Goal: Task Accomplishment & Management: Manage account settings

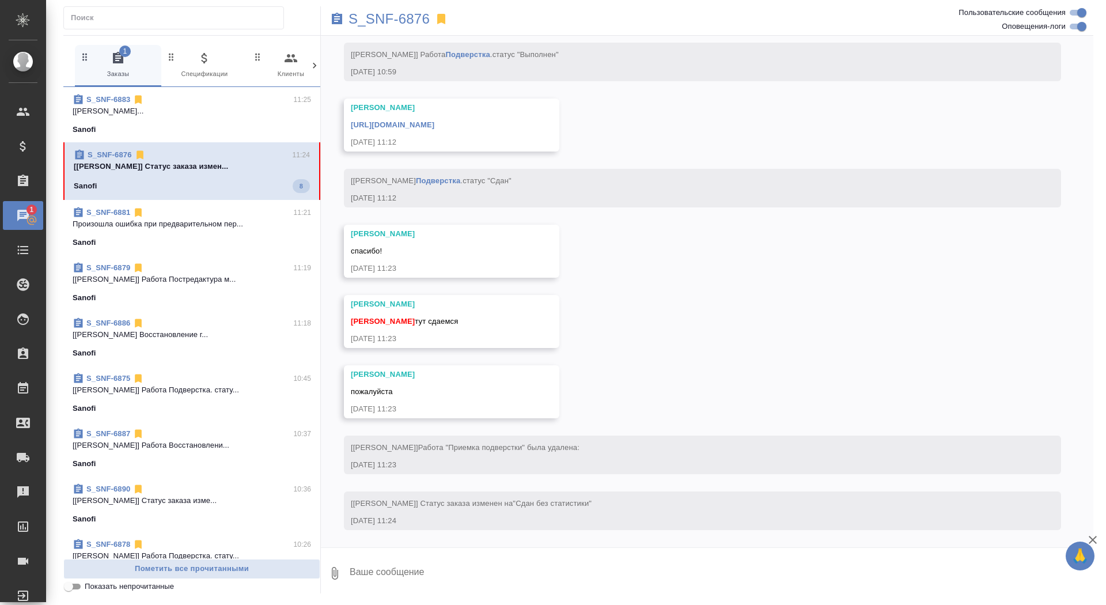
click at [466, 586] on textarea at bounding box center [720, 573] width 745 height 39
type textarea "спасибо, забрала"
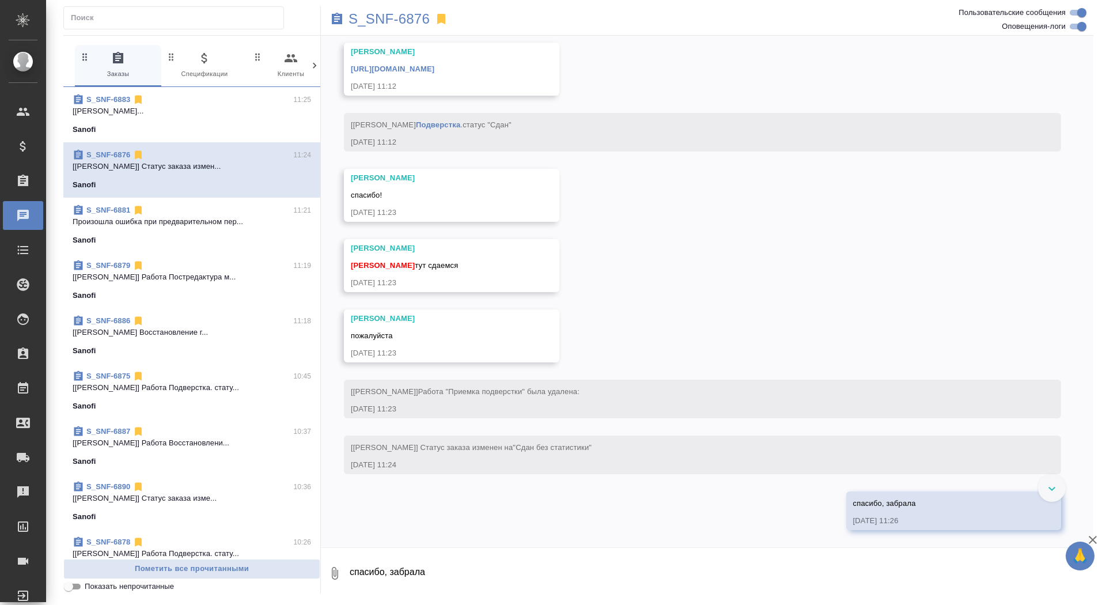
scroll to position [5743, 0]
click at [434, 71] on link "https://drive.awatera.com/apps/files/files/10323915?dir=/Shares/Sanofi/Orders/S…" at bounding box center [393, 69] width 84 height 9
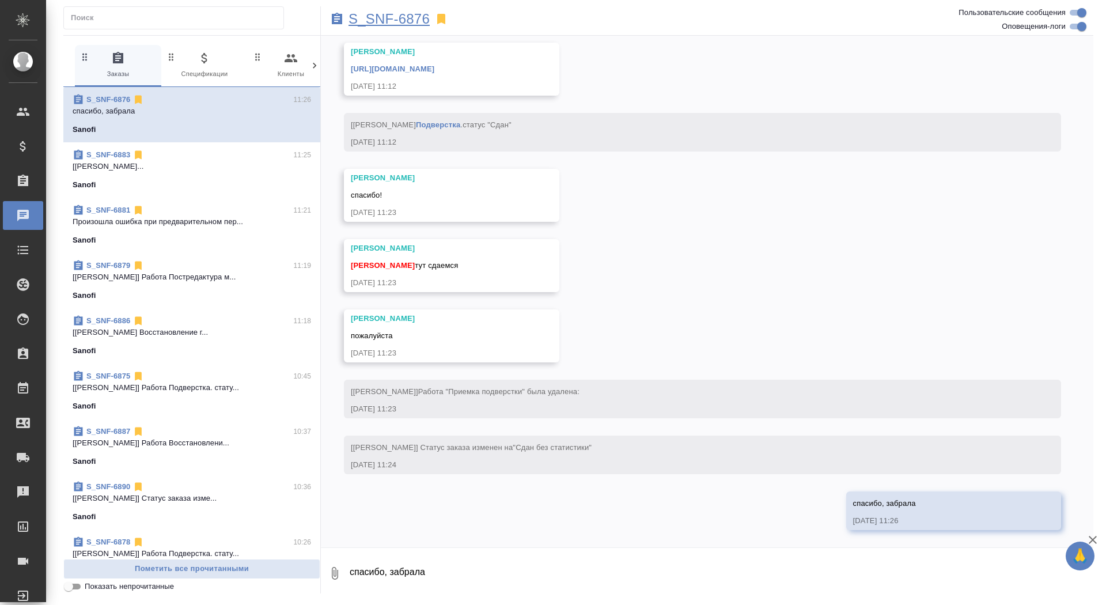
click at [395, 19] on p "S_SNF-6876" at bounding box center [388, 19] width 81 height 12
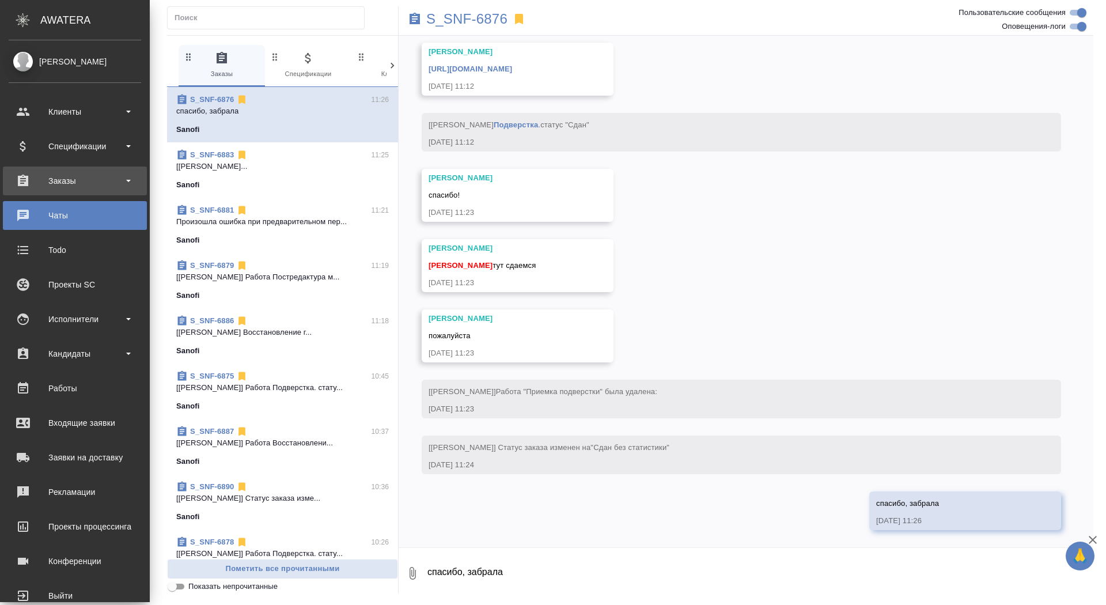
click at [31, 194] on div "Заказы" at bounding box center [75, 180] width 144 height 29
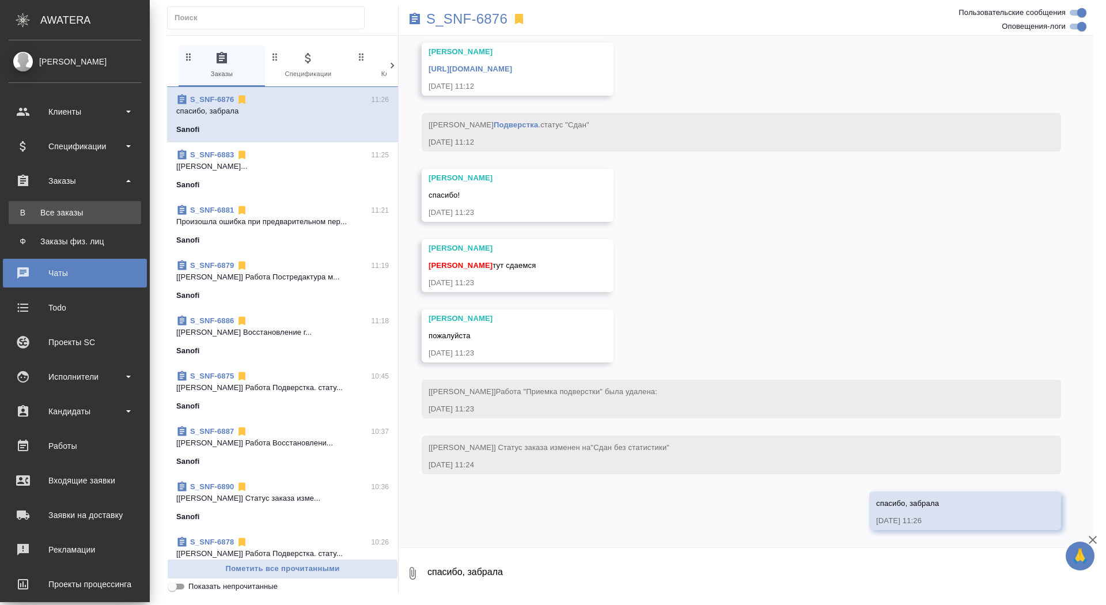
click at [31, 207] on div "Все заказы" at bounding box center [74, 213] width 121 height 12
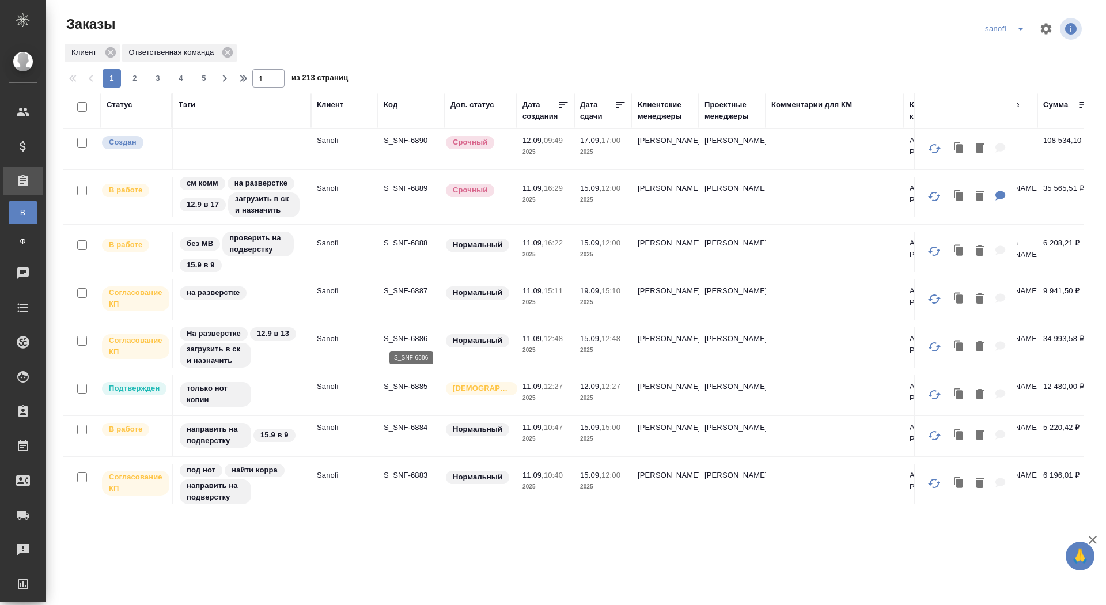
click at [405, 334] on p "S_SNF-6886" at bounding box center [411, 339] width 55 height 12
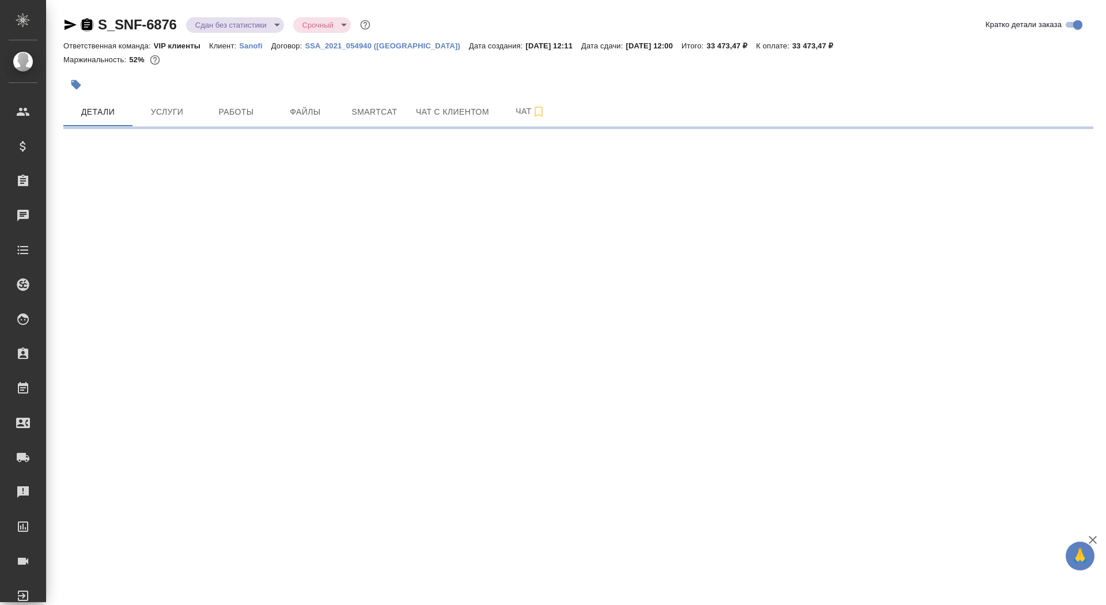
click at [92, 24] on icon "button" at bounding box center [87, 25] width 14 height 14
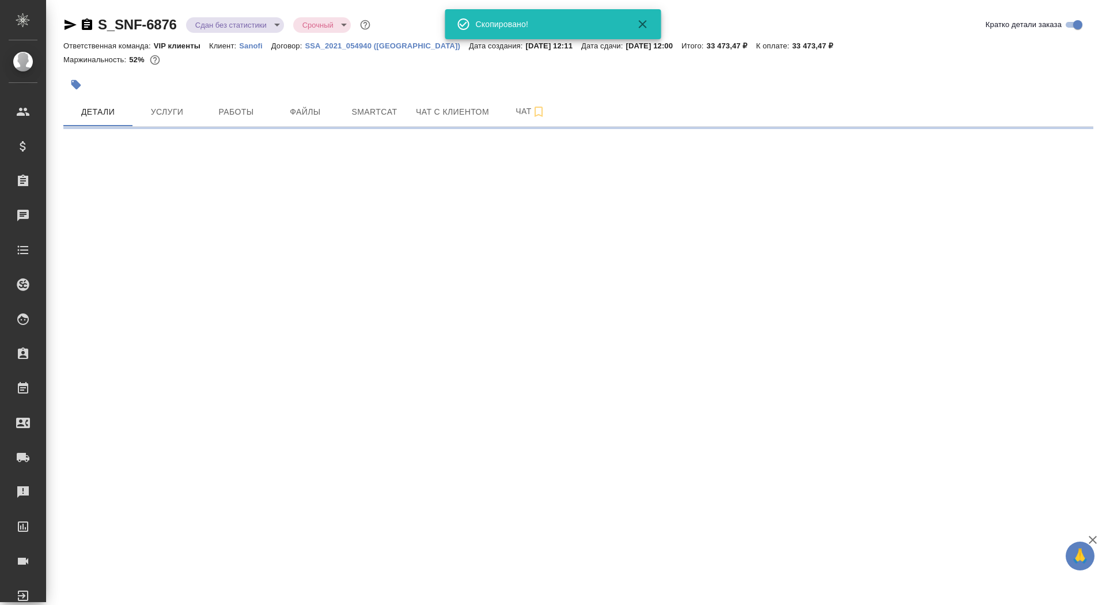
select select "RU"
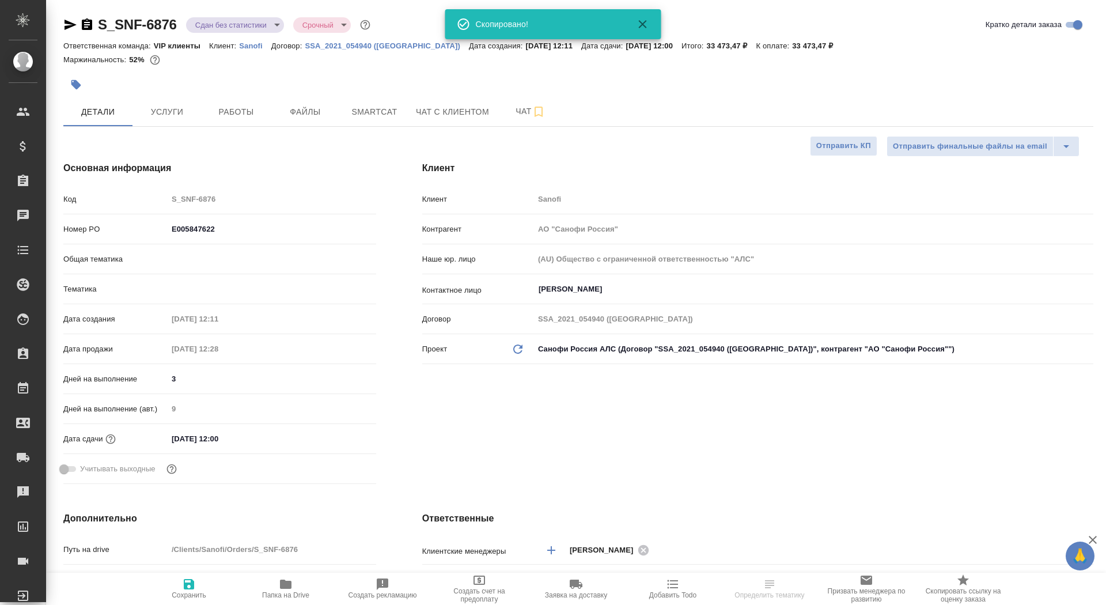
type textarea "x"
type input "[PERSON_NAME]"
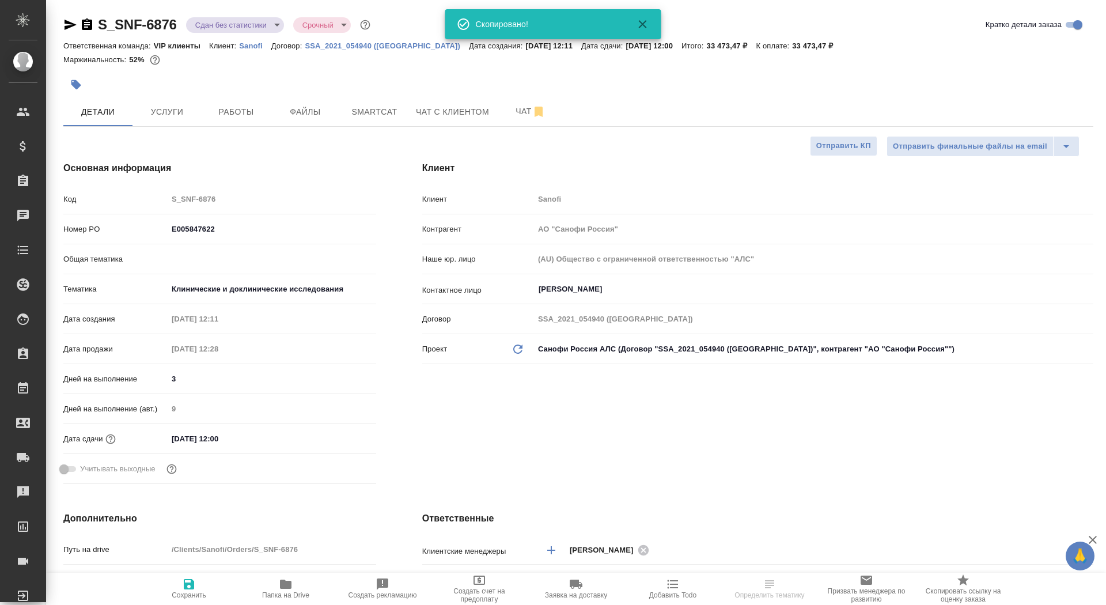
type textarea "x"
type input "VIP клиенты"
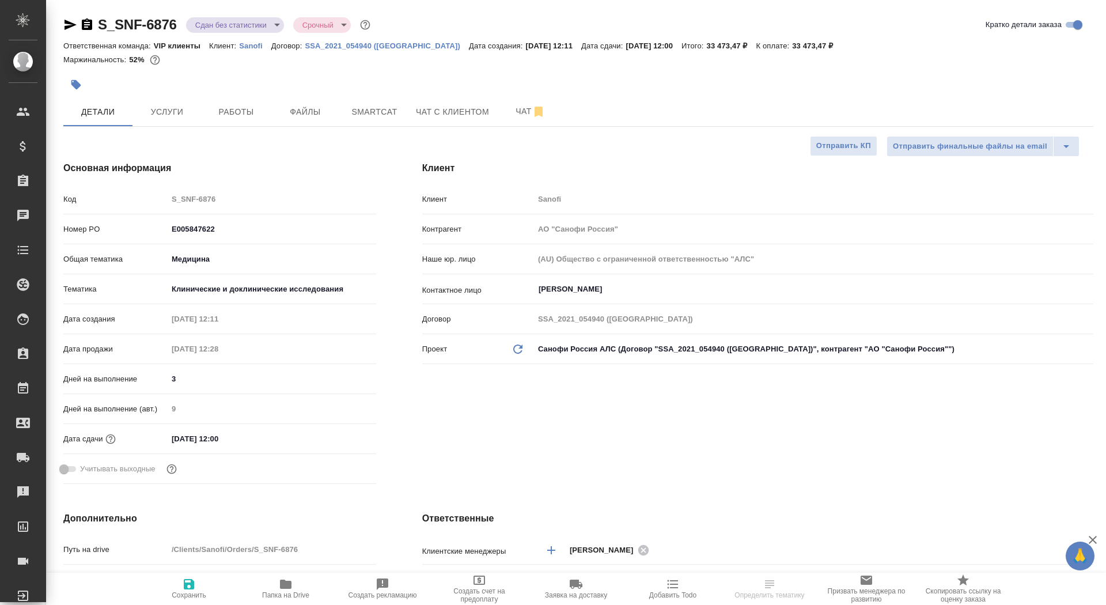
type textarea "x"
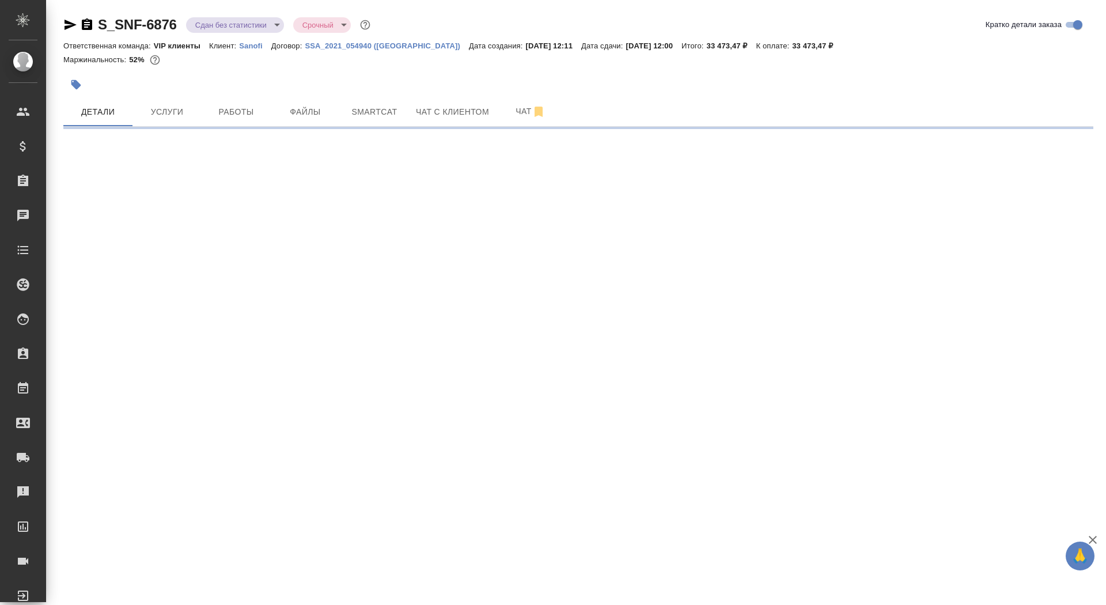
select select "RU"
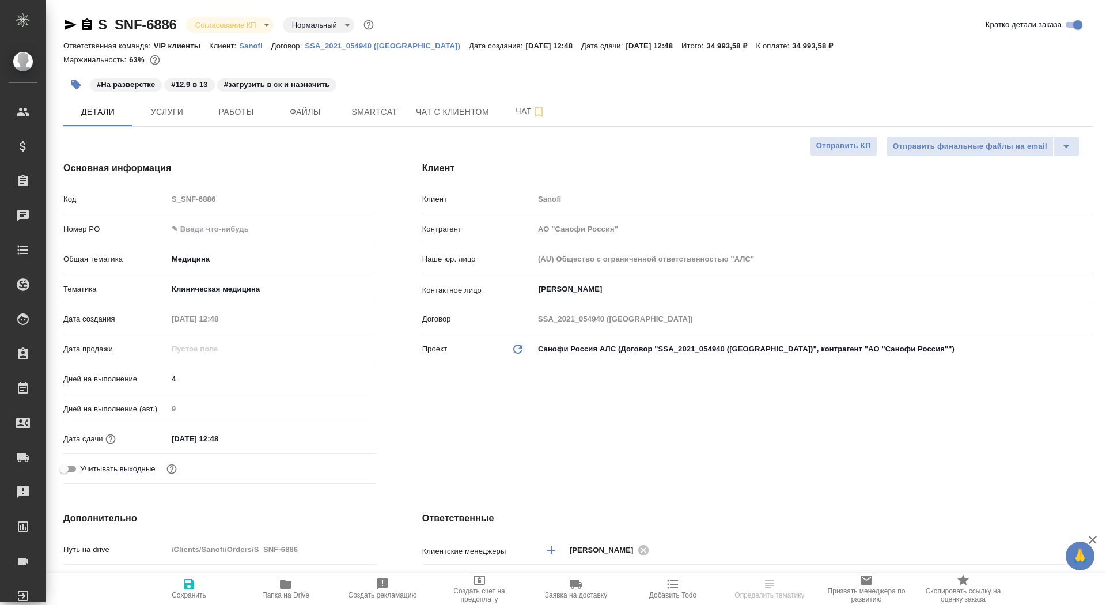
type textarea "x"
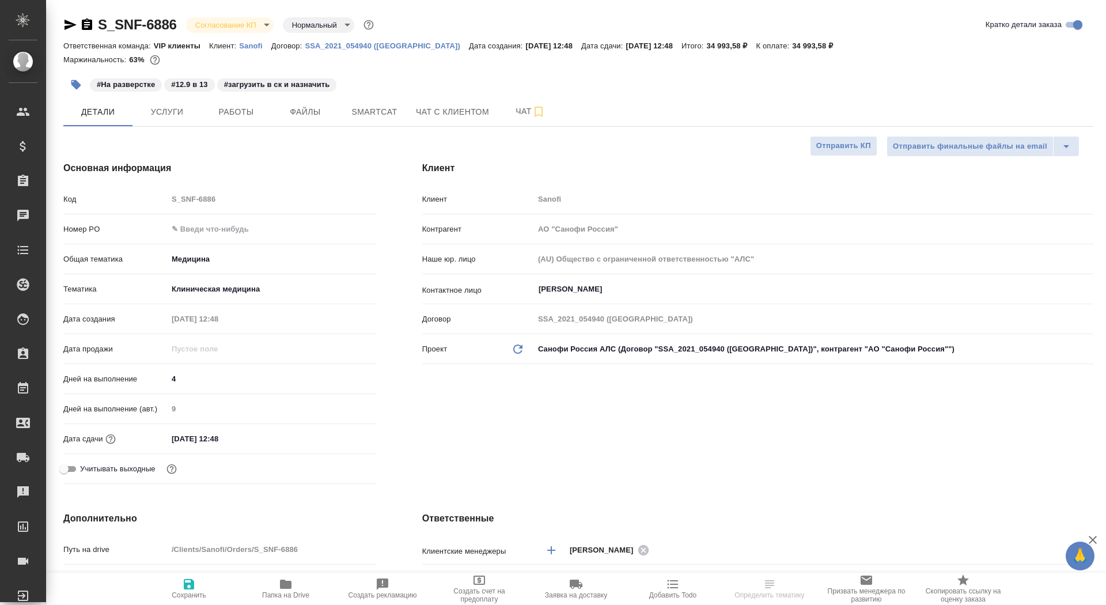
type textarea "x"
click at [217, 222] on input "text" at bounding box center [271, 229] width 207 height 17
paste input "E005853365"
type input "E005853365"
type textarea "x"
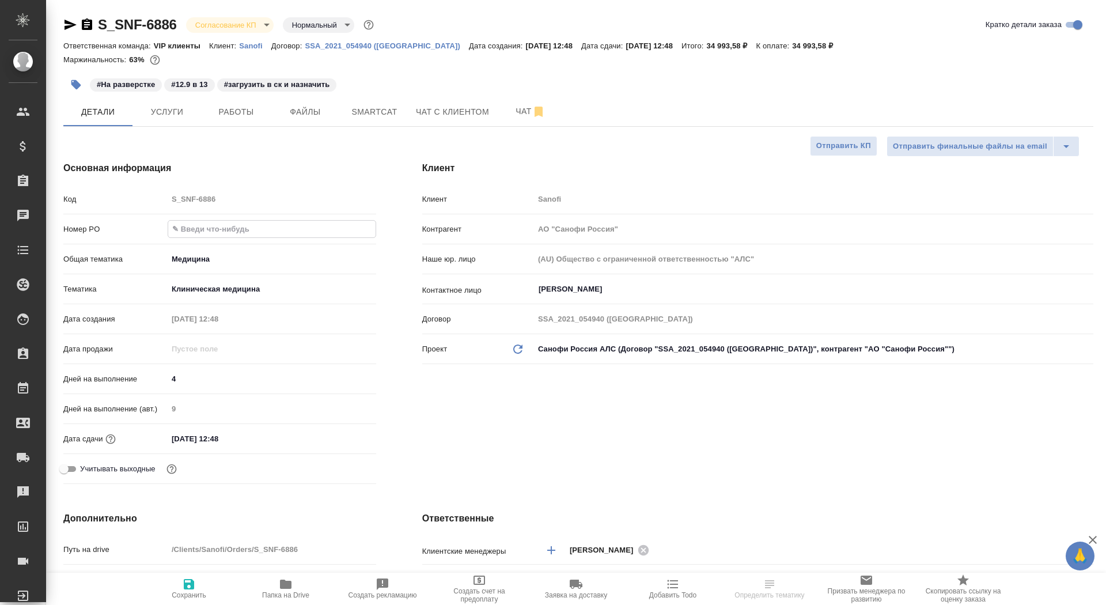
type textarea "x"
type input "E005853365"
click at [179, 597] on span "Сохранить" at bounding box center [189, 595] width 35 height 8
type textarea "x"
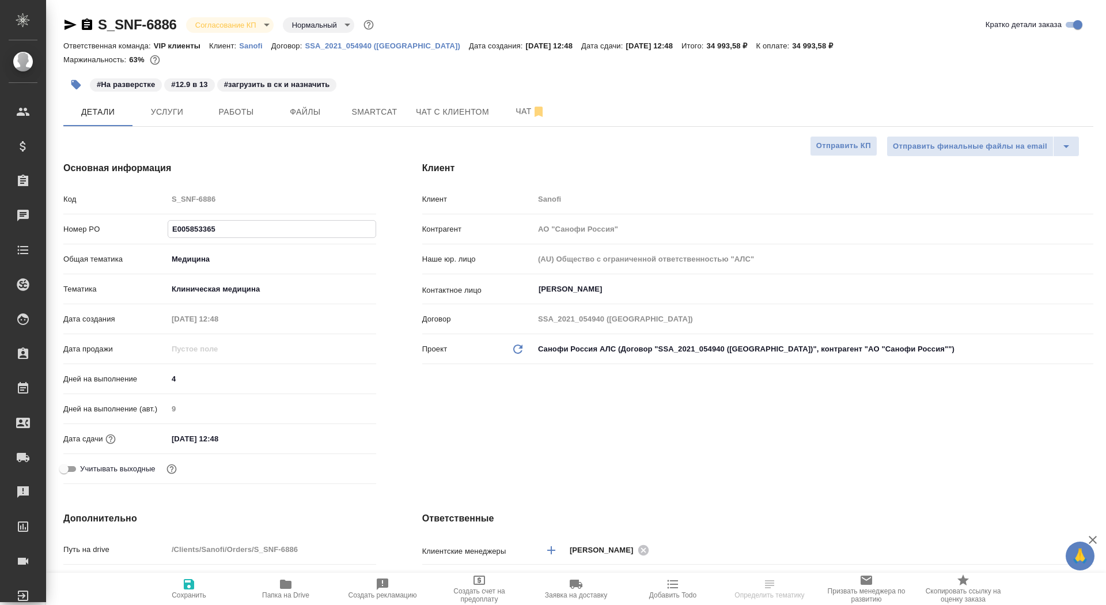
type textarea "x"
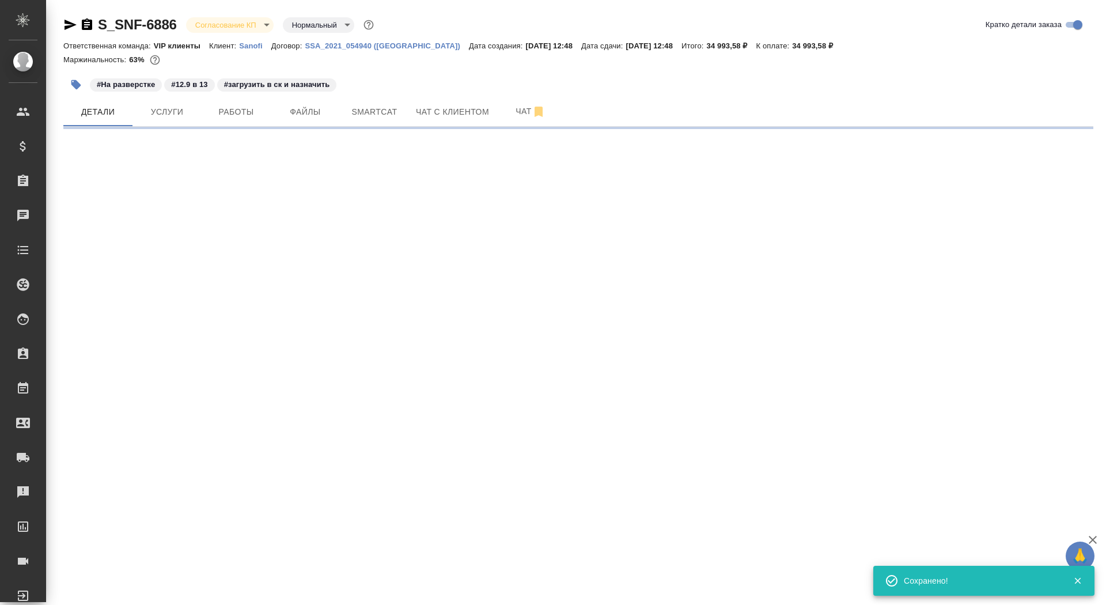
select select "RU"
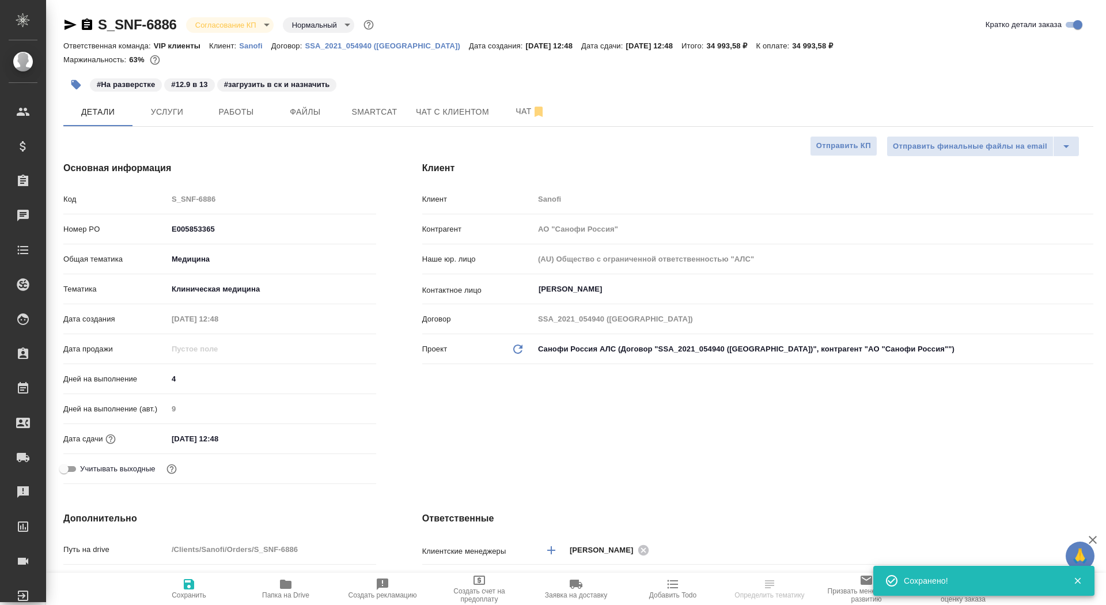
type textarea "x"
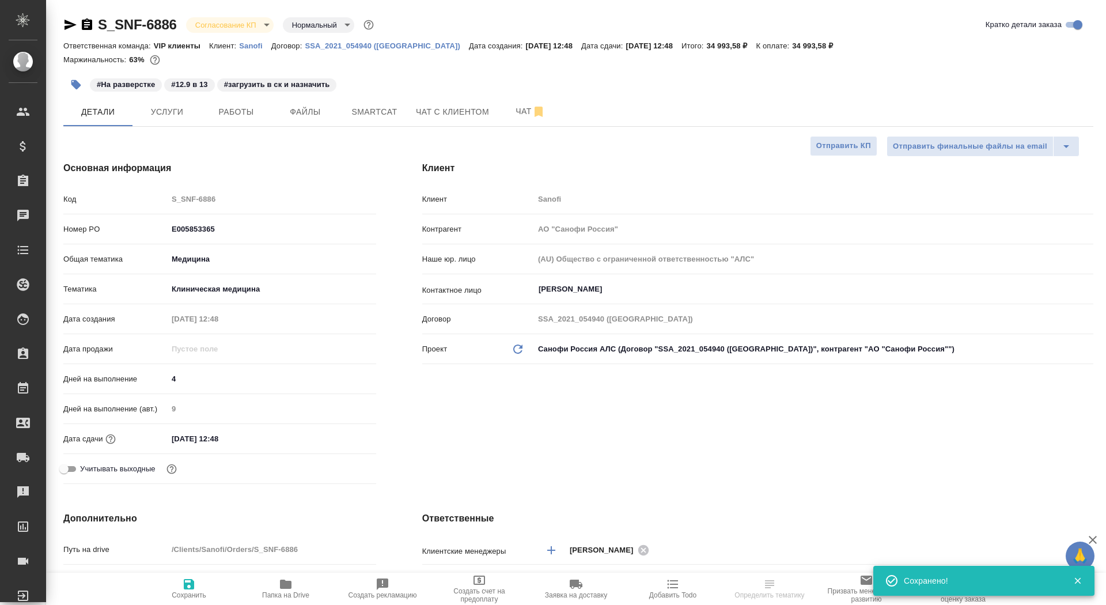
type textarea "x"
click at [222, 25] on body "🙏 .cls-1 fill:#fff; AWATERA Saydasheva Dilyara Клиенты Спецификации Заказы 0 Ча…" at bounding box center [553, 302] width 1106 height 605
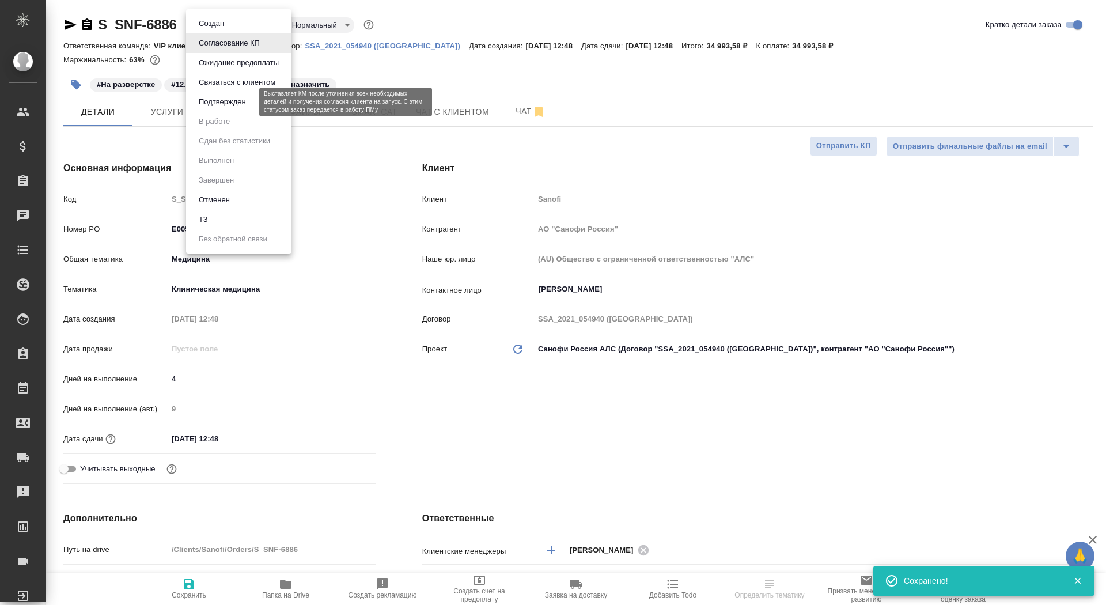
click at [248, 101] on button "Подтвержден" at bounding box center [222, 102] width 54 height 13
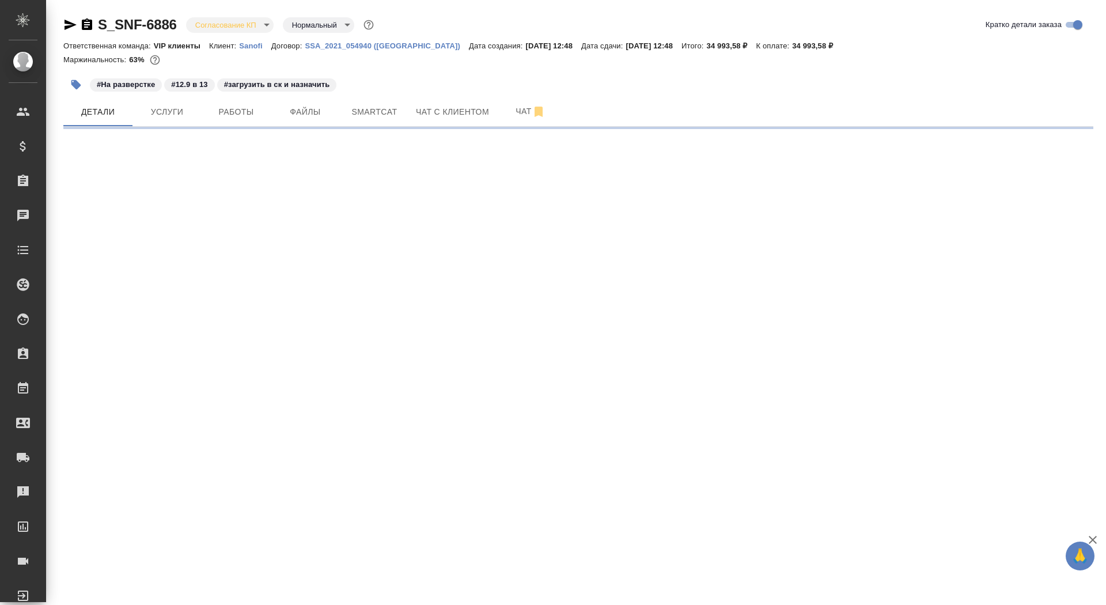
select select "RU"
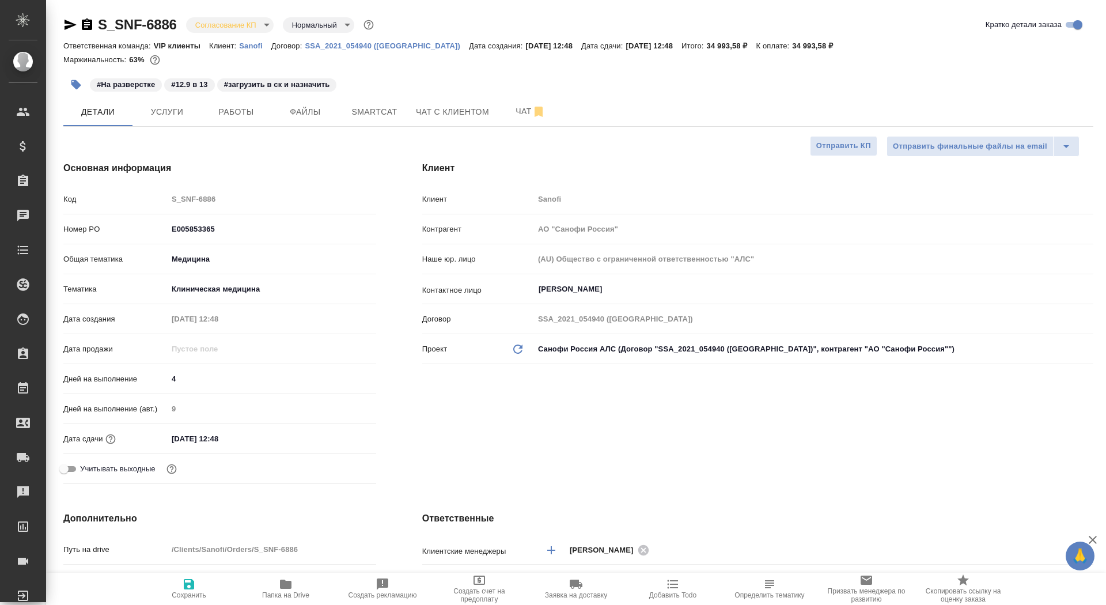
type textarea "x"
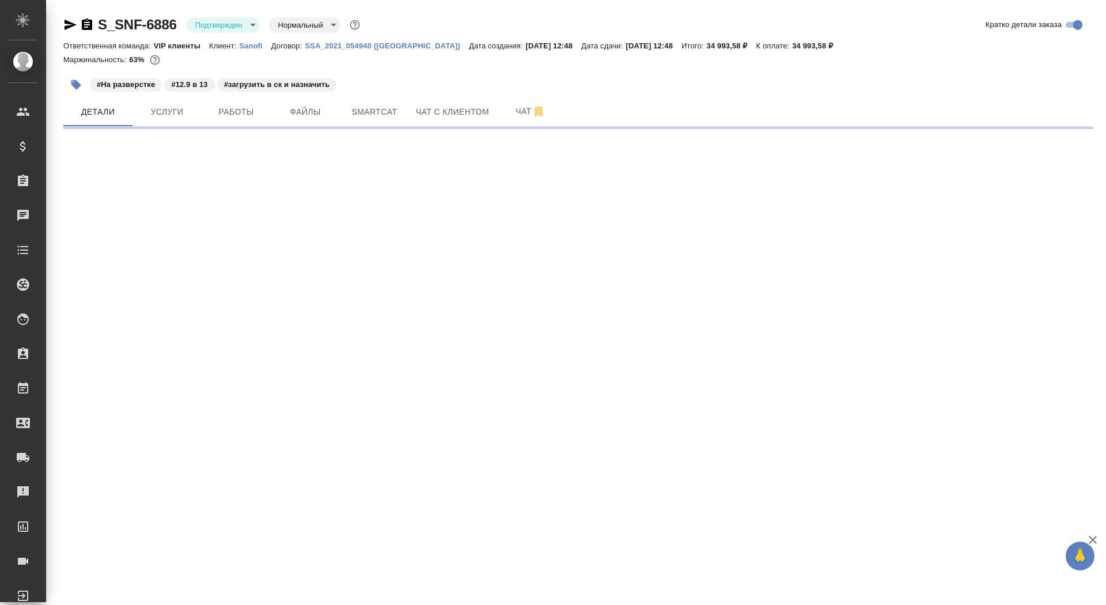
select select "RU"
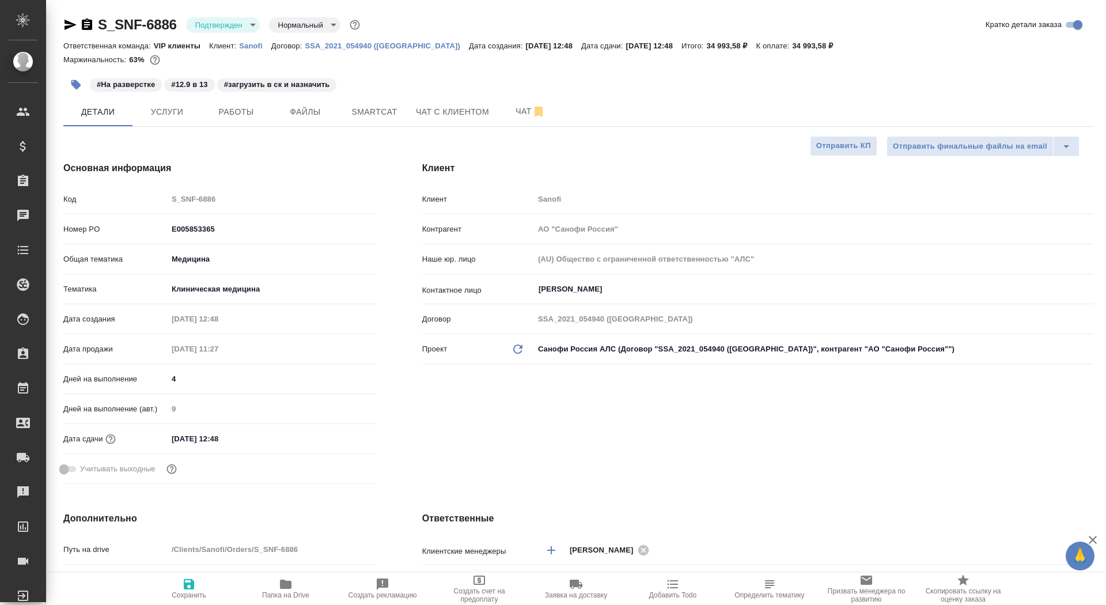
type textarea "x"
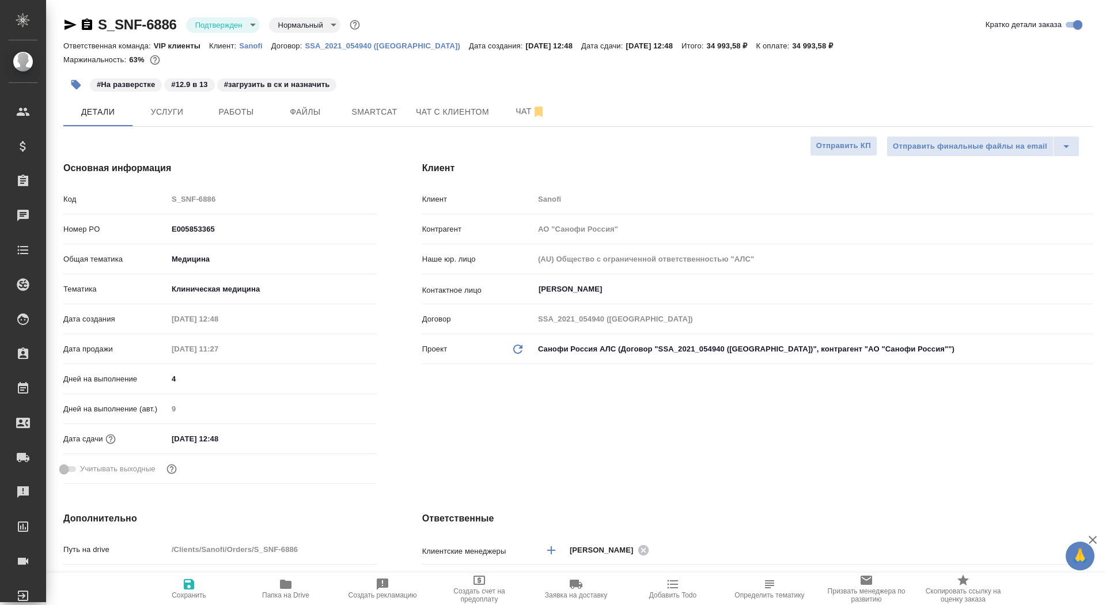
type textarea "x"
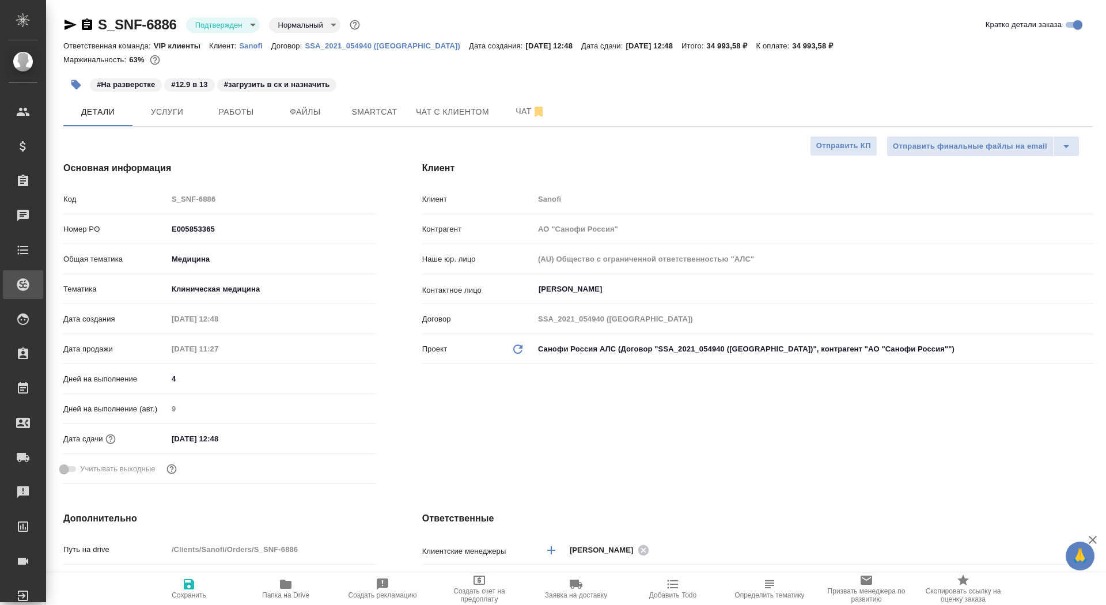
type textarea "x"
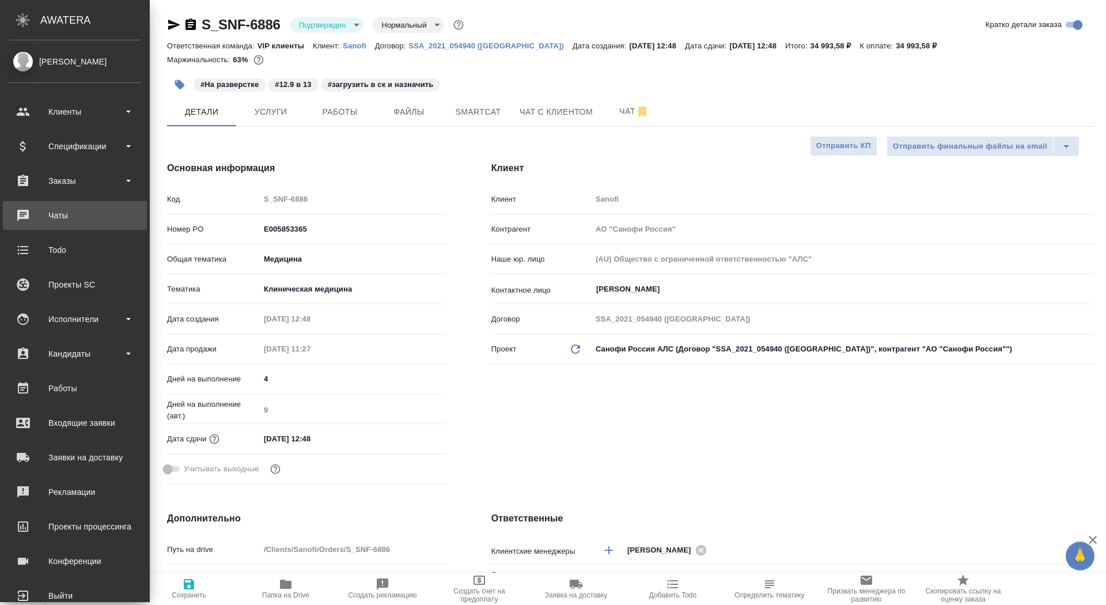
type textarea "x"
click at [40, 213] on div "Чаты" at bounding box center [75, 215] width 132 height 17
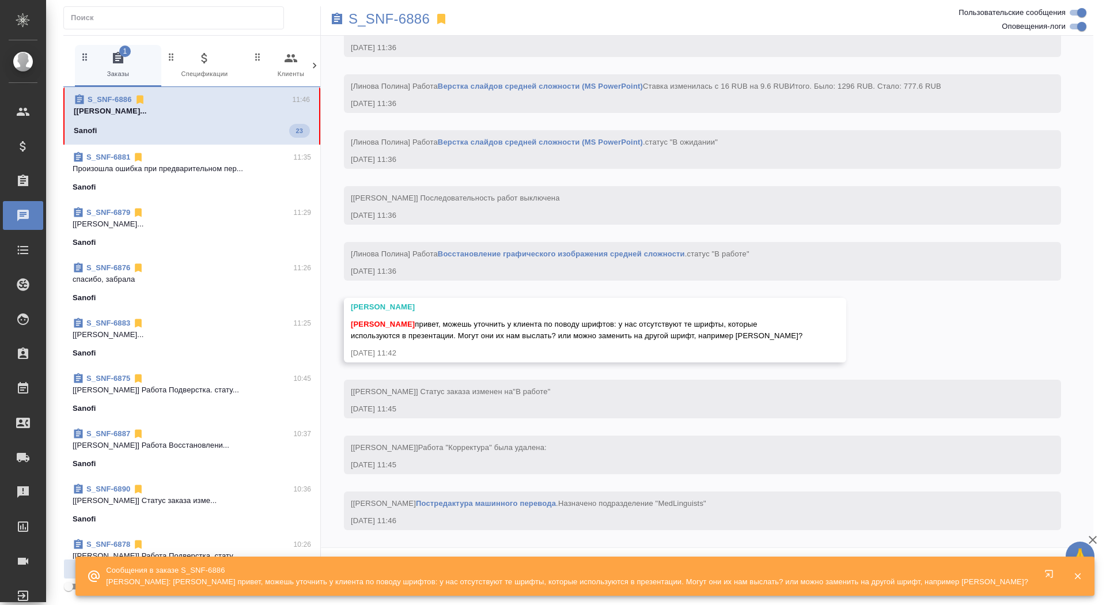
scroll to position [4337, 0]
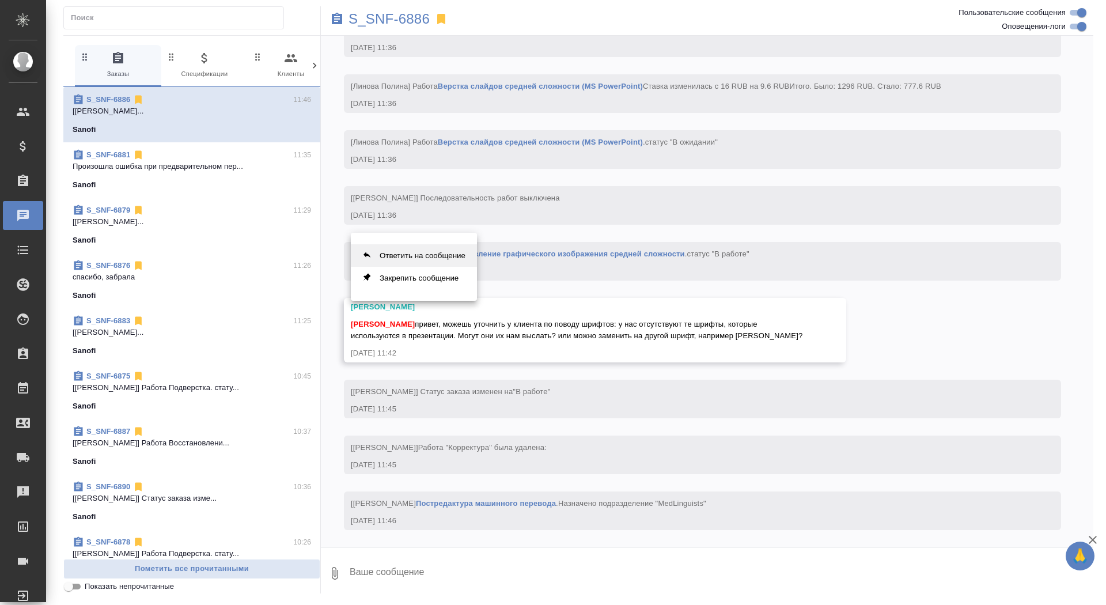
click at [433, 252] on button "Ответить на сообщение" at bounding box center [414, 255] width 126 height 22
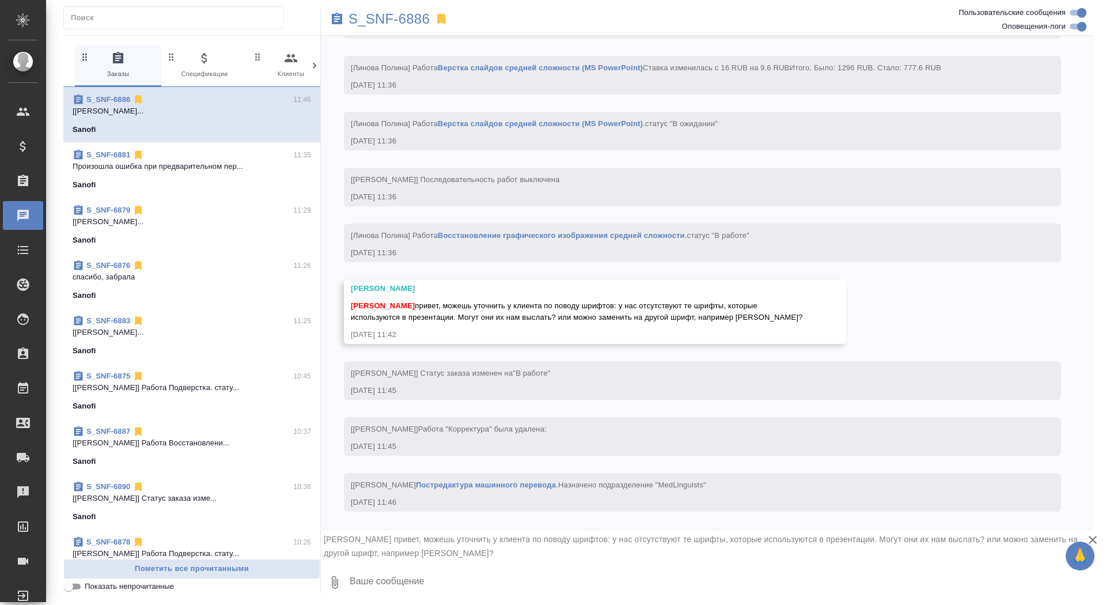
click at [427, 596] on textarea at bounding box center [720, 582] width 745 height 39
type textarea "ща спрошу"
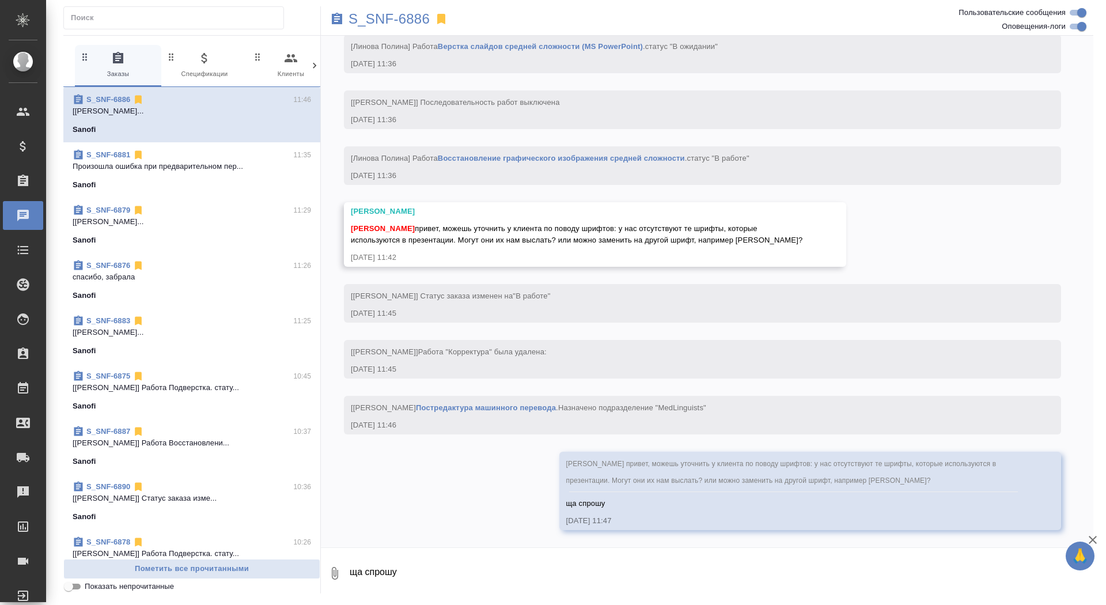
scroll to position [4432, 0]
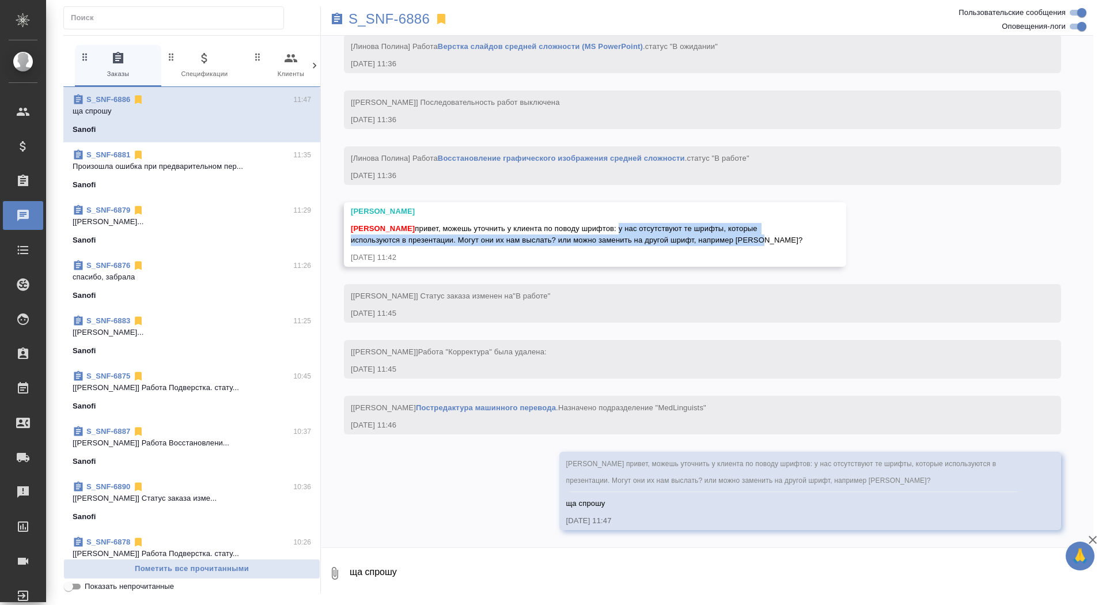
drag, startPoint x: 635, startPoint y: 226, endPoint x: 760, endPoint y: 244, distance: 125.7
click at [760, 244] on div "Сайдашева Диляра привет, можешь уточнить у клиента по поводу шрифтов: у нас отс…" at bounding box center [578, 233] width 455 height 26
copy span "у нас отсутствуют те шрифты, которые используются в презентации. Могут они их н…"
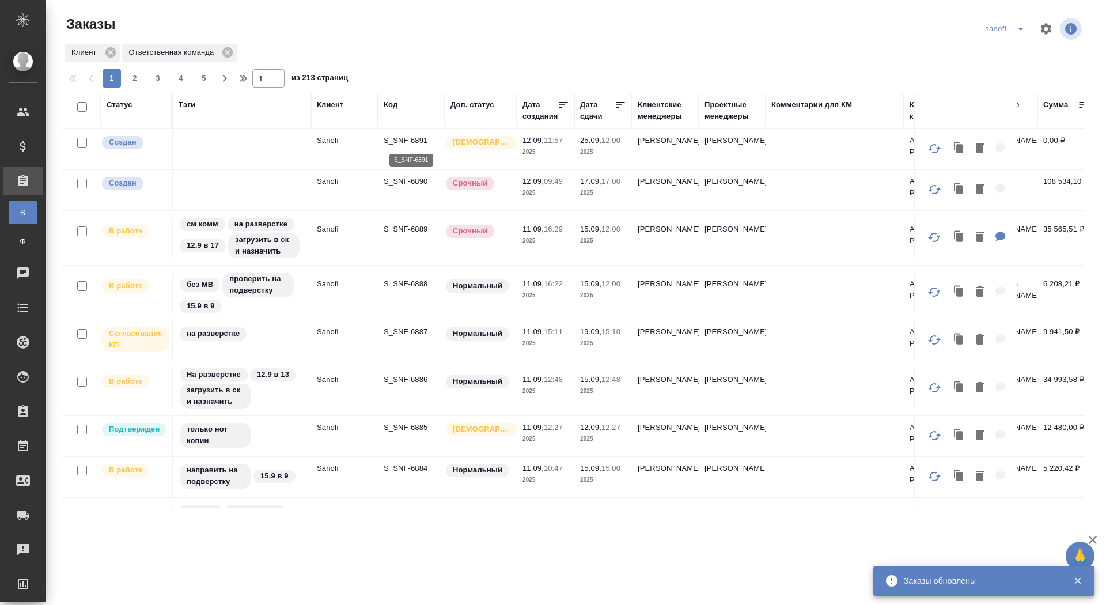
click at [409, 139] on p "S_SNF-6891" at bounding box center [411, 141] width 55 height 12
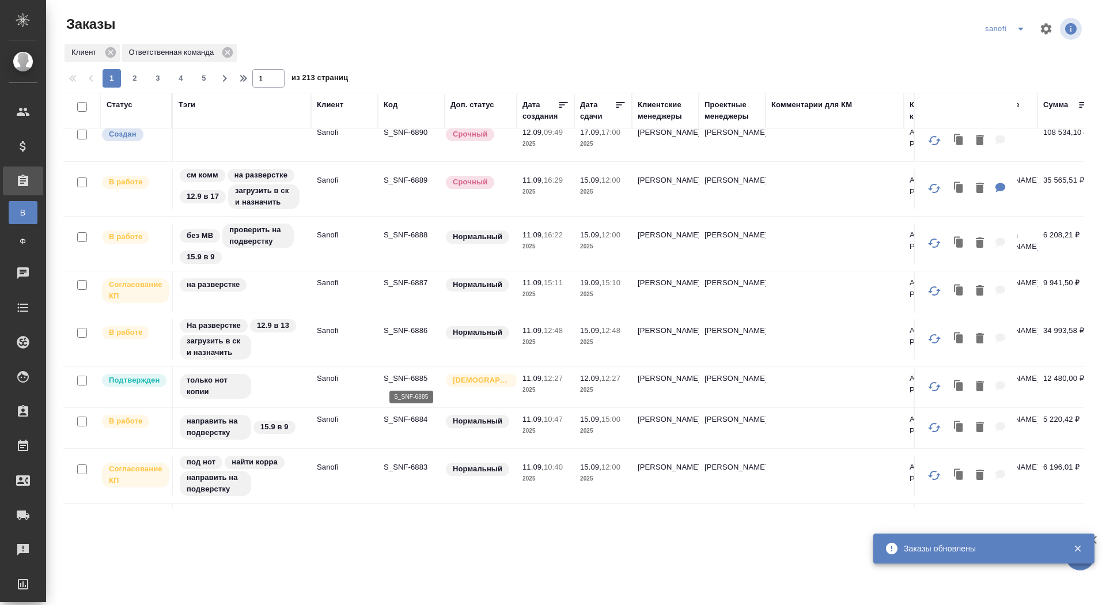
click at [404, 374] on p "S_SNF-6885" at bounding box center [411, 379] width 55 height 12
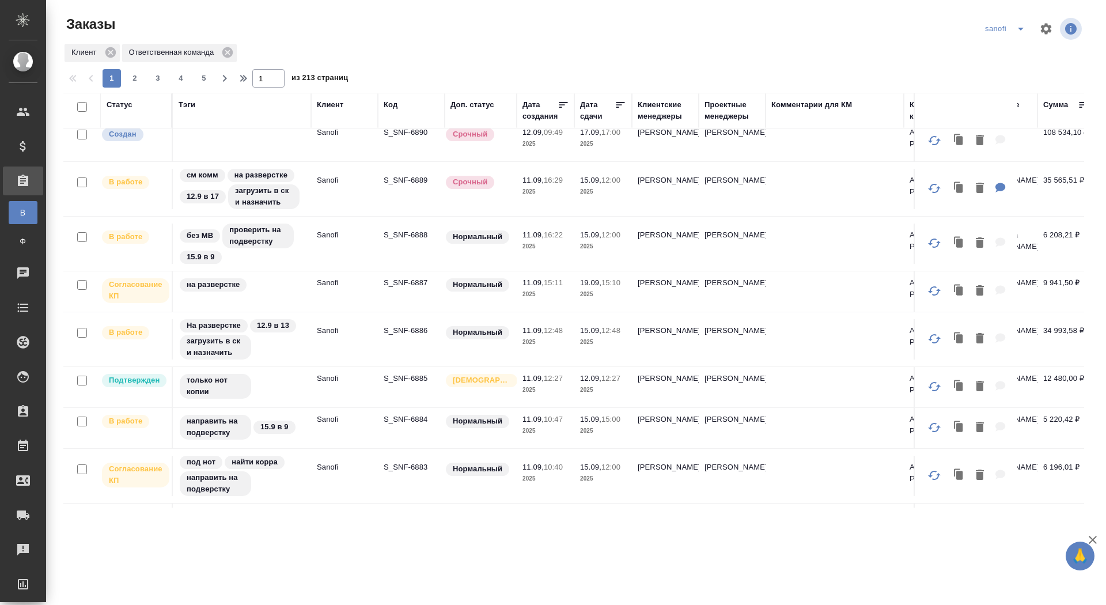
click at [408, 467] on p "S_SNF-6883" at bounding box center [411, 467] width 55 height 12
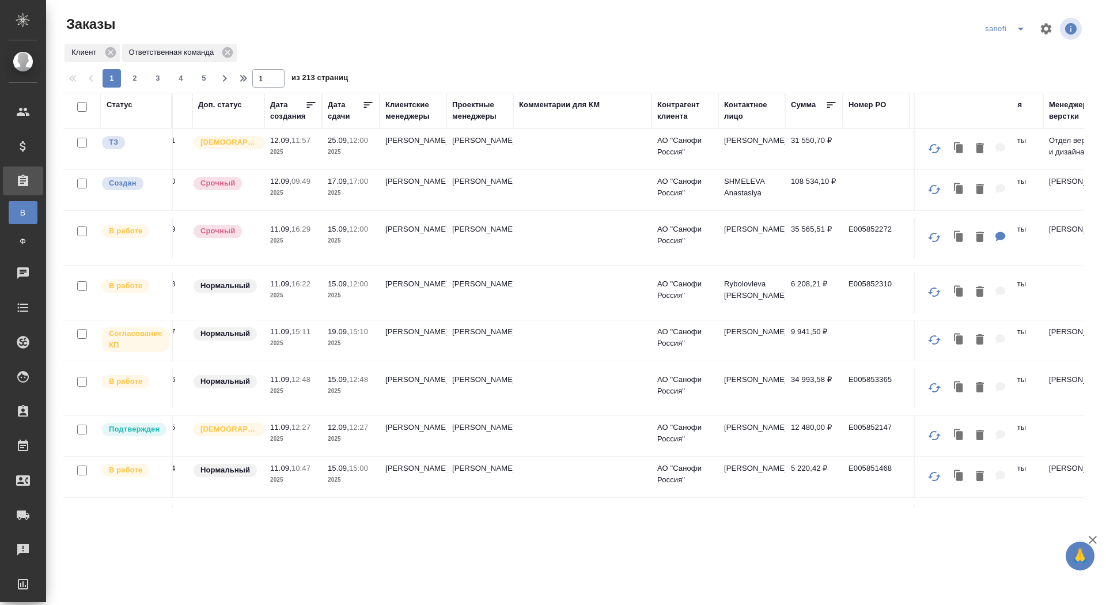
scroll to position [0, 0]
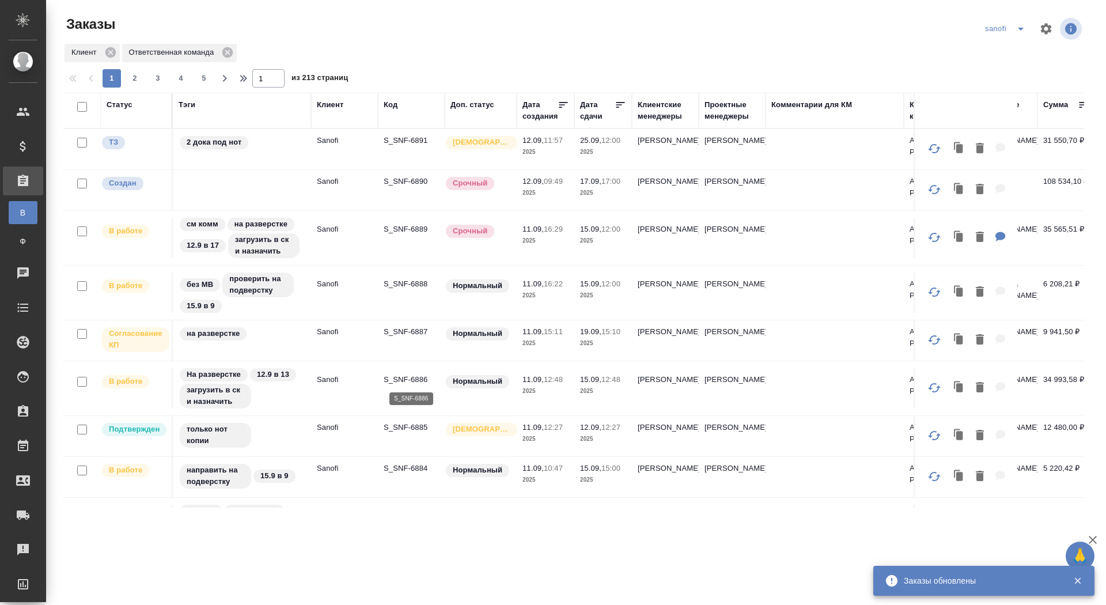
click at [414, 380] on p "S_SNF-6886" at bounding box center [411, 380] width 55 height 12
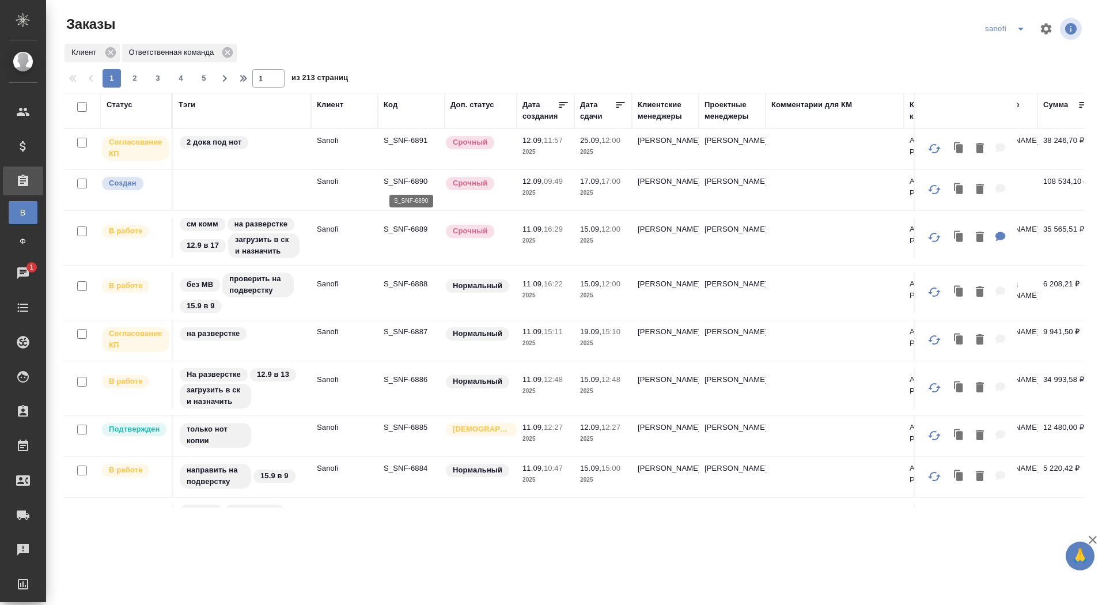
click at [407, 179] on p "S_SNF-6890" at bounding box center [411, 182] width 55 height 12
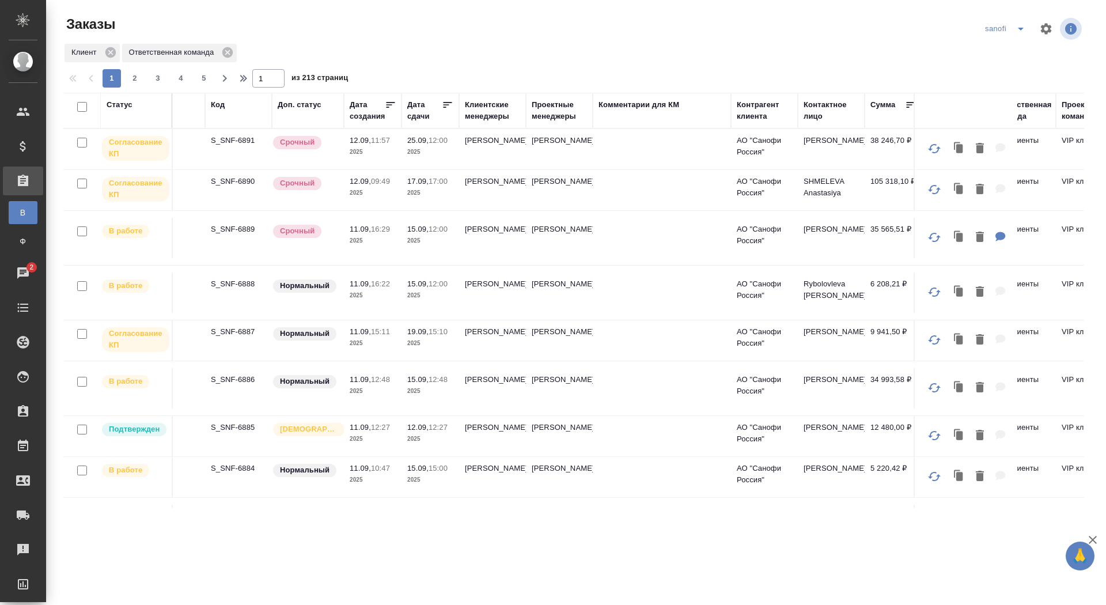
scroll to position [0, 230]
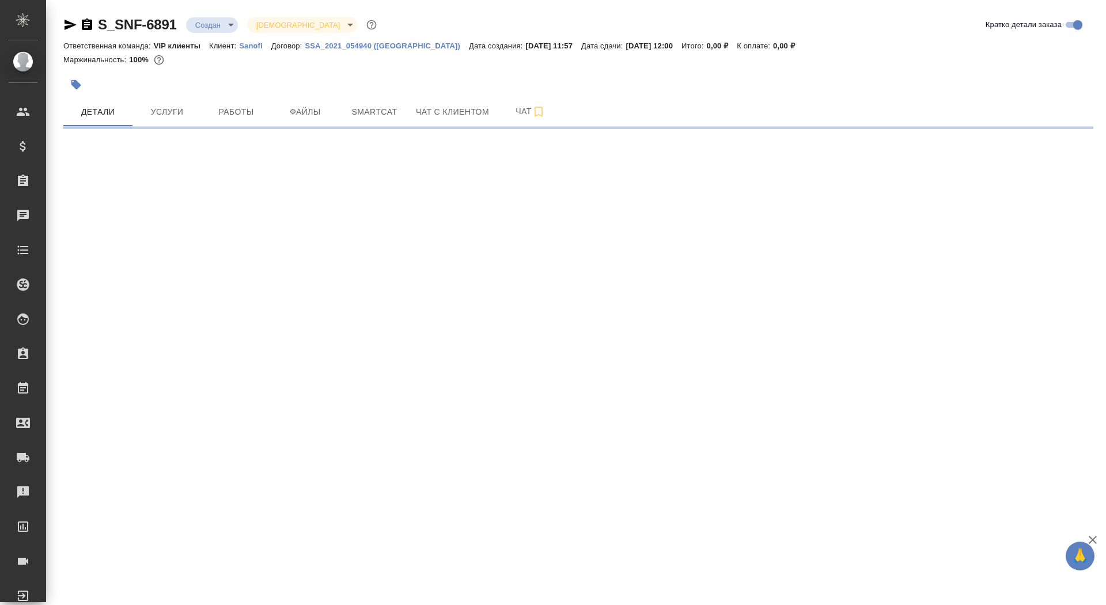
select select "RU"
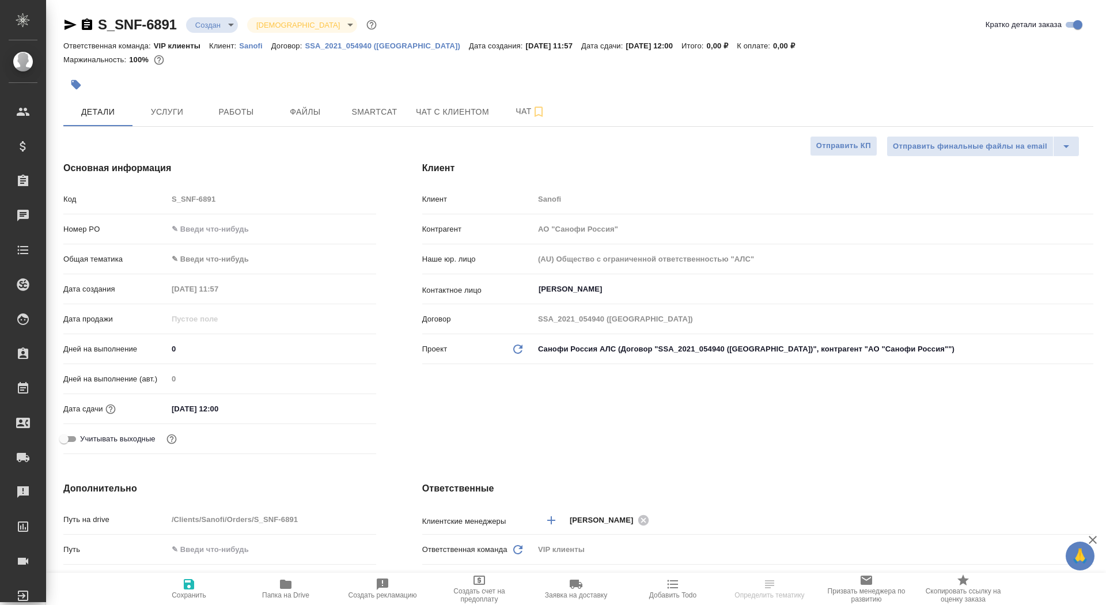
type textarea "x"
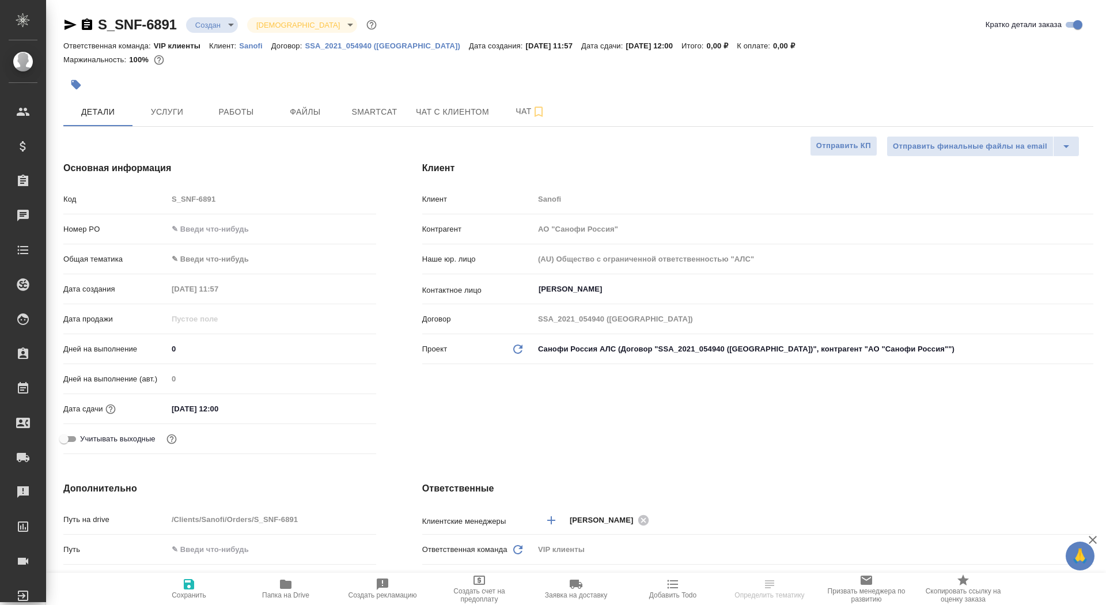
type textarea "x"
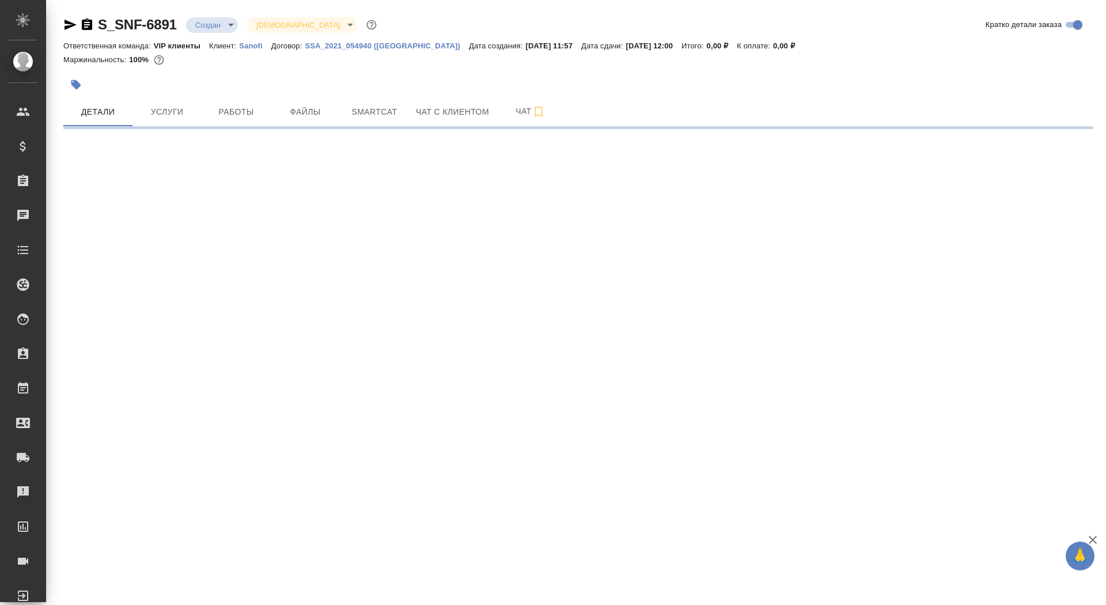
select select "RU"
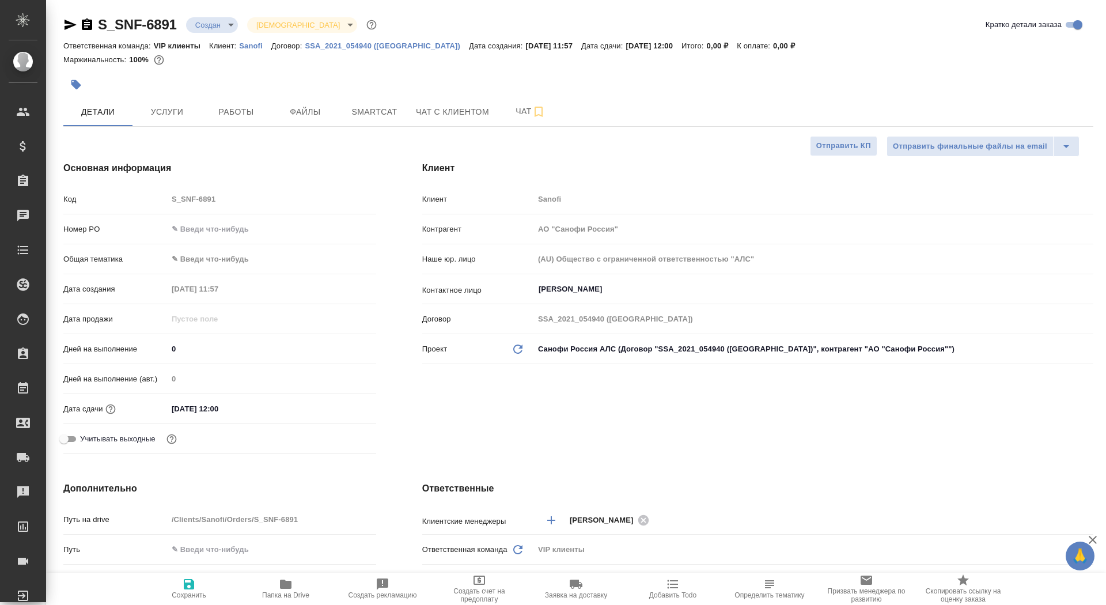
type textarea "x"
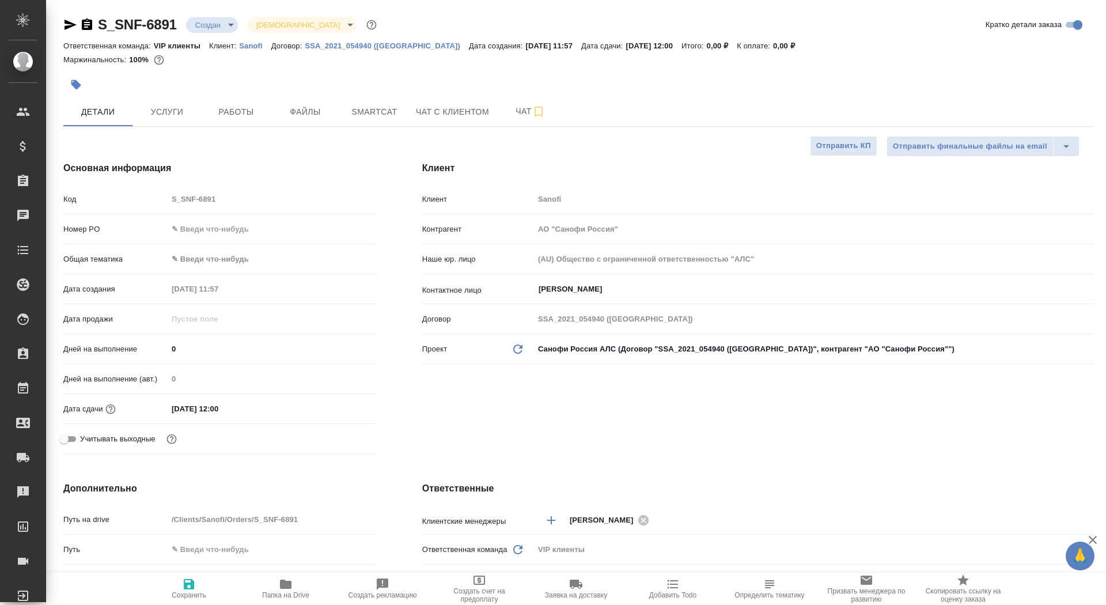
type textarea "x"
click at [177, 356] on div "Дней на выполнение 0" at bounding box center [219, 349] width 313 height 20
drag, startPoint x: 177, startPoint y: 348, endPoint x: 160, endPoint y: 348, distance: 17.3
click at [160, 348] on div "Дней на выполнение 0" at bounding box center [219, 349] width 313 height 20
type input "1"
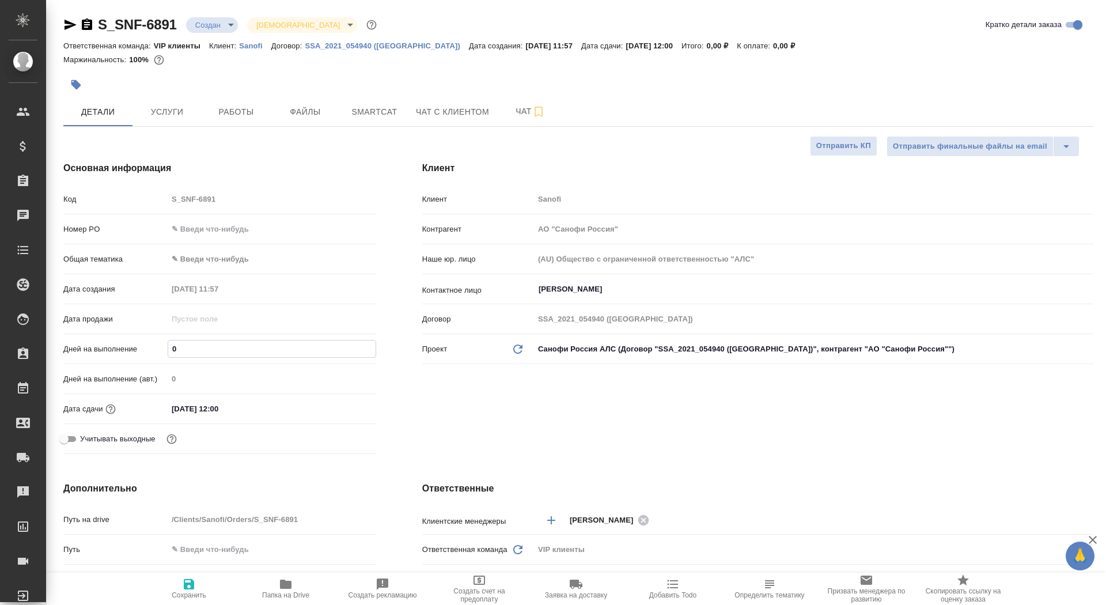
type textarea "x"
type input "13"
type textarea "x"
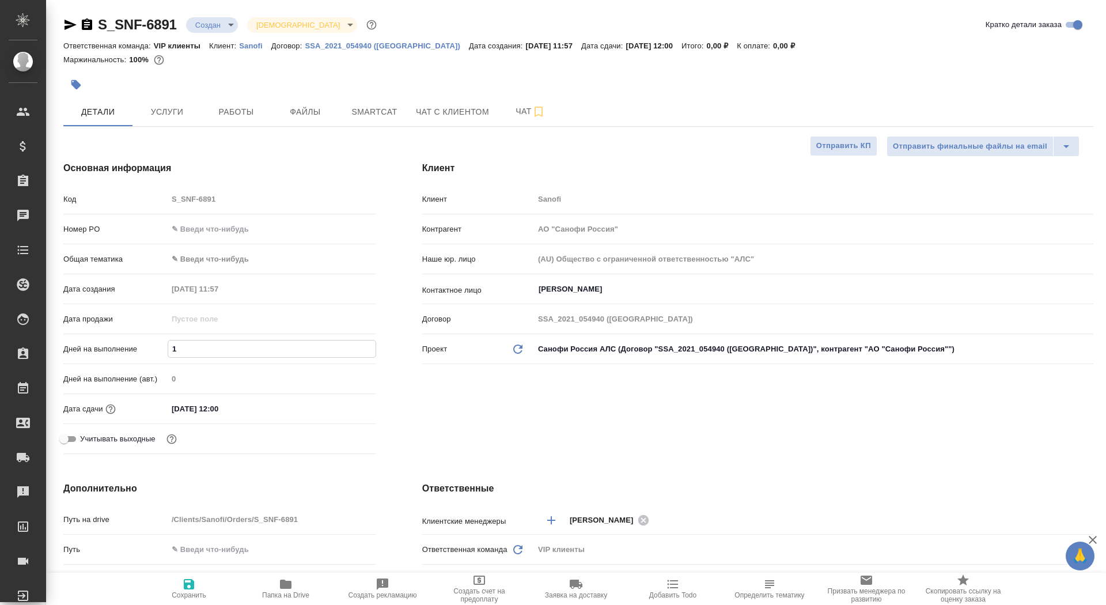
type textarea "x"
type input "13"
click at [187, 580] on icon "button" at bounding box center [189, 584] width 10 height 10
type textarea "x"
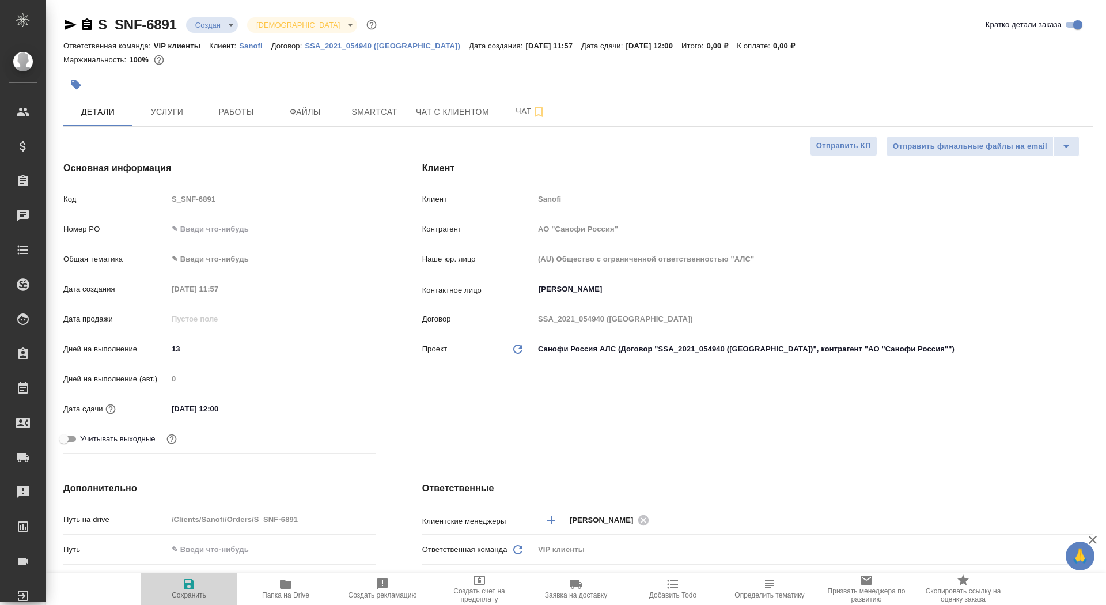
type textarea "x"
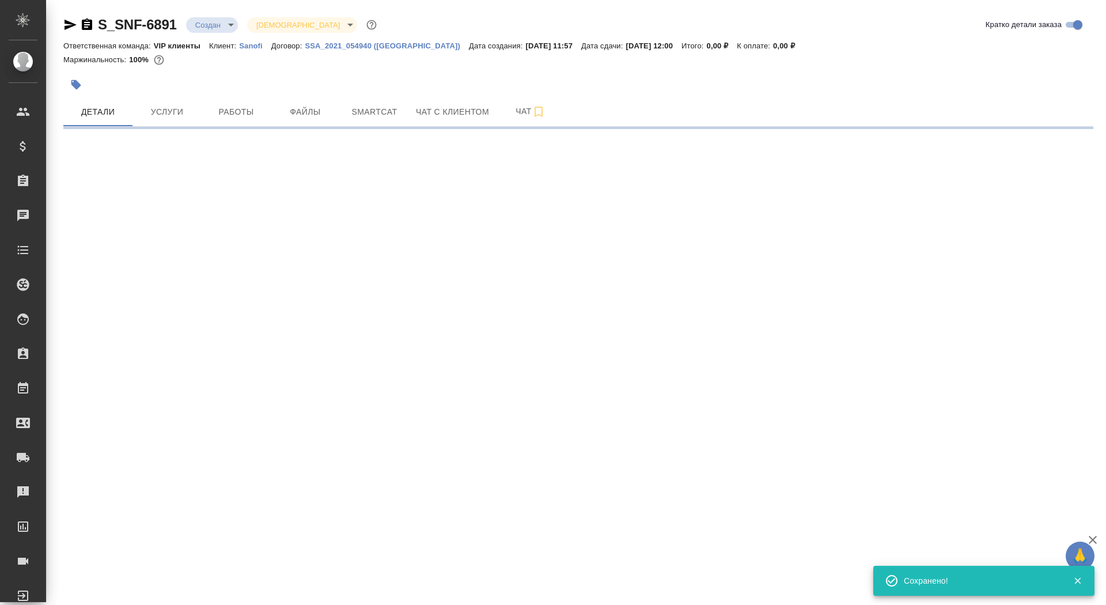
click at [180, 601] on div ".cls-1 fill:#fff; AWATERA Saydasheva Dilyara Клиенты Спецификации Заказы 0 Чаты…" at bounding box center [553, 302] width 1106 height 605
select select "RU"
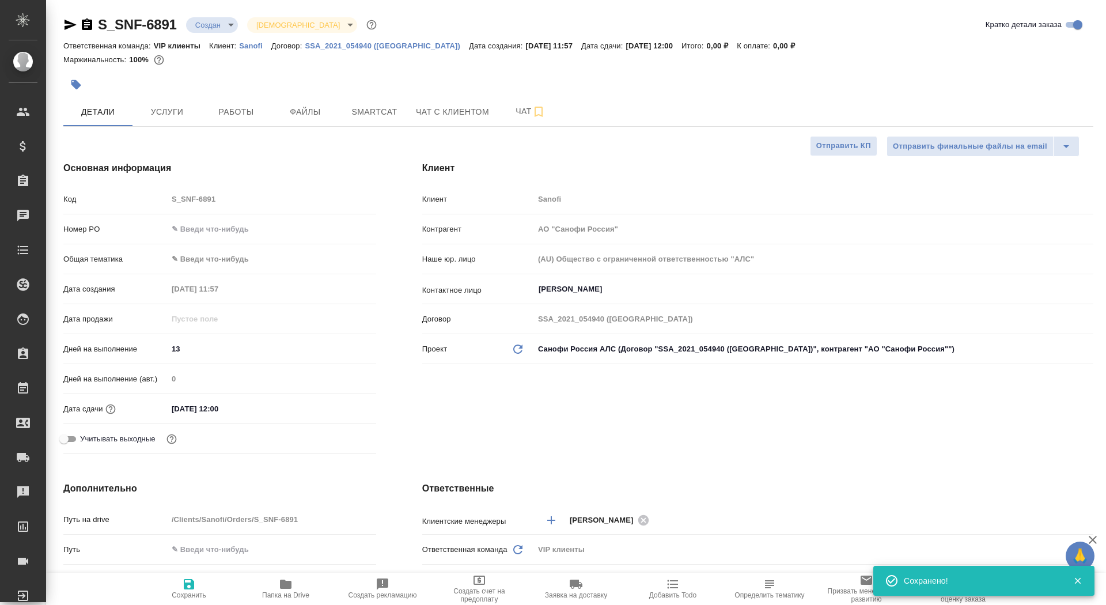
type textarea "x"
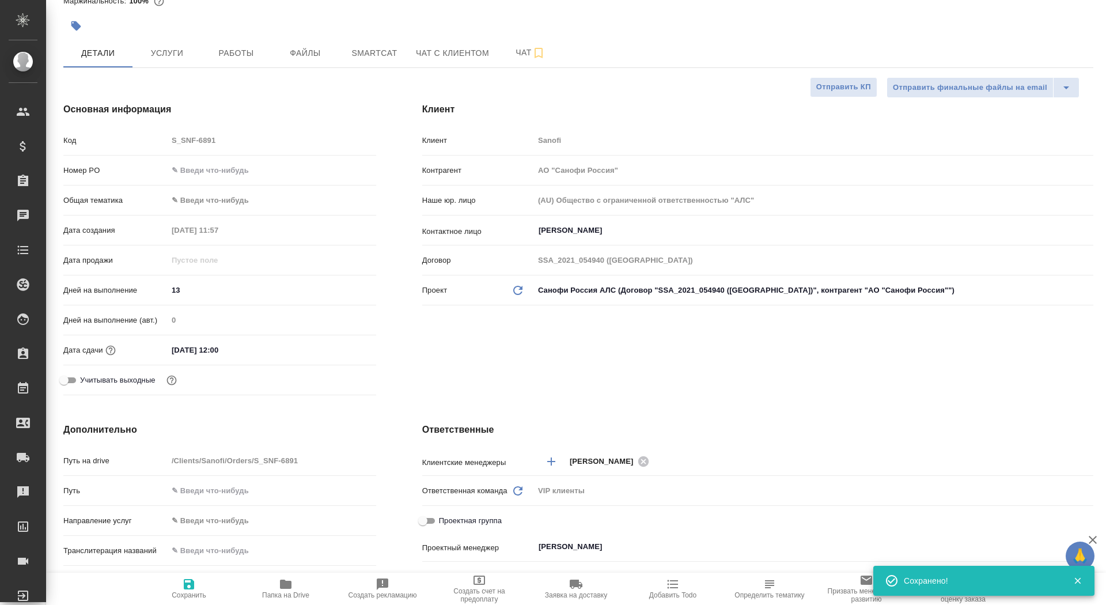
scroll to position [232, 0]
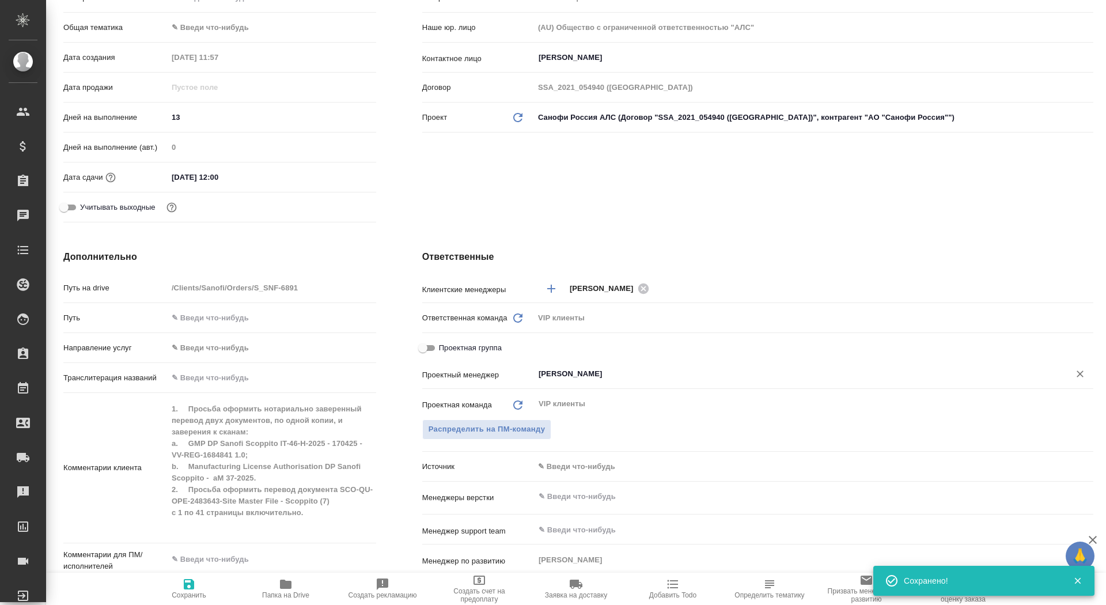
click at [566, 372] on input "[PERSON_NAME]" at bounding box center [794, 374] width 514 height 14
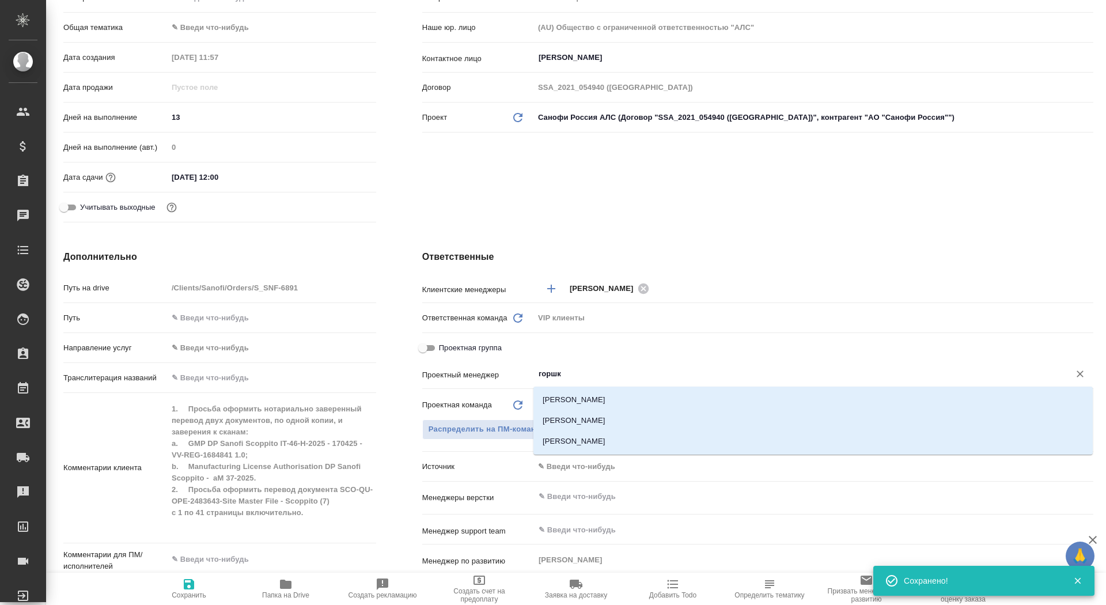
type input "горшко"
click at [558, 422] on li "[PERSON_NAME]" at bounding box center [812, 420] width 559 height 21
type textarea "x"
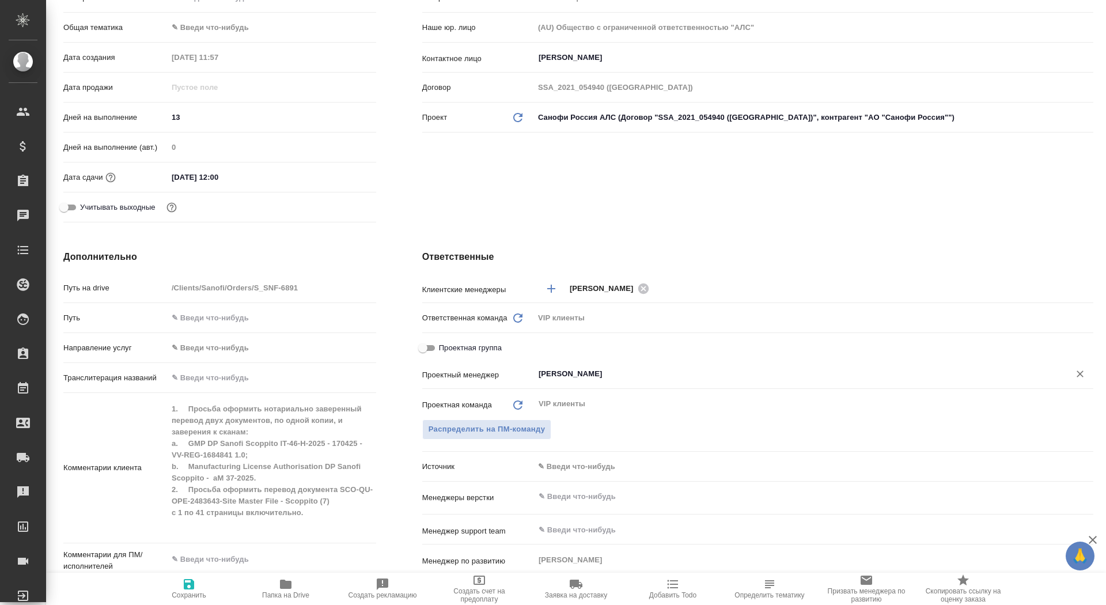
type input "[PERSON_NAME]"
click at [201, 596] on span "Сохранить" at bounding box center [189, 595] width 35 height 8
type textarea "x"
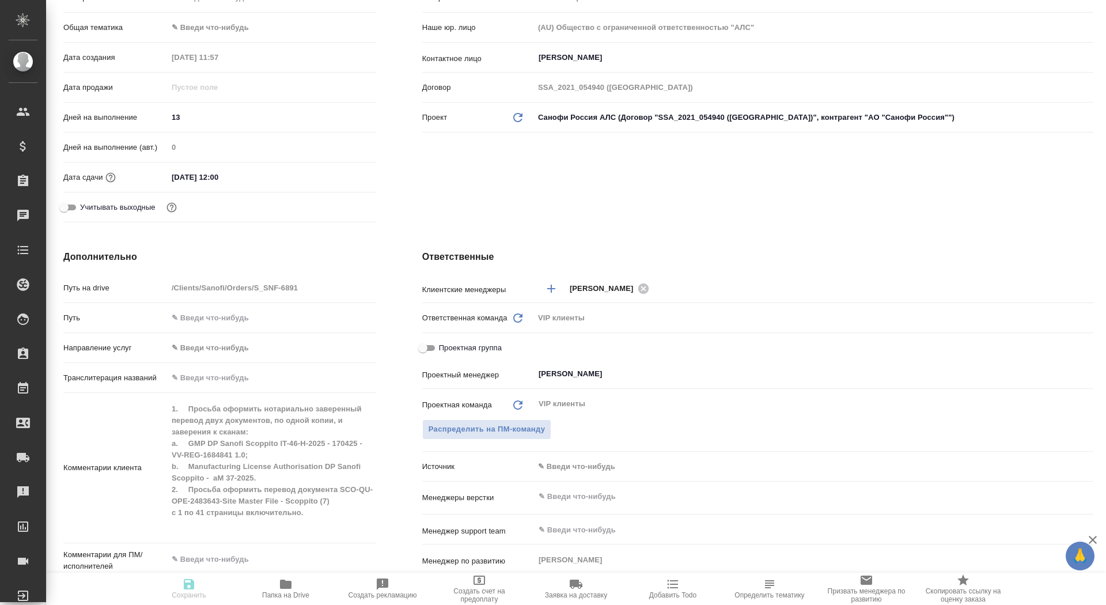
type textarea "x"
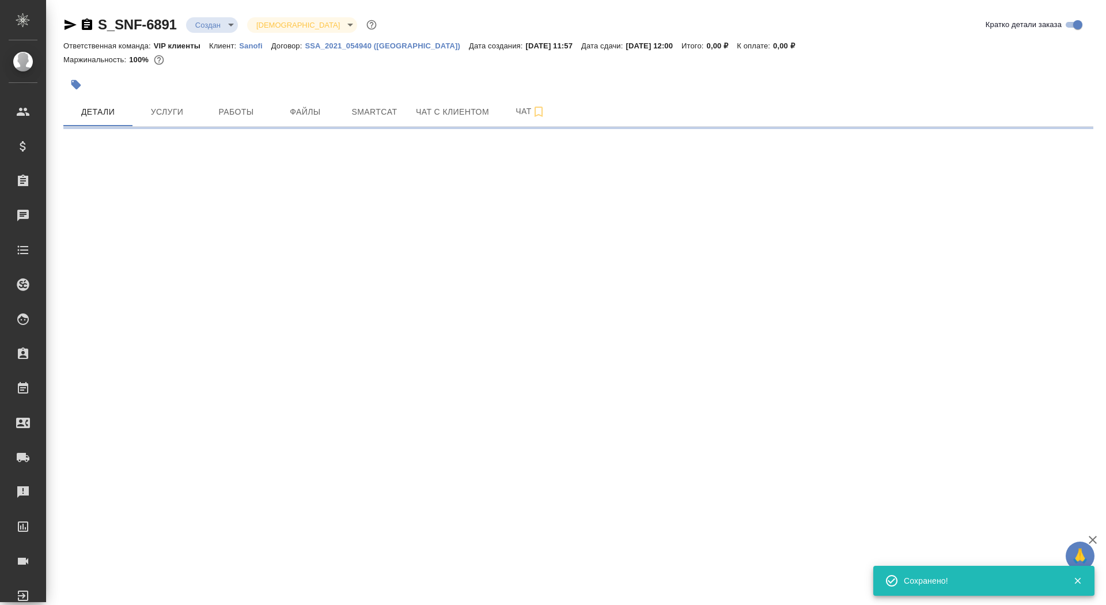
scroll to position [0, 0]
select select "RU"
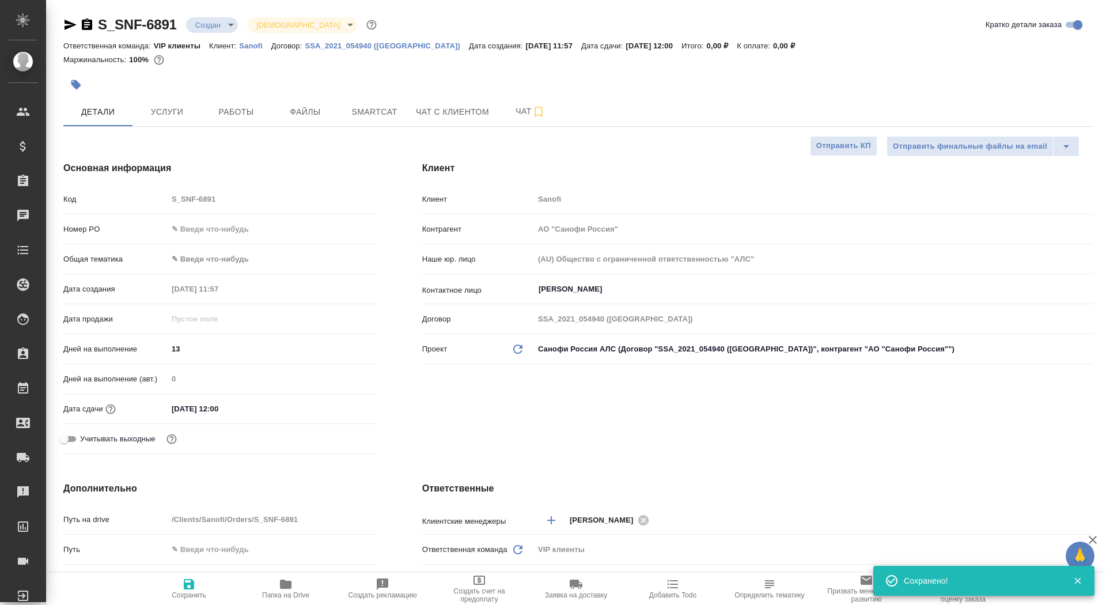
type textarea "x"
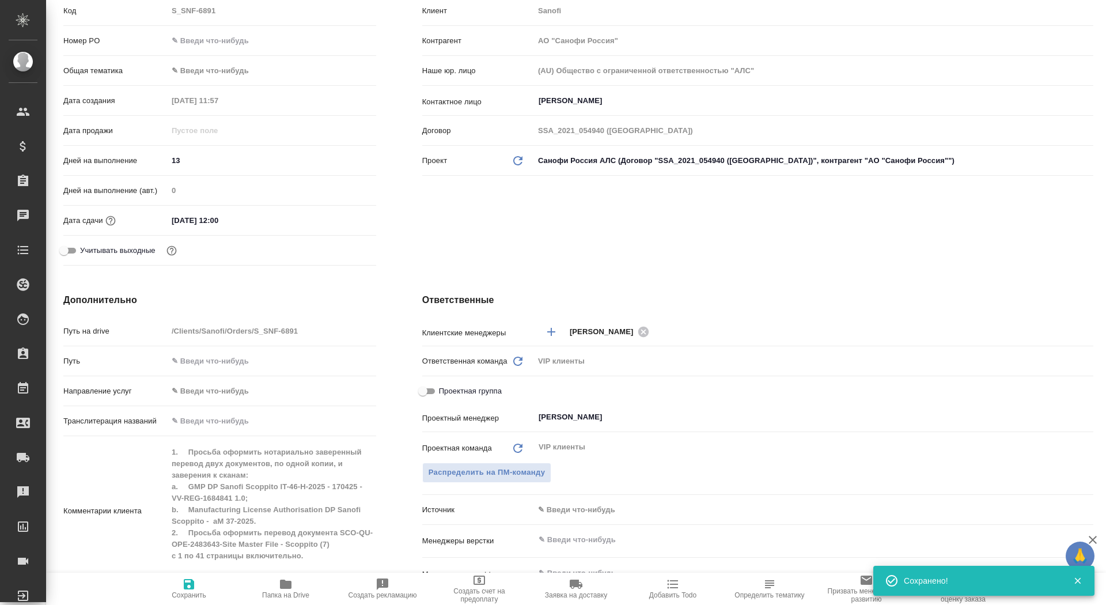
scroll to position [377, 0]
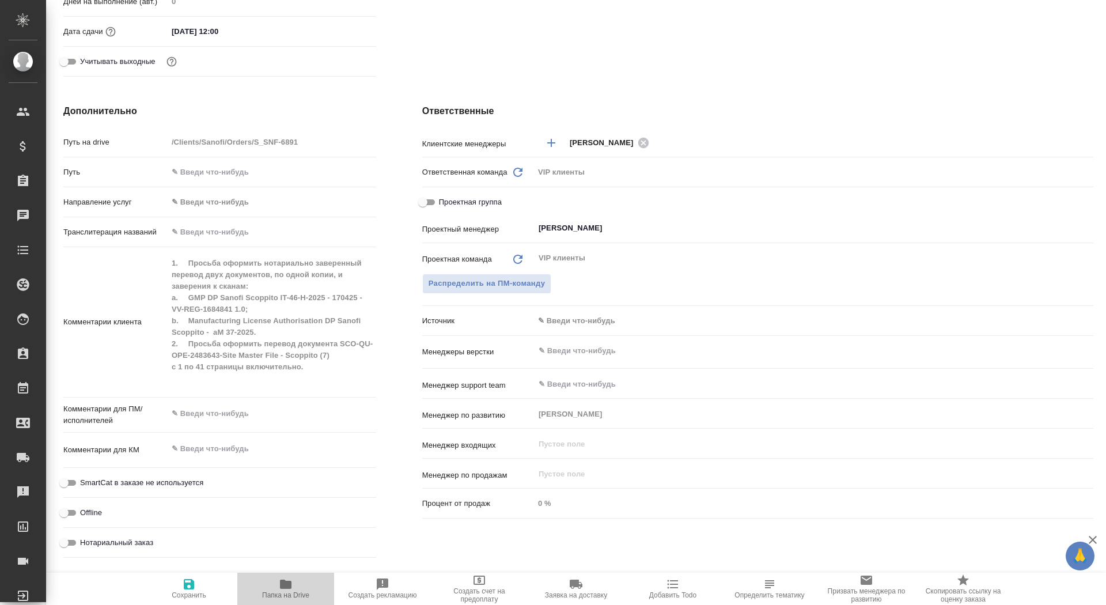
click at [289, 594] on span "Папка на Drive" at bounding box center [285, 595] width 47 height 8
type textarea "x"
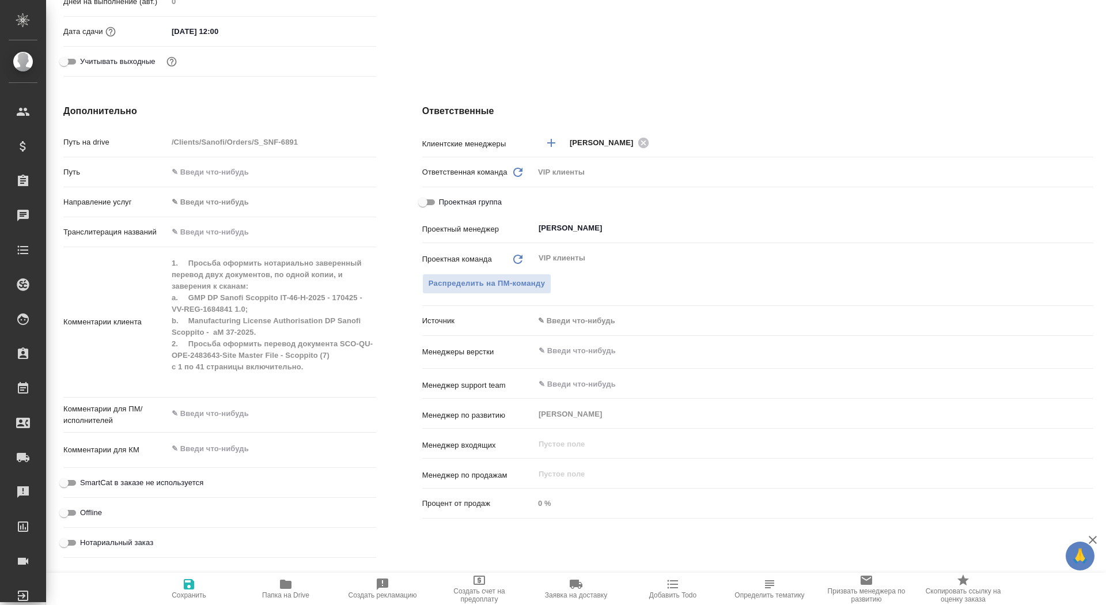
type textarea "x"
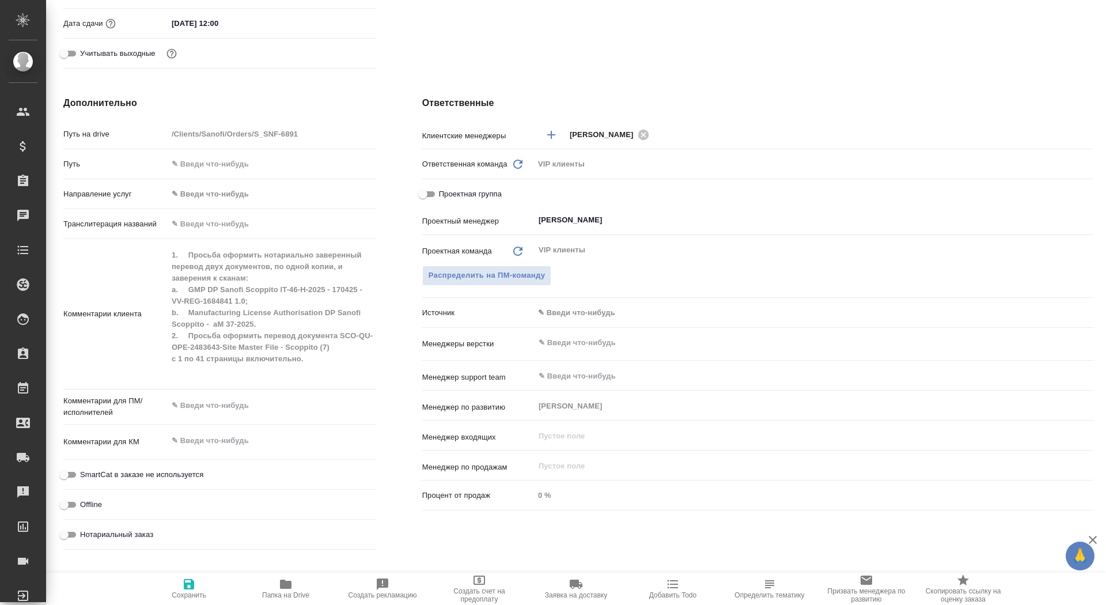
scroll to position [388, 0]
type textarea "x"
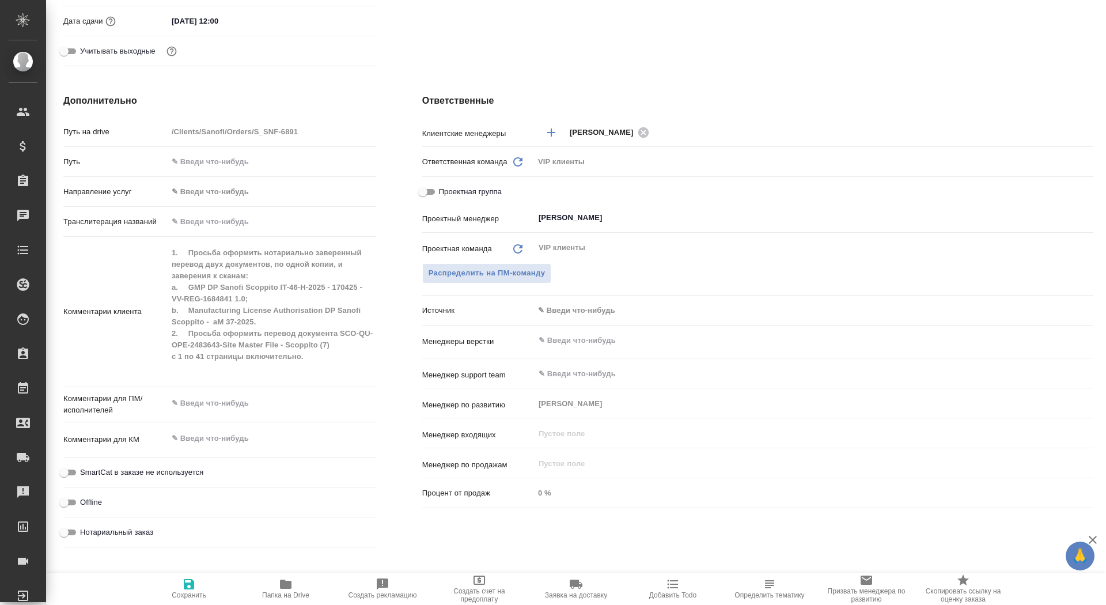
type textarea "x"
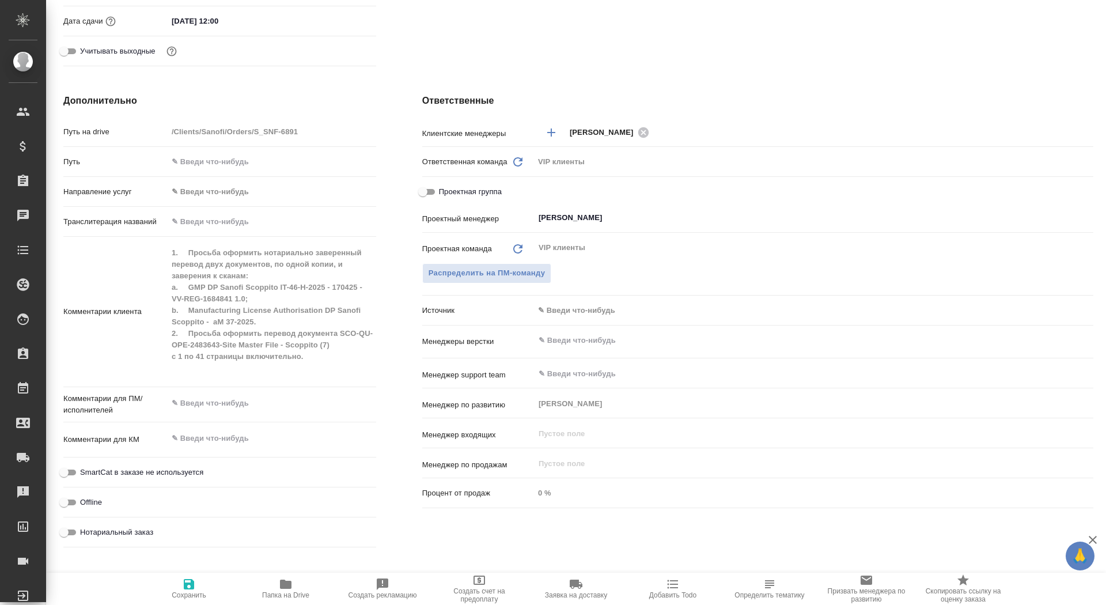
type textarea "x"
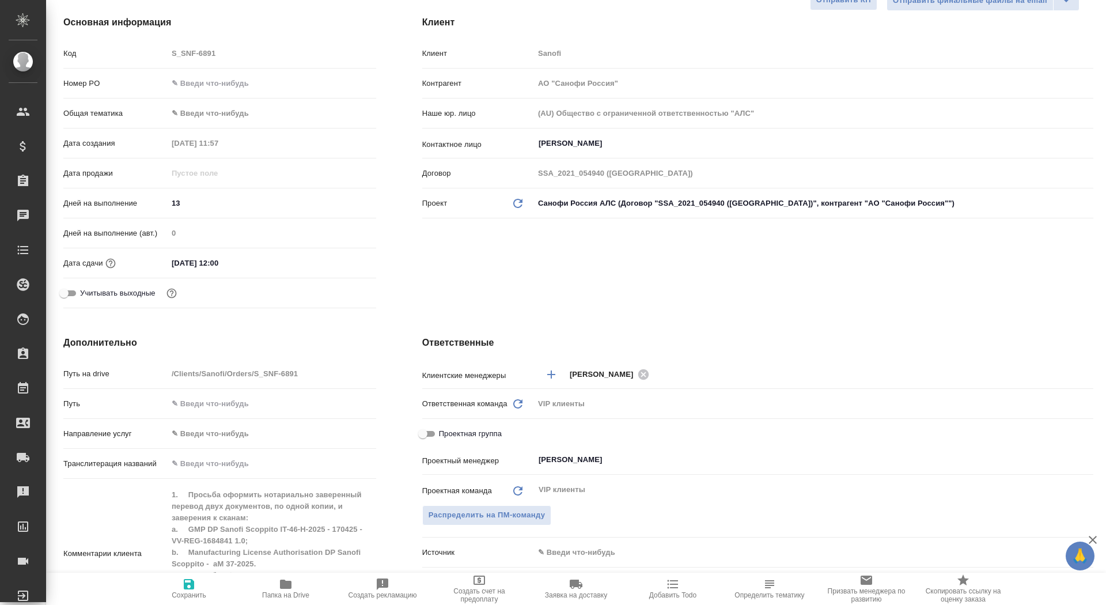
scroll to position [0, 0]
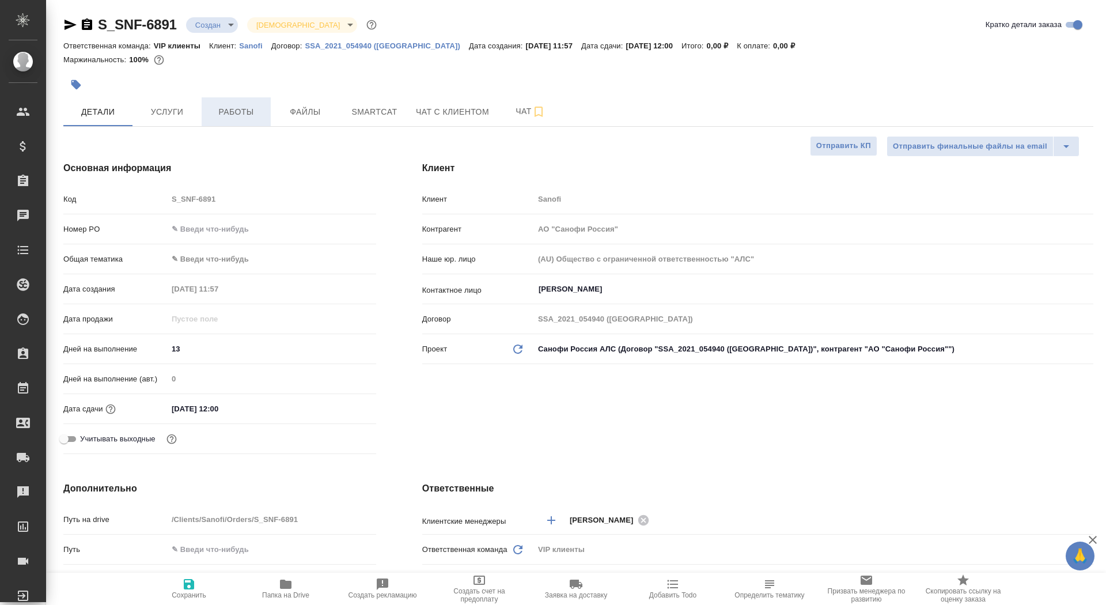
click at [229, 105] on span "Работы" at bounding box center [236, 112] width 55 height 14
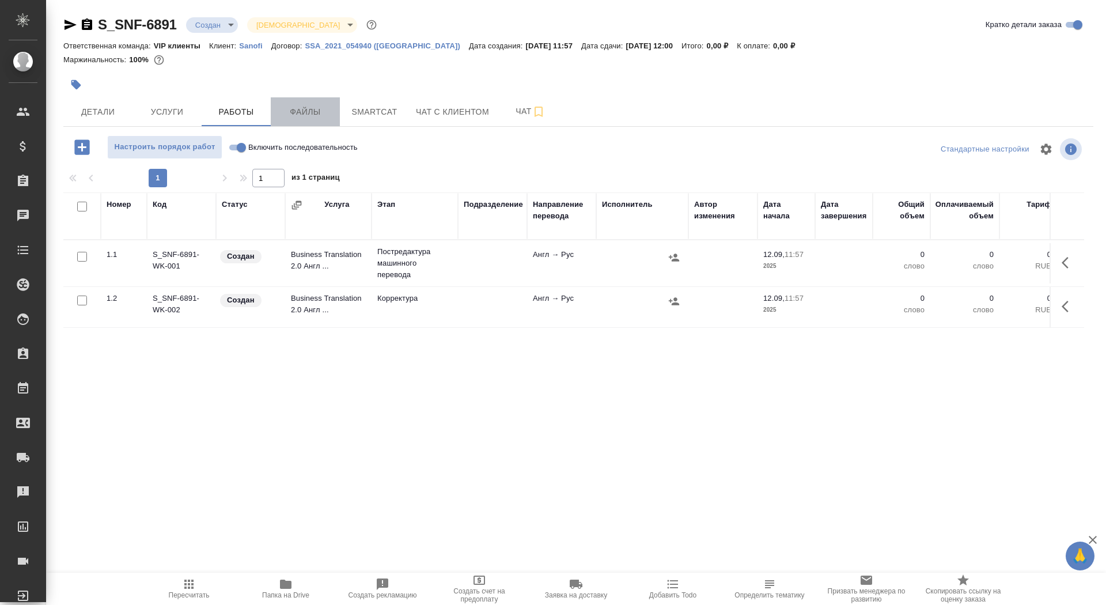
click at [300, 118] on span "Файлы" at bounding box center [305, 112] width 55 height 14
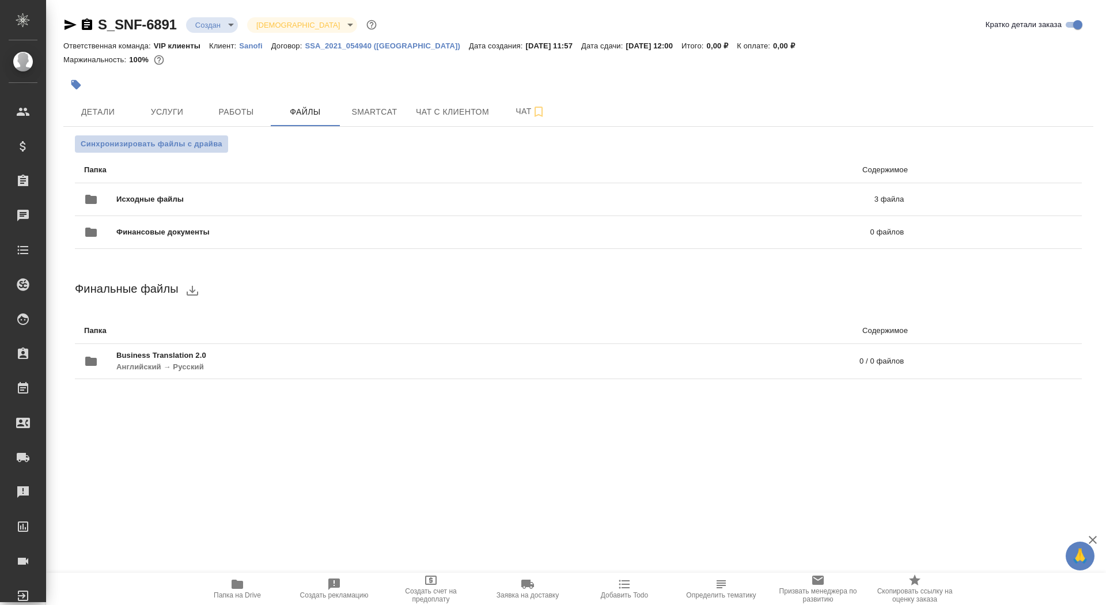
click at [200, 150] on button "Синхронизировать файлы с драйва" at bounding box center [151, 143] width 153 height 17
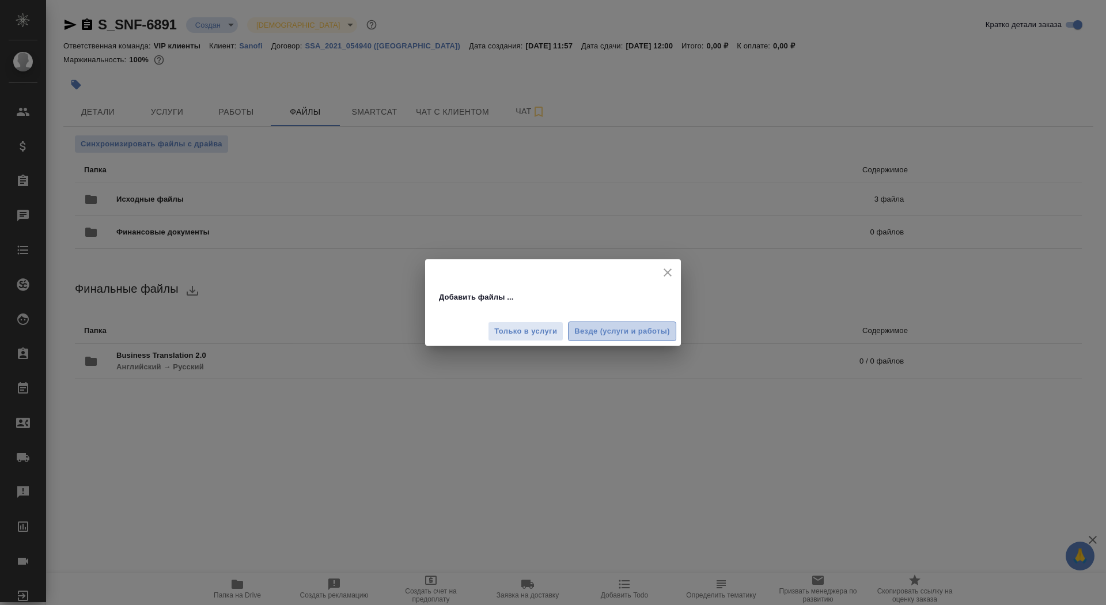
click at [617, 328] on span "Везде (услуги и работы)" at bounding box center [622, 331] width 96 height 13
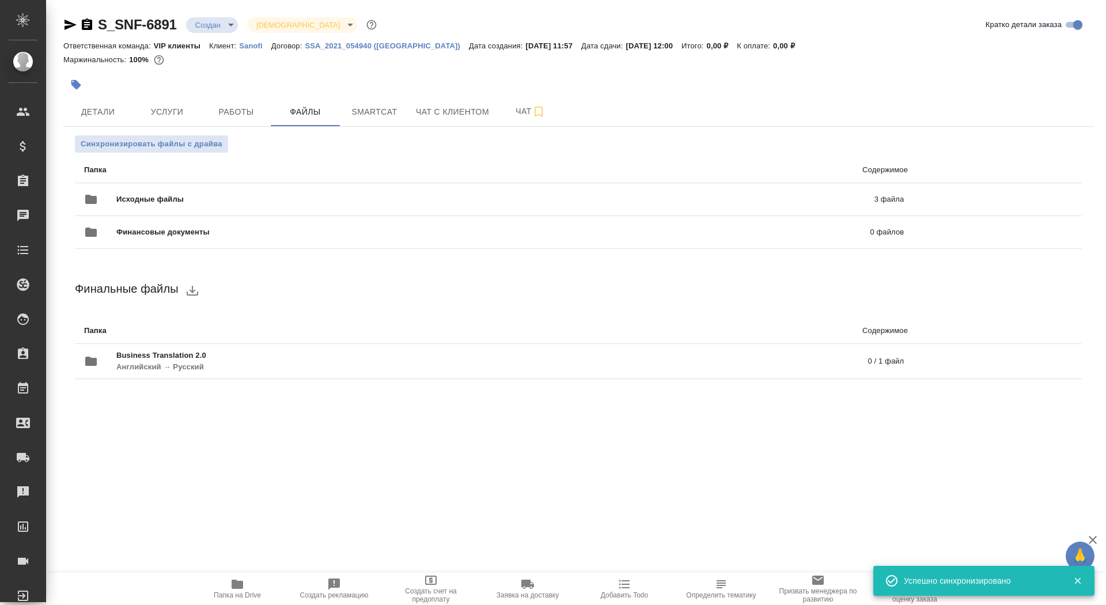
click at [211, 22] on body "🙏 .cls-1 fill:#fff; AWATERA Saydasheva Dilyara Клиенты Спецификации Заказы 0 Ча…" at bounding box center [553, 302] width 1106 height 605
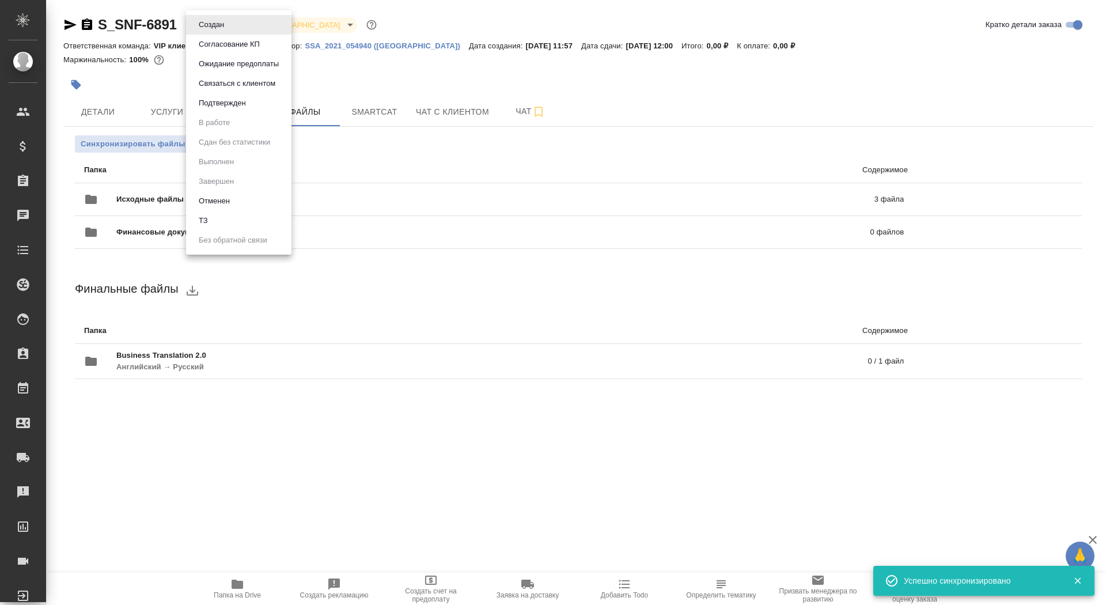
click at [252, 218] on li "ТЗ" at bounding box center [238, 221] width 105 height 20
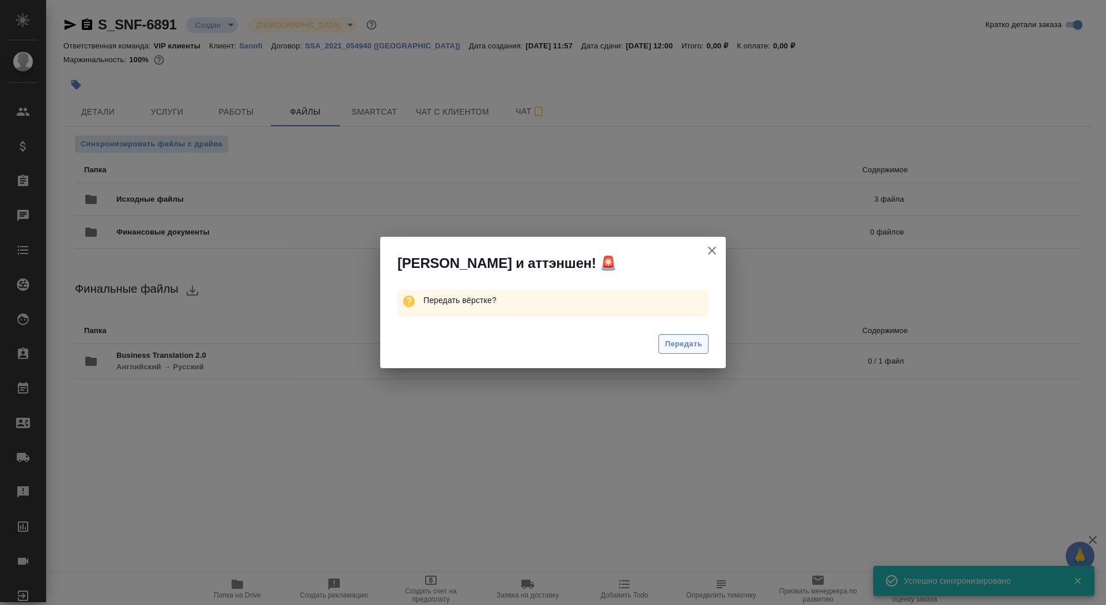
click at [689, 343] on span "Передать" at bounding box center [683, 344] width 37 height 13
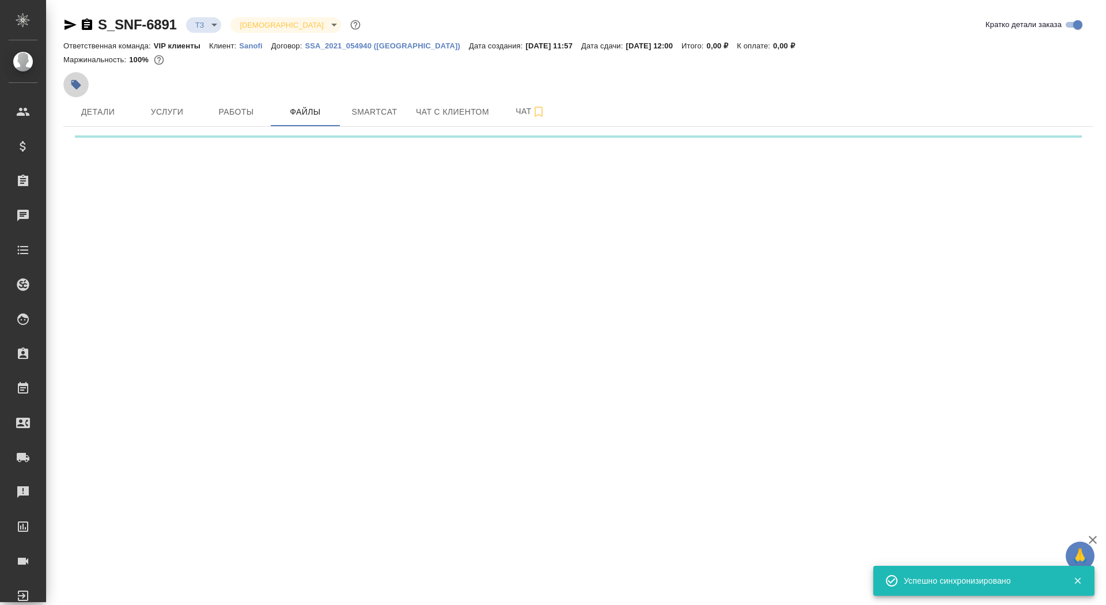
click at [74, 84] on icon "button" at bounding box center [76, 85] width 10 height 10
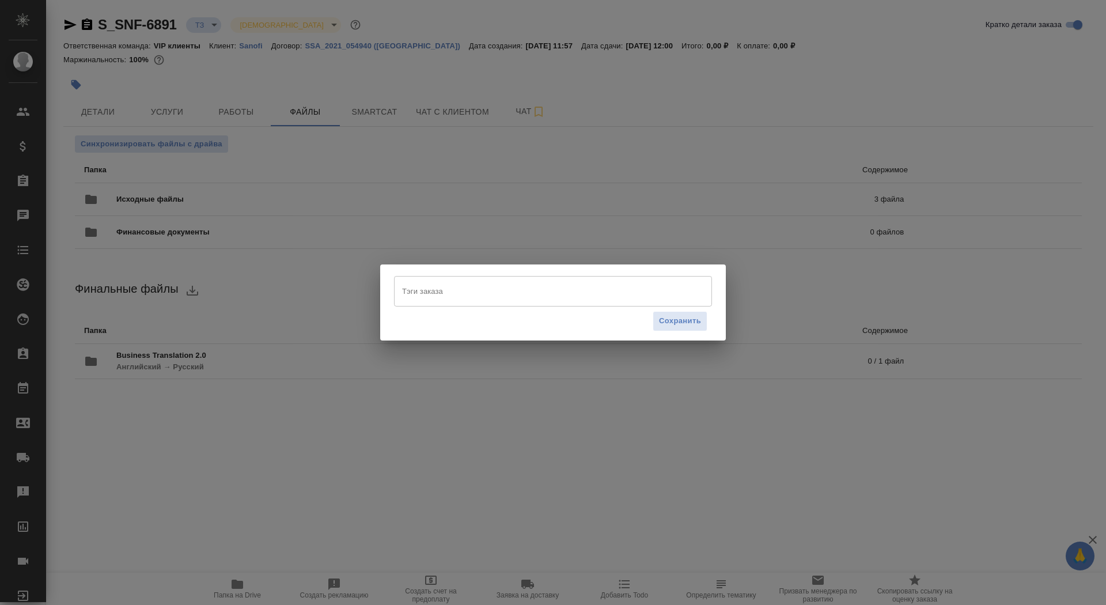
click at [427, 308] on div "Сохранить" at bounding box center [553, 320] width 318 height 29
click at [420, 292] on input "Тэги заказа" at bounding box center [542, 291] width 286 height 20
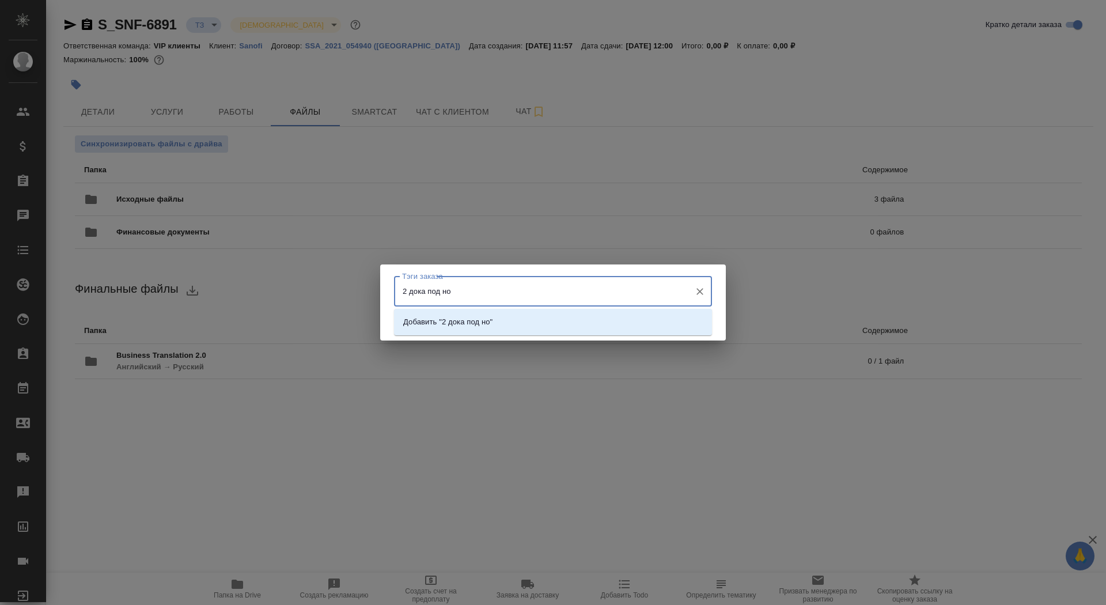
type input "2 дока под нот"
click at [505, 324] on li "Добавить "2 дока под нот"" at bounding box center [553, 322] width 318 height 21
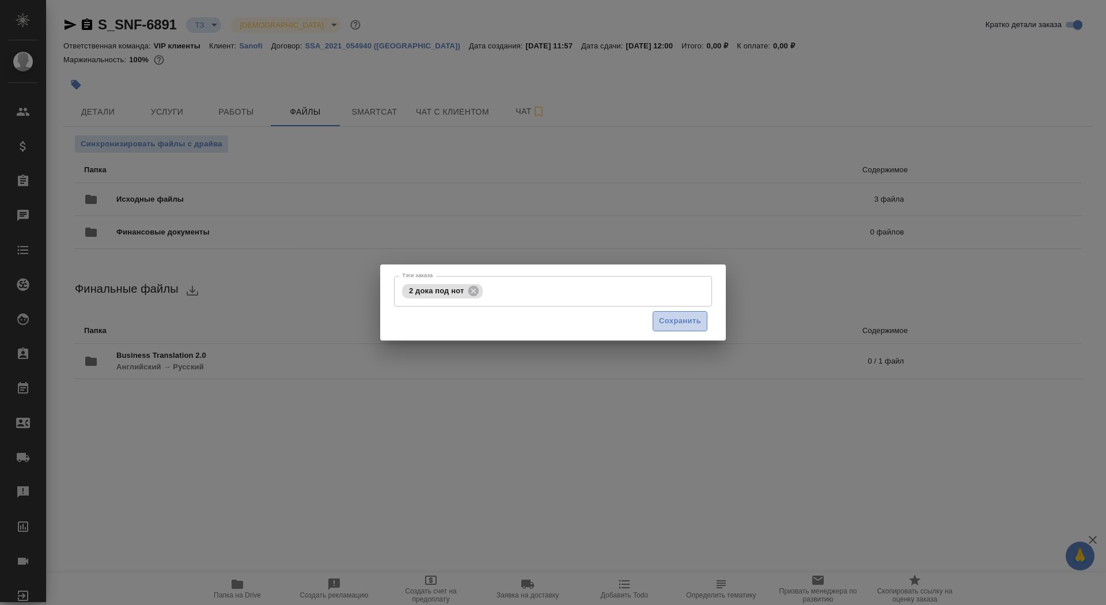
click at [669, 324] on span "Сохранить" at bounding box center [680, 321] width 42 height 13
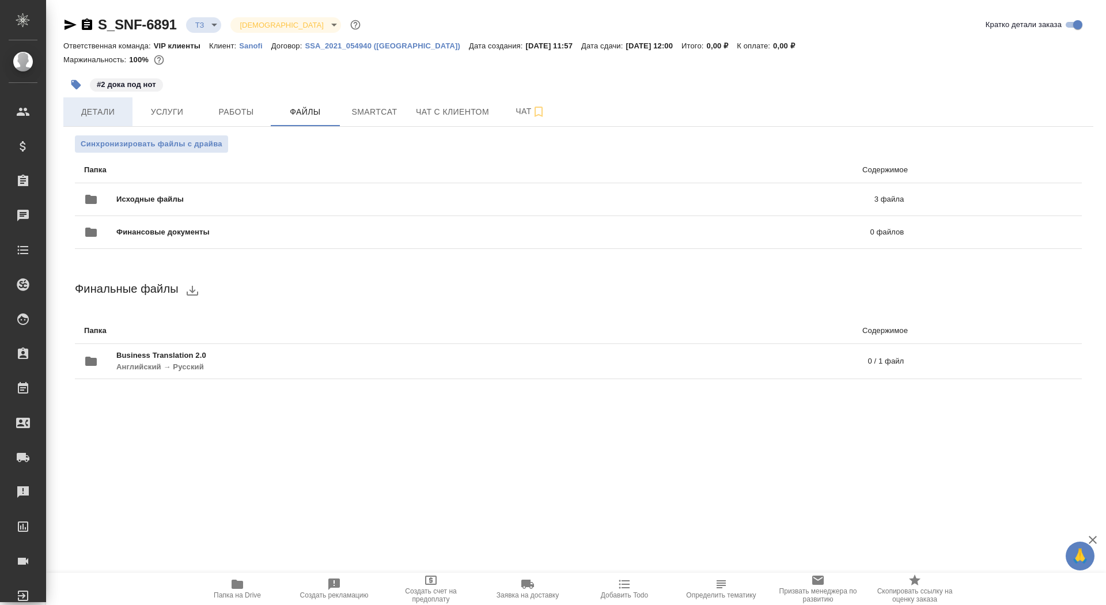
click at [88, 119] on button "Детали" at bounding box center [97, 111] width 69 height 29
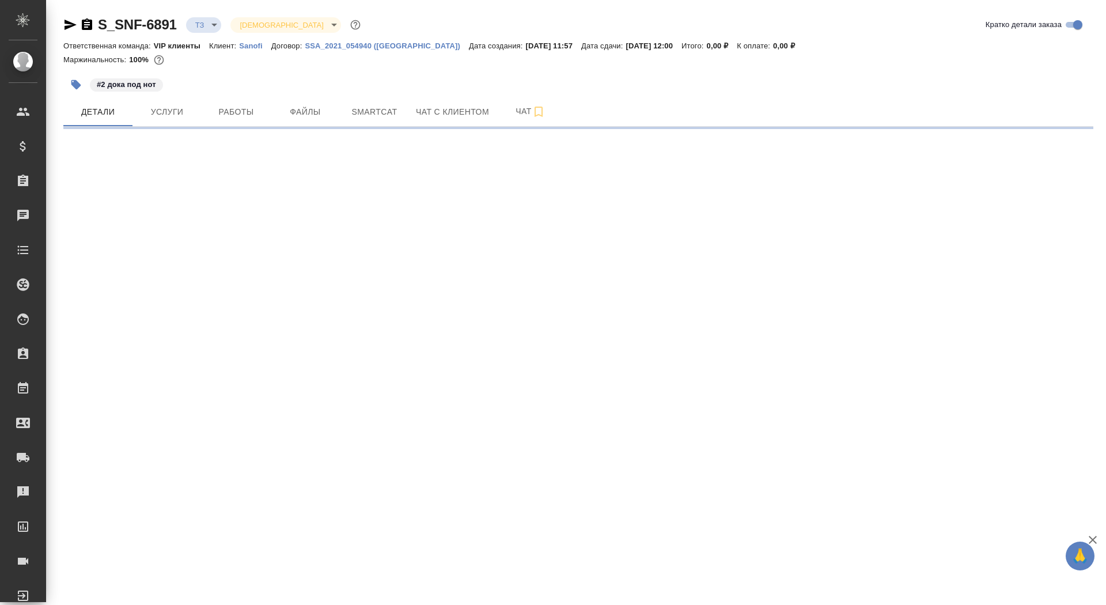
select select "RU"
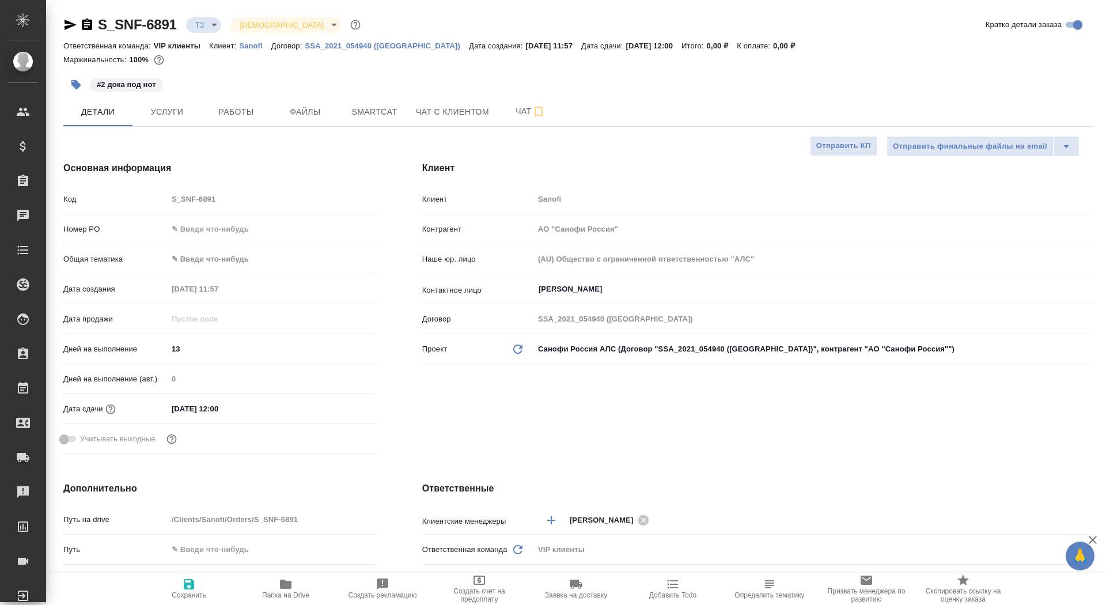
type textarea "x"
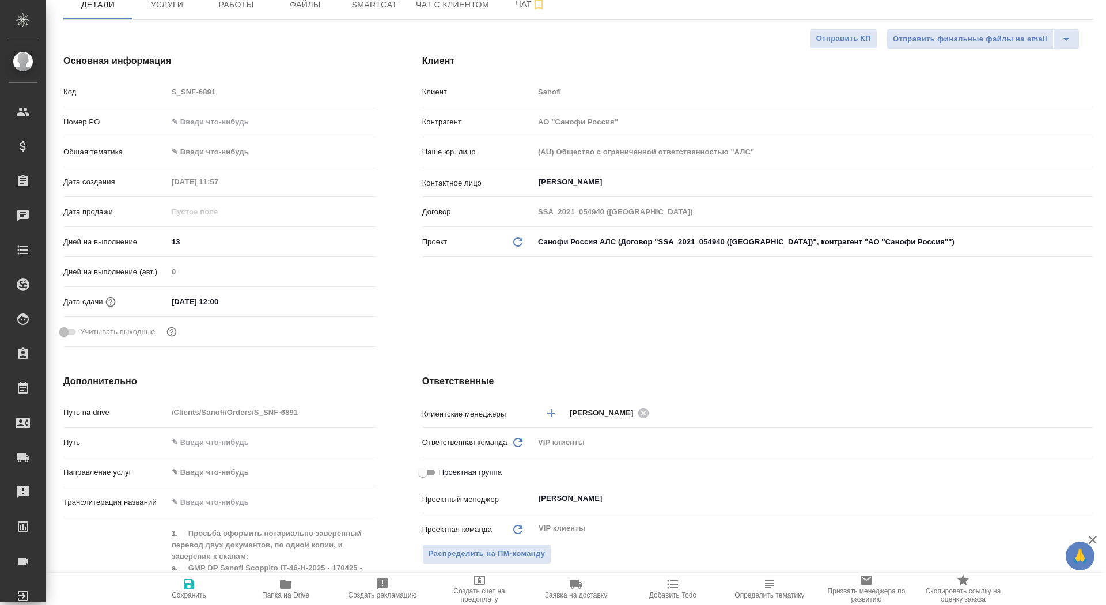
scroll to position [358, 0]
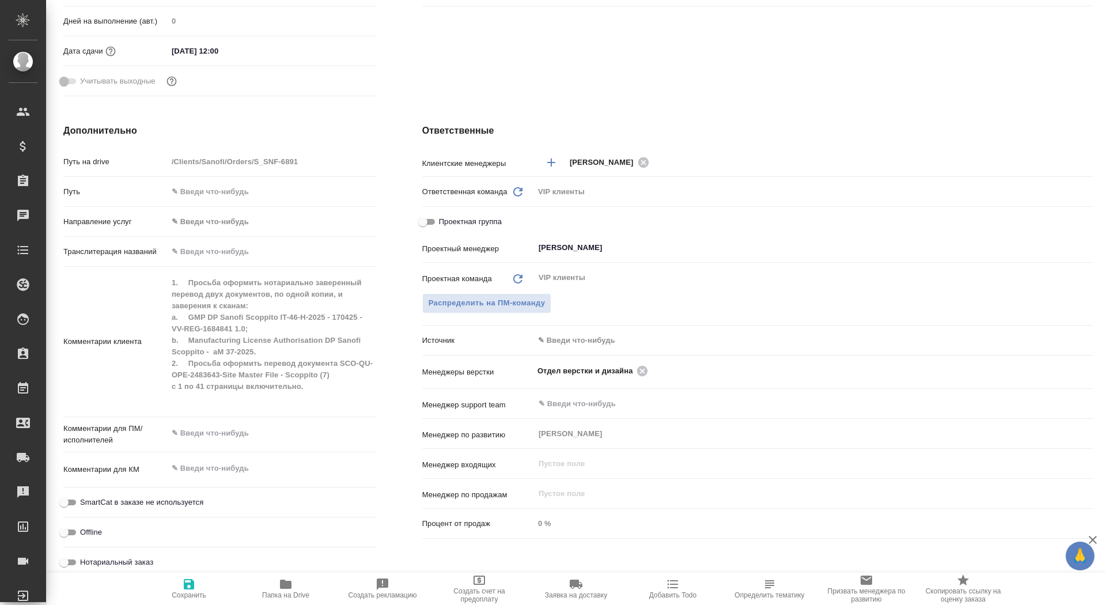
type textarea "x"
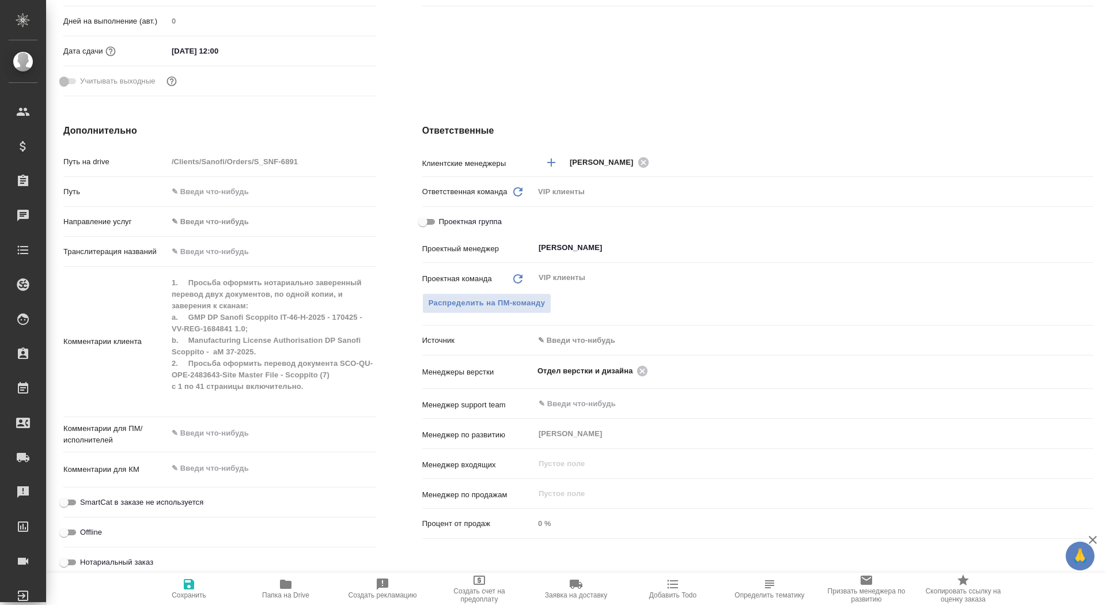
type textarea "x"
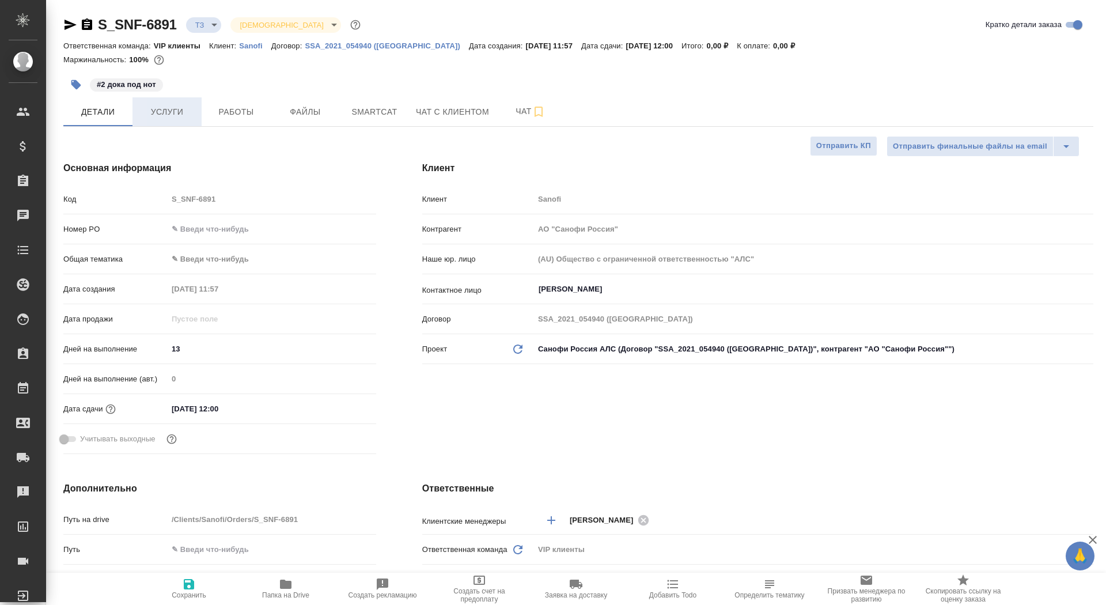
click at [171, 118] on span "Услуги" at bounding box center [166, 112] width 55 height 14
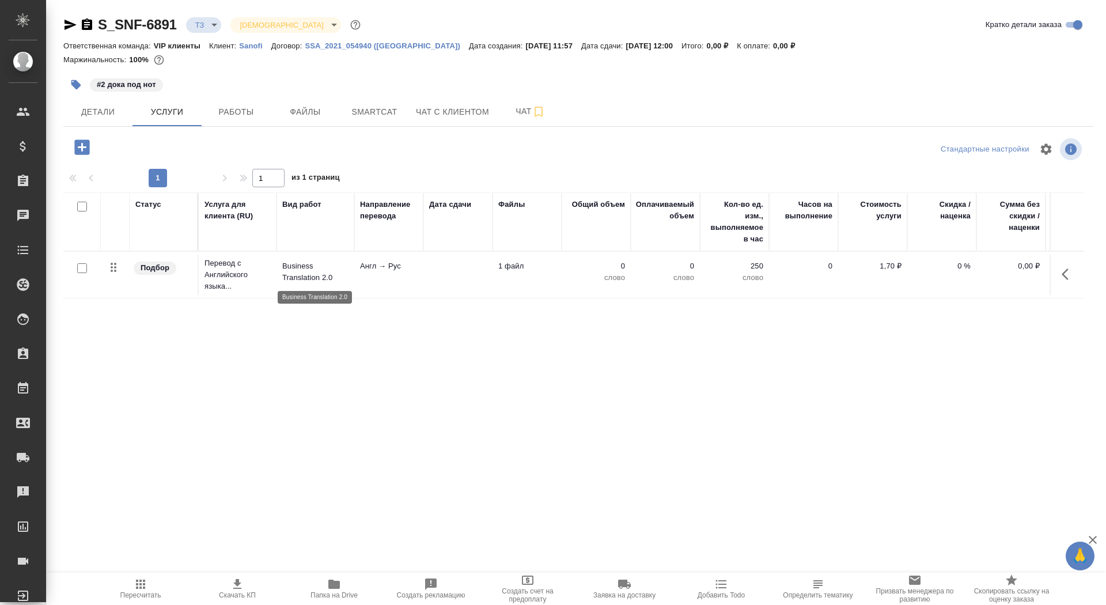
click at [335, 271] on p "Business Translation 2.0" at bounding box center [315, 271] width 66 height 23
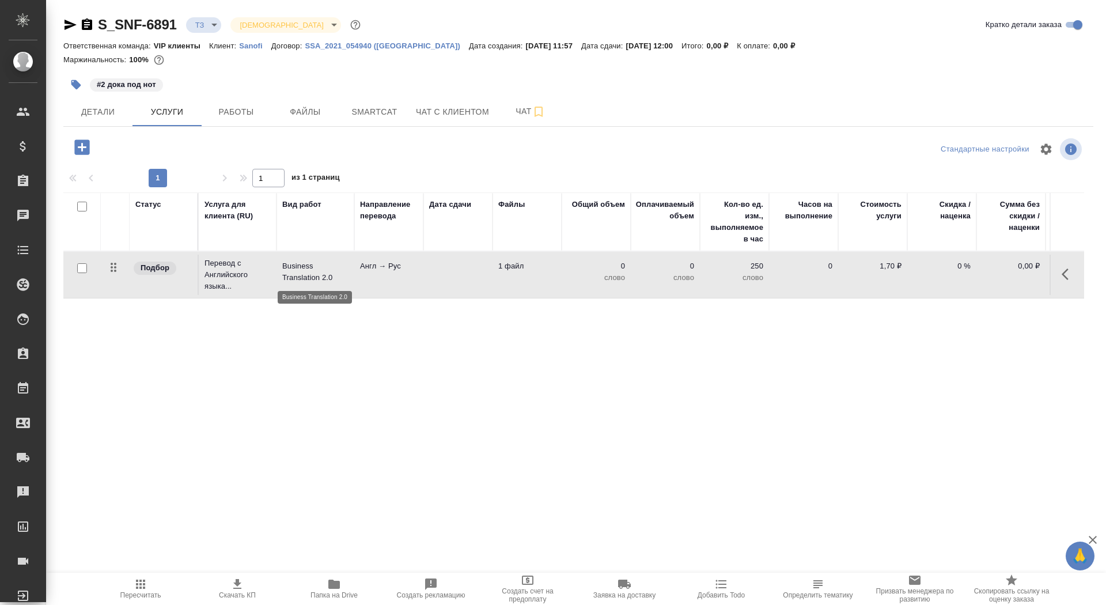
click at [335, 271] on p "Business Translation 2.0" at bounding box center [315, 271] width 66 height 23
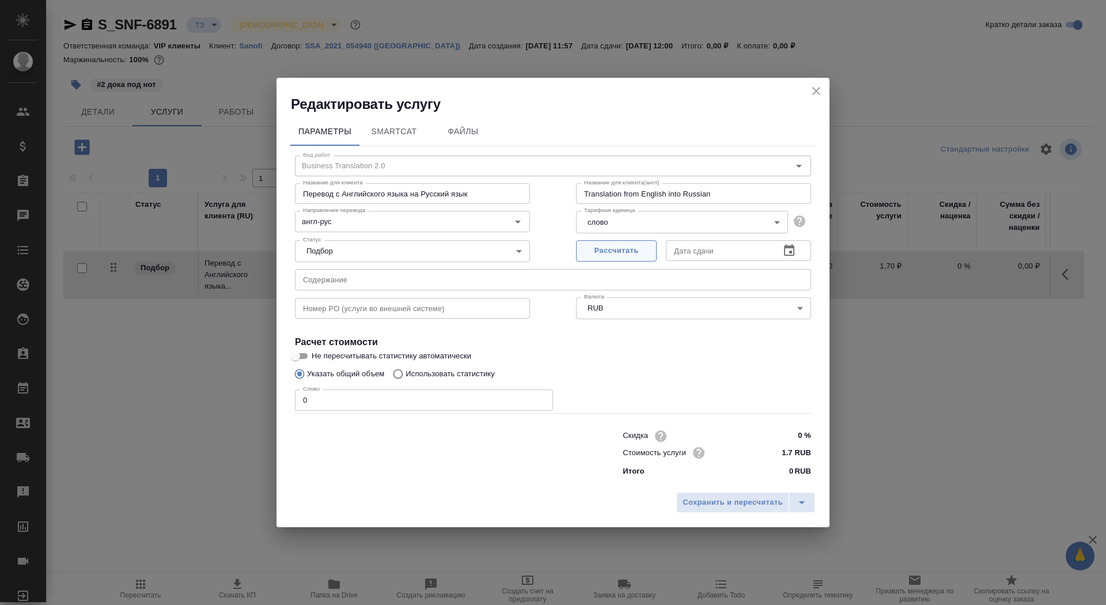
click at [622, 253] on span "Рассчитать" at bounding box center [616, 250] width 68 height 13
click at [332, 398] on input "0" at bounding box center [424, 399] width 258 height 21
type input "01"
type input "25.09.2025 12:00"
type input "01"
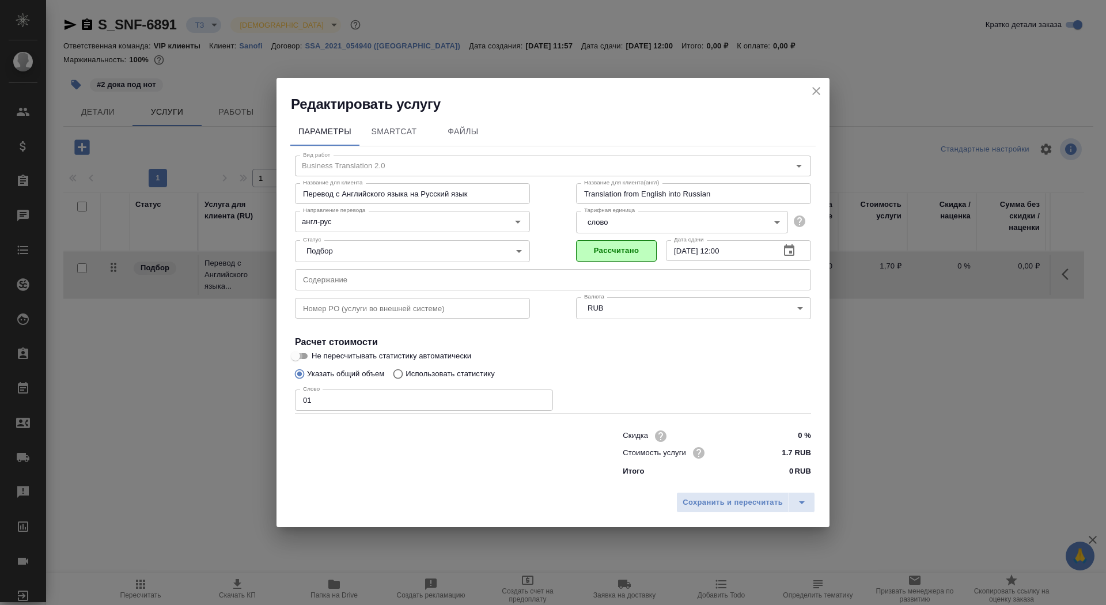
click at [305, 355] on input "Не пересчитывать статистику автоматически" at bounding box center [295, 356] width 41 height 14
checkbox input "true"
click at [740, 503] on span "Сохранить и пересчитать" at bounding box center [733, 502] width 100 height 13
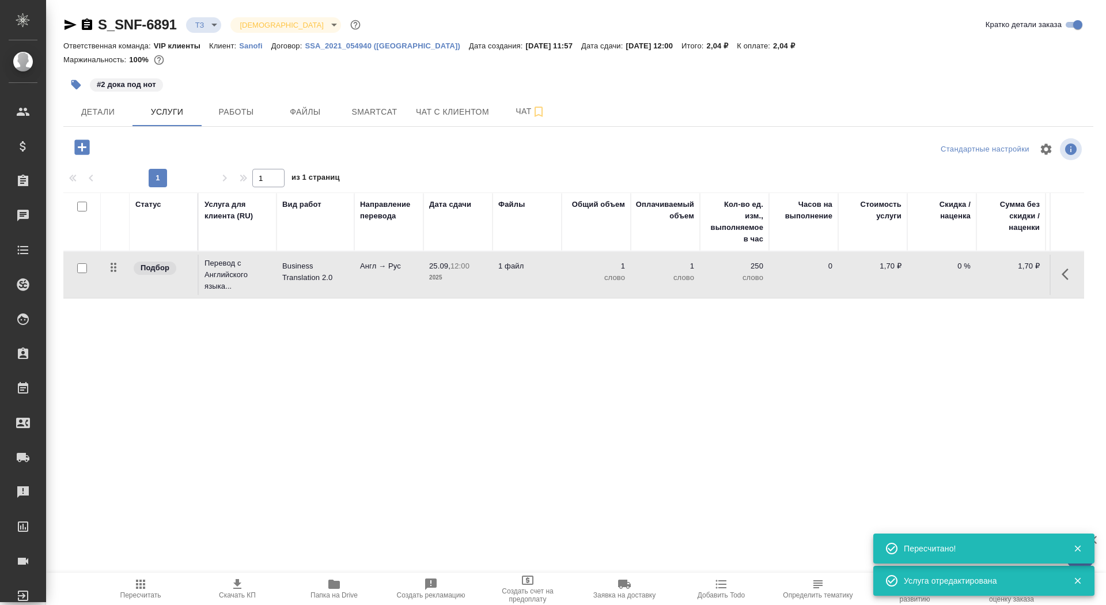
click at [78, 266] on input "checkbox" at bounding box center [82, 268] width 10 height 10
checkbox input "true"
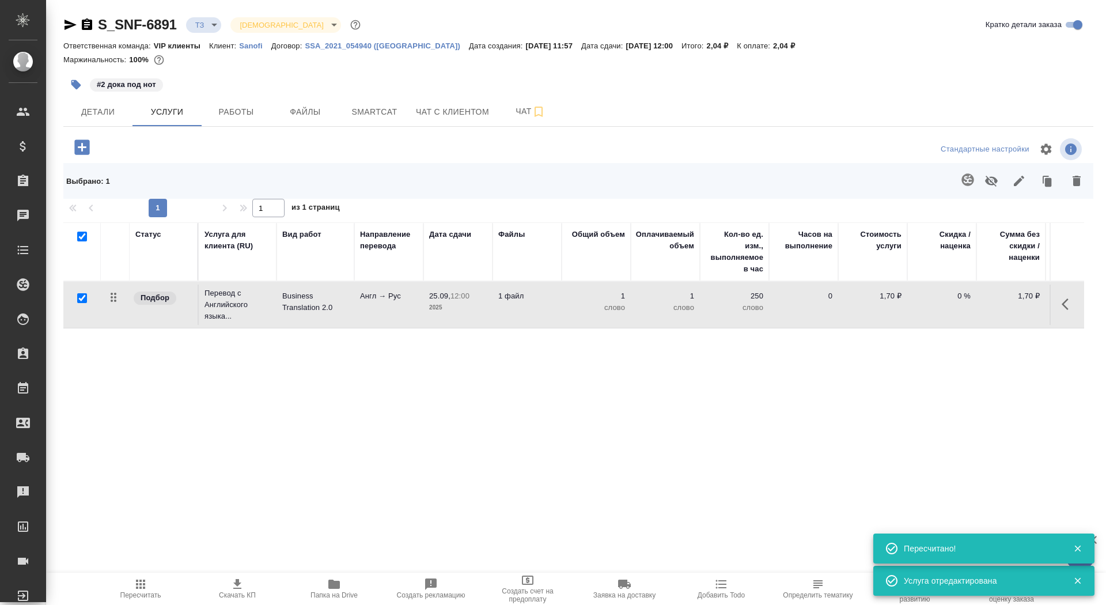
click at [956, 184] on button "button" at bounding box center [968, 180] width 28 height 28
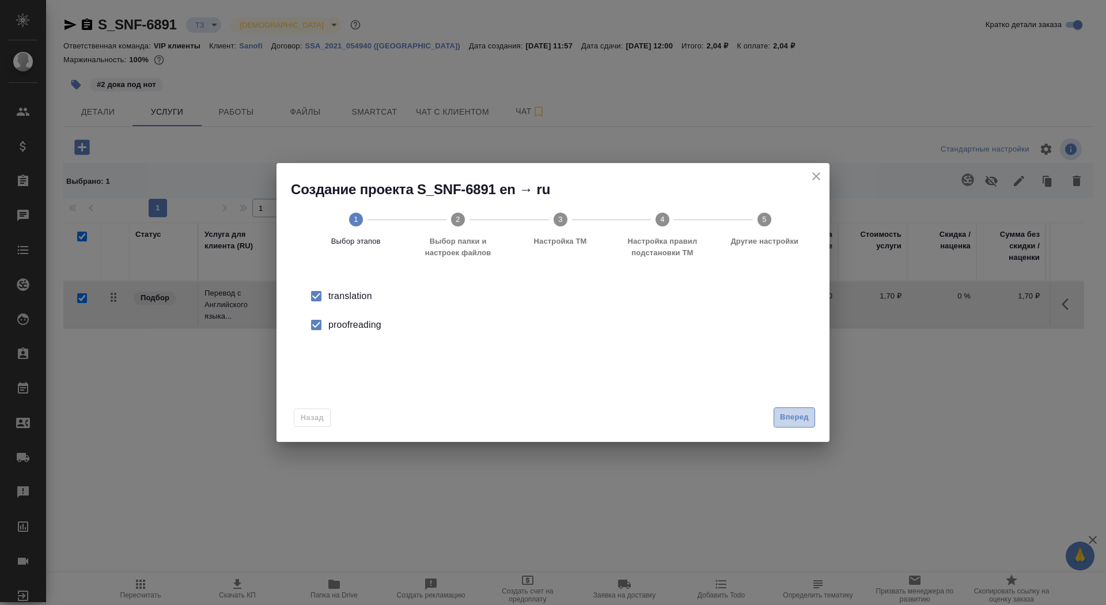
click at [791, 416] on span "Вперед" at bounding box center [794, 417] width 29 height 13
click at [683, 304] on input "Папка с файлами для перевода" at bounding box center [534, 302] width 479 height 14
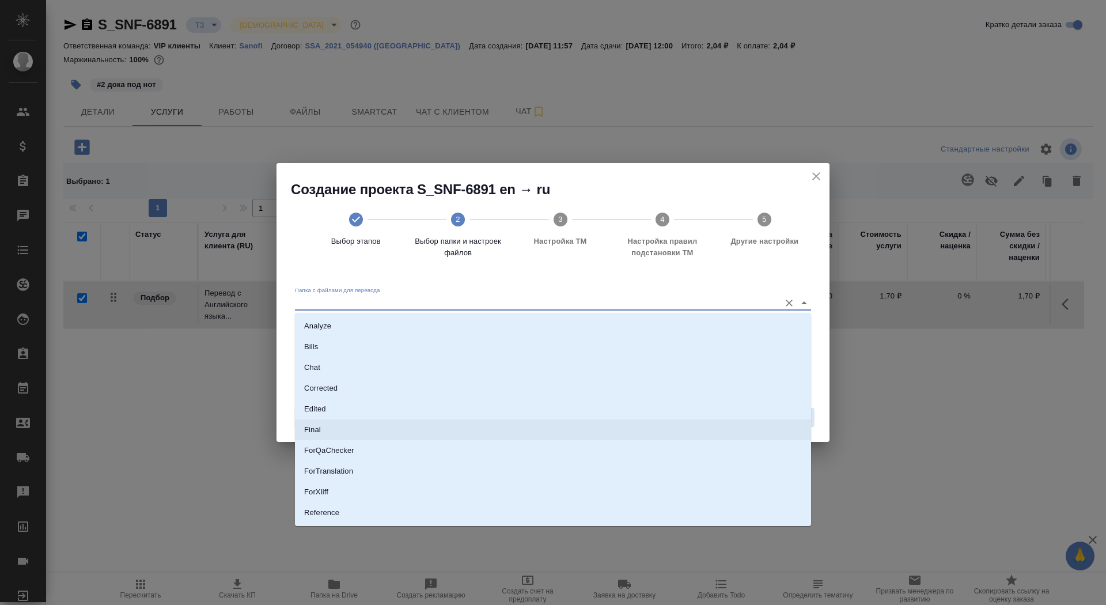
scroll to position [32, 0]
click at [637, 502] on li "Source" at bounding box center [553, 501] width 516 height 21
type input "Source"
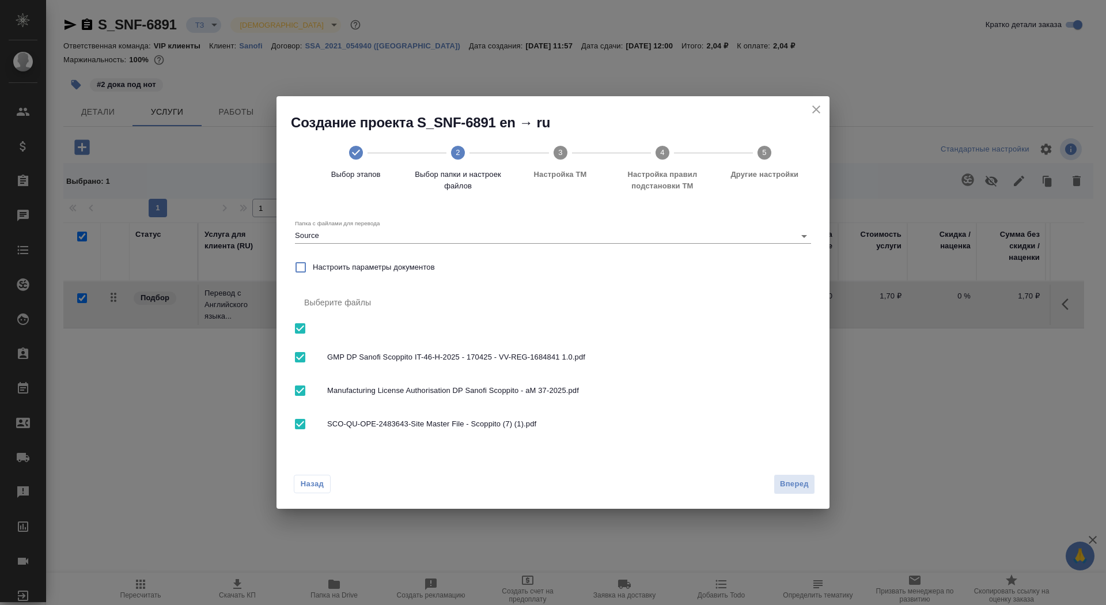
click at [765, 489] on div "Назад Вперед" at bounding box center [552, 481] width 553 height 54
click at [782, 486] on span "Вперед" at bounding box center [794, 484] width 29 height 13
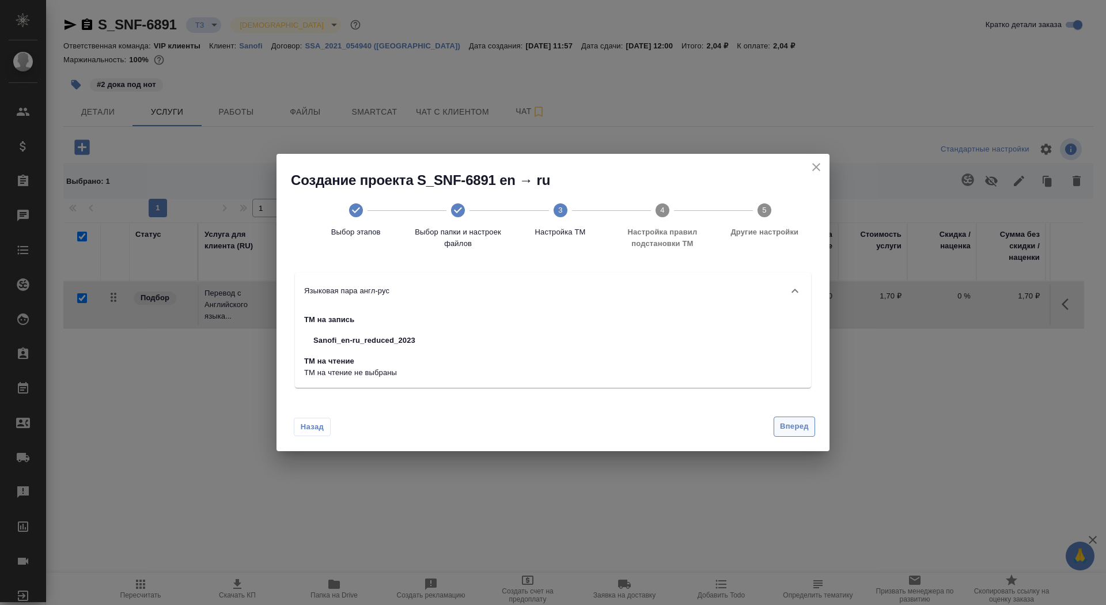
click at [798, 424] on span "Вперед" at bounding box center [794, 426] width 29 height 13
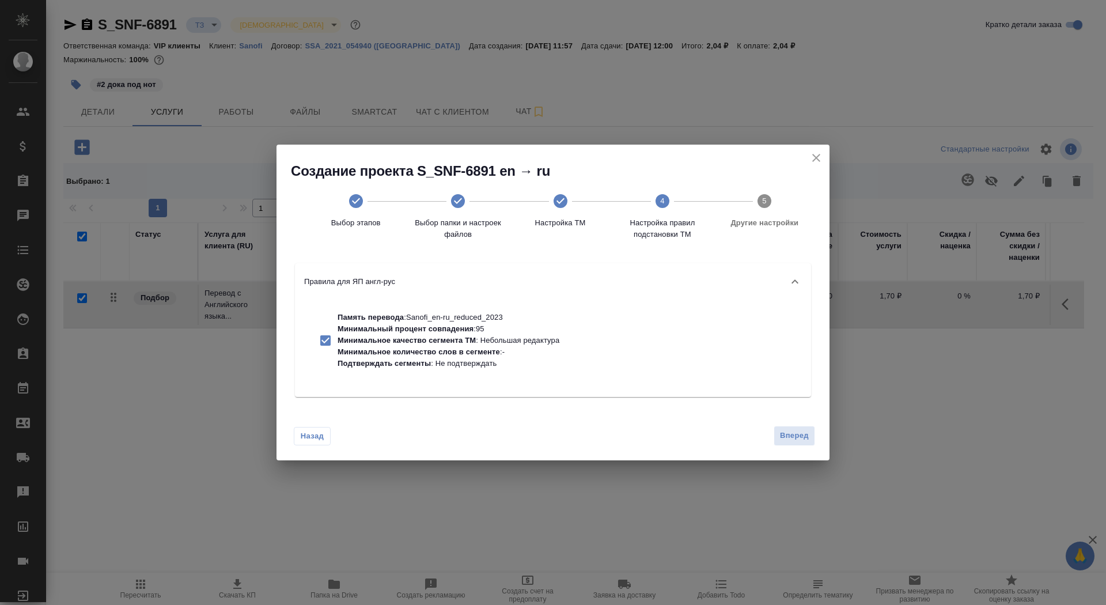
click at [801, 436] on span "Вперед" at bounding box center [794, 435] width 29 height 13
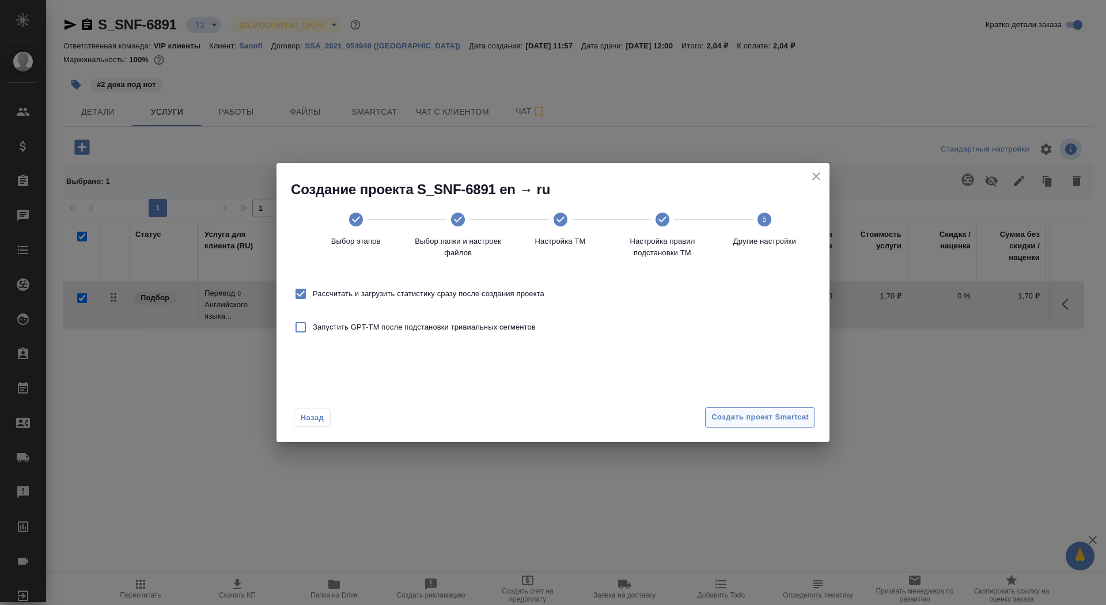
click at [799, 425] on button "Создать проект Smartcat" at bounding box center [760, 417] width 110 height 20
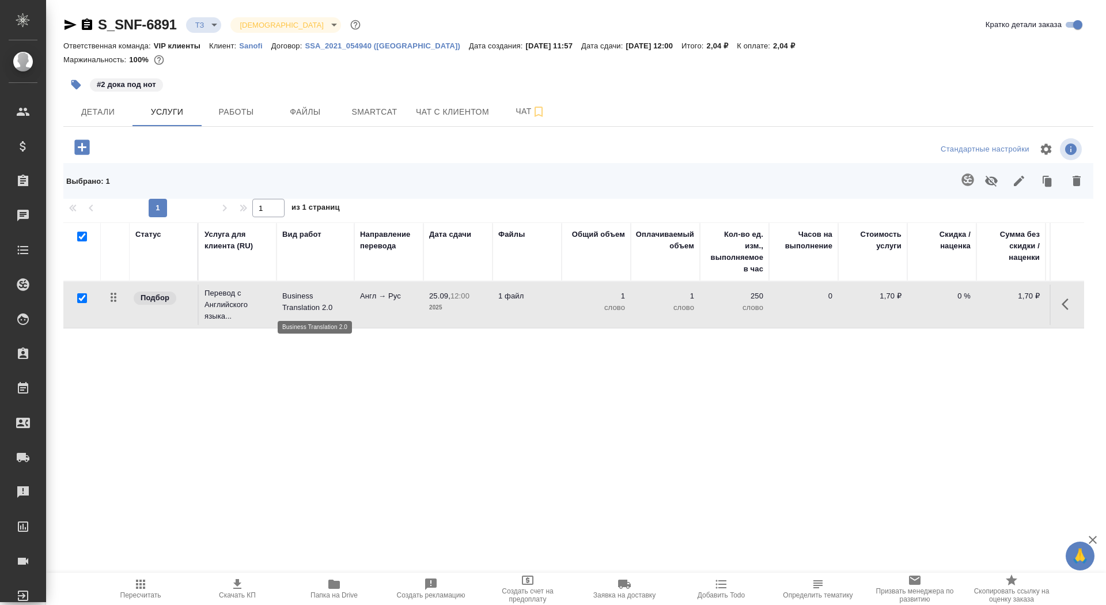
click at [327, 307] on p "Business Translation 2.0" at bounding box center [315, 301] width 66 height 23
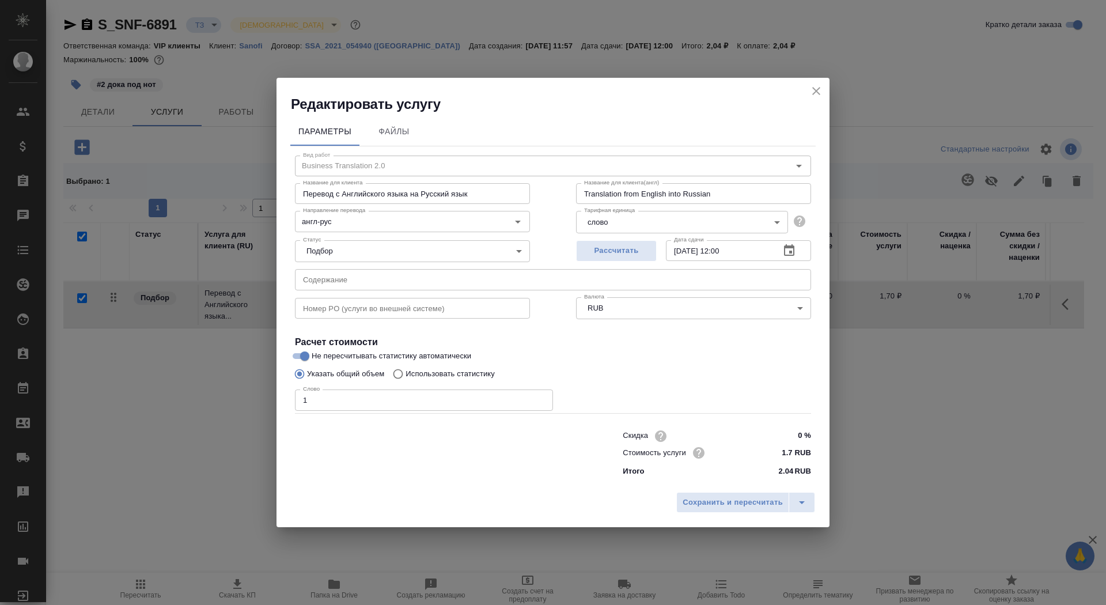
click at [465, 380] on label "Использовать статистику" at bounding box center [441, 374] width 108 height 22
click at [406, 380] on input "Использовать статистику" at bounding box center [396, 374] width 18 height 22
radio input "true"
radio input "false"
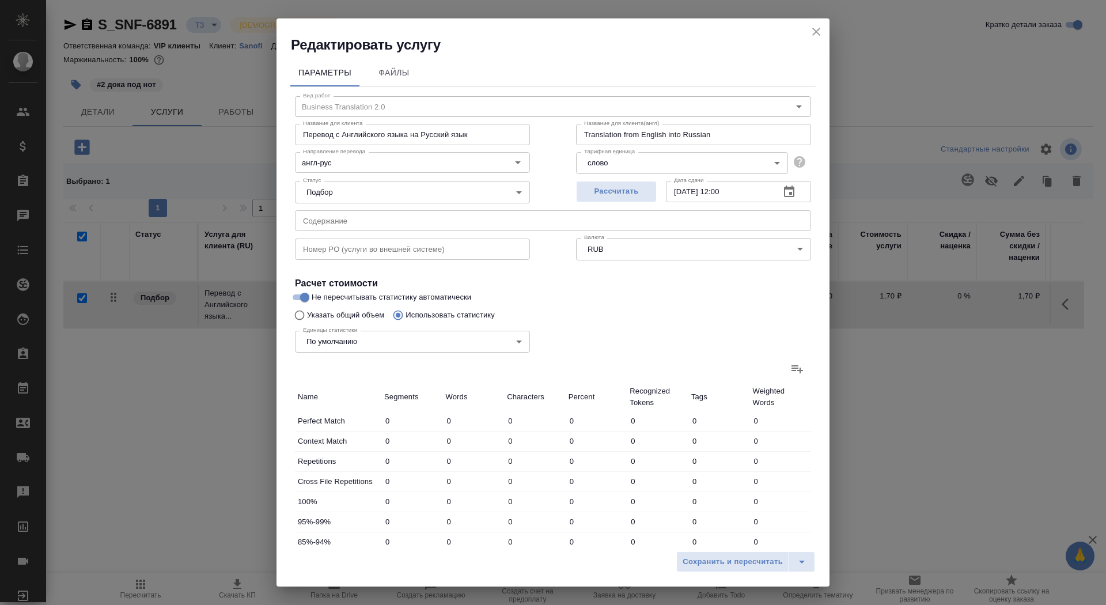
click at [783, 372] on div at bounding box center [553, 369] width 516 height 28
click at [794, 369] on icon at bounding box center [797, 369] width 14 height 14
click at [0, 0] on input "file" at bounding box center [0, 0] width 0 height 0
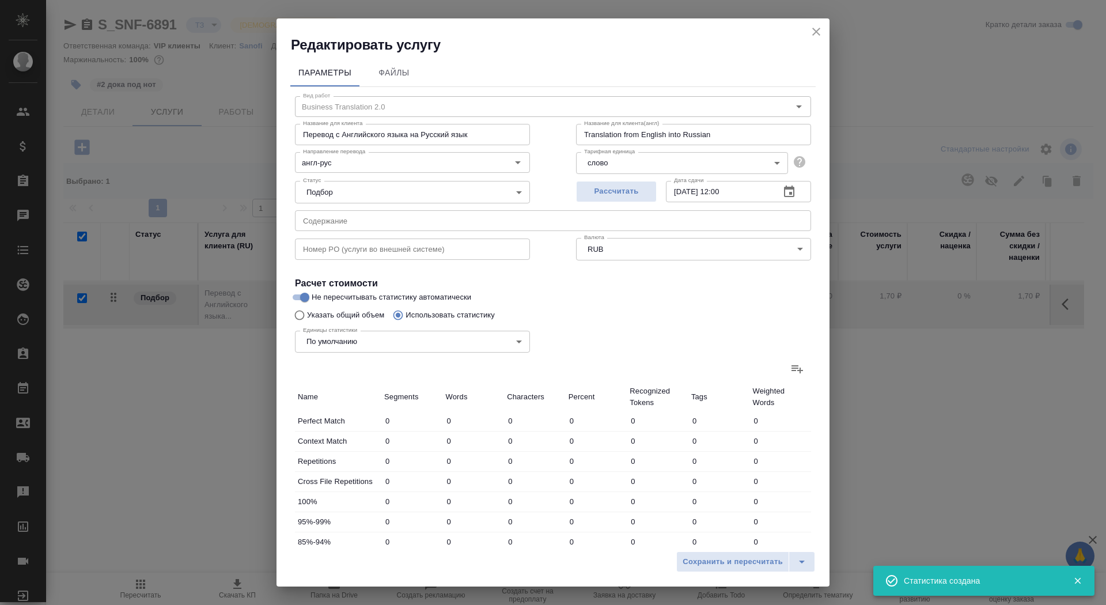
type input "171"
type input "941"
type input "6750"
type input "63"
type input "411"
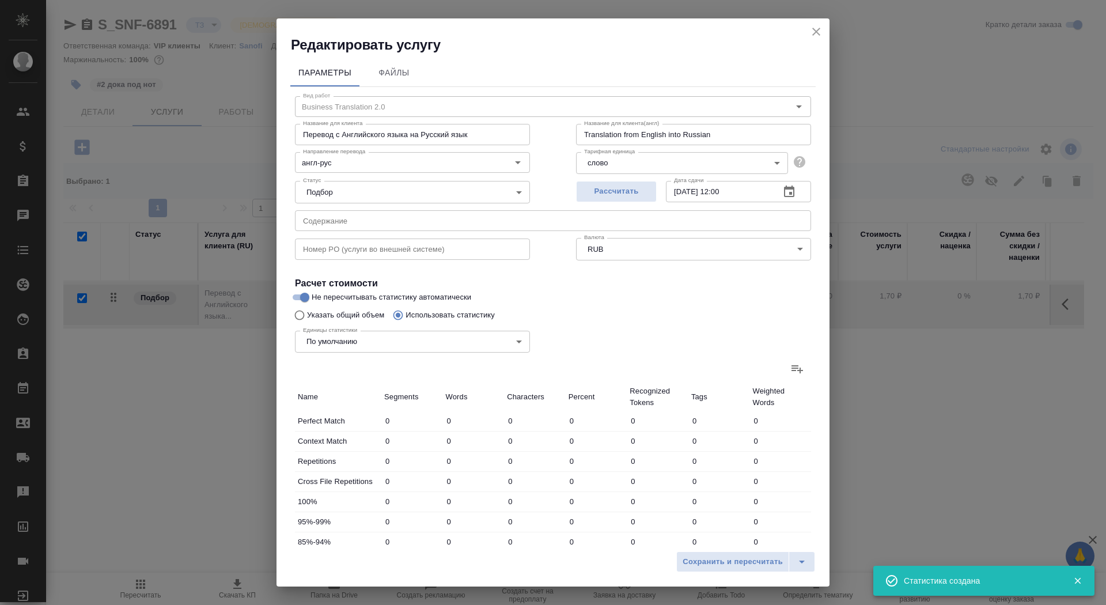
type input "2453"
type input "761"
type input "7680"
type input "51561"
type input "103"
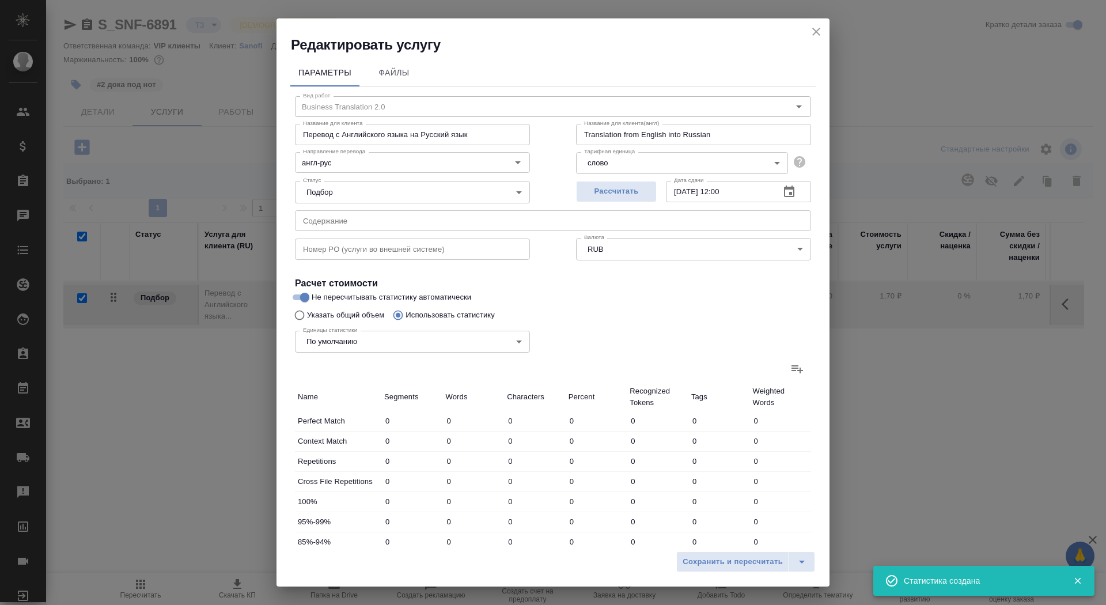
type input "1422"
type input "9669"
type input "62"
type input "960"
type input "6258"
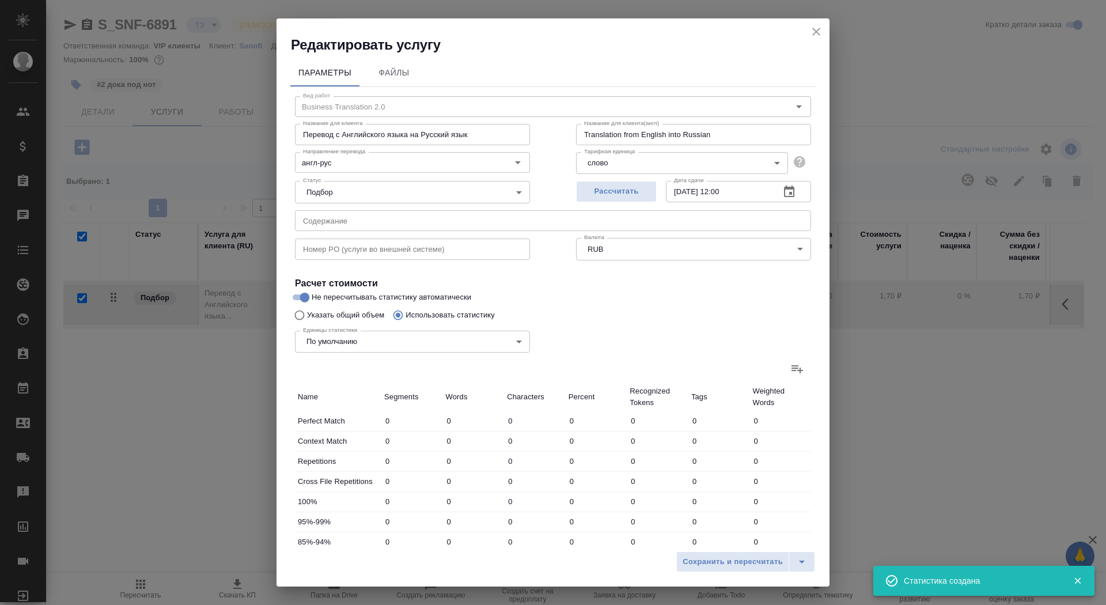
type input "71"
type input "855"
type input "5381"
type input "192"
type input "2567"
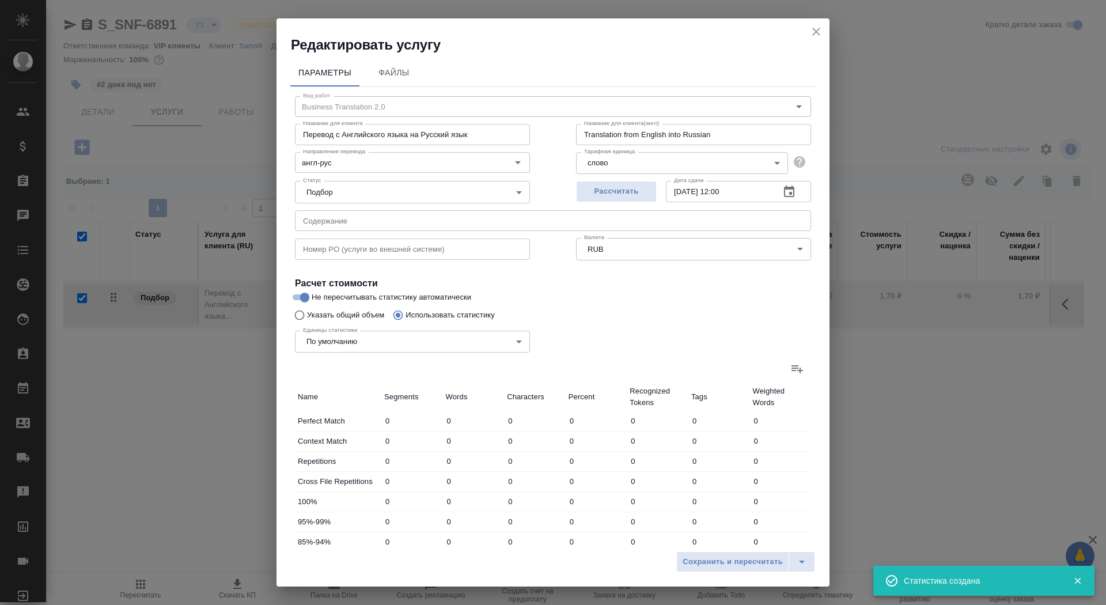
type input "16266"
type input "1356"
type input "14421"
type input "95883"
type input "1419"
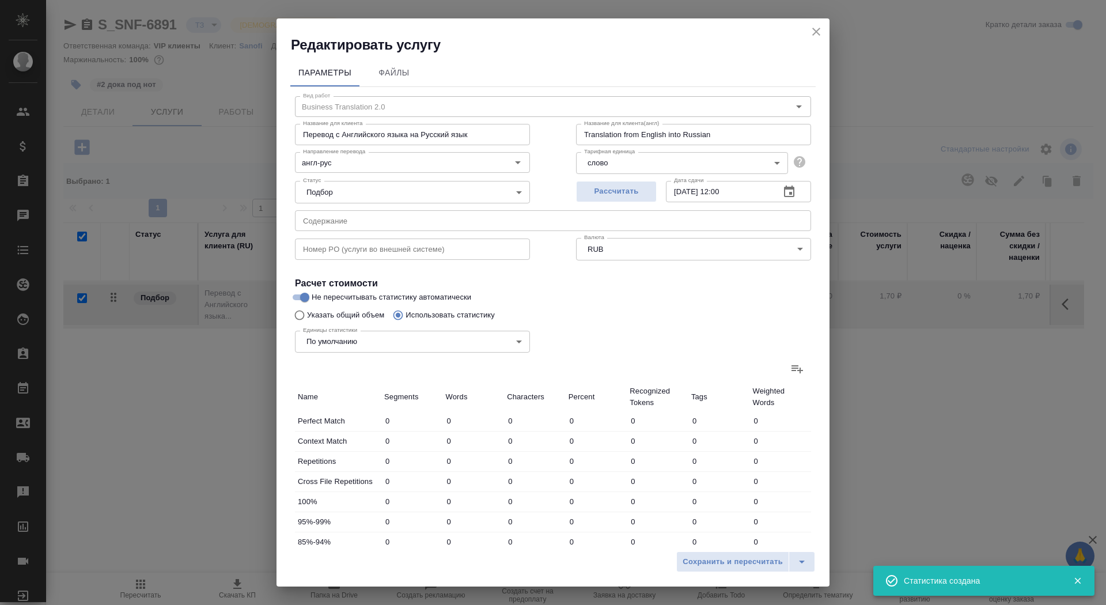
type input "14832"
type input "98336"
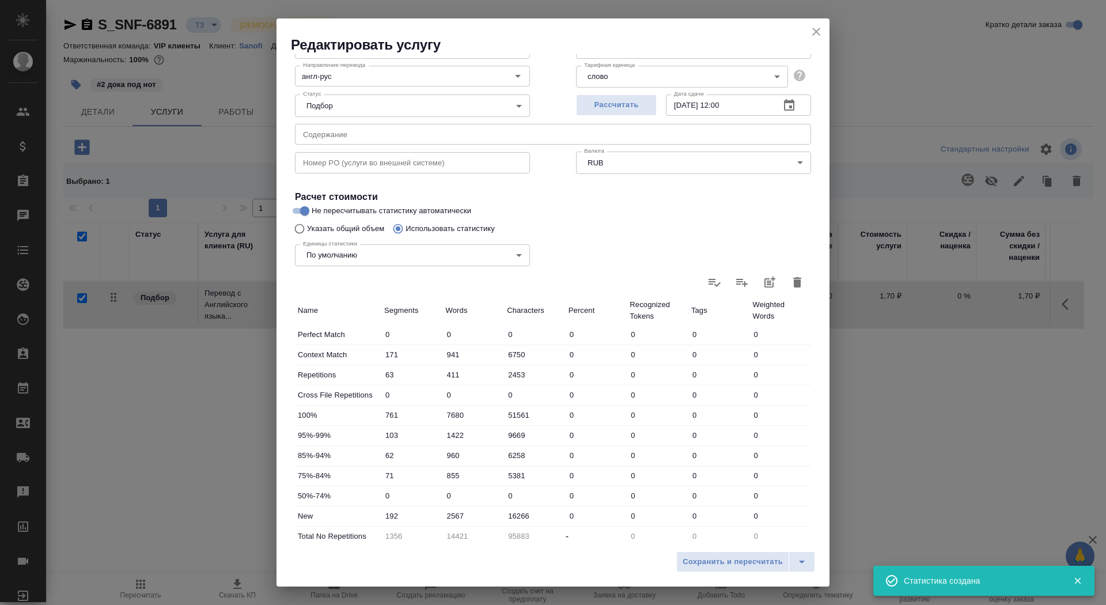
scroll to position [179, 0]
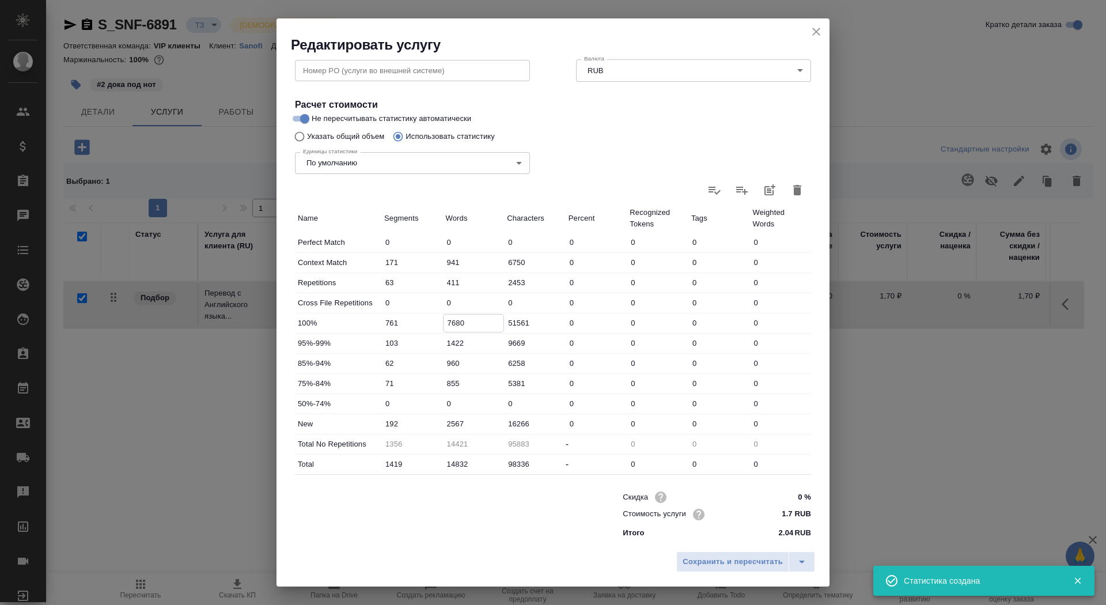
drag, startPoint x: 451, startPoint y: 323, endPoint x: 431, endPoint y: 323, distance: 19.6
click at [431, 323] on div "100% 761 7680 51561 0 0 0 0" at bounding box center [553, 323] width 516 height 20
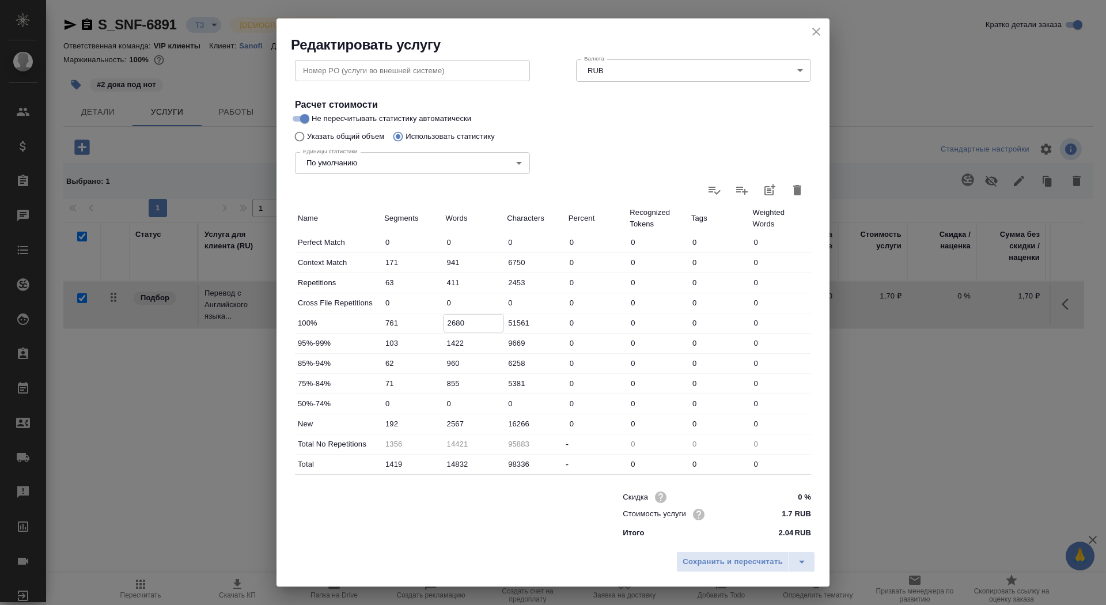
type input "2680"
drag, startPoint x: 451, startPoint y: 423, endPoint x: 444, endPoint y: 423, distance: 7.5
click at [444, 423] on input "2567" at bounding box center [474, 423] width 60 height 17
type input "7567"
click at [708, 565] on span "Сохранить и пересчитать" at bounding box center [733, 561] width 100 height 13
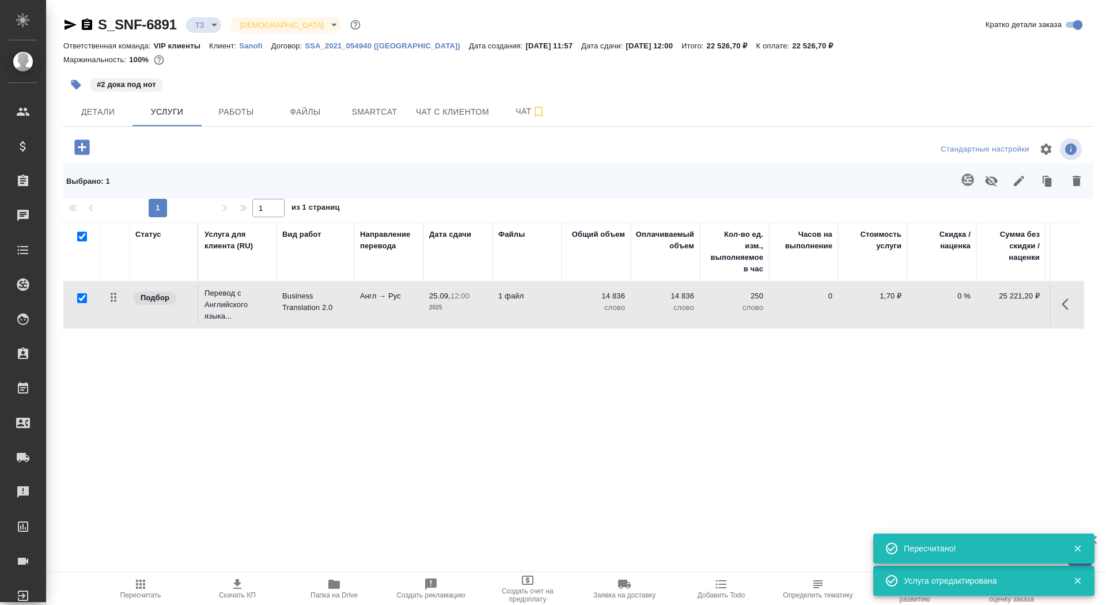
click at [521, 316] on td "1 файл" at bounding box center [526, 305] width 69 height 40
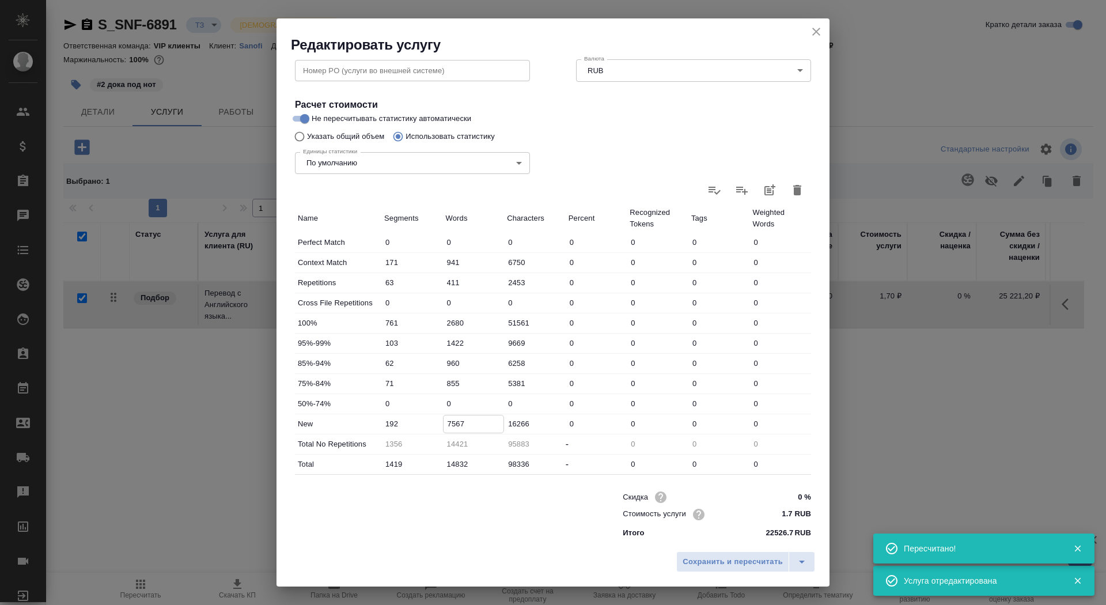
click at [445, 425] on input "7567" at bounding box center [474, 423] width 60 height 17
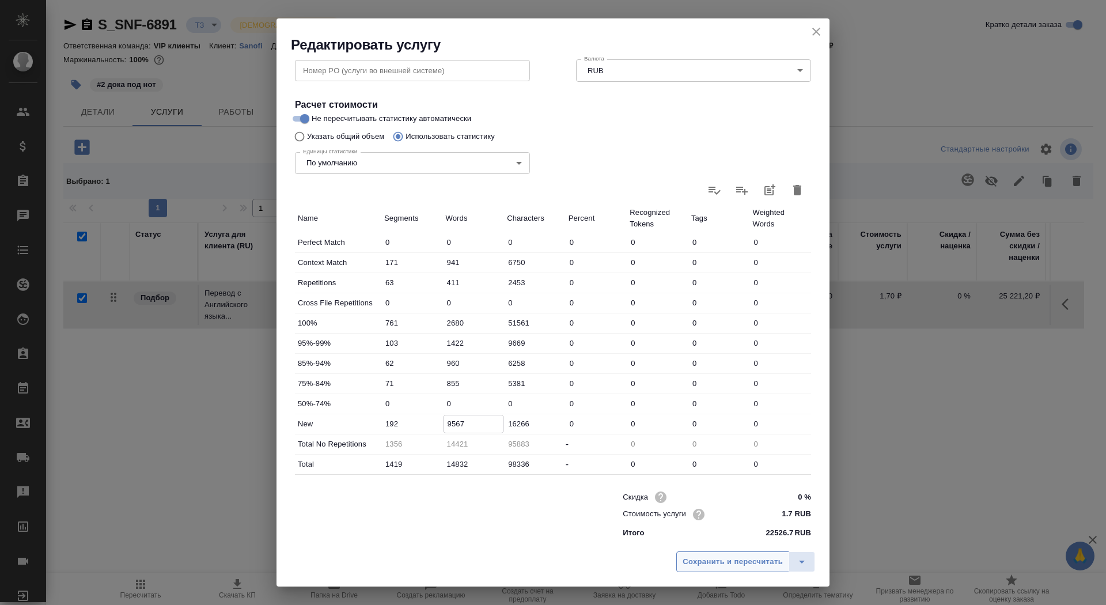
type input "9567"
click at [736, 552] on button "Сохранить и пересчитать" at bounding box center [732, 561] width 113 height 21
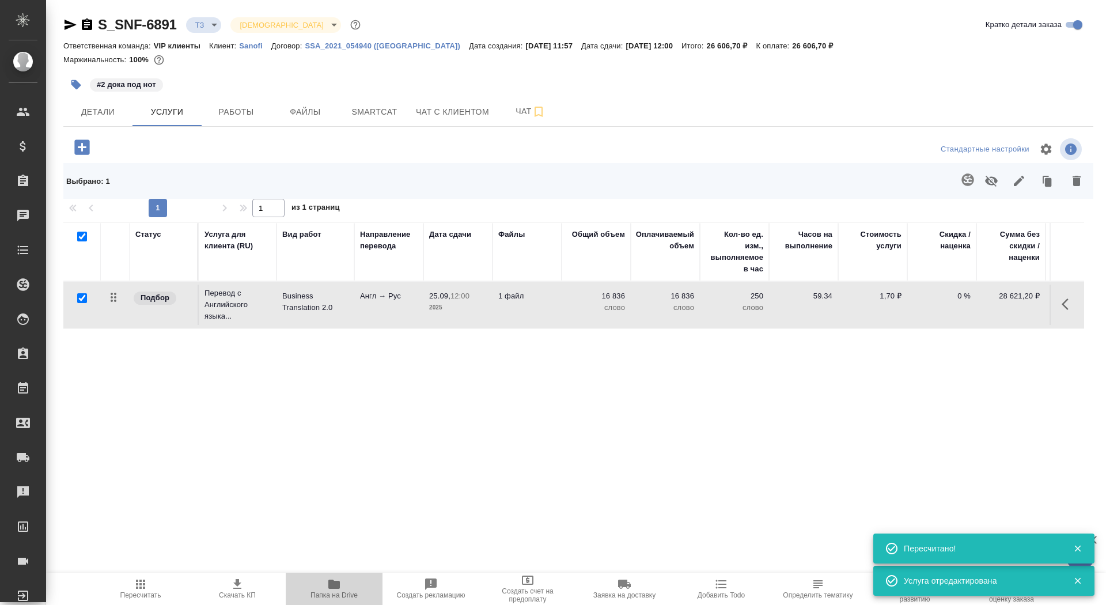
click at [335, 589] on icon "button" at bounding box center [334, 583] width 12 height 9
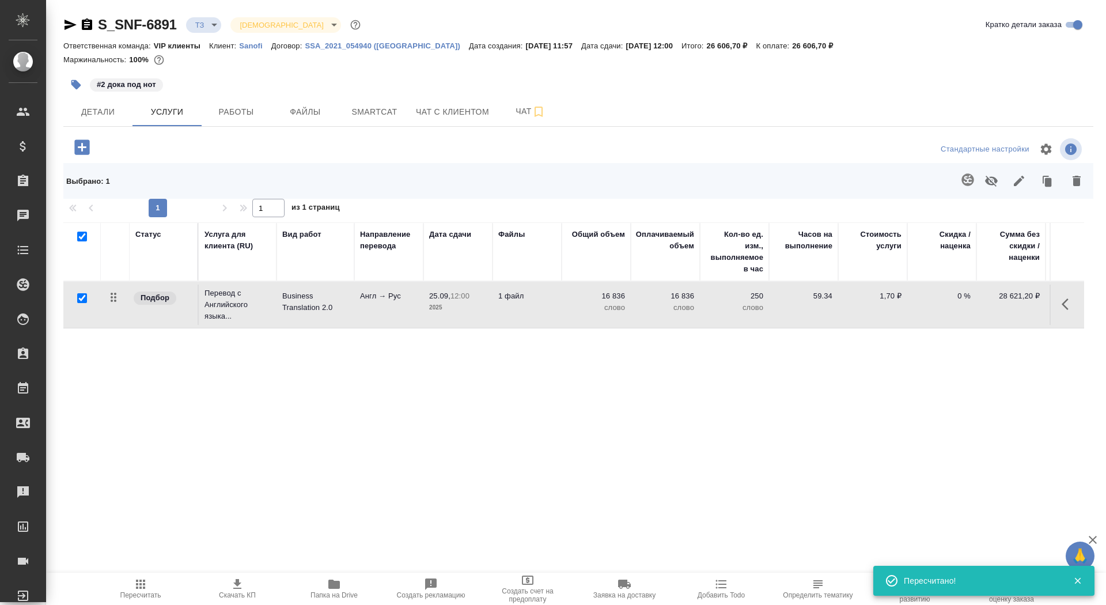
click at [88, 145] on icon "button" at bounding box center [81, 146] width 15 height 15
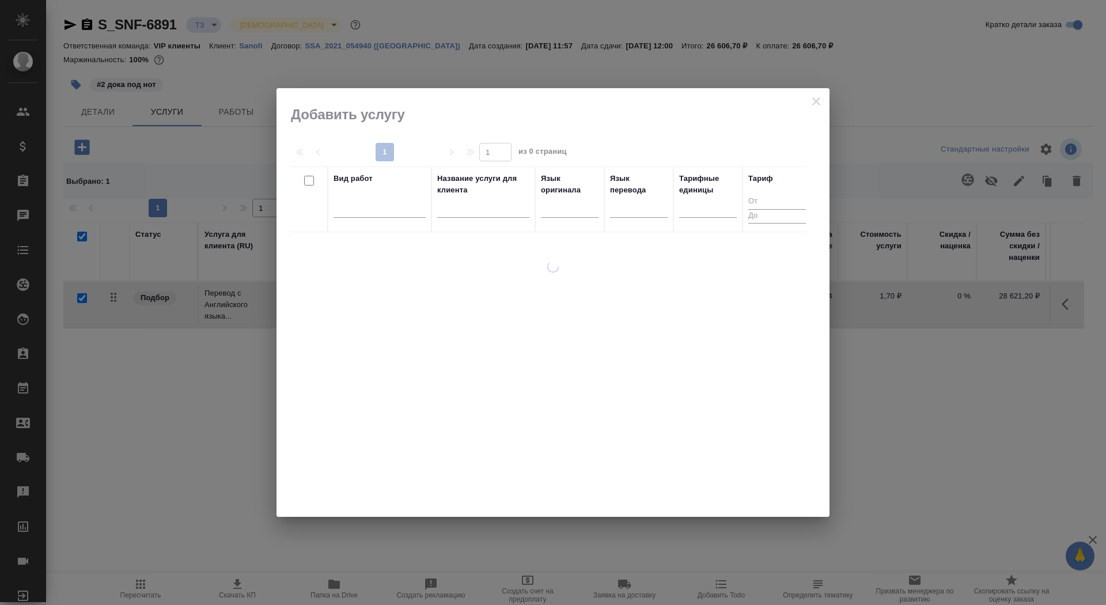
click at [479, 211] on input "text" at bounding box center [483, 210] width 92 height 14
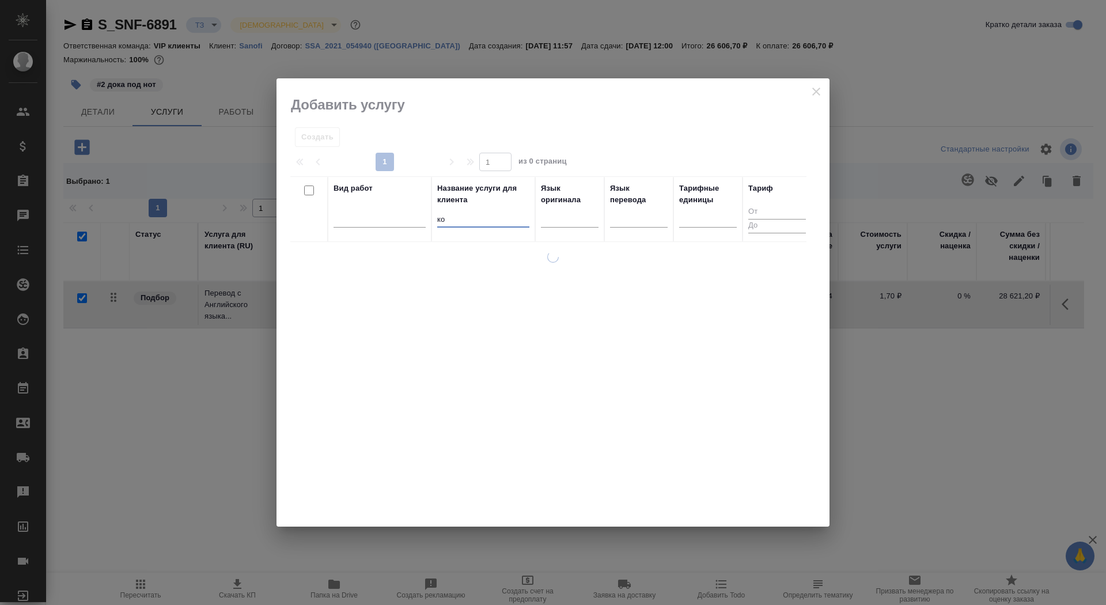
type input "коп"
type input "и"
type input "копи"
click at [499, 266] on td "Нотариальная копия" at bounding box center [483, 263] width 104 height 40
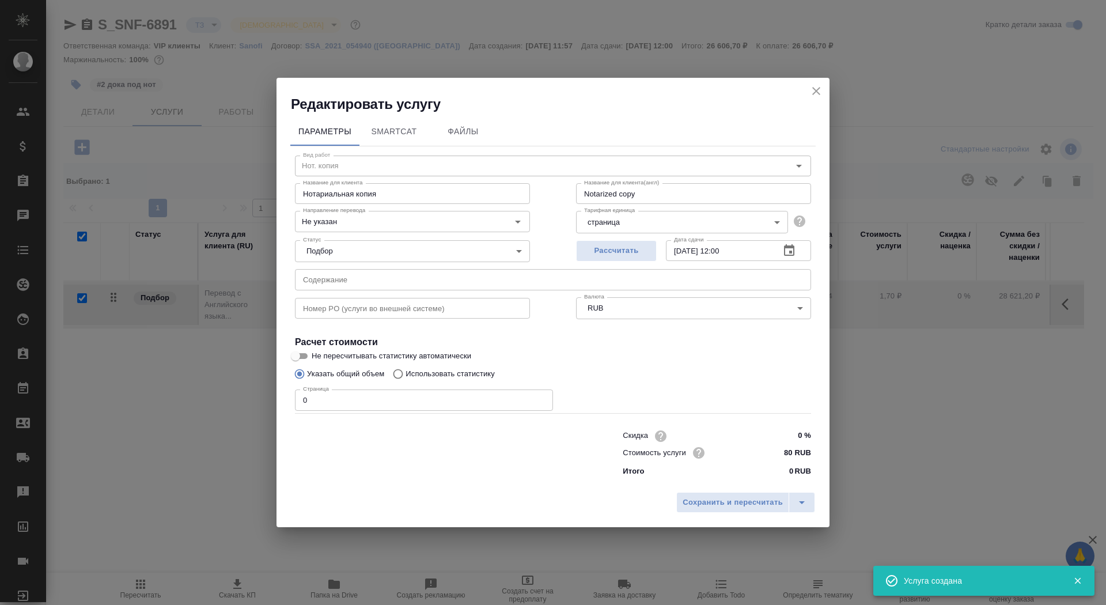
click at [343, 395] on input "0" at bounding box center [424, 399] width 258 height 21
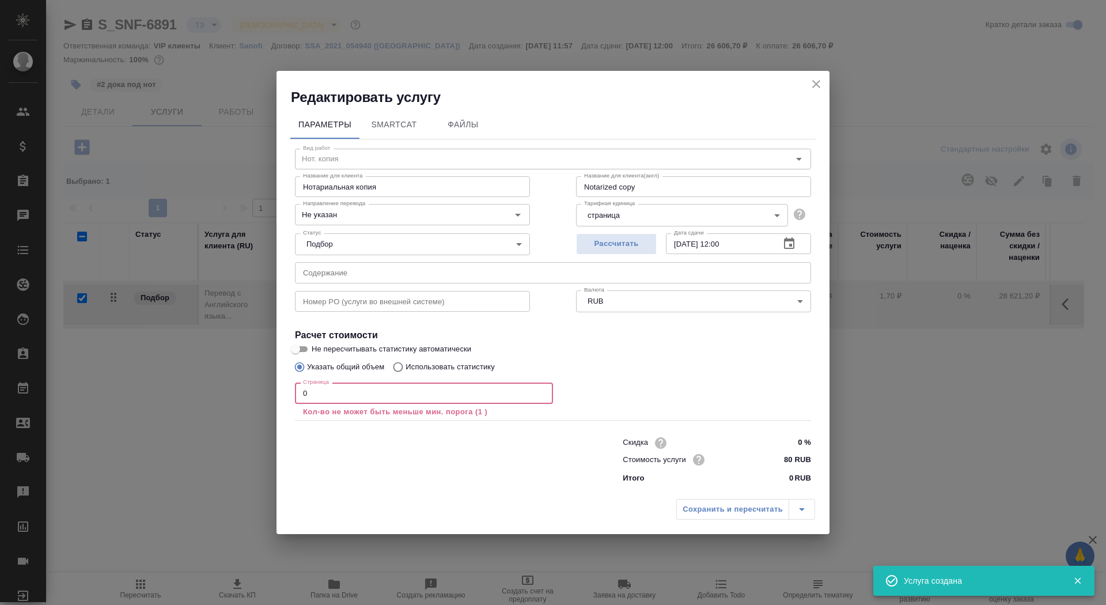
checkbox input "false"
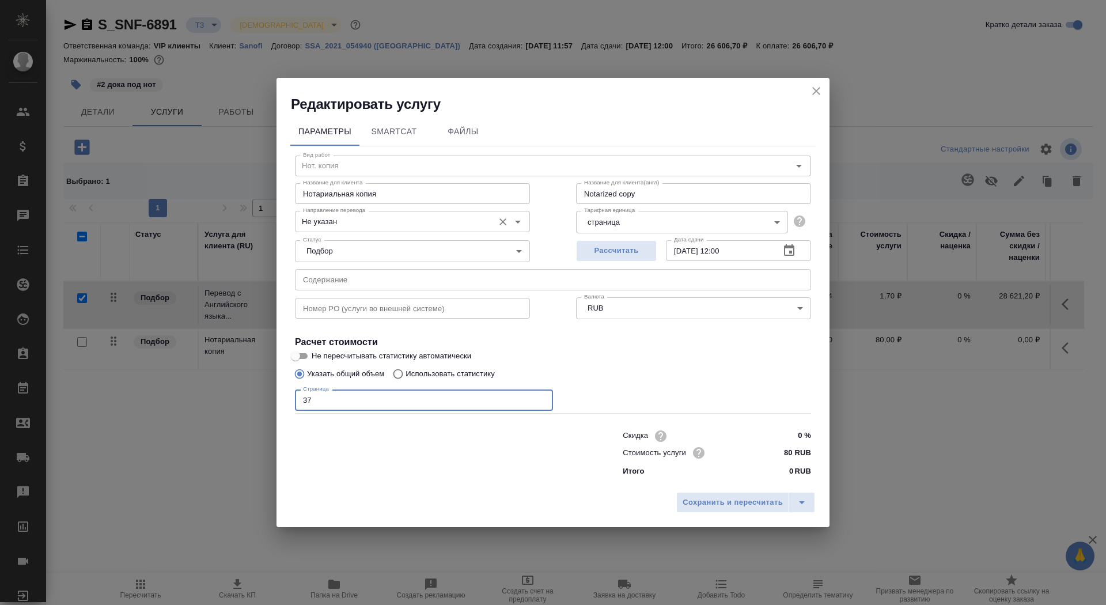
type input "37"
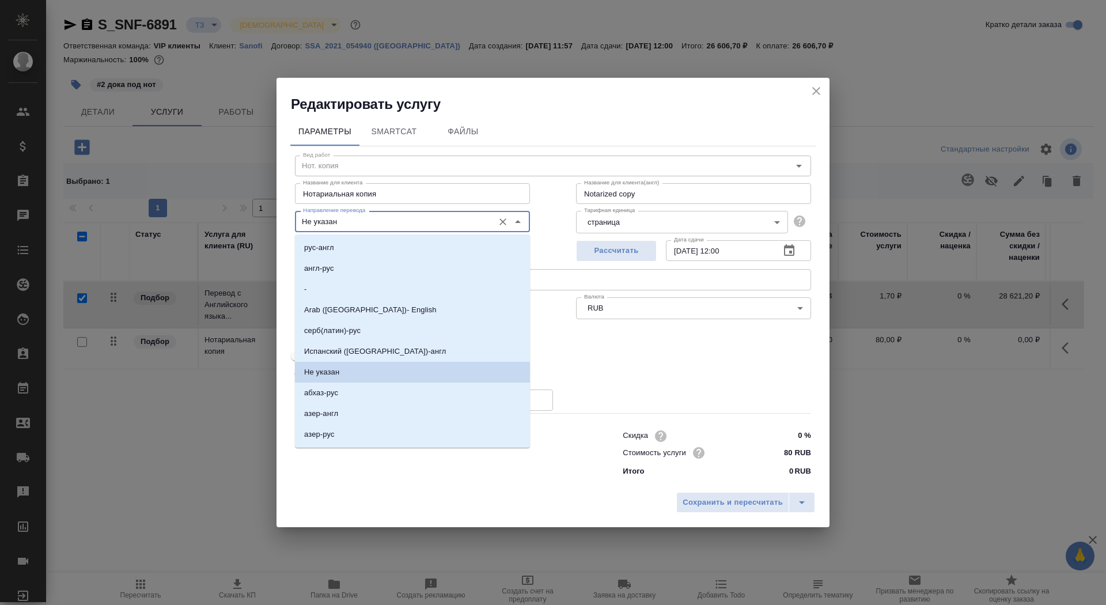
click at [336, 226] on input "Не указан" at bounding box center [393, 221] width 190 height 14
click at [347, 264] on li "англ-рус" at bounding box center [412, 268] width 235 height 21
type input "англ-рус"
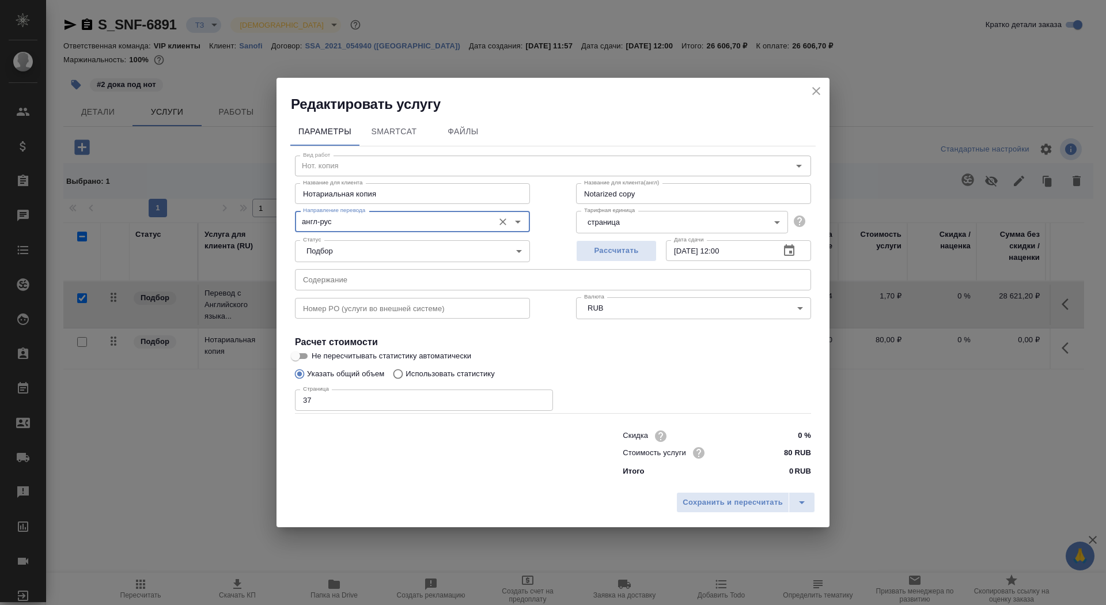
click at [728, 484] on div "Параметры SmartCat Файлы Вид работ Нот. копия Вид работ Название для клиента Но…" at bounding box center [552, 299] width 553 height 373
click at [728, 491] on div "Сохранить и пересчитать" at bounding box center [552, 506] width 553 height 41
click at [730, 509] on span "Сохранить и пересчитать" at bounding box center [733, 502] width 100 height 13
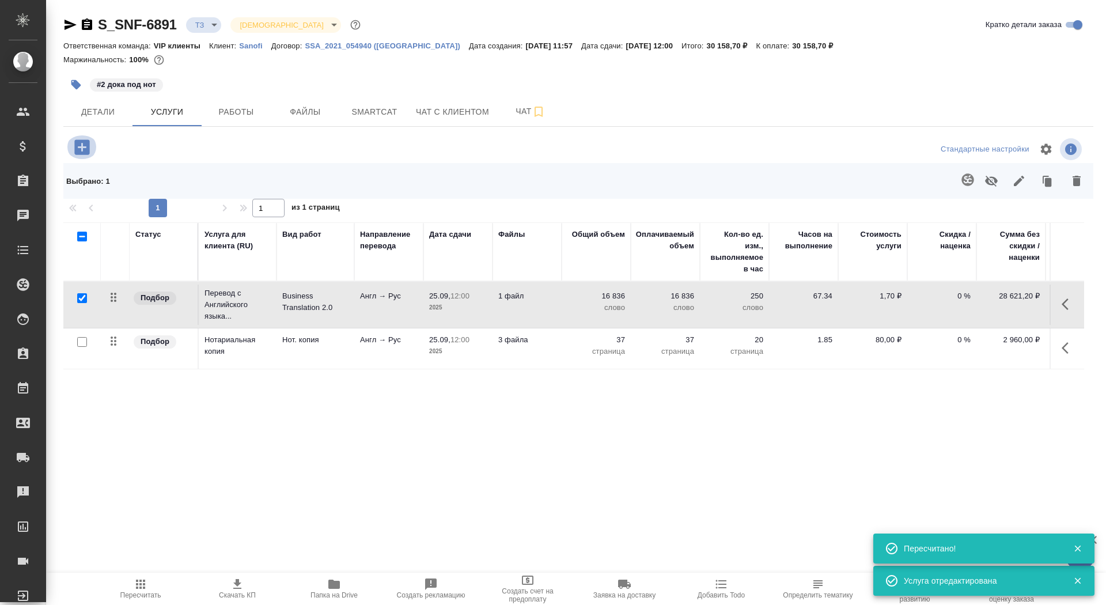
click at [81, 149] on icon "button" at bounding box center [81, 146] width 15 height 15
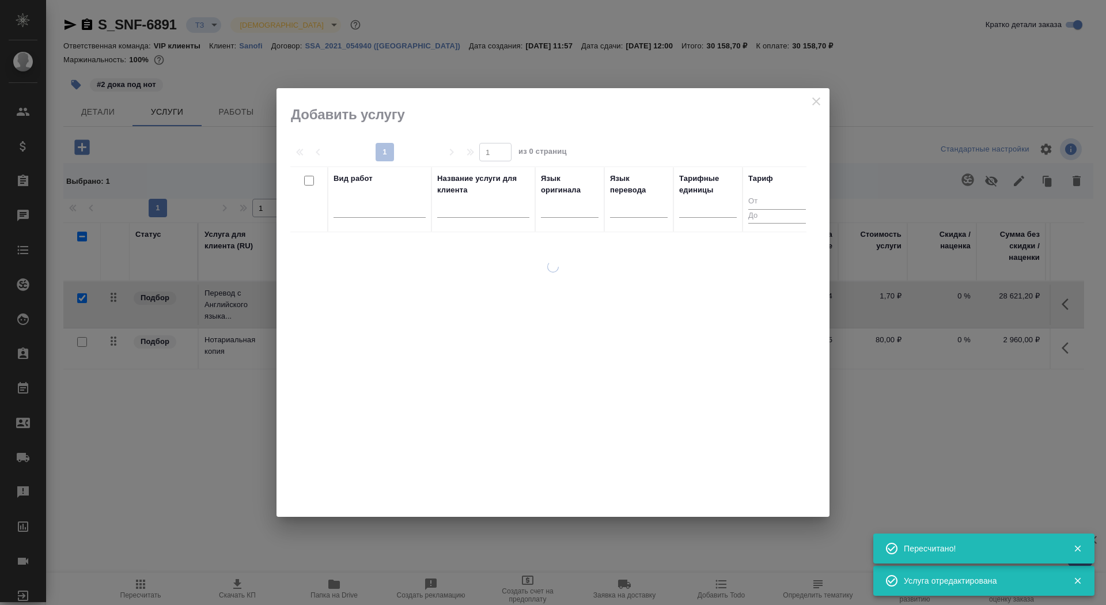
click at [479, 206] on input "text" at bounding box center [483, 210] width 92 height 14
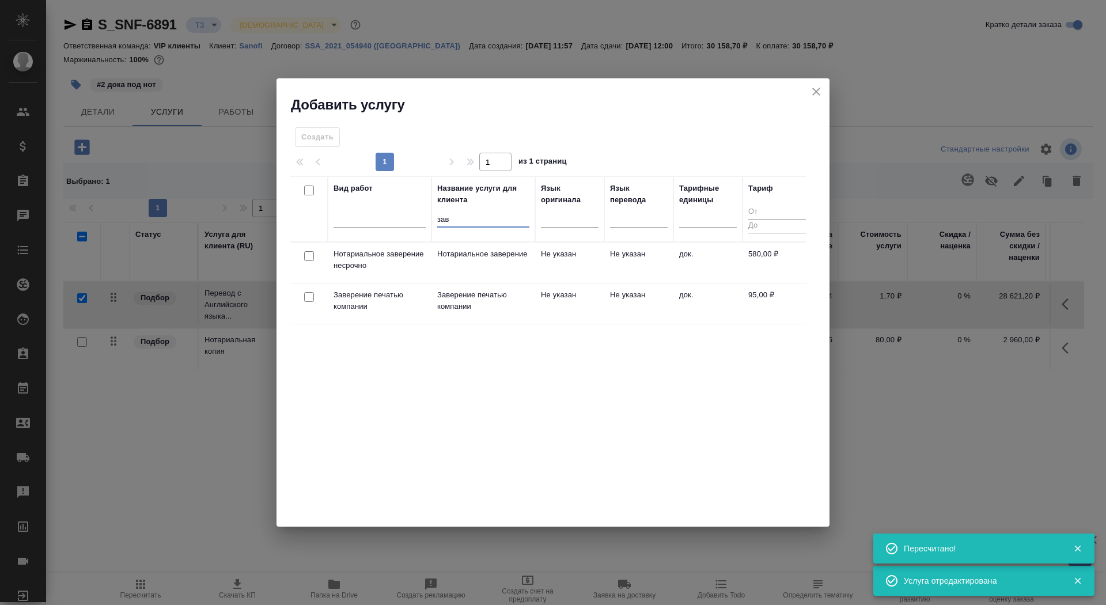
type input "зав"
click at [471, 264] on td "Нотариальное заверение" at bounding box center [483, 263] width 104 height 40
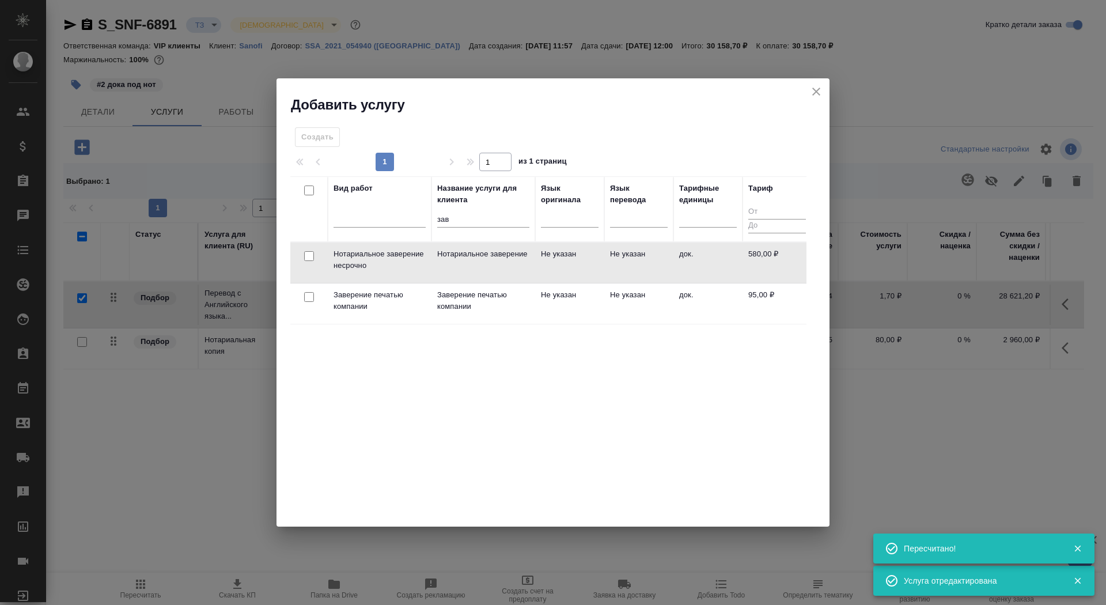
click at [471, 264] on td "Нотариальное заверение" at bounding box center [483, 263] width 104 height 40
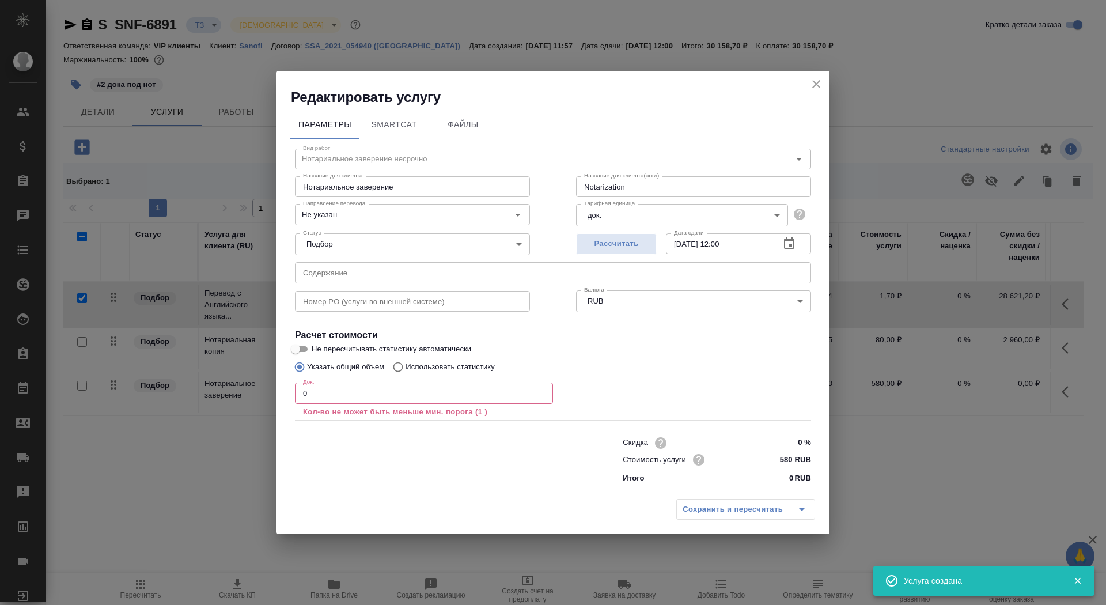
click at [404, 393] on input "0" at bounding box center [424, 392] width 258 height 21
type input "2"
click at [433, 214] on input "Не указан" at bounding box center [393, 214] width 190 height 14
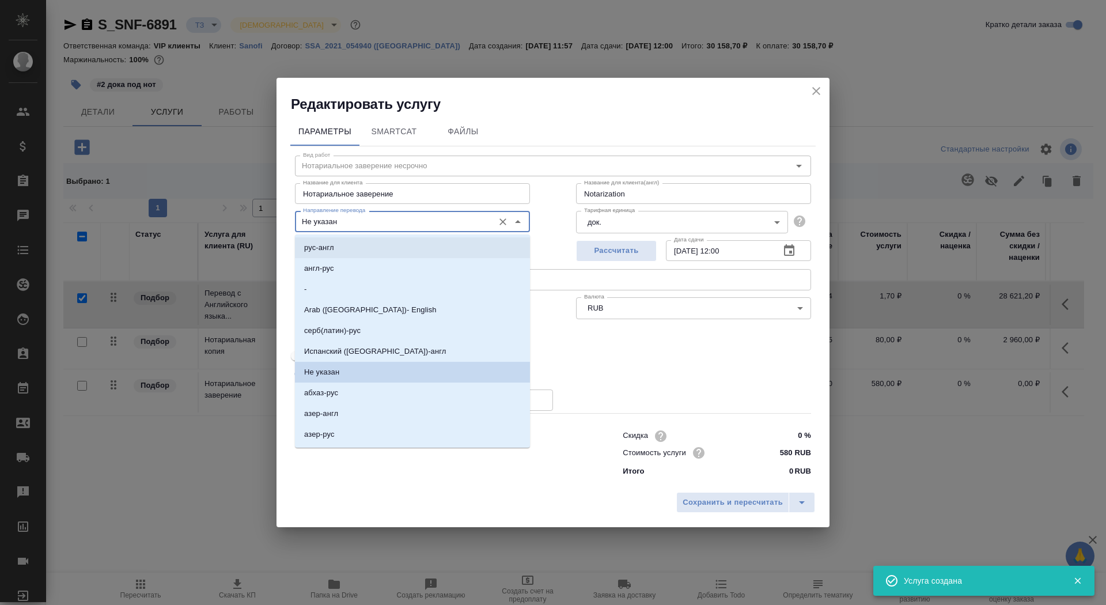
click at [426, 259] on li "англ-рус" at bounding box center [412, 268] width 235 height 21
type input "англ-рус"
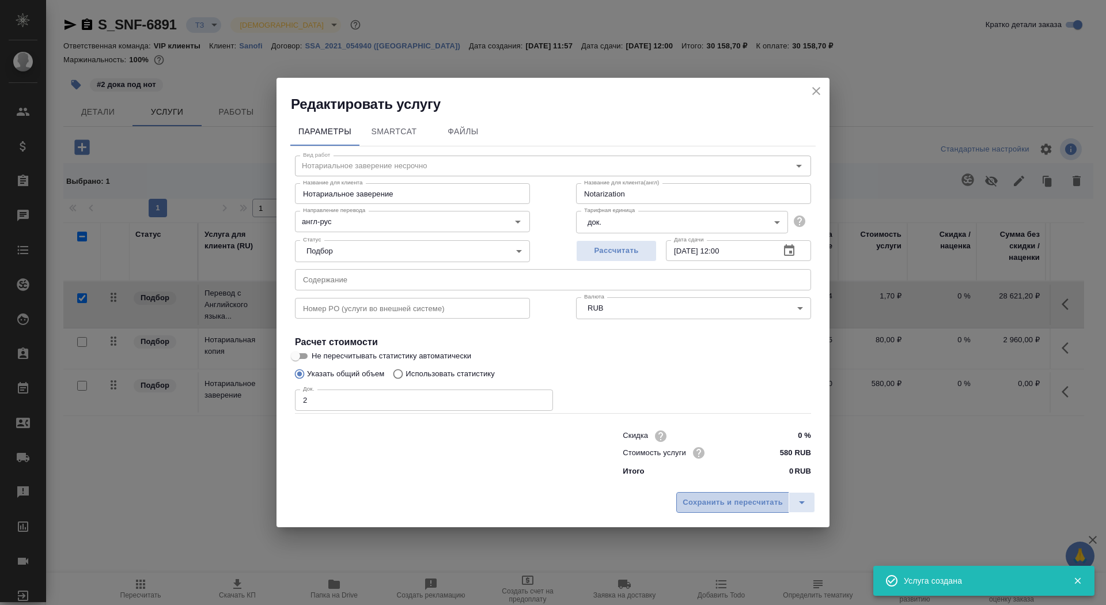
click at [744, 505] on span "Сохранить и пересчитать" at bounding box center [733, 502] width 100 height 13
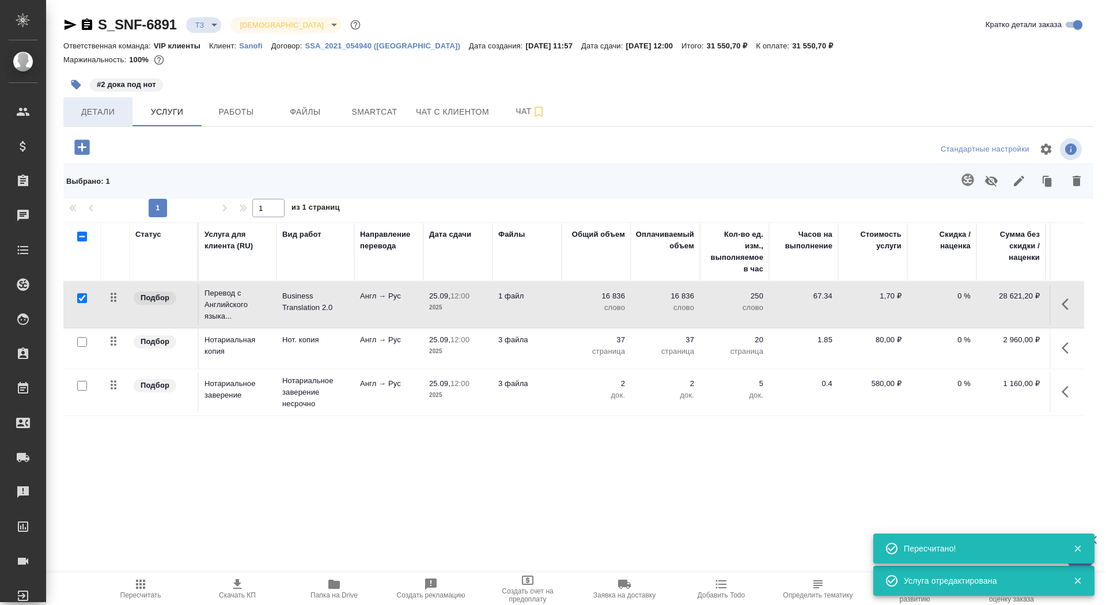
click at [98, 111] on span "Детали" at bounding box center [97, 112] width 55 height 14
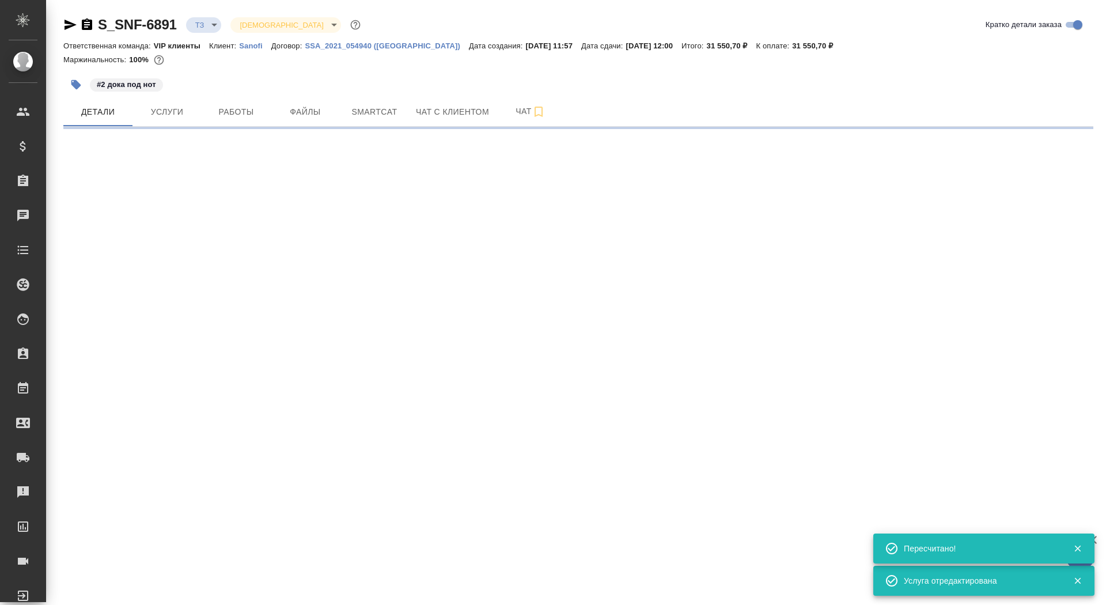
select select "RU"
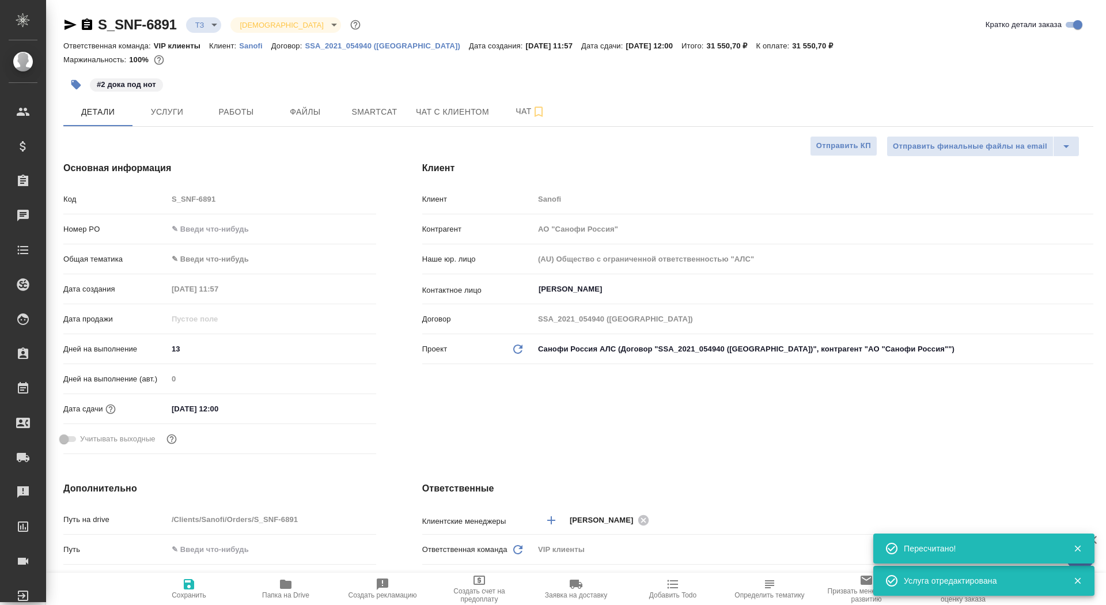
type textarea "x"
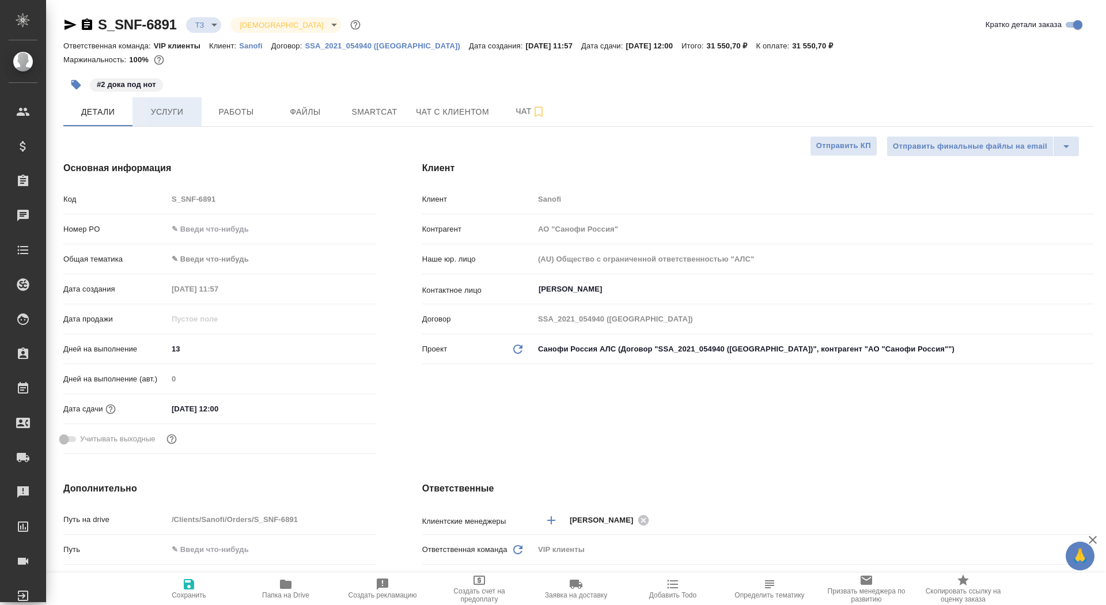
click at [180, 102] on button "Услуги" at bounding box center [166, 111] width 69 height 29
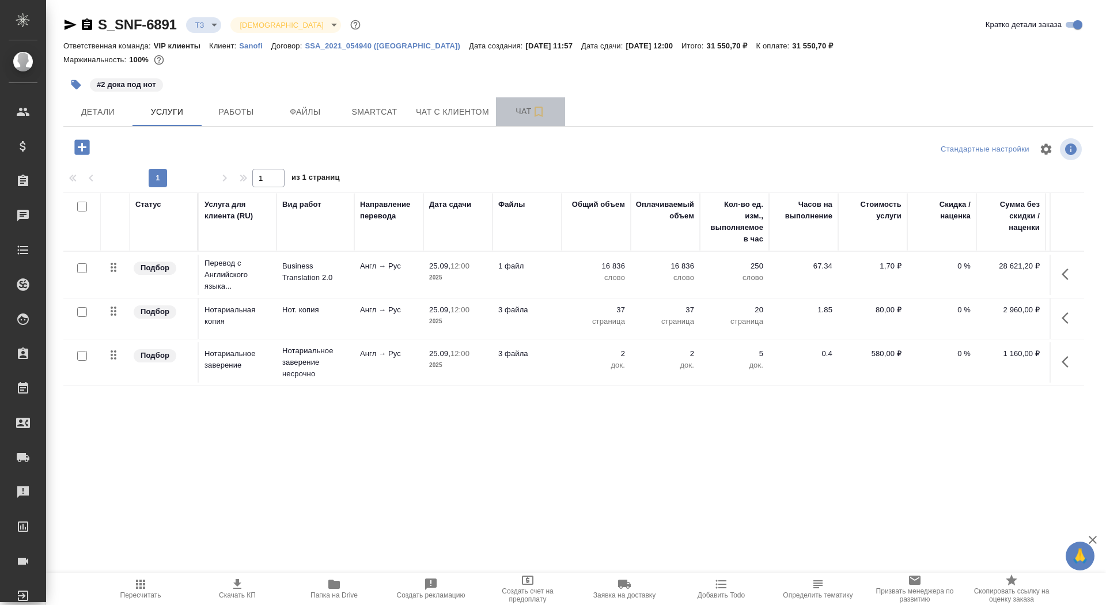
click at [516, 116] on span "Чат" at bounding box center [530, 111] width 55 height 14
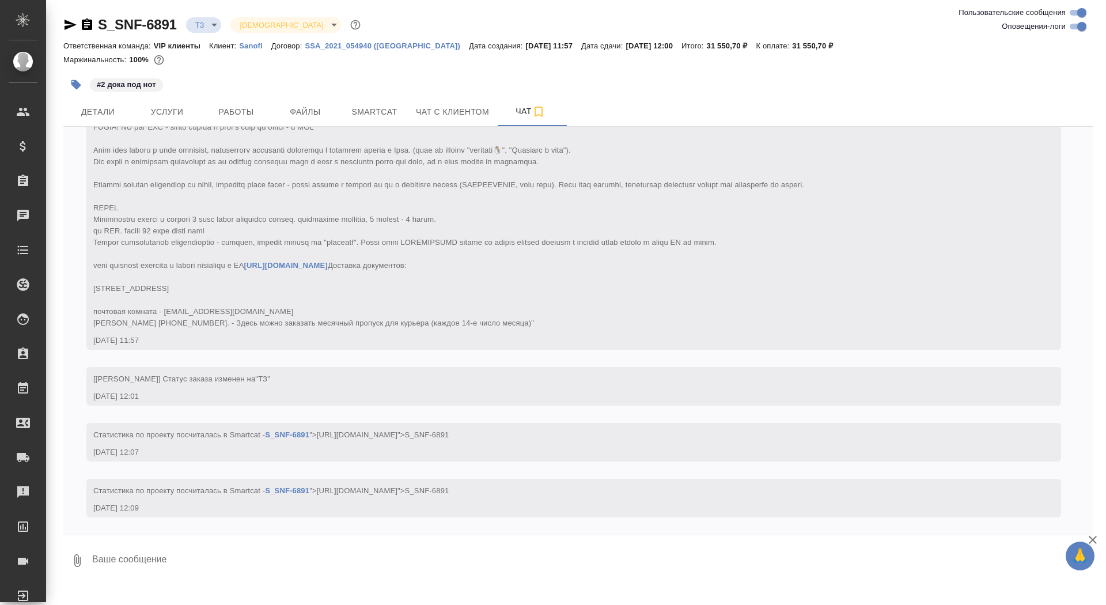
scroll to position [257, 0]
click at [113, 105] on span "Детали" at bounding box center [97, 112] width 55 height 14
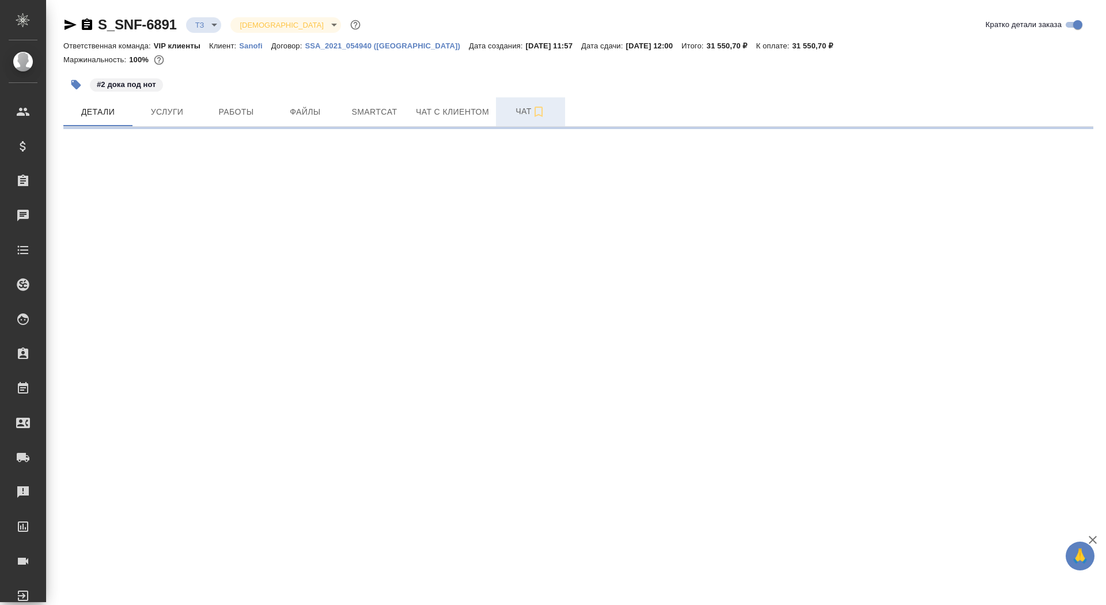
select select "RU"
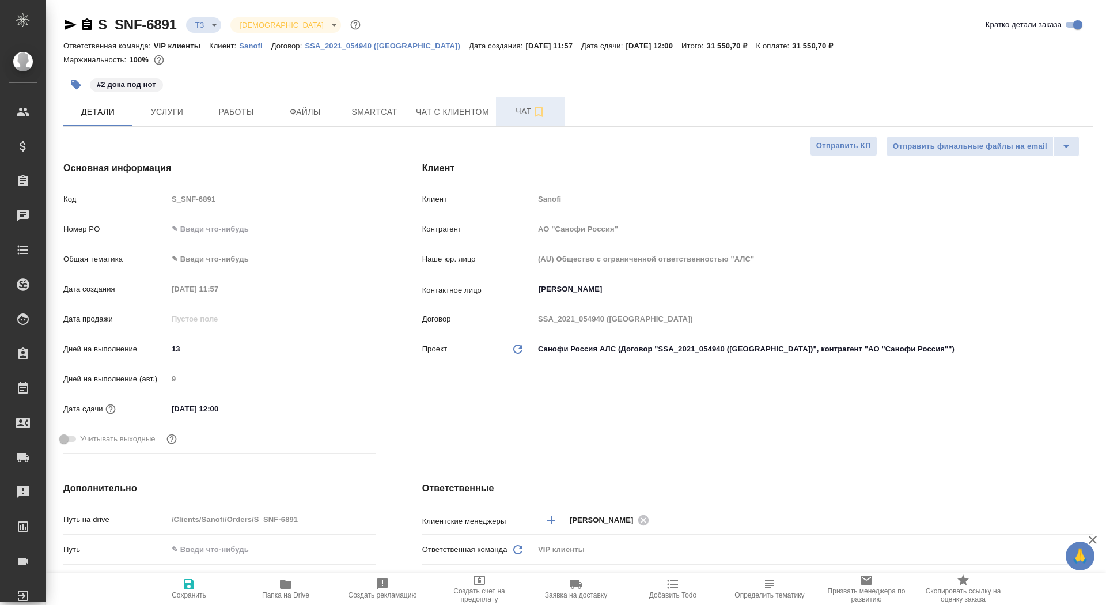
type textarea "x"
click at [510, 113] on span "Чат" at bounding box center [530, 111] width 55 height 14
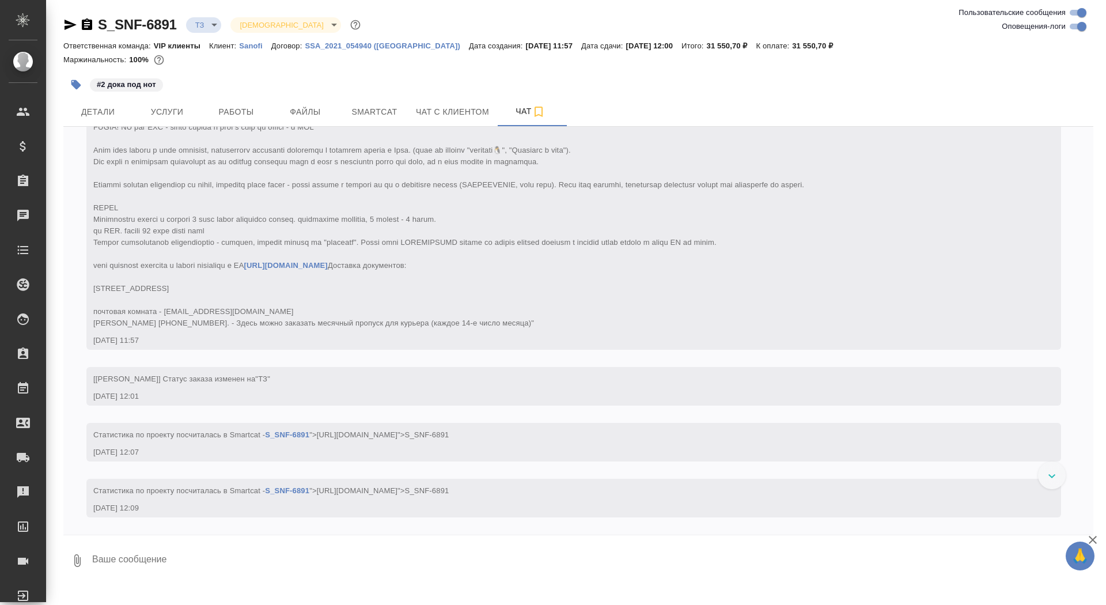
scroll to position [257, 0]
click at [68, 26] on icon "button" at bounding box center [71, 25] width 12 height 10
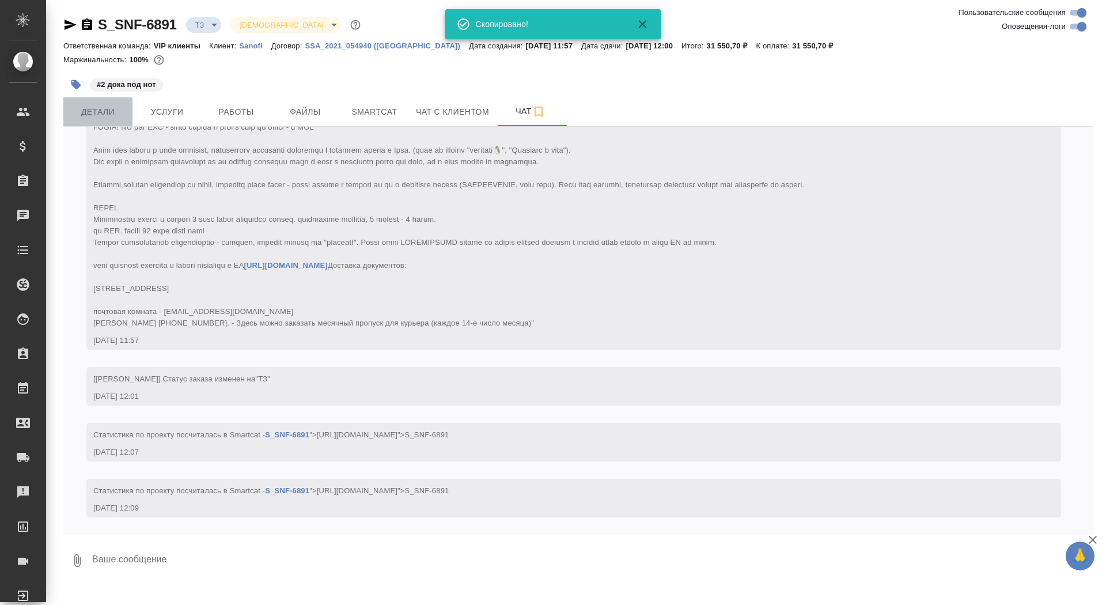
click at [100, 115] on span "Детали" at bounding box center [97, 112] width 55 height 14
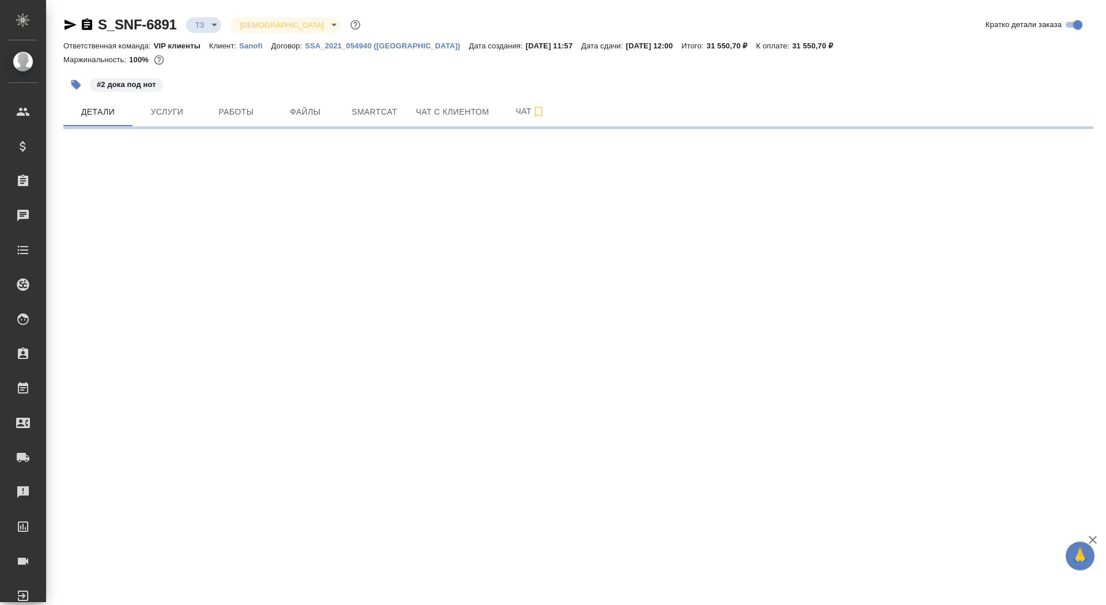
select select "RU"
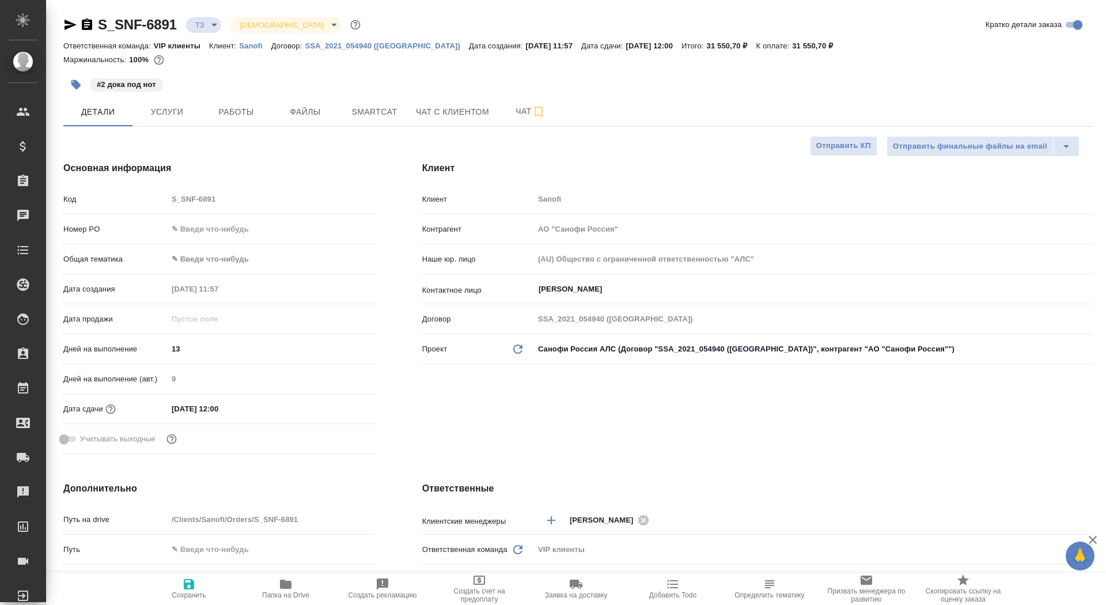
type textarea "x"
click at [506, 118] on span "Чат" at bounding box center [530, 111] width 55 height 14
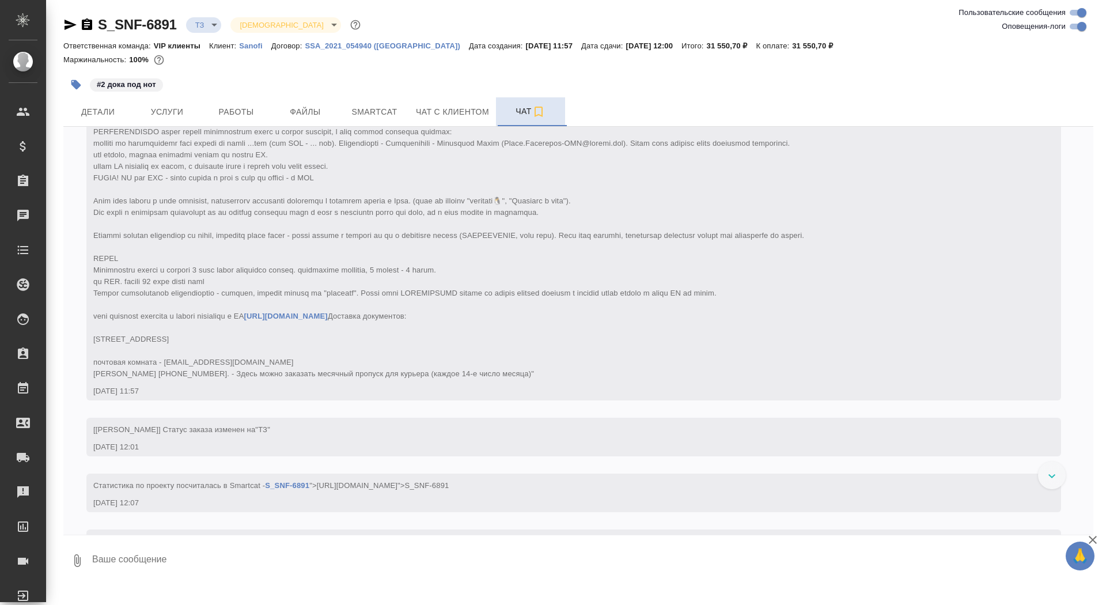
scroll to position [257, 0]
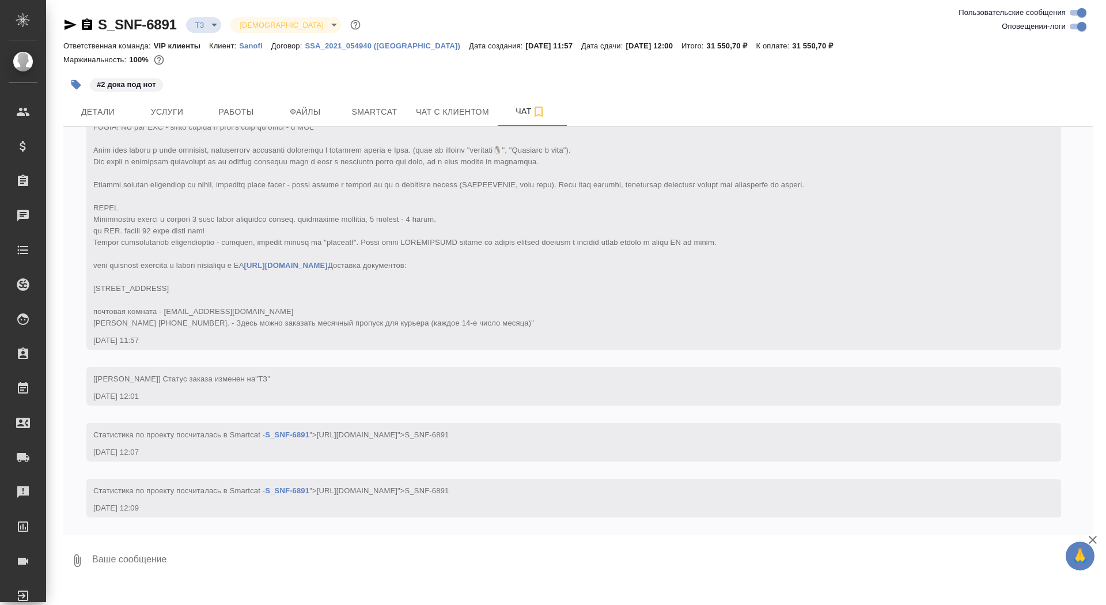
click at [71, 34] on div "S_SNF-6891 ТЗ tz Святая троица holyTrinity" at bounding box center [578, 27] width 1030 height 23
click at [66, 22] on icon "button" at bounding box center [71, 25] width 12 height 10
click at [402, 568] on textarea at bounding box center [592, 560] width 1002 height 39
type textarea "а тут скоро тикет?("
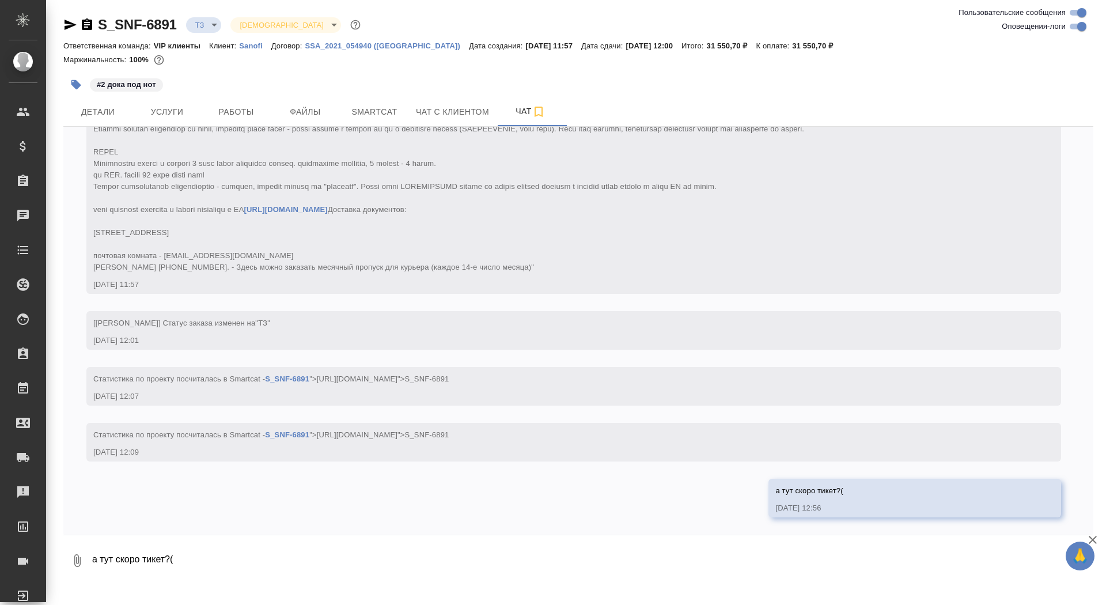
scroll to position [313, 0]
type textarea "у нас час на подготовку сметы"
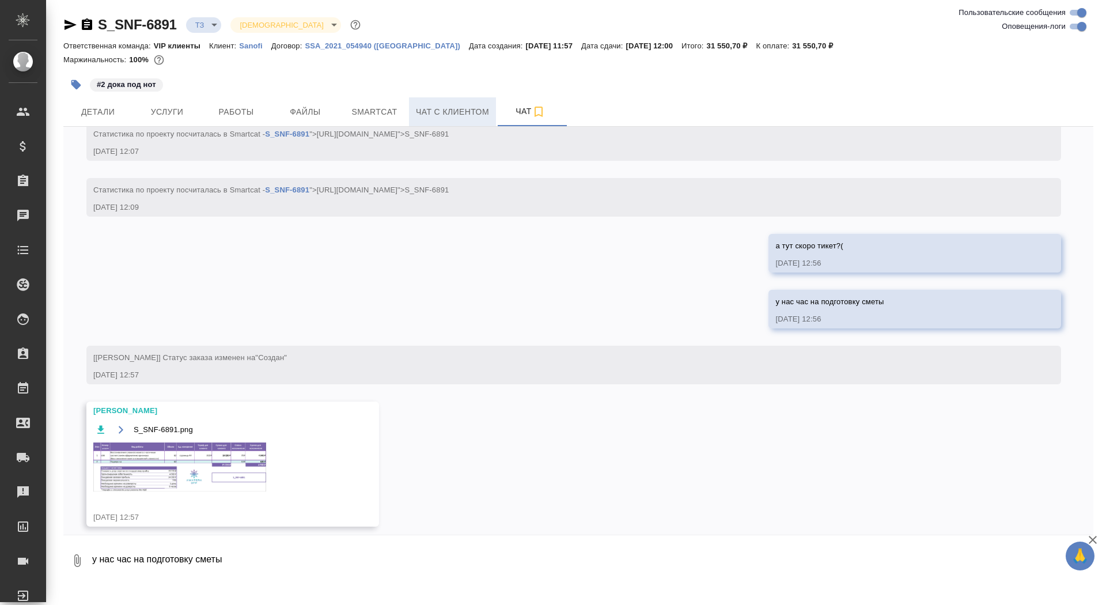
scroll to position [518, 0]
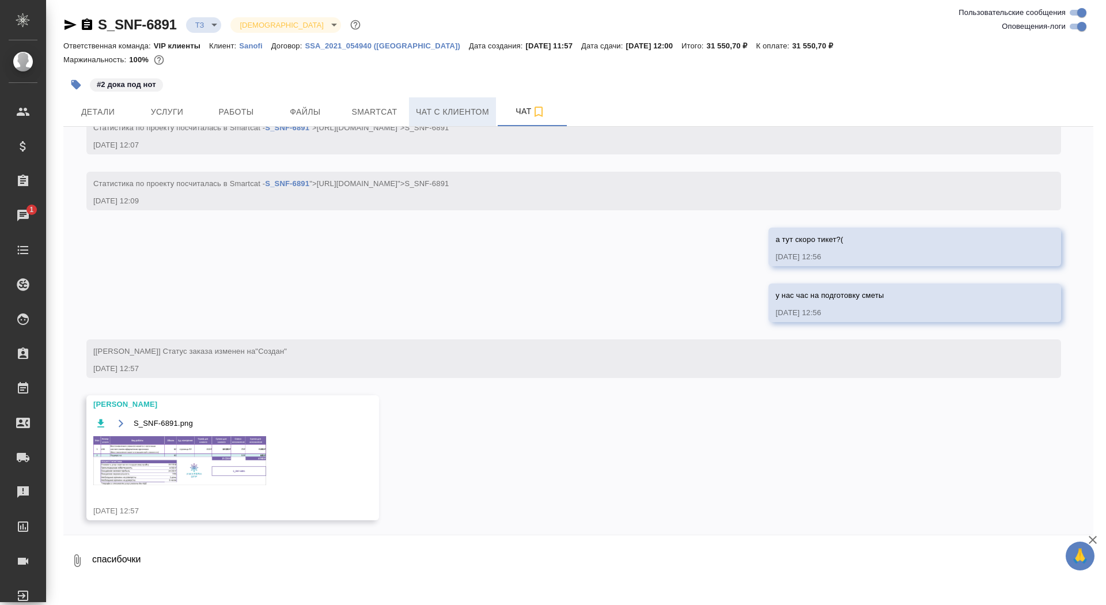
type textarea "спасибочки"
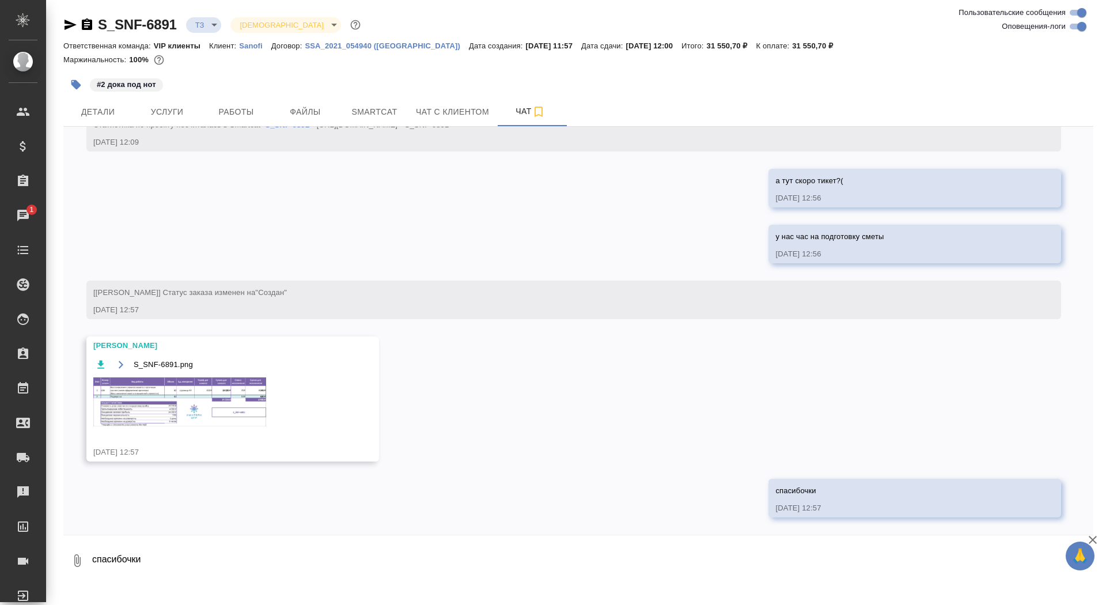
scroll to position [624, 0]
click at [187, 401] on img at bounding box center [179, 401] width 173 height 49
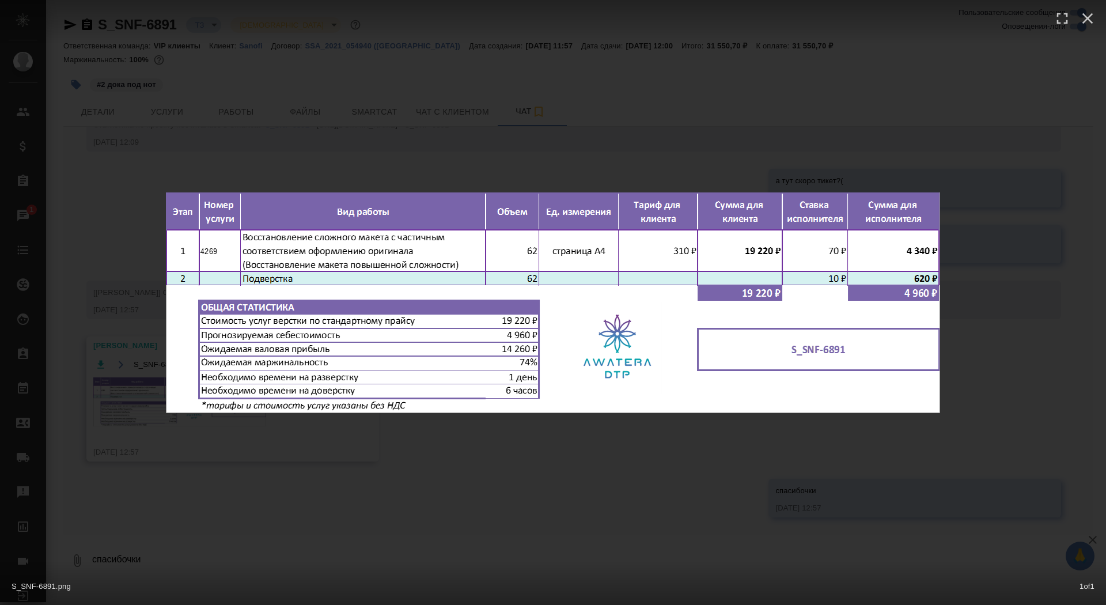
click at [166, 416] on div "S_SNF-6891.png 1 of 1" at bounding box center [553, 302] width 1106 height 605
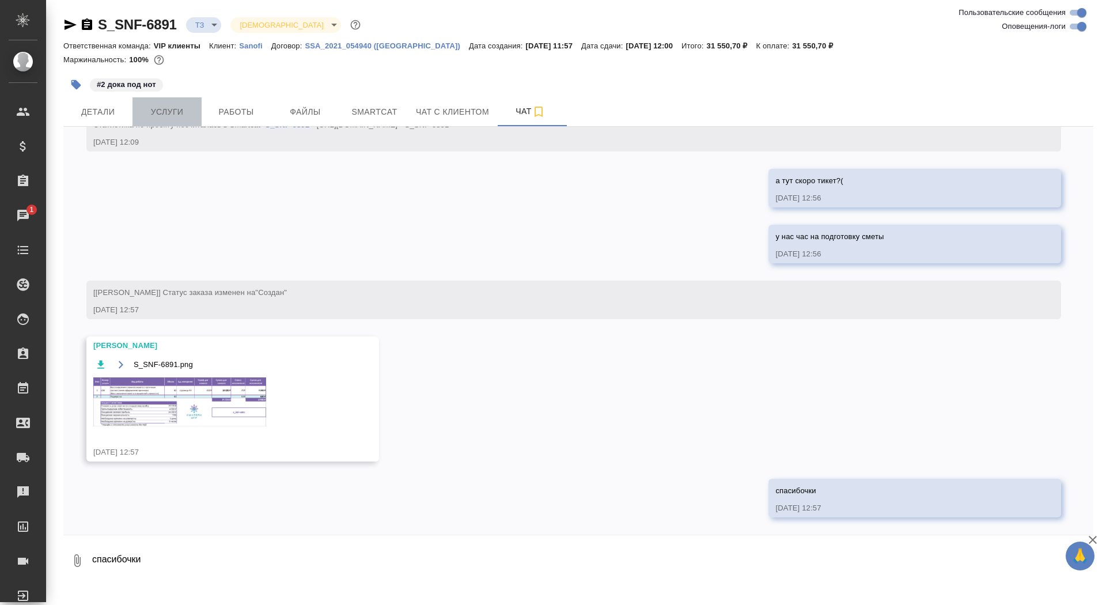
click at [161, 116] on span "Услуги" at bounding box center [166, 112] width 55 height 14
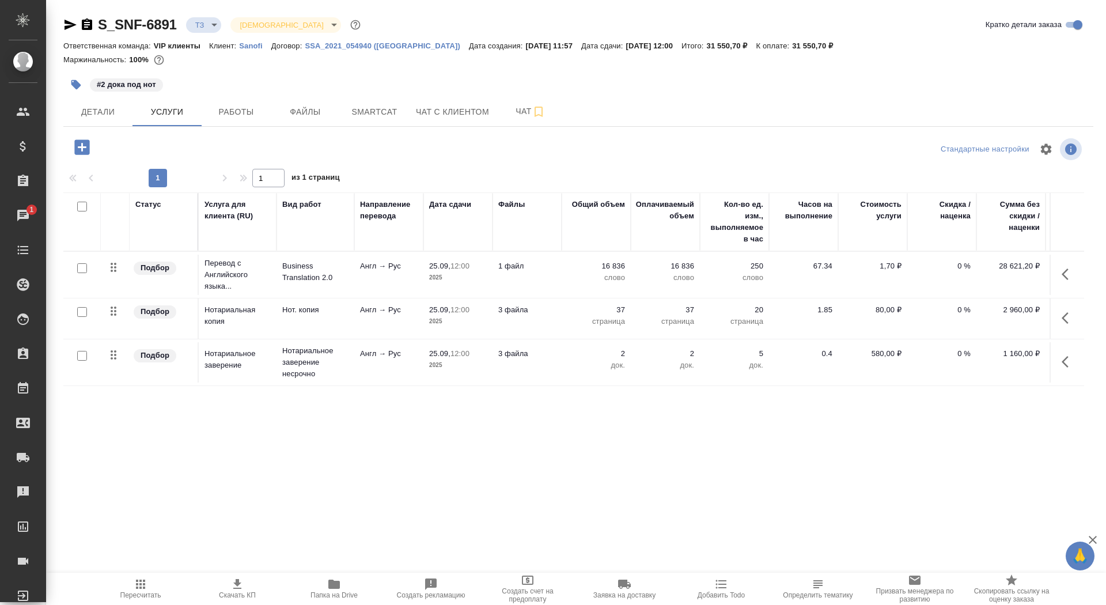
click at [82, 137] on icon "button" at bounding box center [82, 147] width 20 height 20
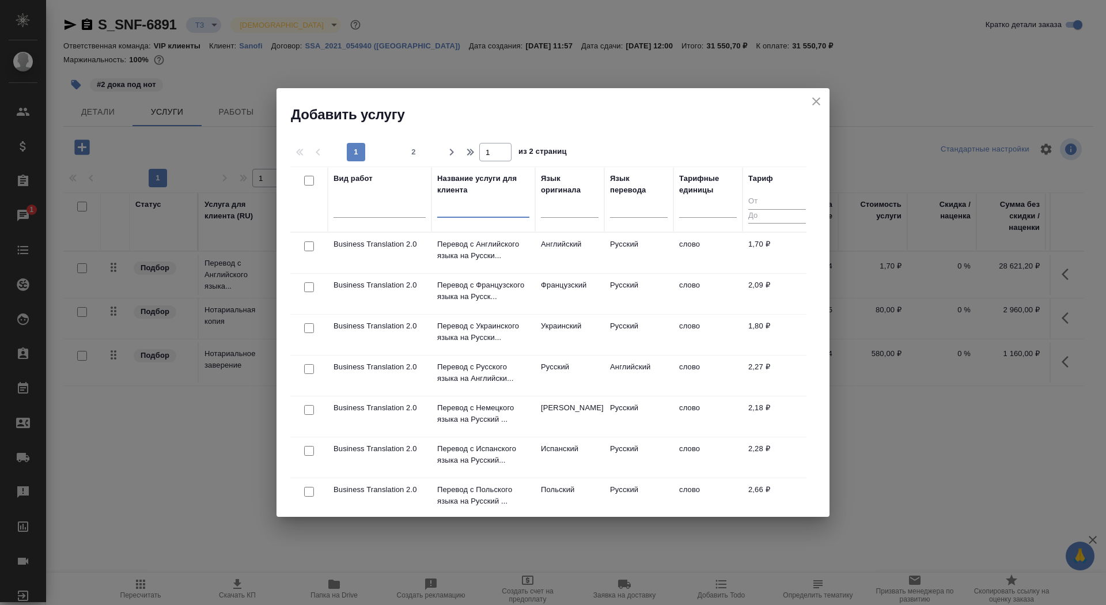
click at [490, 211] on input "text" at bounding box center [483, 210] width 92 height 14
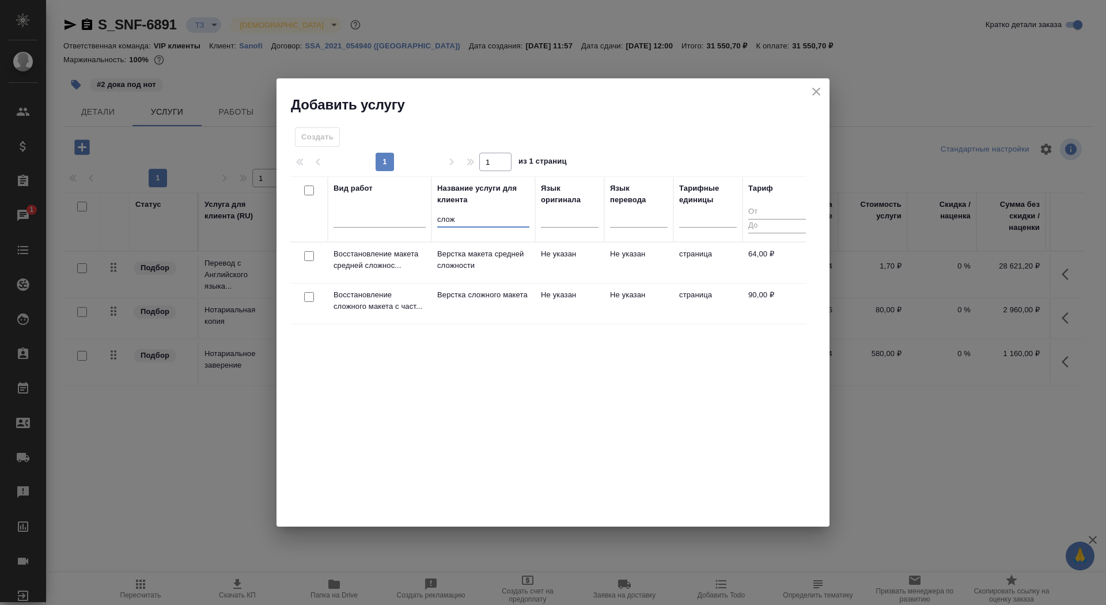
type input "слож"
click at [494, 301] on p "Верстка сложного макета" at bounding box center [483, 295] width 92 height 12
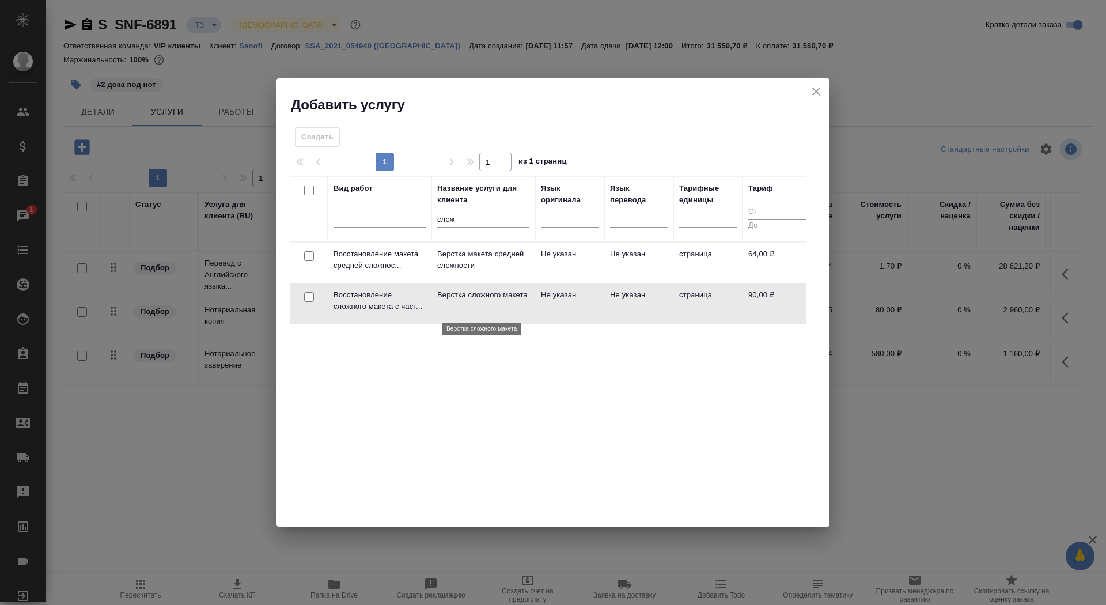
click at [494, 301] on p "Верстка сложного макета" at bounding box center [483, 295] width 92 height 12
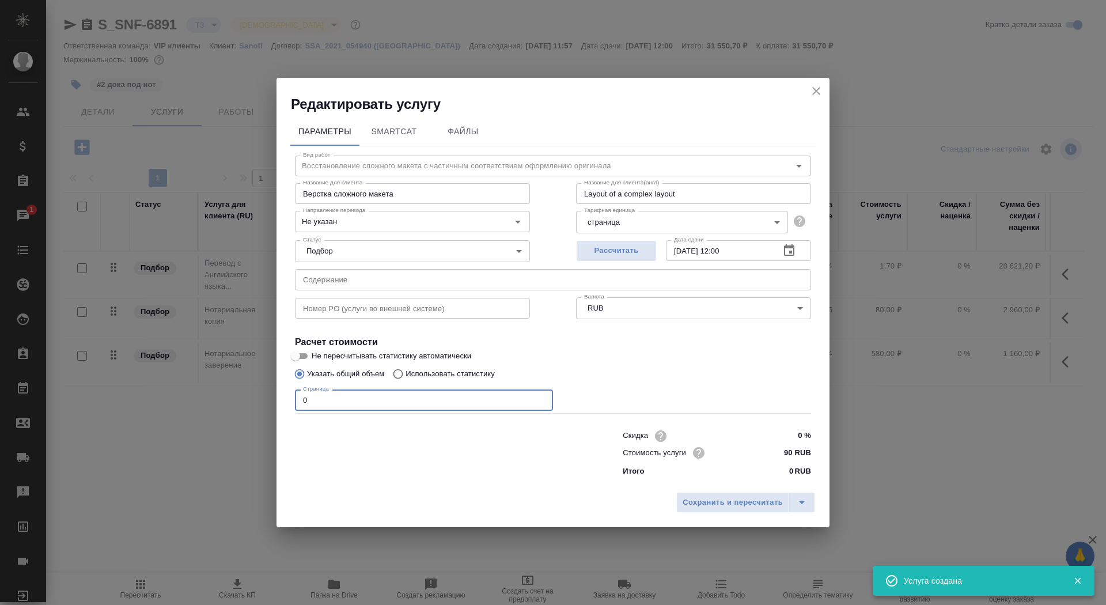
click at [383, 399] on input "0" at bounding box center [424, 399] width 258 height 21
click at [400, 230] on div "Не указан Направление перевода" at bounding box center [412, 221] width 235 height 21
type input "62"
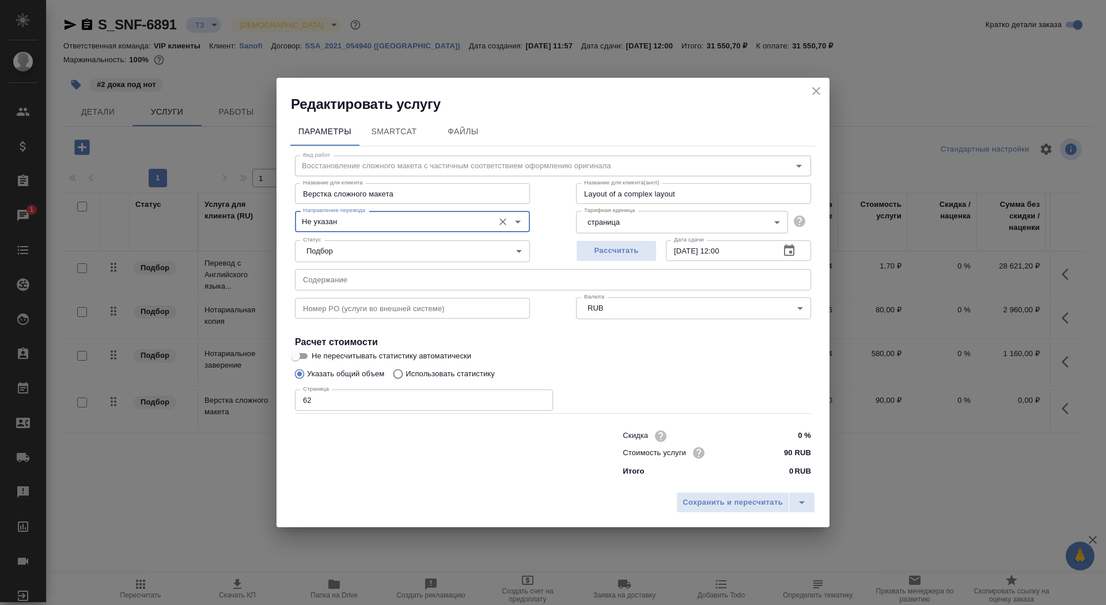
click at [400, 230] on div "Не указан Направление перевода" at bounding box center [412, 221] width 235 height 21
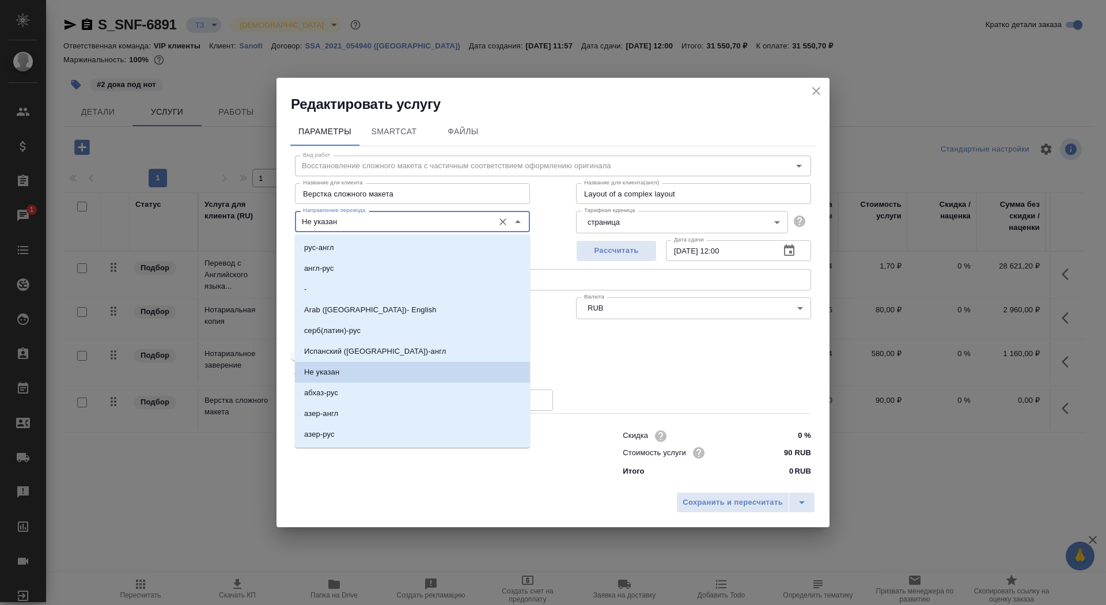
click at [399, 222] on input "Не указан" at bounding box center [393, 221] width 190 height 14
click at [389, 274] on li "англ-рус" at bounding box center [412, 268] width 235 height 21
type input "англ-рус"
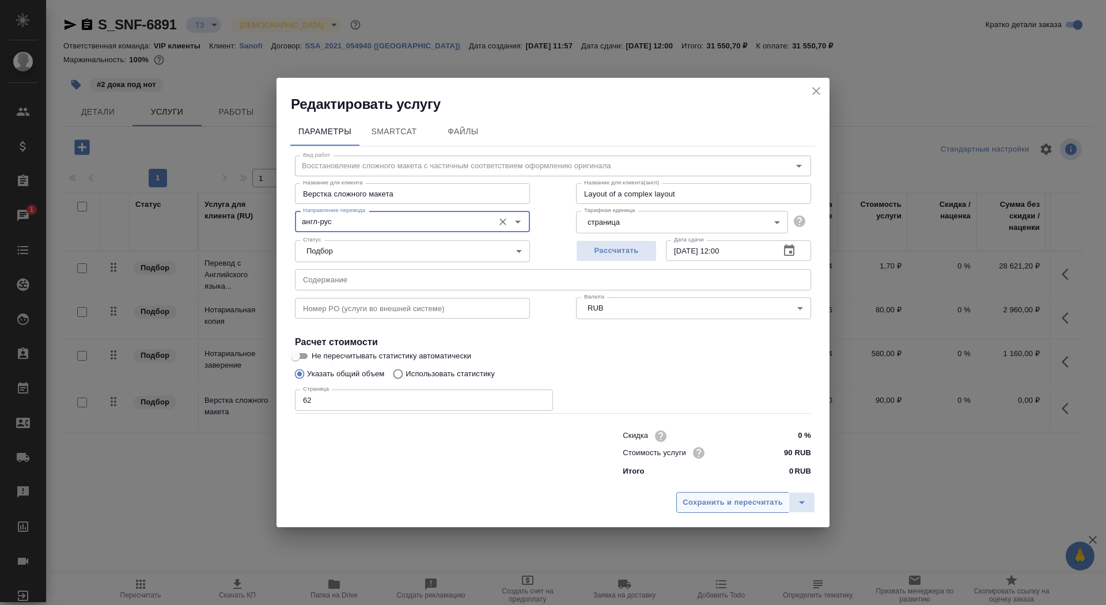
click at [712, 509] on span "Сохранить и пересчитать" at bounding box center [733, 502] width 100 height 13
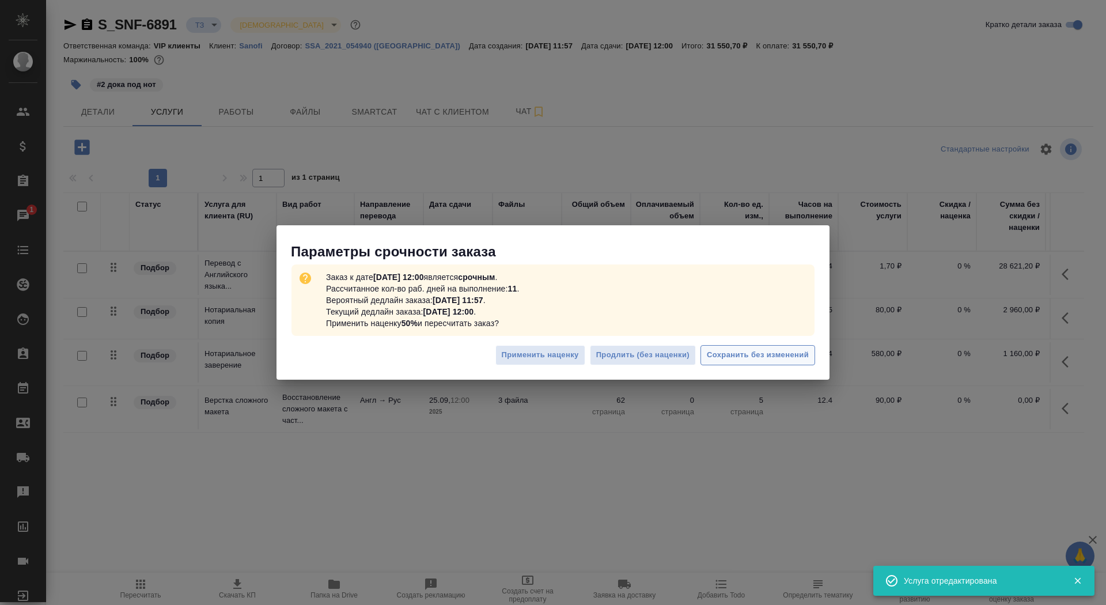
click at [749, 348] on span "Сохранить без изменений" at bounding box center [758, 354] width 102 height 13
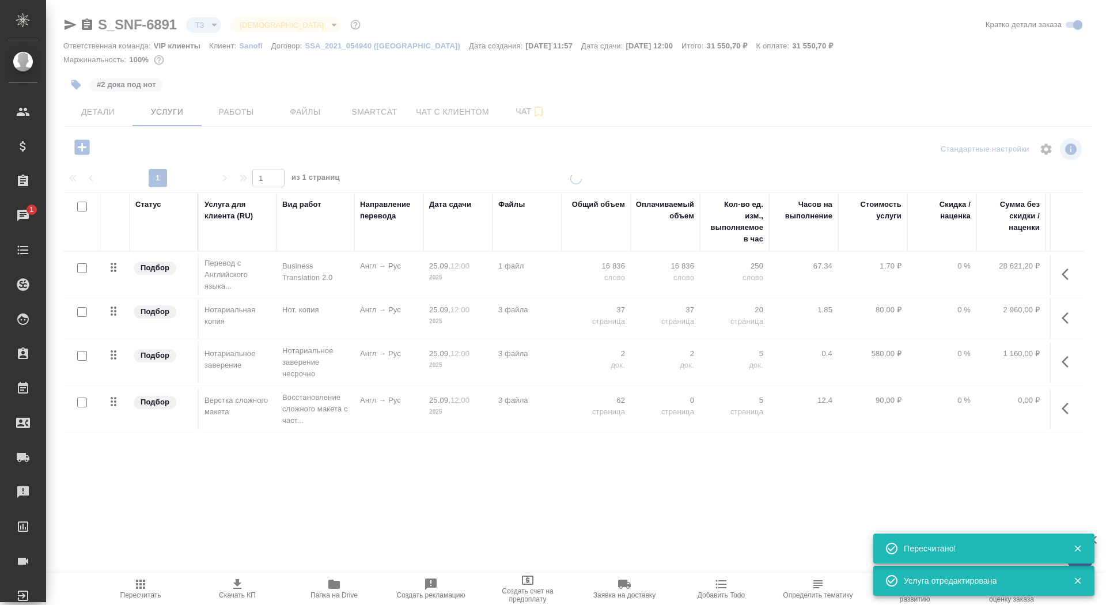
type input "new"
type input "urgent"
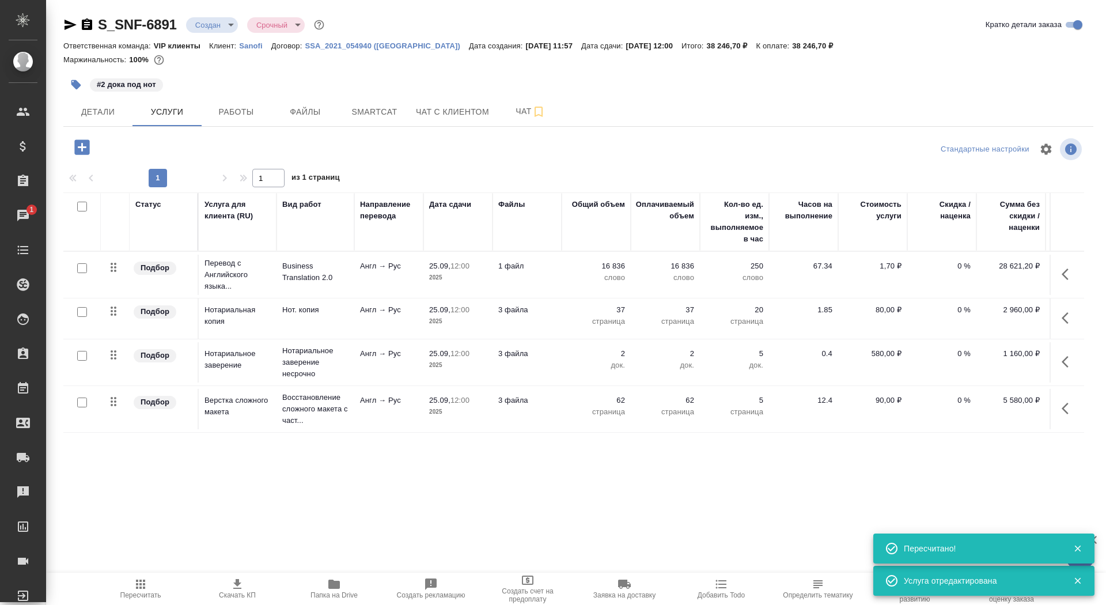
click at [233, 590] on icon "button" at bounding box center [237, 584] width 14 height 14
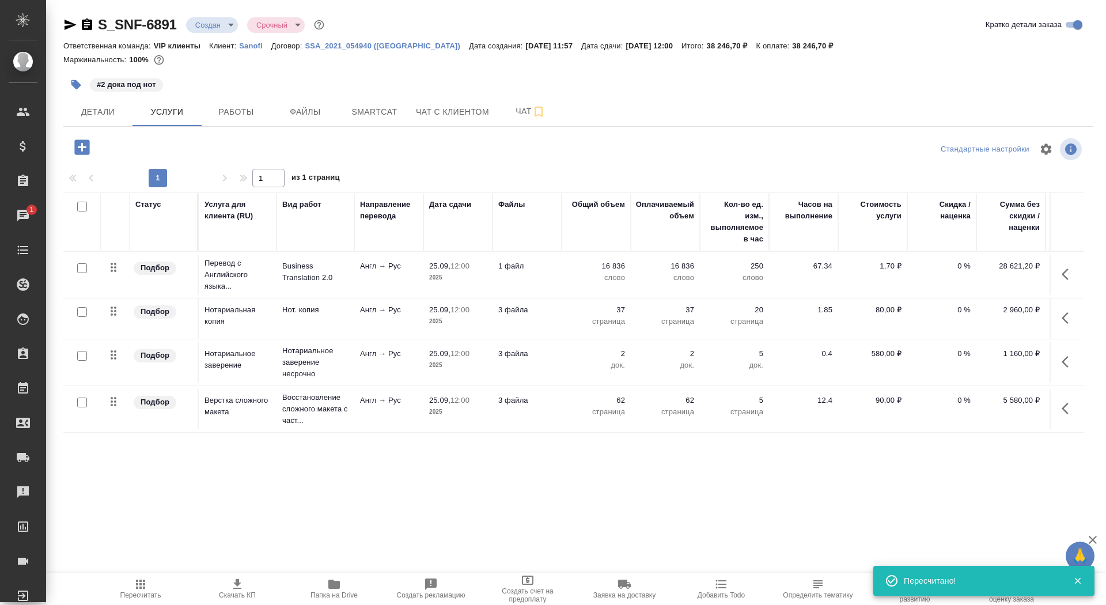
click at [100, 127] on div "S_SNF-6891 Создан new Срочный urgent Кратко детали заказа Ответственная команда…" at bounding box center [578, 234] width 1043 height 469
click at [101, 115] on span "Детали" at bounding box center [97, 112] width 55 height 14
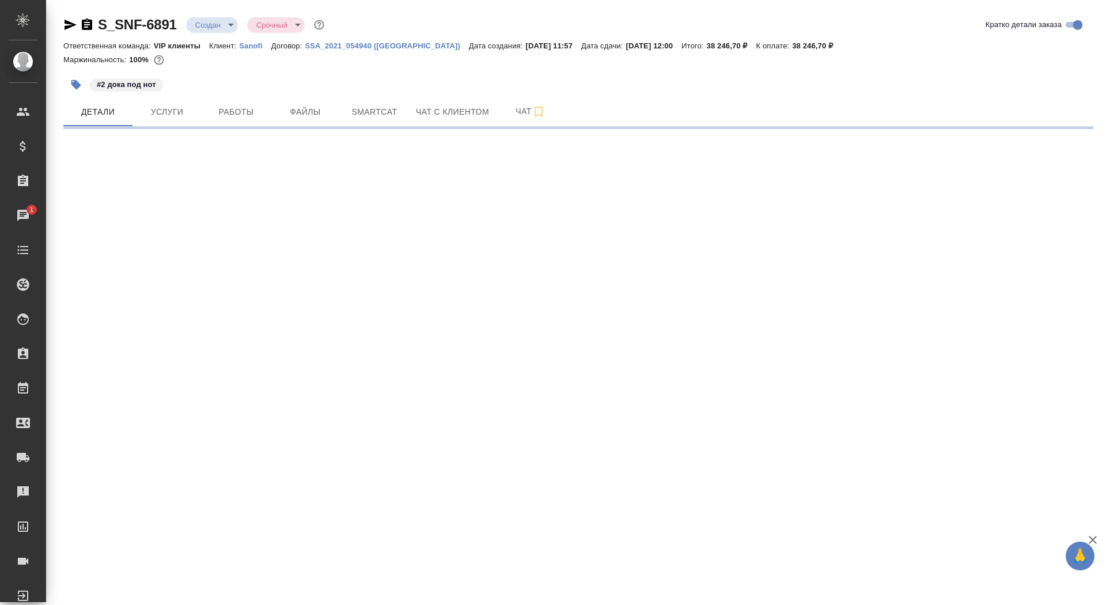
select select "RU"
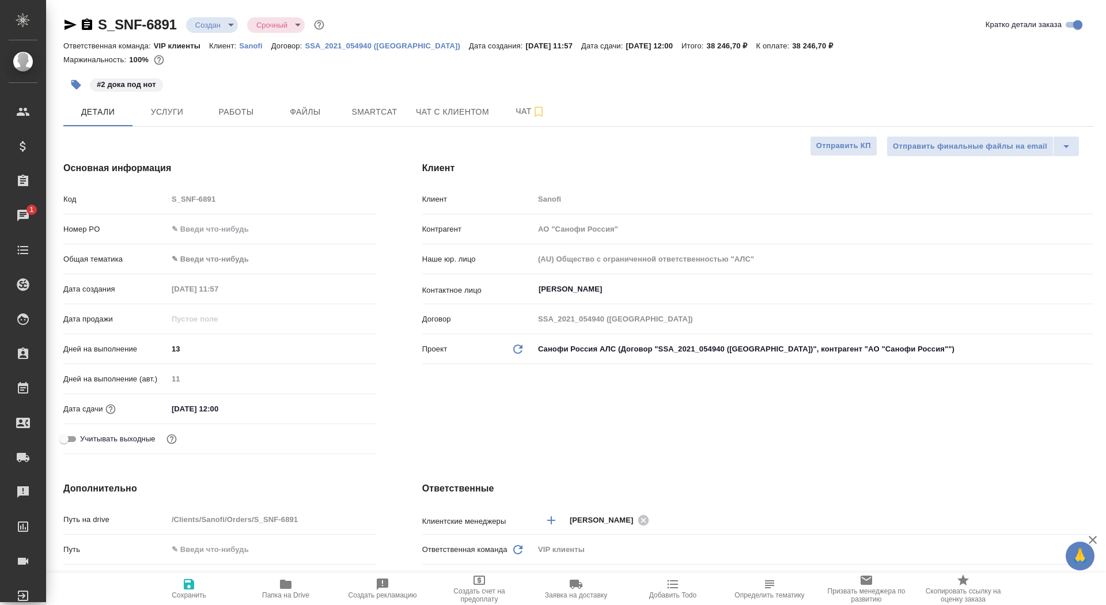
type textarea "x"
click at [187, 594] on span "Сохранить" at bounding box center [189, 595] width 35 height 8
type textarea "x"
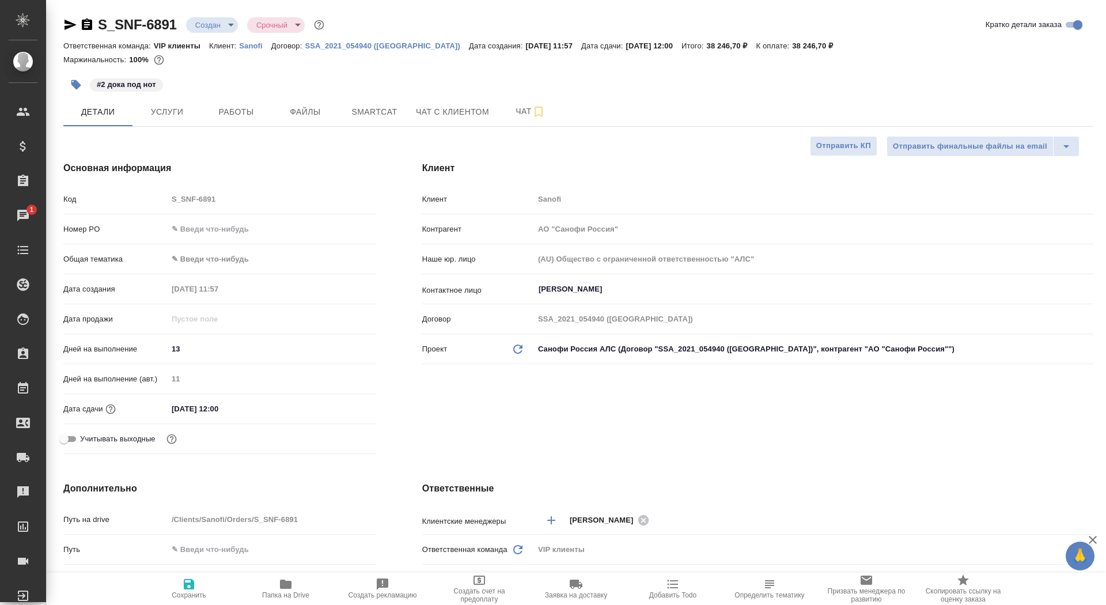
type textarea "x"
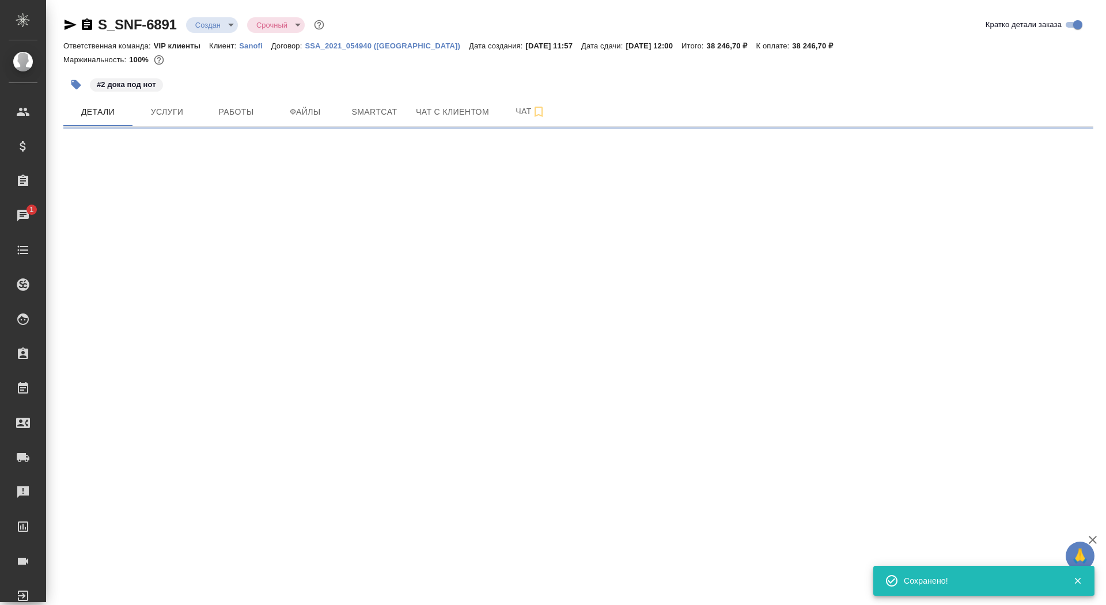
select select "RU"
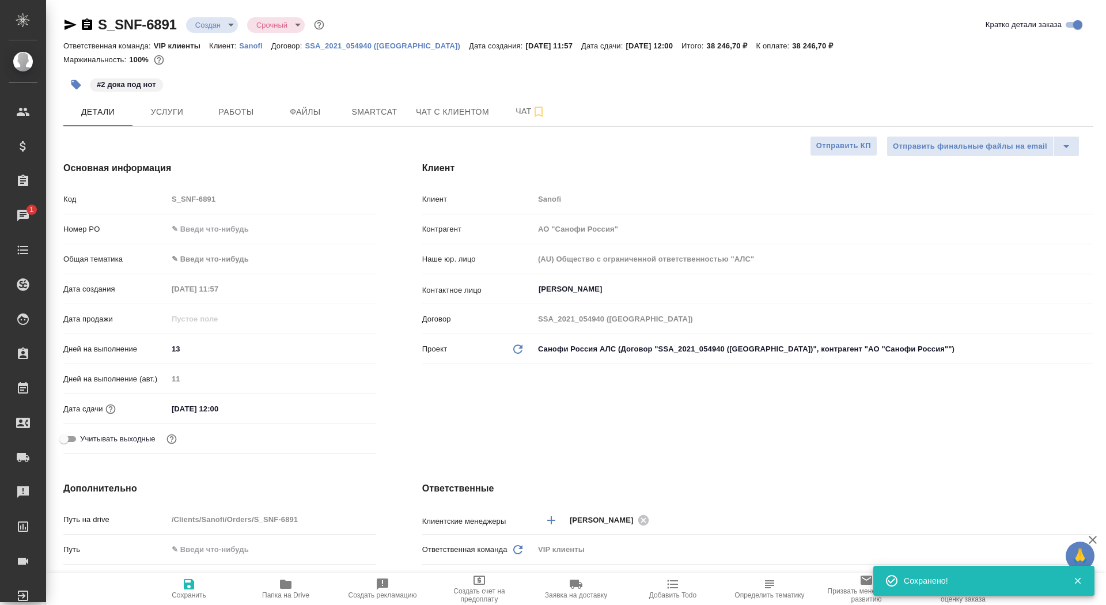
type textarea "x"
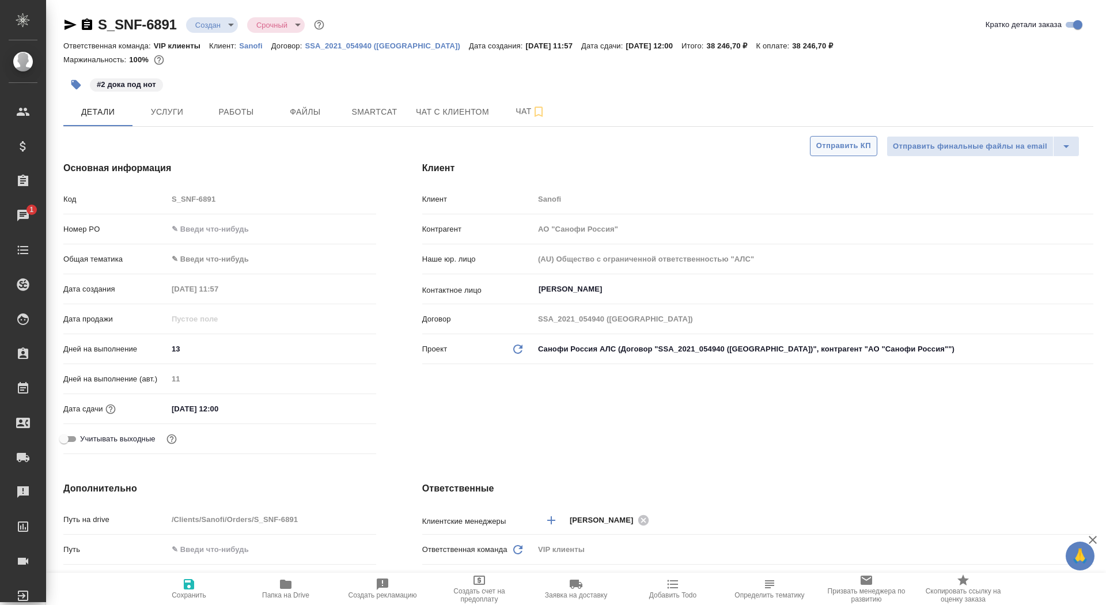
click at [835, 150] on span "Отправить КП" at bounding box center [843, 145] width 55 height 13
type textarea "x"
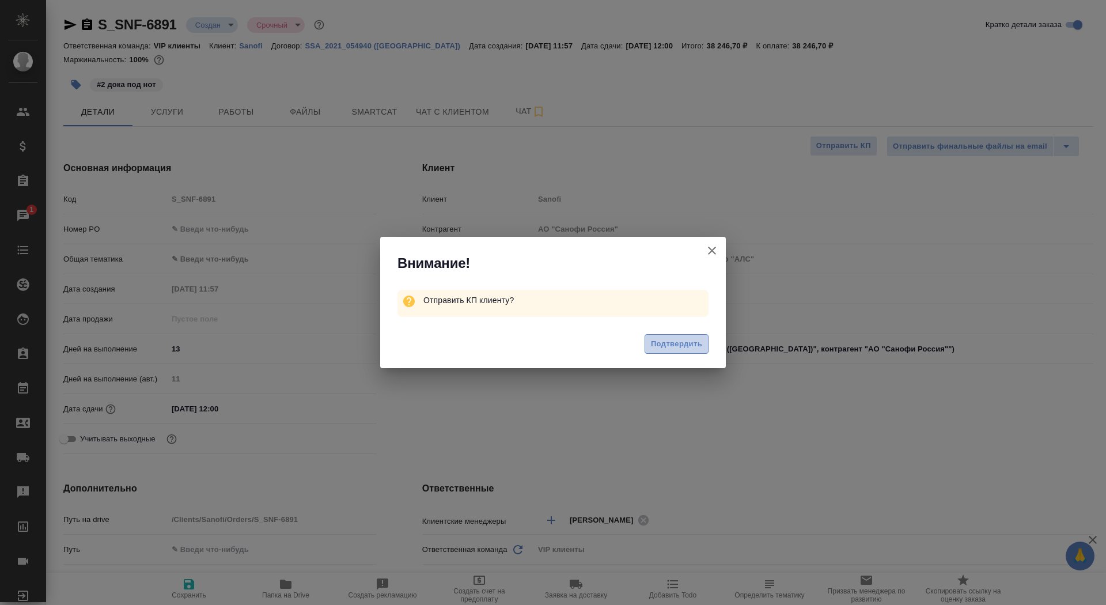
click at [671, 353] on button "Подтвердить" at bounding box center [677, 344] width 64 height 20
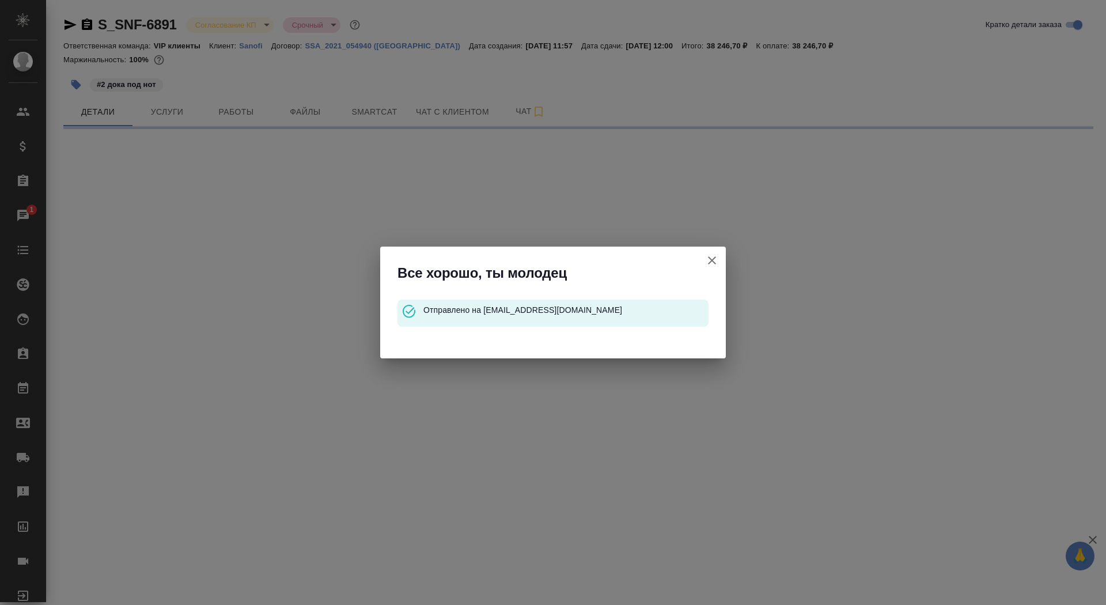
select select "RU"
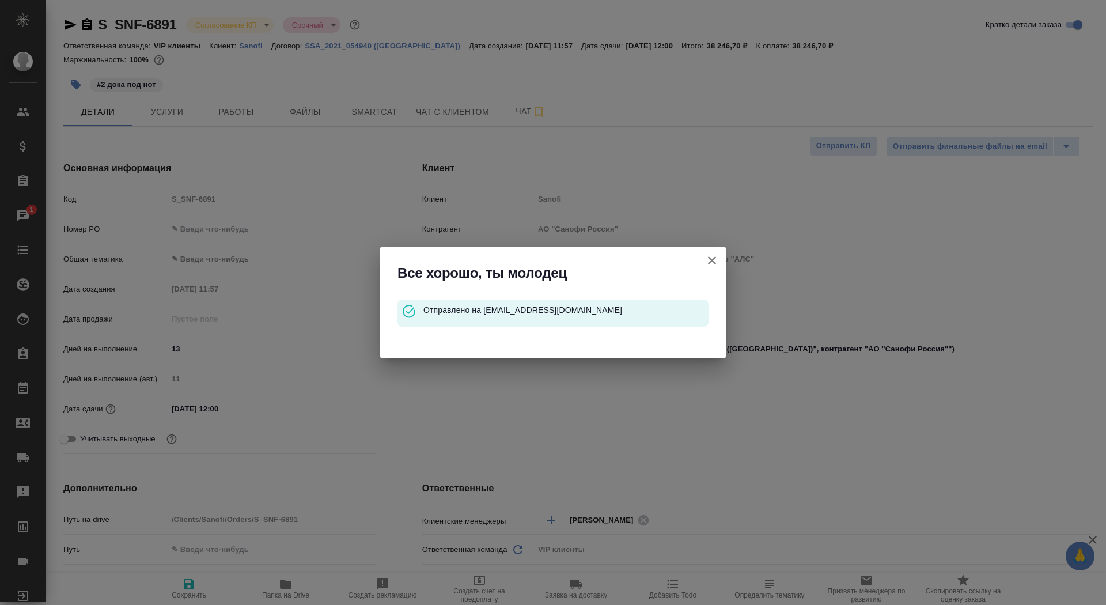
type textarea "x"
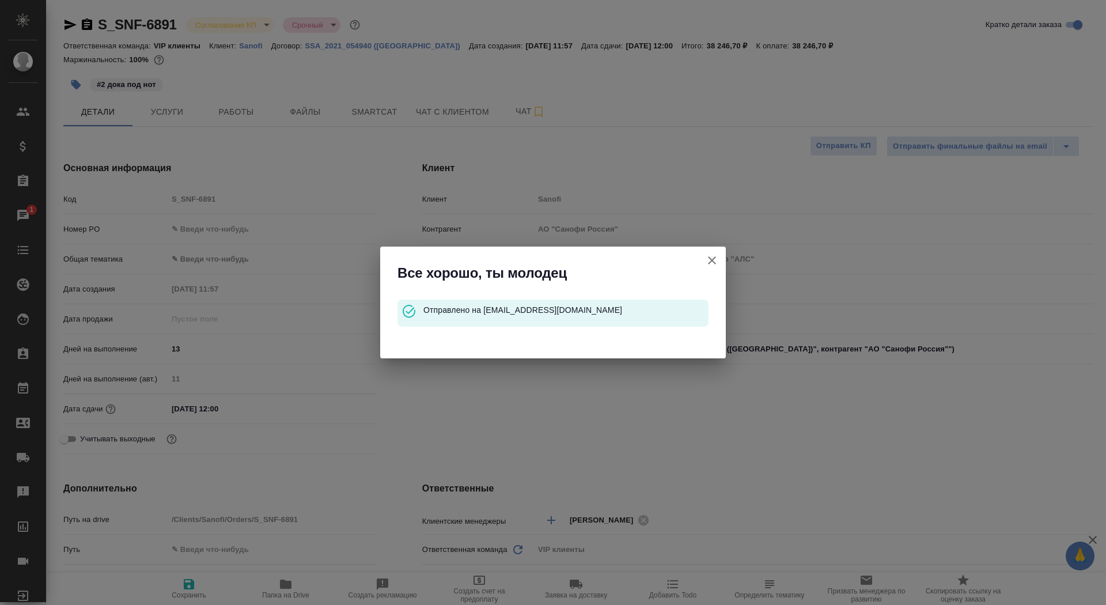
type textarea "x"
click at [706, 255] on icon "button" at bounding box center [712, 260] width 14 height 14
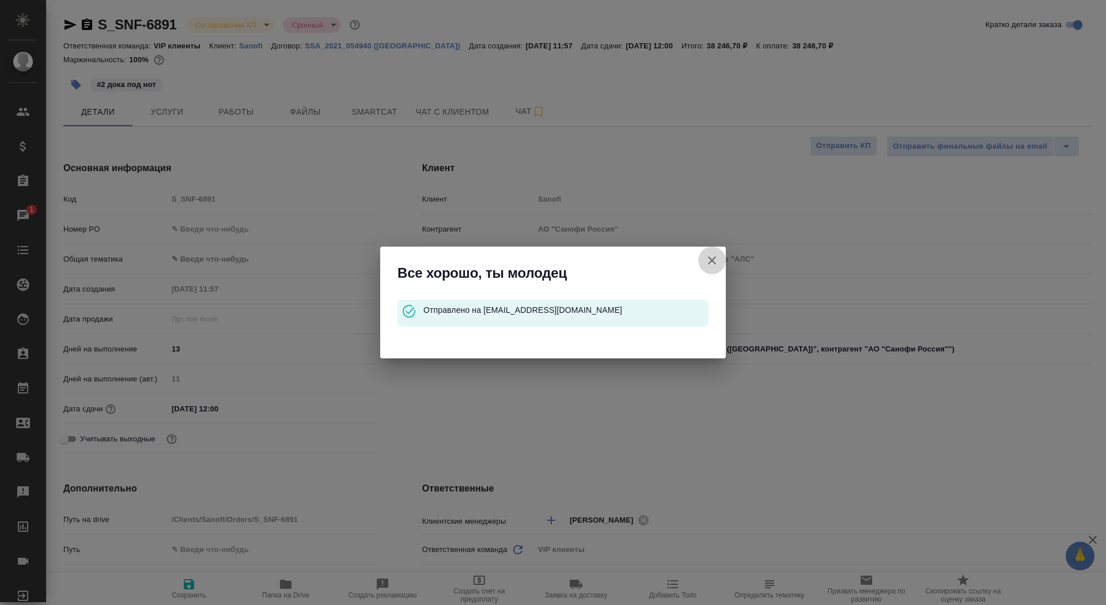
type textarea "x"
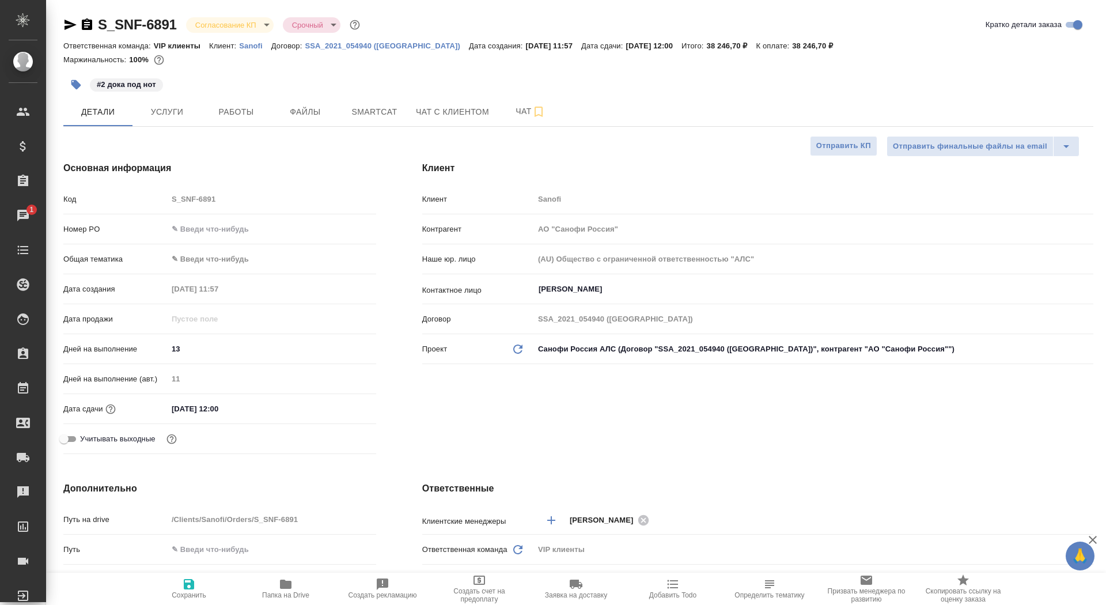
click at [92, 20] on icon "button" at bounding box center [87, 24] width 10 height 12
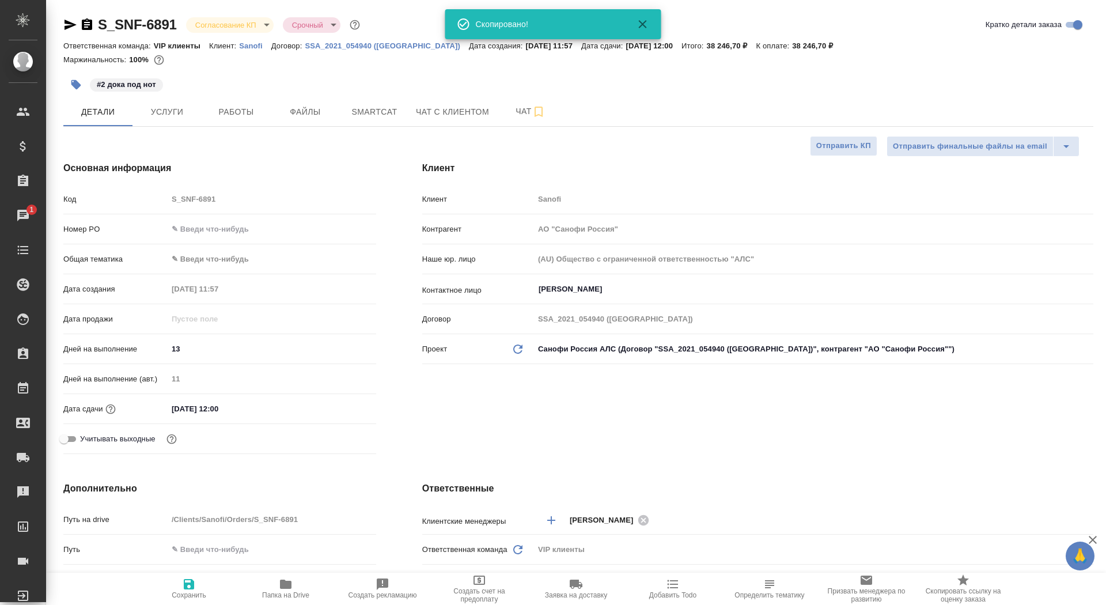
type textarea "x"
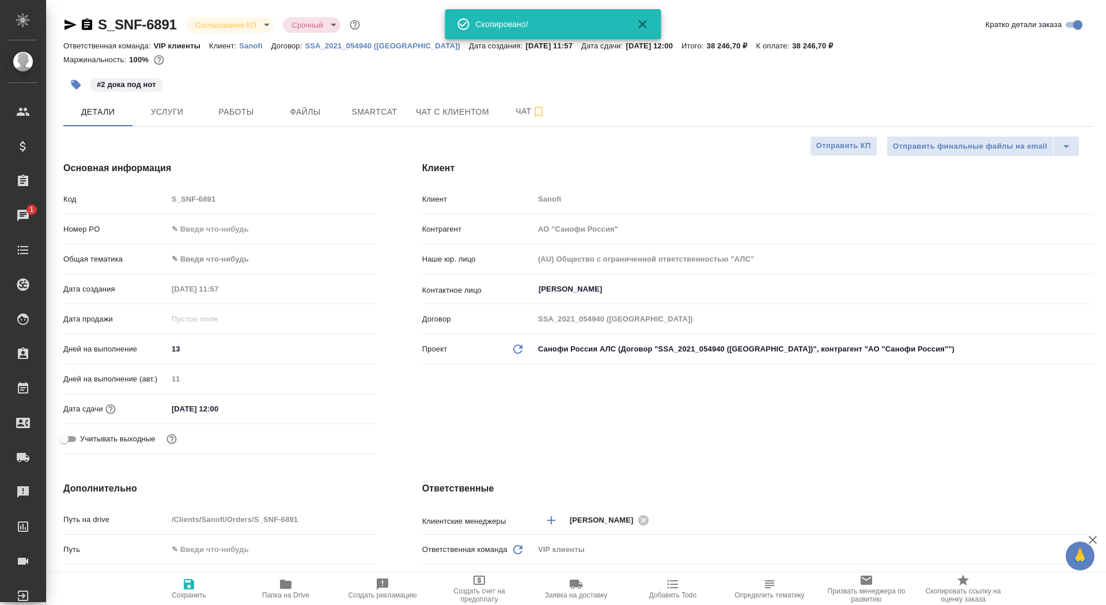
type textarea "x"
click at [509, 126] on button "Чат" at bounding box center [530, 111] width 69 height 29
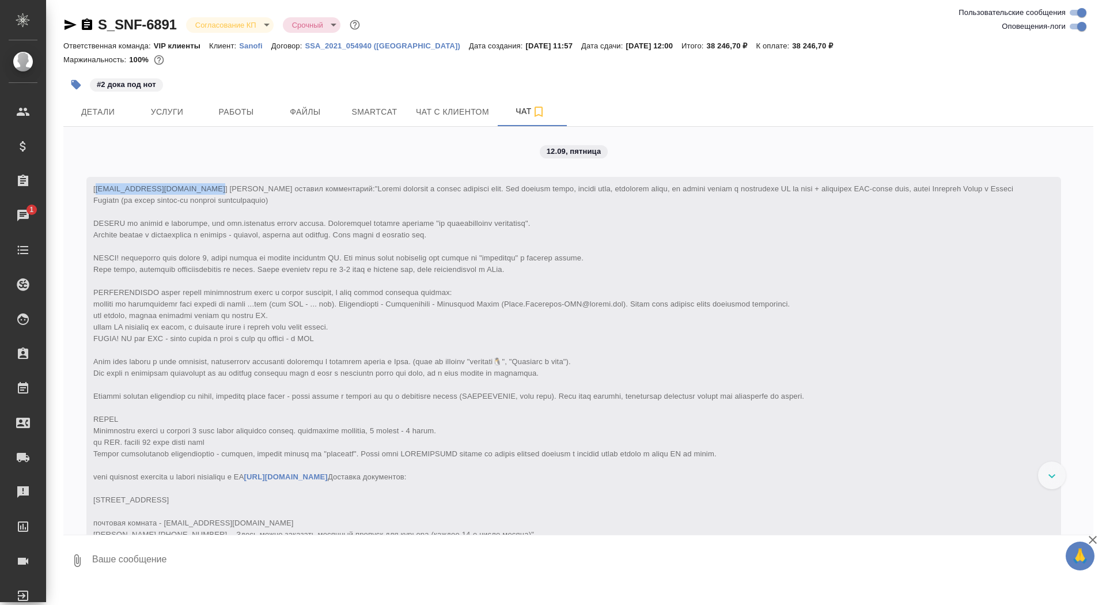
drag, startPoint x: 96, startPoint y: 192, endPoint x: 199, endPoint y: 192, distance: 102.5
click at [199, 192] on span "[polina.kolokolova@sanofi.com] Клиент оставил комментарий: https://disk.yandex.…" at bounding box center [554, 361] width 922 height 354
copy span "polina.kolokolova@sanofi.com"
click at [89, 18] on icon "button" at bounding box center [87, 25] width 14 height 14
copy span "polina.kolokolova@sanofi.com"
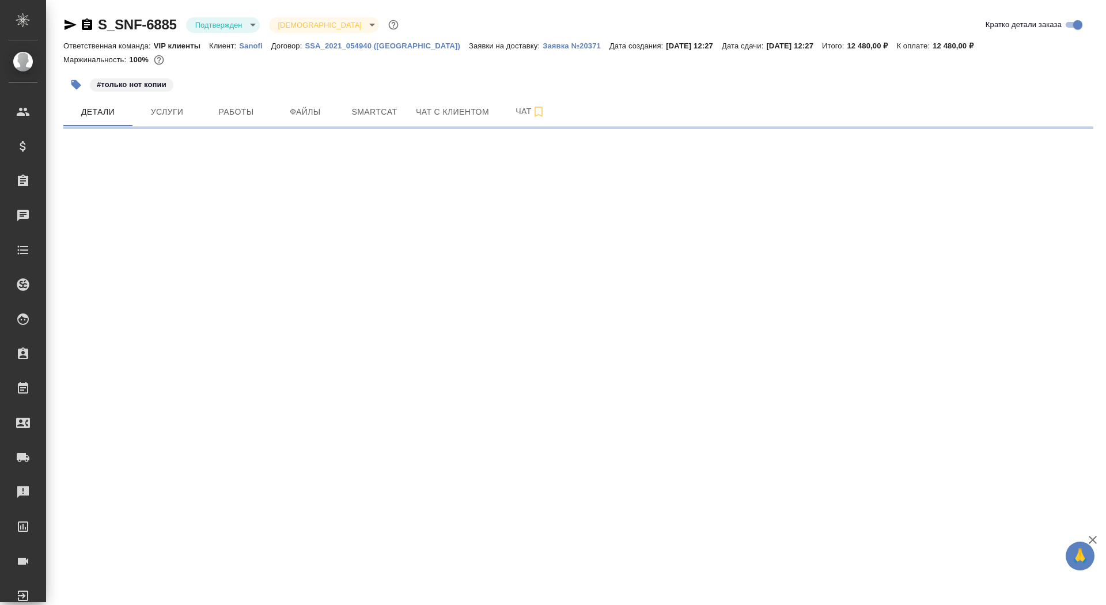
select select "RU"
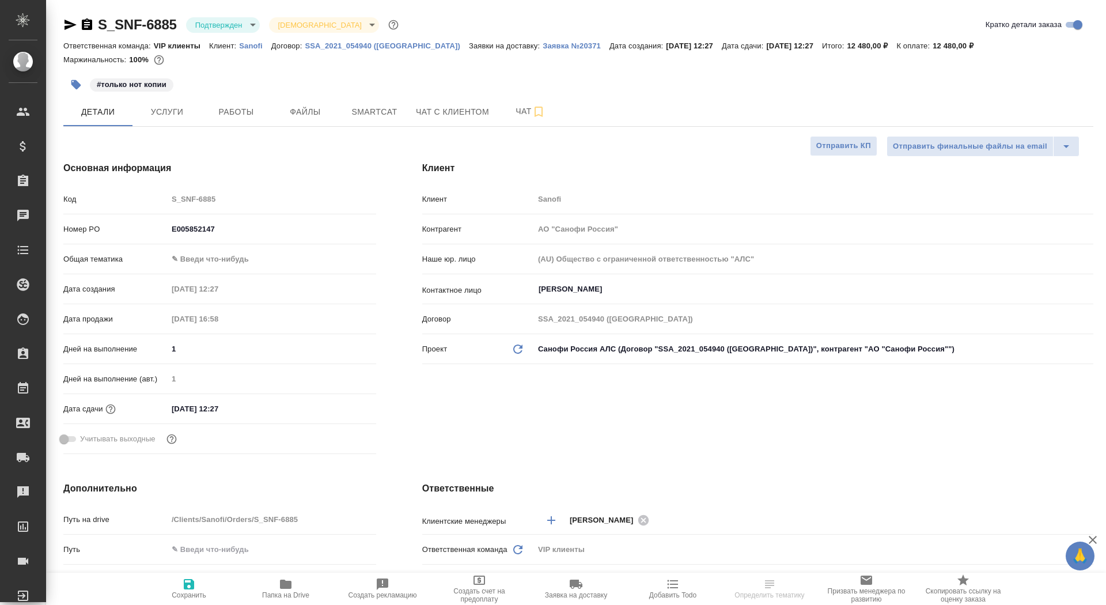
click at [530, 55] on div "Маржинальность: 100%" at bounding box center [578, 59] width 1030 height 15
click at [543, 46] on p "Заявка №20371" at bounding box center [576, 45] width 67 height 9
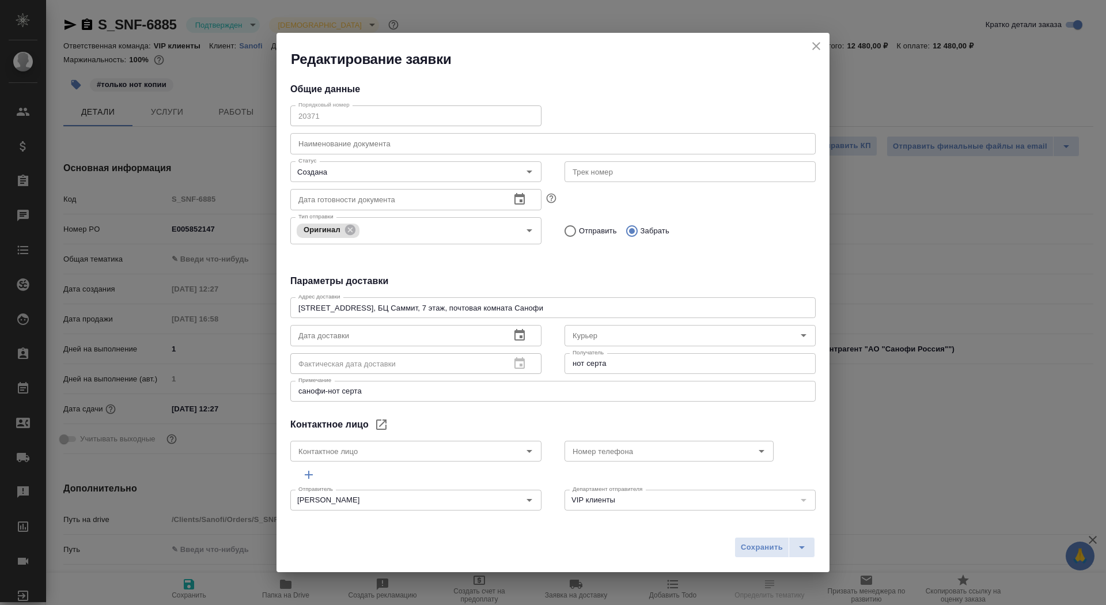
type textarea "x"
type input "ANNADURDYYEVA Selbi"
type textarea "x"
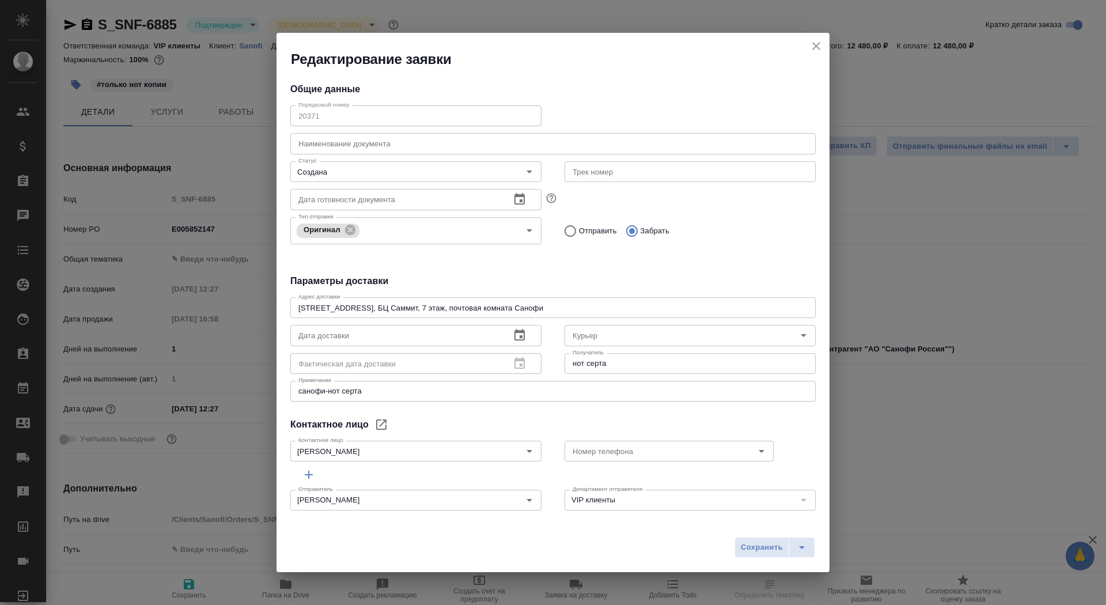
type textarea "x"
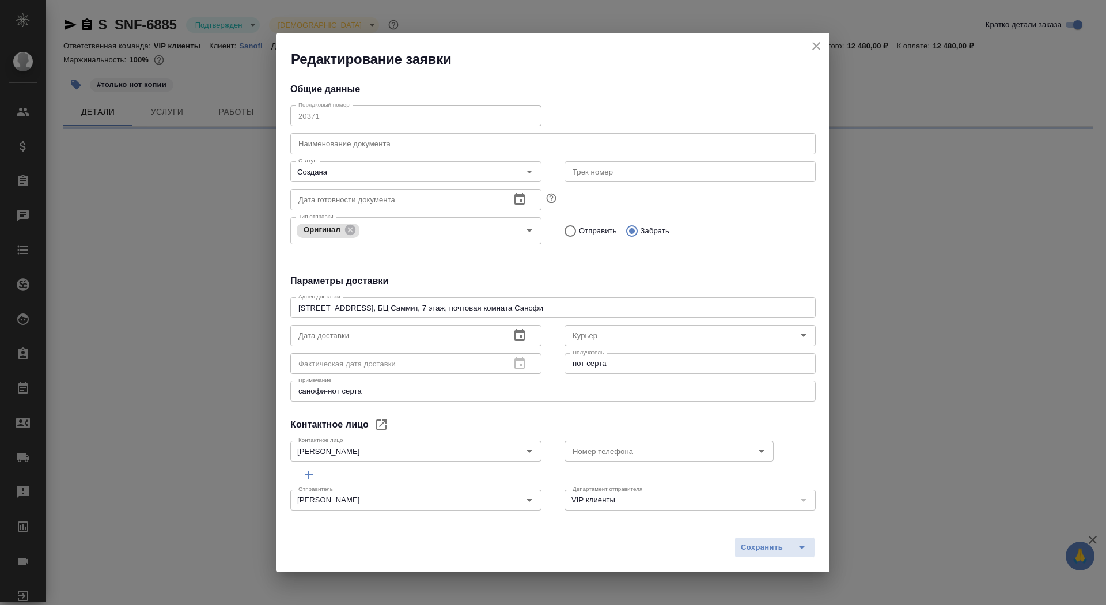
select select "RU"
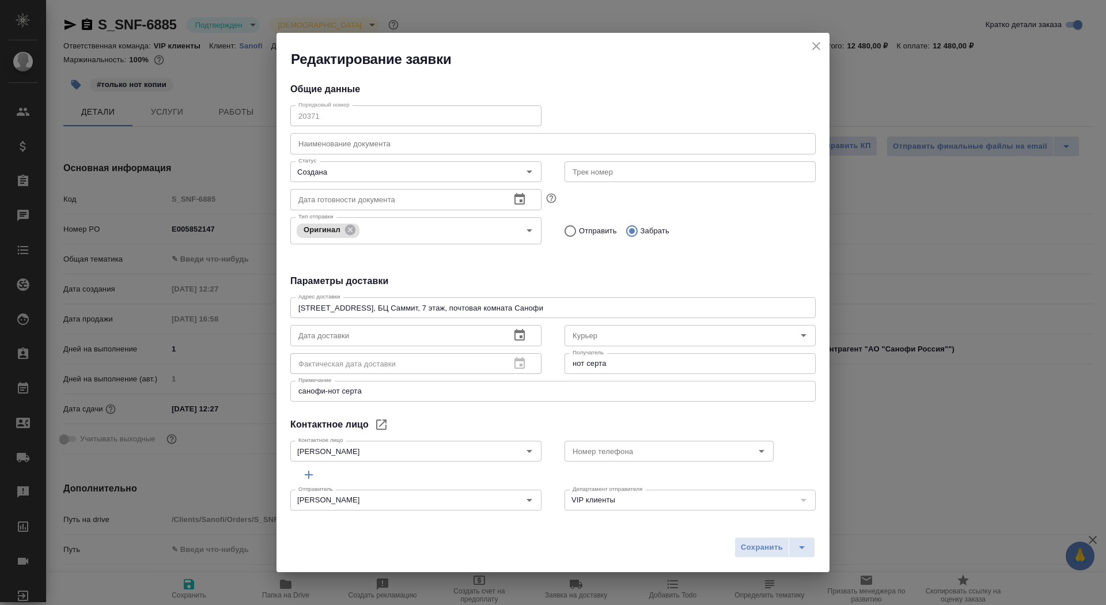
type textarea "x"
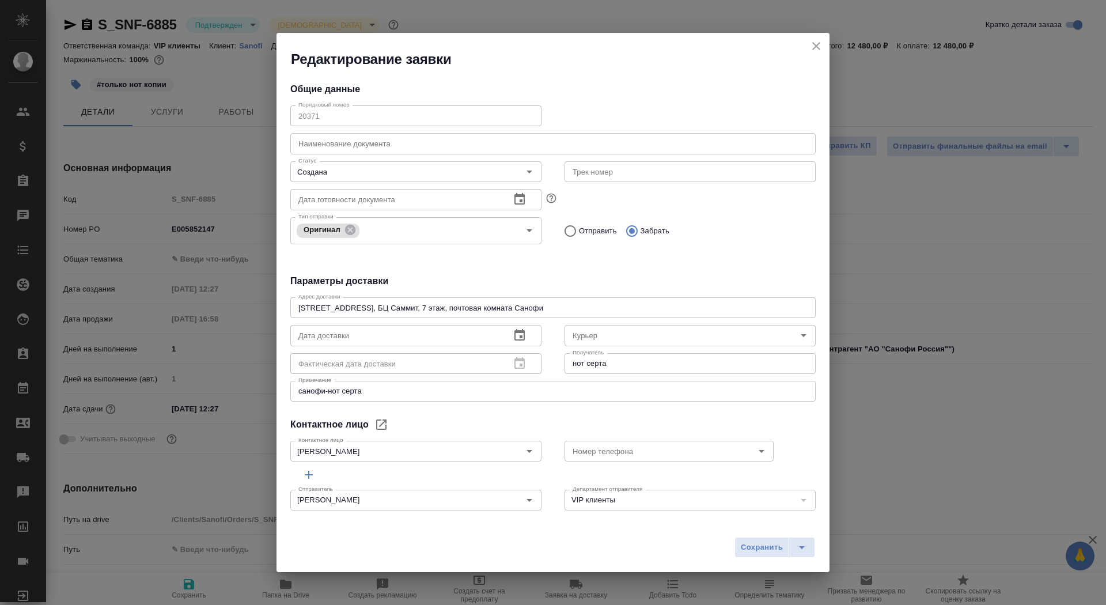
type textarea "x"
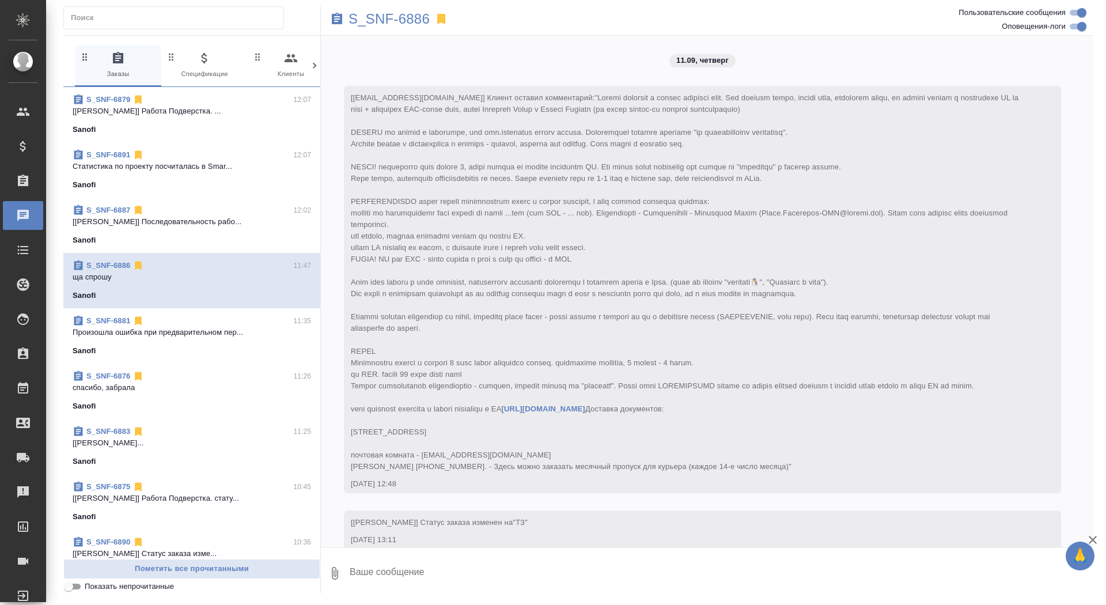
scroll to position [4432, 0]
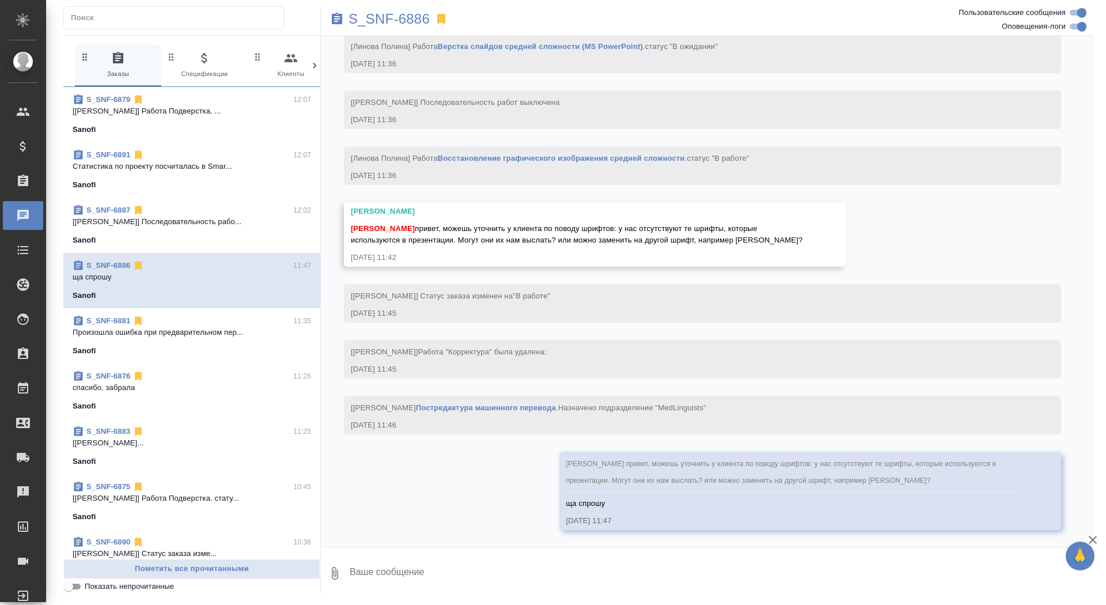
click at [592, 603] on div ".cls-1 fill:#fff; AWATERA Saydasheva Dilyara Клиенты Спецификации Заказы 0 Чаты…" at bounding box center [553, 302] width 1106 height 605
click at [574, 577] on textarea at bounding box center [720, 573] width 745 height 39
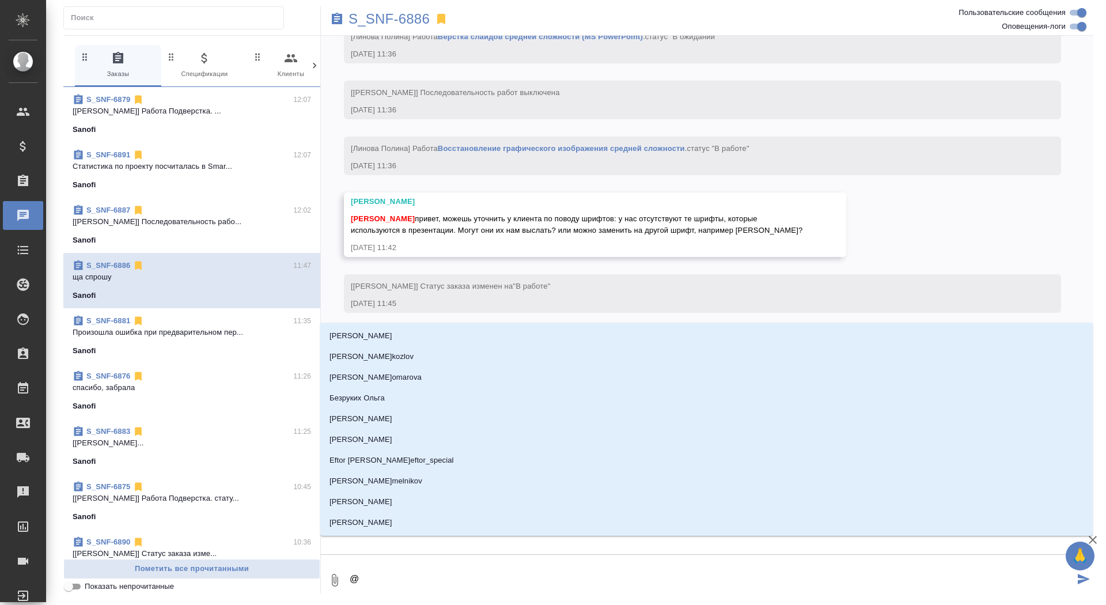
type textarea "@а"
type input "а"
type textarea "@ас"
type input "ас"
type textarea "@аср"
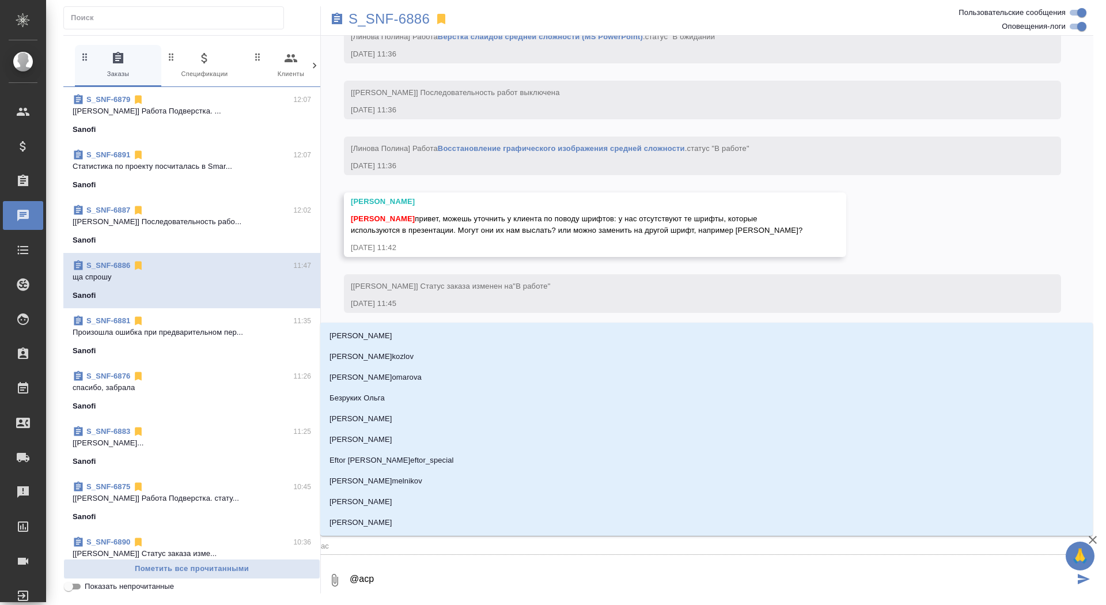
type input "аср"
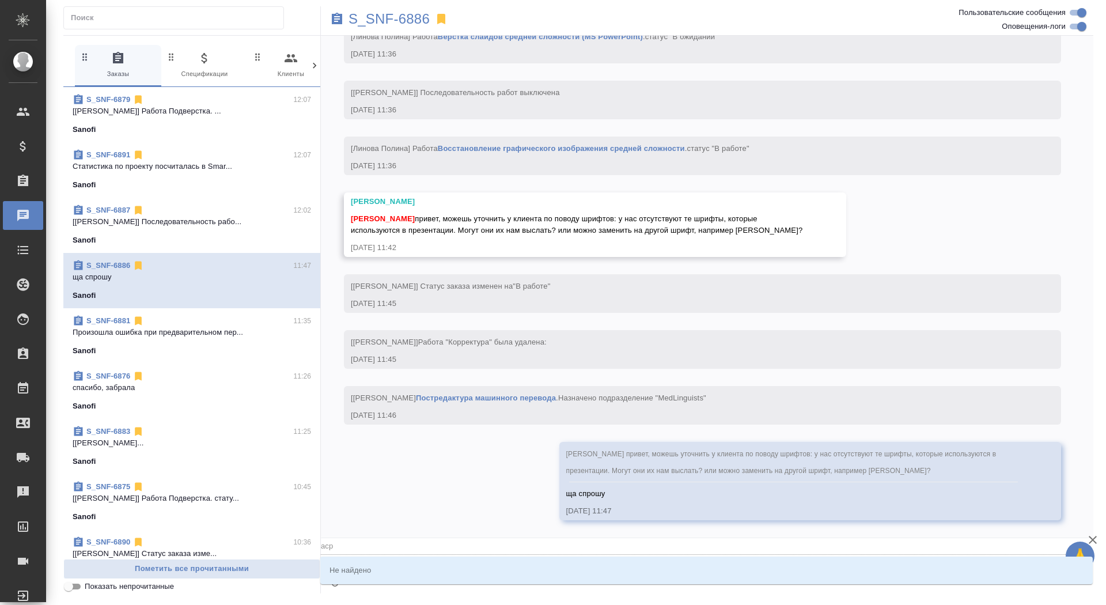
type textarea "@ас"
type input "ас"
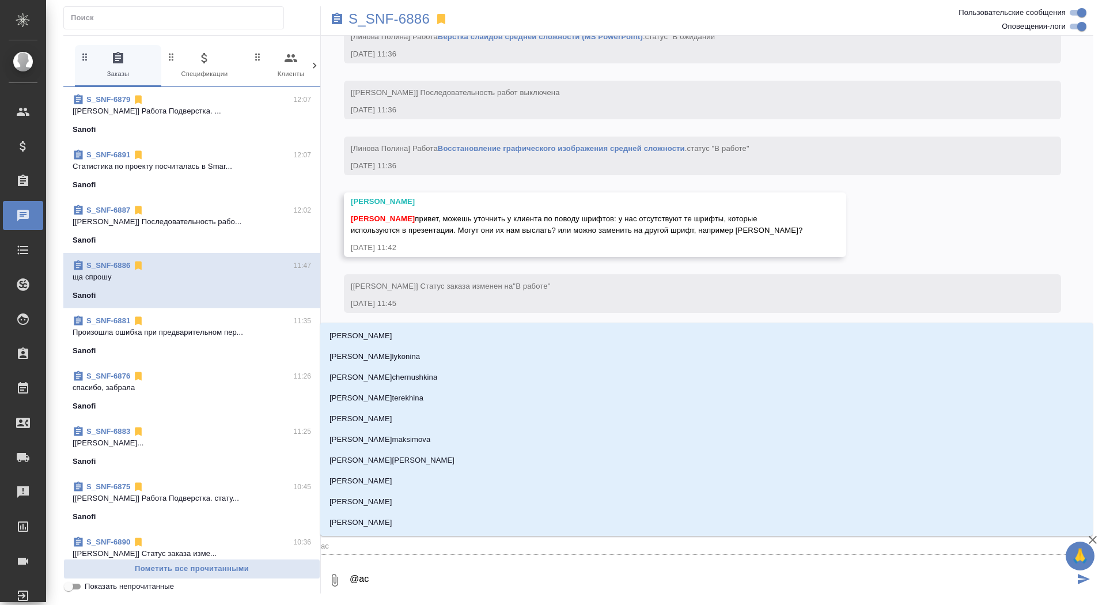
type textarea "@а"
type input "а"
type textarea "@ар"
type input "ар"
type textarea "@арс"
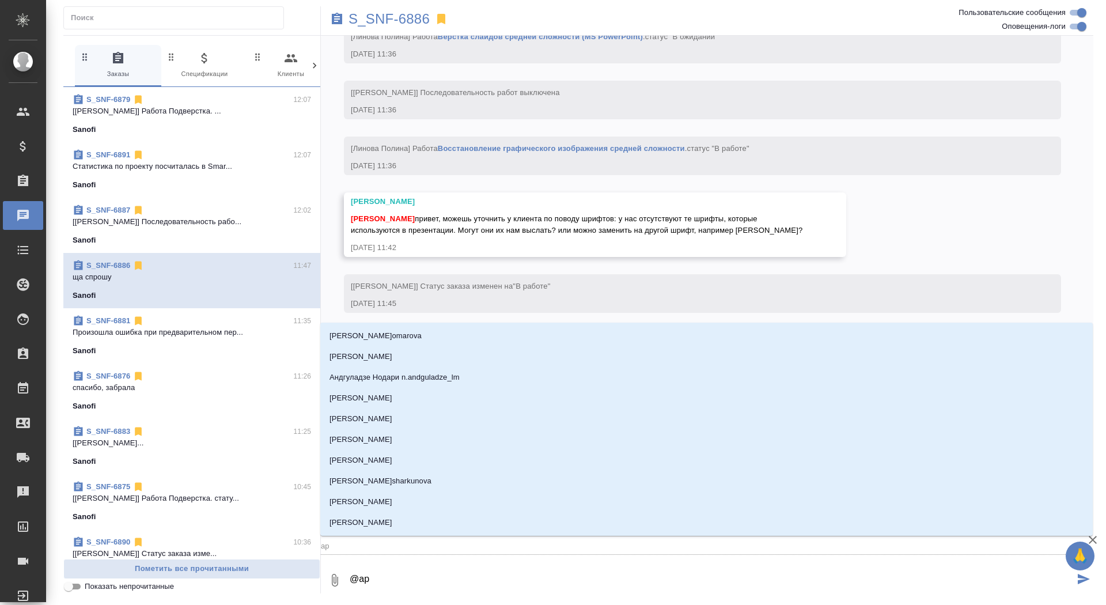
type input "арс"
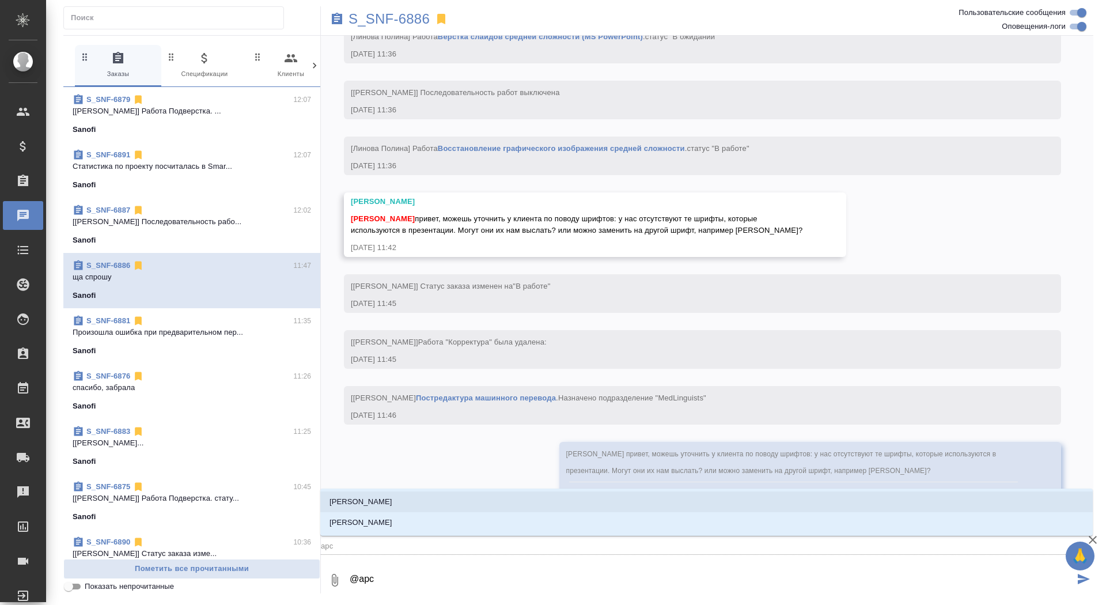
click at [548, 503] on li "[PERSON_NAME]" at bounding box center [706, 501] width 772 height 21
click at [517, 502] on li "[PERSON_NAME]" at bounding box center [706, 501] width 772 height 21
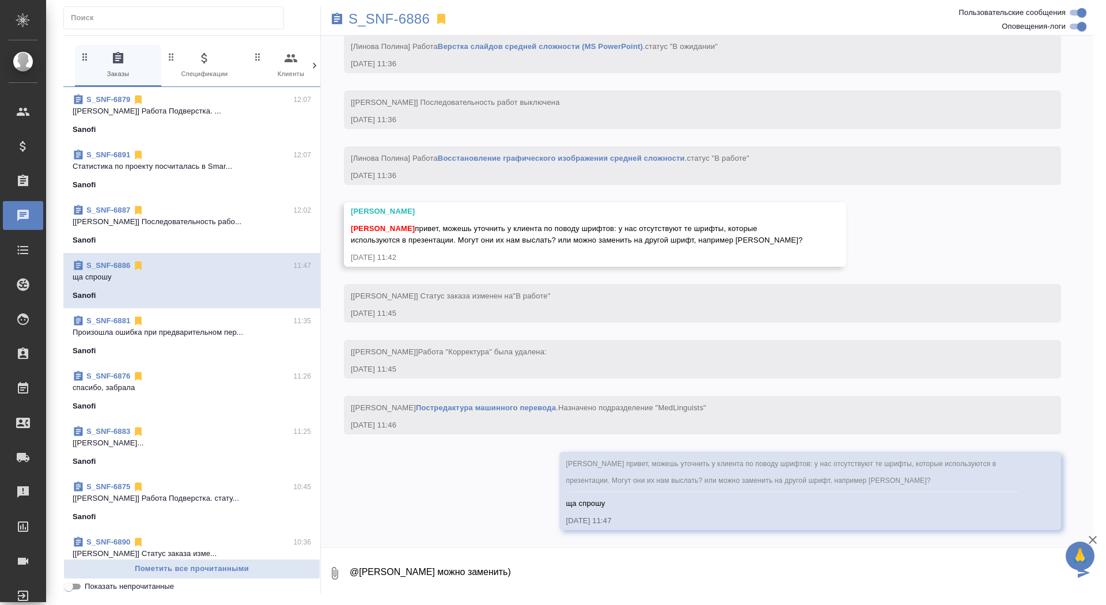
type textarea "@Арсеньева Вера можно заменить)"
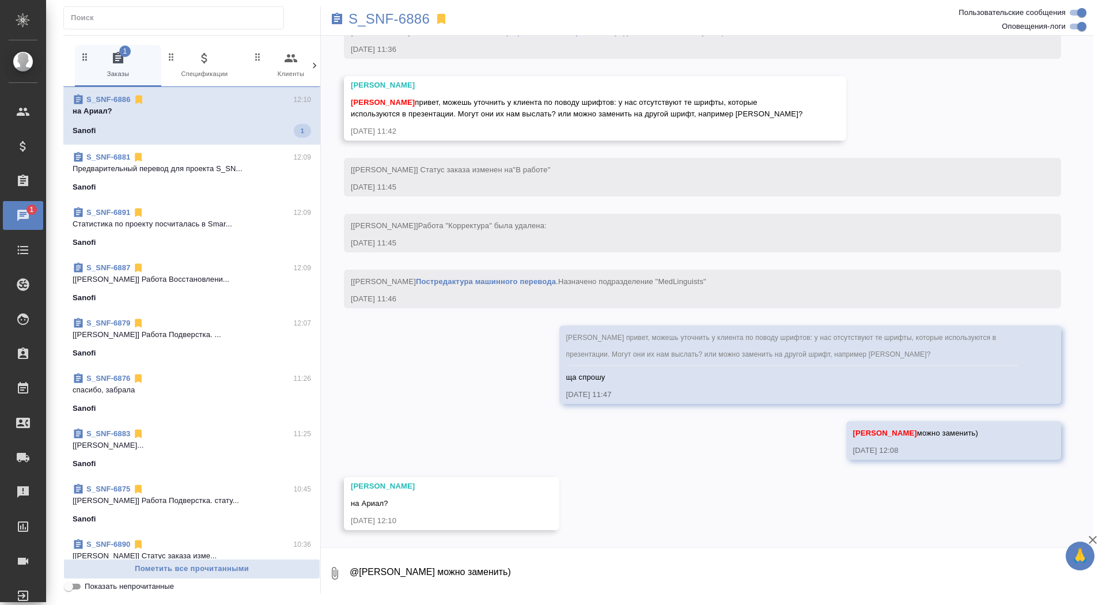
scroll to position [4559, 0]
click at [382, 580] on textarea "@Арсеньева Вера можно заменить)" at bounding box center [720, 573] width 745 height 39
type textarea "она написала на любой стандартный)"
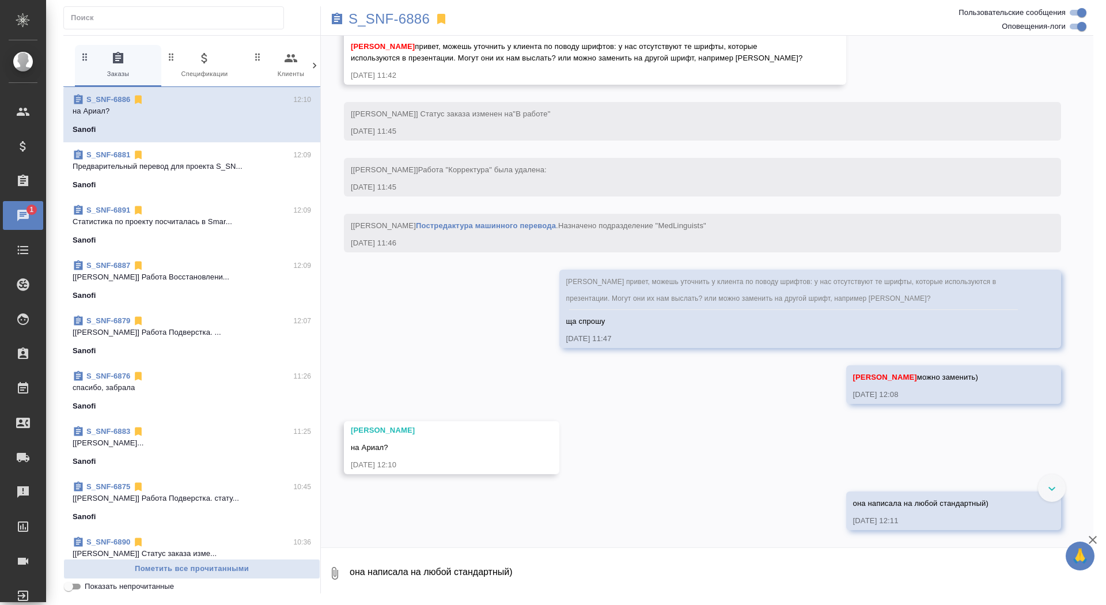
scroll to position [4615, 0]
type textarea "в"
type textarea "можно и на ариал"
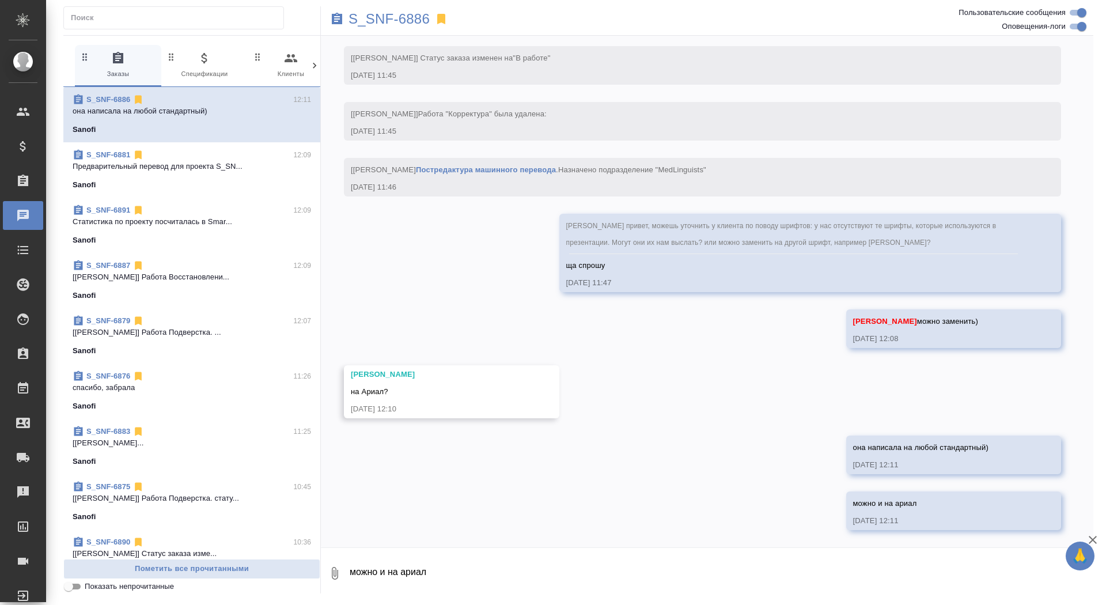
scroll to position [4671, 0]
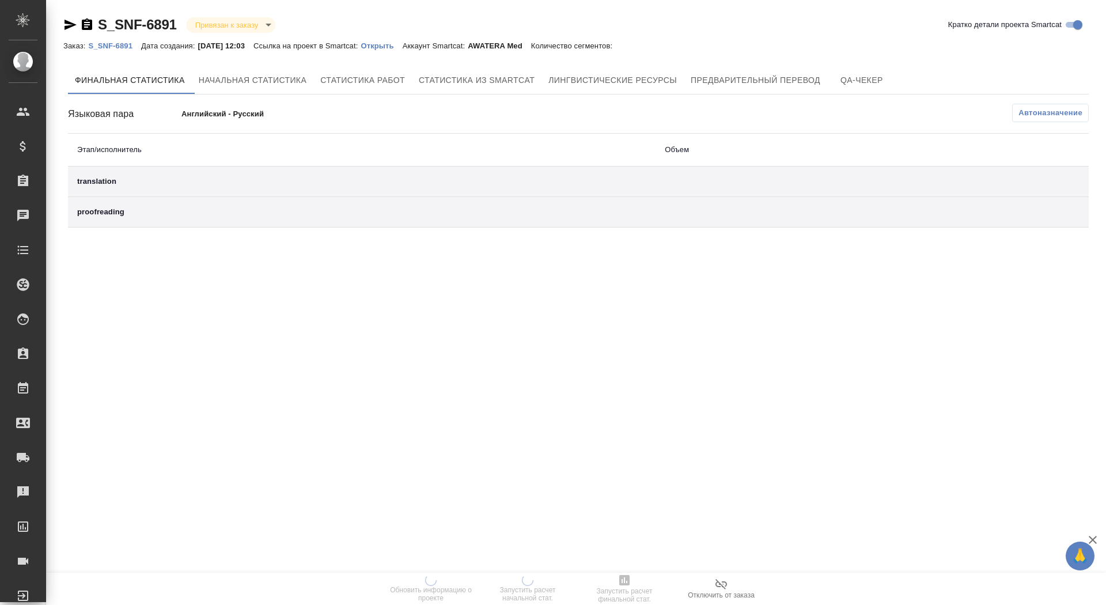
click at [402, 40] on link "Открыть" at bounding box center [381, 45] width 41 height 10
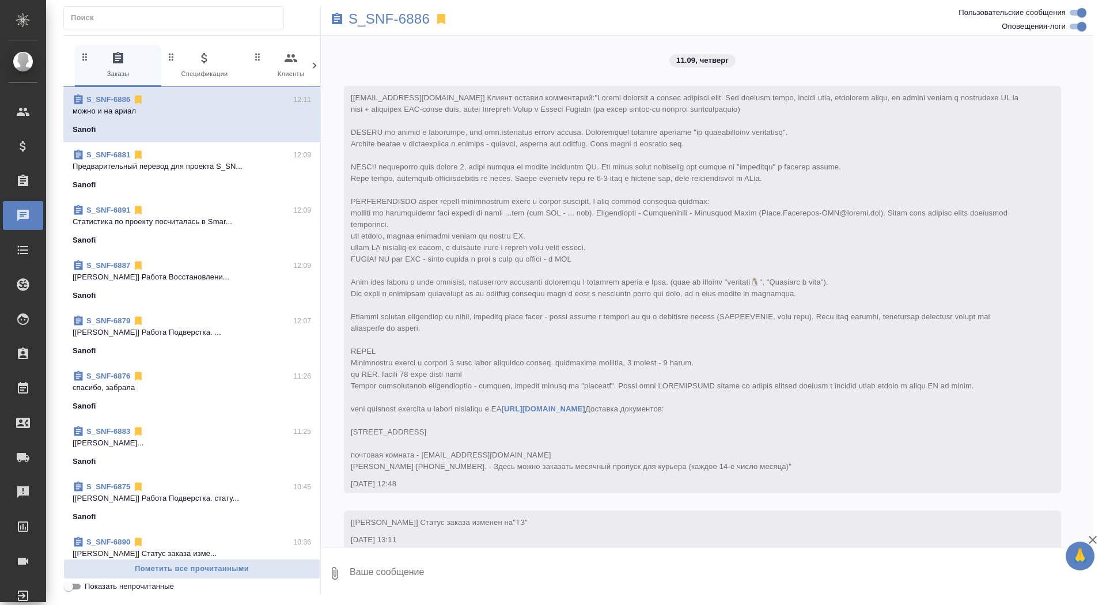
scroll to position [4671, 0]
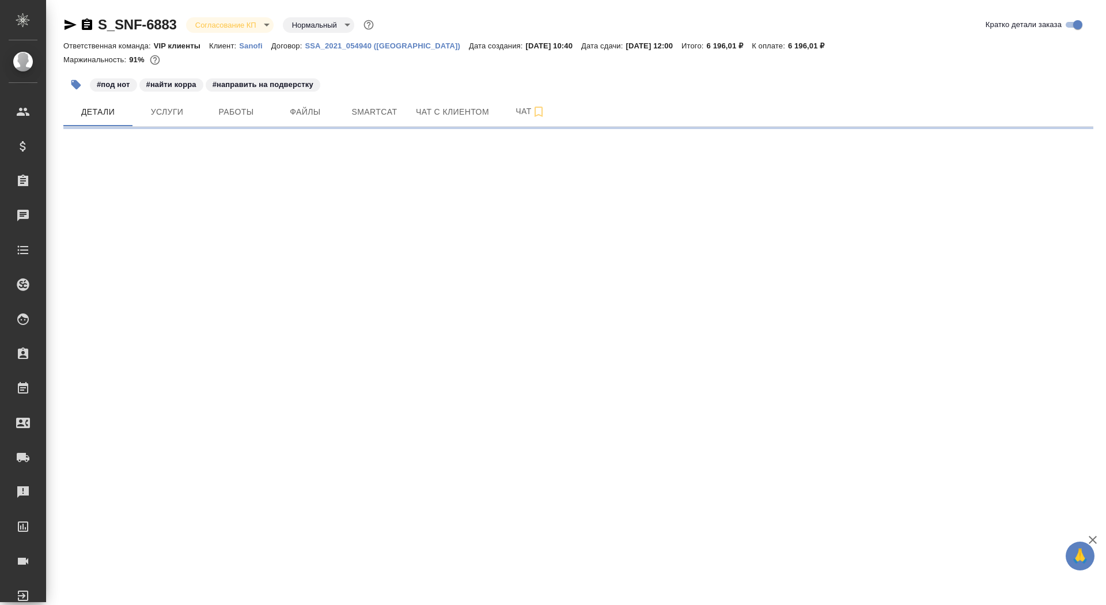
select select "RU"
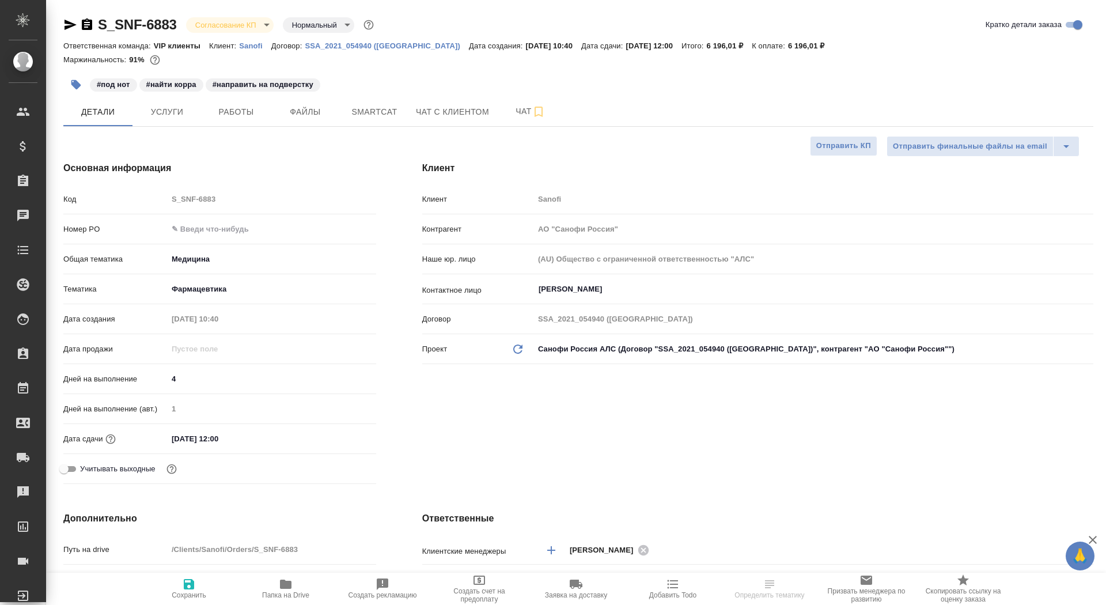
type textarea "x"
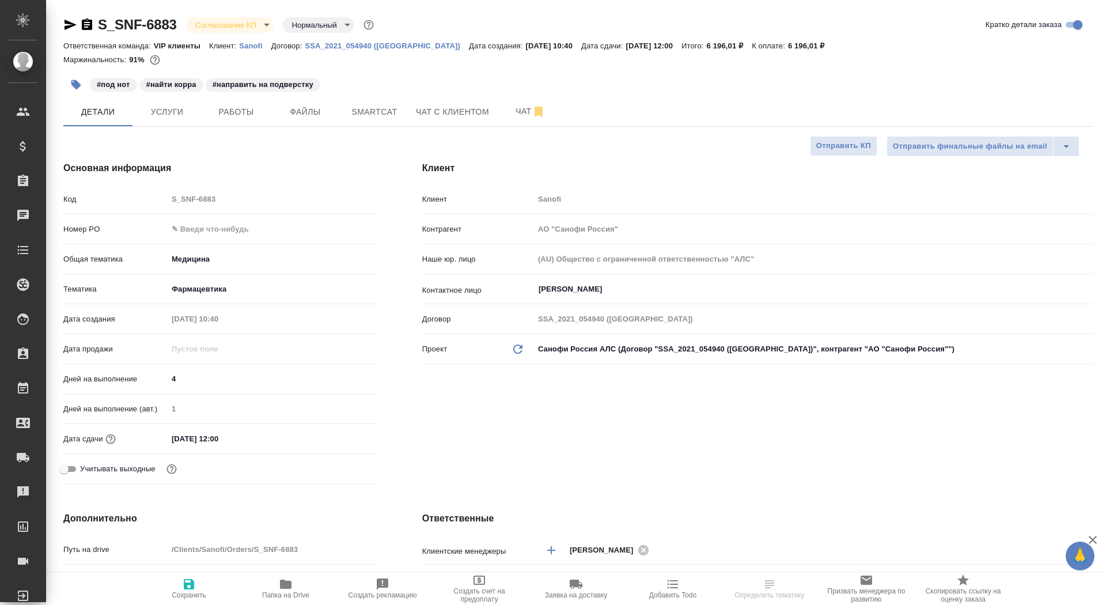
type textarea "x"
click at [194, 231] on input "text" at bounding box center [272, 229] width 209 height 17
paste input "E005853565"
type input "E005853565"
type textarea "x"
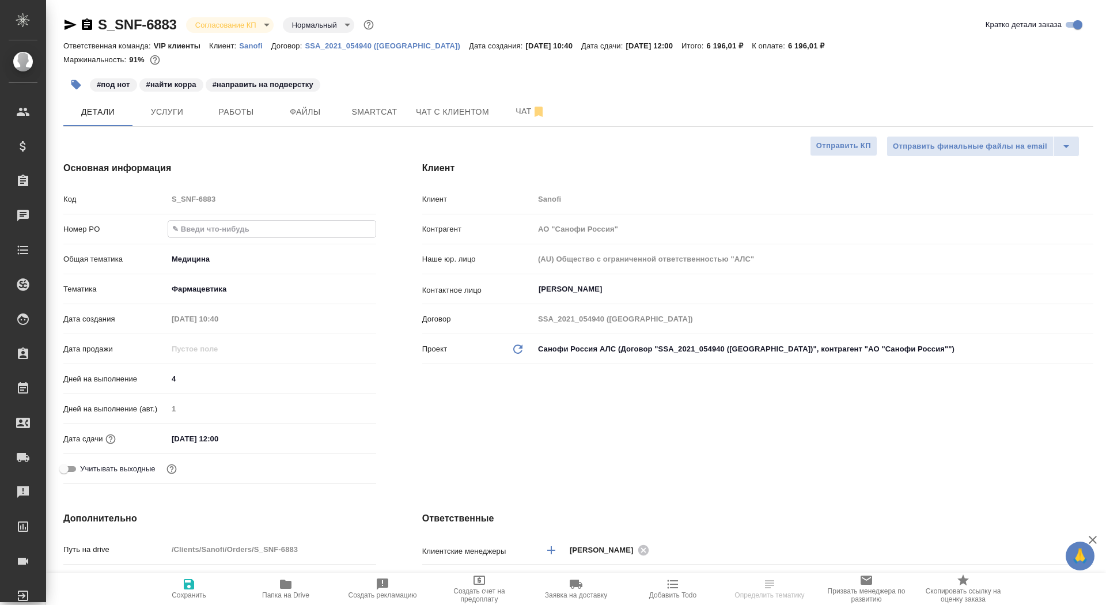
type textarea "x"
type input "E005853565"
click at [175, 604] on button "Сохранить" at bounding box center [189, 589] width 97 height 32
type textarea "x"
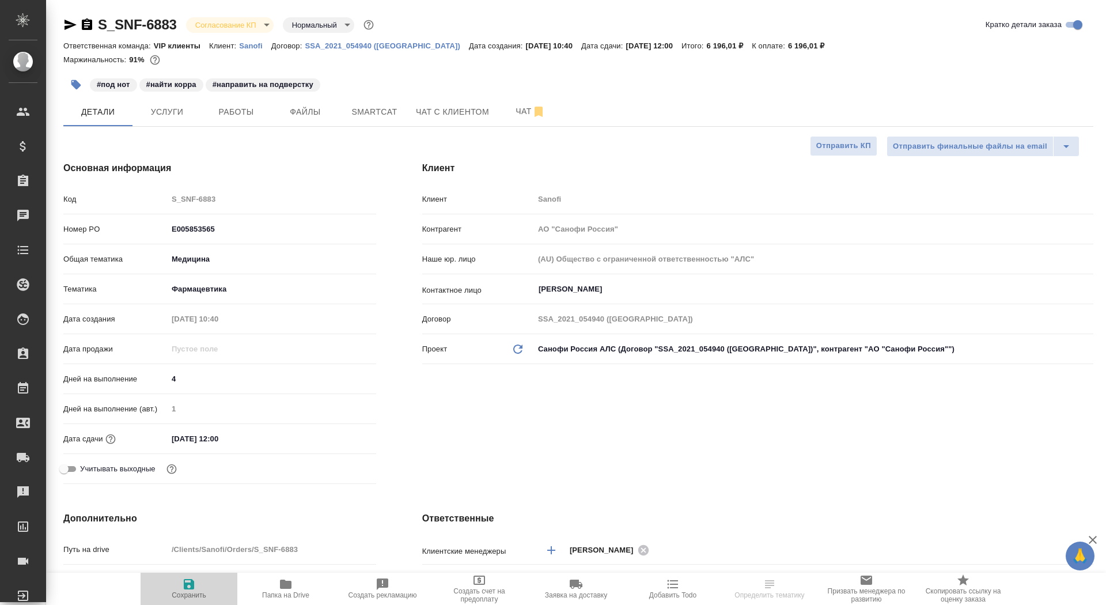
type textarea "x"
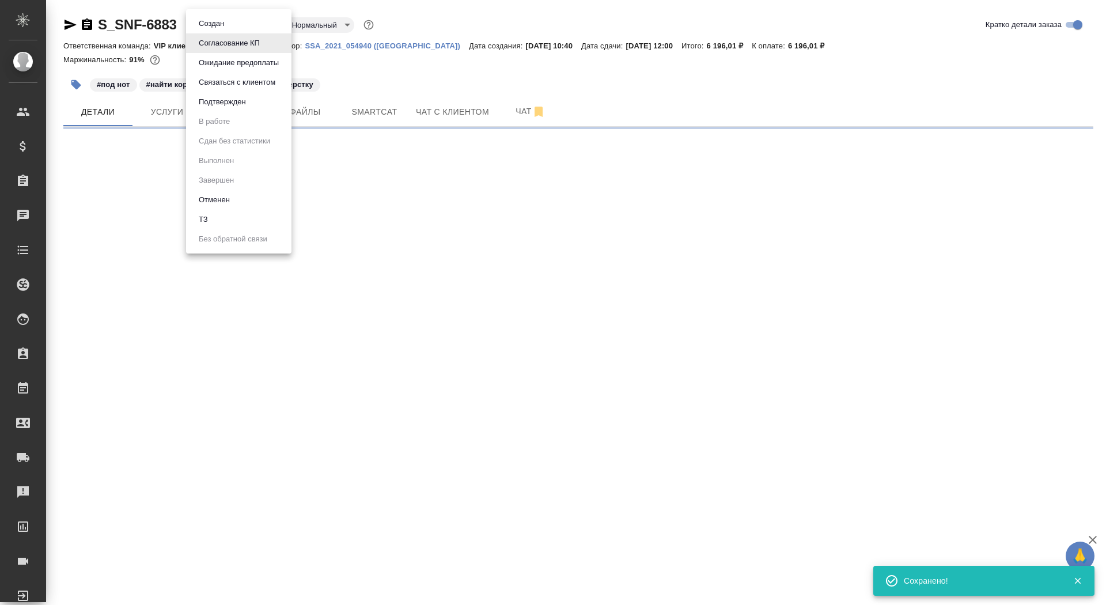
click at [253, 24] on body "🙏 .cls-1 fill:#fff; AWATERA Saydasheva Dilyara Клиенты Спецификации Заказы 0 Ча…" at bounding box center [553, 302] width 1106 height 605
select select "RU"
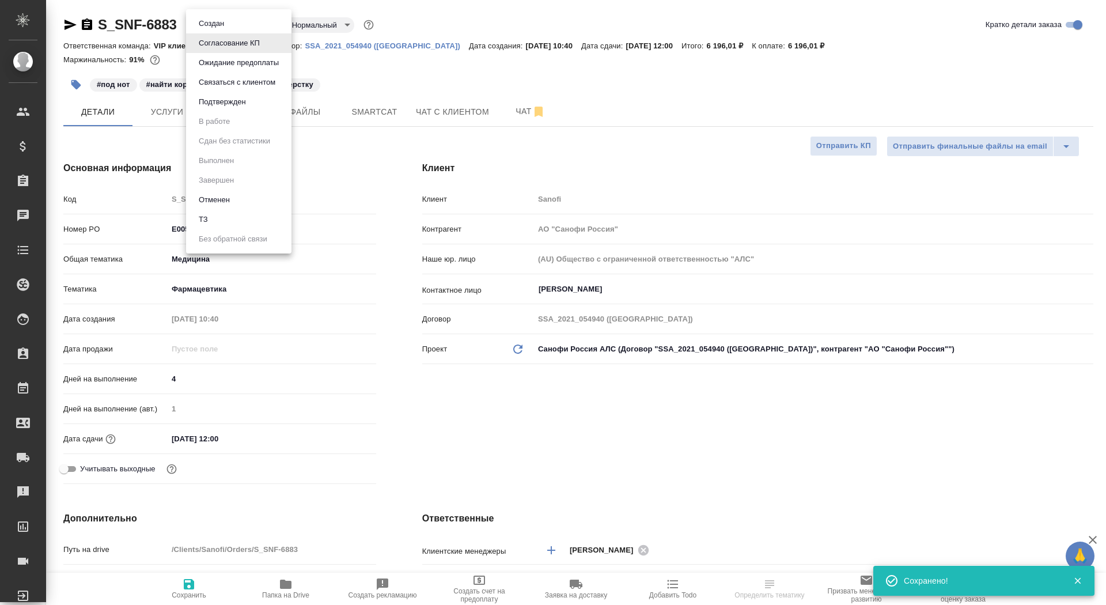
type textarea "x"
click at [253, 107] on li "Подтвержден" at bounding box center [238, 102] width 105 height 20
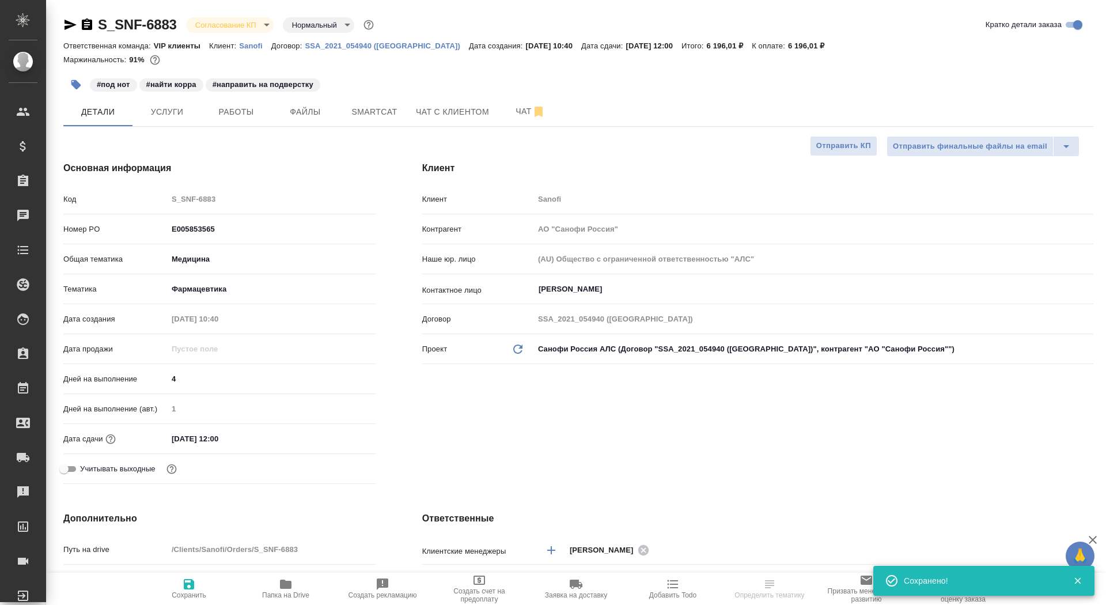
click at [248, 28] on body "🙏 .cls-1 fill:#fff; AWATERA Saydasheva Dilyara Клиенты Спецификации Заказы 0 Ча…" at bounding box center [553, 302] width 1106 height 605
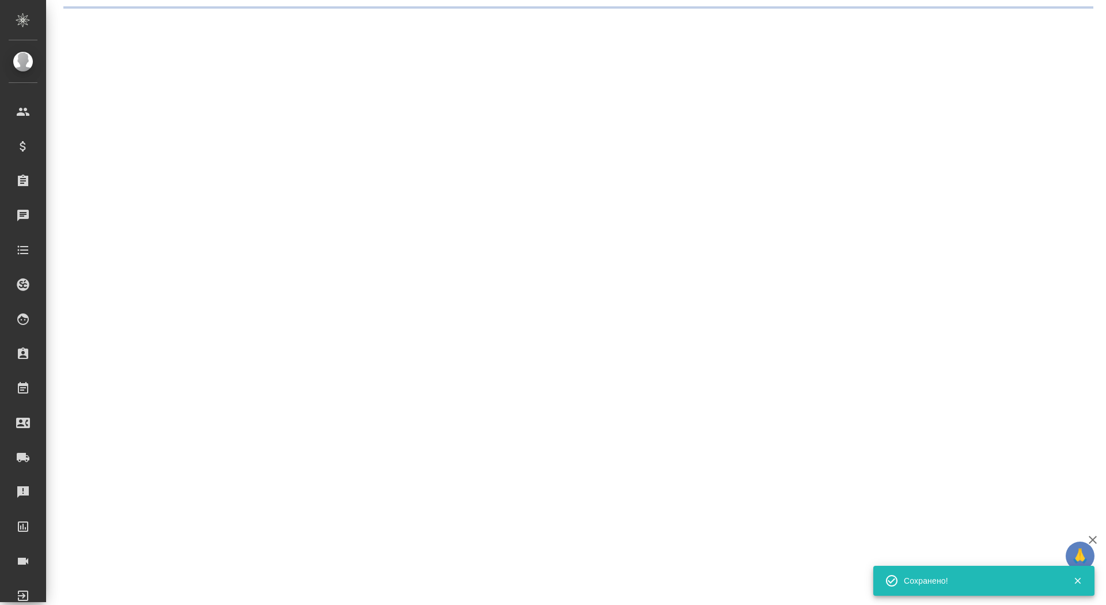
click at [243, 106] on div ".cls-1 fill:#fff; AWATERA Saydasheva Dilyara Клиенты Спецификации Заказы 0 Чаты…" at bounding box center [553, 302] width 1106 height 605
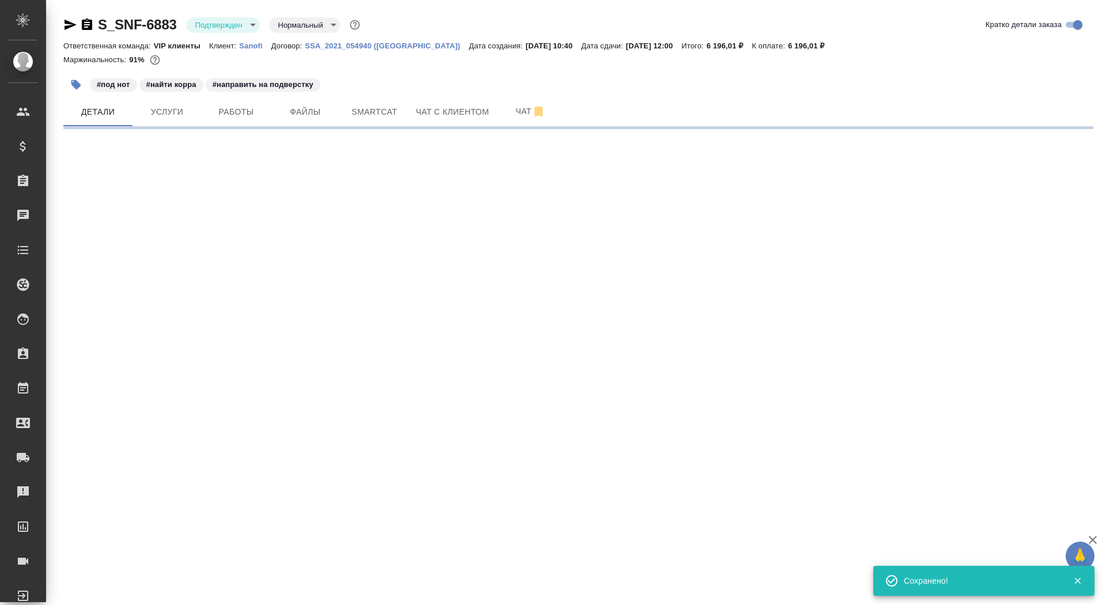
click at [237, 30] on body "🙏 .cls-1 fill:#fff; AWATERA Saydasheva Dilyara Клиенты Спецификации Заказы 0 Ча…" at bounding box center [553, 302] width 1106 height 605
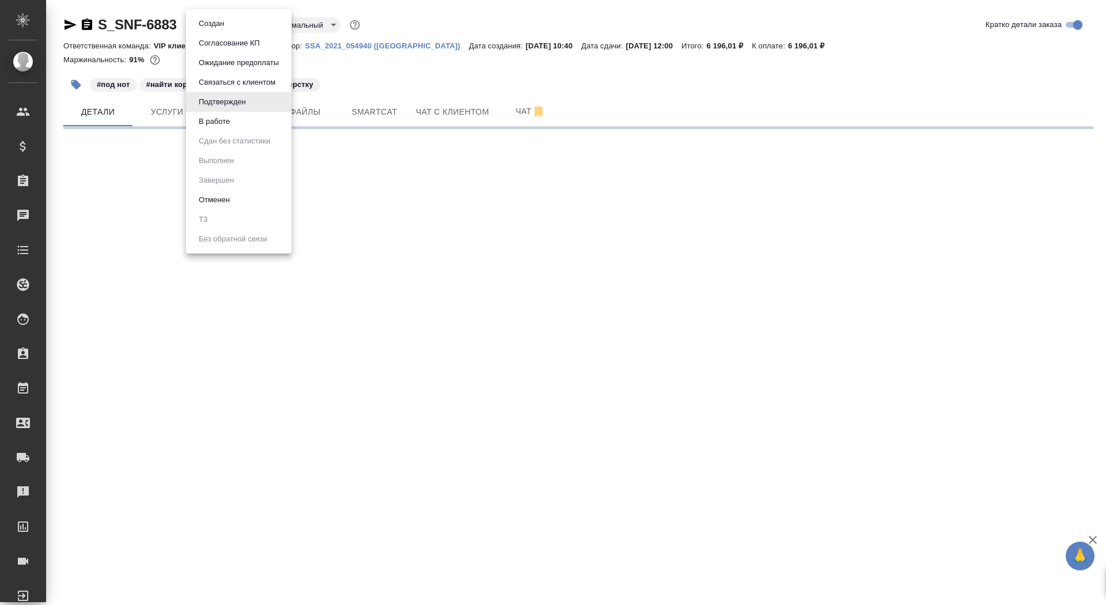
select select "RU"
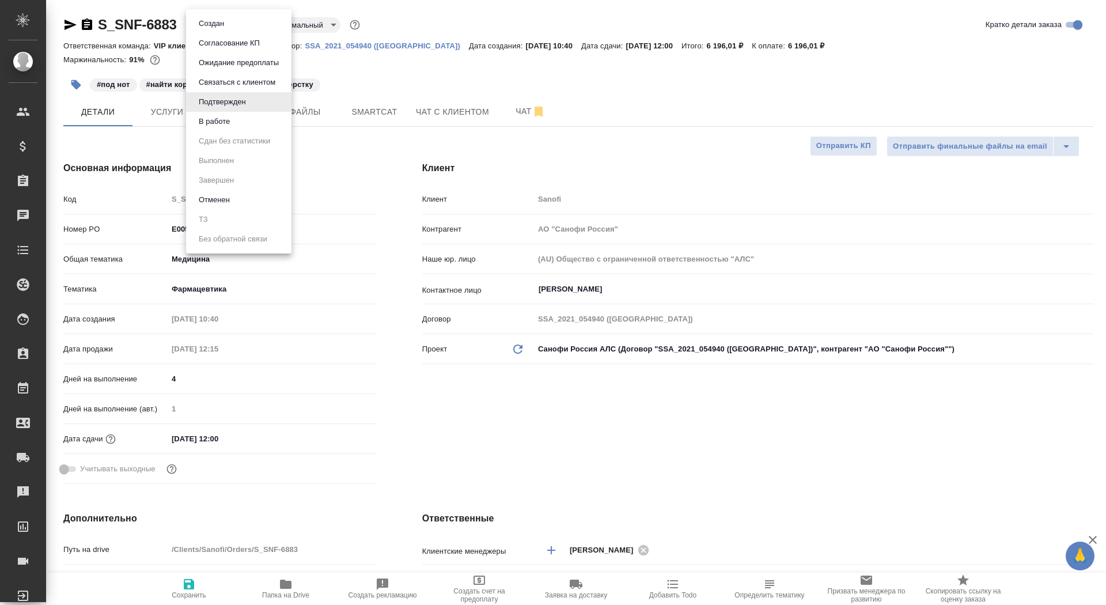
type textarea "x"
click at [238, 120] on li "В работе" at bounding box center [238, 122] width 105 height 20
type textarea "x"
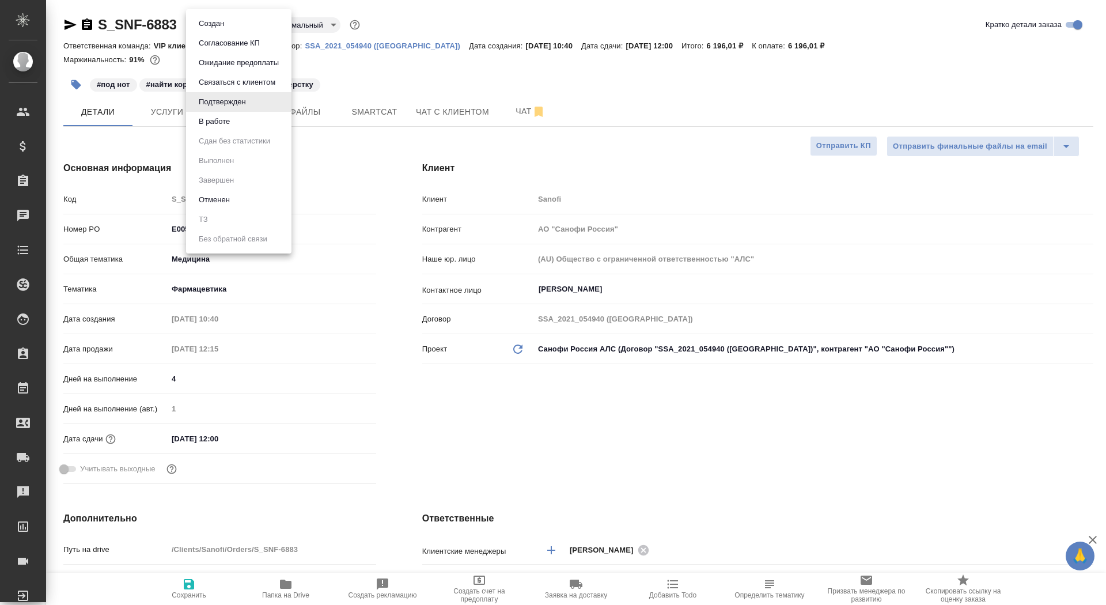
type textarea "x"
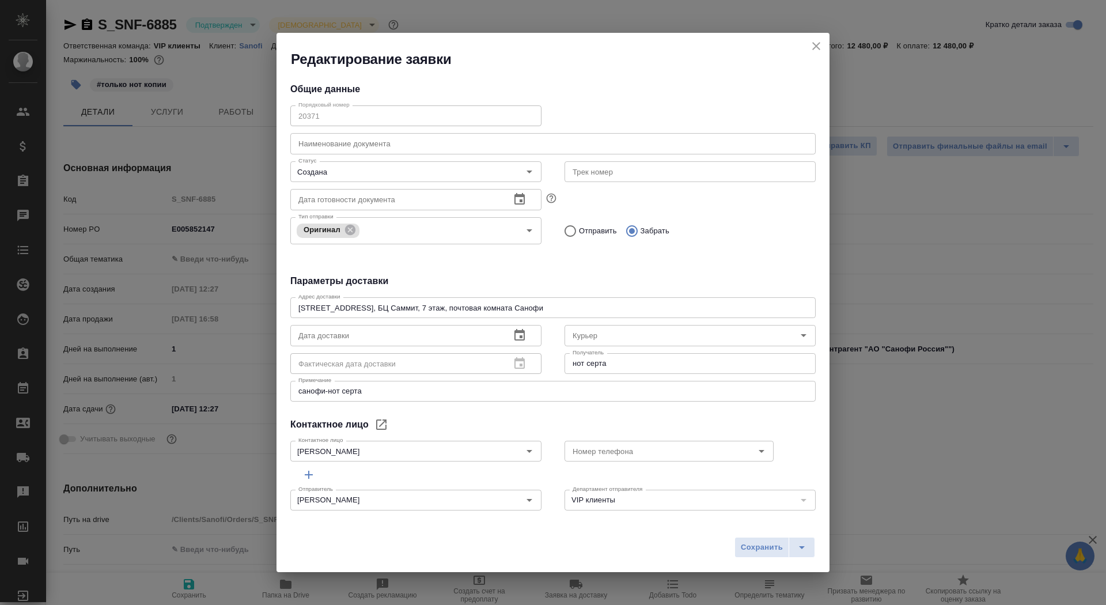
select select "RU"
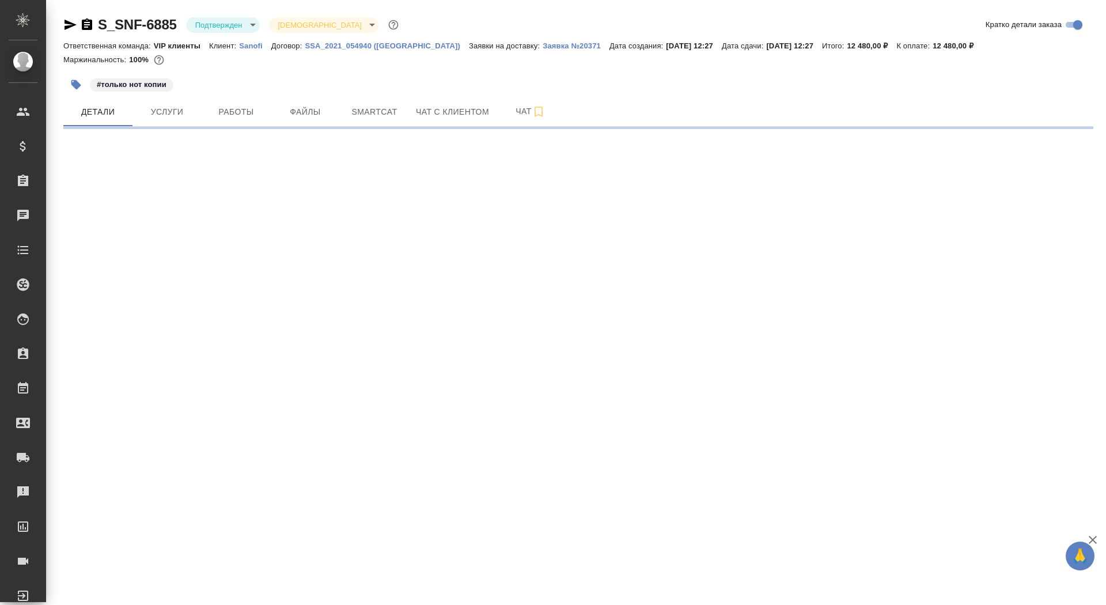
select select "RU"
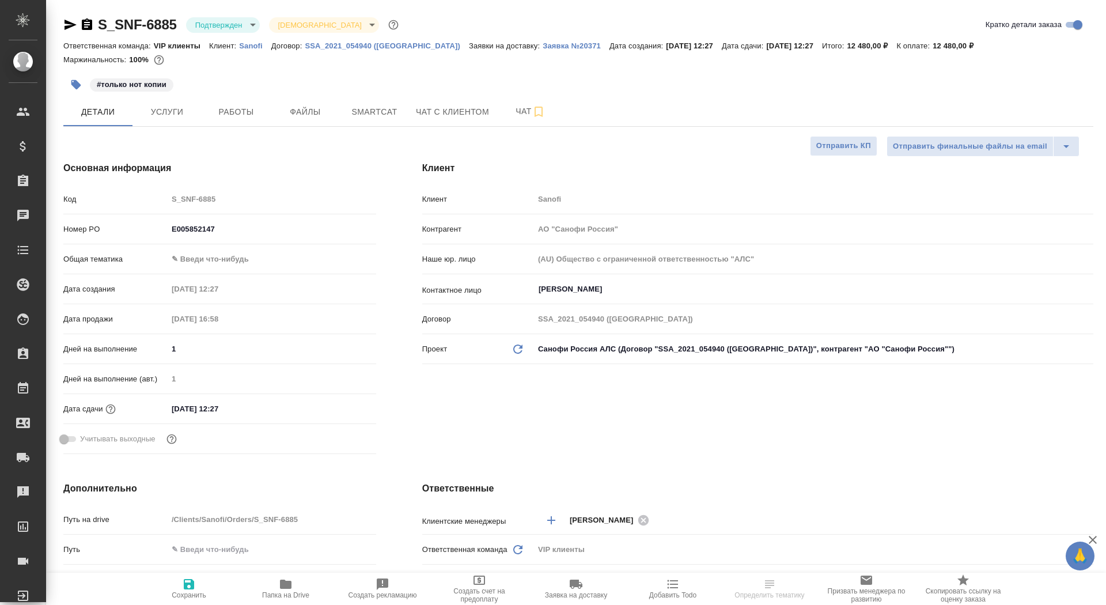
type input "[PERSON_NAME]"
type textarea "x"
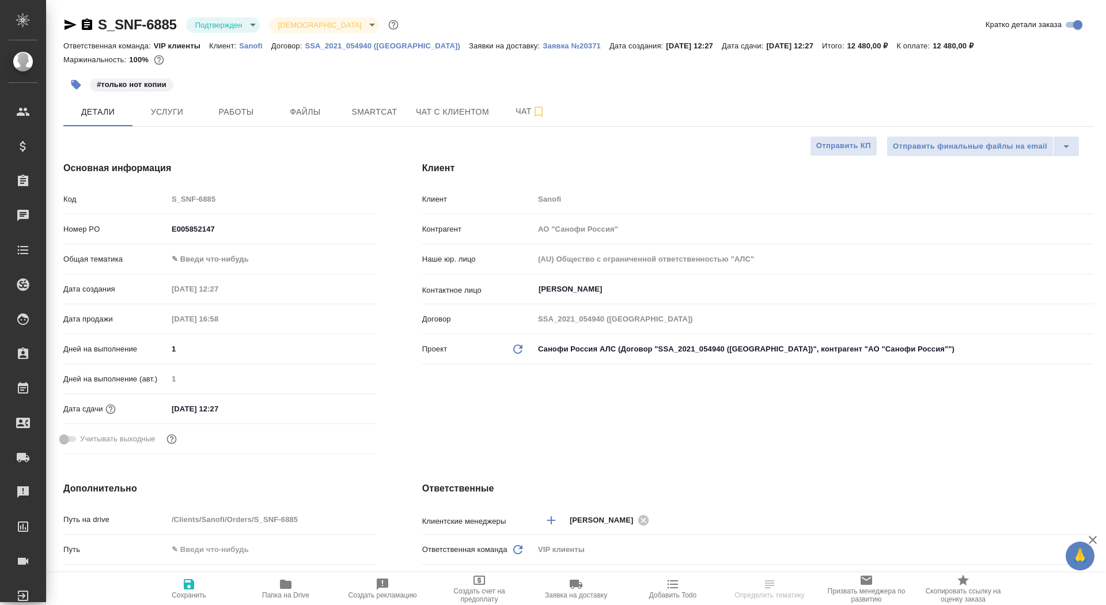
select select "RU"
type textarea "x"
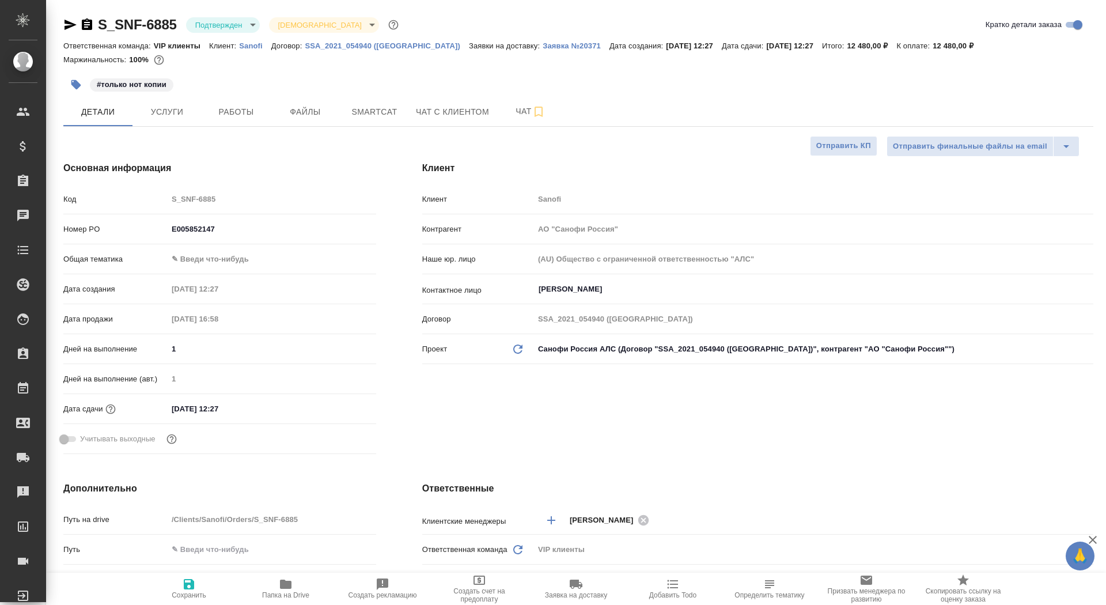
type textarea "x"
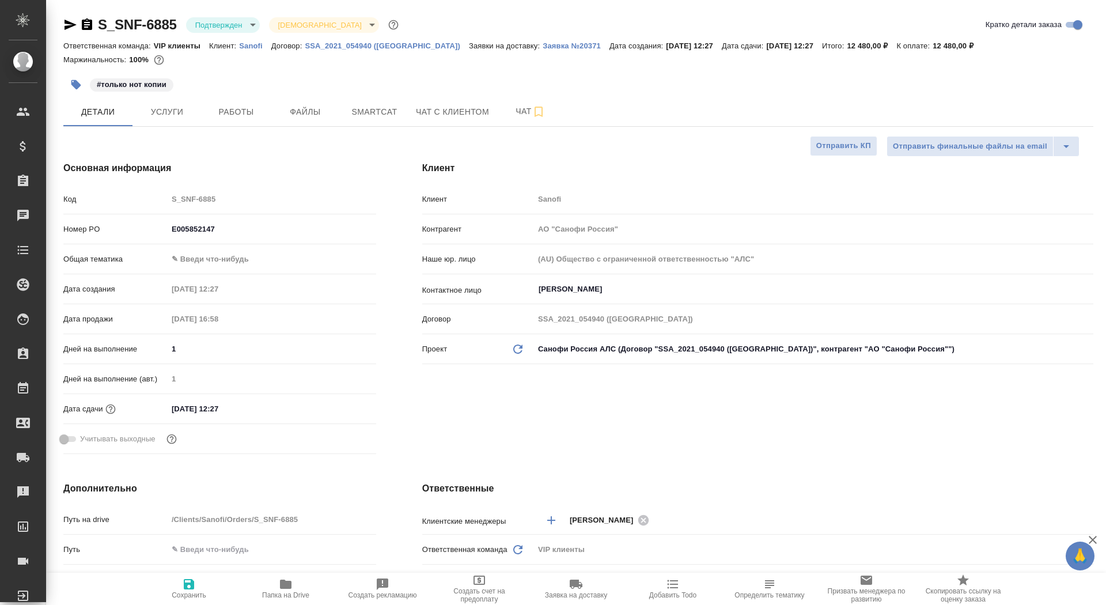
type textarea "x"
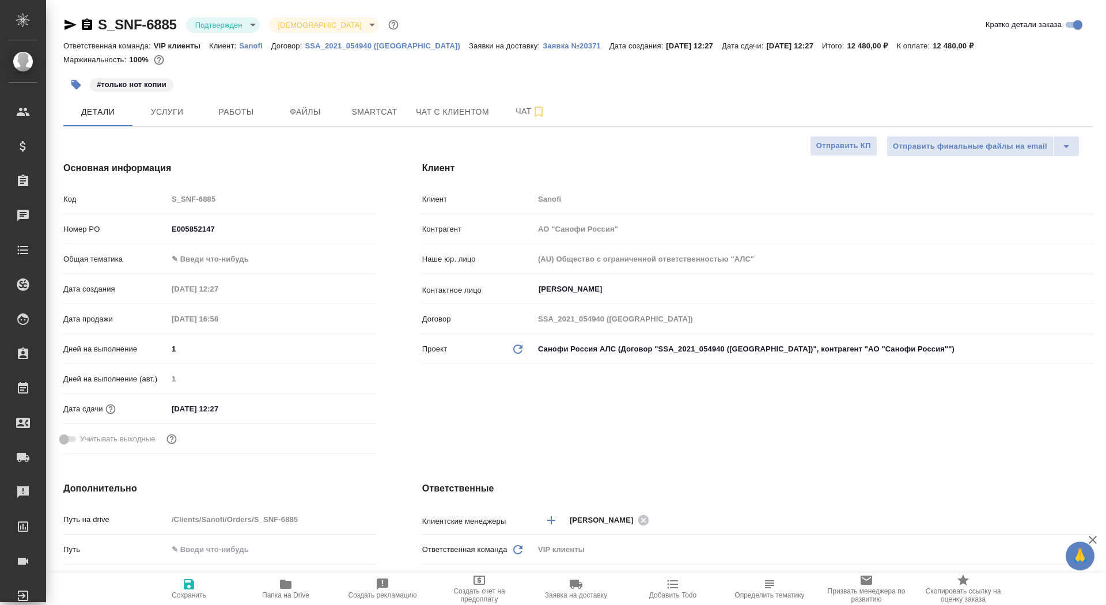
type textarea "x"
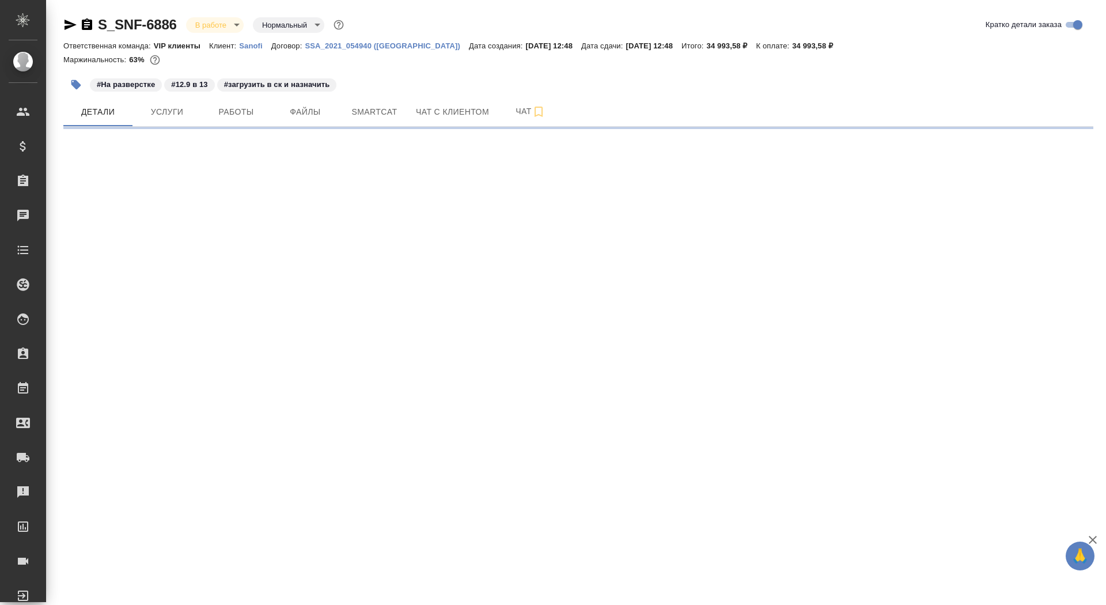
select select "RU"
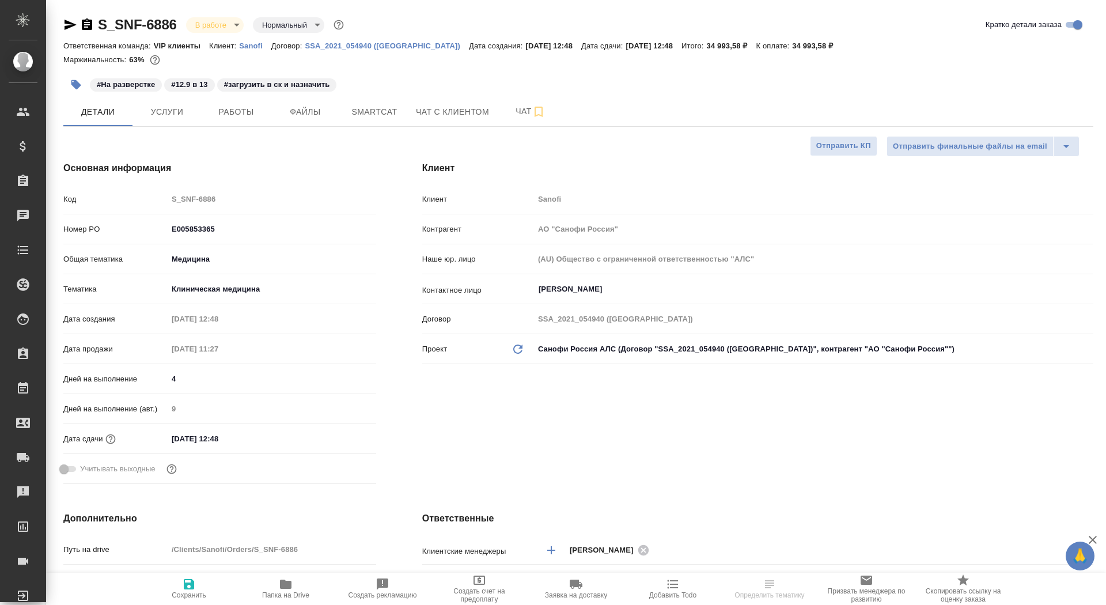
type textarea "x"
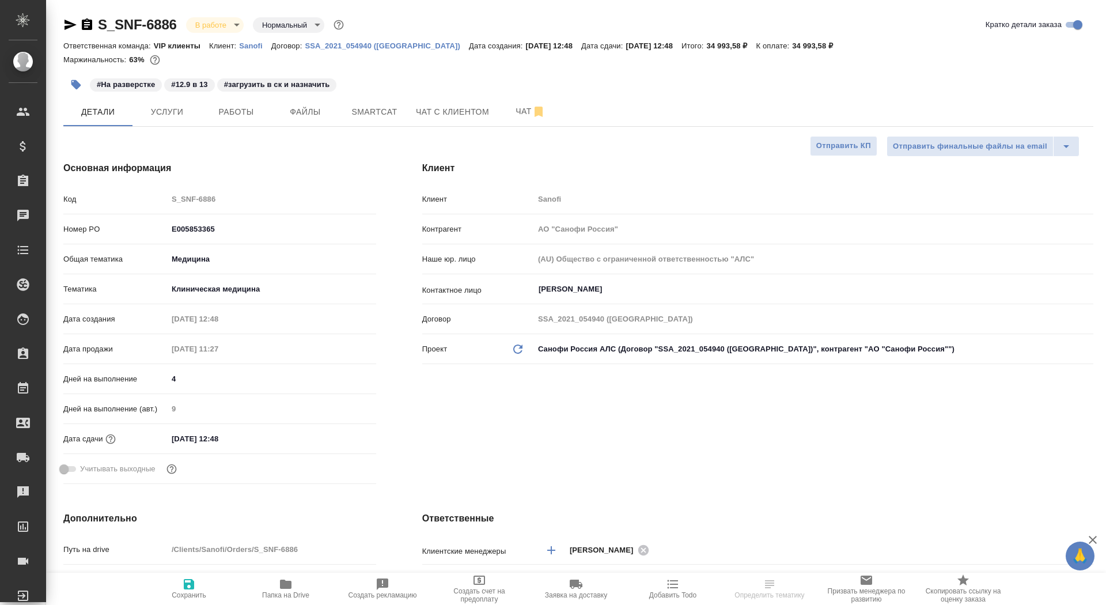
type textarea "x"
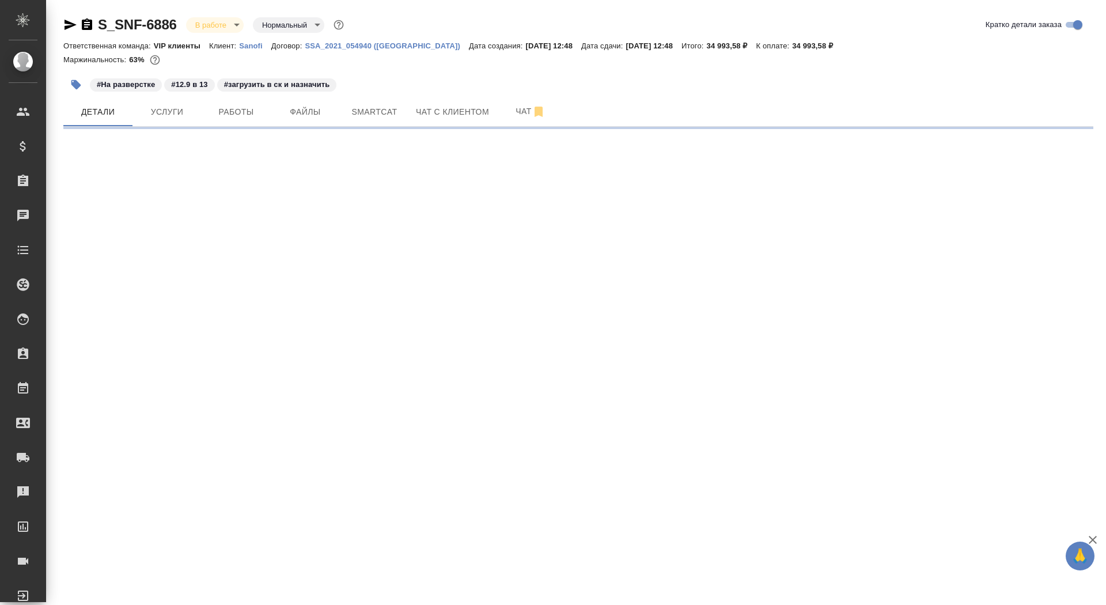
select select "RU"
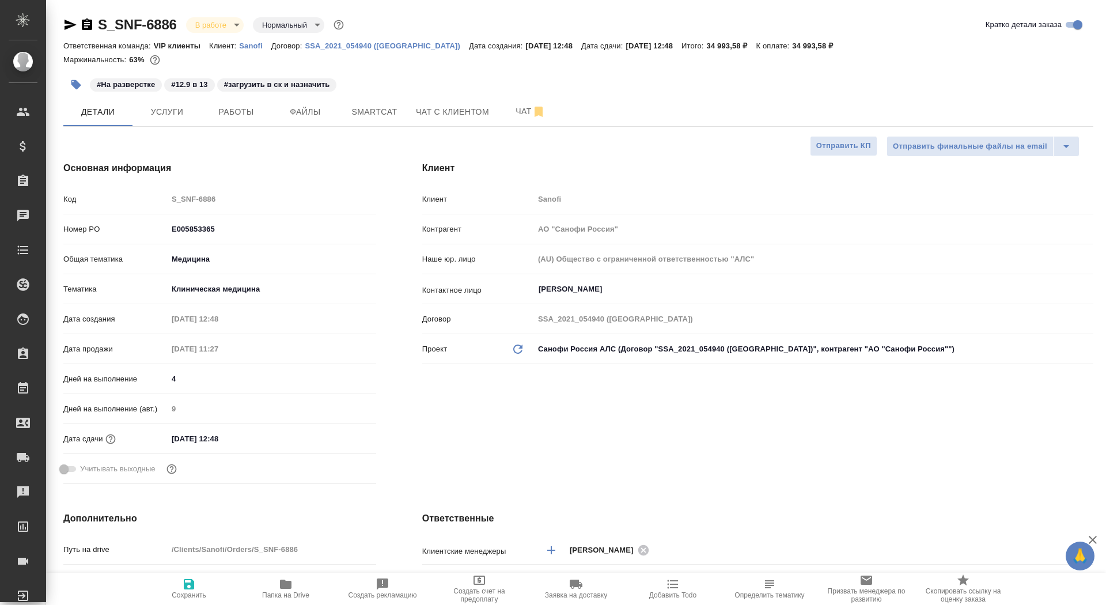
type textarea "x"
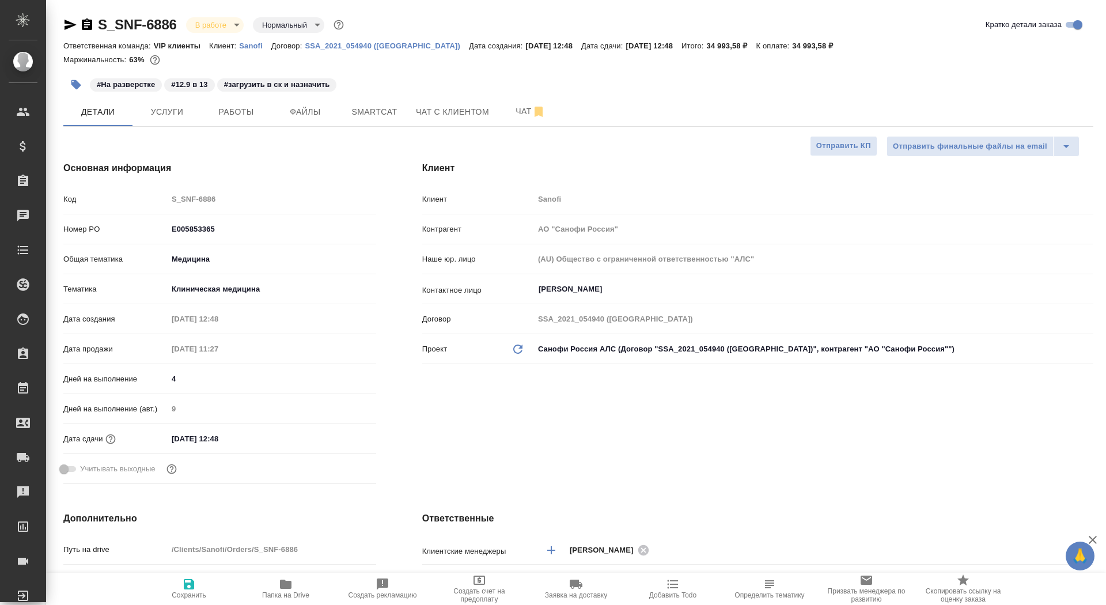
type textarea "x"
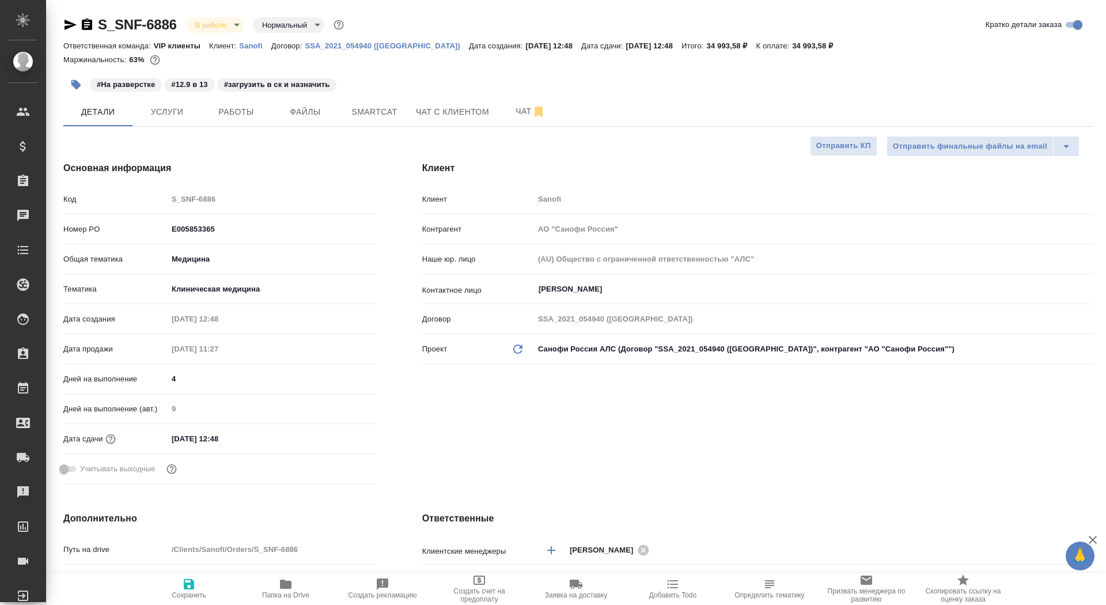
type textarea "x"
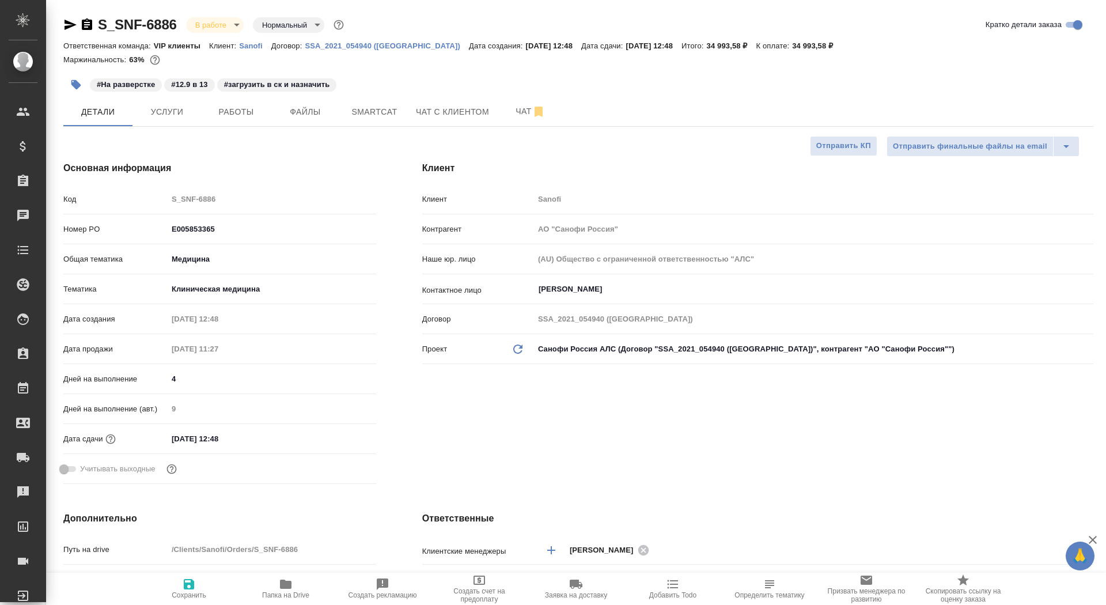
type textarea "x"
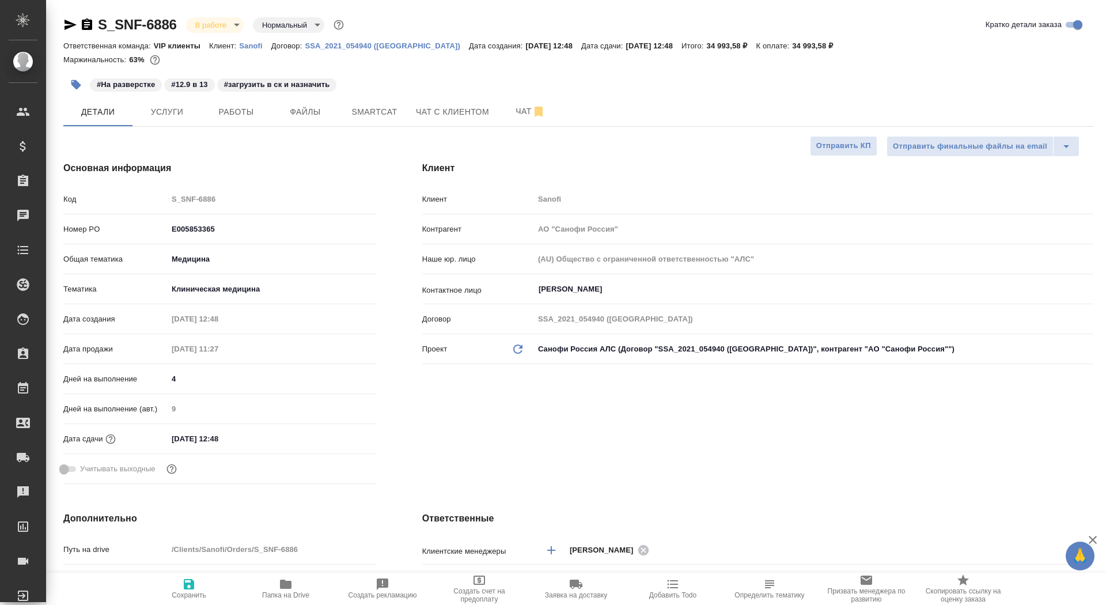
type textarea "x"
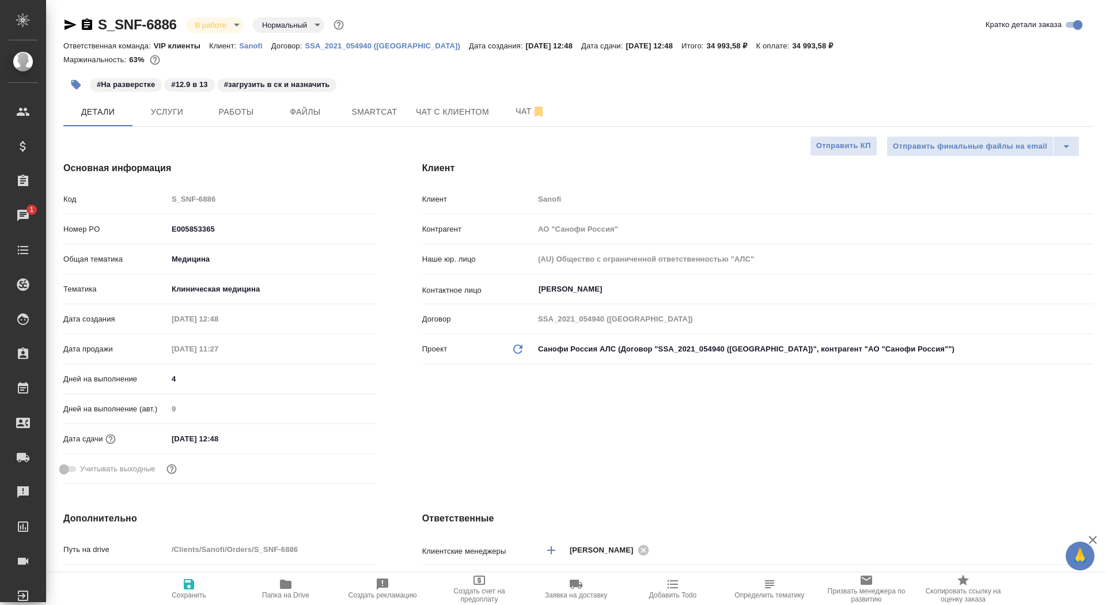
type textarea "x"
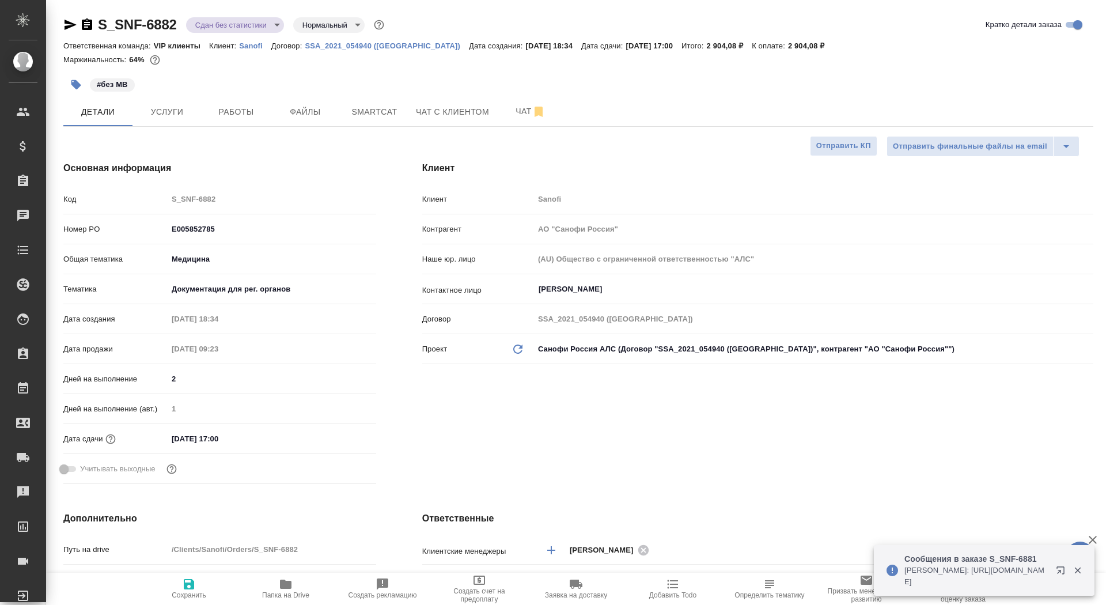
select select "RU"
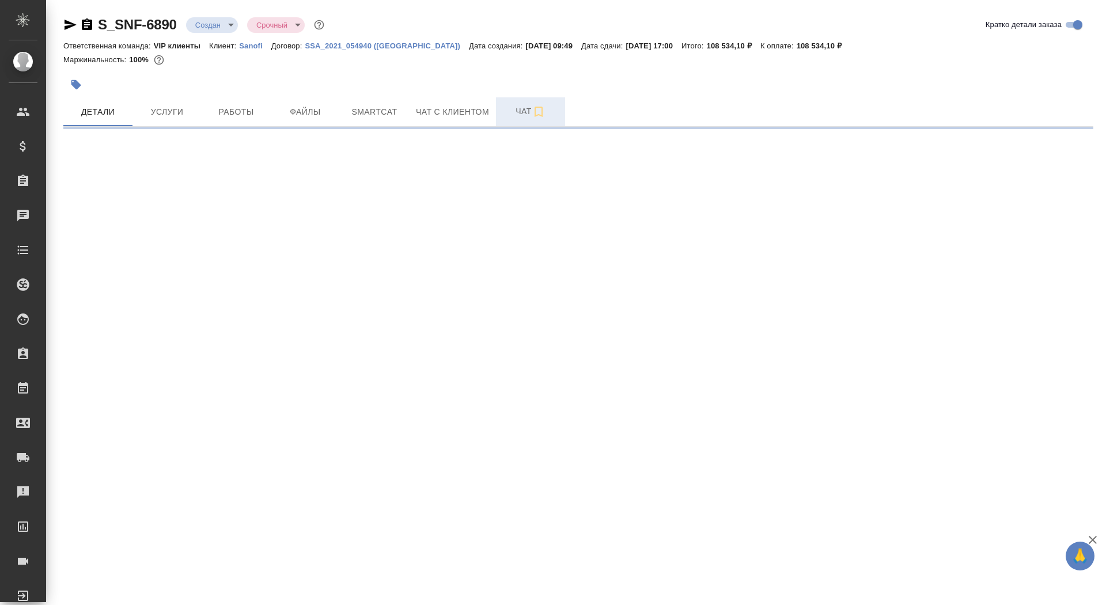
click at [514, 110] on span "Чат" at bounding box center [530, 111] width 55 height 14
select select "RU"
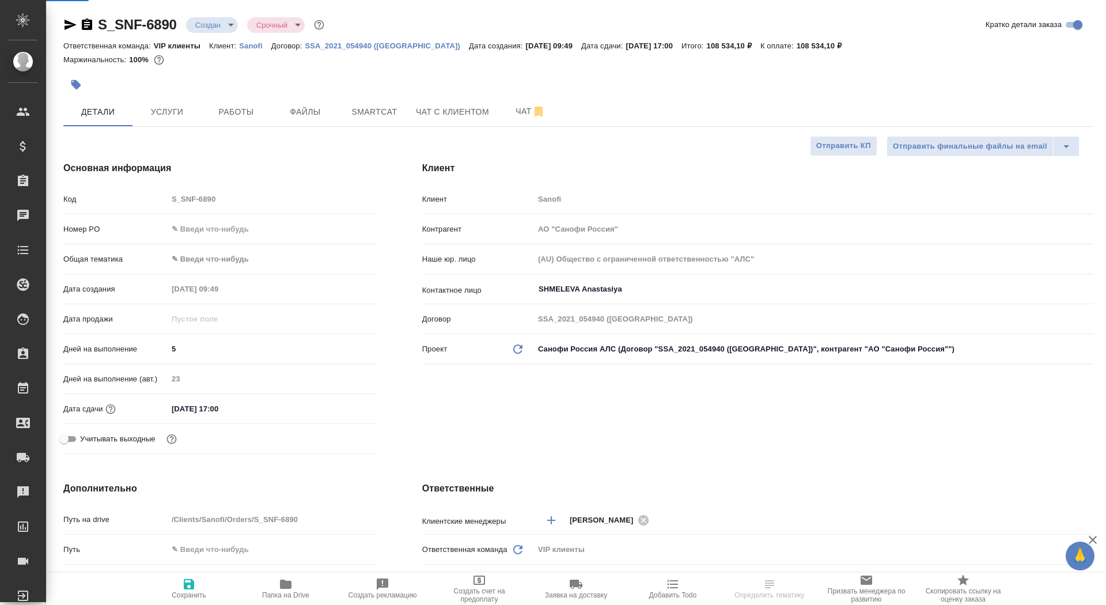
type textarea "x"
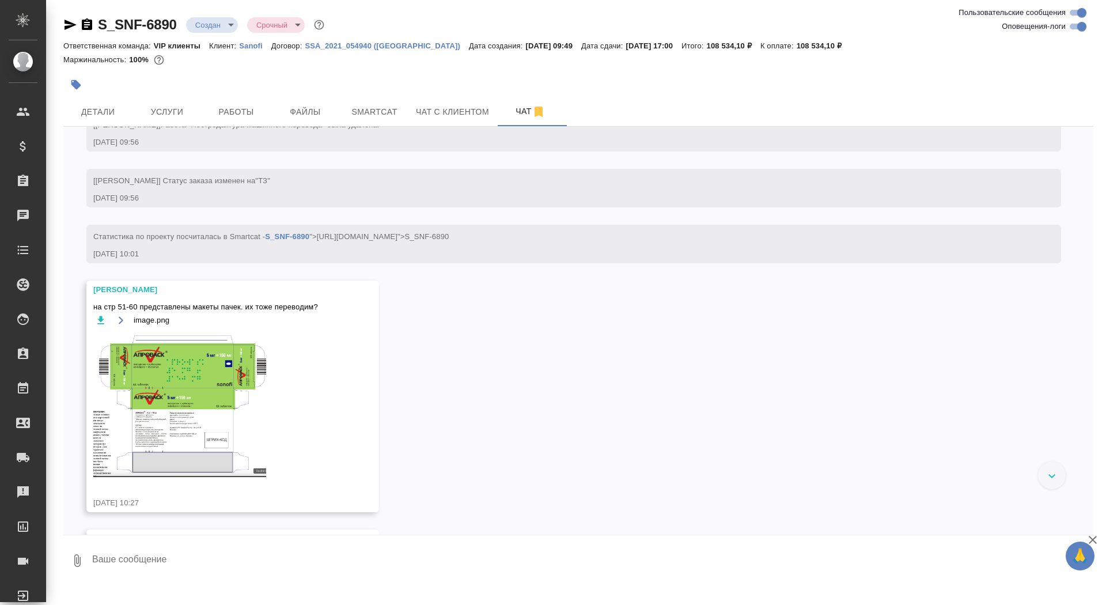
click at [237, 567] on textarea at bounding box center [592, 560] width 1002 height 39
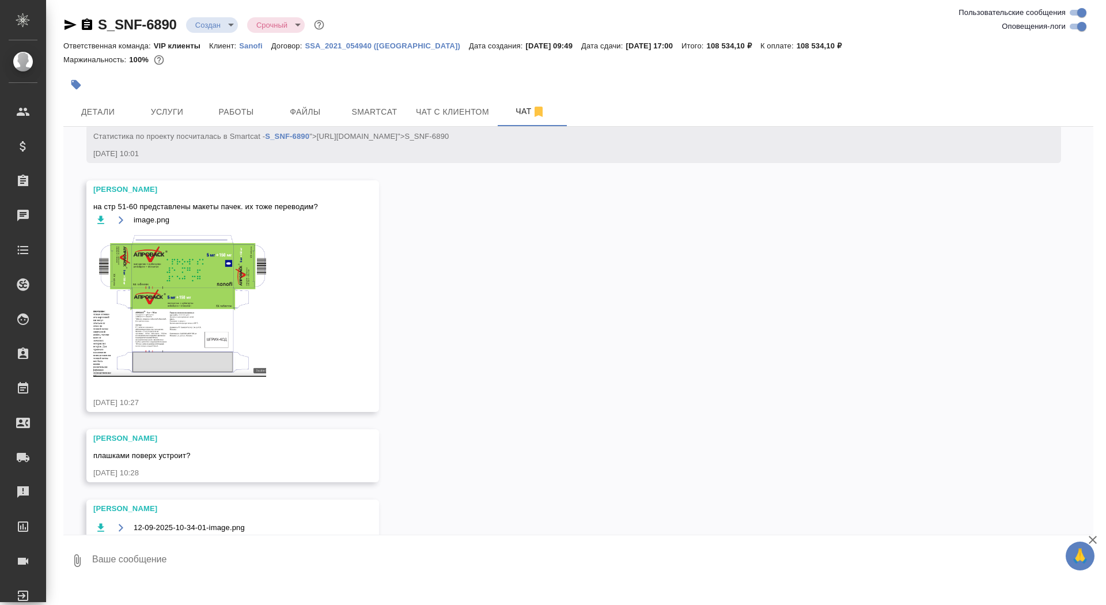
scroll to position [638, 0]
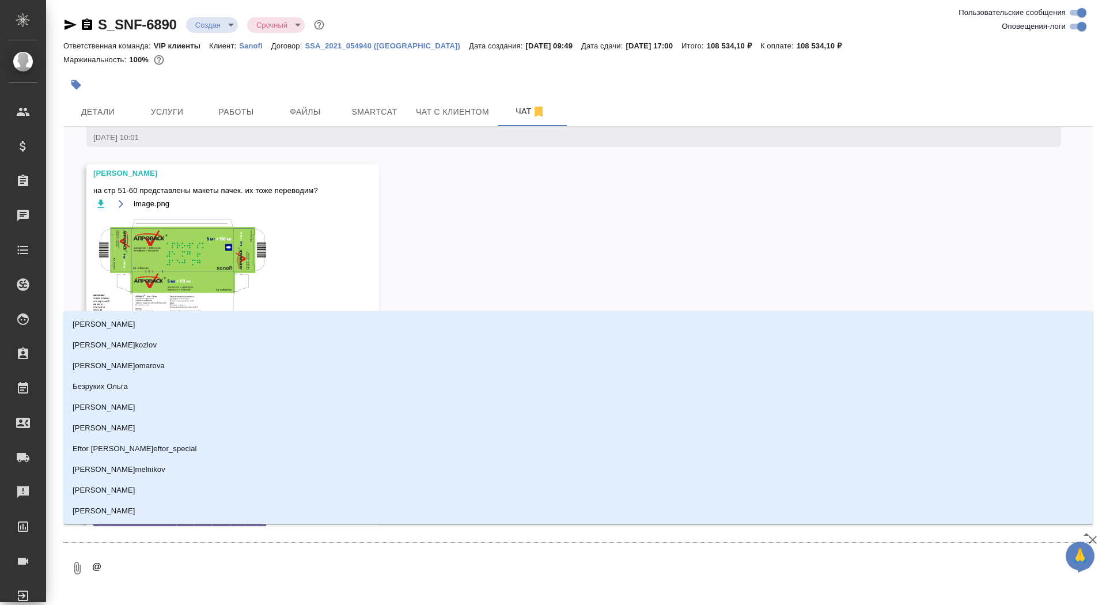
type textarea "@з"
type input "з"
type textarea "@за"
type input "за"
type textarea "@заб"
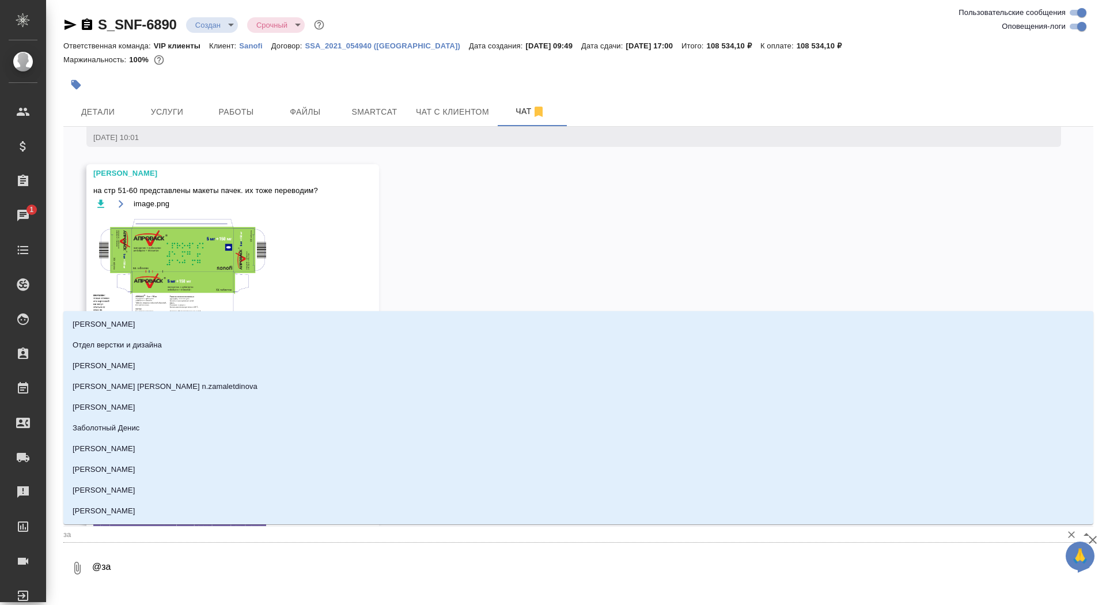
type input "заб"
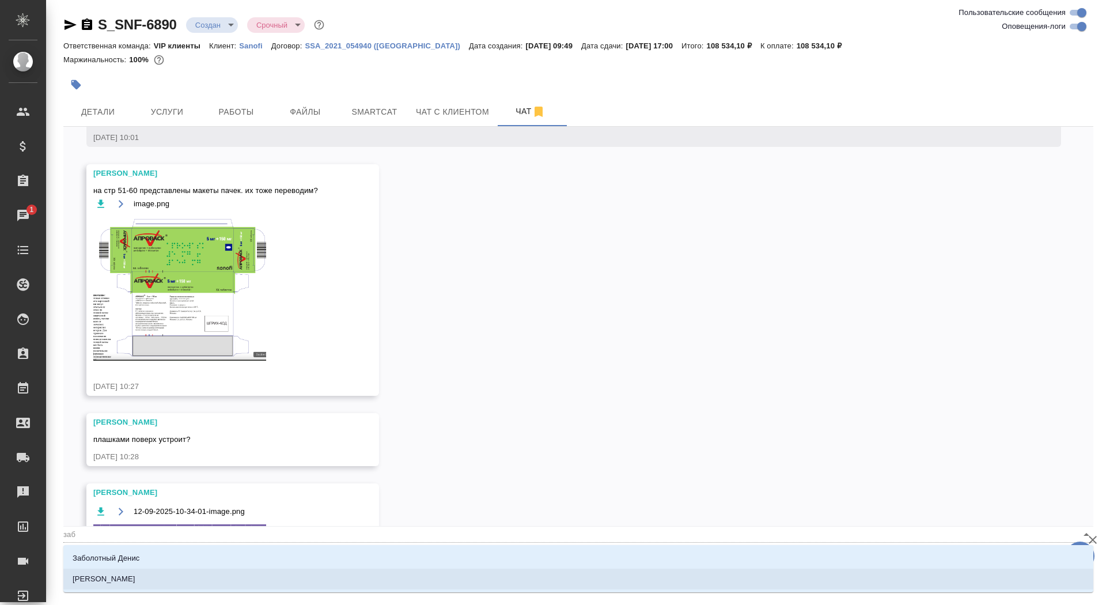
click at [161, 581] on li "[PERSON_NAME]" at bounding box center [578, 579] width 1030 height 21
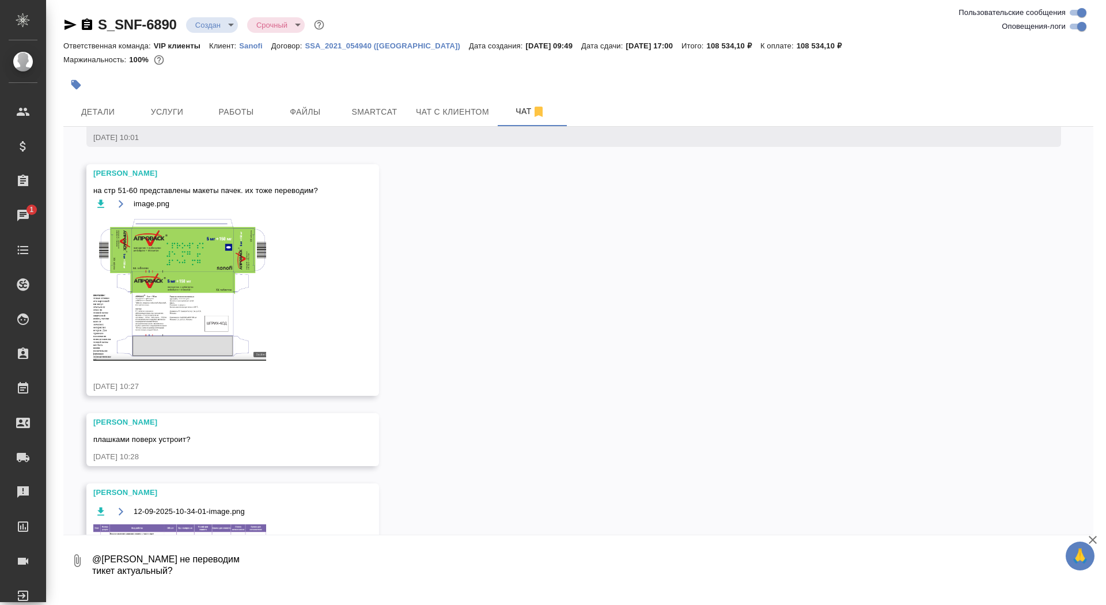
scroll to position [7, 0]
type textarea "@[PERSON_NAME] не переводим тикет актуальный? или могу просто почасовку убрать?"
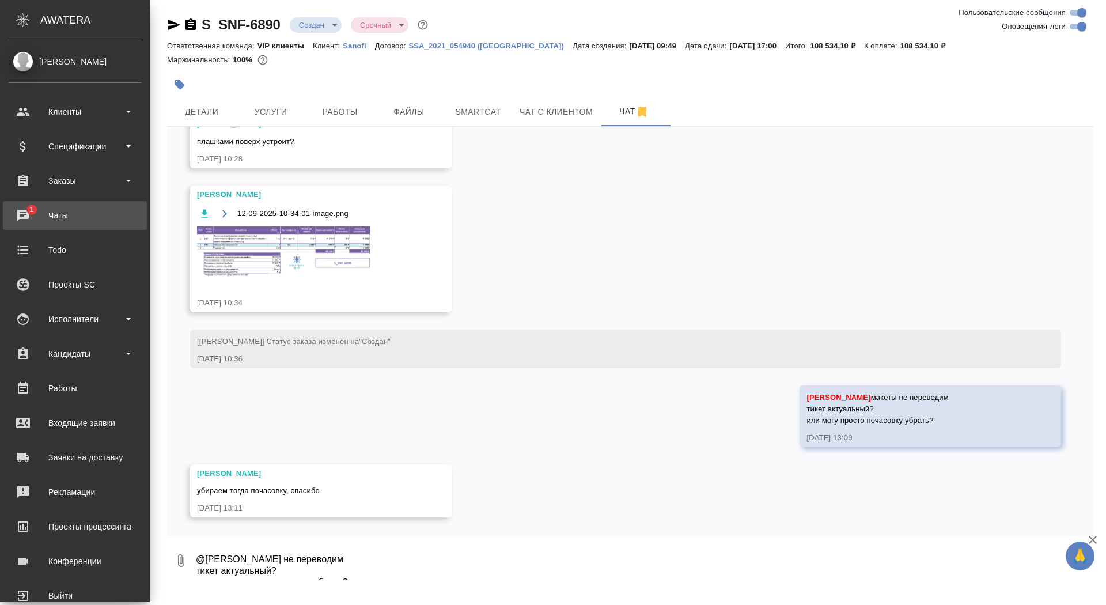
scroll to position [982, 0]
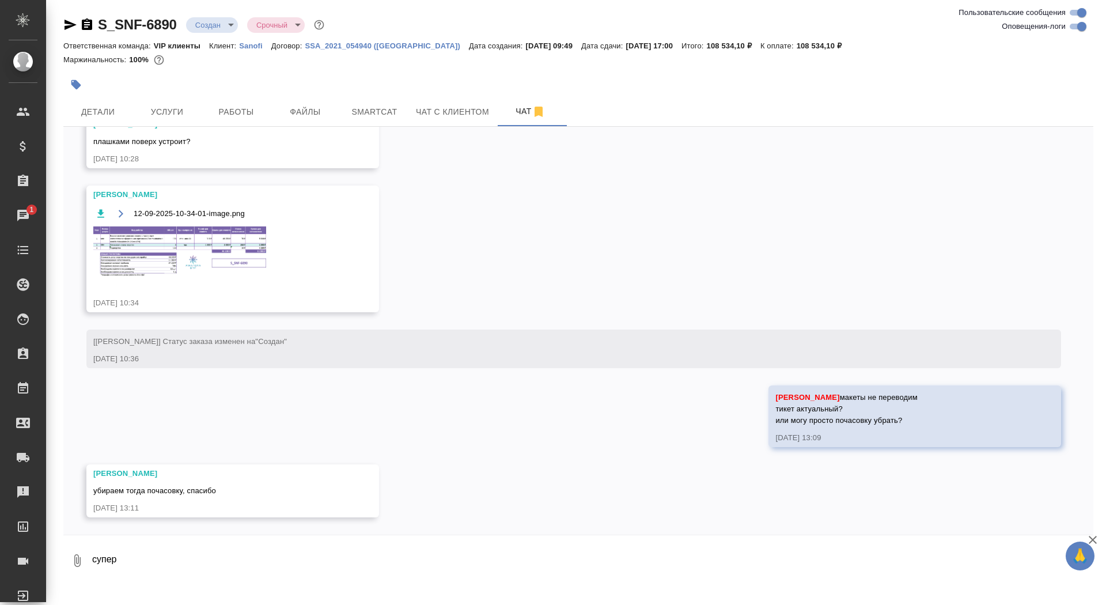
type textarea "супер"
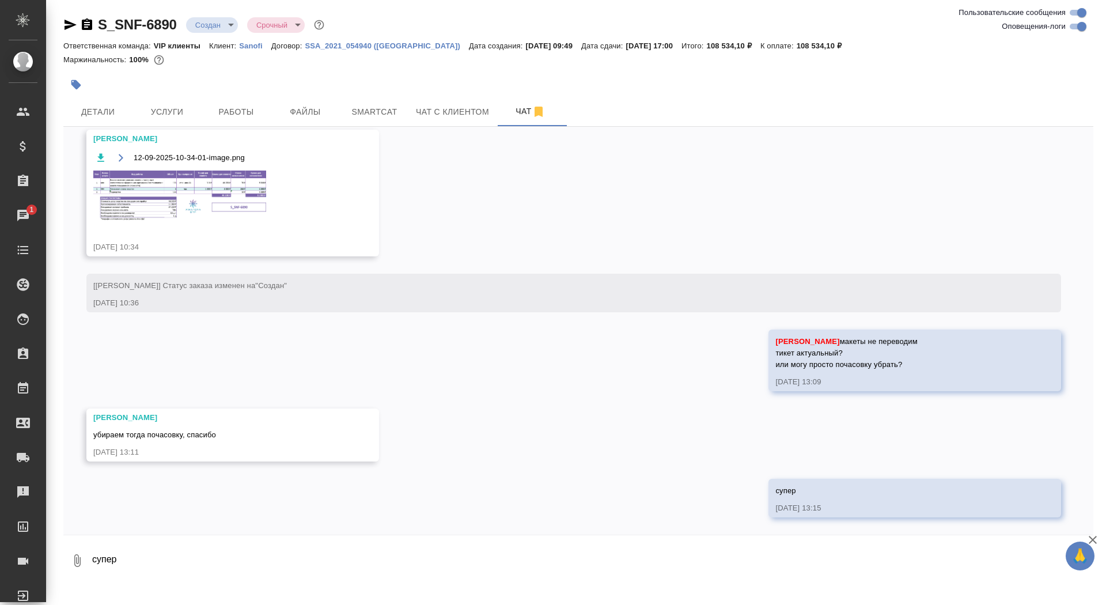
scroll to position [1037, 0]
click at [218, 177] on img at bounding box center [179, 196] width 173 height 51
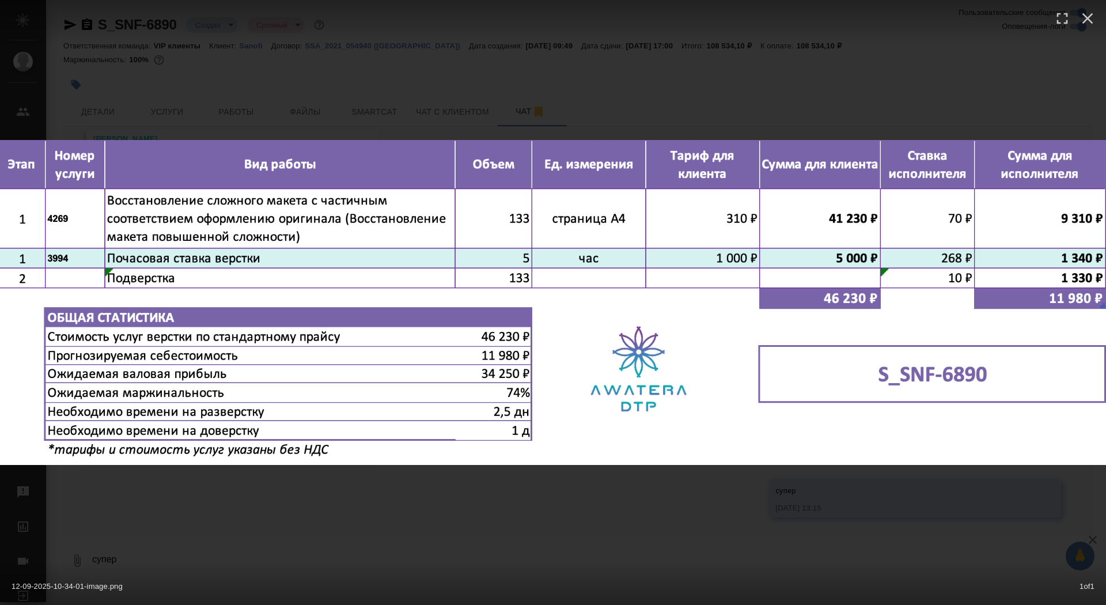
click at [259, 78] on div "12-09-2025-10-34-01-image.png 1 of 1" at bounding box center [553, 302] width 1106 height 605
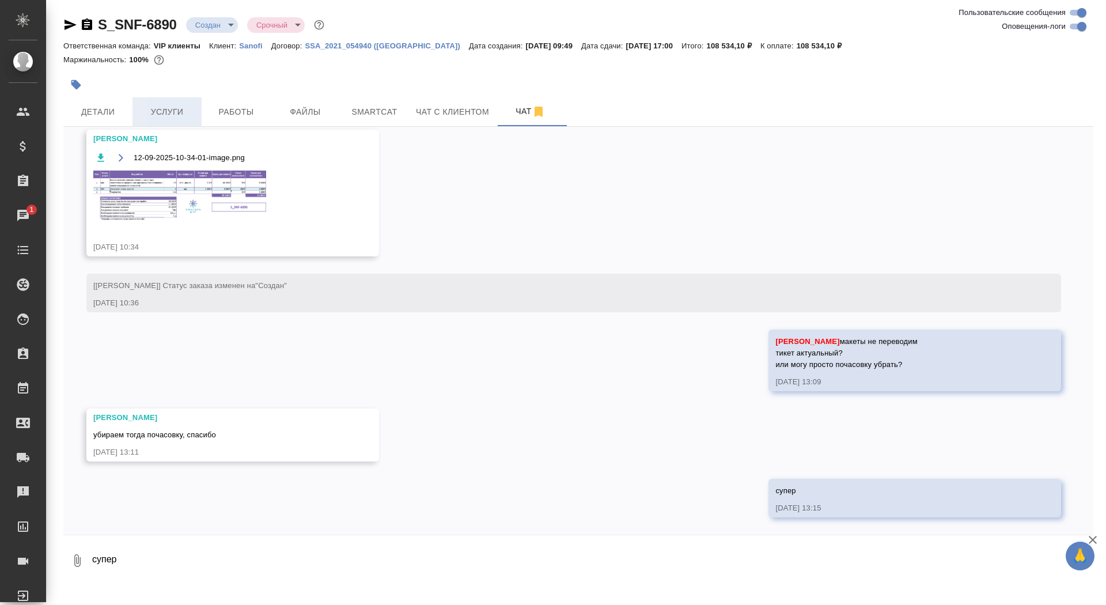
click at [158, 113] on span "Услуги" at bounding box center [166, 112] width 55 height 14
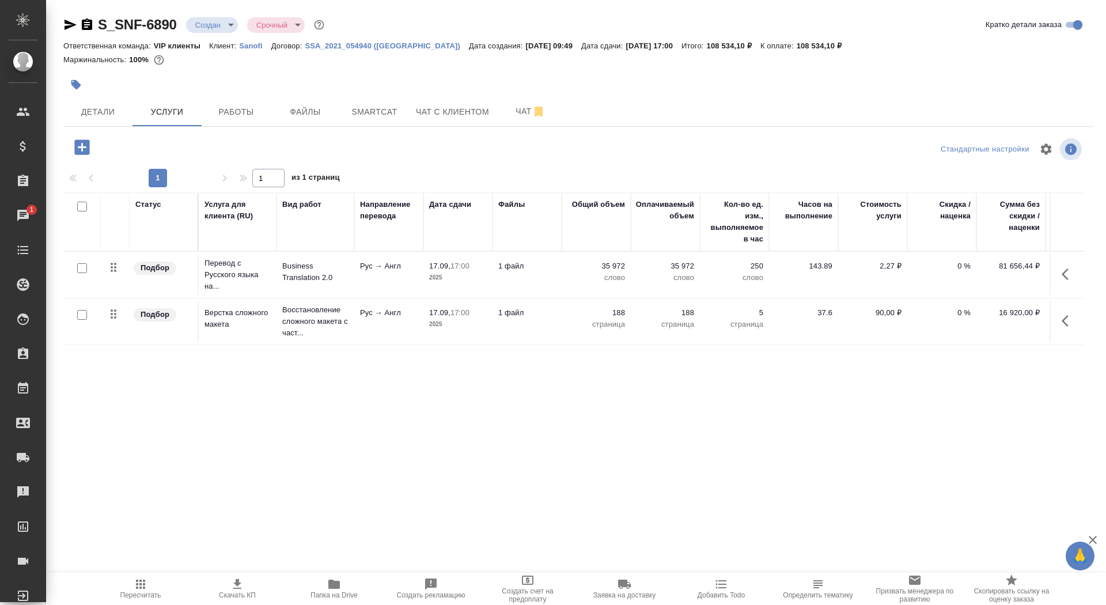
click at [378, 307] on p "Рус → Англ" at bounding box center [389, 313] width 58 height 12
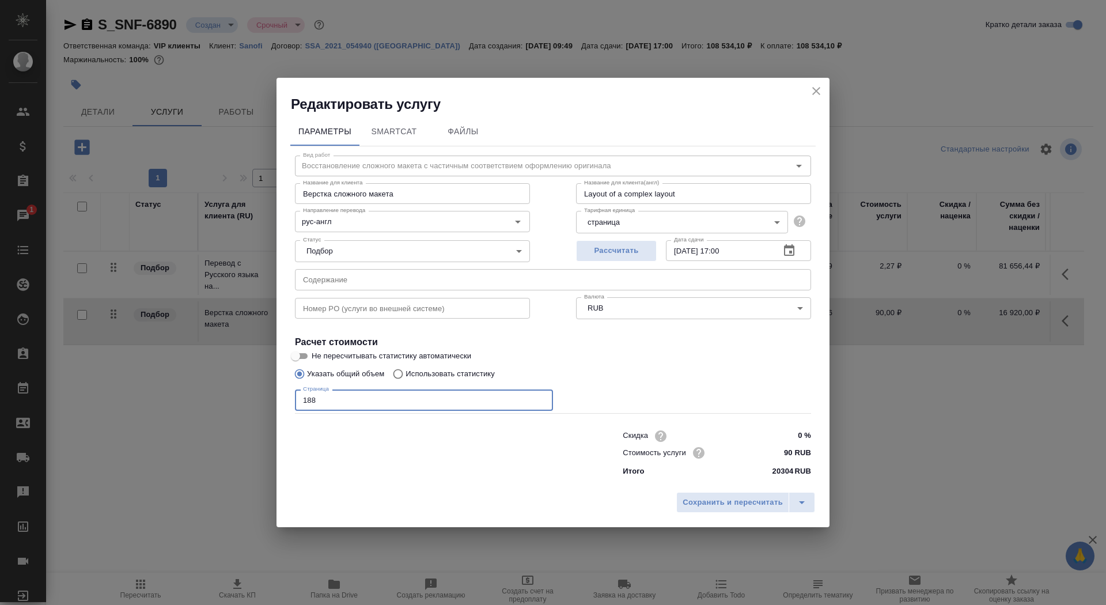
drag, startPoint x: 336, startPoint y: 406, endPoint x: 270, endPoint y: 404, distance: 65.7
click at [270, 404] on div "Редактировать услугу Параметры SmartCat Файлы Вид работ Восстановление сложного…" at bounding box center [553, 302] width 1106 height 605
type input "133"
click at [741, 499] on span "Сохранить и пересчитать" at bounding box center [733, 502] width 100 height 13
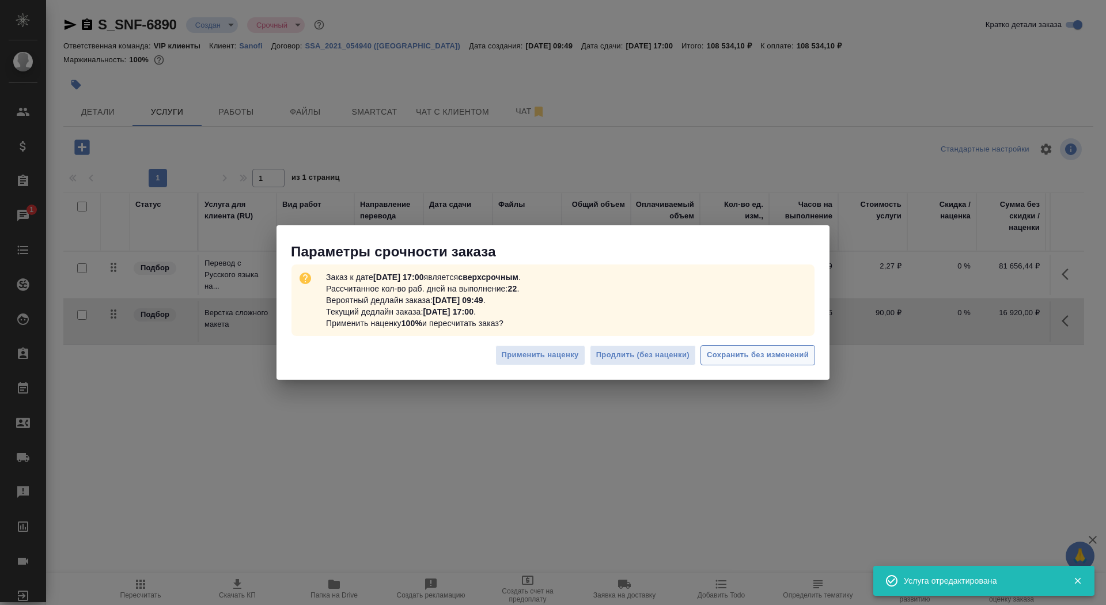
click at [747, 348] on span "Сохранить без изменений" at bounding box center [758, 354] width 102 height 13
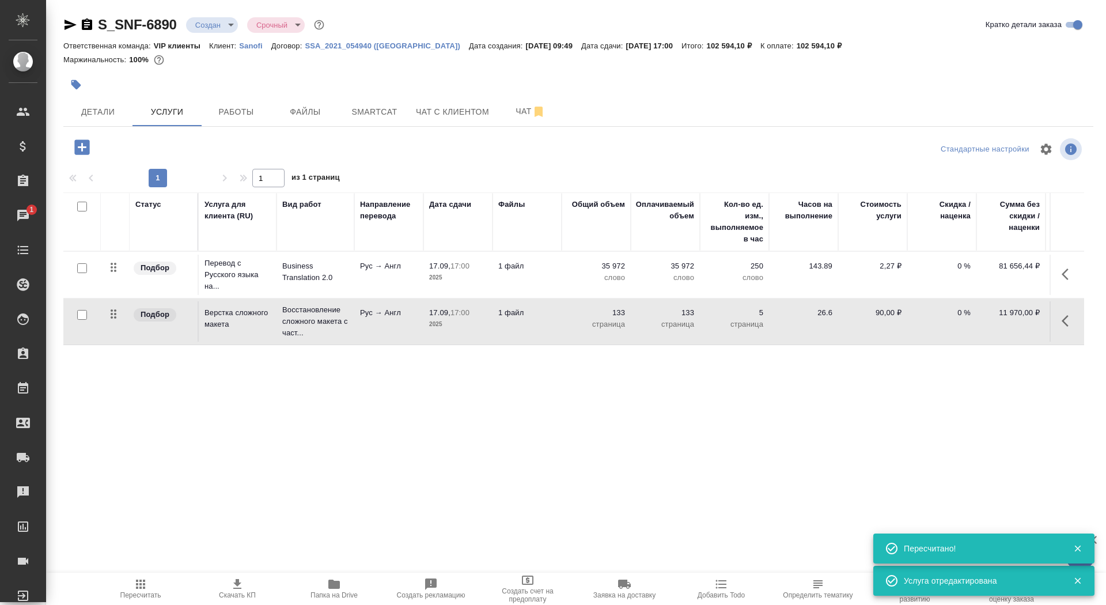
click at [245, 574] on button "Скачать КП" at bounding box center [237, 589] width 97 height 32
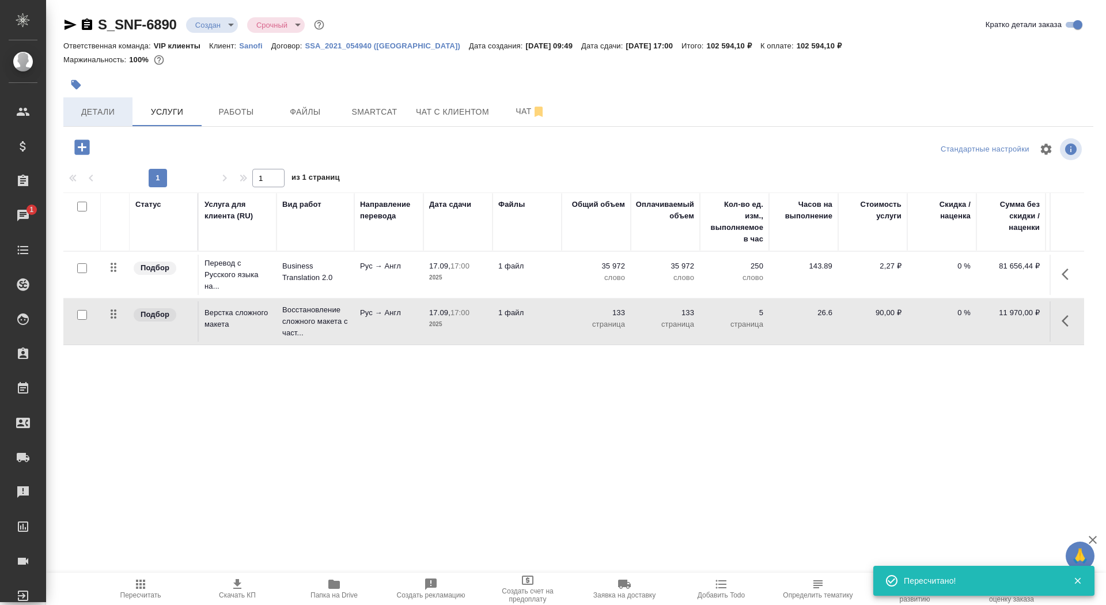
click at [90, 107] on span "Детали" at bounding box center [97, 112] width 55 height 14
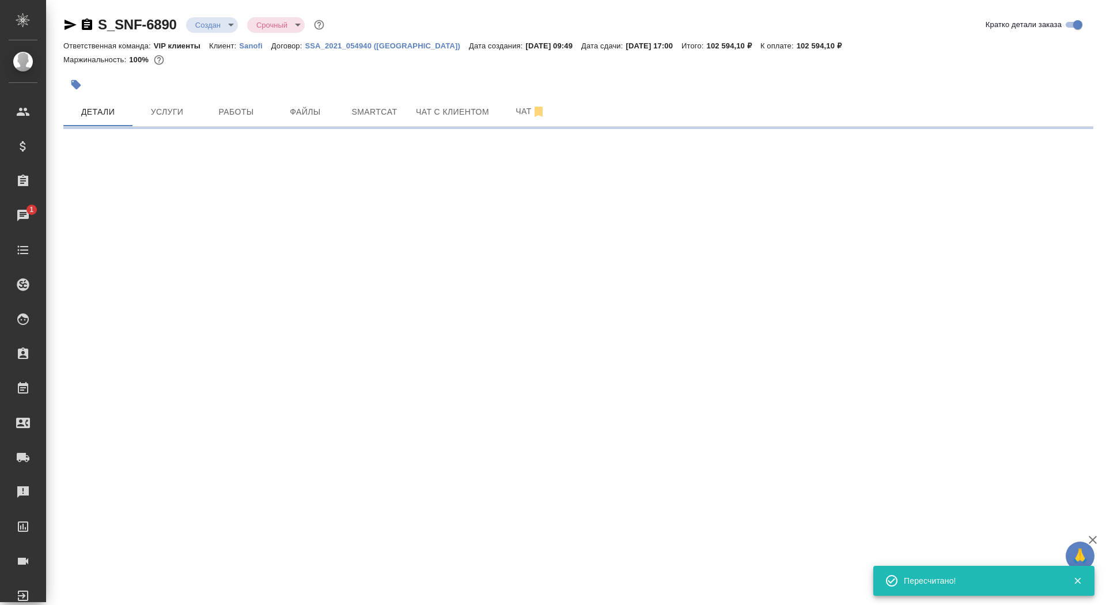
select select "RU"
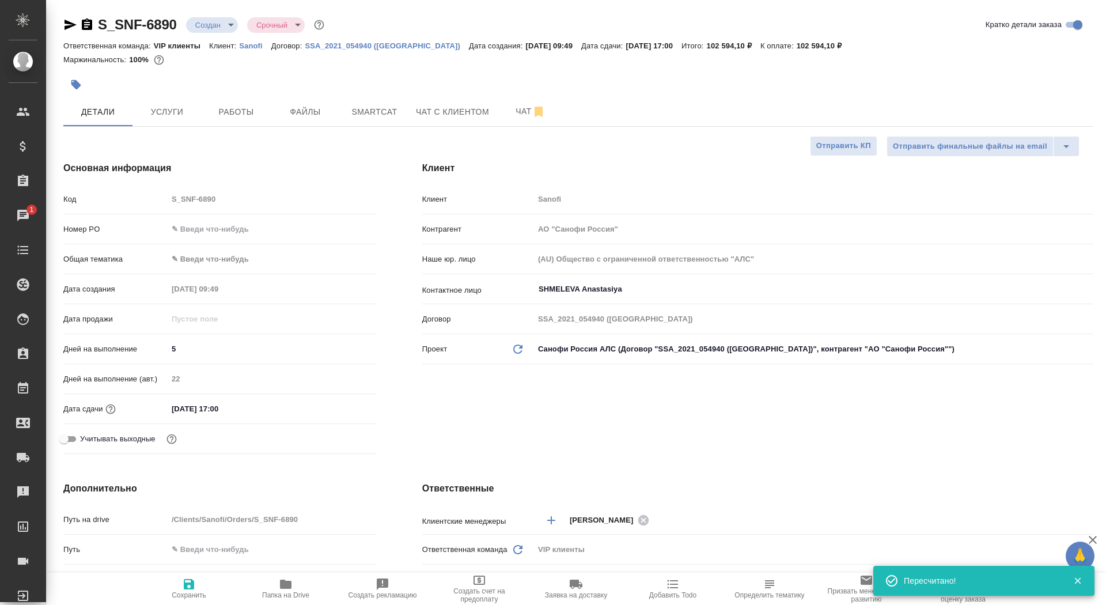
type textarea "x"
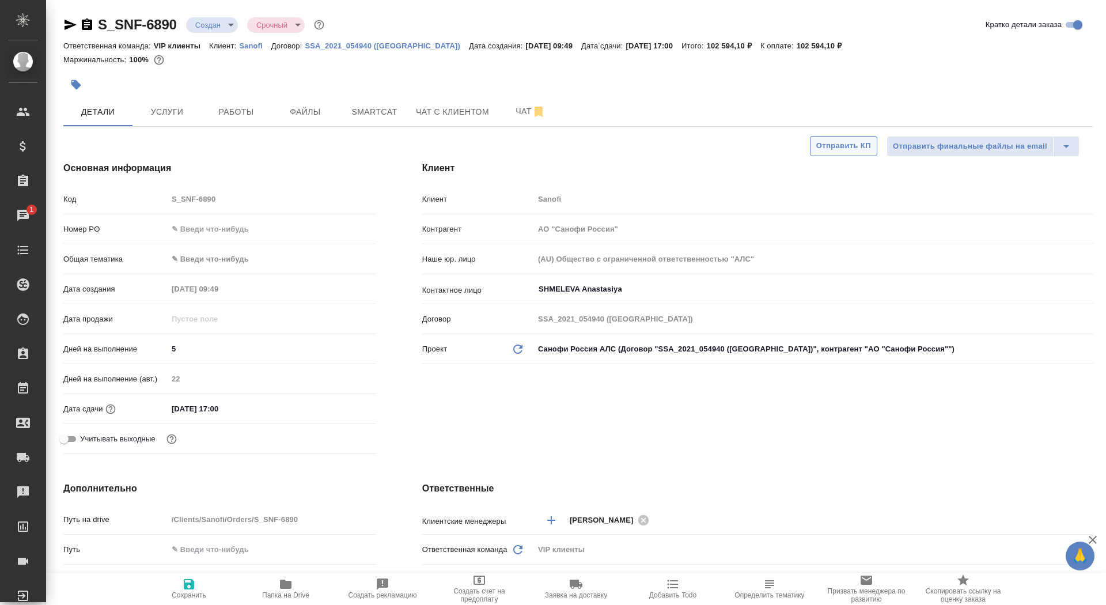
click at [838, 153] on button "Отправить КП" at bounding box center [843, 146] width 67 height 20
type textarea "x"
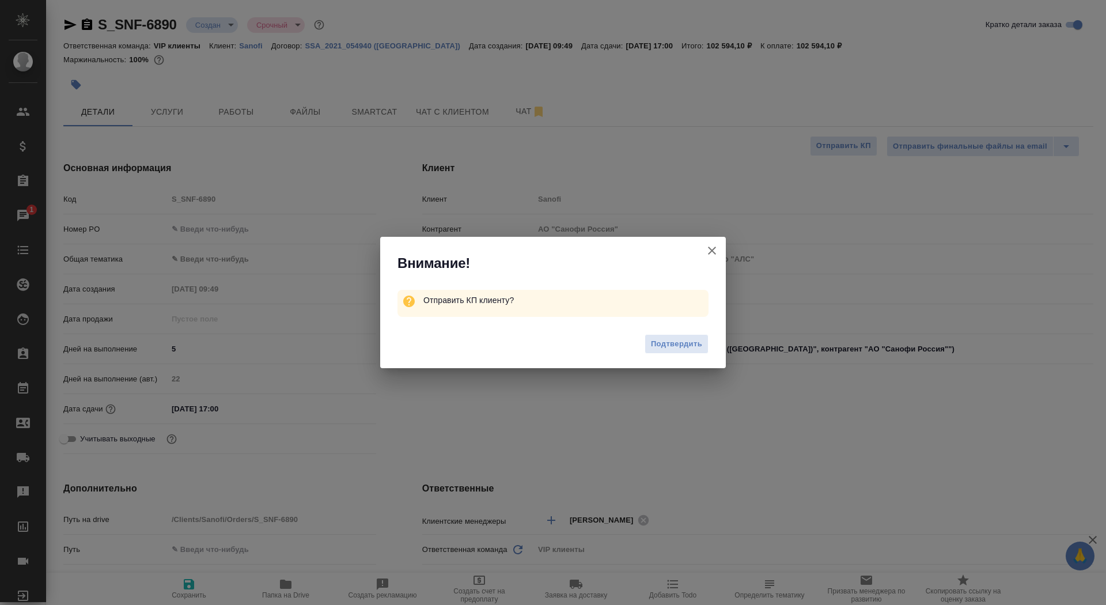
click at [714, 246] on icon "button" at bounding box center [712, 251] width 14 height 14
type textarea "x"
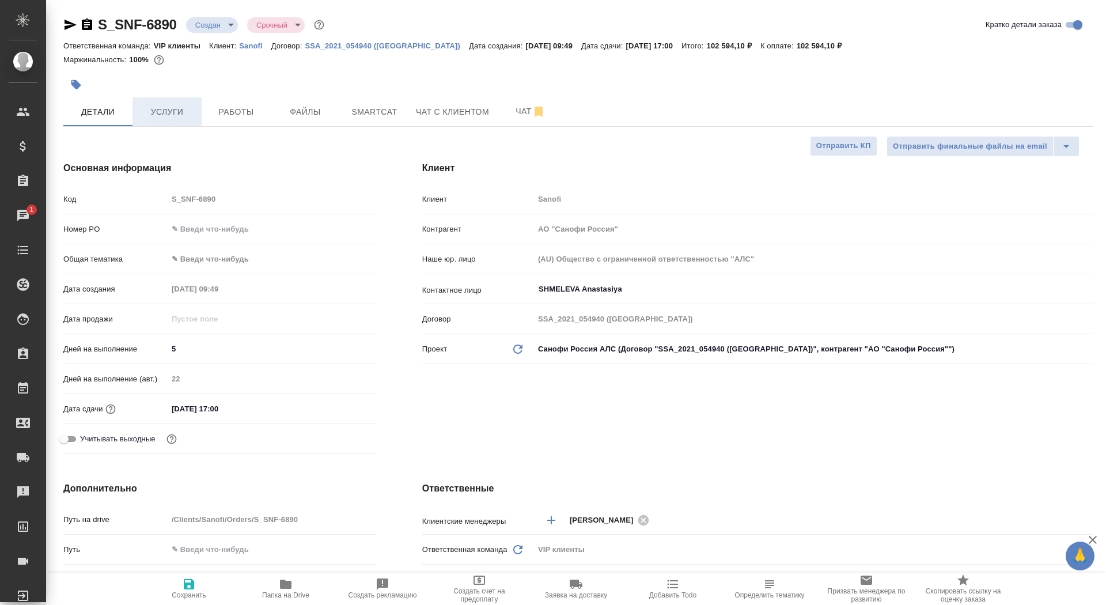
click at [185, 112] on span "Услуги" at bounding box center [166, 112] width 55 height 14
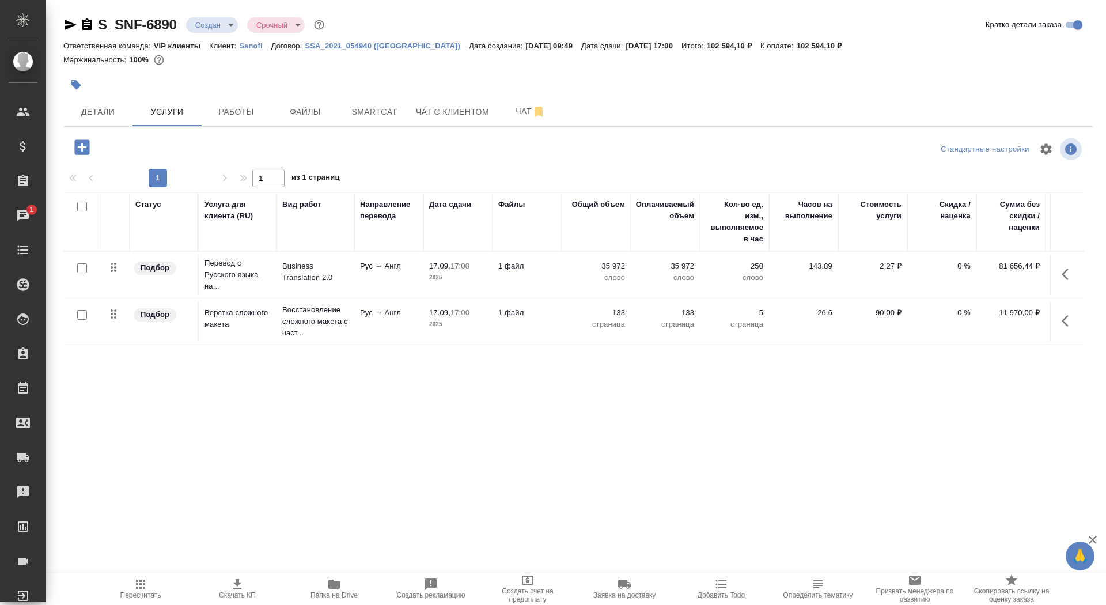
click at [486, 272] on p "2025" at bounding box center [458, 278] width 58 height 12
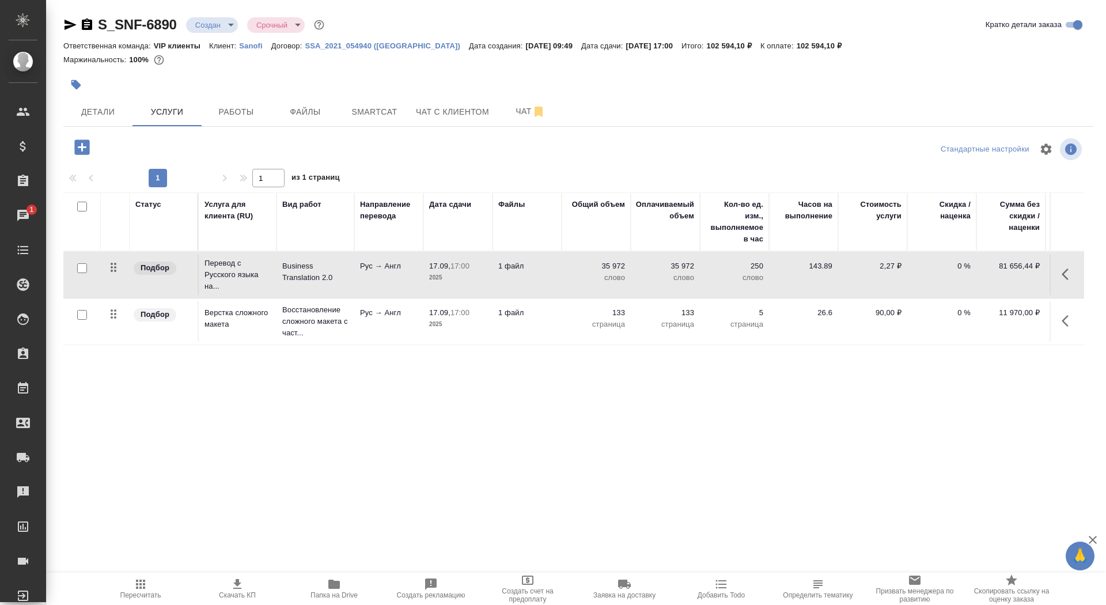
click at [486, 272] on p "2025" at bounding box center [458, 278] width 58 height 12
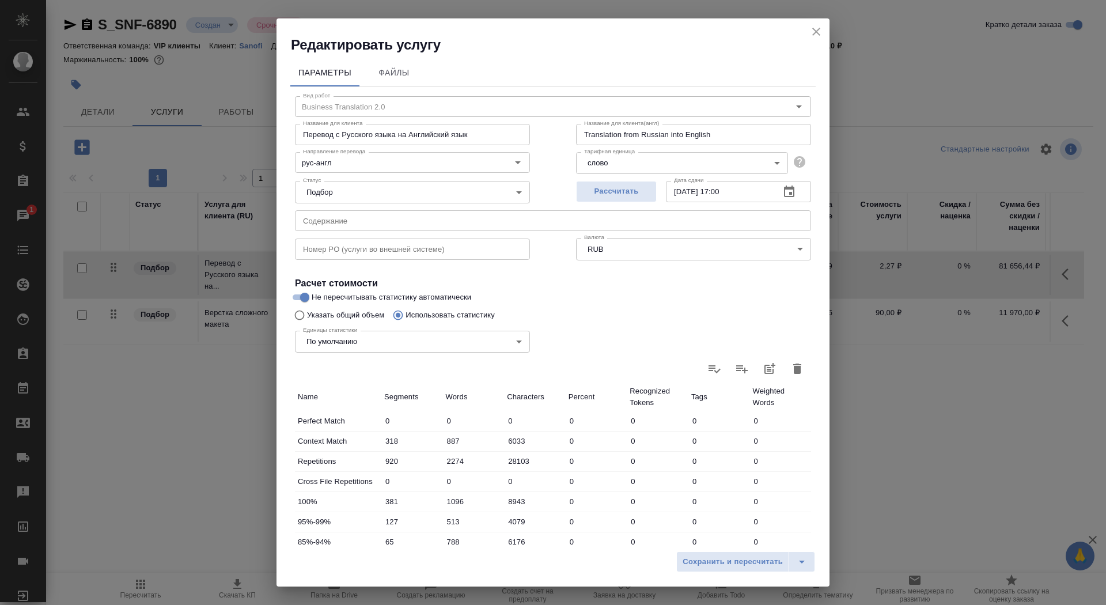
scroll to position [179, 0]
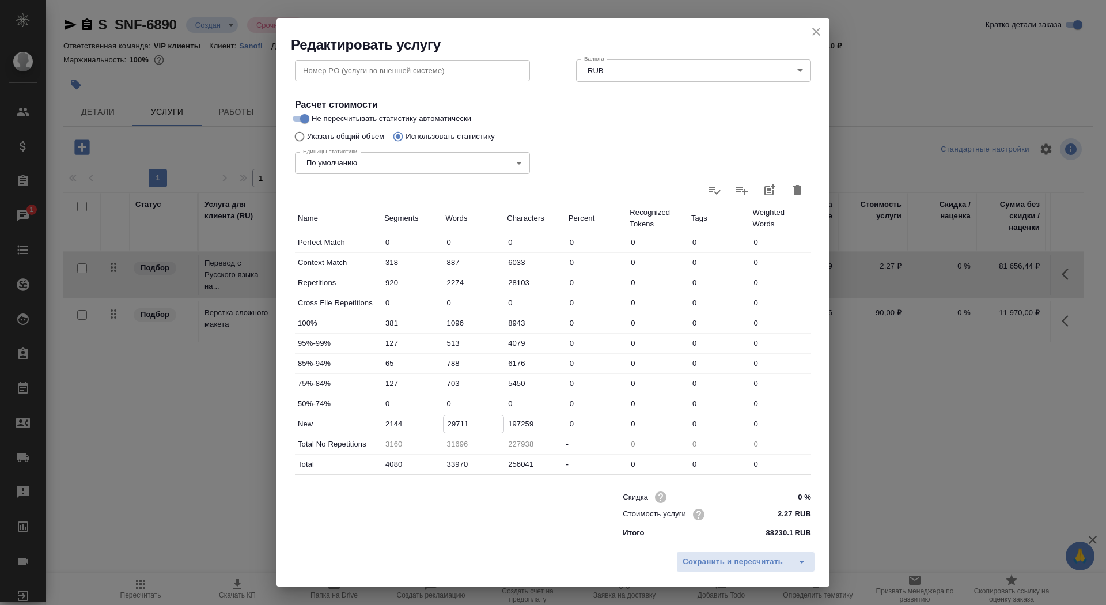
drag, startPoint x: 454, startPoint y: 422, endPoint x: 446, endPoint y: 422, distance: 8.6
click at [446, 422] on input "29711" at bounding box center [474, 423] width 60 height 17
type input "30711"
click at [731, 558] on span "Сохранить и пересчитать" at bounding box center [733, 561] width 100 height 13
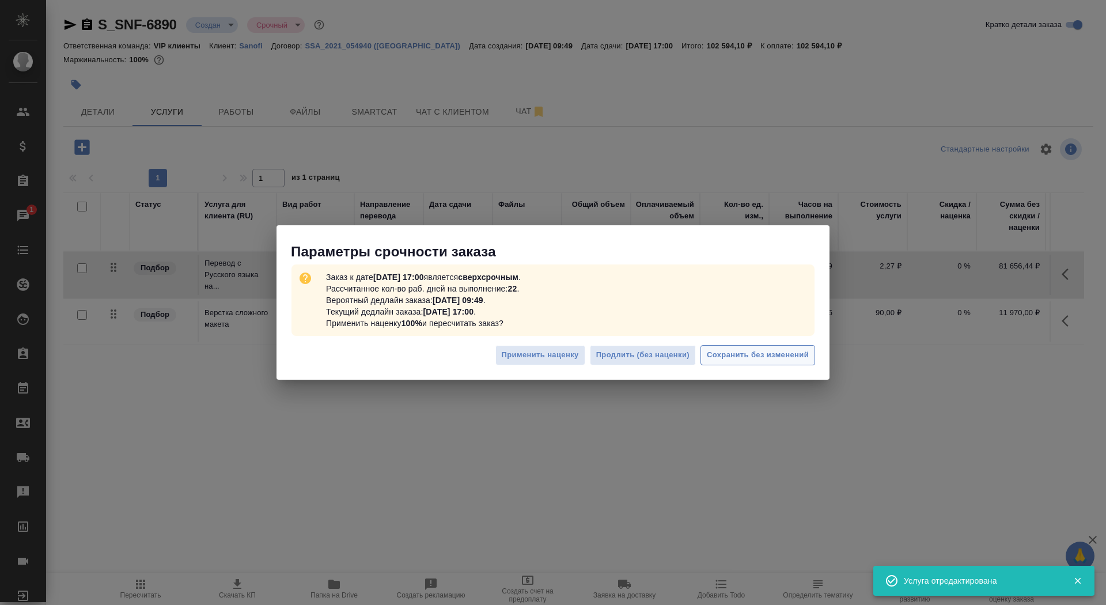
click at [733, 355] on span "Сохранить без изменений" at bounding box center [758, 354] width 102 height 13
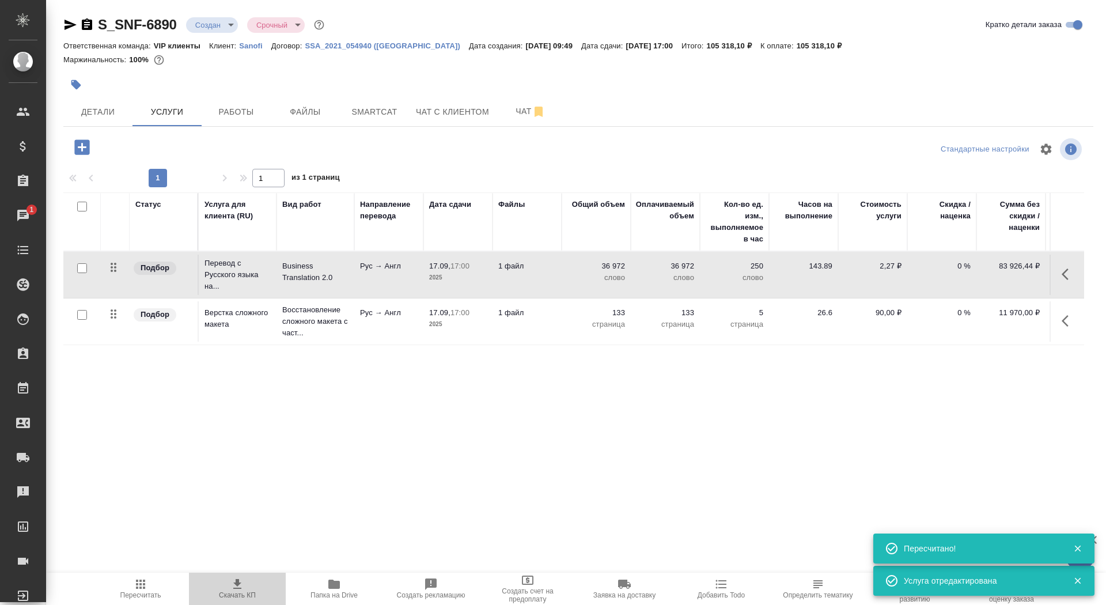
click at [222, 587] on span "Скачать КП" at bounding box center [237, 588] width 83 height 22
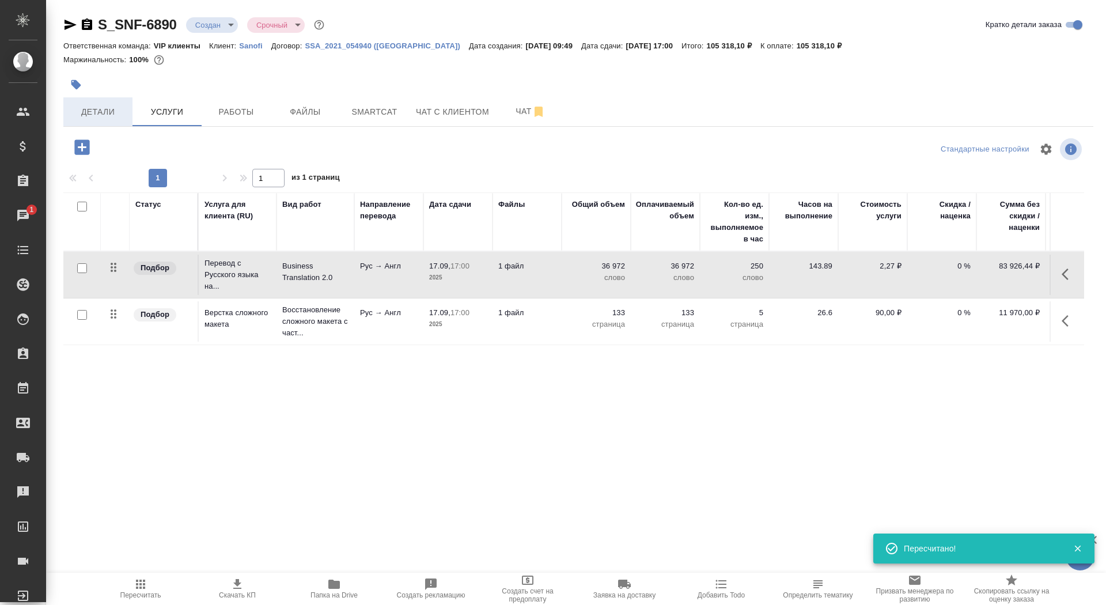
click at [107, 109] on span "Детали" at bounding box center [97, 112] width 55 height 14
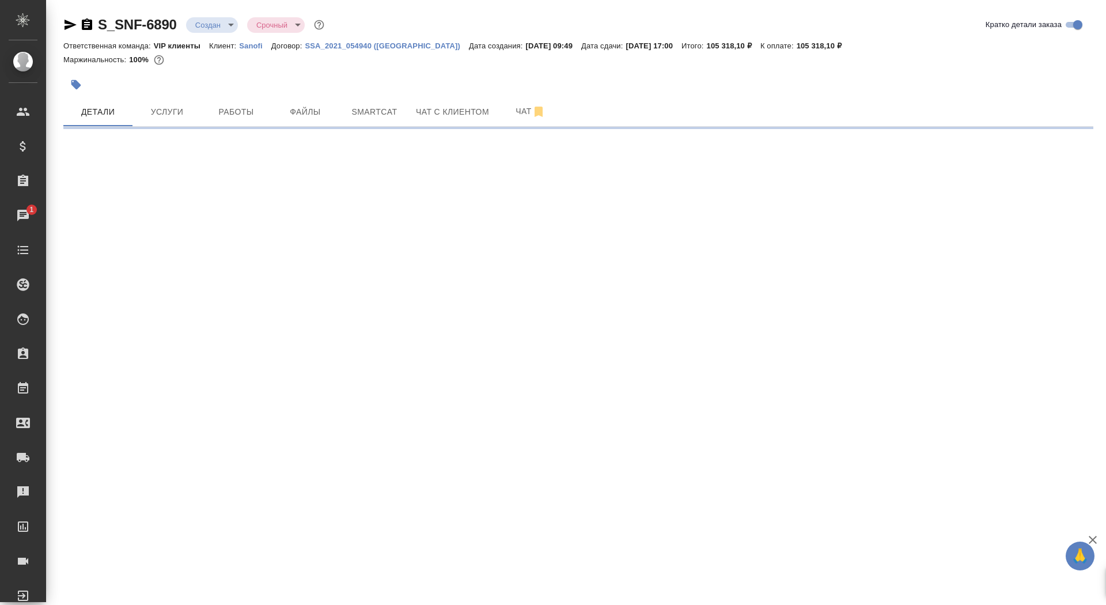
select select "RU"
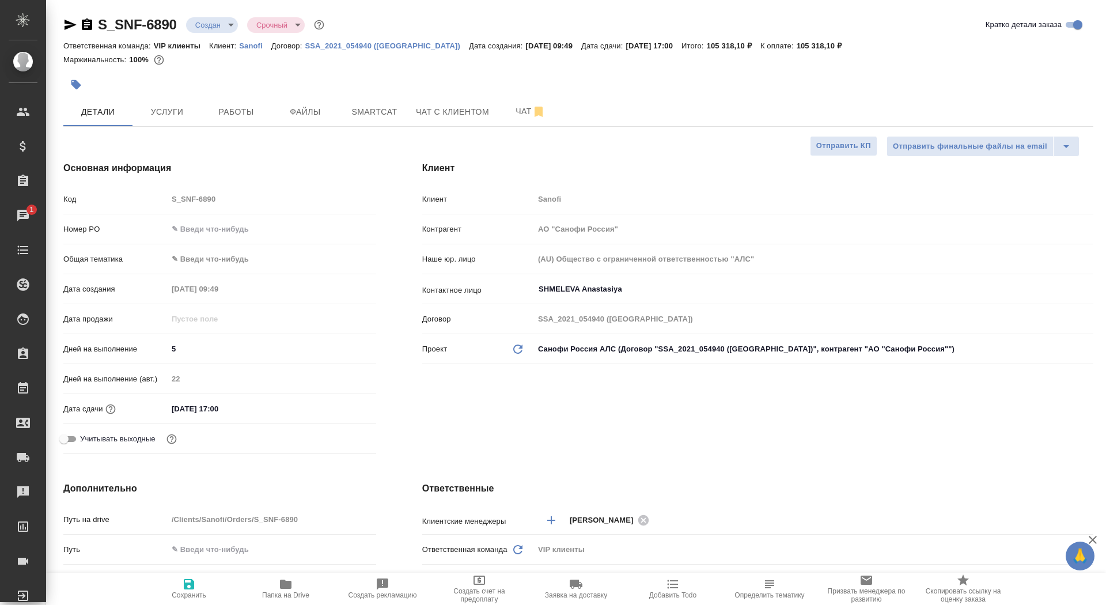
type textarea "x"
click at [869, 135] on div "S_SNF-6890 Создан new Срочный urgent Кратко детали заказа Ответственная команда…" at bounding box center [578, 580] width 1043 height 1161
click at [854, 142] on span "Отправить КП" at bounding box center [843, 145] width 55 height 13
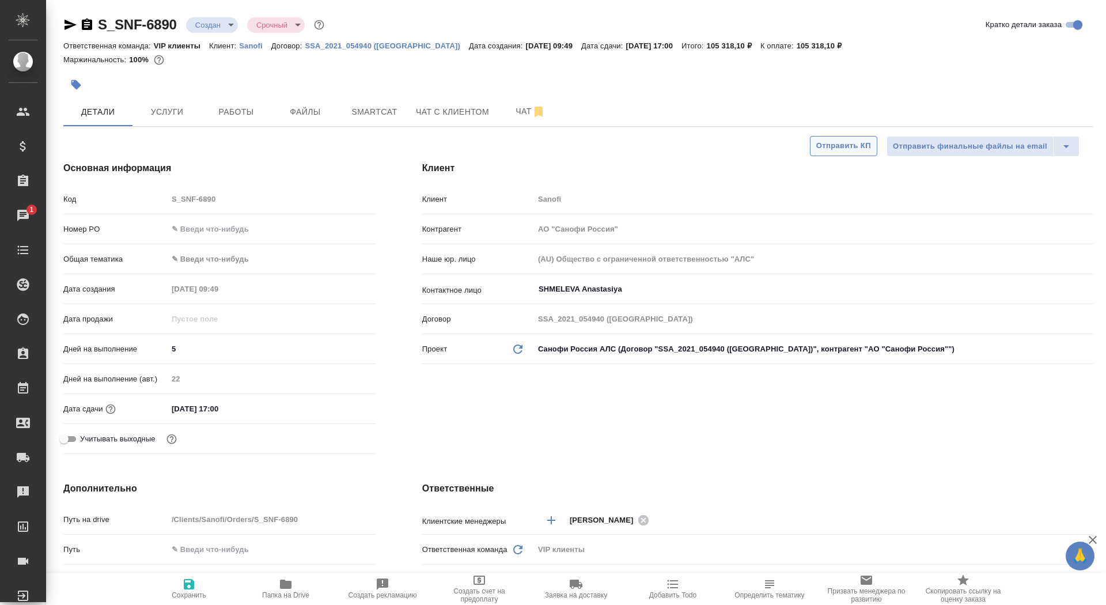
type textarea "x"
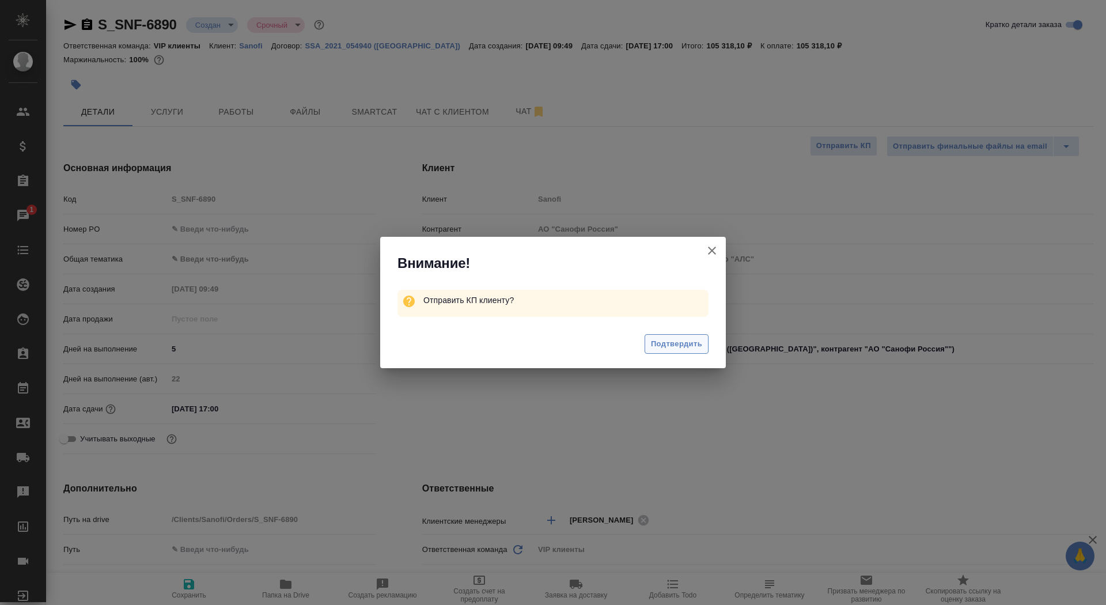
click at [683, 335] on button "Подтвердить" at bounding box center [677, 344] width 64 height 20
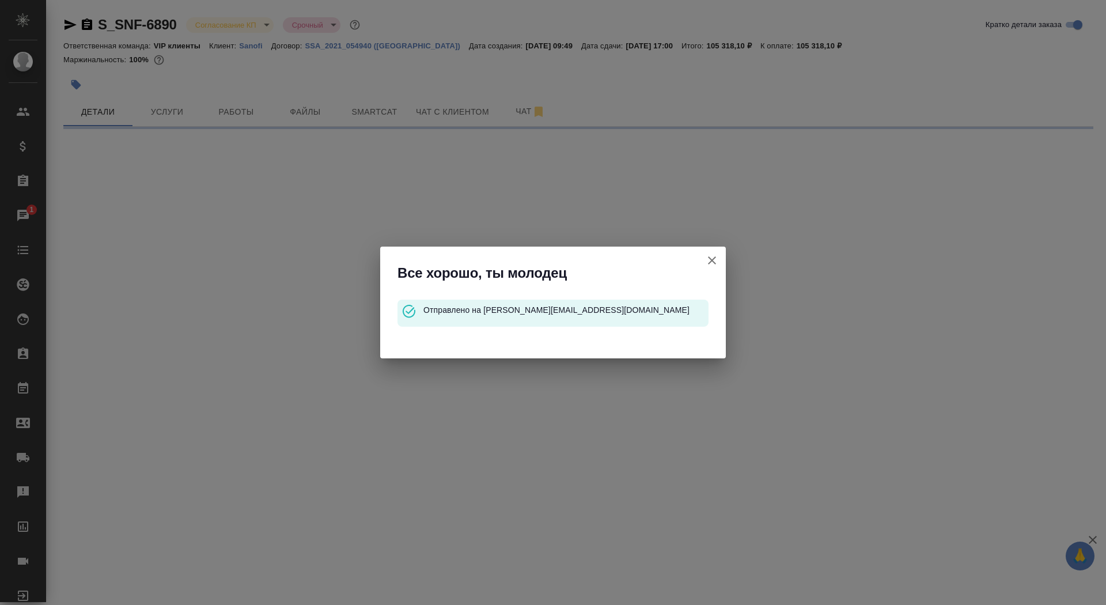
select select "RU"
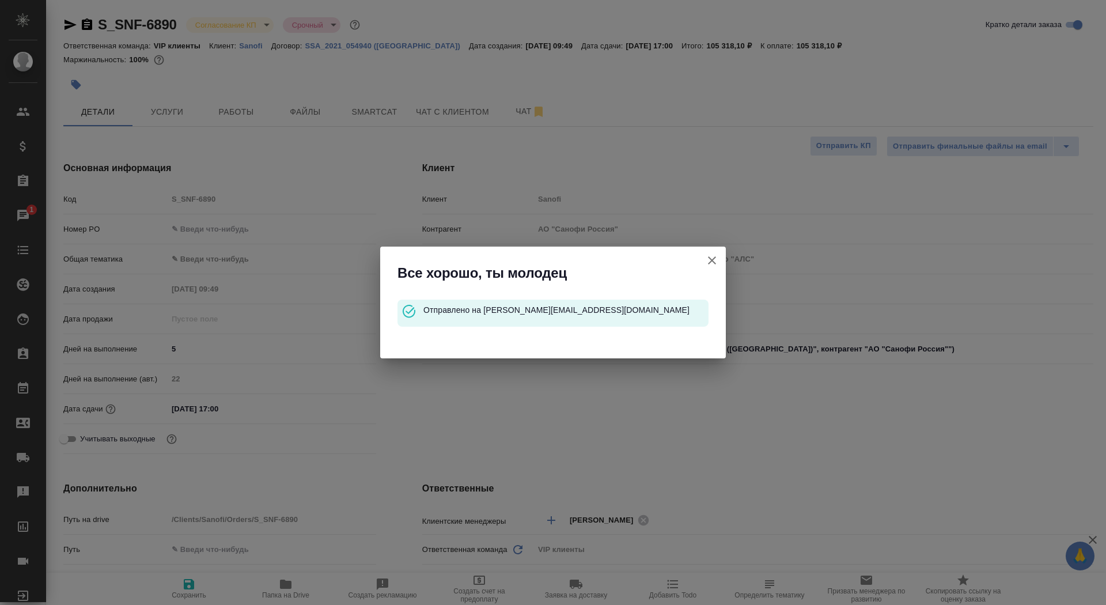
type textarea "x"
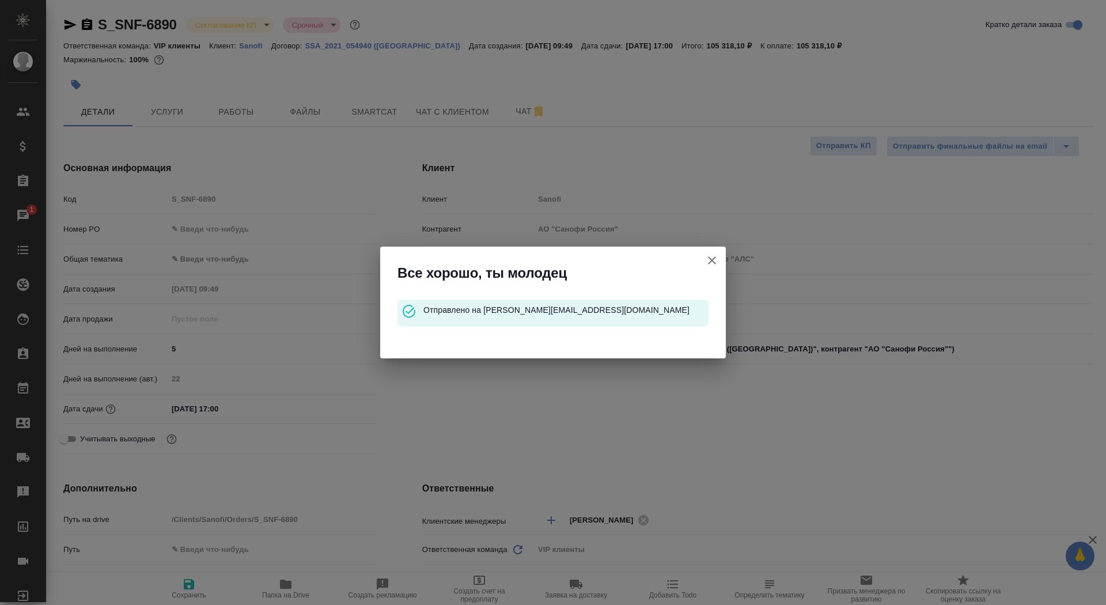
type textarea "x"
click at [714, 259] on icon "button" at bounding box center [712, 260] width 14 height 14
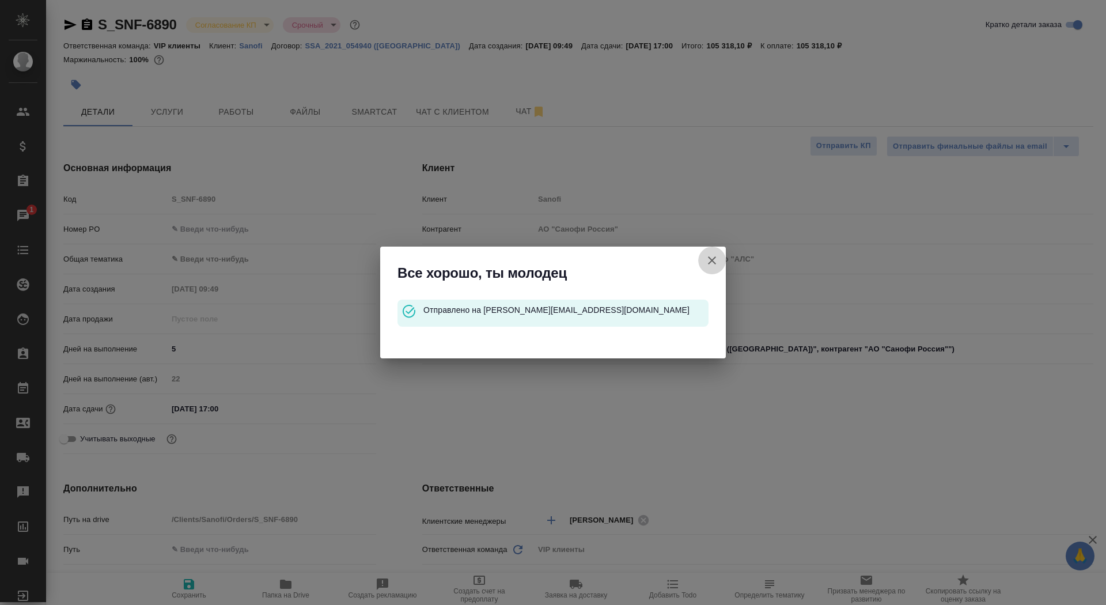
type textarea "x"
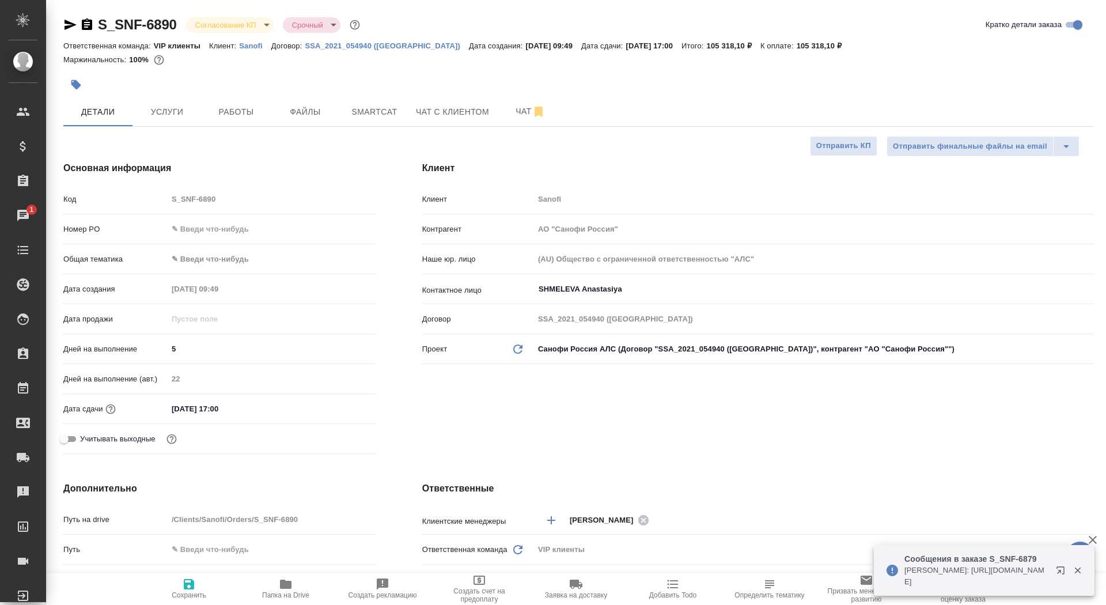
click at [93, 24] on icon "button" at bounding box center [87, 25] width 14 height 14
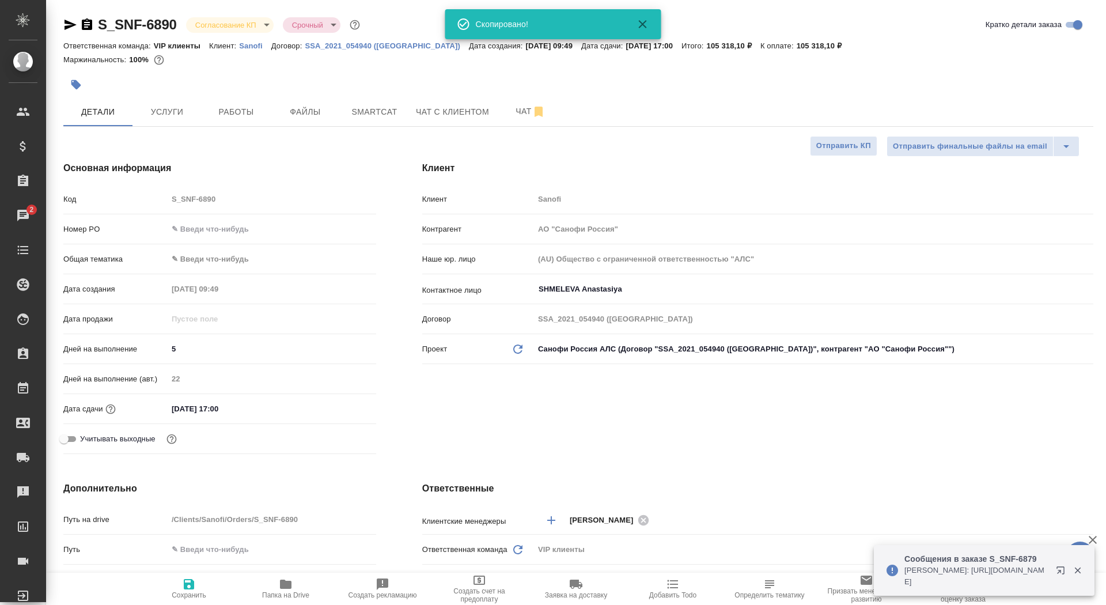
type textarea "x"
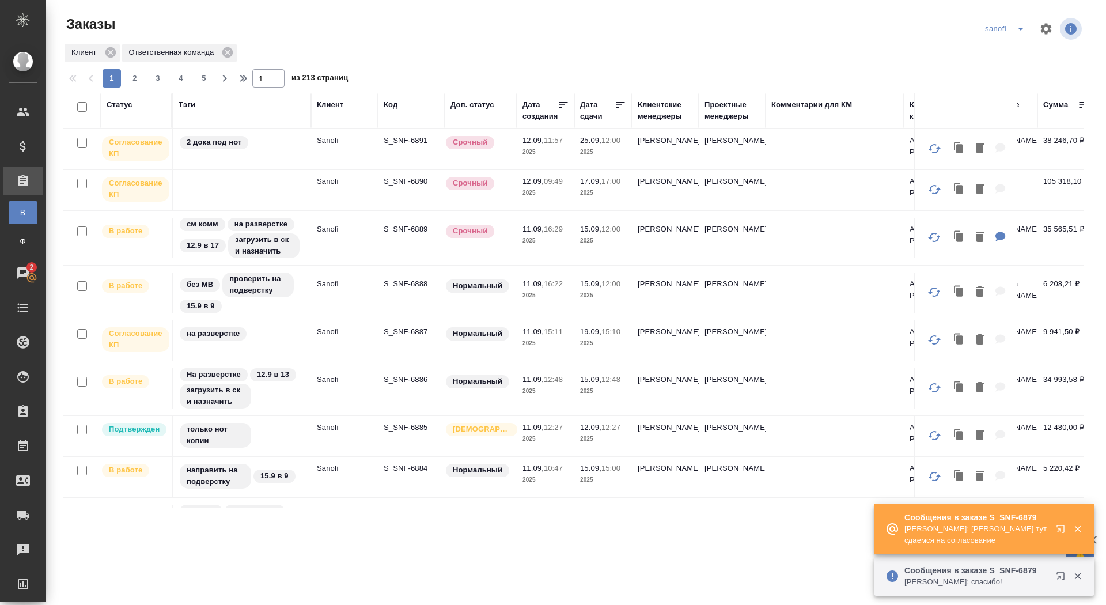
scroll to position [0, 230]
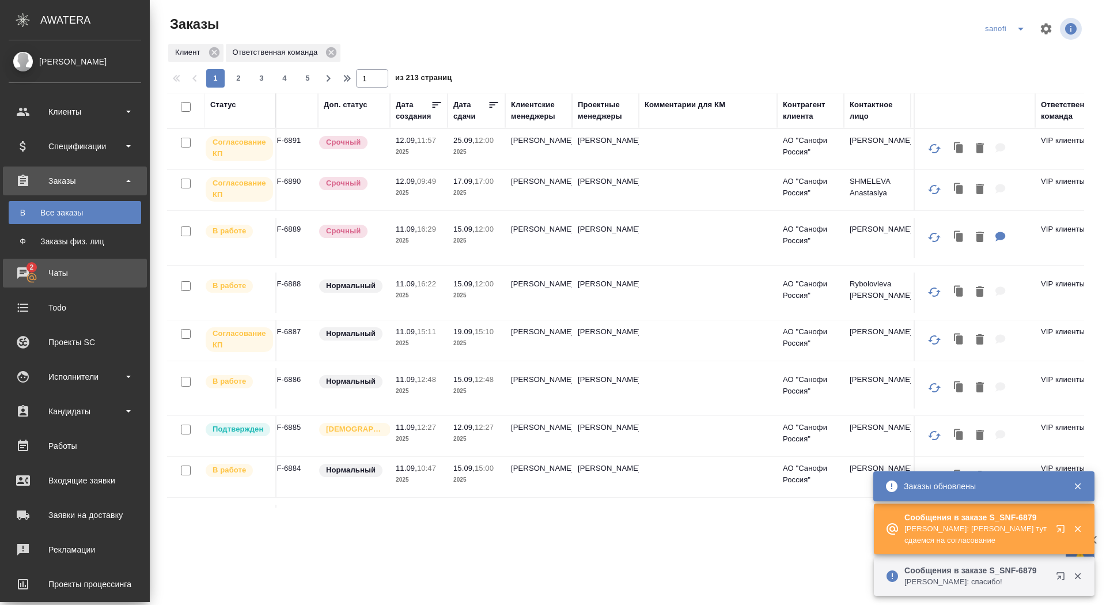
click at [18, 278] on div "Чаты" at bounding box center [75, 272] width 132 height 17
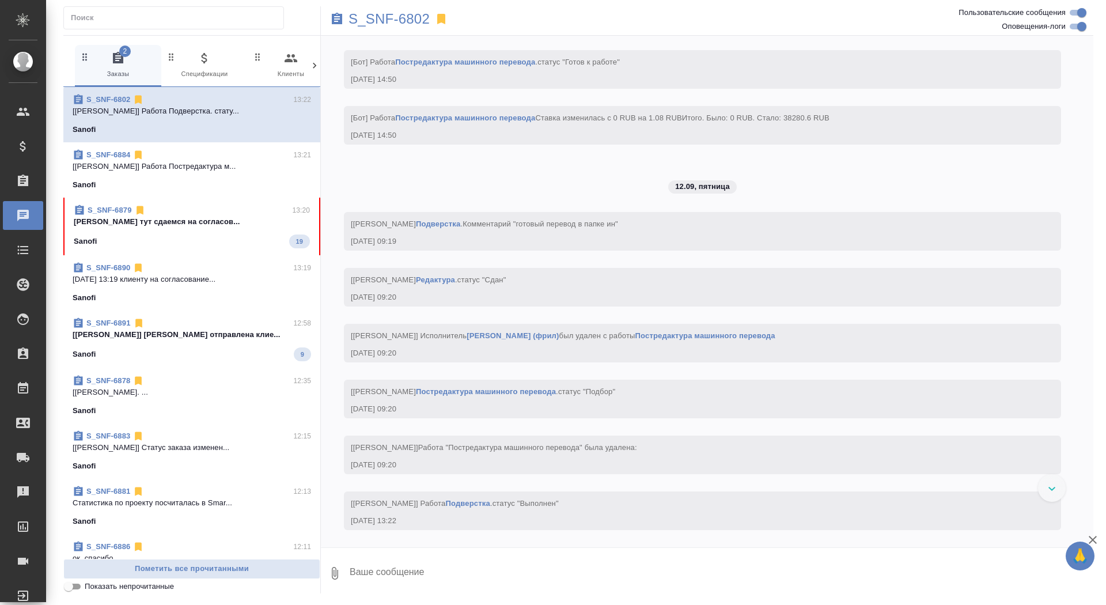
click at [274, 253] on div "S_SNF-6879 13:20 [PERSON_NAME] тут сдаемся на согласов... Sanofi 19" at bounding box center [191, 227] width 257 height 58
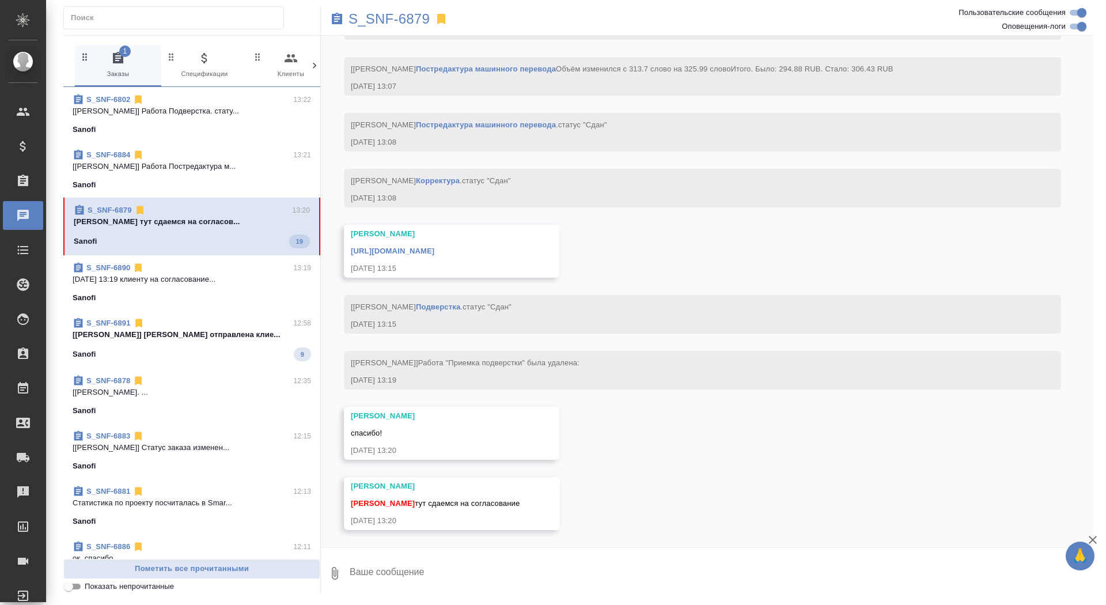
click at [482, 575] on textarea at bounding box center [720, 573] width 745 height 39
type textarea "забрала, спасибо"
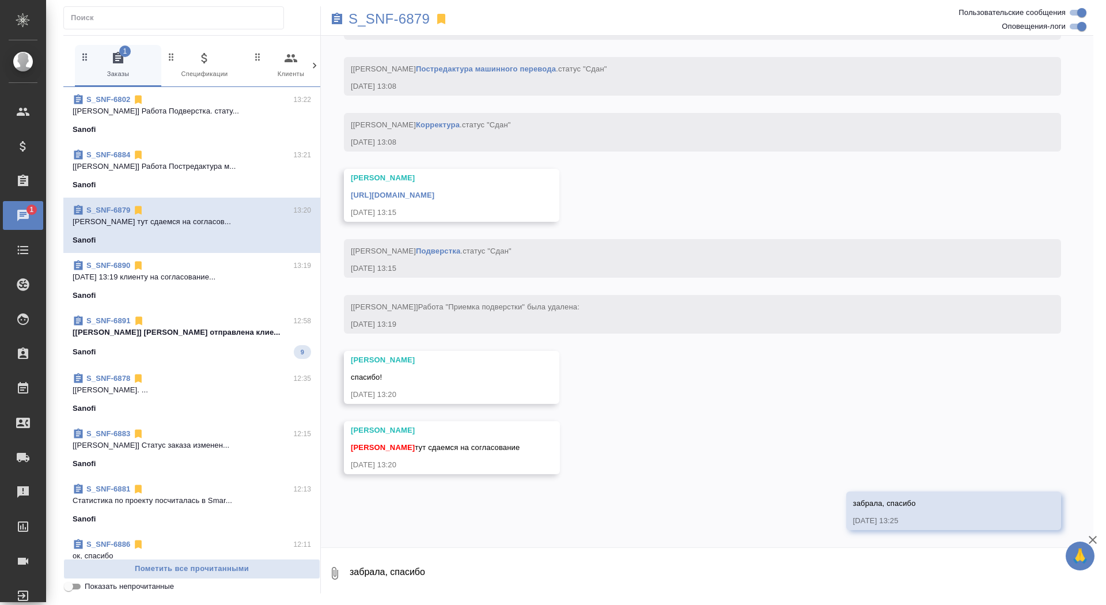
scroll to position [5905, 0]
click at [434, 196] on link "[URL][DOMAIN_NAME]" at bounding box center [393, 195] width 84 height 9
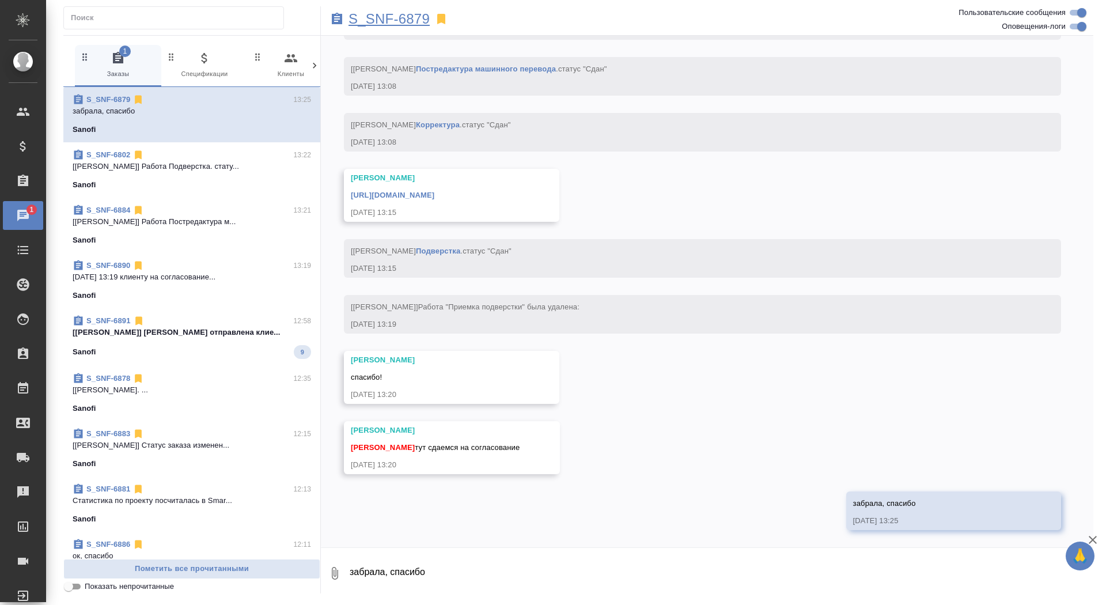
click at [408, 18] on p "S_SNF-6879" at bounding box center [388, 19] width 81 height 12
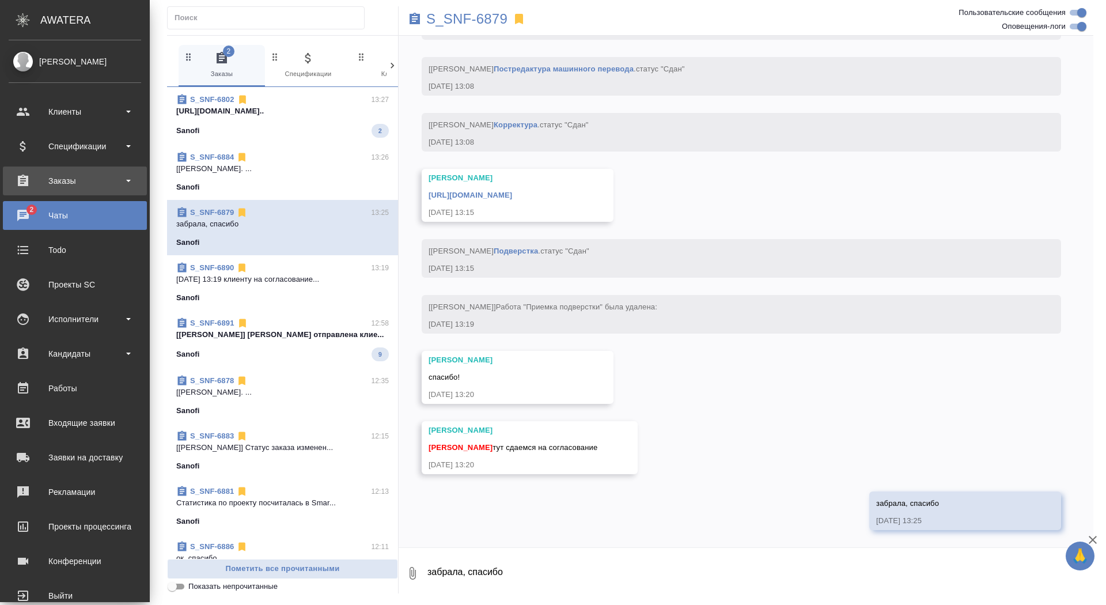
click at [20, 184] on div "Заказы" at bounding box center [75, 180] width 132 height 17
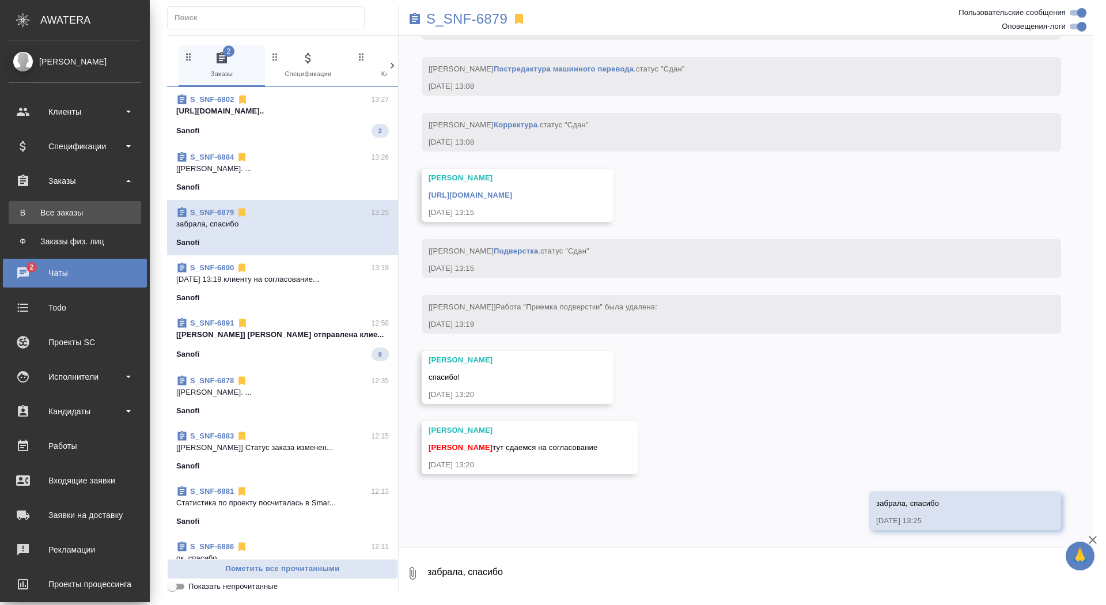
click at [38, 217] on div "Все заказы" at bounding box center [74, 213] width 121 height 12
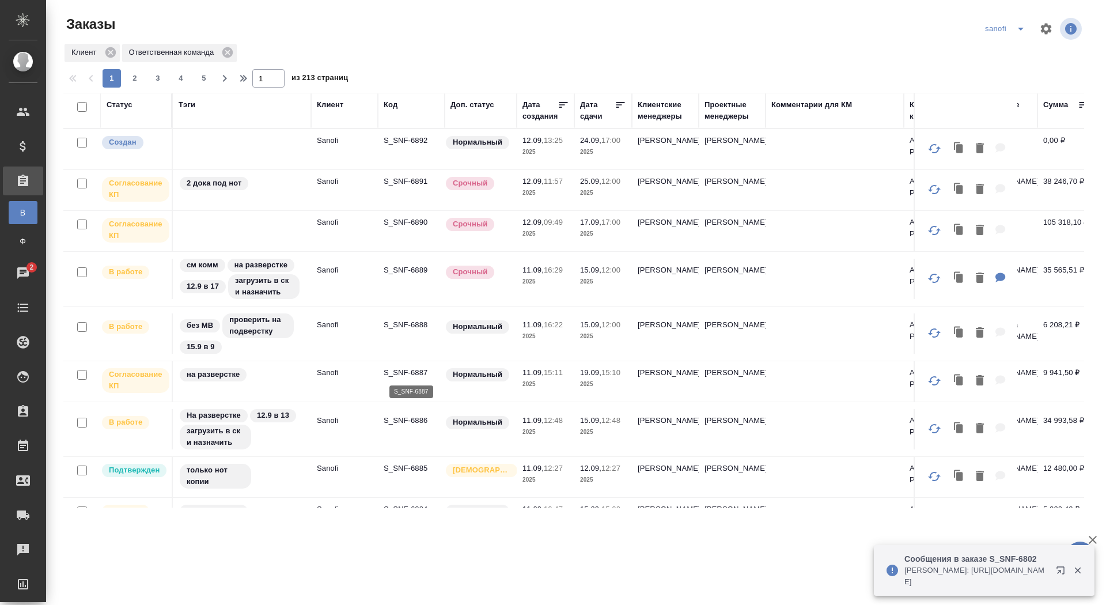
click at [404, 372] on p "S_SNF-6887" at bounding box center [411, 373] width 55 height 12
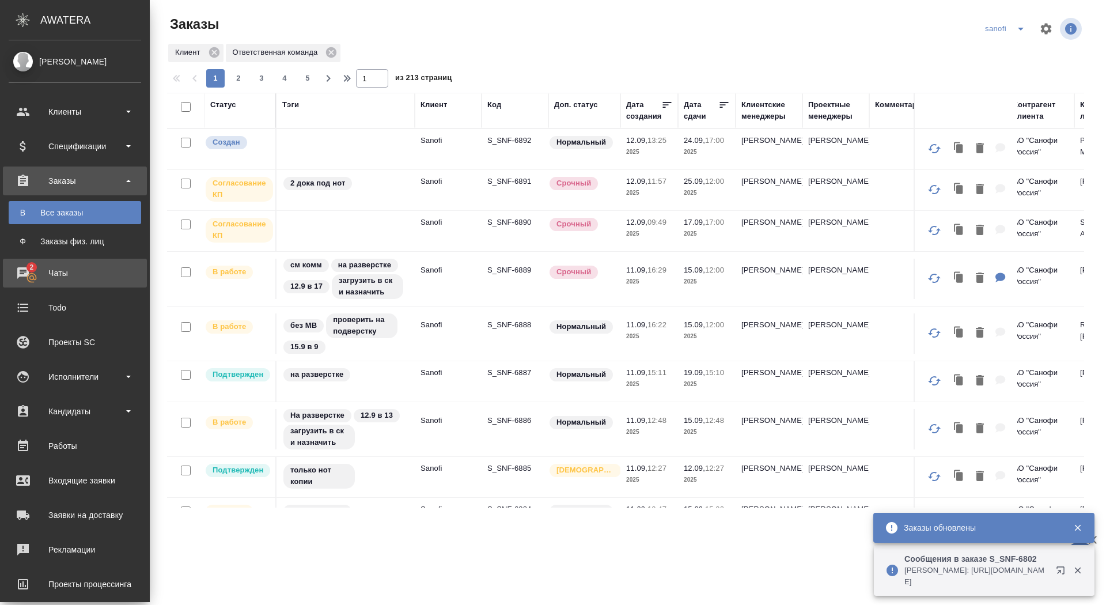
click at [20, 281] on div "Чаты" at bounding box center [75, 272] width 132 height 17
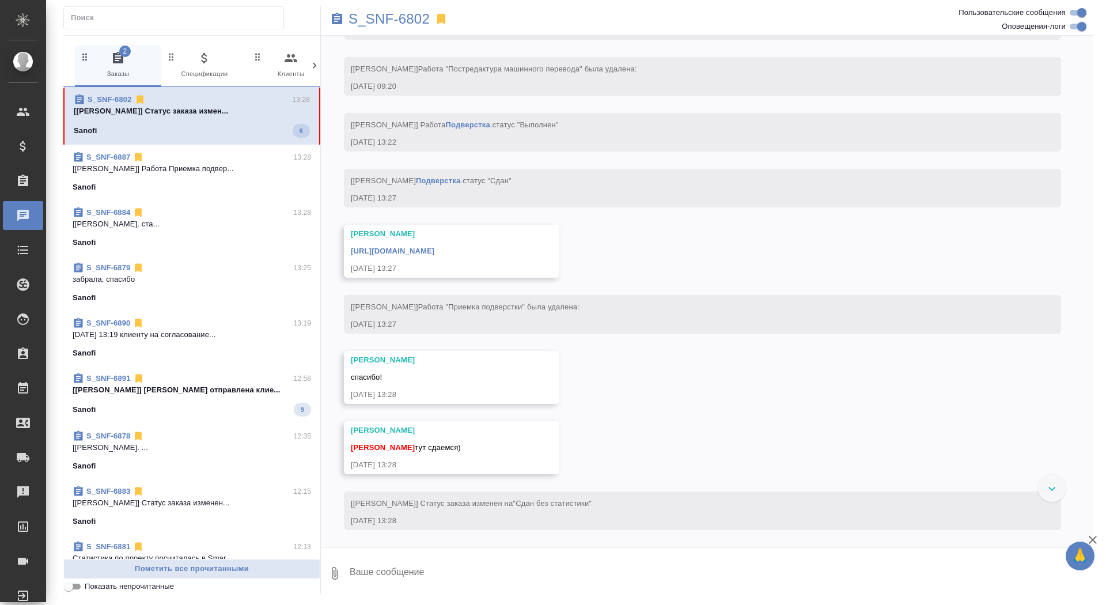
click at [523, 569] on textarea at bounding box center [720, 573] width 745 height 39
type textarea "забрала, спасибо"
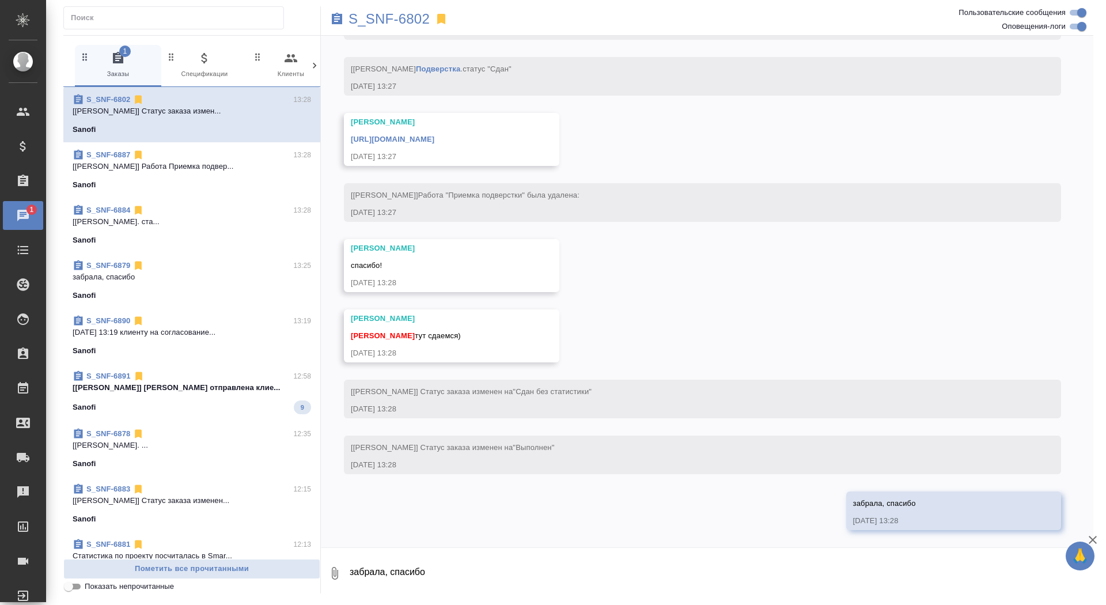
scroll to position [5574, 0]
click at [519, 132] on div "[URL][DOMAIN_NAME]" at bounding box center [435, 138] width 168 height 14
click at [434, 143] on link "[URL][DOMAIN_NAME]" at bounding box center [393, 139] width 84 height 9
click at [381, 19] on p "S_SNF-6802" at bounding box center [388, 19] width 81 height 12
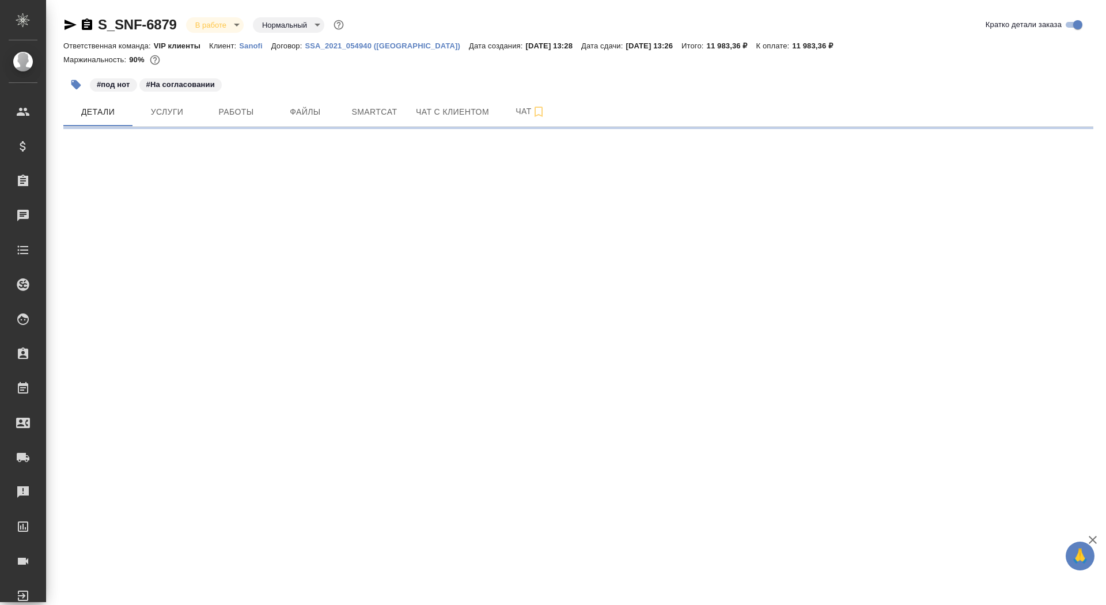
click at [85, 26] on icon "button" at bounding box center [87, 25] width 14 height 14
select select "RU"
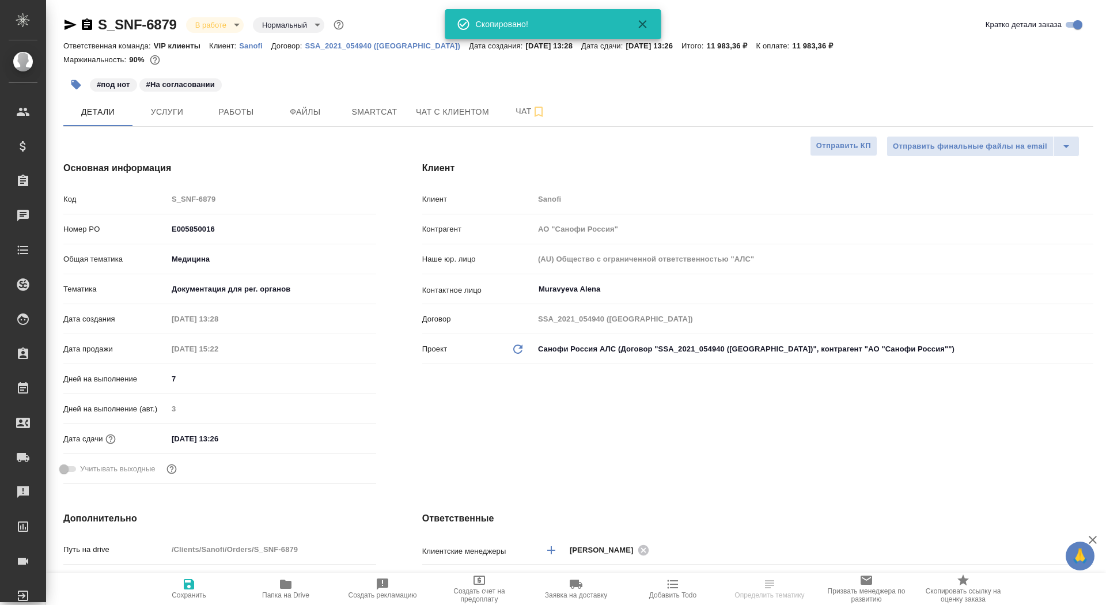
type textarea "x"
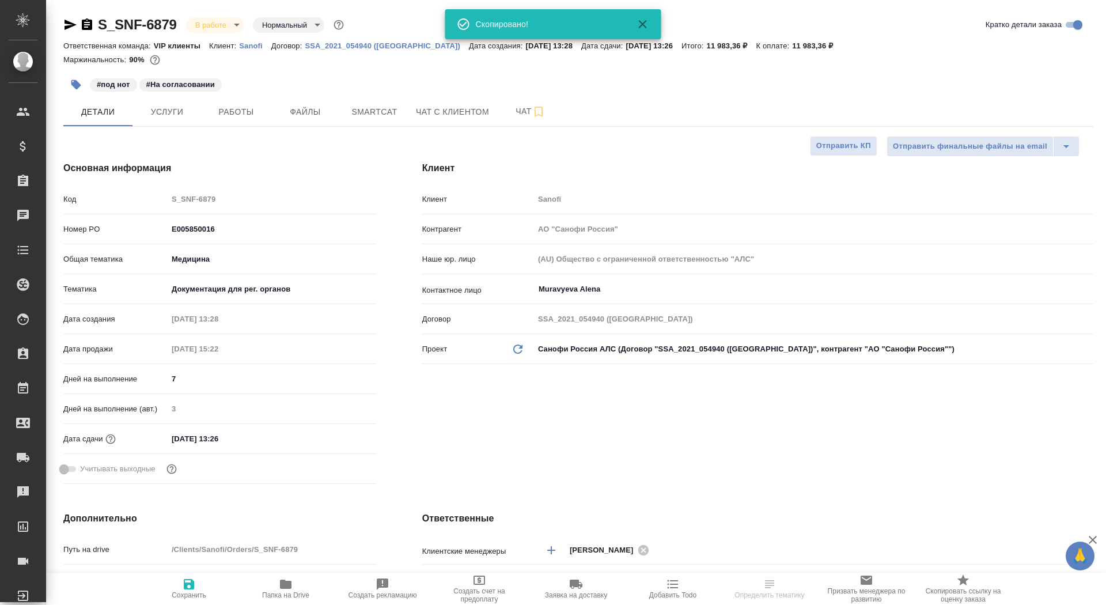
type textarea "x"
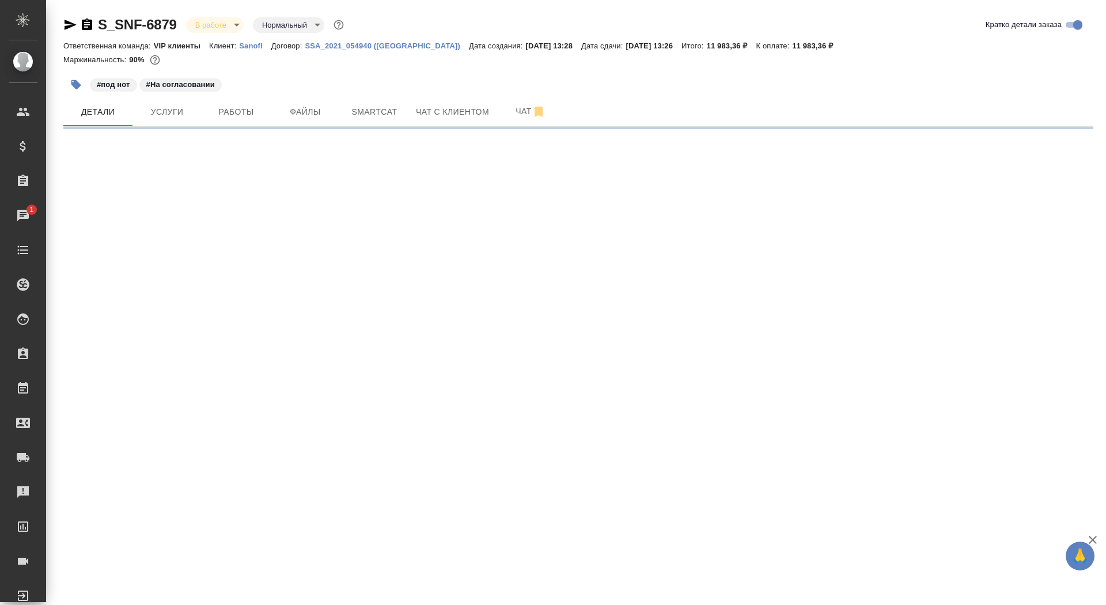
select select "RU"
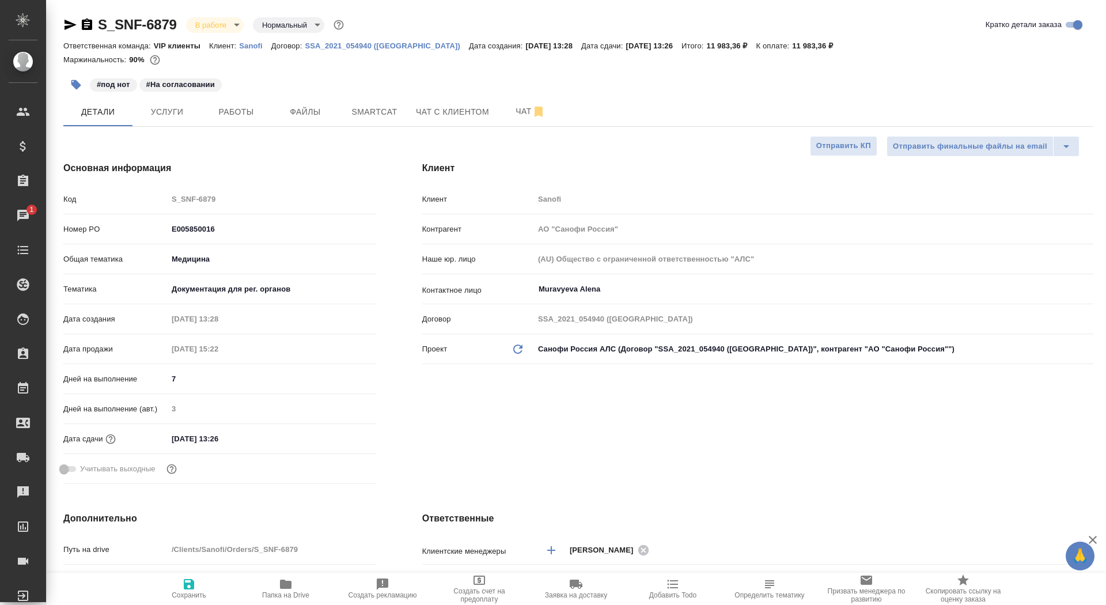
type textarea "x"
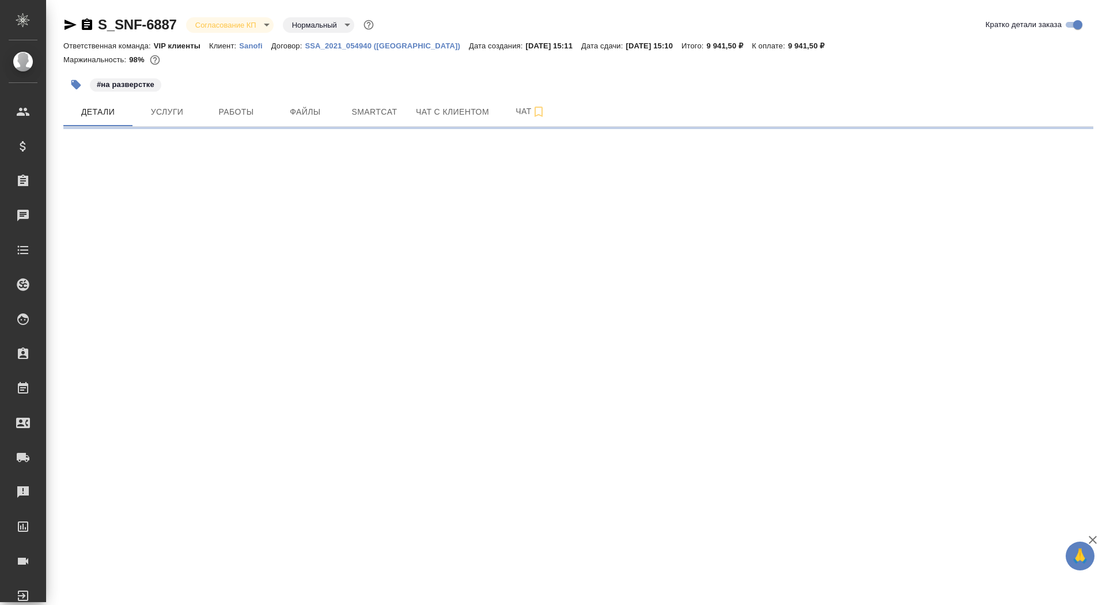
select select "RU"
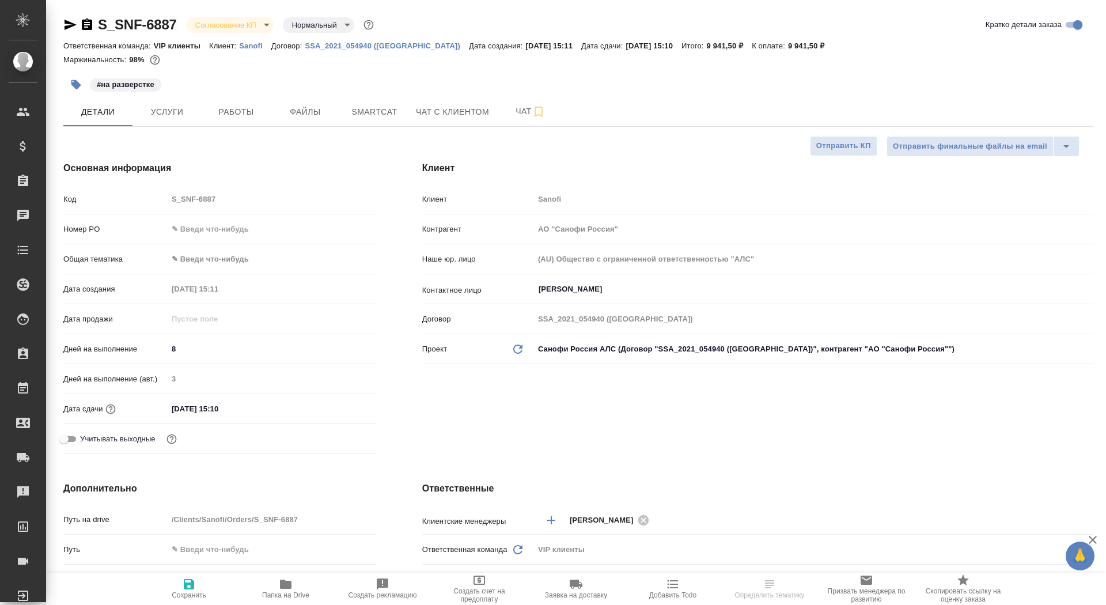
type textarea "x"
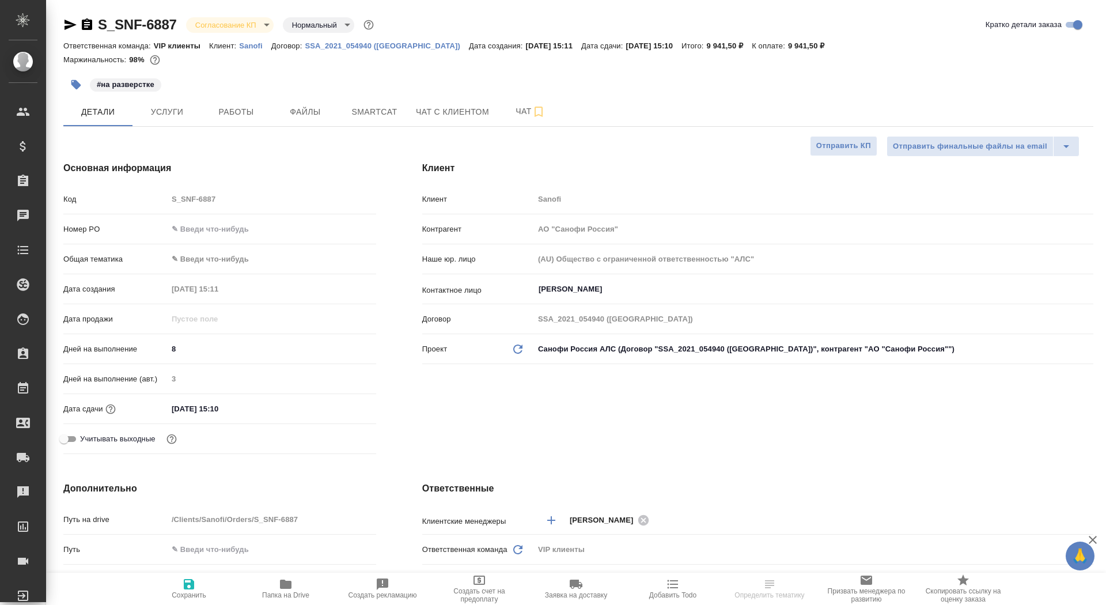
type textarea "x"
click at [199, 225] on input "text" at bounding box center [271, 229] width 207 height 17
paste input "E005853738"
type input "E005853738"
type textarea "x"
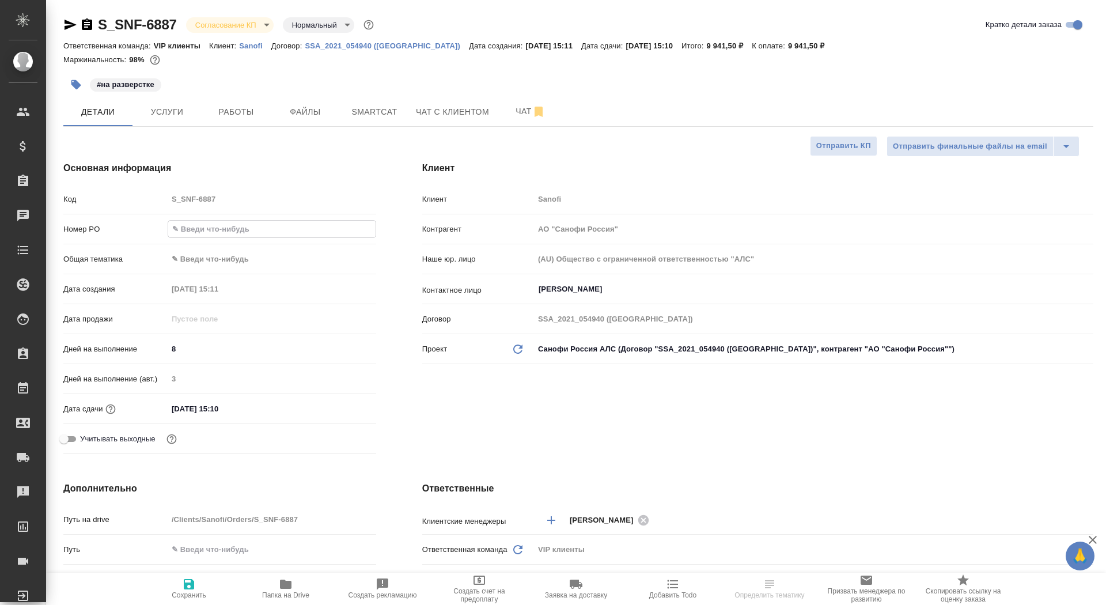
type textarea "x"
type input "E005853738"
click at [179, 596] on span "Сохранить" at bounding box center [189, 595] width 35 height 8
type textarea "x"
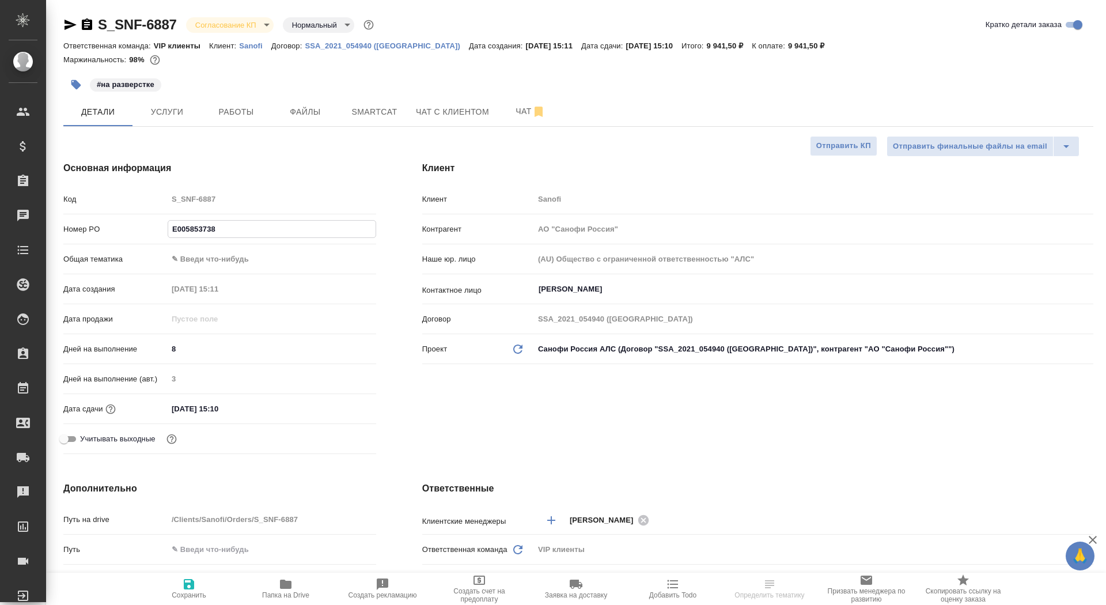
type textarea "x"
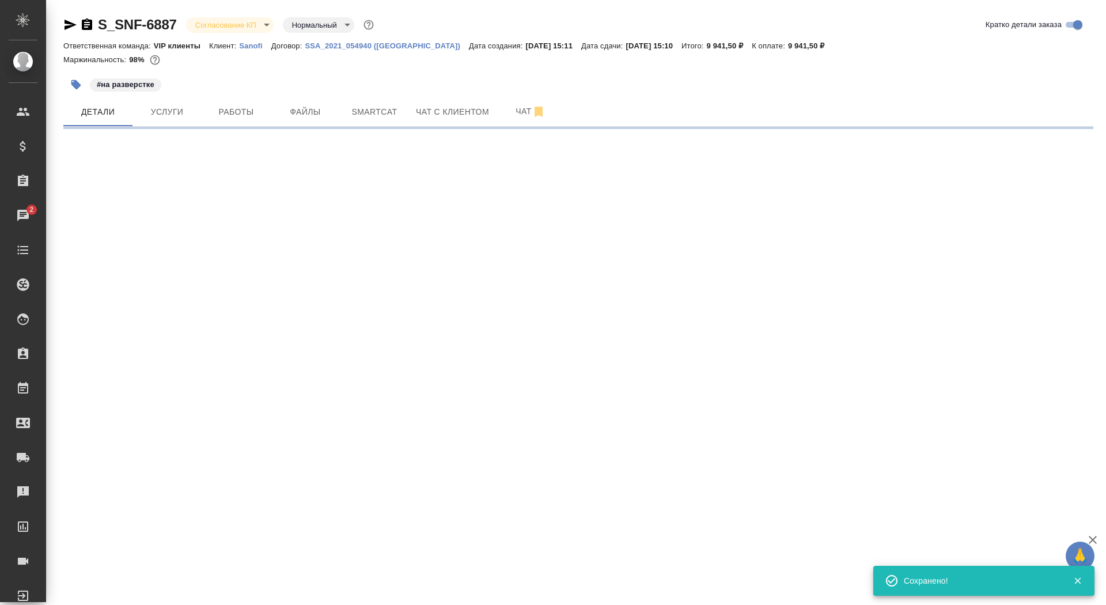
select select "RU"
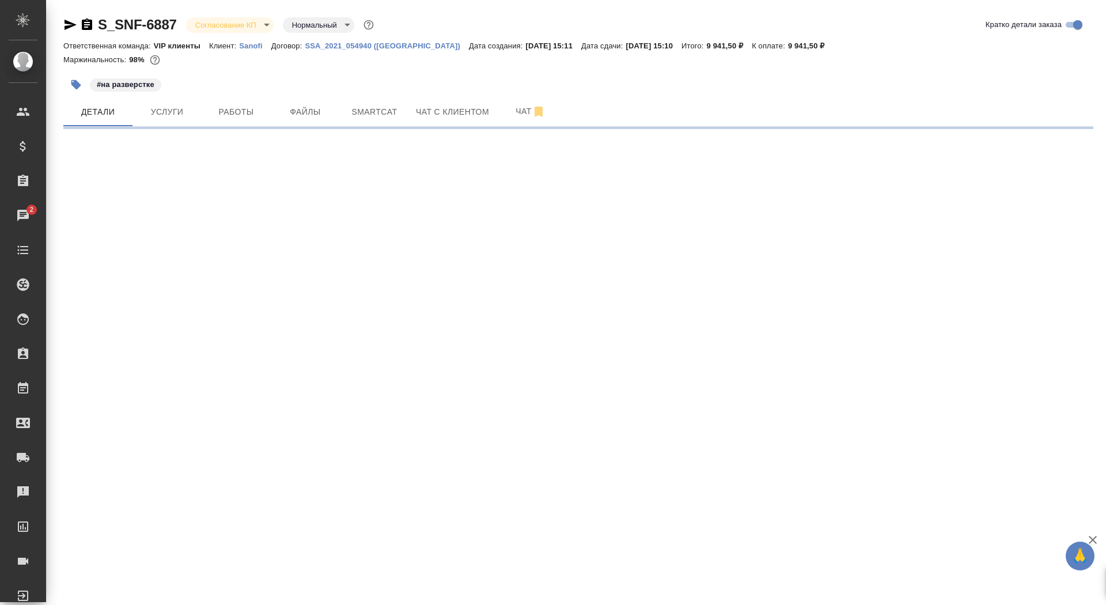
select select "RU"
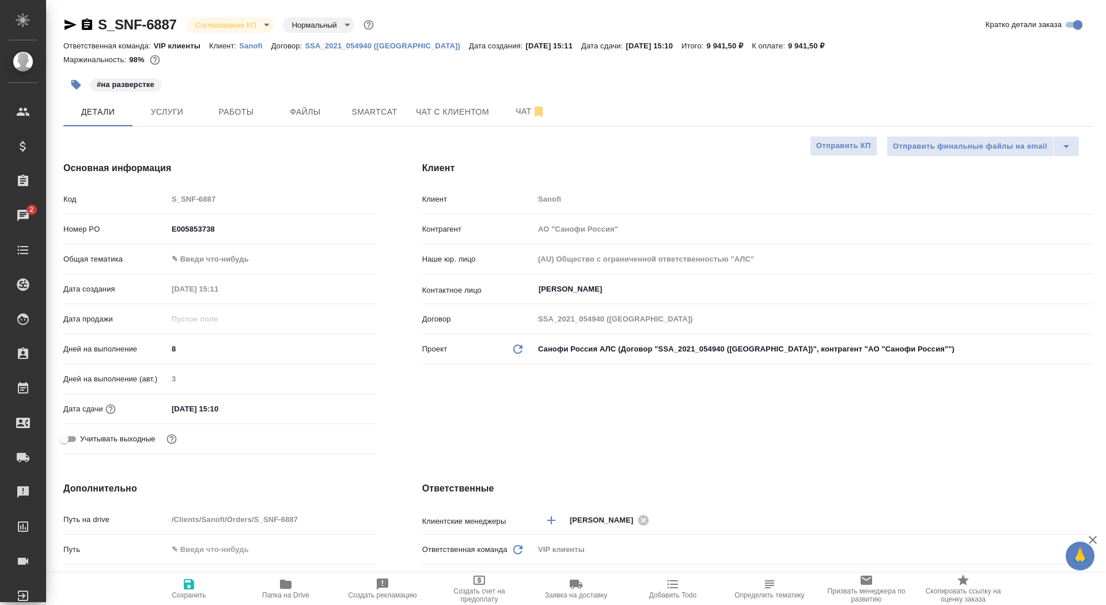
type textarea "x"
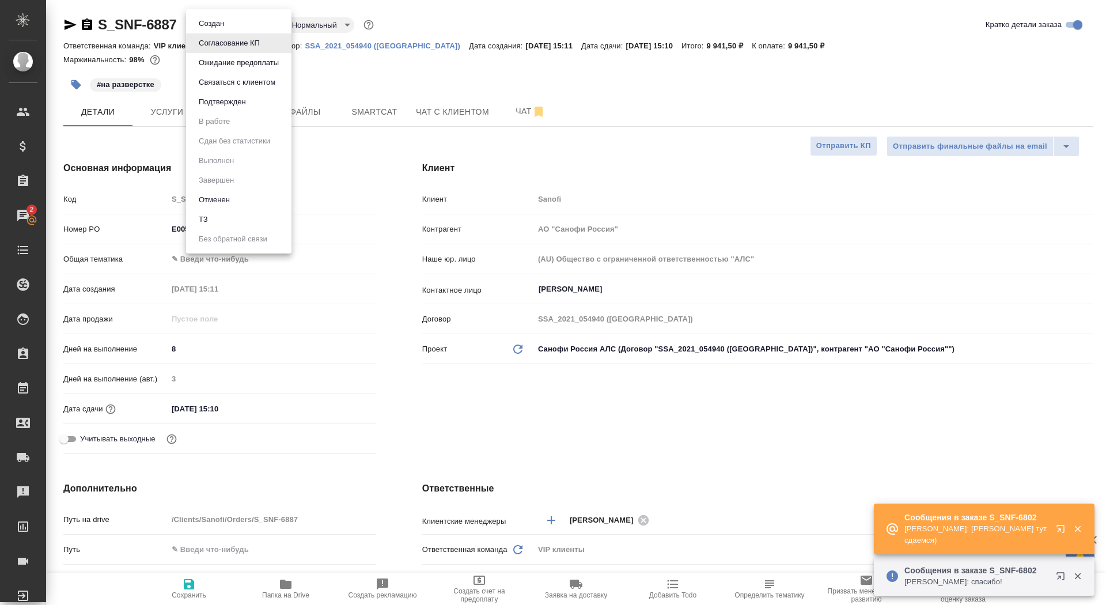
click at [251, 21] on body "🙏 .cls-1 fill:#fff; AWATERA Saydasheva Dilyara Клиенты Спецификации Заказы 2 Ча…" at bounding box center [553, 302] width 1106 height 605
click at [237, 107] on button "Подтвержден" at bounding box center [222, 102] width 54 height 13
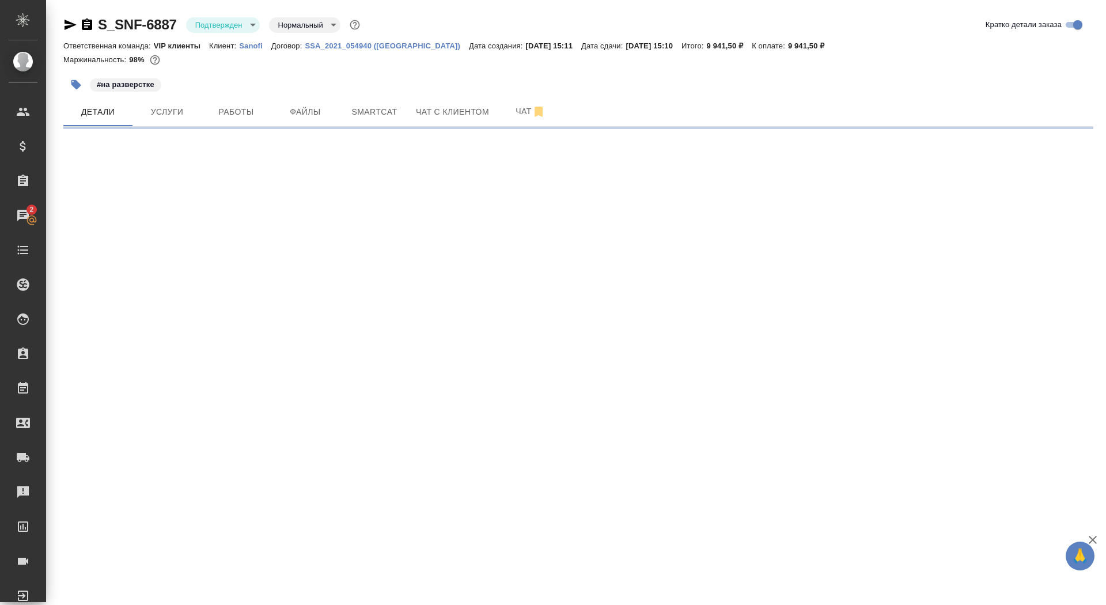
select select "RU"
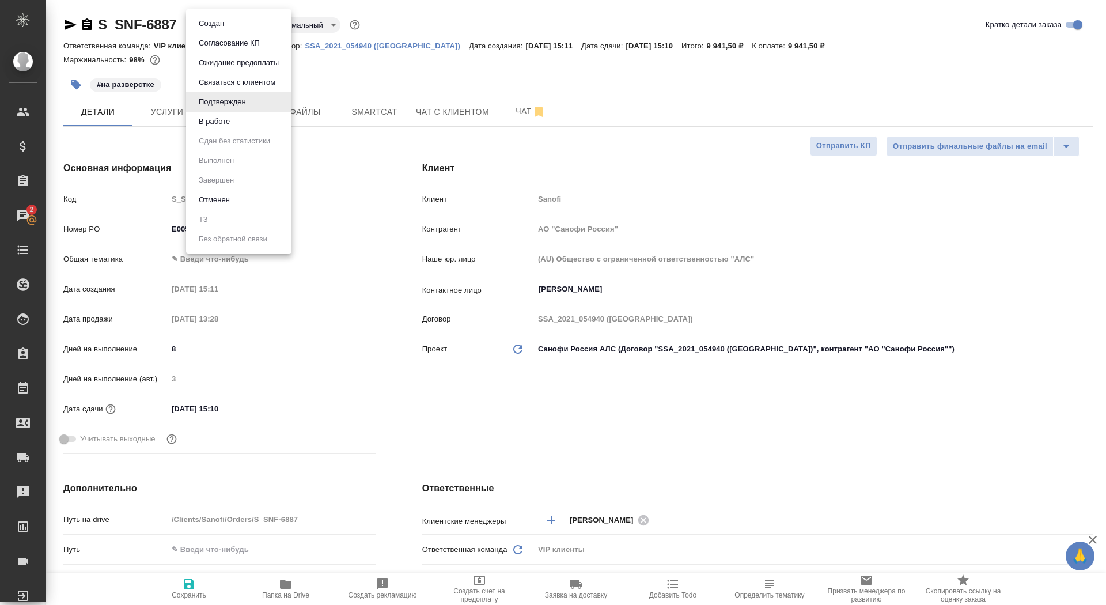
click at [233, 26] on body "🙏 .cls-1 fill:#fff; AWATERA Saydasheva Dilyara Клиенты Спецификации Заказы 2 Ча…" at bounding box center [553, 302] width 1106 height 605
type textarea "x"
click at [503, 55] on div at bounding box center [553, 302] width 1106 height 605
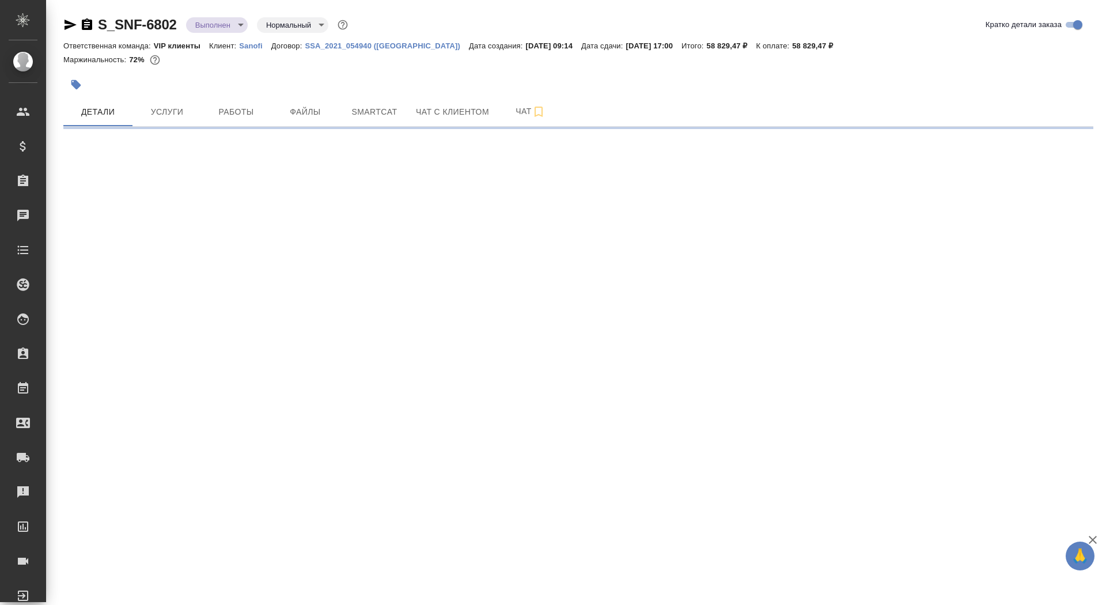
select select "RU"
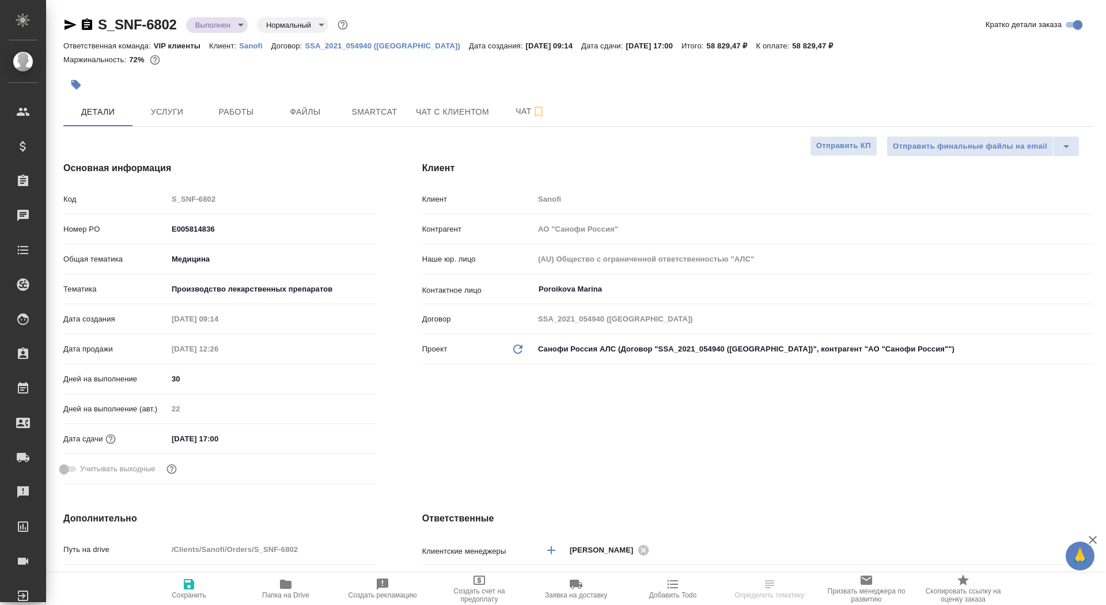
type textarea "x"
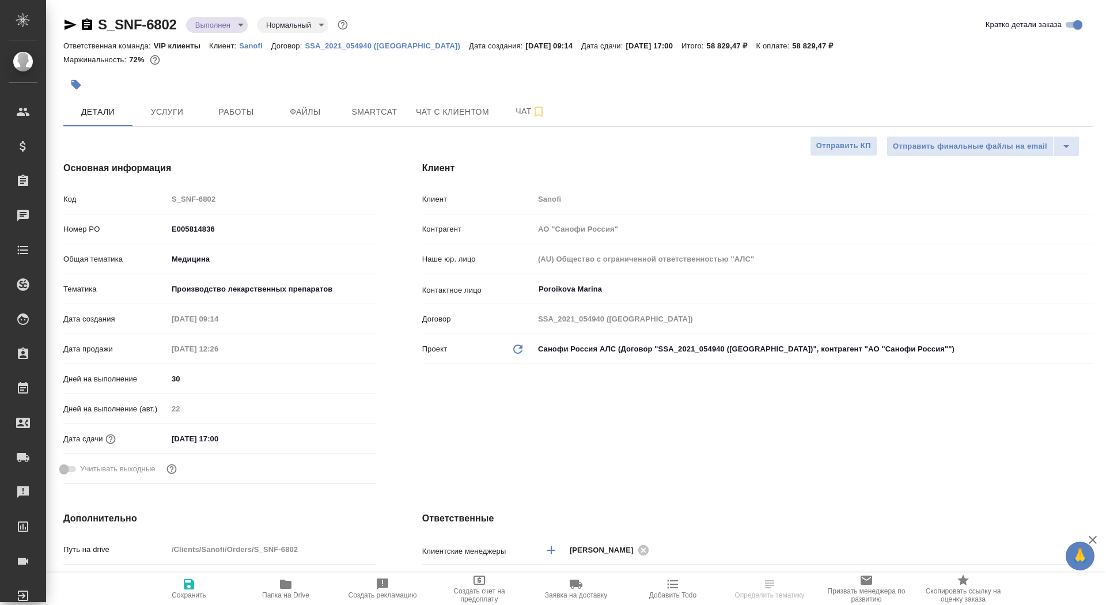
type textarea "x"
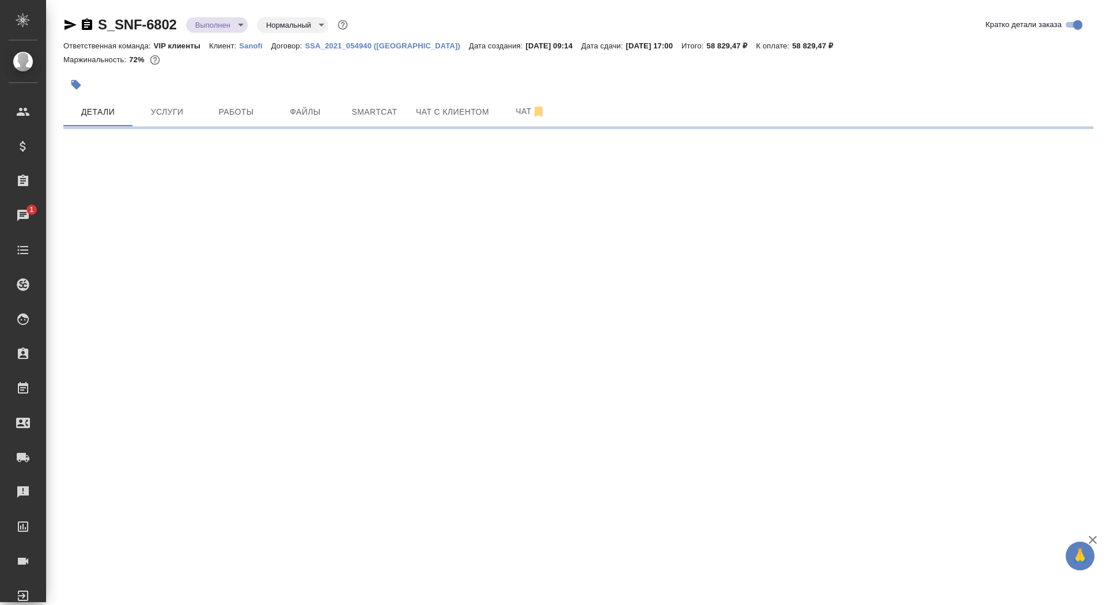
select select "RU"
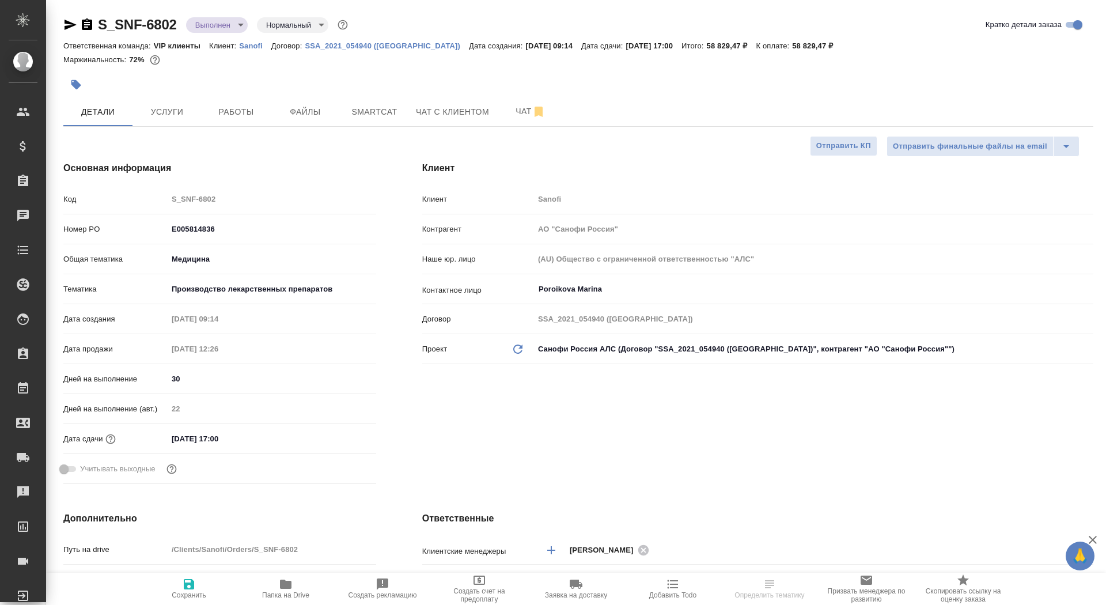
type textarea "x"
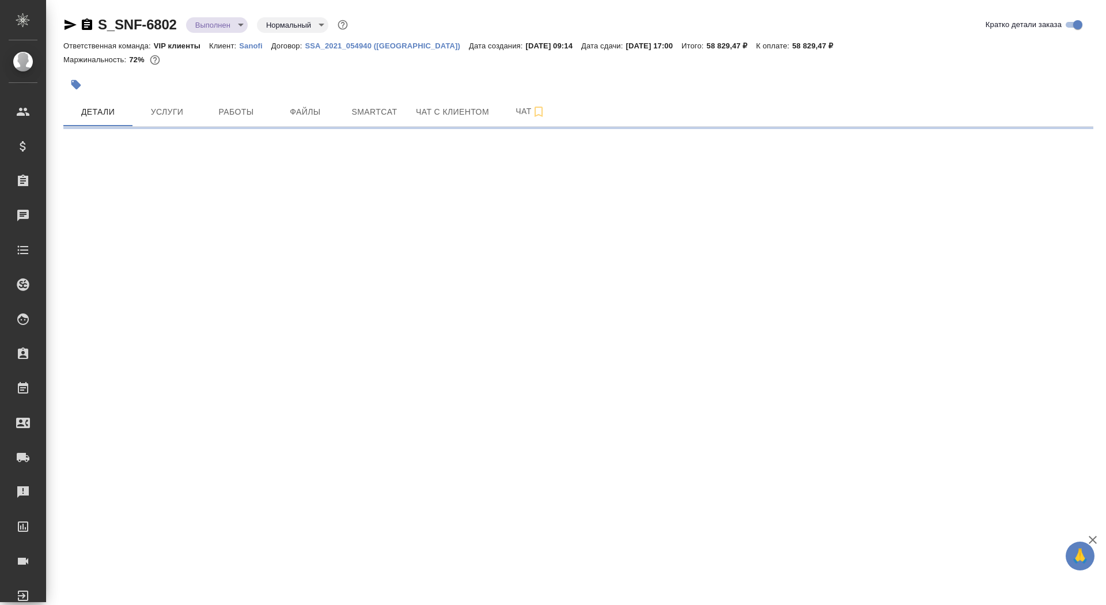
select select "RU"
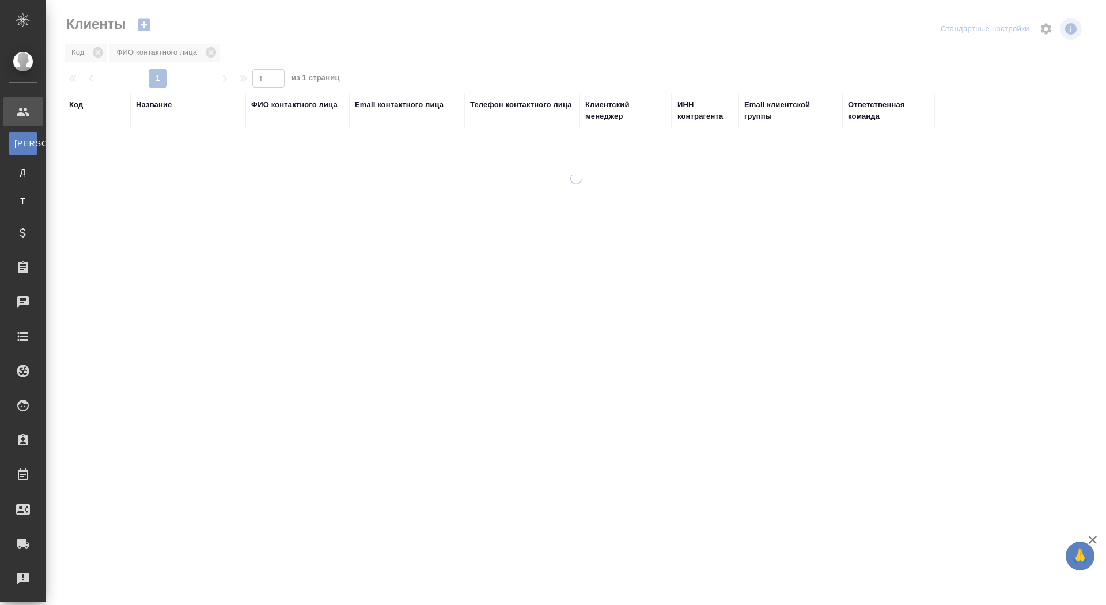
select select "RU"
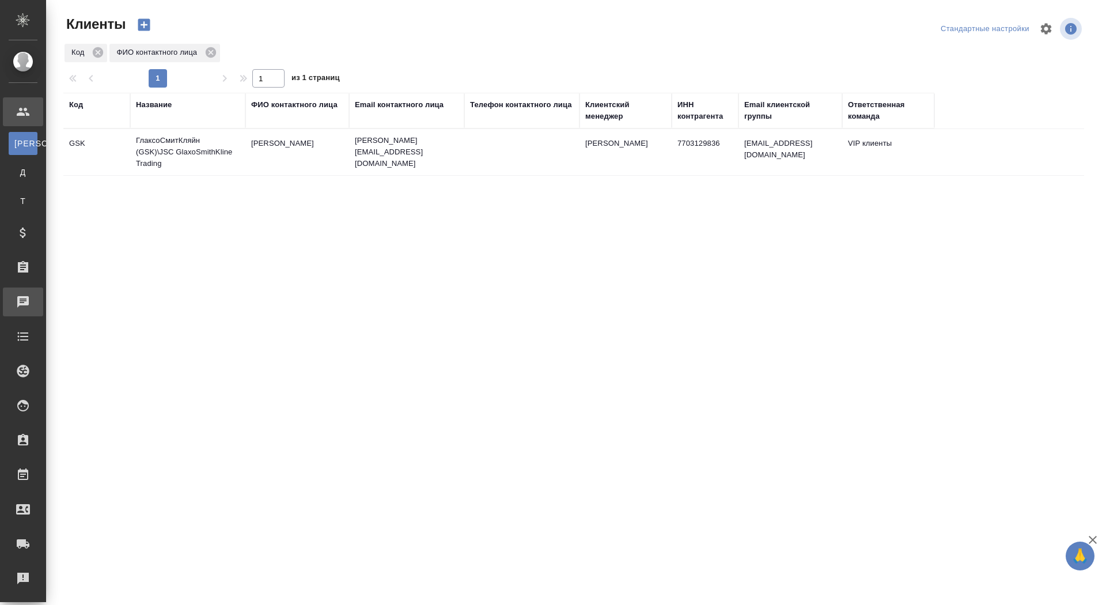
click at [23, 303] on div "Чаты" at bounding box center [8, 301] width 29 height 17
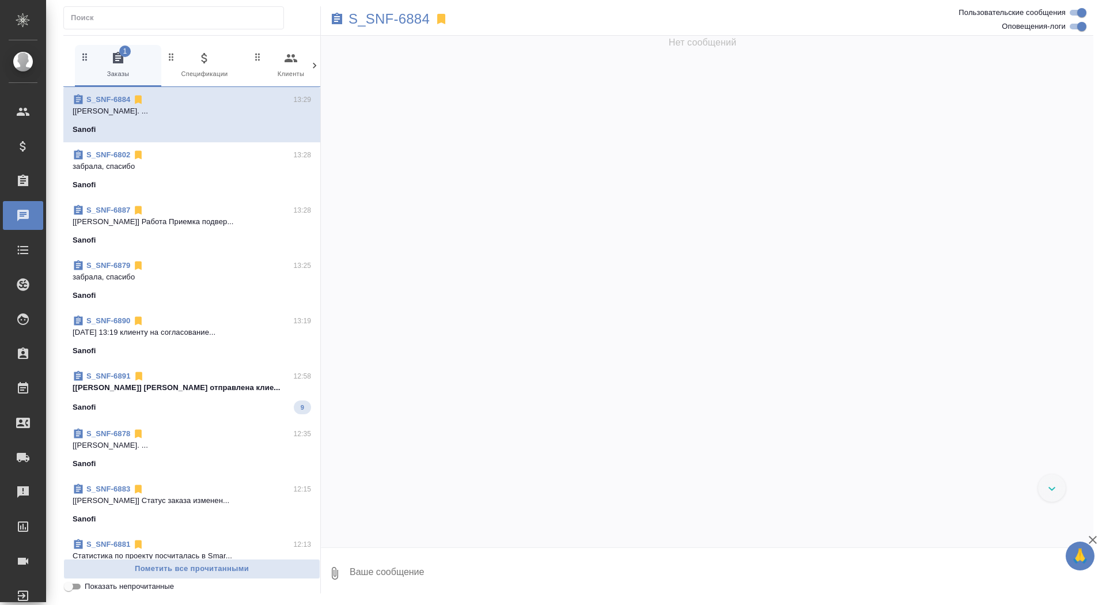
click at [214, 165] on p "забрала, спасибо" at bounding box center [192, 167] width 238 height 12
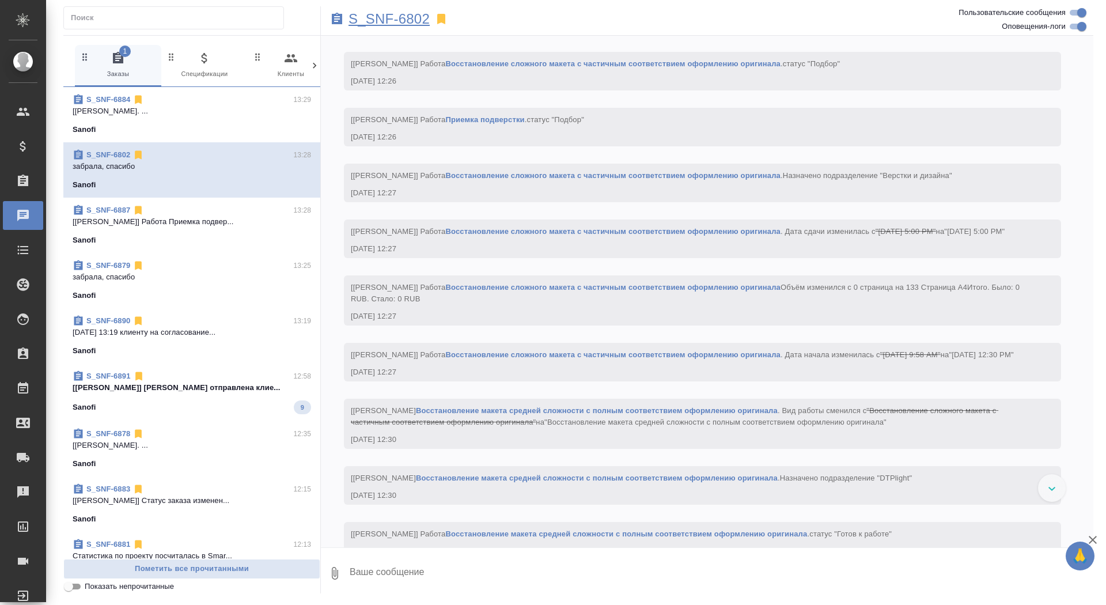
scroll to position [3852, 0]
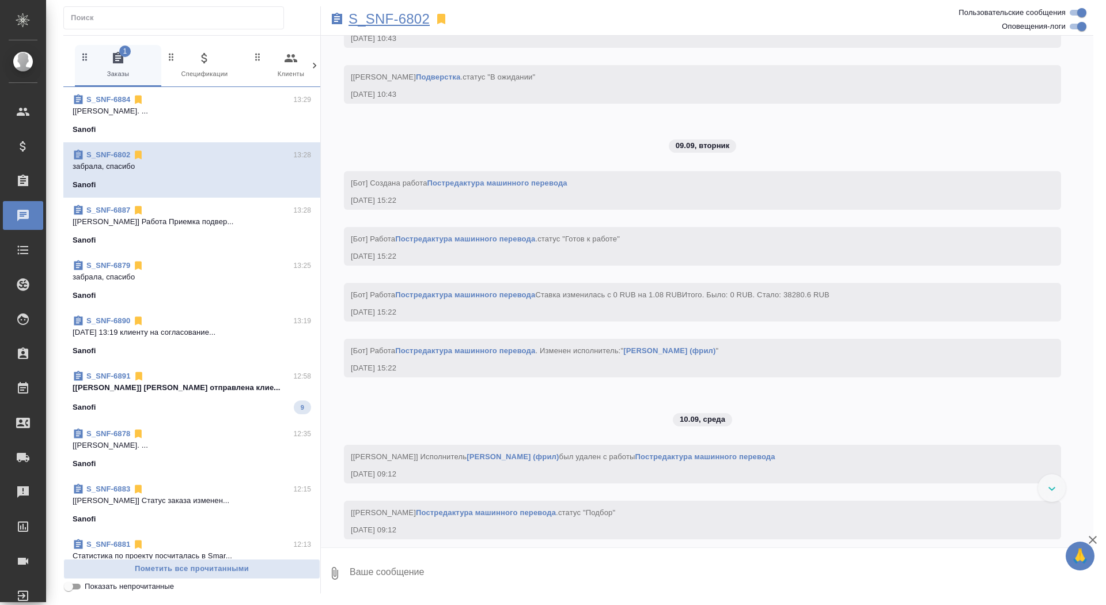
click at [386, 22] on p "S_SNF-6802" at bounding box center [388, 19] width 81 height 12
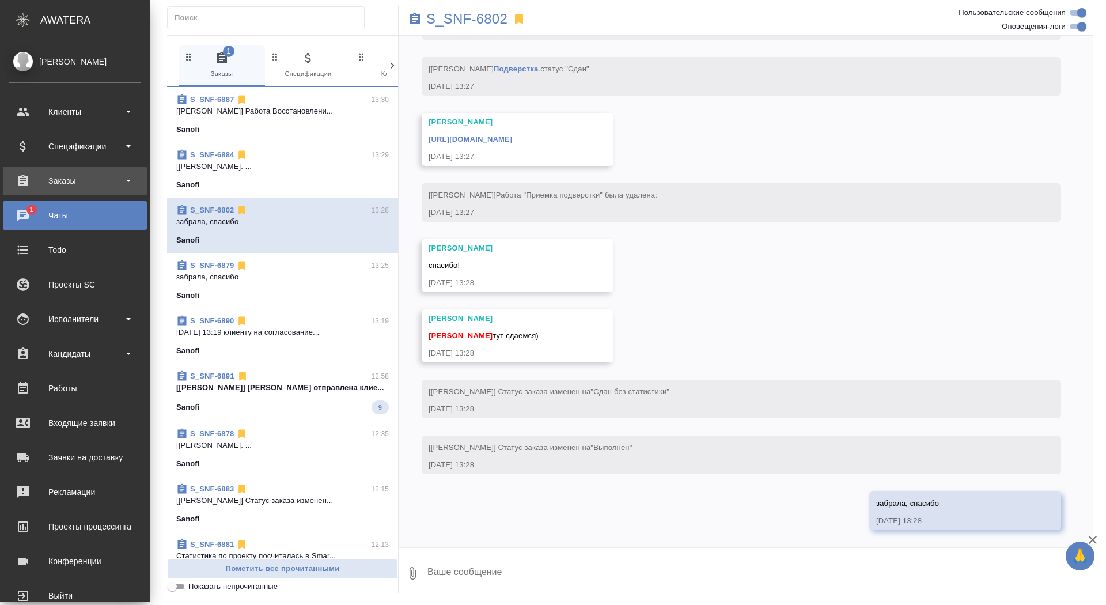
scroll to position [5666, 0]
click at [52, 182] on div "Заказы" at bounding box center [75, 180] width 132 height 17
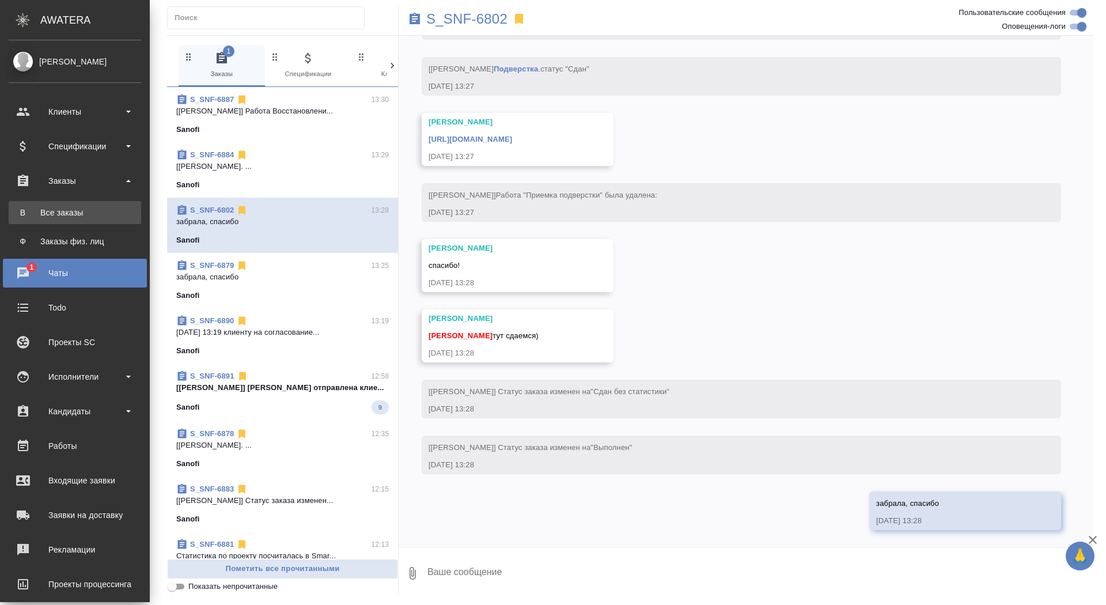
click at [52, 213] on div "Все заказы" at bounding box center [74, 213] width 121 height 12
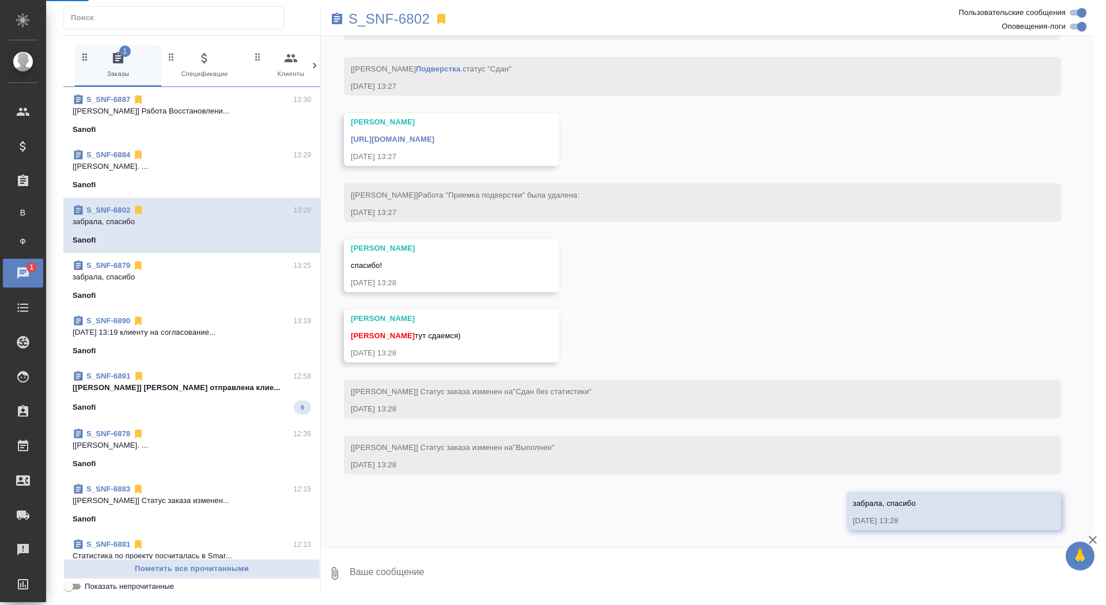
scroll to position [5574, 0]
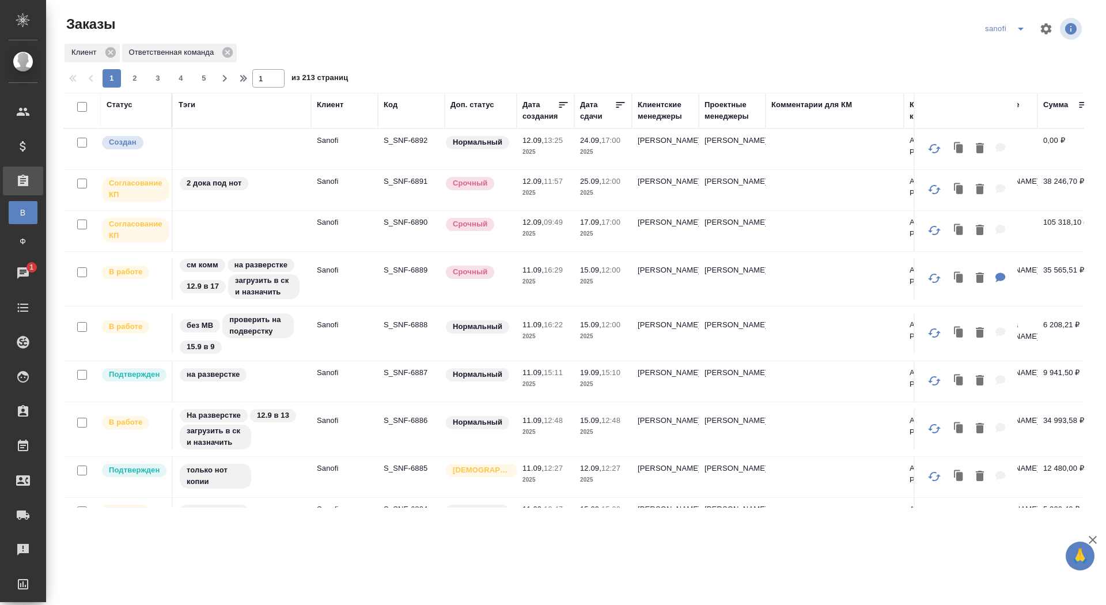
click at [400, 136] on p "S_SNF-6892" at bounding box center [411, 141] width 55 height 12
click at [406, 468] on p "S_SNF-6885" at bounding box center [411, 469] width 55 height 12
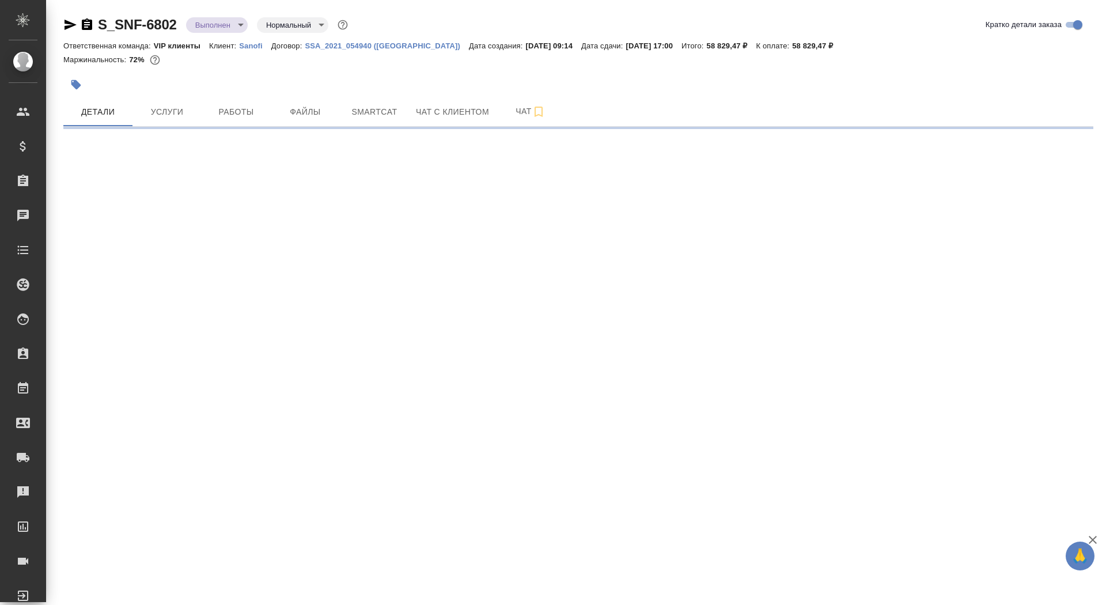
click at [85, 16] on div "S_SNF-6802 Выполнен completed Нормальный normal" at bounding box center [206, 25] width 287 height 18
select select "RU"
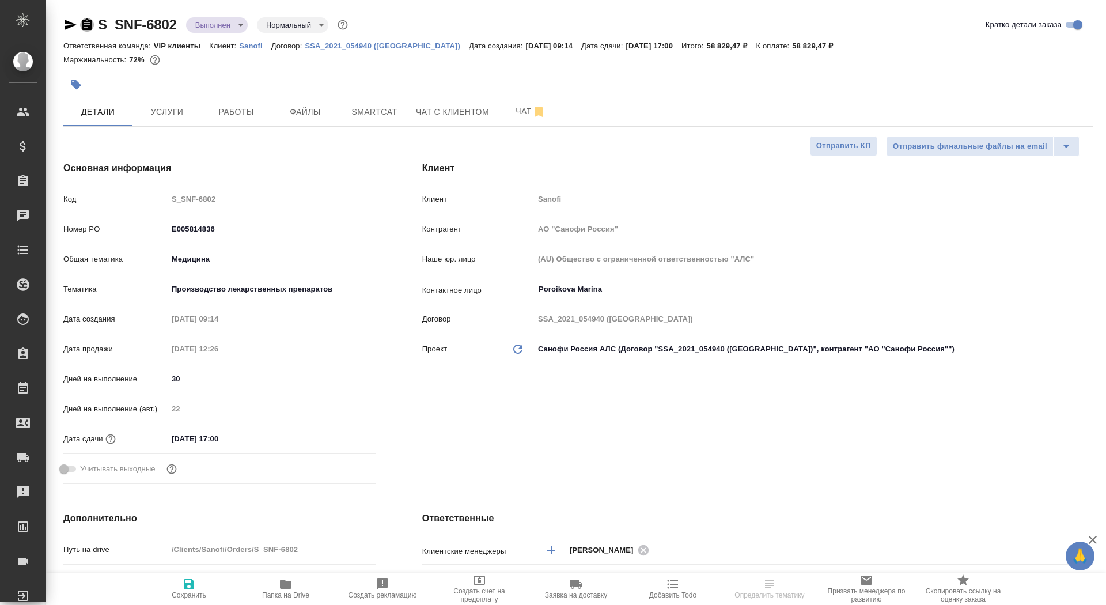
click at [88, 24] on icon "button" at bounding box center [87, 25] width 14 height 14
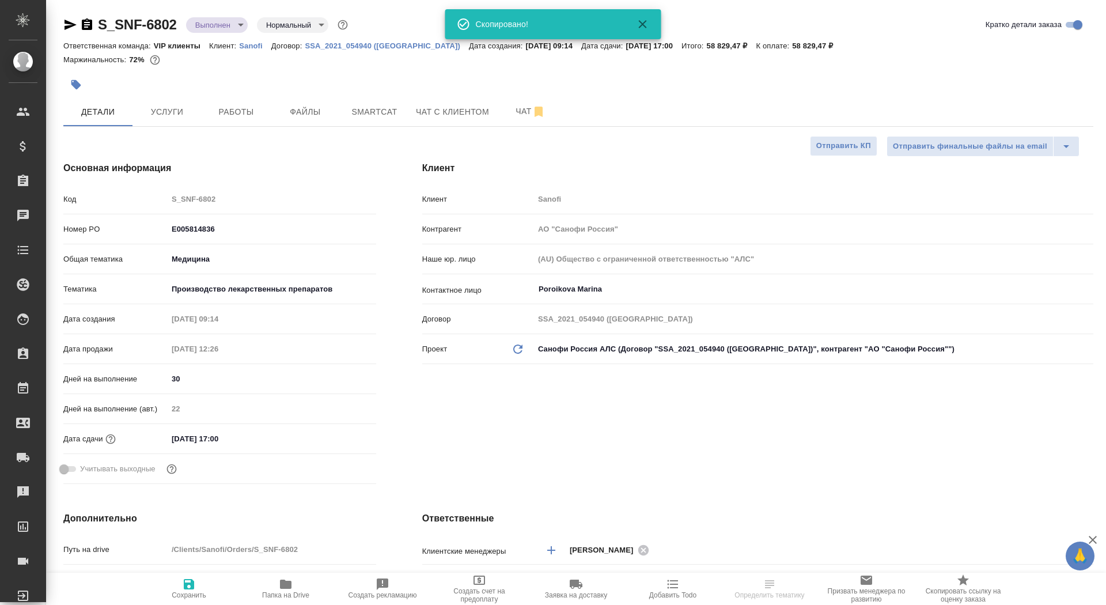
type textarea "x"
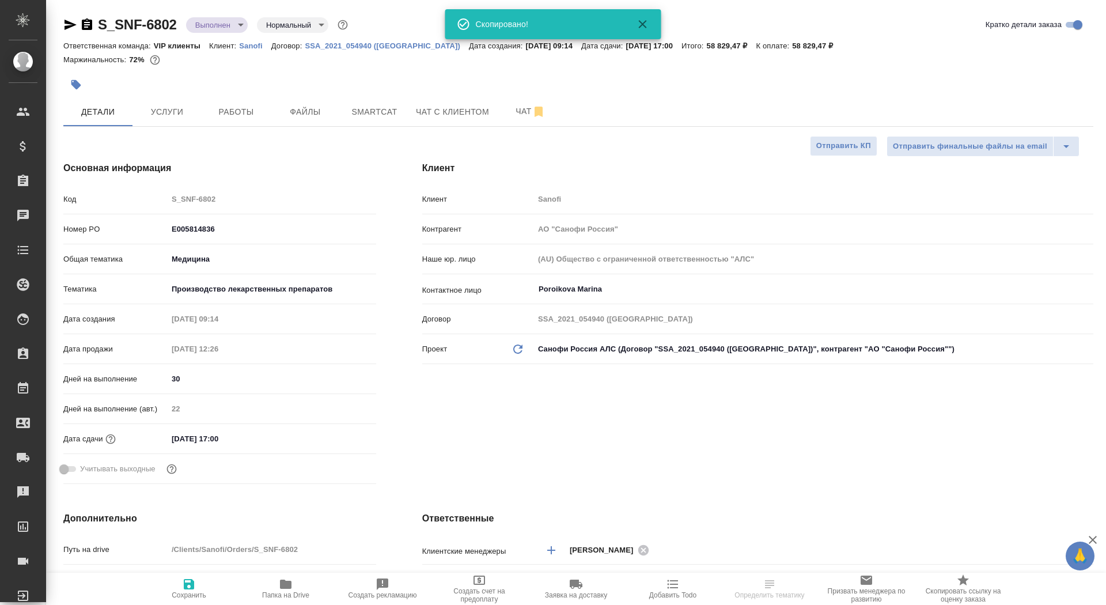
type textarea "x"
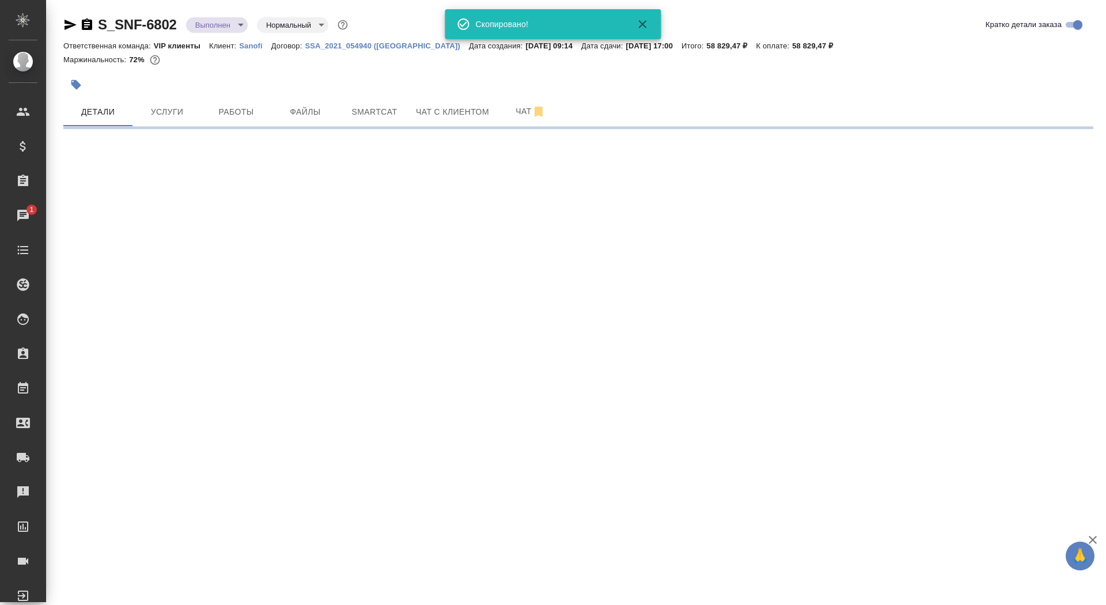
select select "RU"
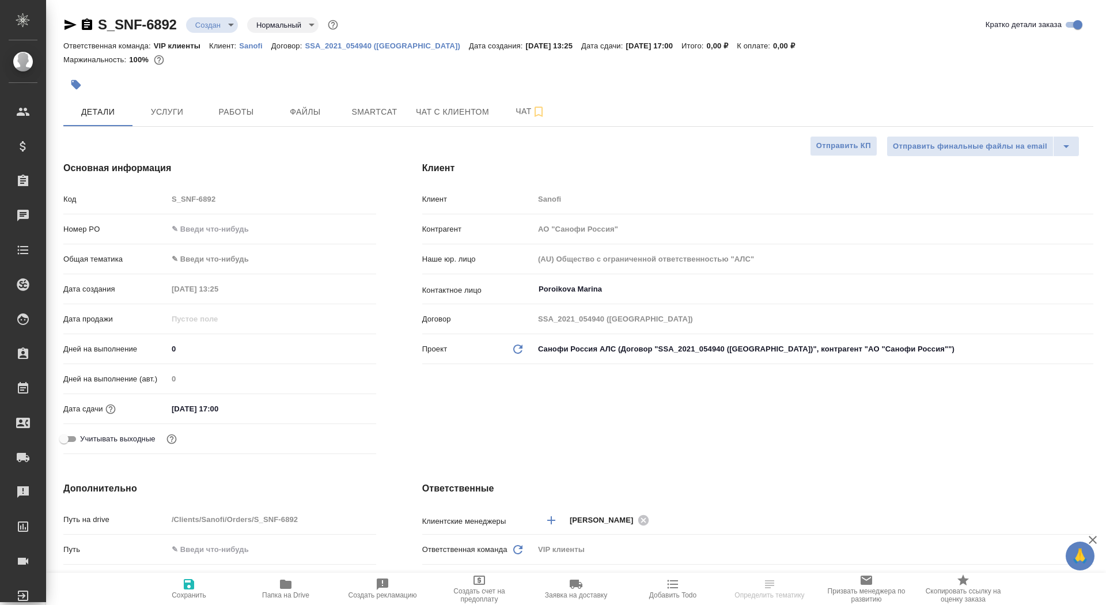
select select "RU"
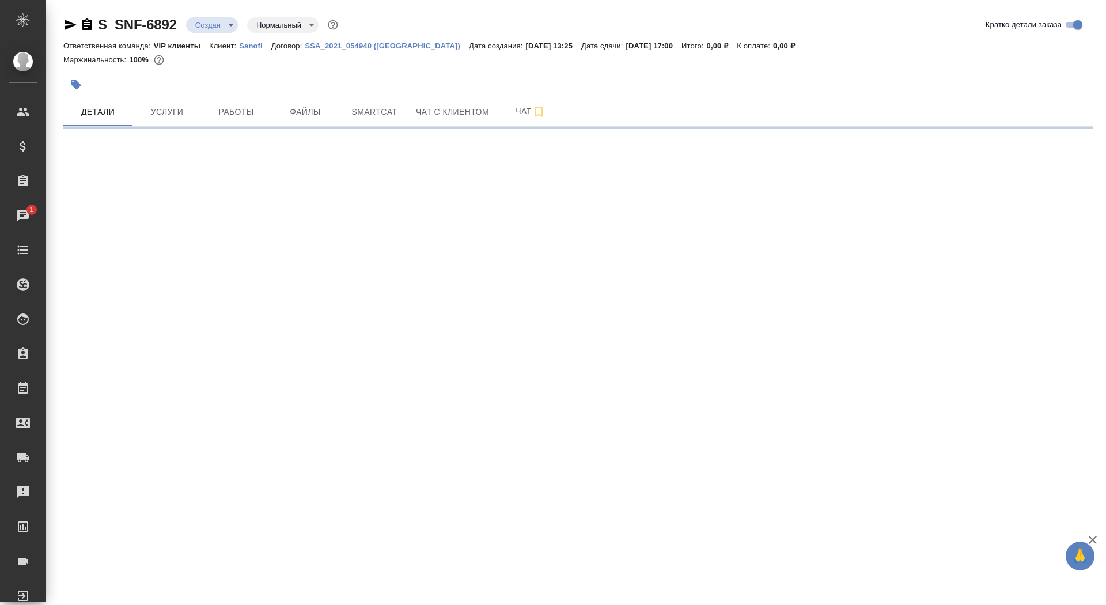
select select "RU"
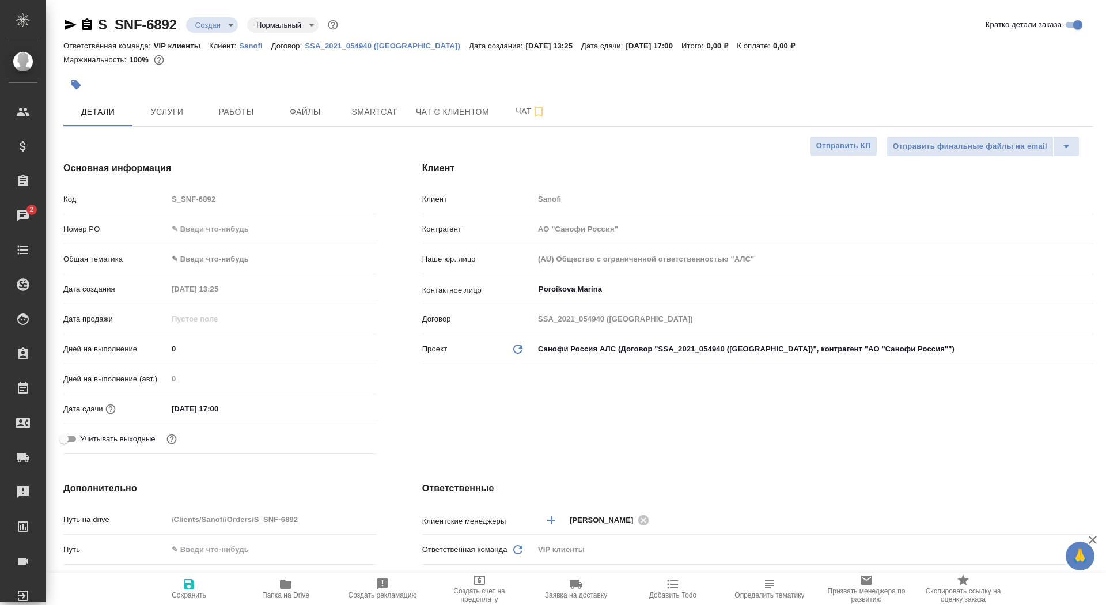
type textarea "x"
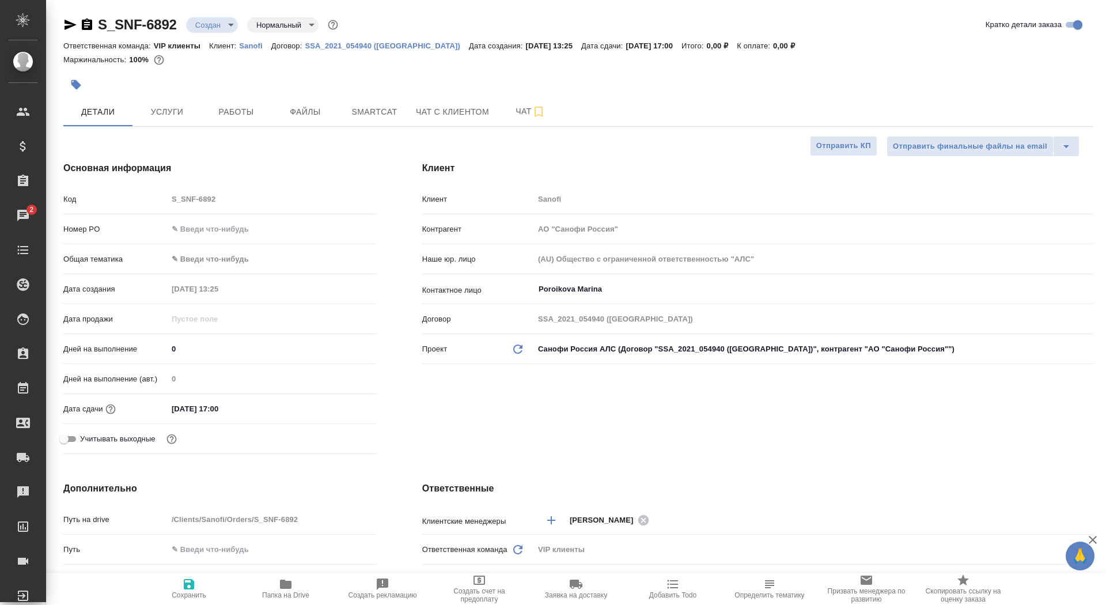
type textarea "x"
drag, startPoint x: 179, startPoint y: 344, endPoint x: 162, endPoint y: 342, distance: 16.4
click at [162, 342] on div "Дней на выполнение 0" at bounding box center [219, 349] width 313 height 20
type input "1"
type textarea "x"
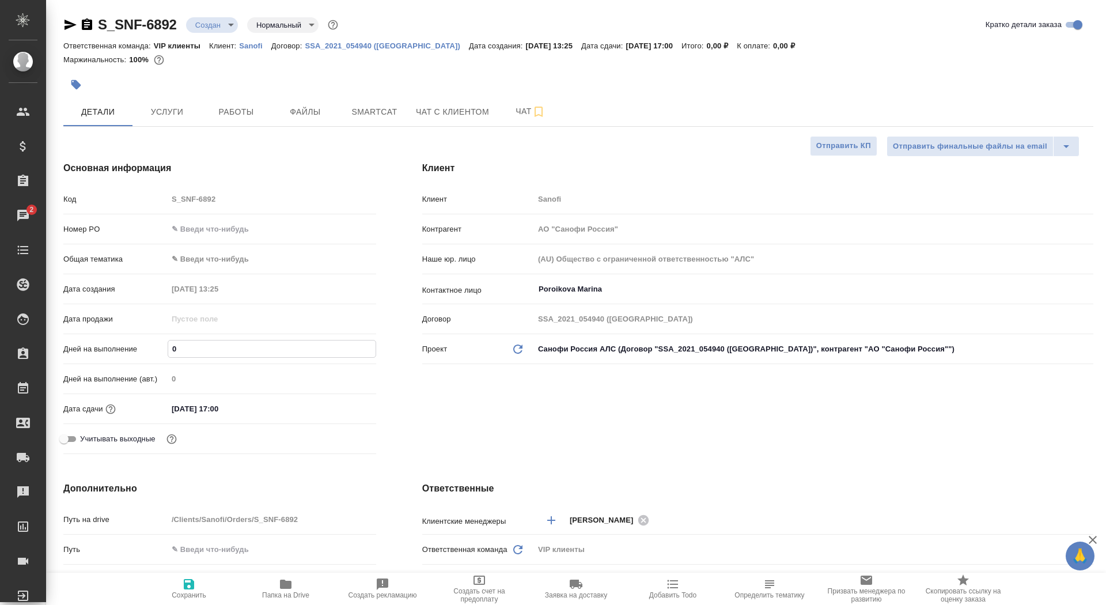
type textarea "x"
type input "12"
type textarea "x"
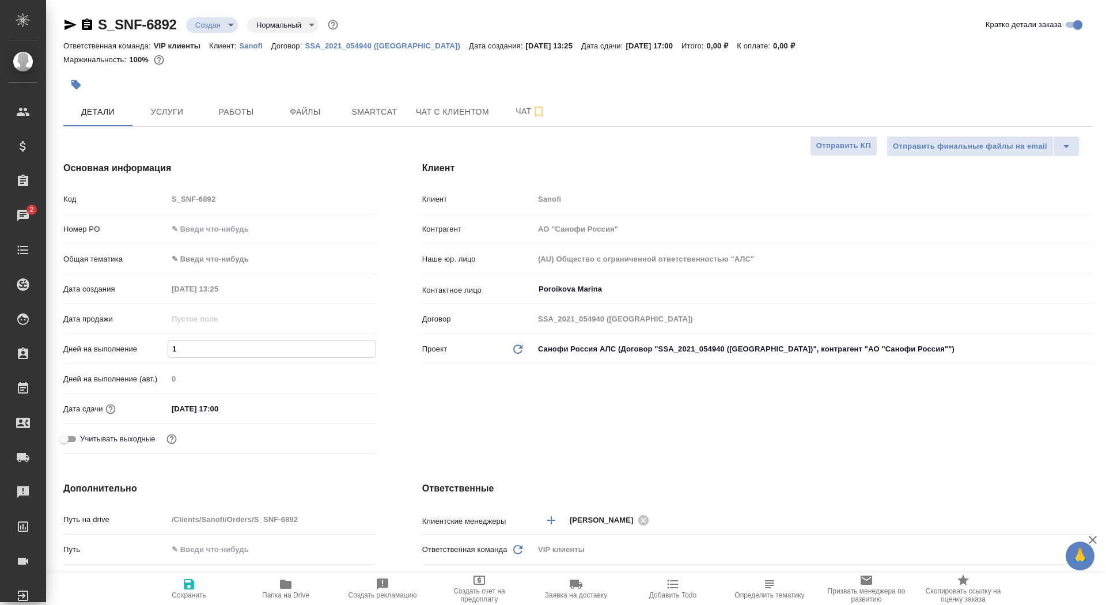
type textarea "x"
type input "12"
click at [183, 604] on button "Сохранить" at bounding box center [189, 589] width 97 height 32
type textarea "x"
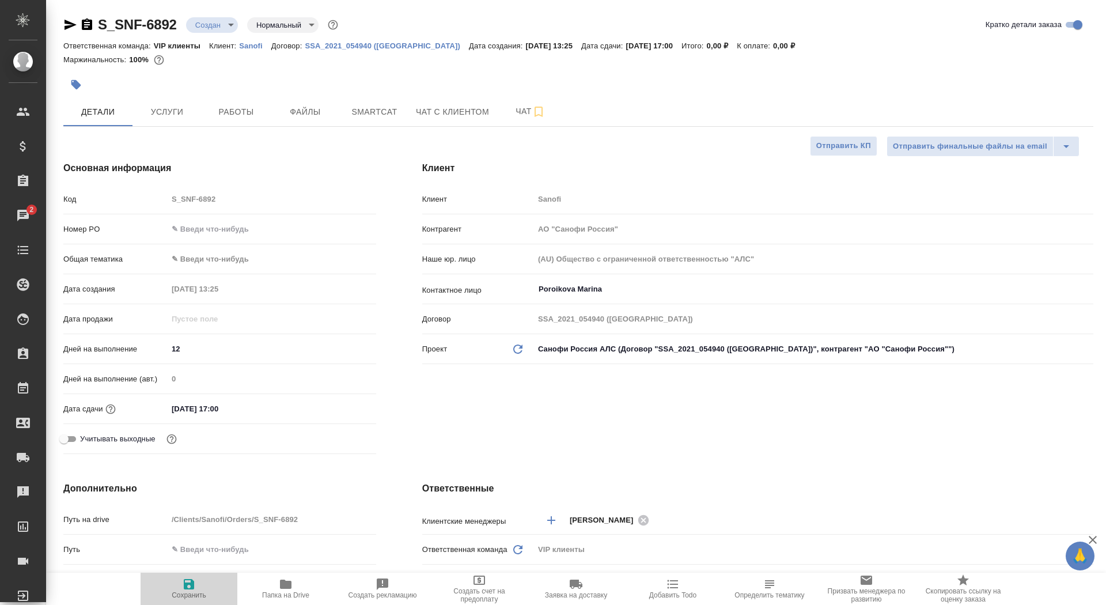
type textarea "x"
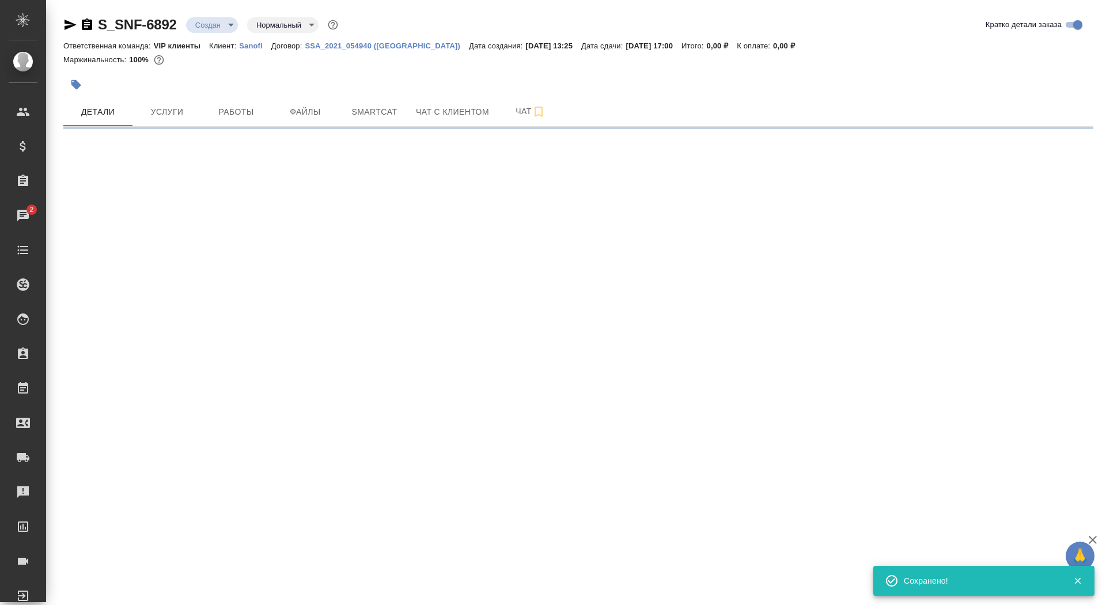
select select "RU"
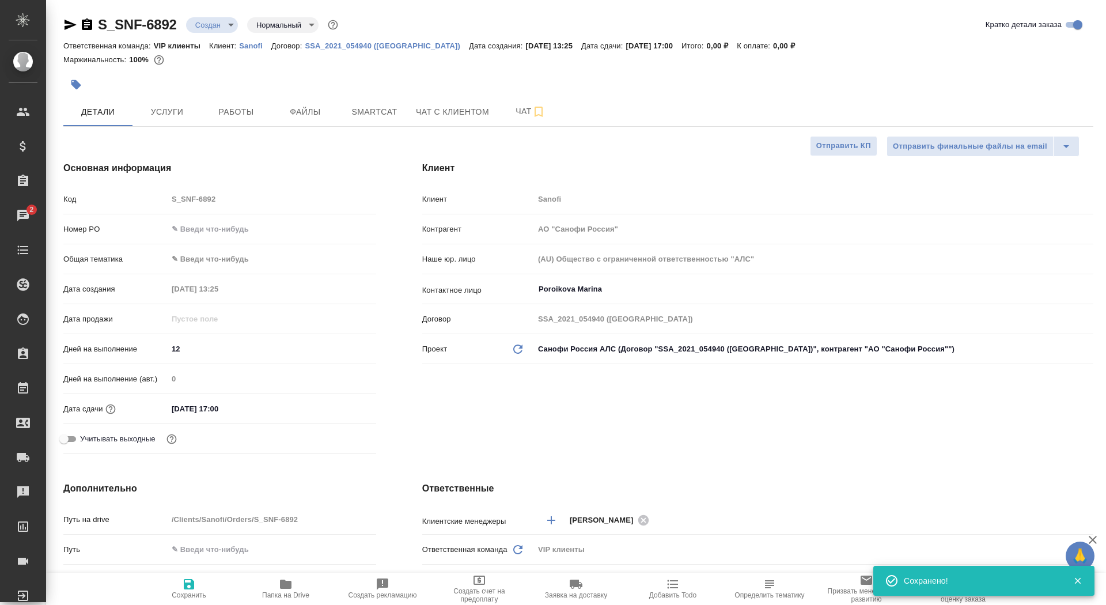
type textarea "x"
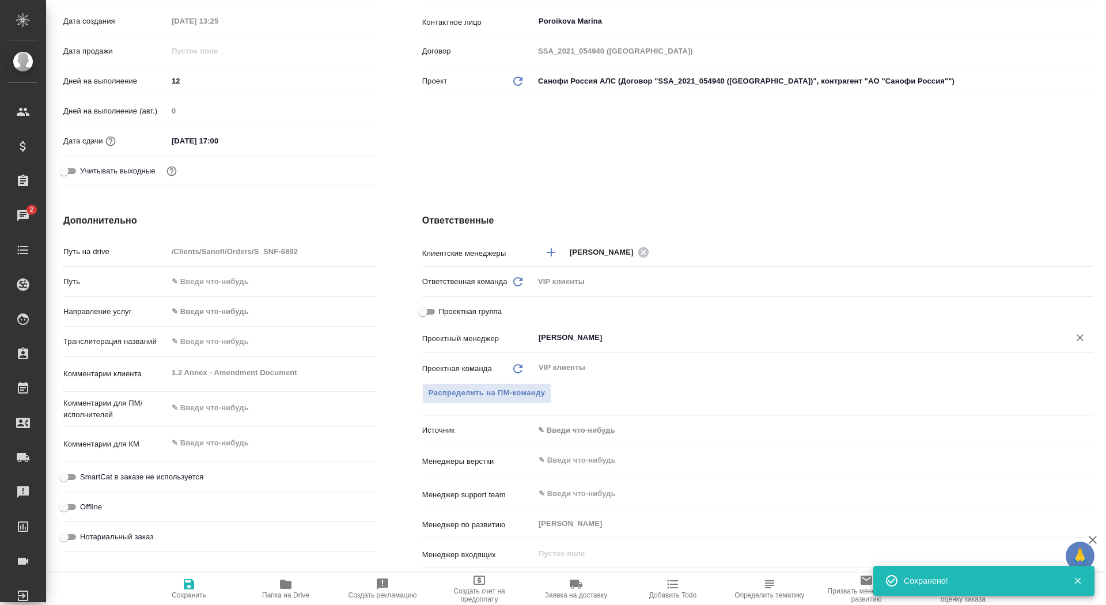
click at [567, 336] on input "[PERSON_NAME]" at bounding box center [794, 338] width 514 height 14
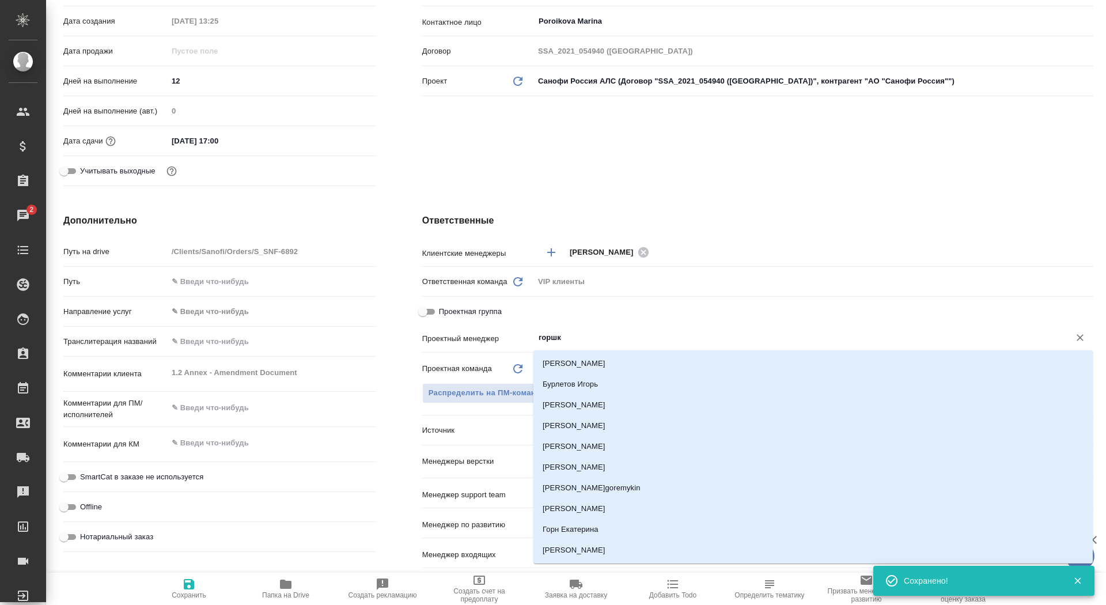
type input "горшко"
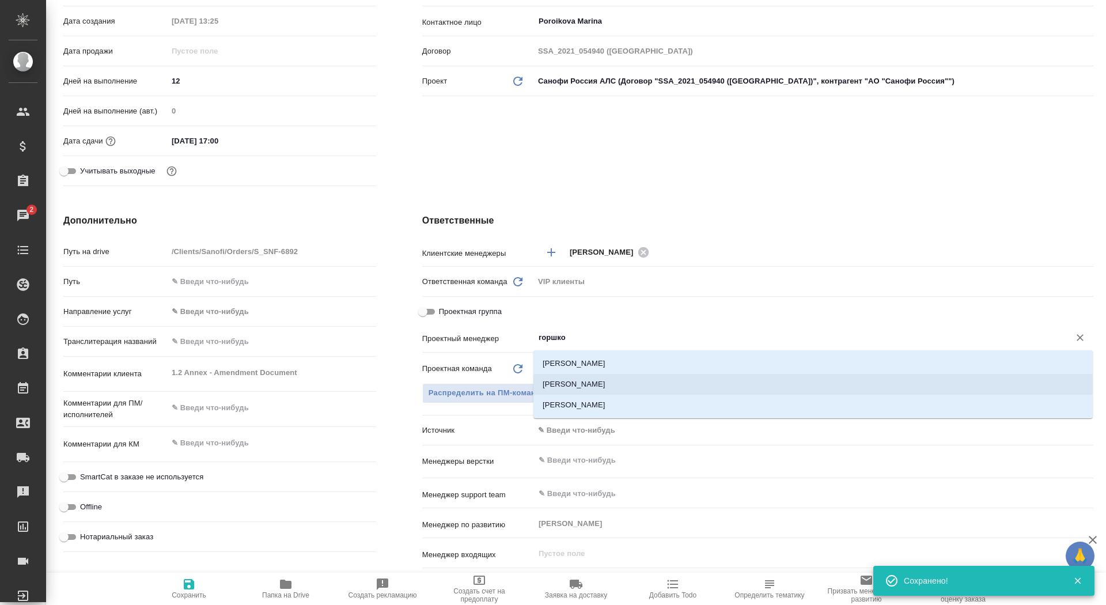
click at [660, 381] on li "Горшкова Валентина" at bounding box center [812, 384] width 559 height 21
type textarea "x"
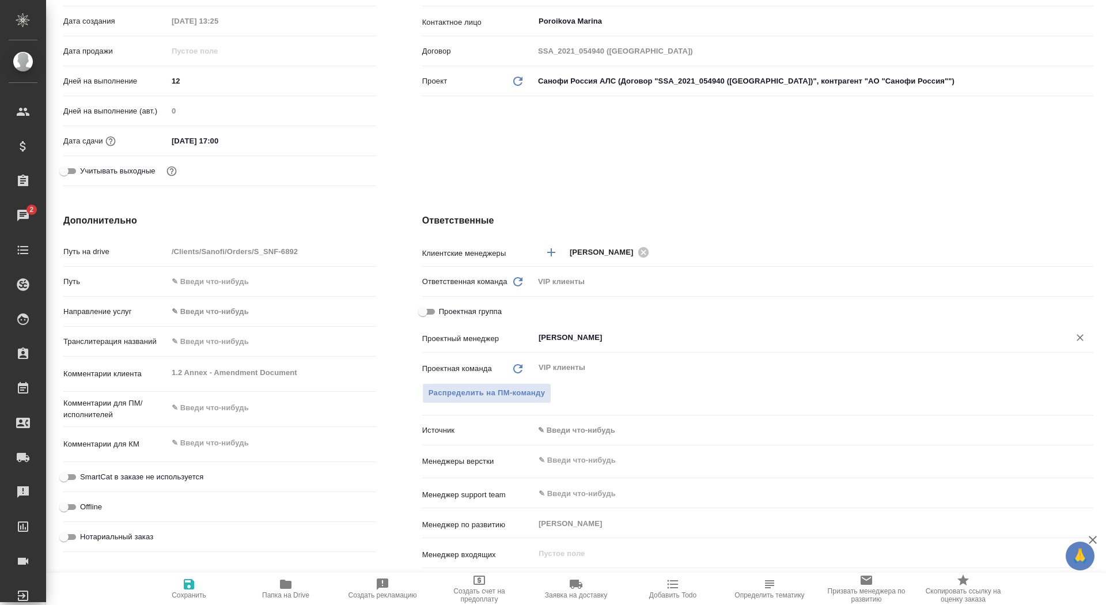
type input "Горшкова Валентина"
click at [183, 588] on icon "button" at bounding box center [189, 584] width 14 height 14
type textarea "x"
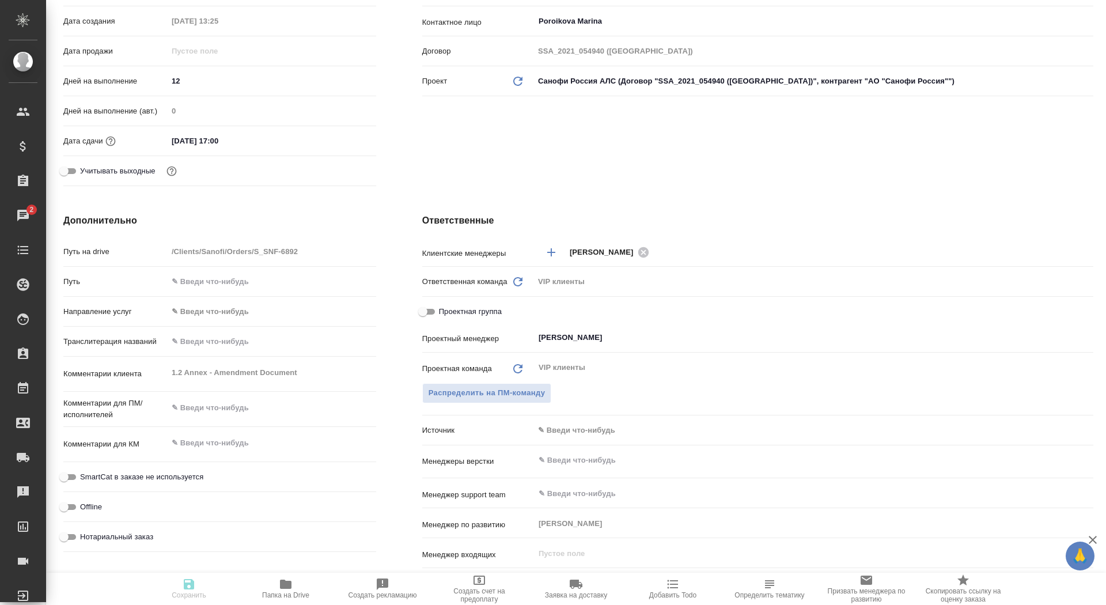
type textarea "x"
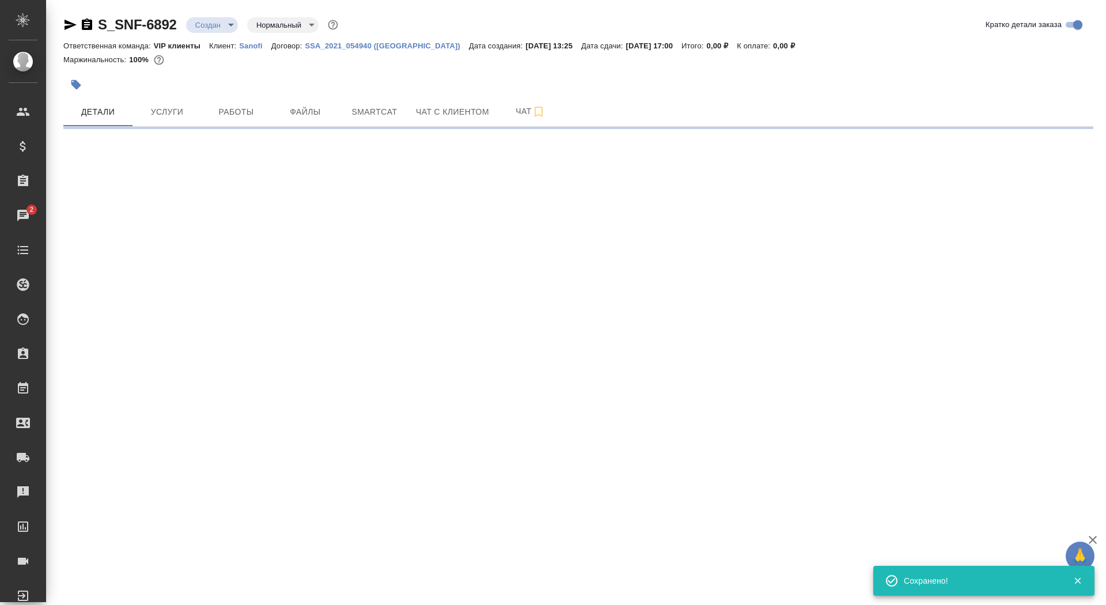
scroll to position [0, 0]
select select "RU"
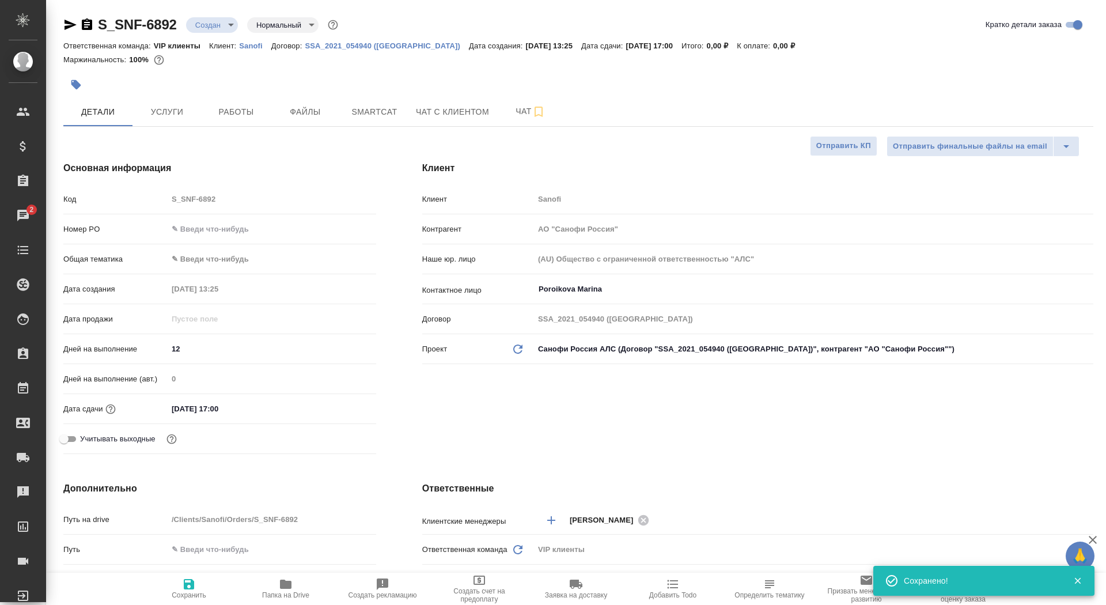
type textarea "x"
click at [276, 591] on span "Папка на Drive" at bounding box center [285, 595] width 47 height 8
type textarea "x"
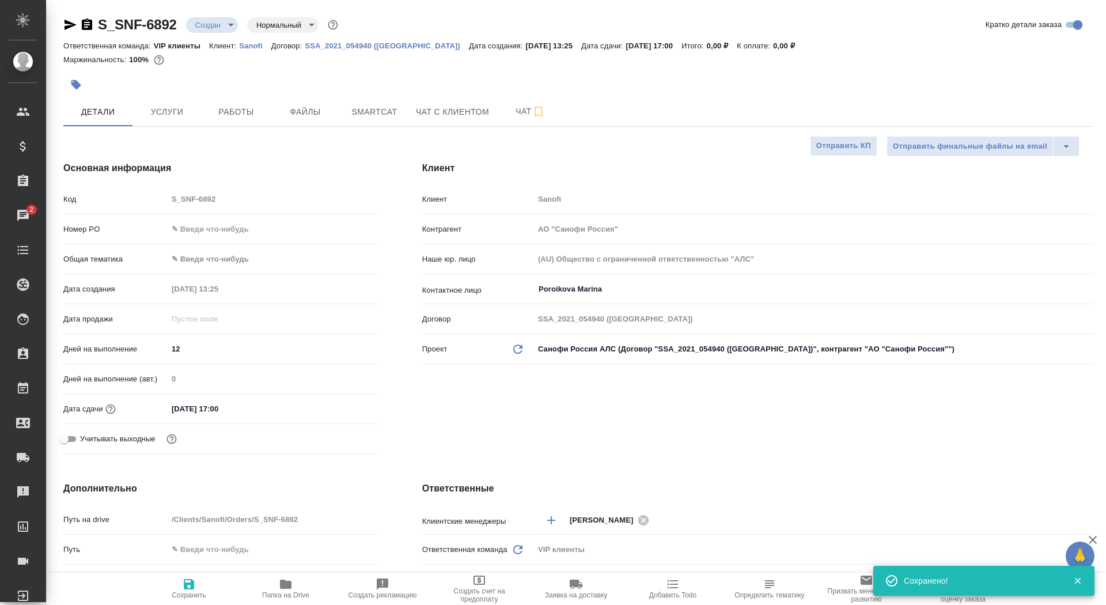
type textarea "x"
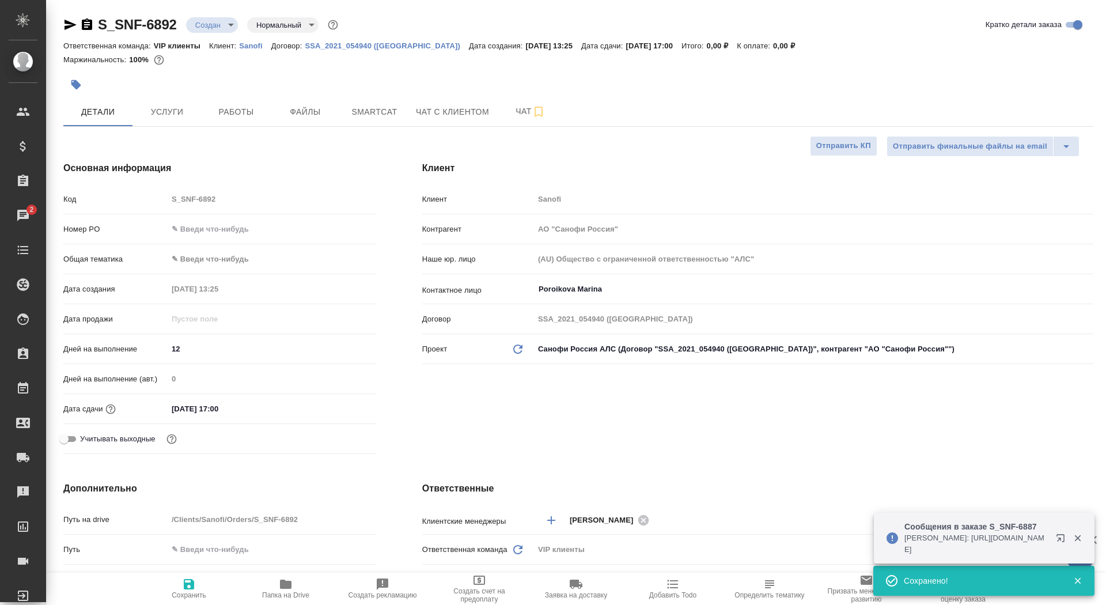
click at [211, 29] on body "🙏 .cls-1 fill:#fff; AWATERA Saydasheva Dilyara Клиенты Спецификации Заказы 2 Ча…" at bounding box center [553, 302] width 1106 height 605
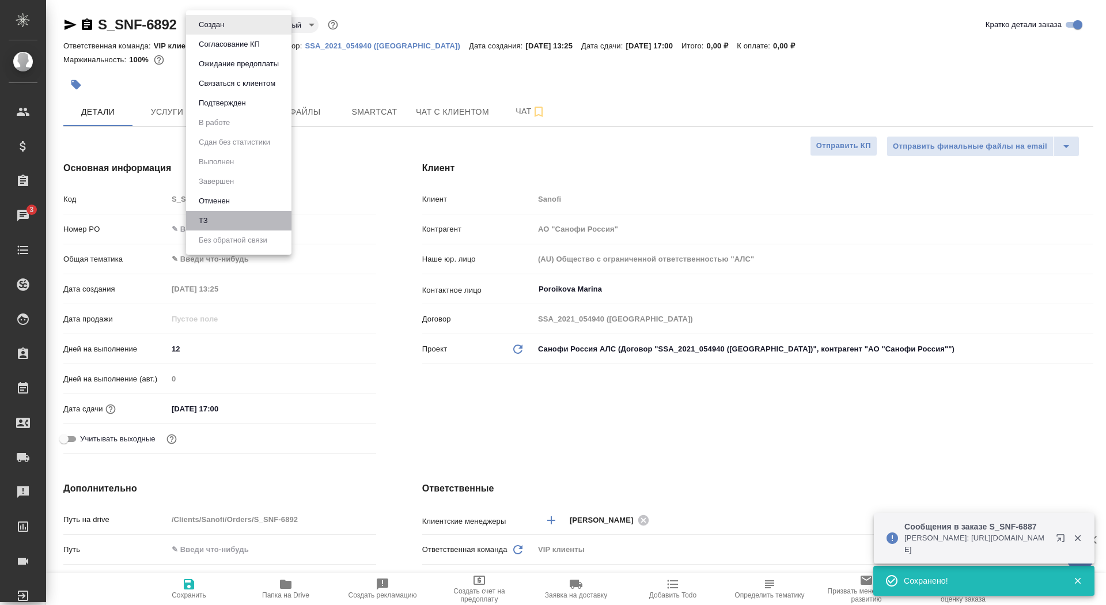
click at [233, 218] on li "ТЗ" at bounding box center [238, 221] width 105 height 20
type textarea "x"
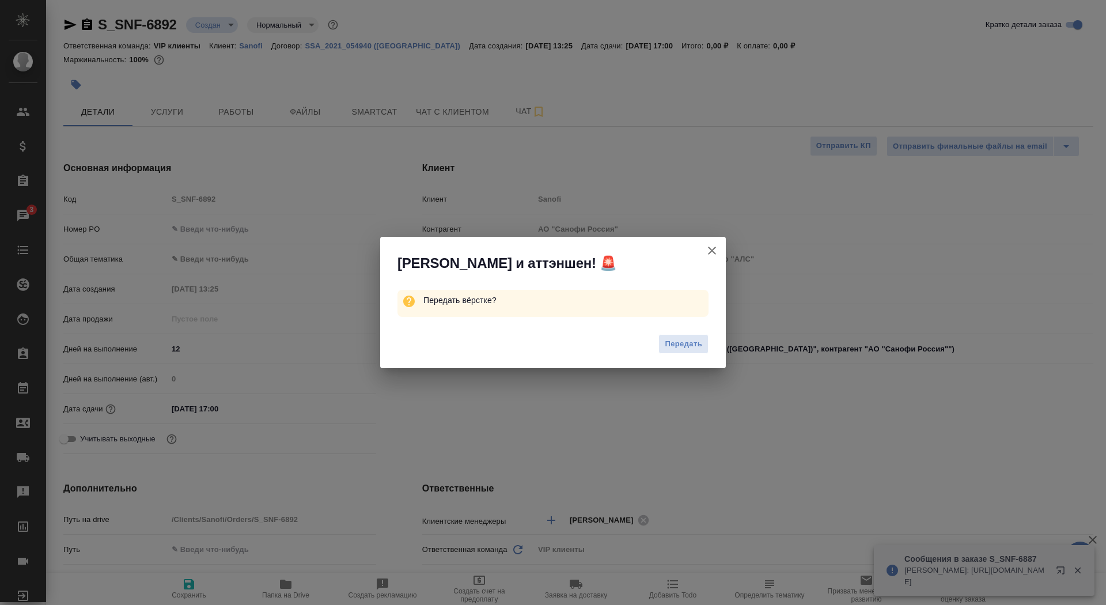
click at [686, 341] on span "Передать" at bounding box center [683, 344] width 37 height 13
type textarea "x"
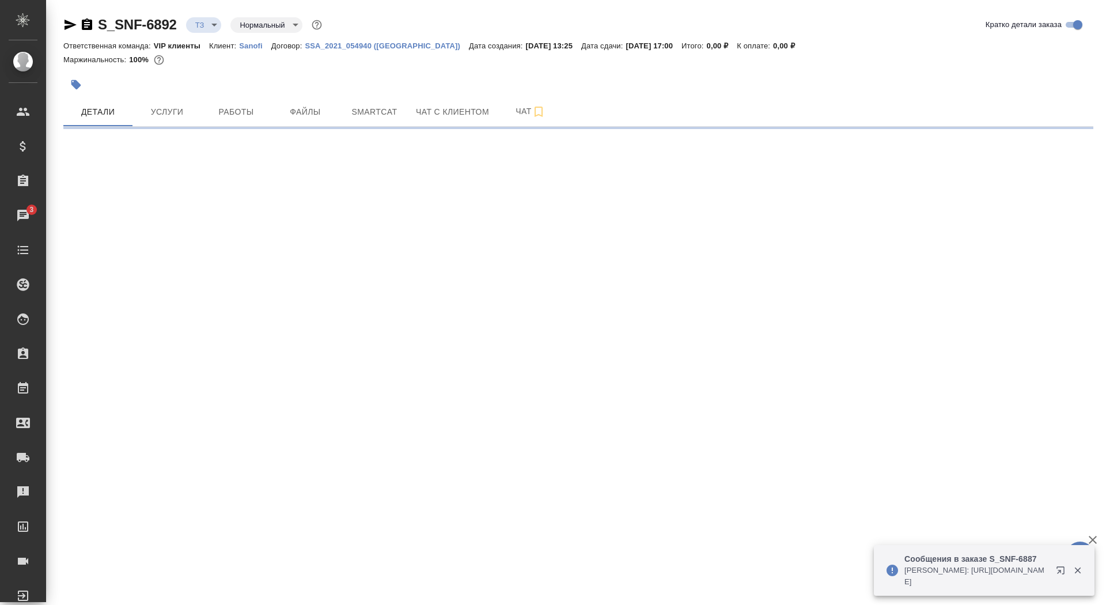
select select "RU"
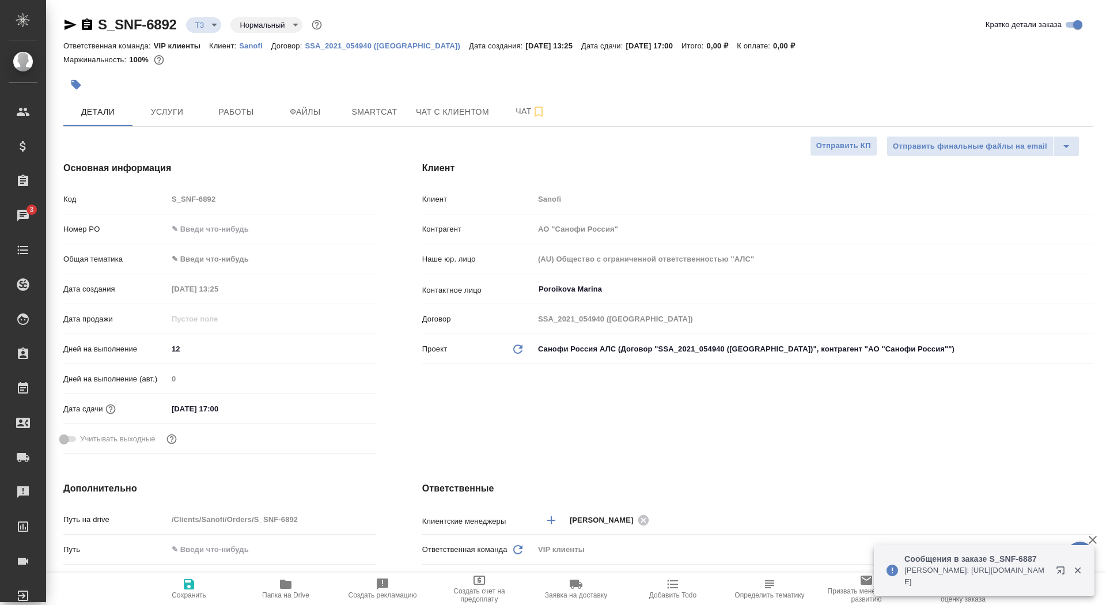
type textarea "x"
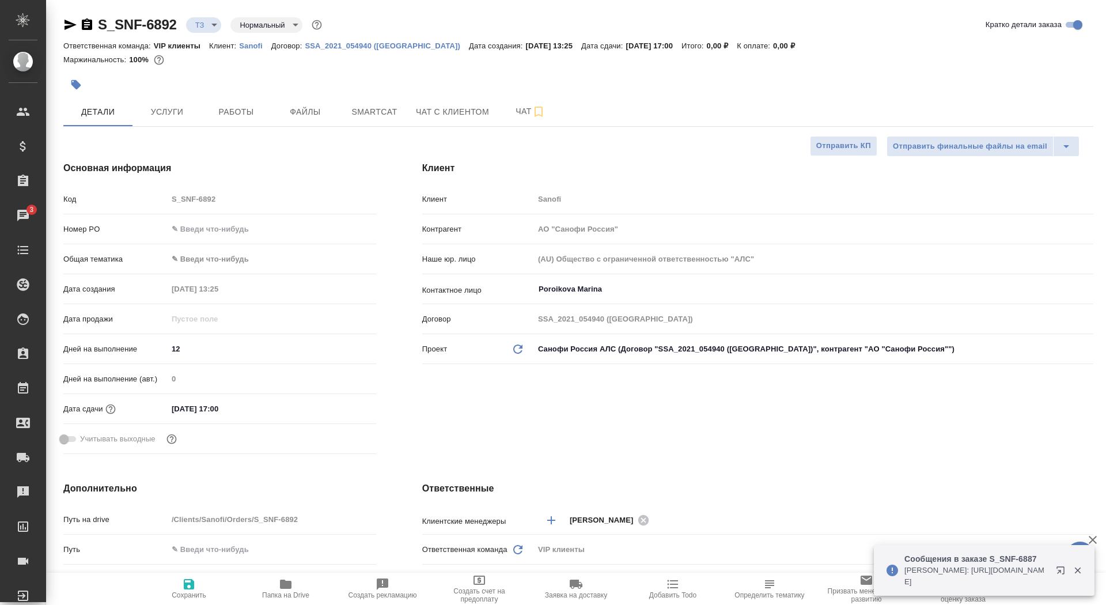
type textarea "x"
click at [124, 127] on div "S_SNF-6892 ТЗ tz Нормальный normal Кратко детали заказа Ответственная команда: …" at bounding box center [578, 580] width 1043 height 1161
click at [180, 101] on button "Услуги" at bounding box center [166, 111] width 69 height 29
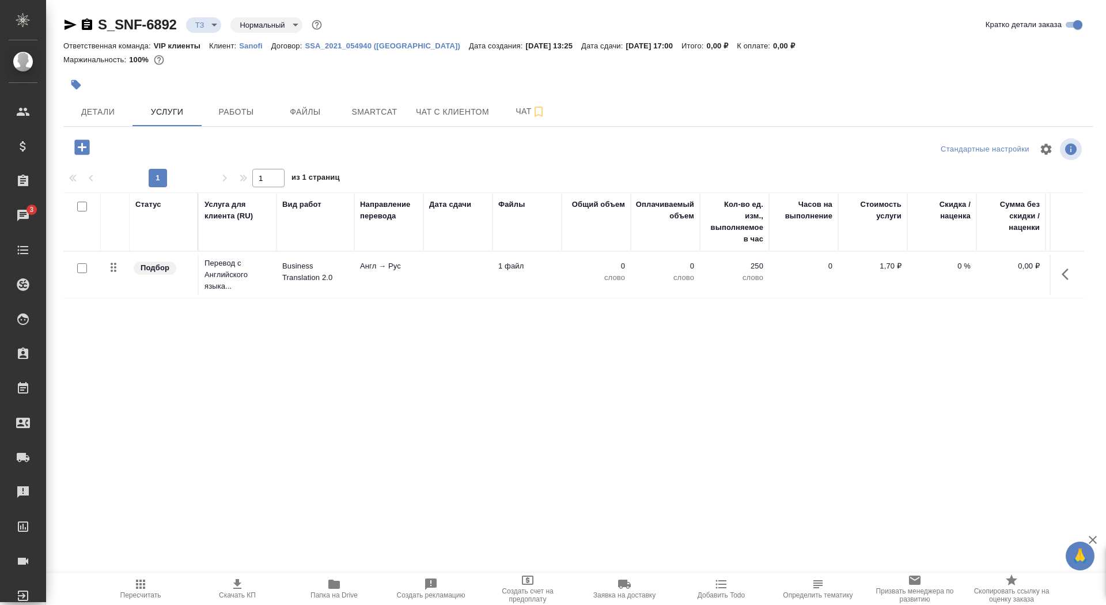
click at [448, 272] on td at bounding box center [457, 275] width 69 height 40
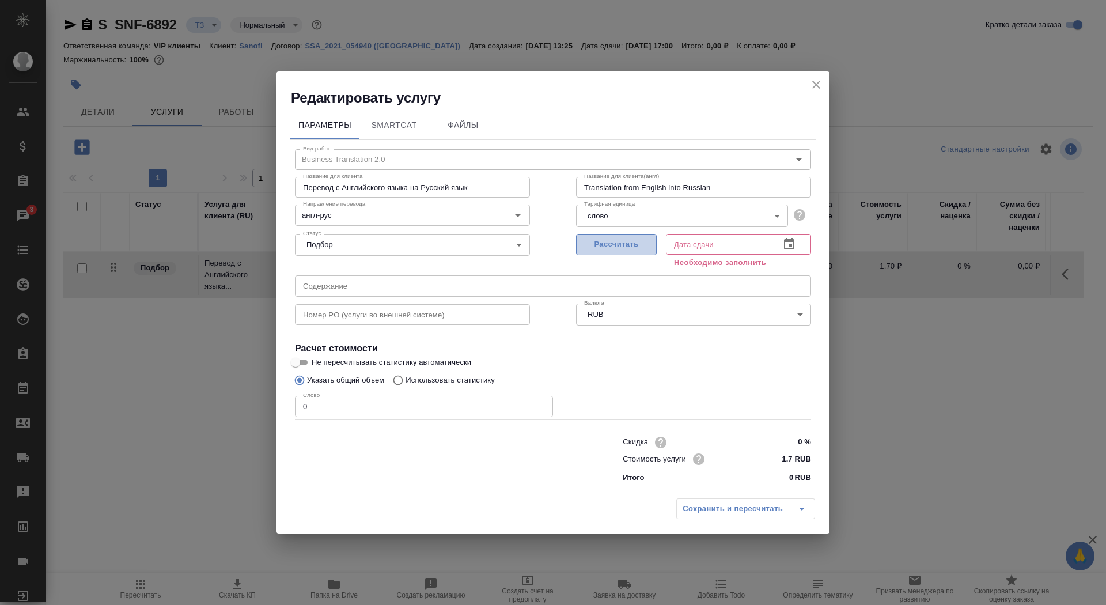
click at [637, 248] on span "Рассчитать" at bounding box center [616, 244] width 68 height 13
type input "24.09.2025 17:00"
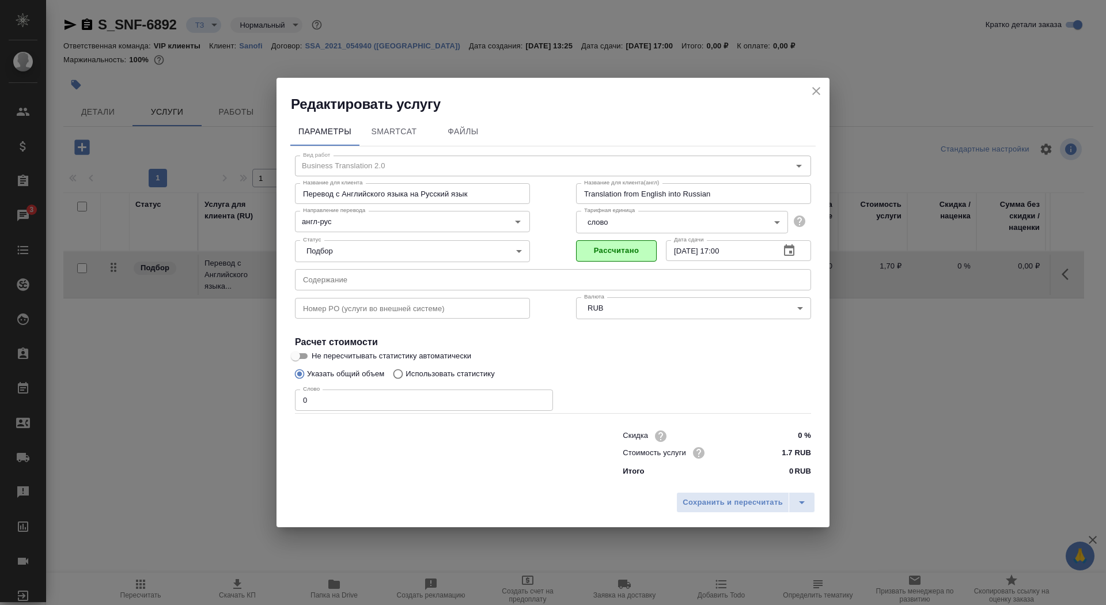
click at [329, 404] on input "0" at bounding box center [424, 399] width 258 height 21
type input "01"
click at [323, 358] on span "Не пересчитывать статистику автоматически" at bounding box center [392, 356] width 160 height 12
click at [316, 358] on input "Не пересчитывать статистику автоматически" at bounding box center [295, 356] width 41 height 14
checkbox input "true"
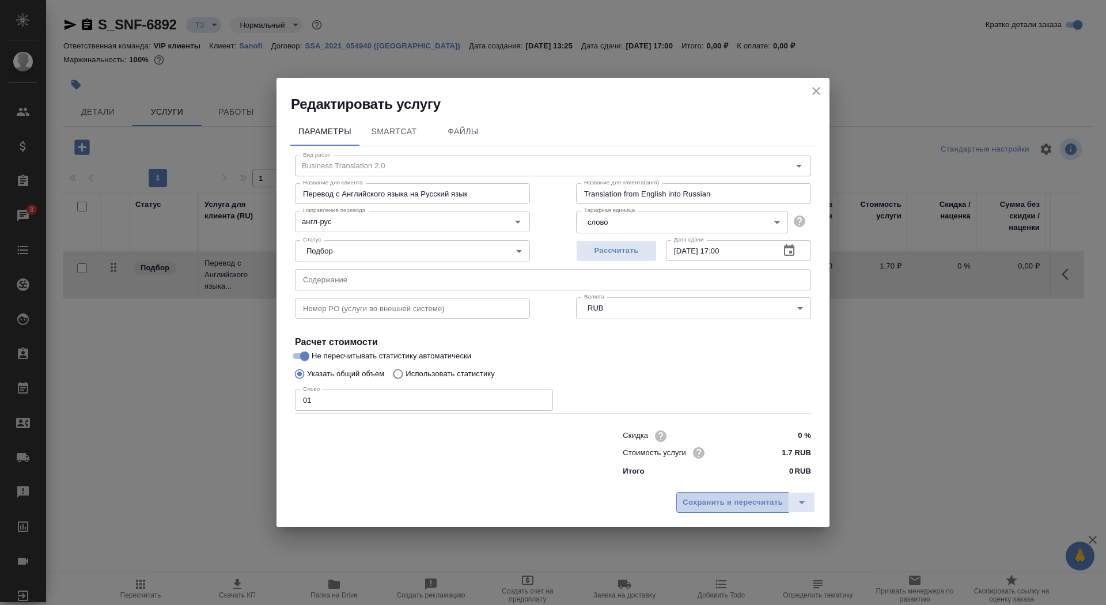
click at [723, 498] on span "Сохранить и пересчитать" at bounding box center [733, 502] width 100 height 13
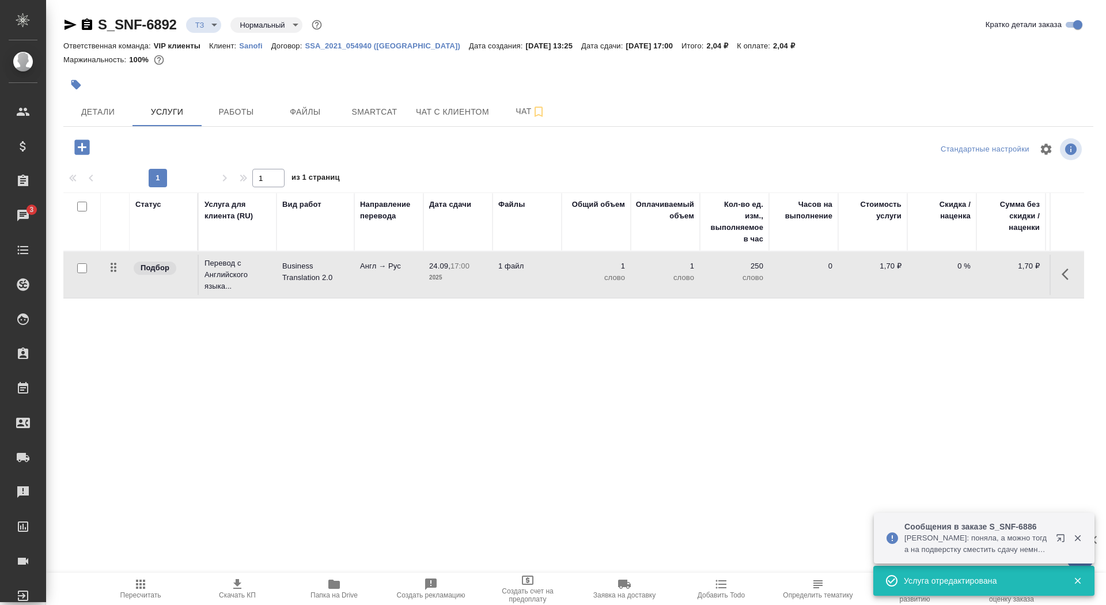
click at [81, 268] on input "checkbox" at bounding box center [82, 268] width 10 height 10
checkbox input "true"
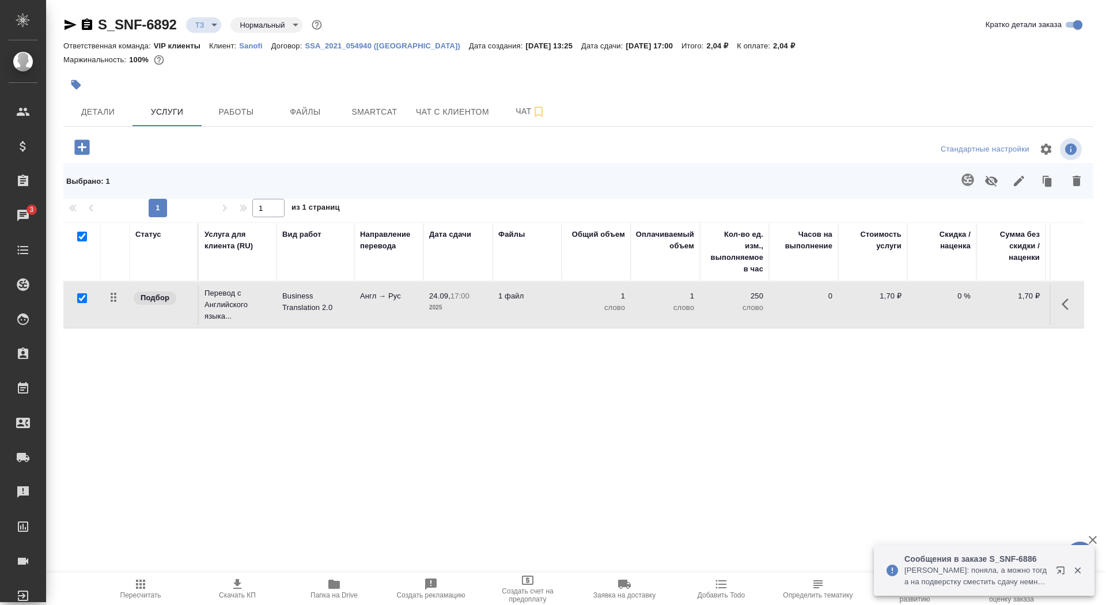
click at [971, 168] on button "button" at bounding box center [968, 180] width 28 height 28
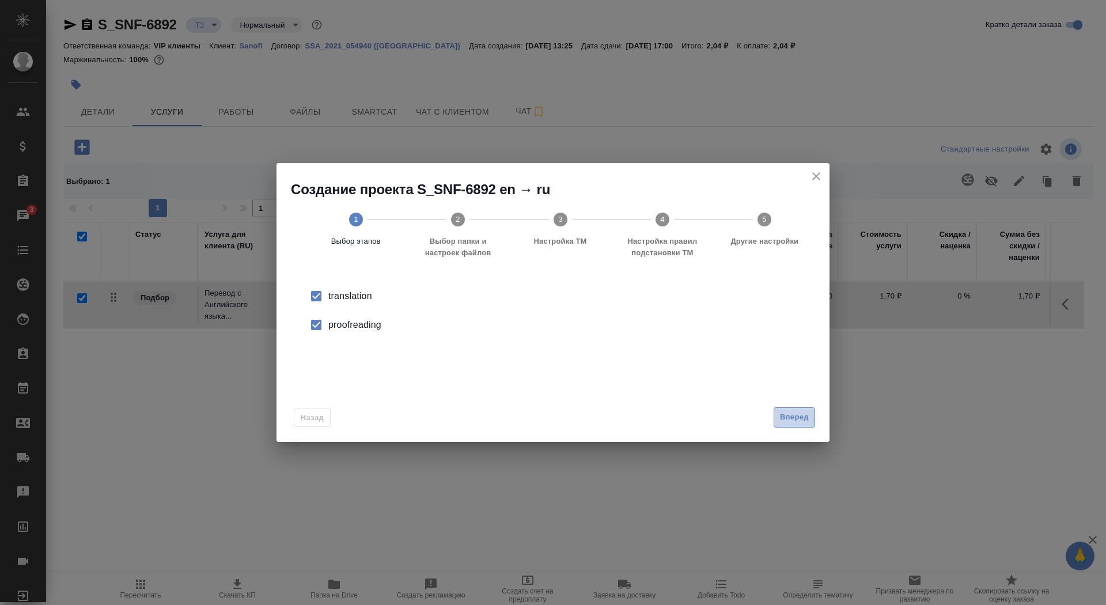
click at [783, 407] on button "Вперед" at bounding box center [794, 417] width 41 height 20
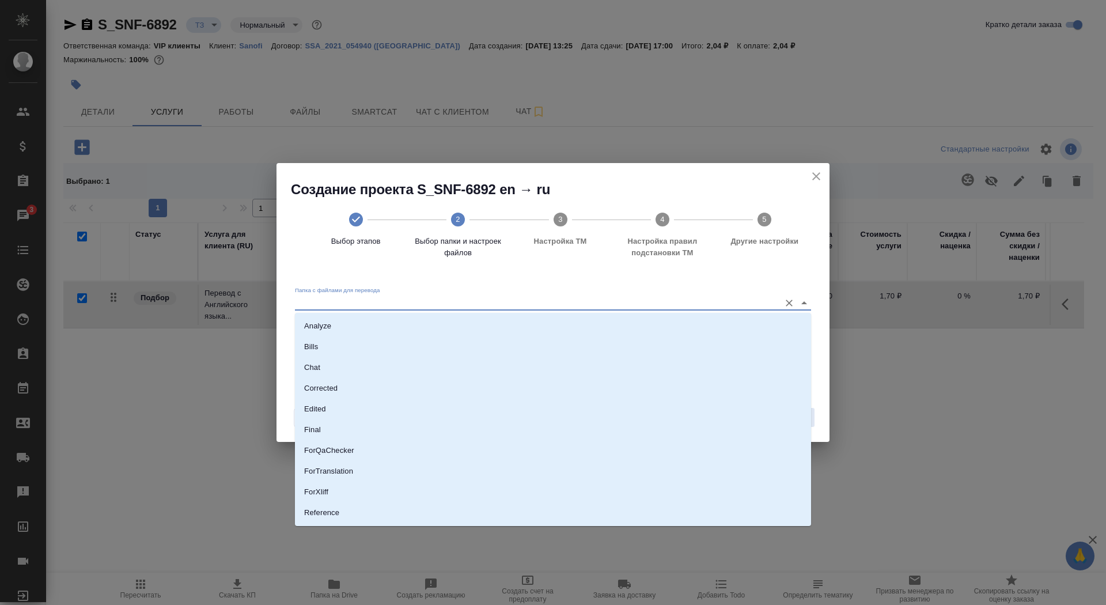
click at [681, 300] on input "Папка с файлами для перевода" at bounding box center [534, 302] width 479 height 14
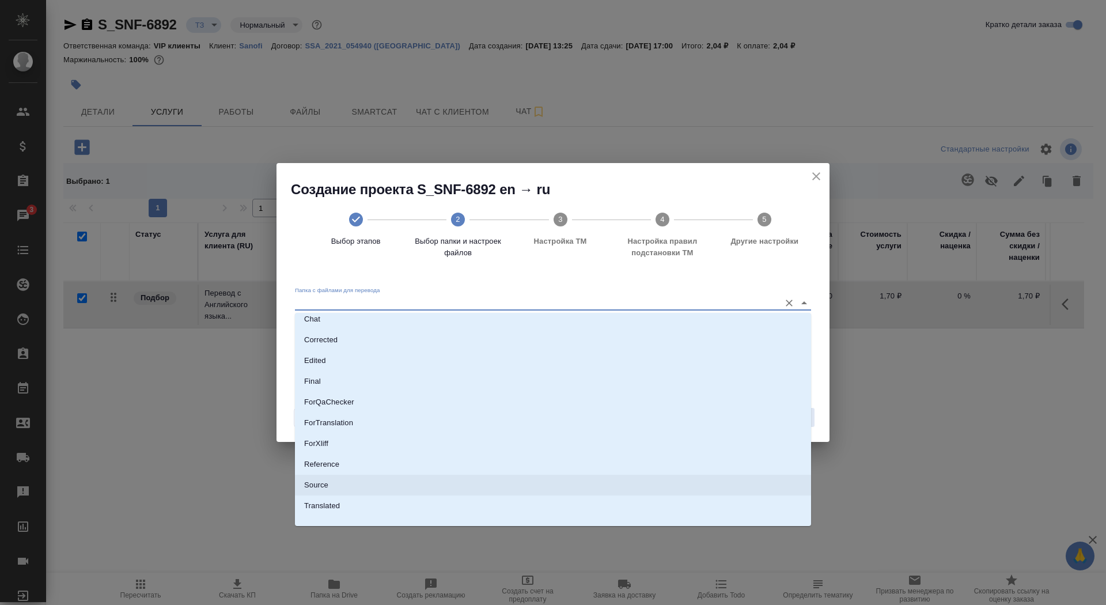
click at [641, 493] on li "Source" at bounding box center [553, 485] width 516 height 21
type input "Source"
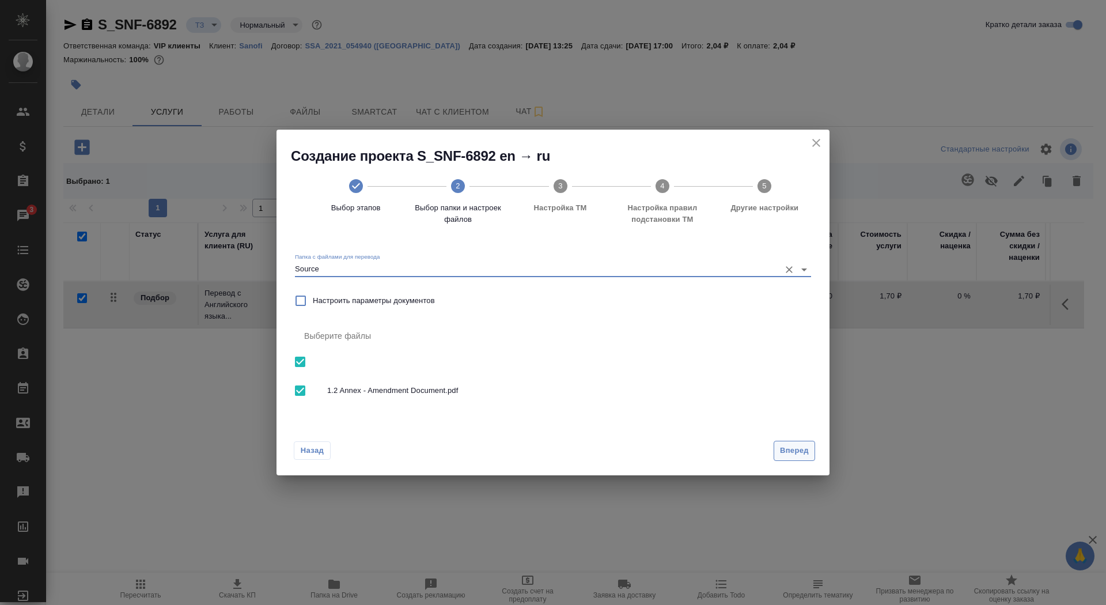
click at [786, 448] on span "Вперед" at bounding box center [794, 450] width 29 height 13
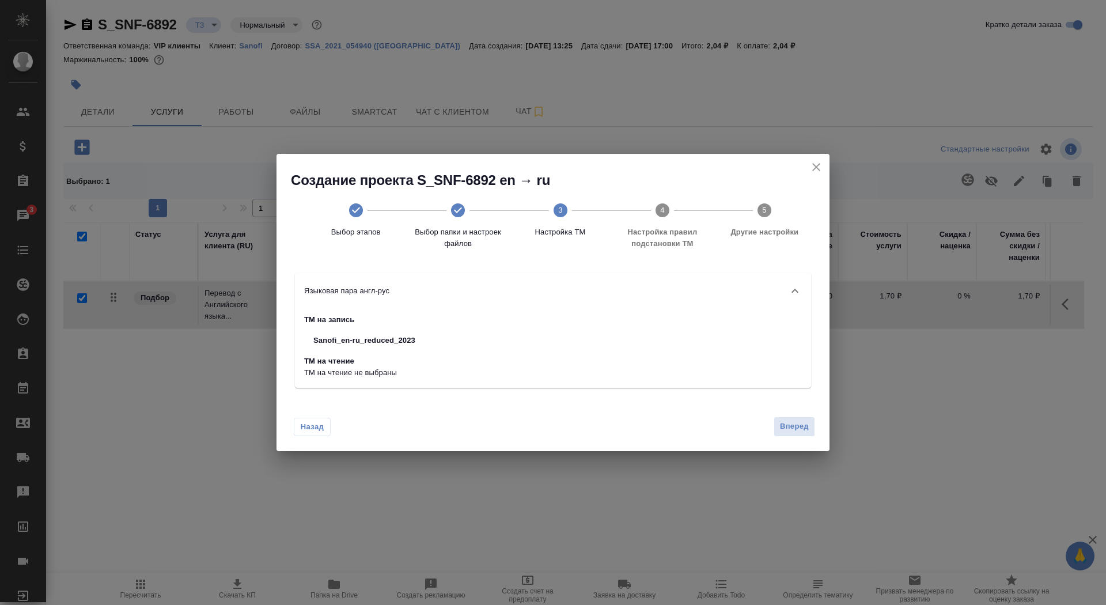
click at [787, 437] on div "Назад Вперед" at bounding box center [552, 424] width 553 height 54
click at [787, 434] on button "Вперед" at bounding box center [794, 426] width 41 height 20
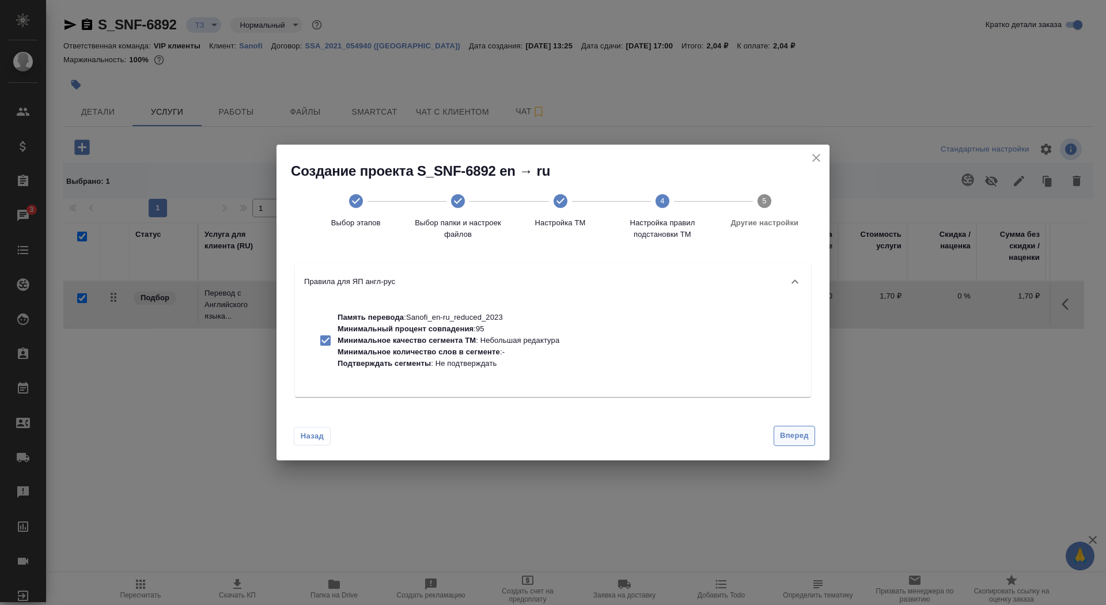
click at [787, 434] on span "Вперед" at bounding box center [794, 435] width 29 height 13
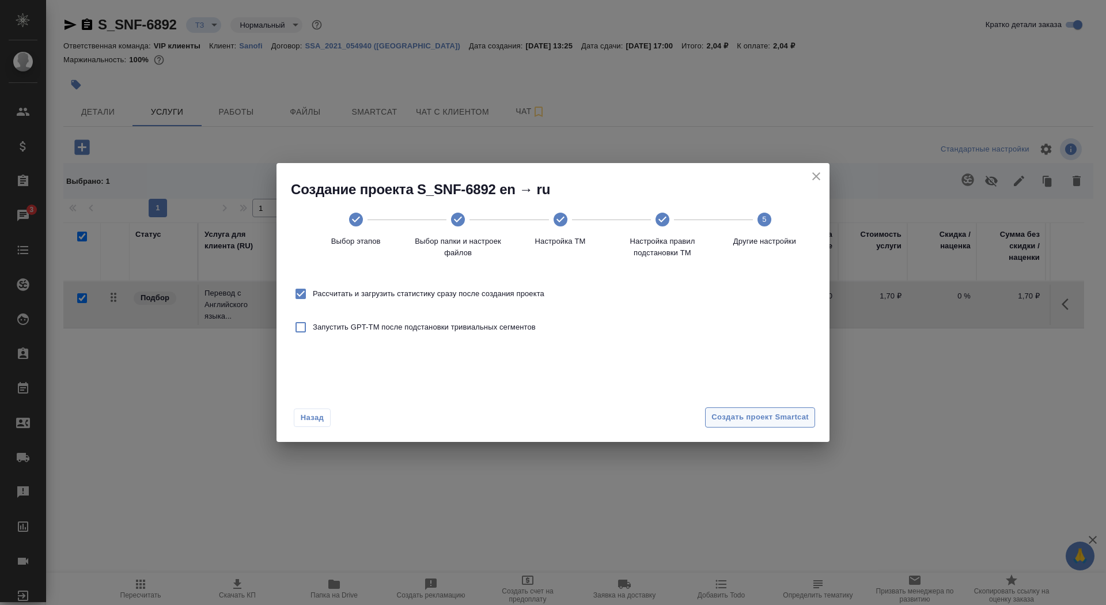
click at [780, 415] on span "Создать проект Smartcat" at bounding box center [759, 417] width 97 height 13
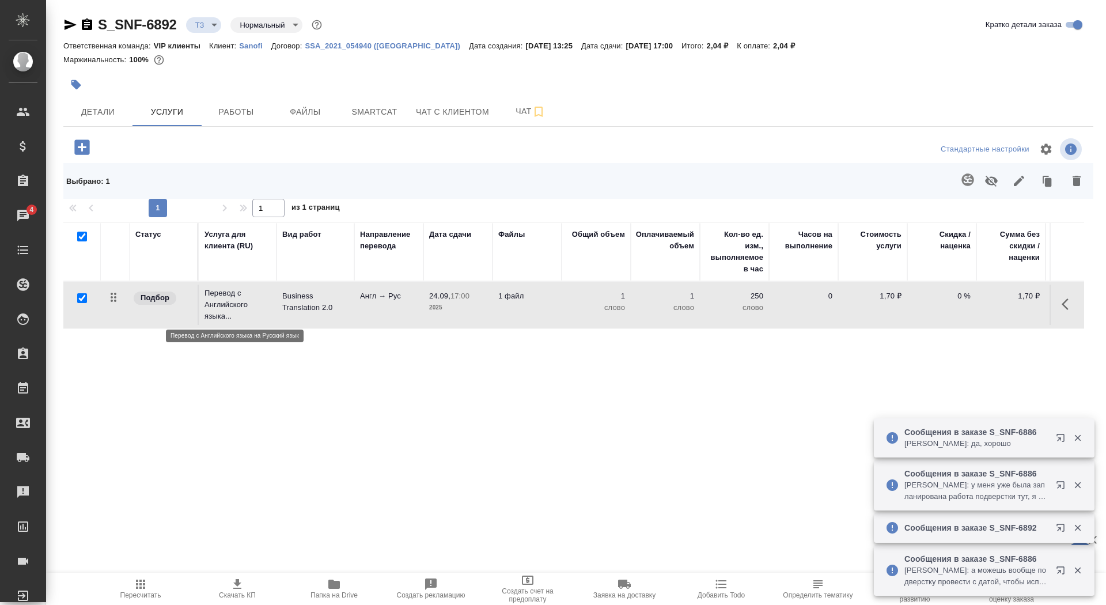
click at [263, 310] on p "Перевод с Английского языка..." at bounding box center [237, 304] width 66 height 35
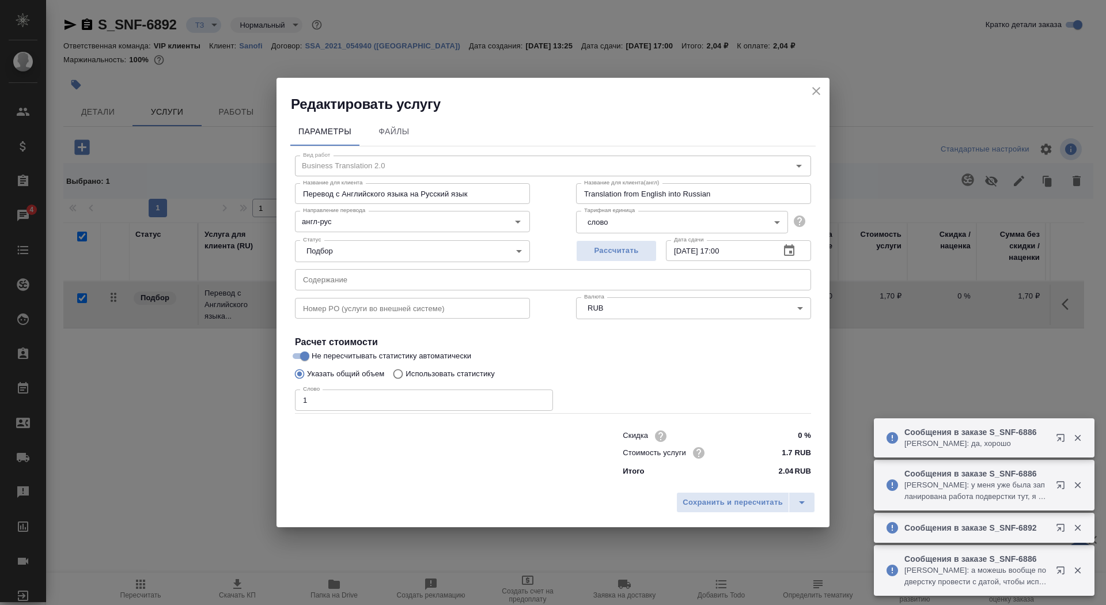
click at [489, 365] on label "Использовать статистику" at bounding box center [441, 374] width 108 height 22
click at [406, 365] on input "Использовать статистику" at bounding box center [396, 374] width 18 height 22
radio input "true"
radio input "false"
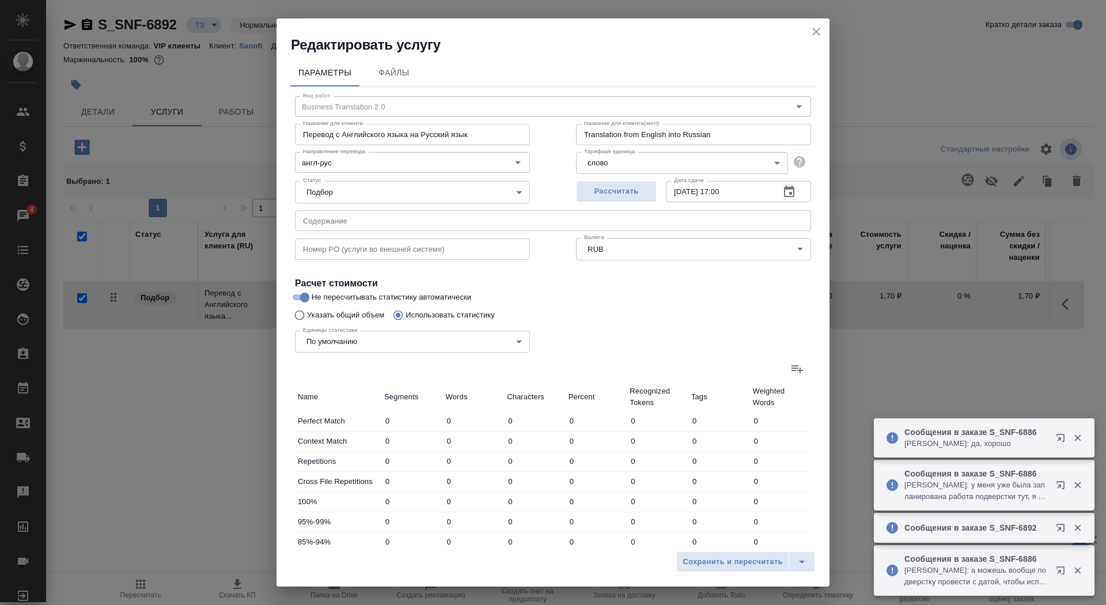
click at [783, 378] on div at bounding box center [553, 369] width 516 height 28
click at [792, 370] on icon at bounding box center [797, 369] width 12 height 8
click at [0, 0] on input "file" at bounding box center [0, 0] width 0 height 0
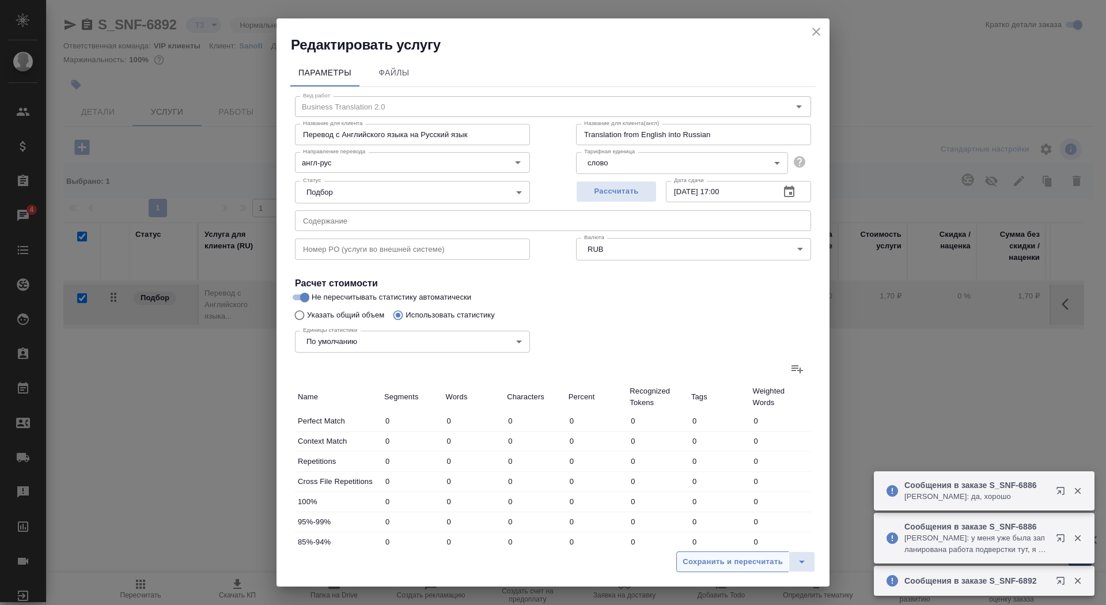
type input "19"
type input "37"
type input "246"
type input "22"
type input "183"
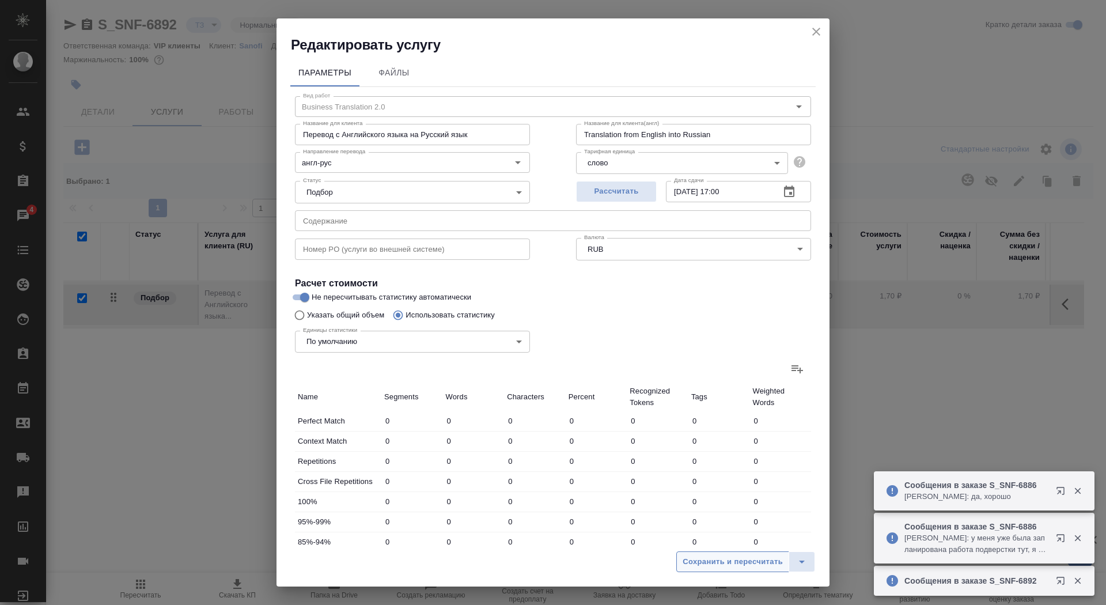
type input "1195"
type input "70"
type input "179"
type input "1402"
type input "6"
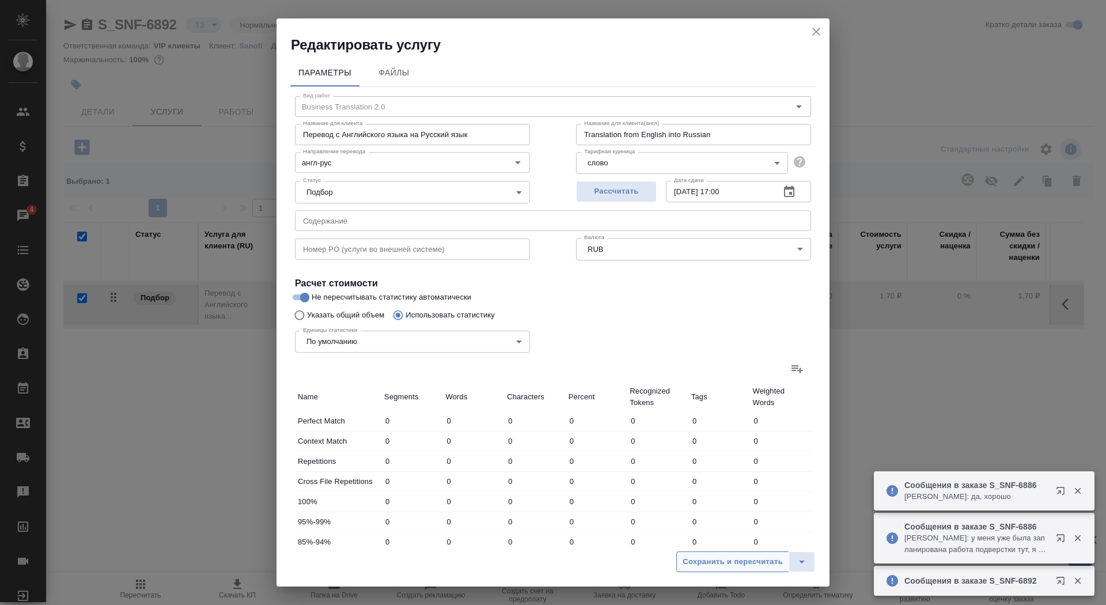
type input "51"
type input "369"
type input "9"
type input "110"
type input "711"
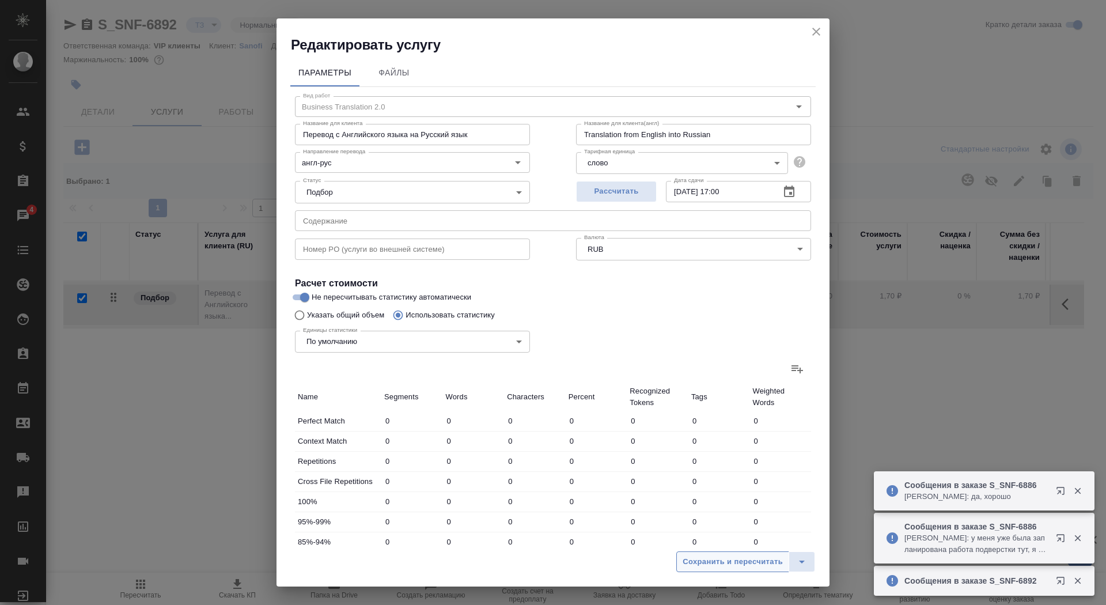
type input "31"
type input "222"
type input "1502"
type input "119"
type input "2172"
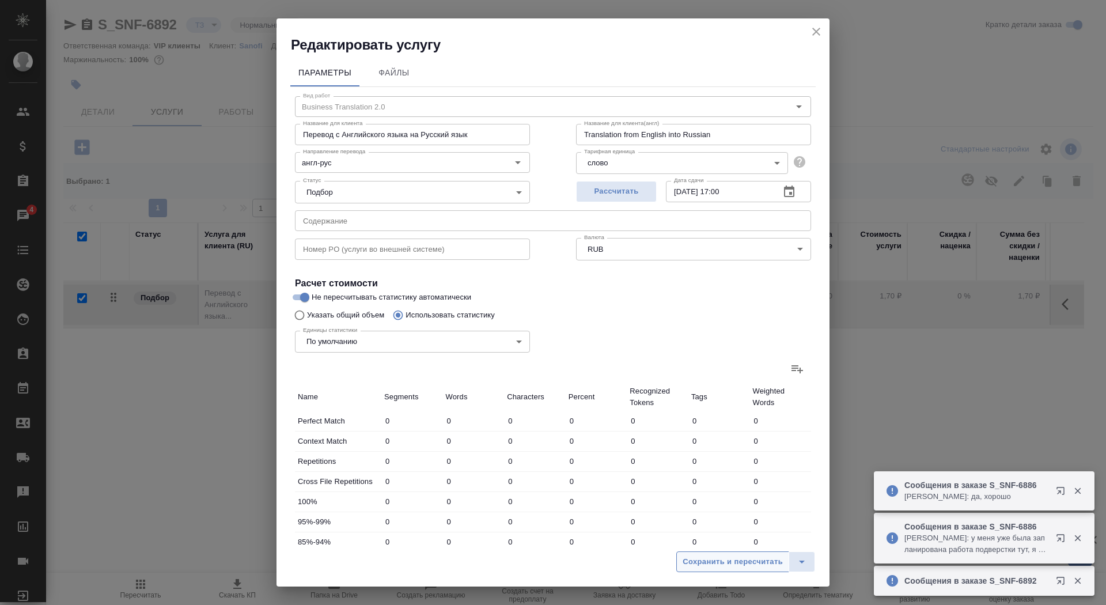
type input "13390"
type input "252"
type input "2768"
type input "17617"
type input "274"
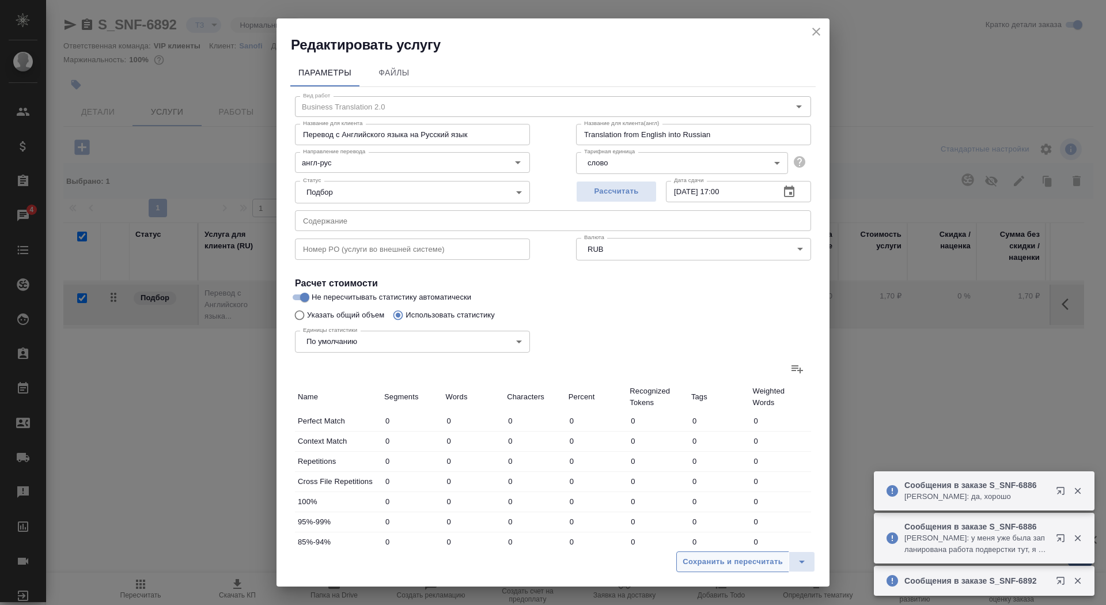
type input "2951"
type input "18812"
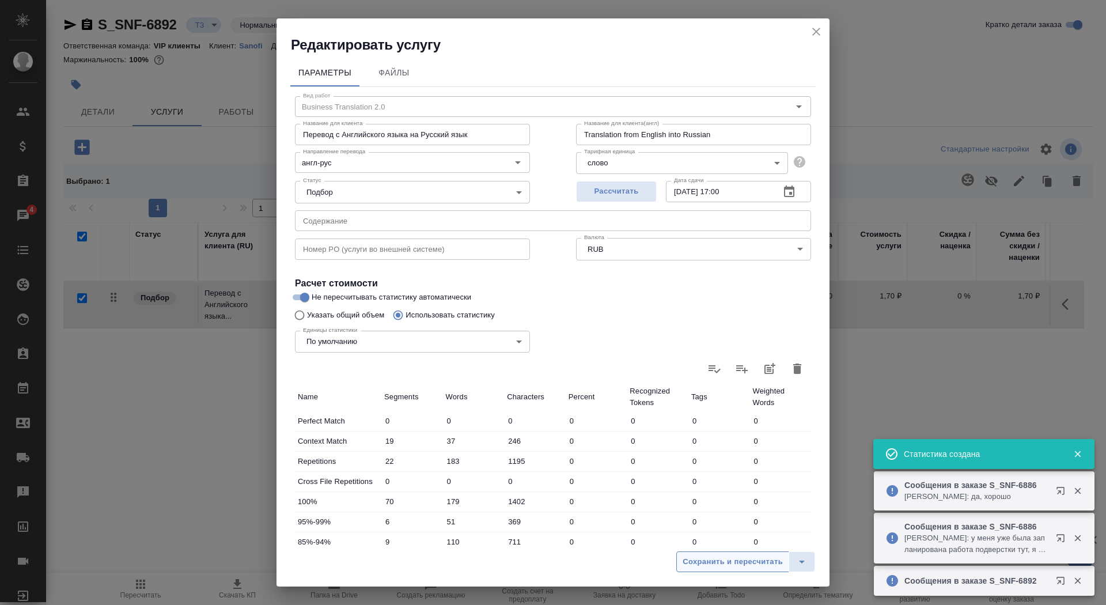
click at [713, 567] on span "Сохранить и пересчитать" at bounding box center [733, 561] width 100 height 13
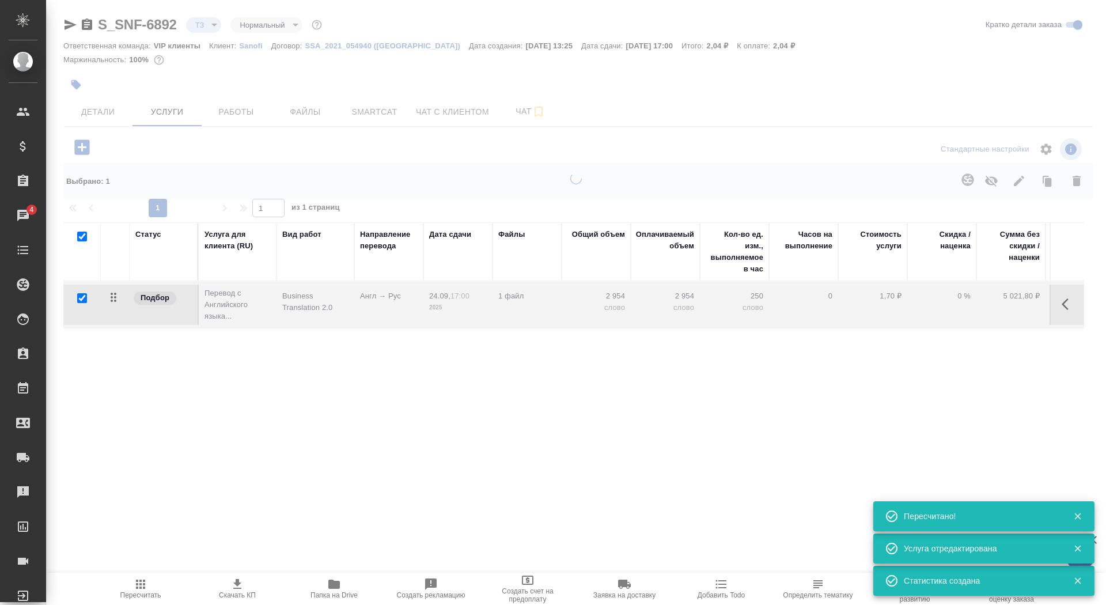
type input "new"
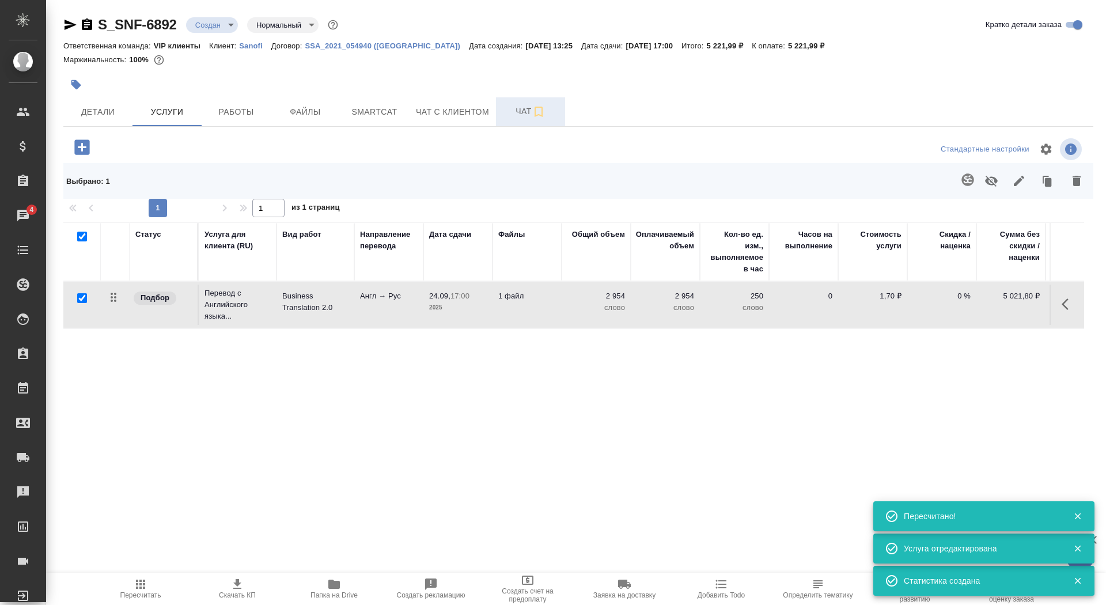
click at [527, 103] on button "Чат" at bounding box center [530, 111] width 69 height 29
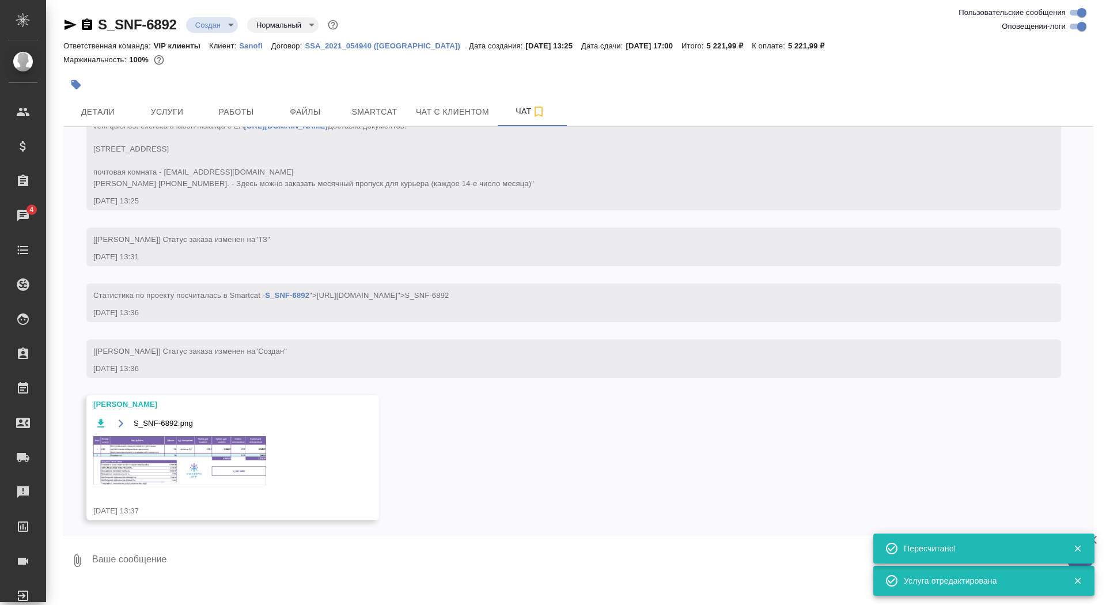
scroll to position [351, 0]
click at [272, 574] on textarea at bounding box center [592, 560] width 1002 height 39
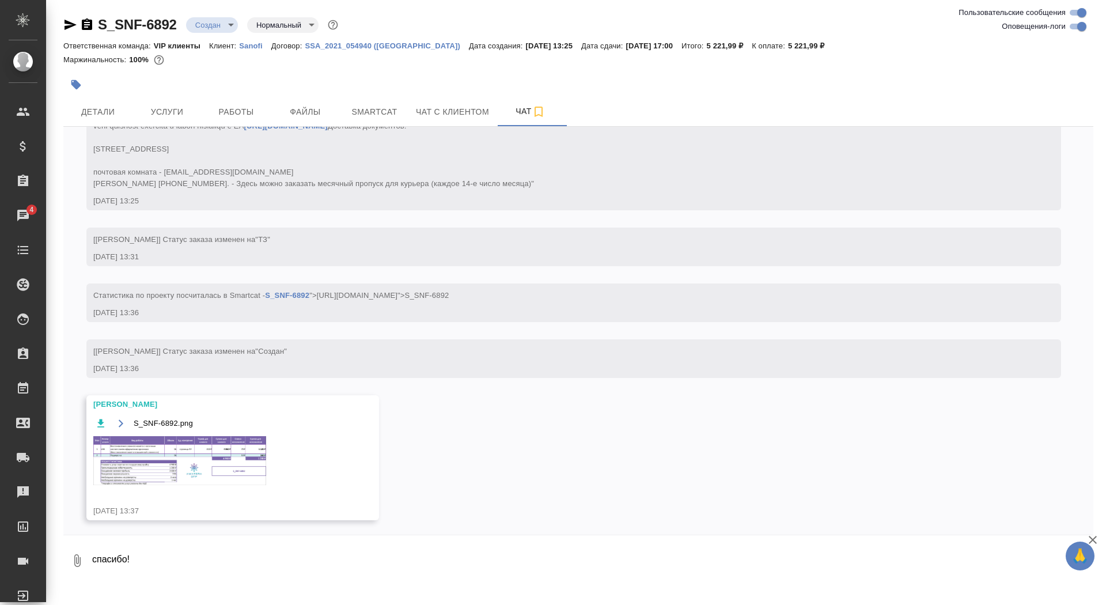
type textarea "спасибо!"
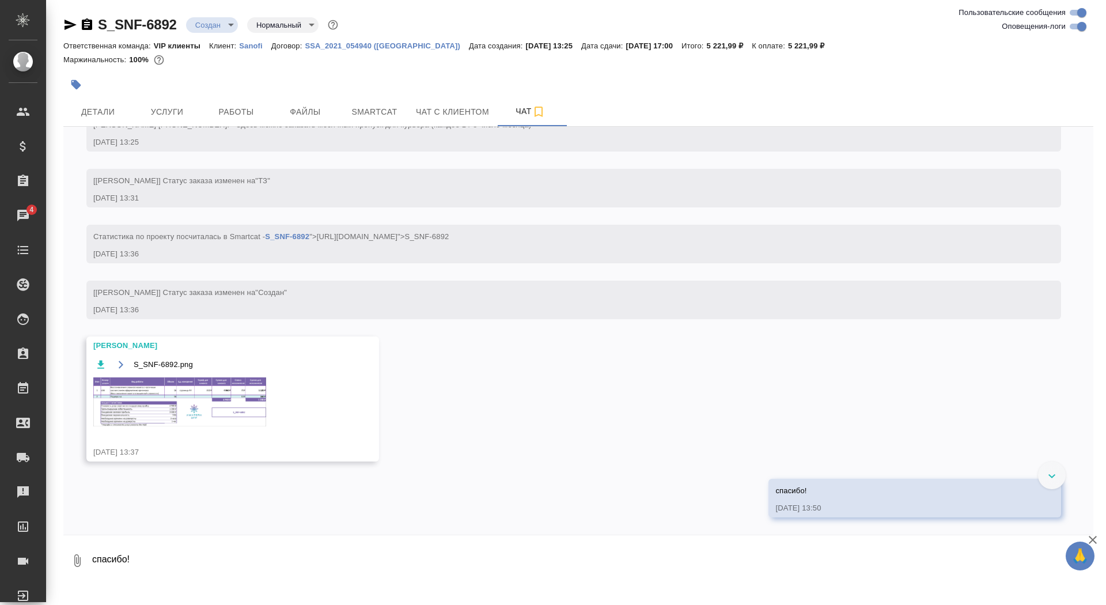
scroll to position [456, 0]
click at [190, 400] on img at bounding box center [179, 401] width 173 height 49
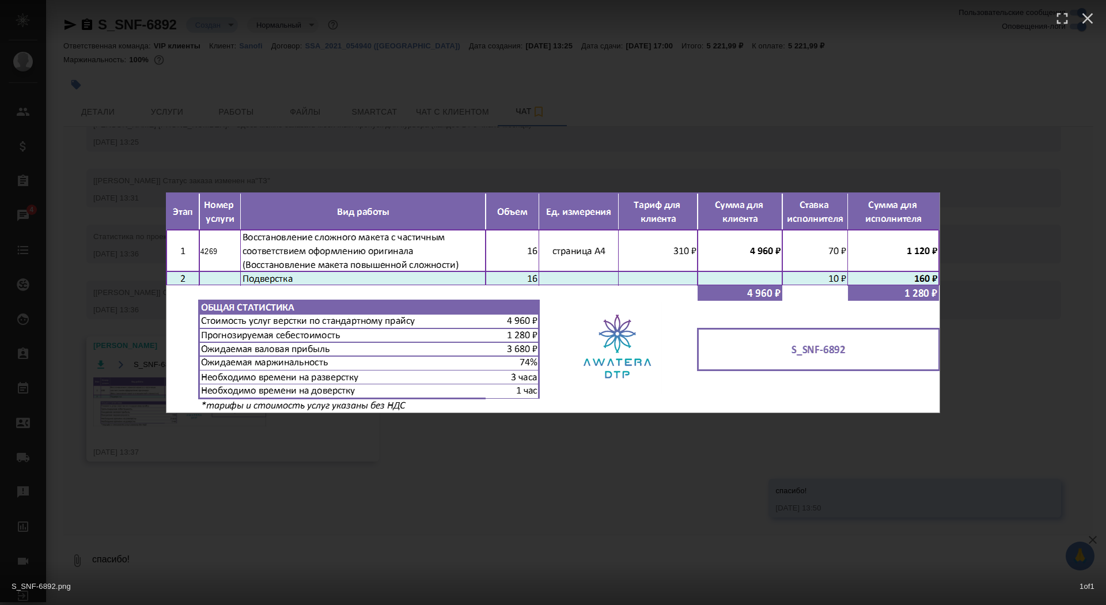
click at [114, 366] on div "S_SNF-6892.png 1 of 1" at bounding box center [553, 302] width 1106 height 605
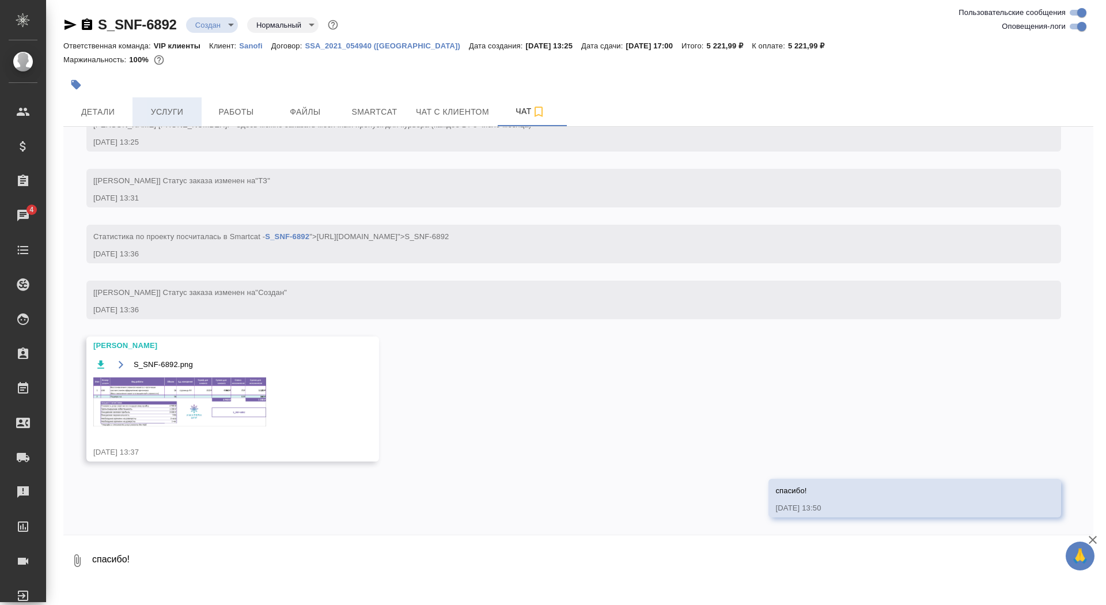
click at [158, 113] on span "Услуги" at bounding box center [166, 112] width 55 height 14
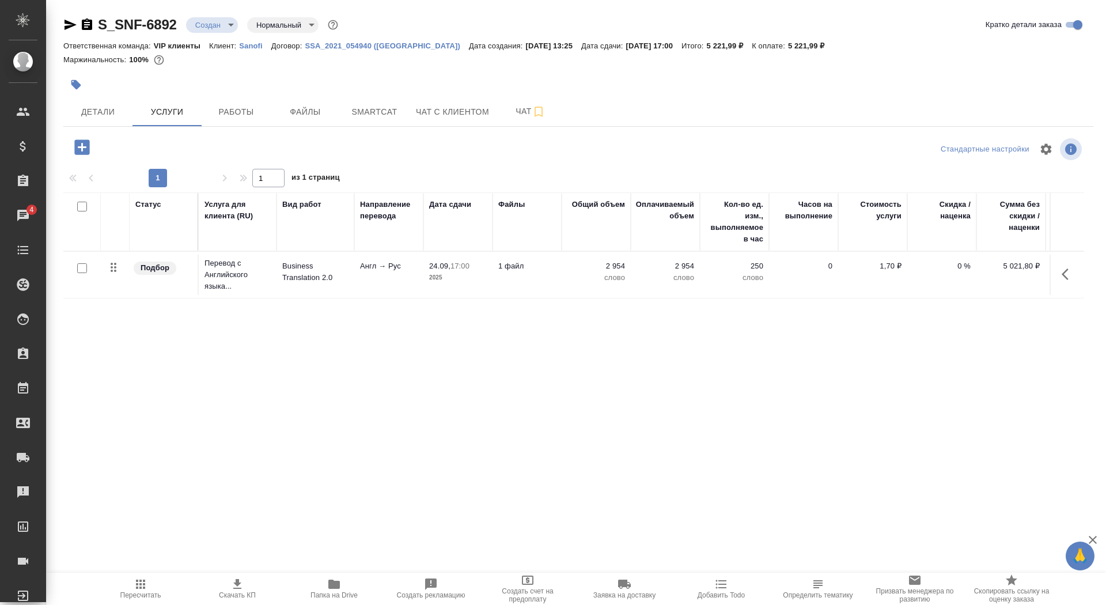
click at [77, 147] on icon "button" at bounding box center [81, 146] width 15 height 15
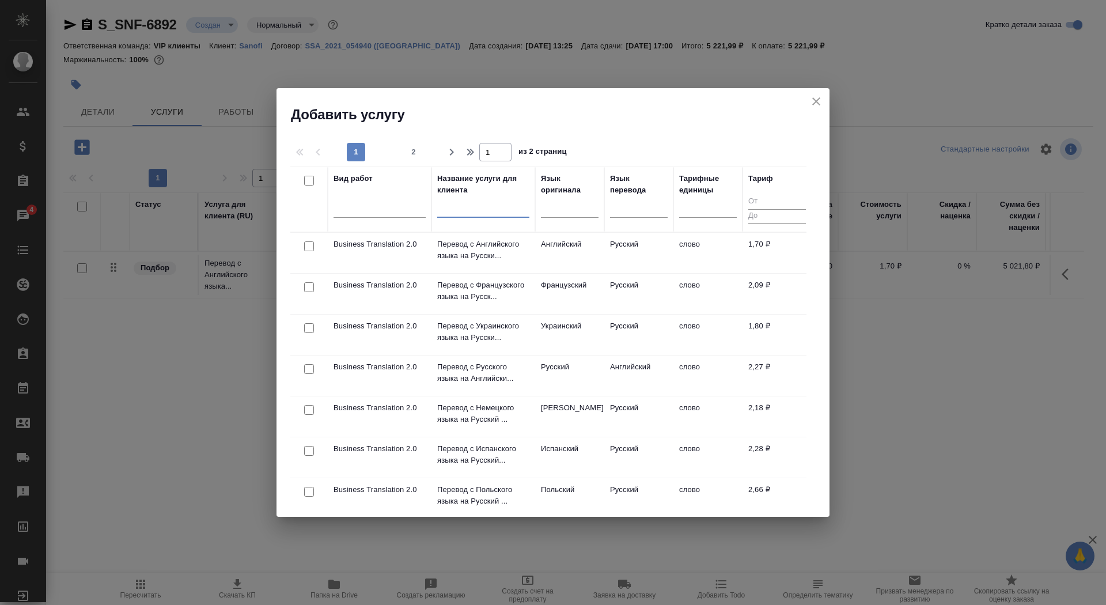
click at [501, 211] on input "text" at bounding box center [483, 210] width 92 height 14
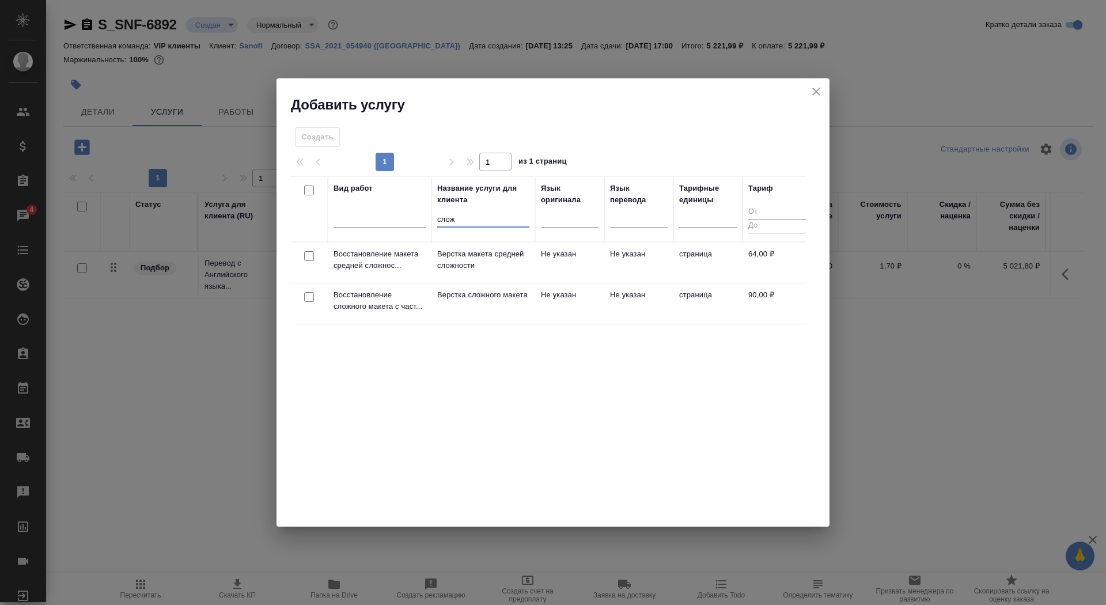
type input "слож"
click at [491, 301] on p "Верстка сложного макета" at bounding box center [483, 295] width 92 height 12
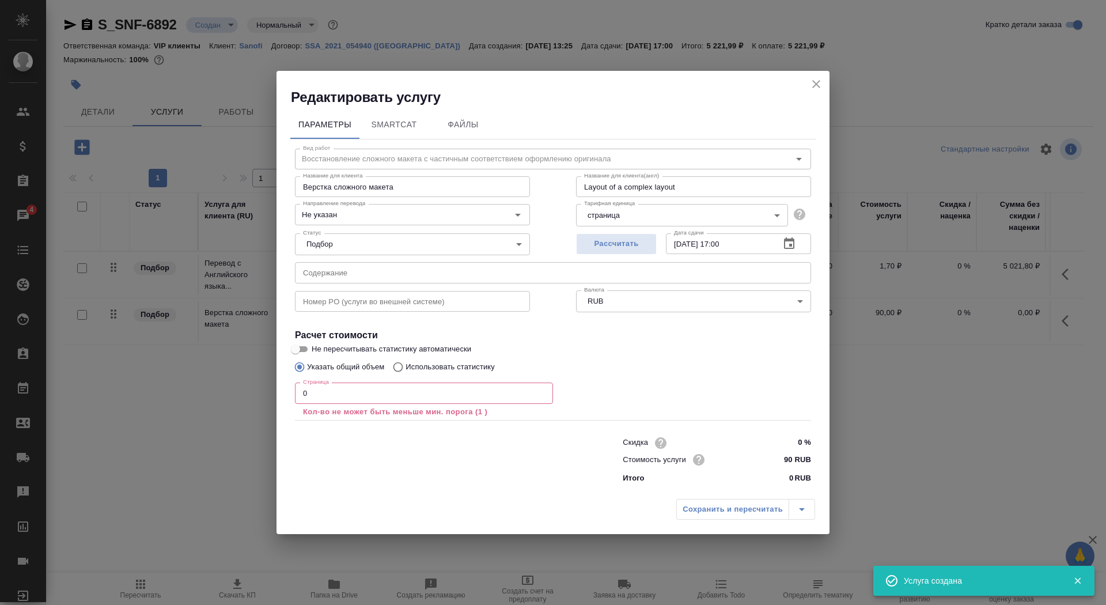
click at [371, 393] on input "0" at bounding box center [424, 392] width 258 height 21
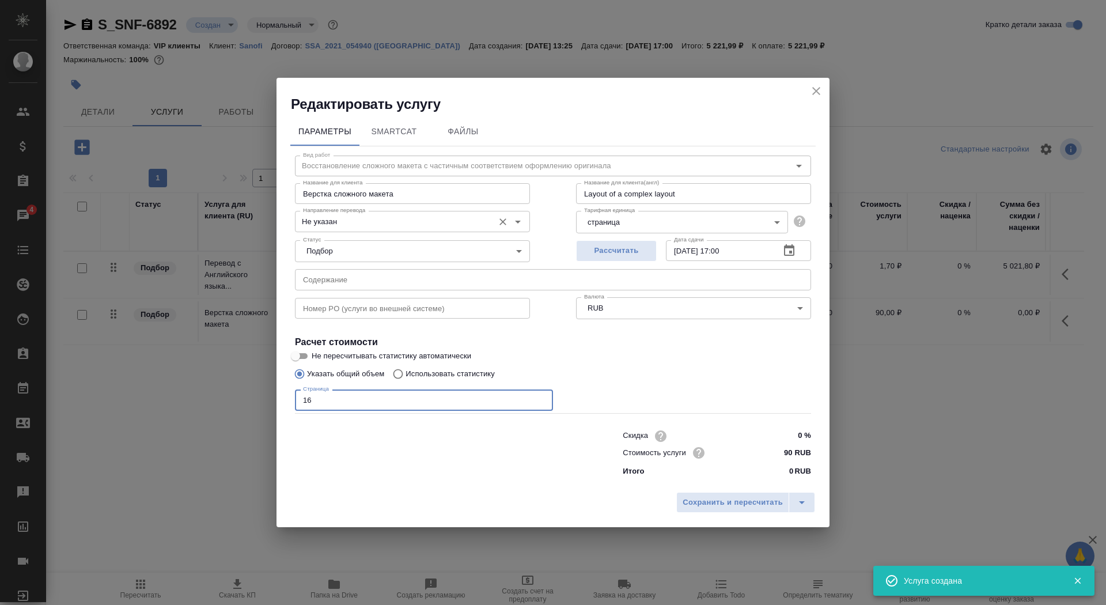
type input "16"
click at [391, 219] on input "Не указан" at bounding box center [393, 221] width 190 height 14
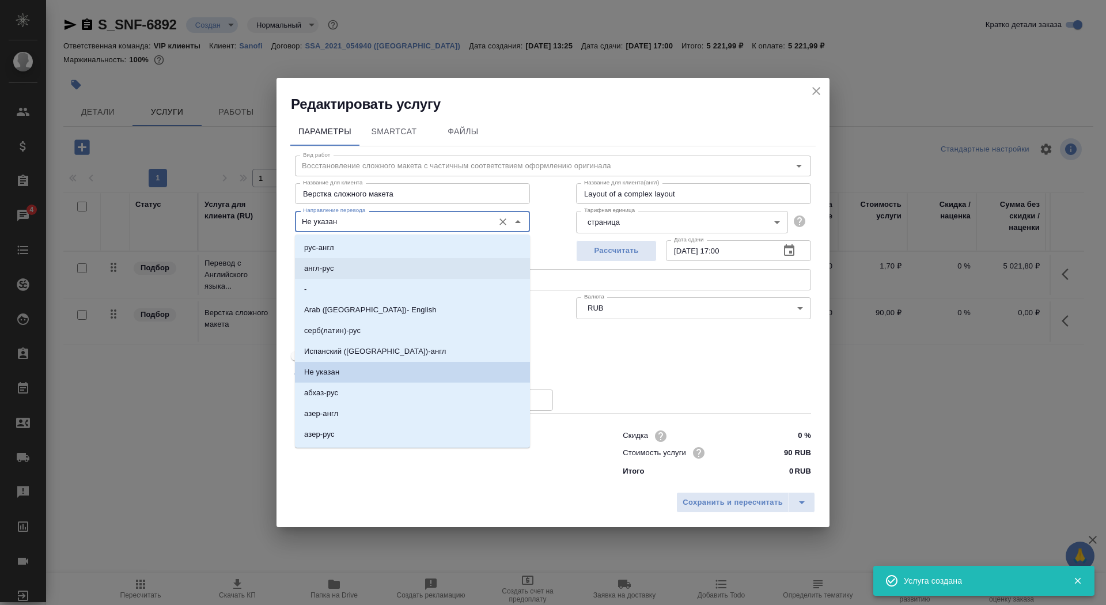
click at [385, 265] on li "англ-рус" at bounding box center [412, 268] width 235 height 21
type input "англ-рус"
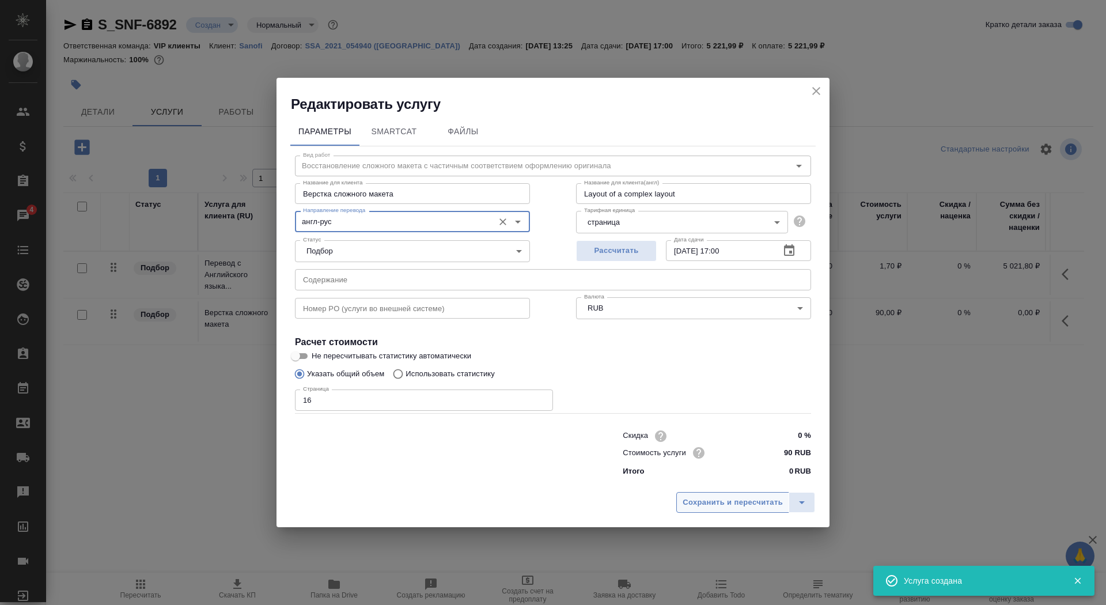
click at [694, 502] on span "Сохранить и пересчитать" at bounding box center [733, 502] width 100 height 13
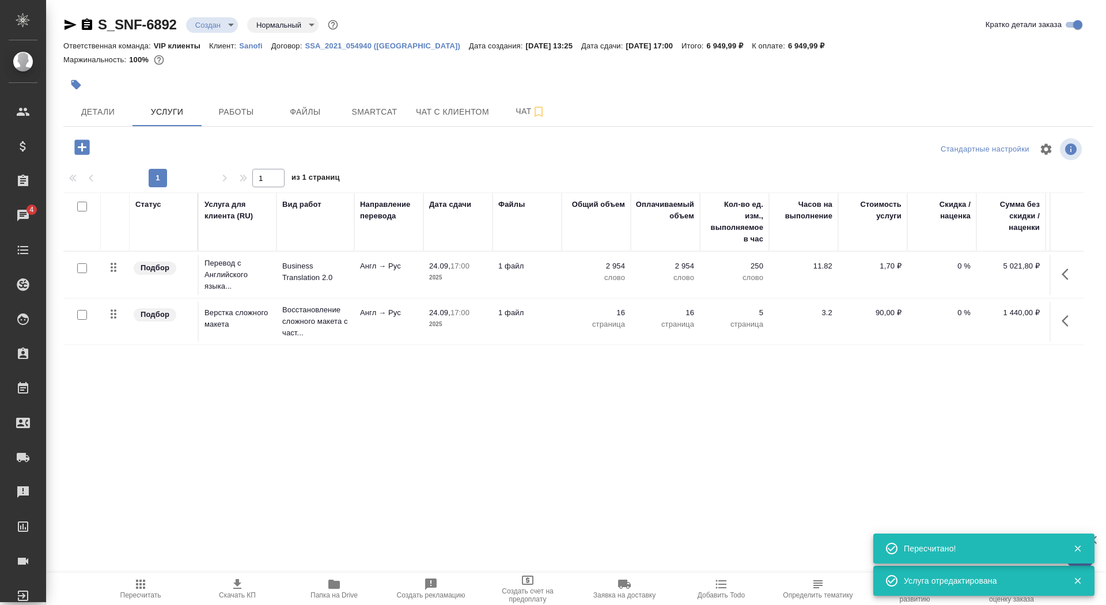
click at [529, 268] on p "1 файл" at bounding box center [527, 266] width 58 height 12
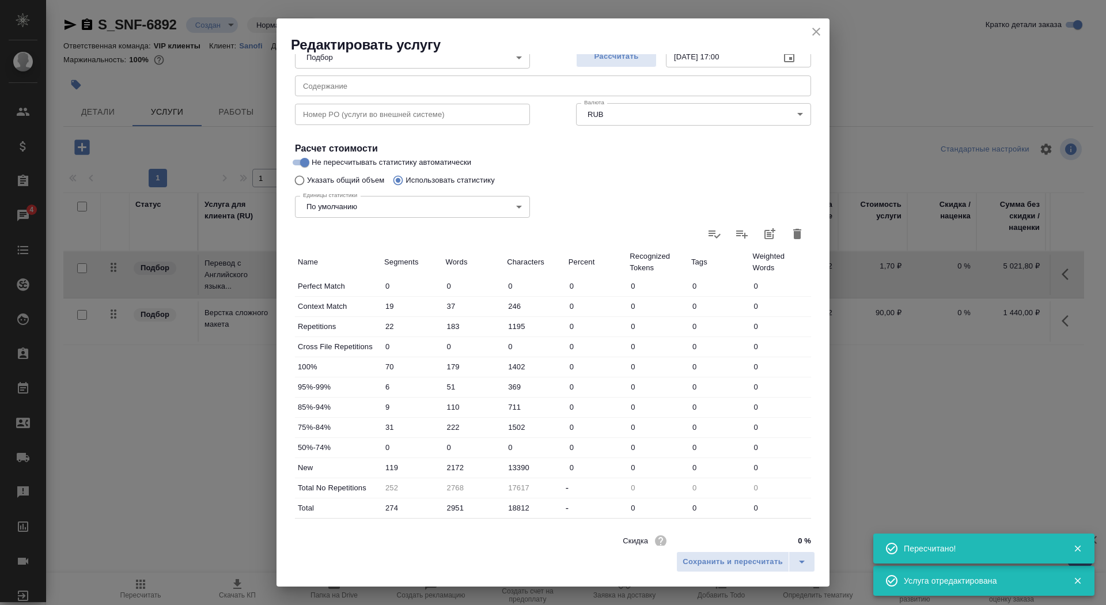
scroll to position [179, 0]
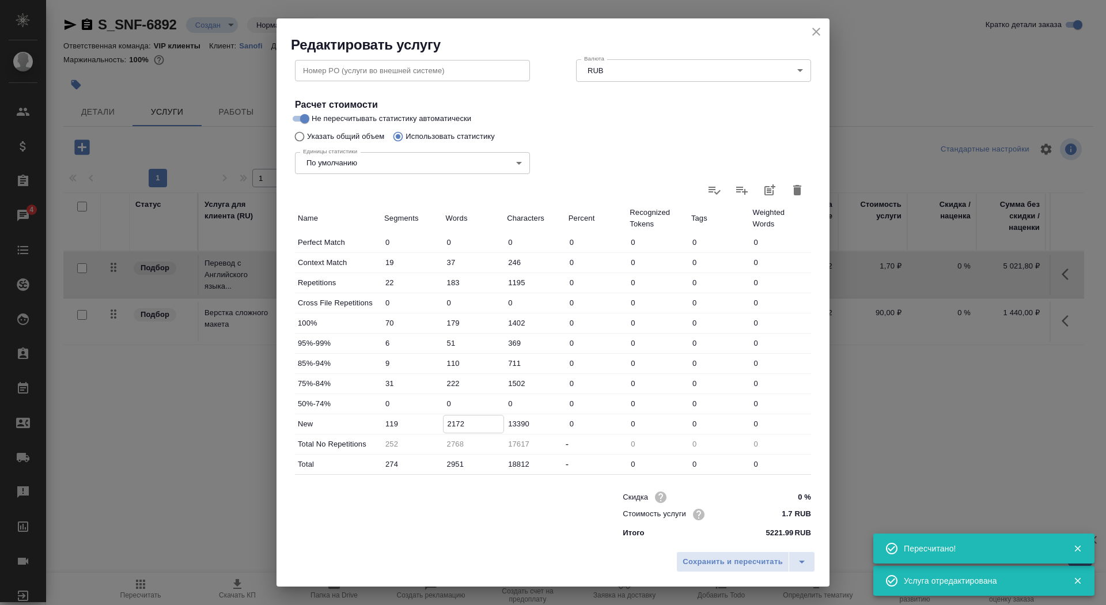
click at [453, 422] on input "2172" at bounding box center [474, 423] width 60 height 17
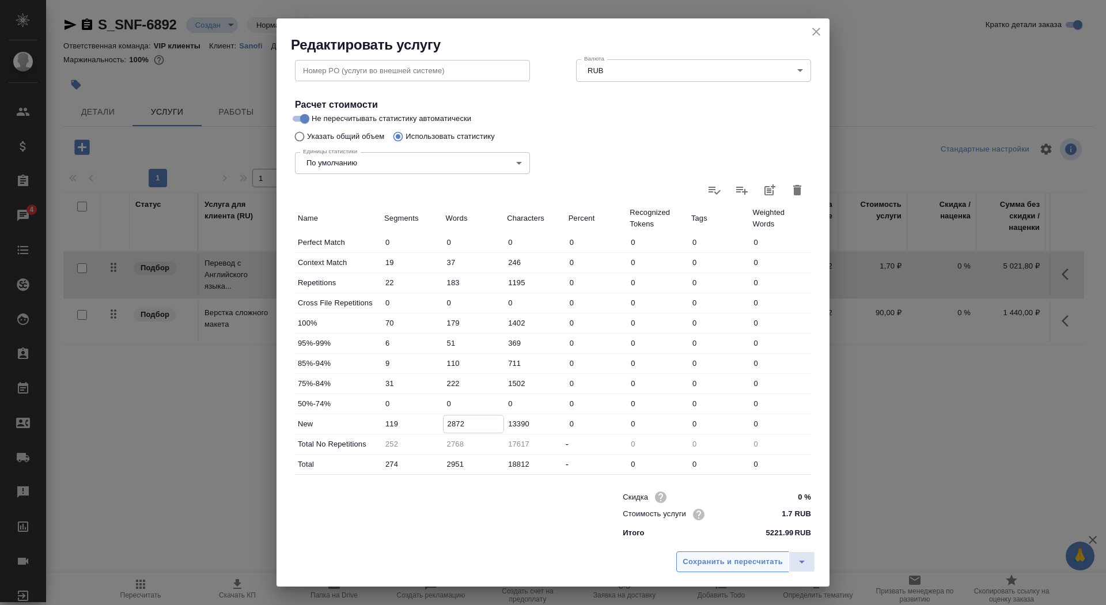
type input "2872"
click at [752, 563] on span "Сохранить и пересчитать" at bounding box center [733, 561] width 100 height 13
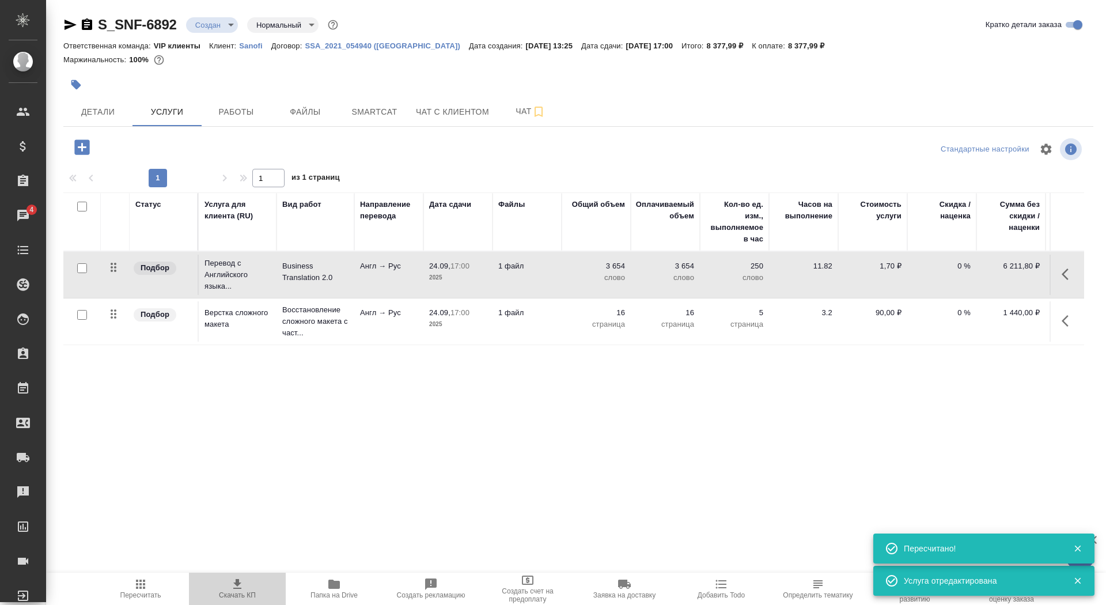
click at [237, 589] on icon "button" at bounding box center [237, 584] width 14 height 14
click at [98, 110] on span "Детали" at bounding box center [97, 112] width 55 height 14
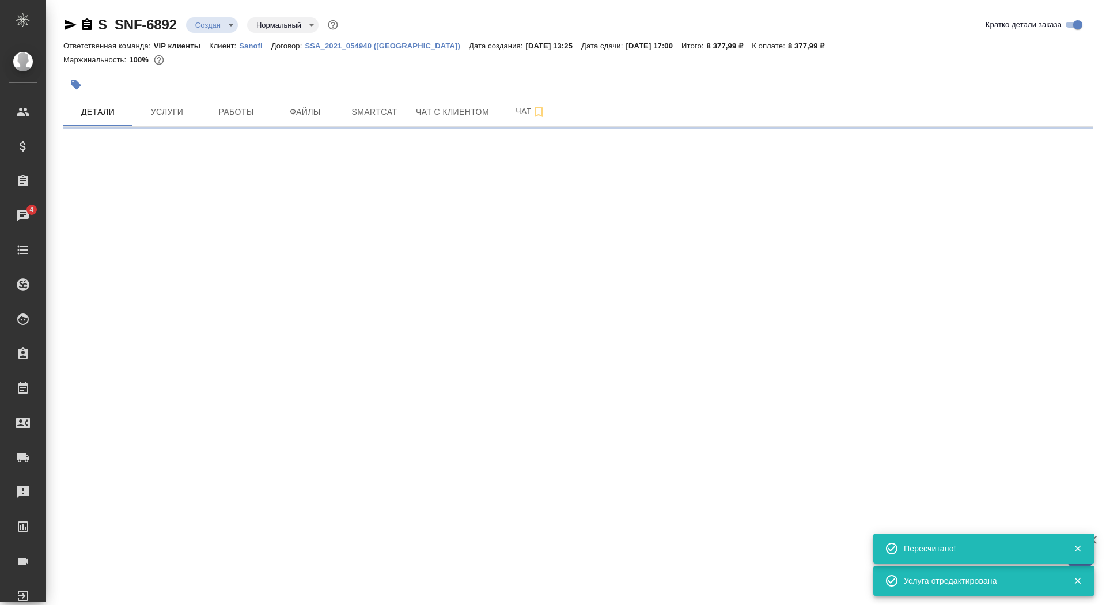
select select "RU"
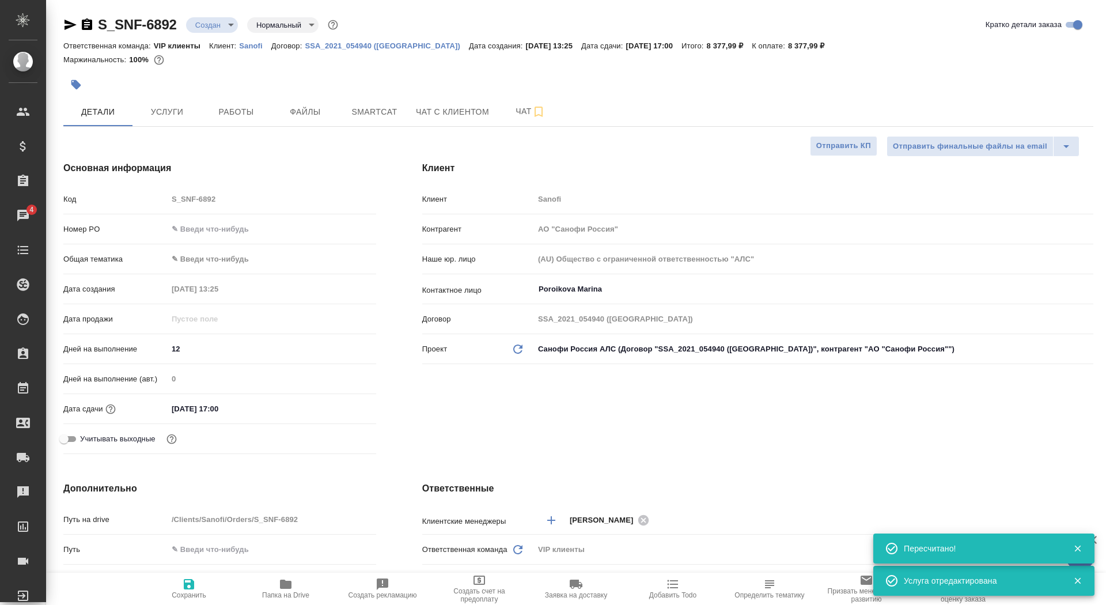
type textarea "x"
click at [206, 585] on span "Сохранить" at bounding box center [188, 588] width 83 height 22
type textarea "x"
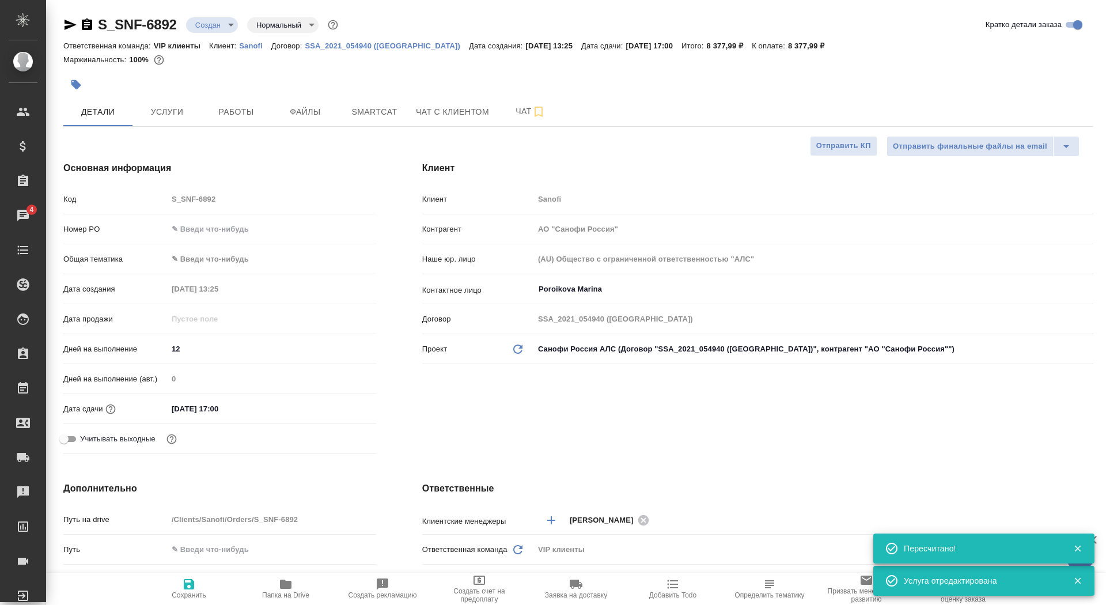
type textarea "x"
type input "[PERSON_NAME]"
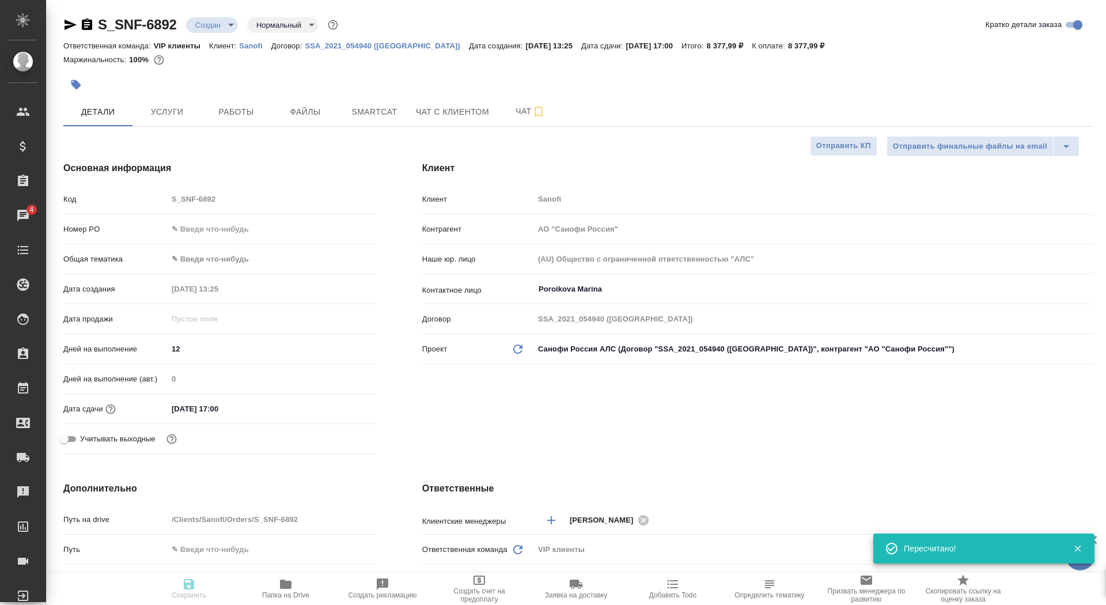
type textarea "x"
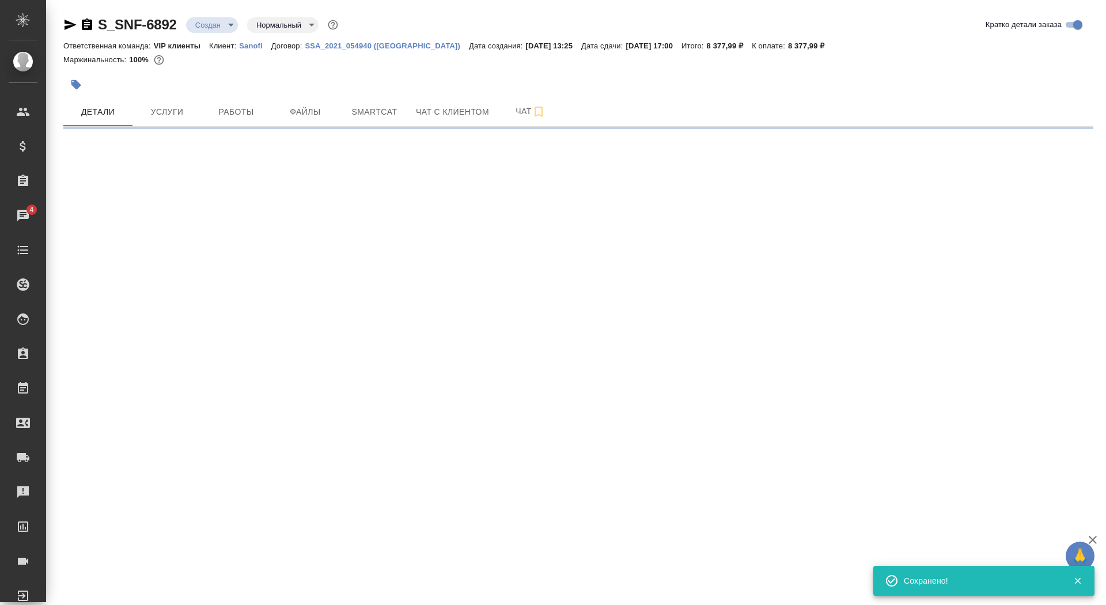
select select "RU"
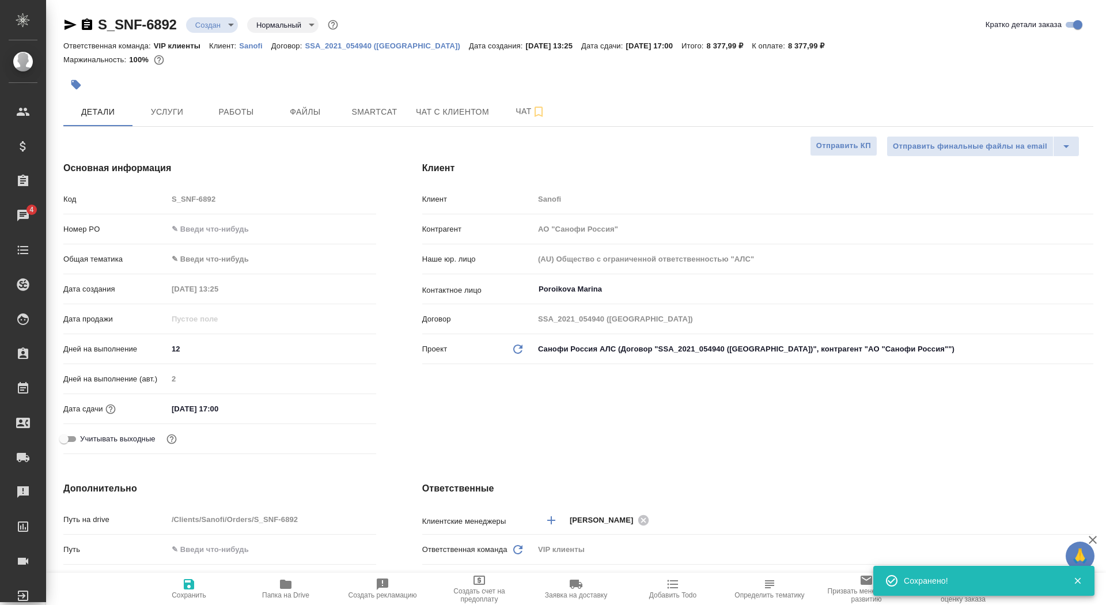
type textarea "x"
click at [834, 156] on div "Клиент Клиент Sanofi Контрагент АО "Санофи Россия" Наше юр. лицо (AU) Общество …" at bounding box center [757, 309] width 717 height 343
click at [834, 139] on span "Отправить КП" at bounding box center [843, 145] width 55 height 13
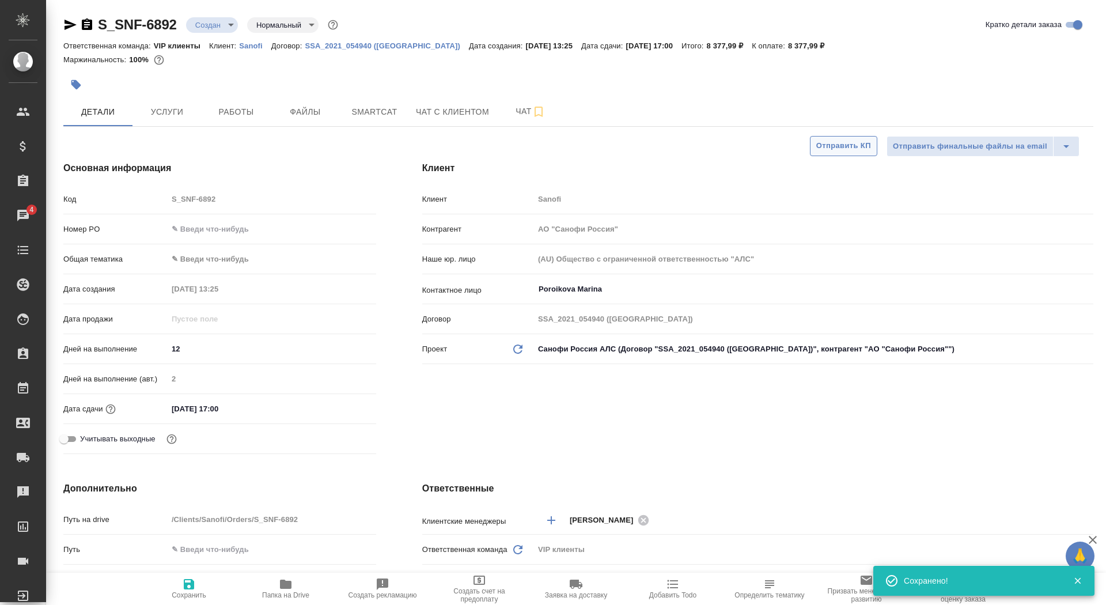
type textarea "x"
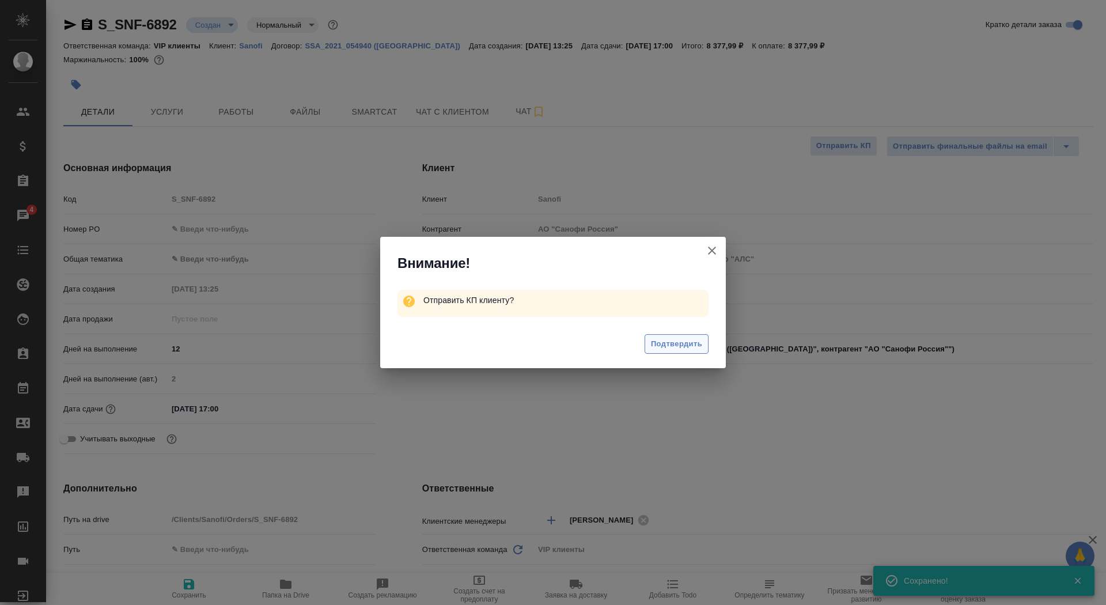
click at [666, 339] on span "Подтвердить" at bounding box center [676, 344] width 51 height 13
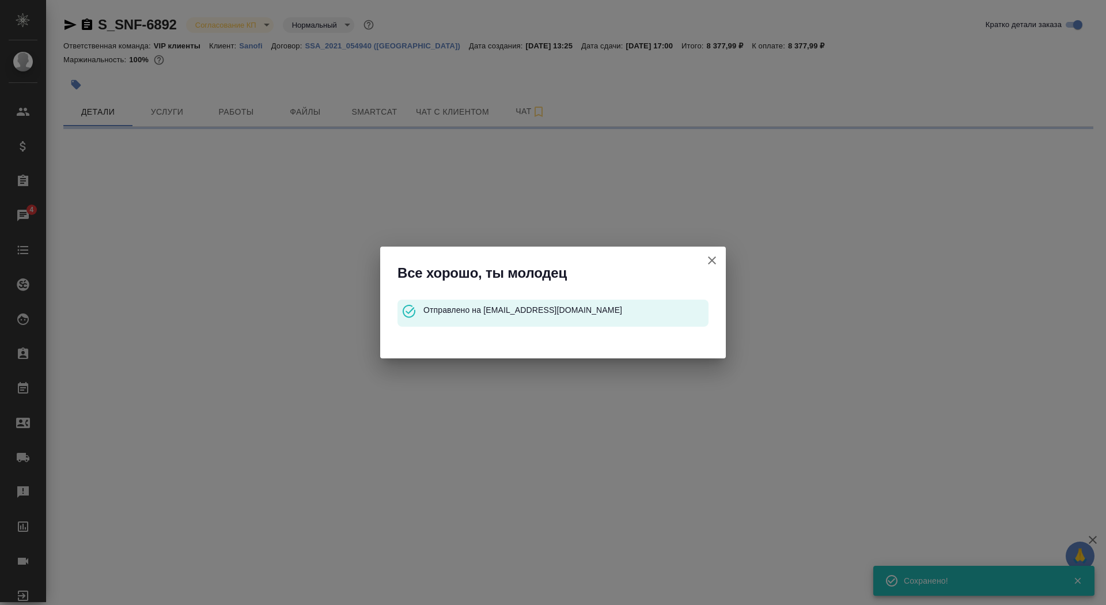
select select "RU"
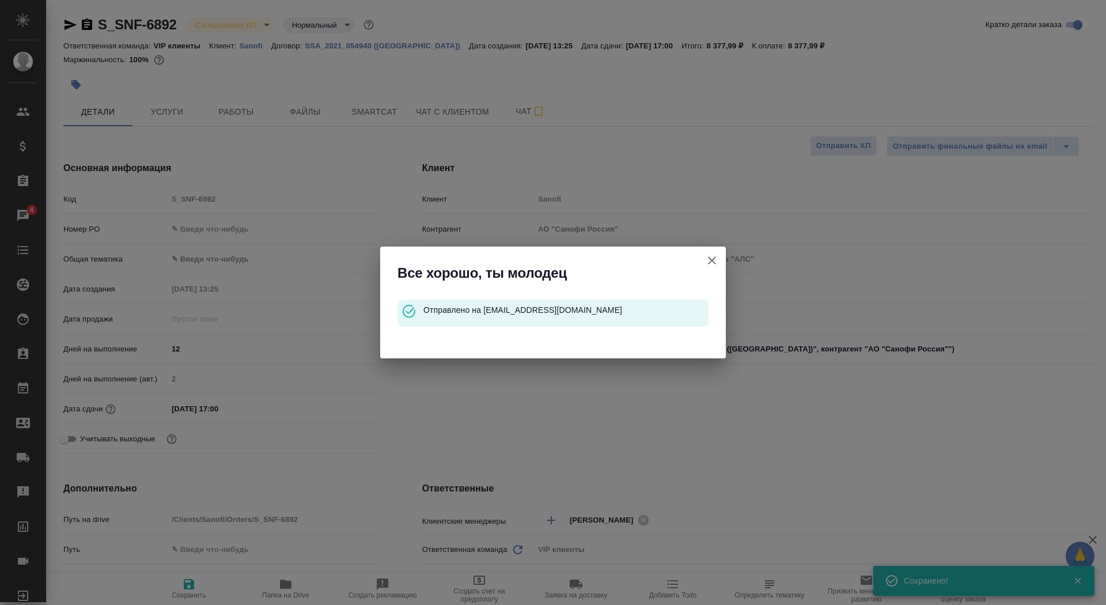
type textarea "x"
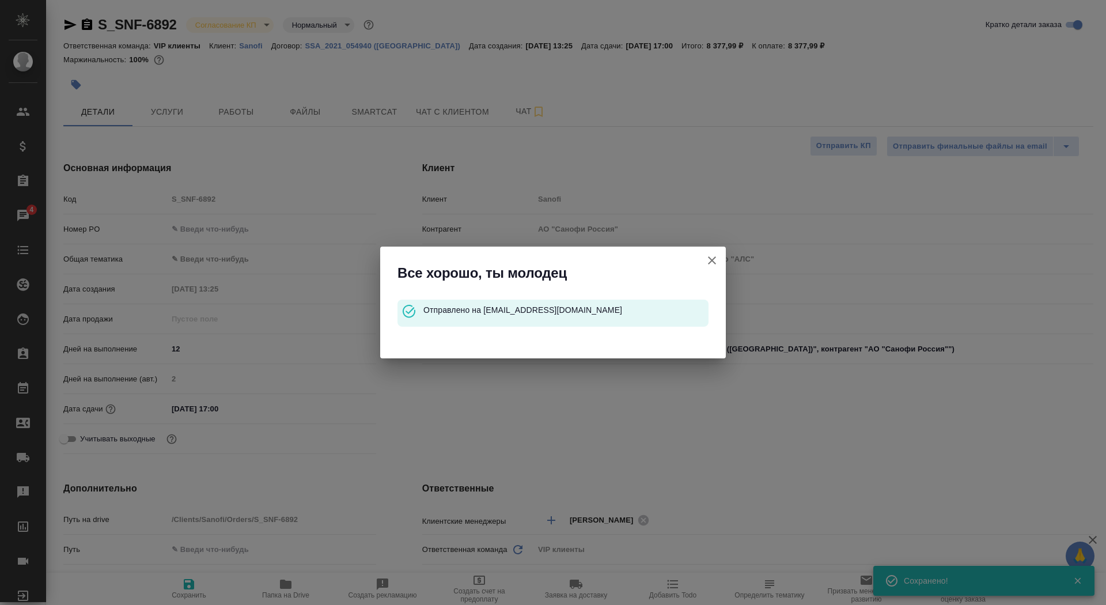
type textarea "x"
click at [714, 259] on icon "button" at bounding box center [712, 260] width 14 height 14
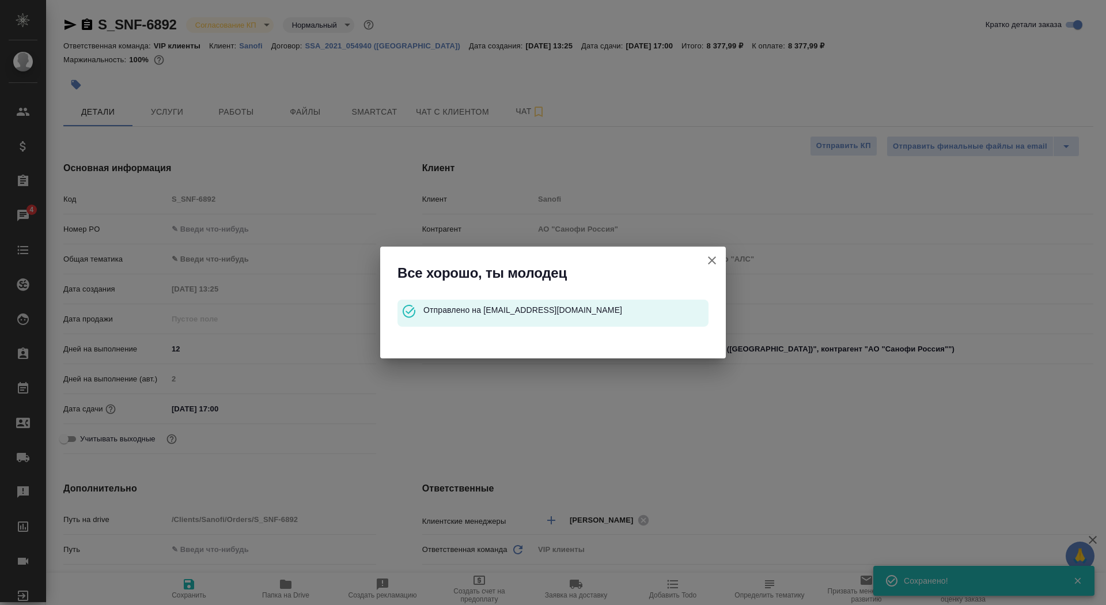
type textarea "x"
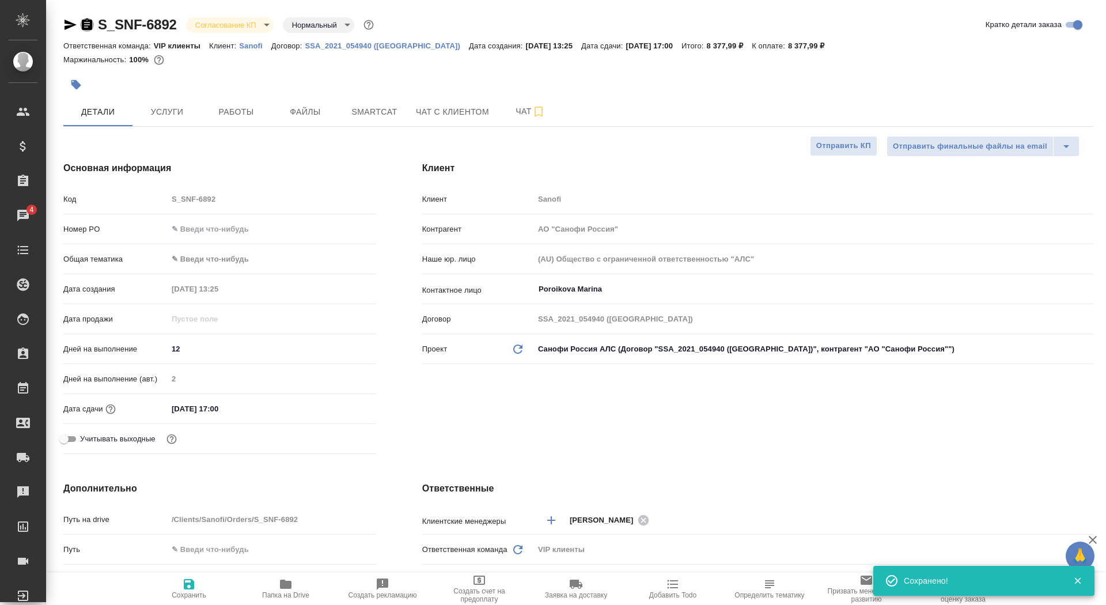
click at [88, 25] on icon "button" at bounding box center [87, 24] width 10 height 12
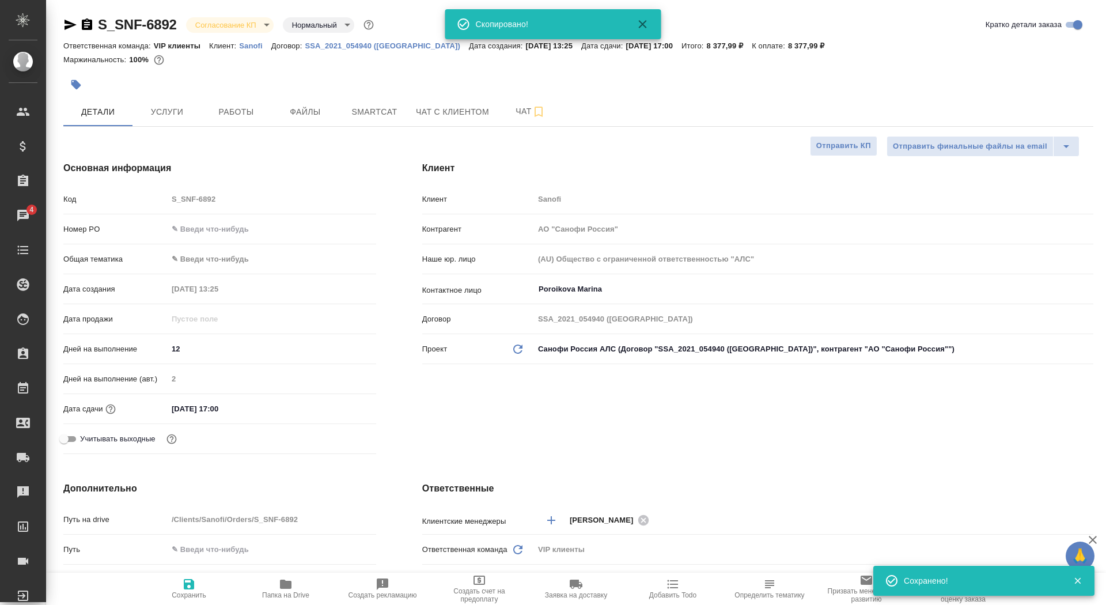
type textarea "x"
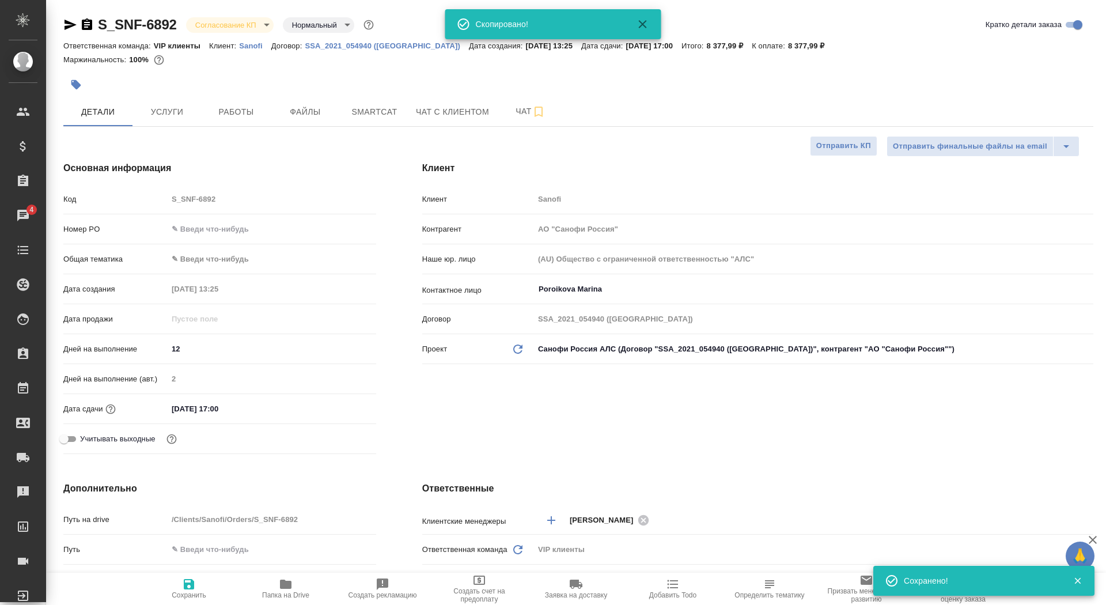
type textarea "x"
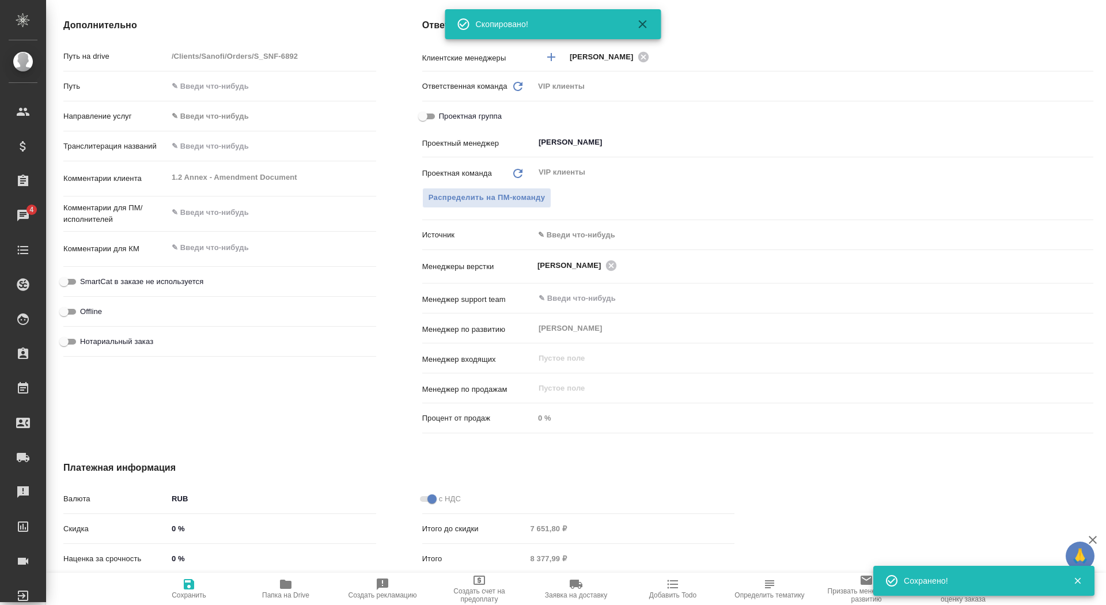
scroll to position [482, 0]
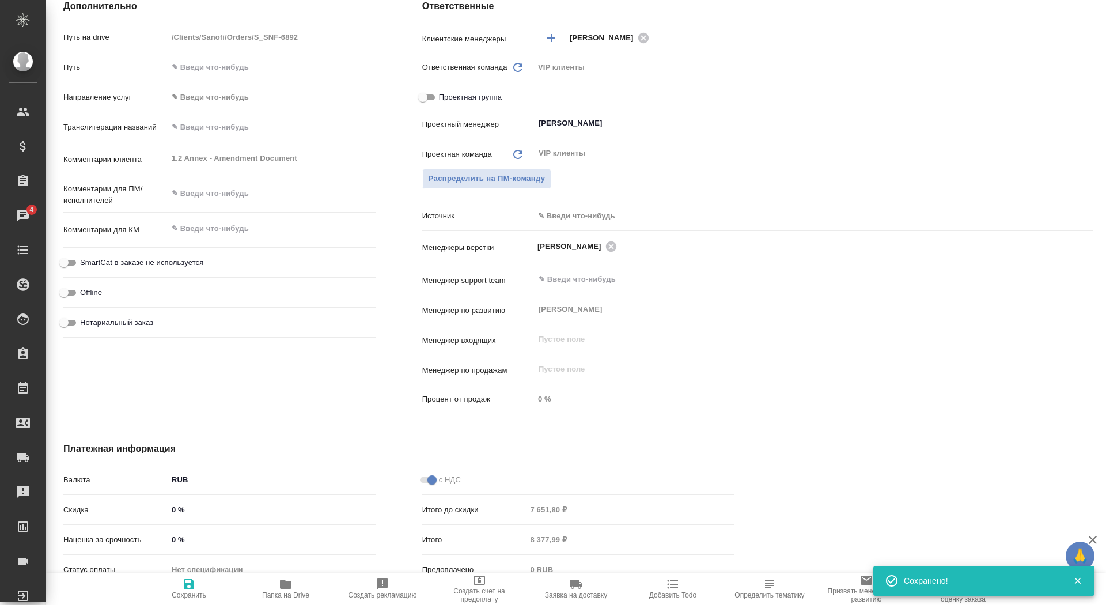
click at [138, 152] on div "Комментарии клиента 1.2 Annex - Amendment Document x" at bounding box center [219, 159] width 313 height 25
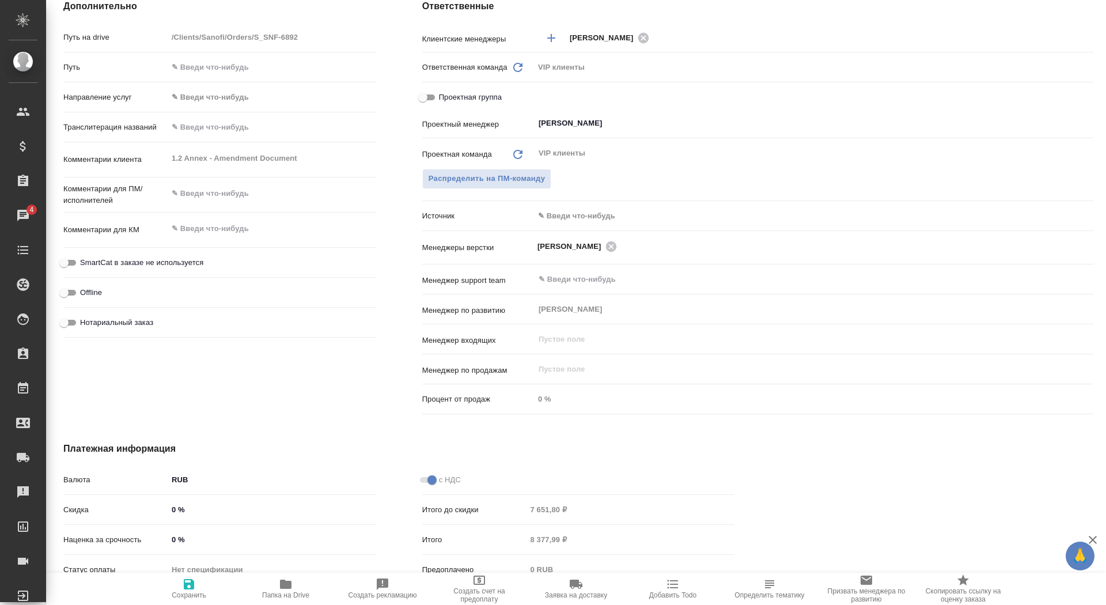
type textarea "x"
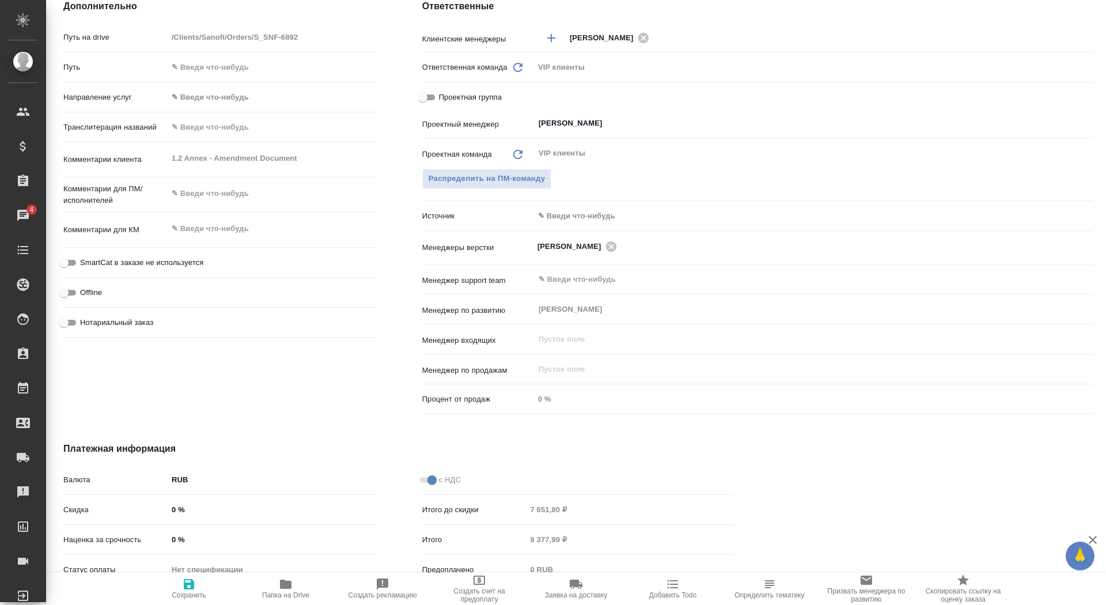
type textarea "x"
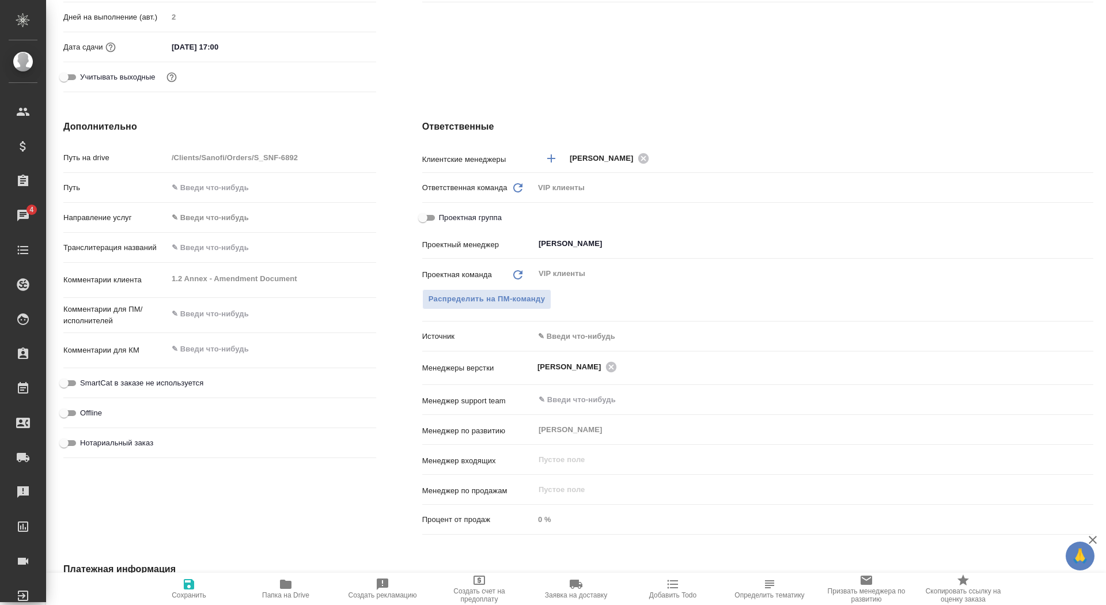
scroll to position [0, 0]
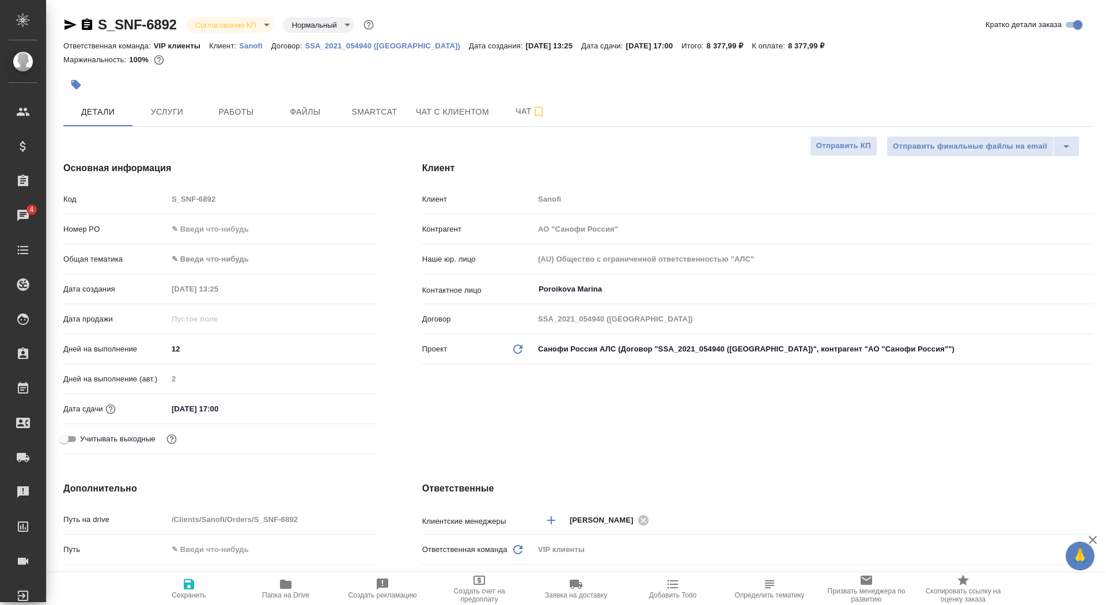
click at [199, 234] on input "text" at bounding box center [272, 229] width 209 height 17
paste input "E005853789"
type input "E005853789"
type textarea "x"
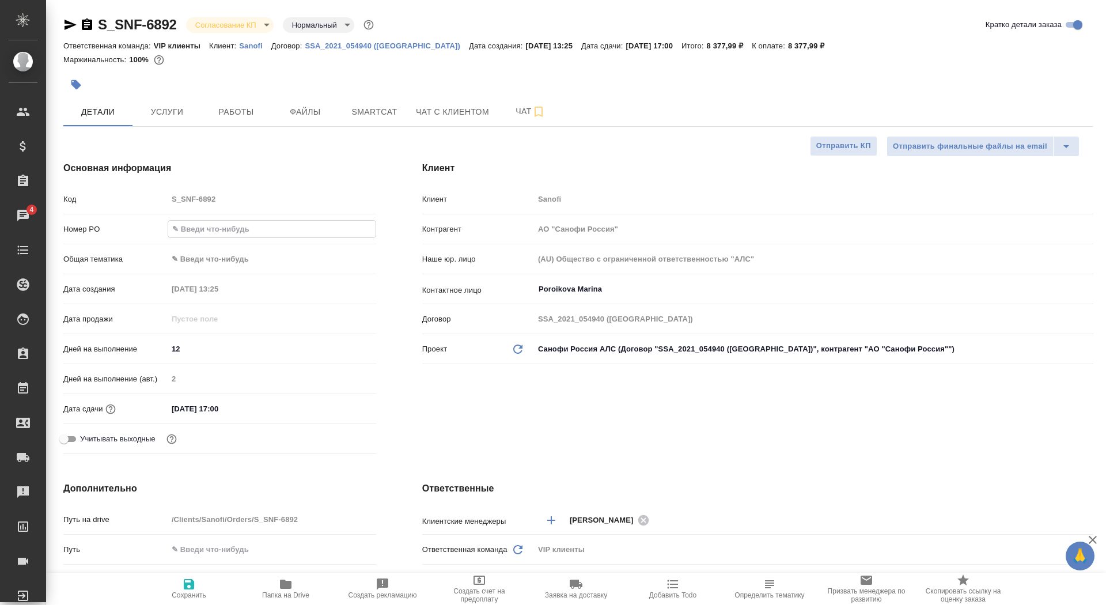
type textarea "x"
type input "E005853789"
click at [185, 588] on icon "button" at bounding box center [189, 584] width 10 height 10
type textarea "x"
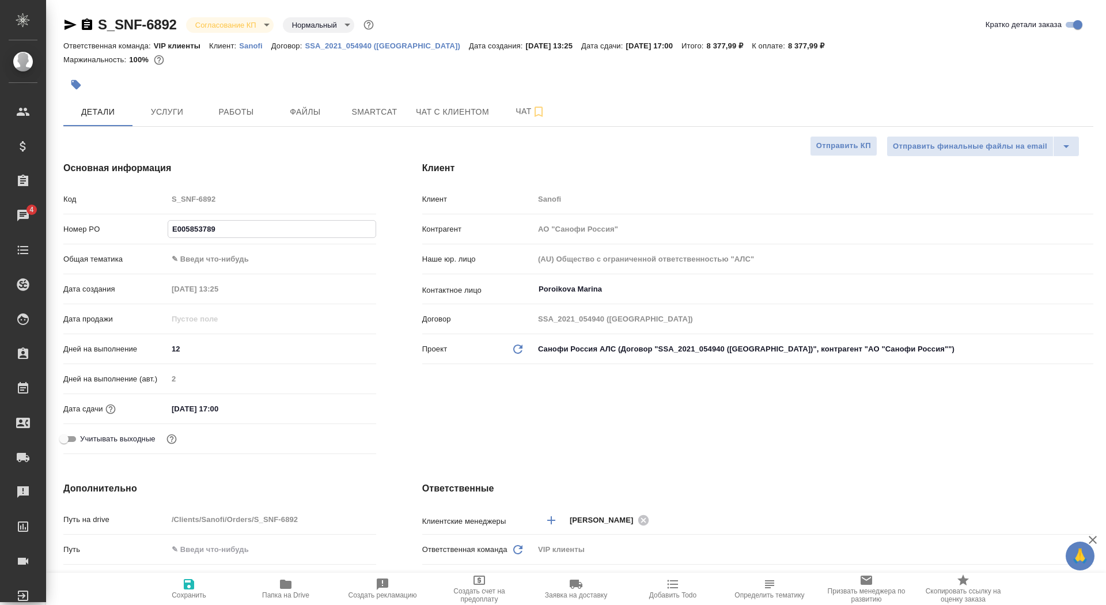
type textarea "x"
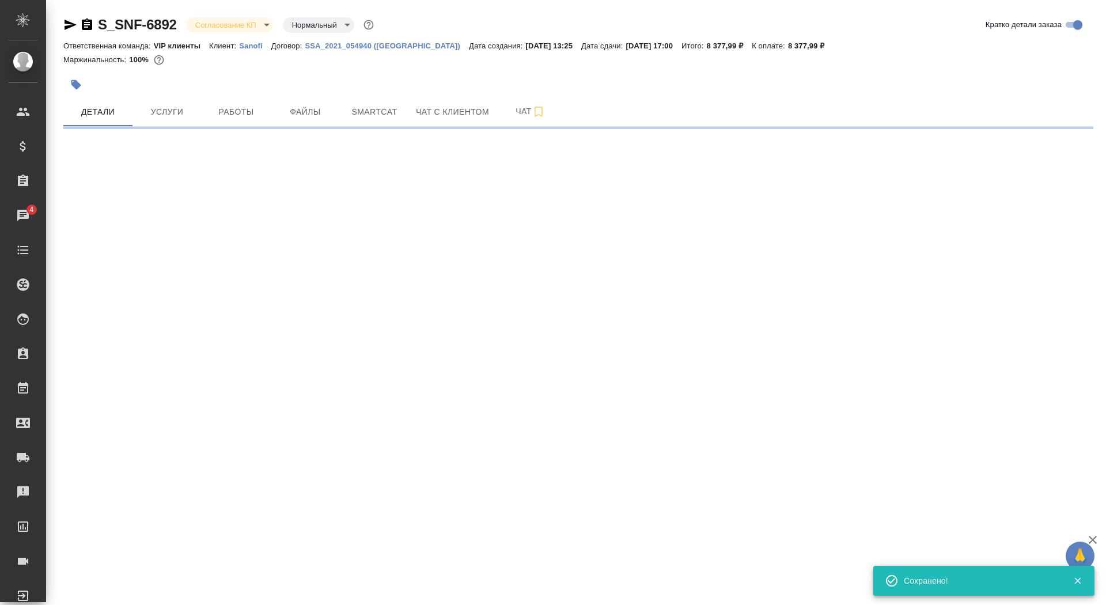
select select "RU"
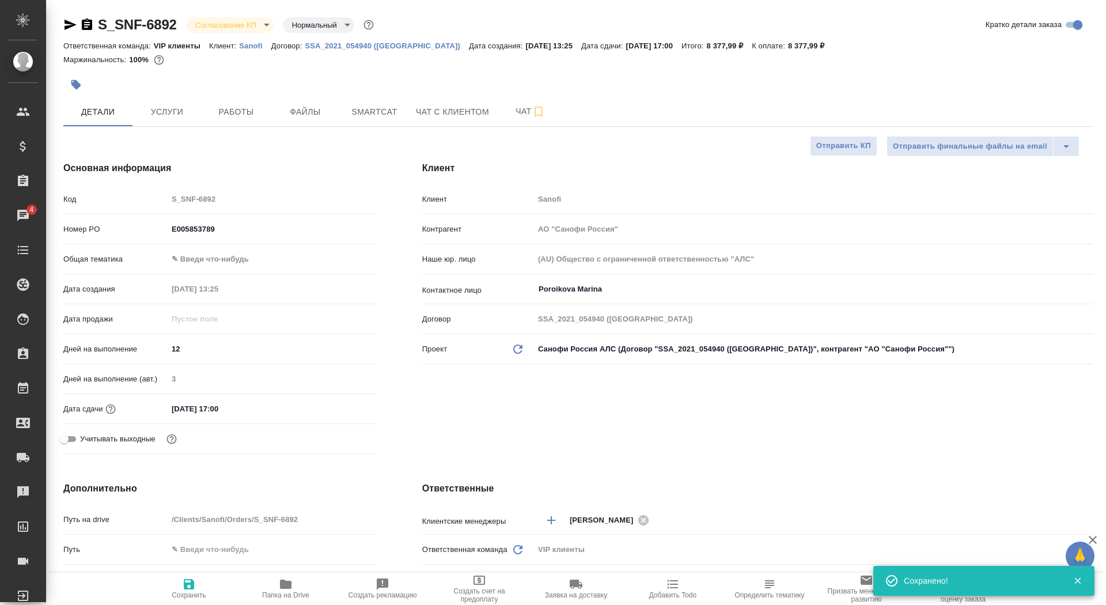
type textarea "x"
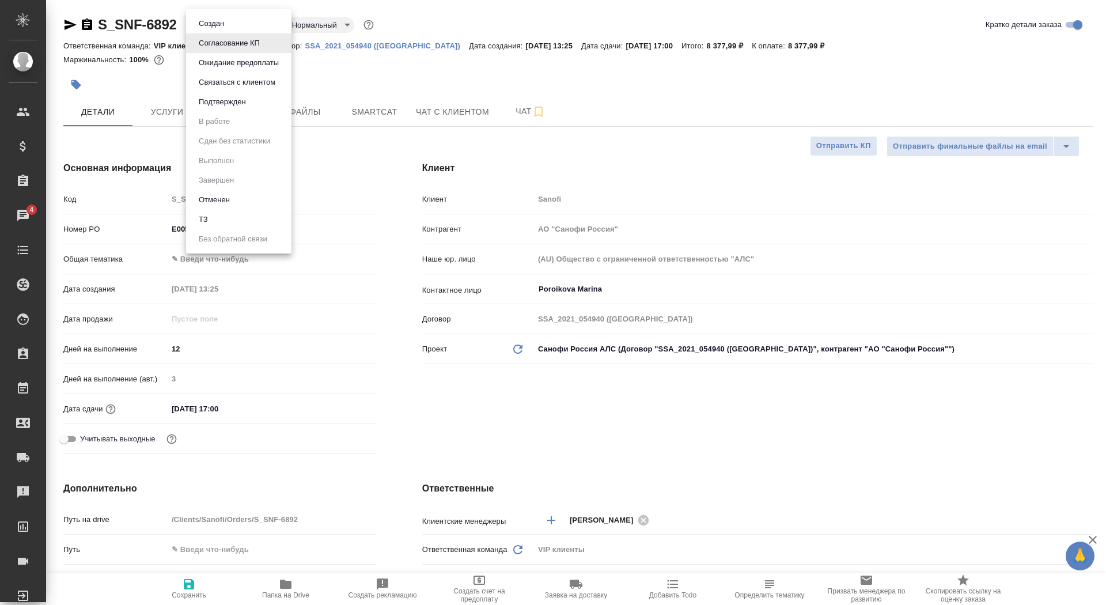
click at [240, 28] on body "🙏 .cls-1 fill:#fff; AWATERA Saydasheva Dilyara Клиенты Спецификации Заказы 4 Ча…" at bounding box center [553, 302] width 1106 height 605
click at [241, 108] on li "Подтвержден" at bounding box center [238, 102] width 105 height 20
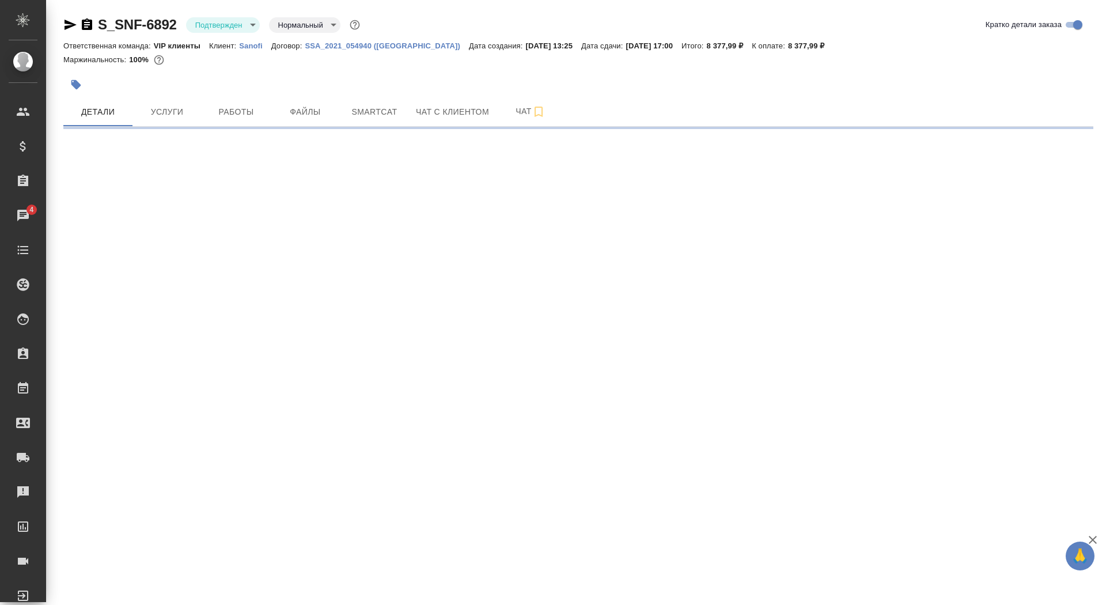
select select "RU"
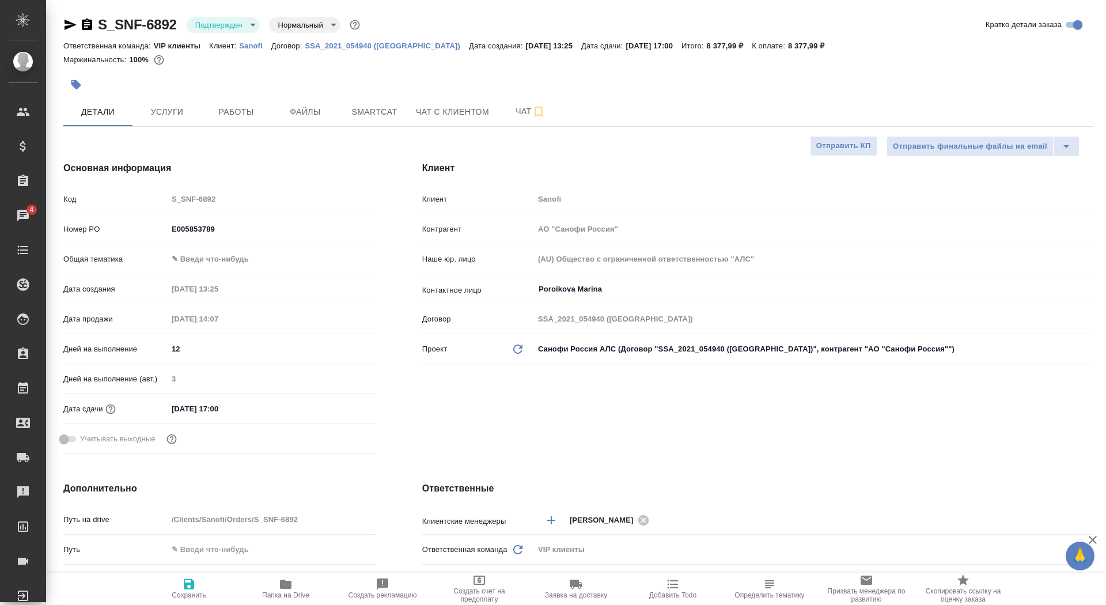
type textarea "x"
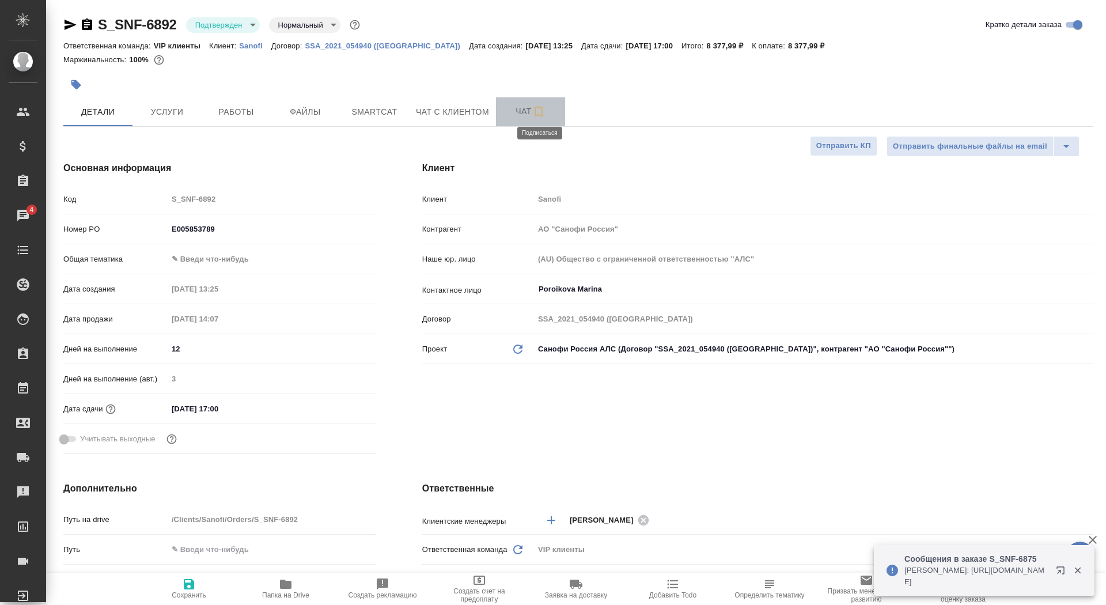
click at [541, 117] on icon "button" at bounding box center [539, 112] width 14 height 14
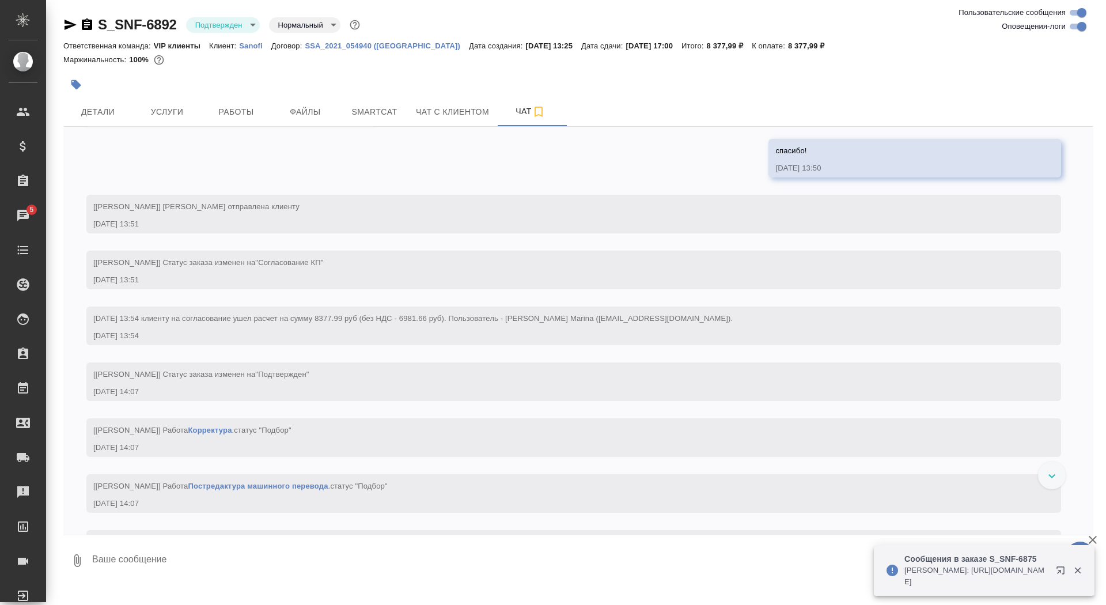
scroll to position [439, 0]
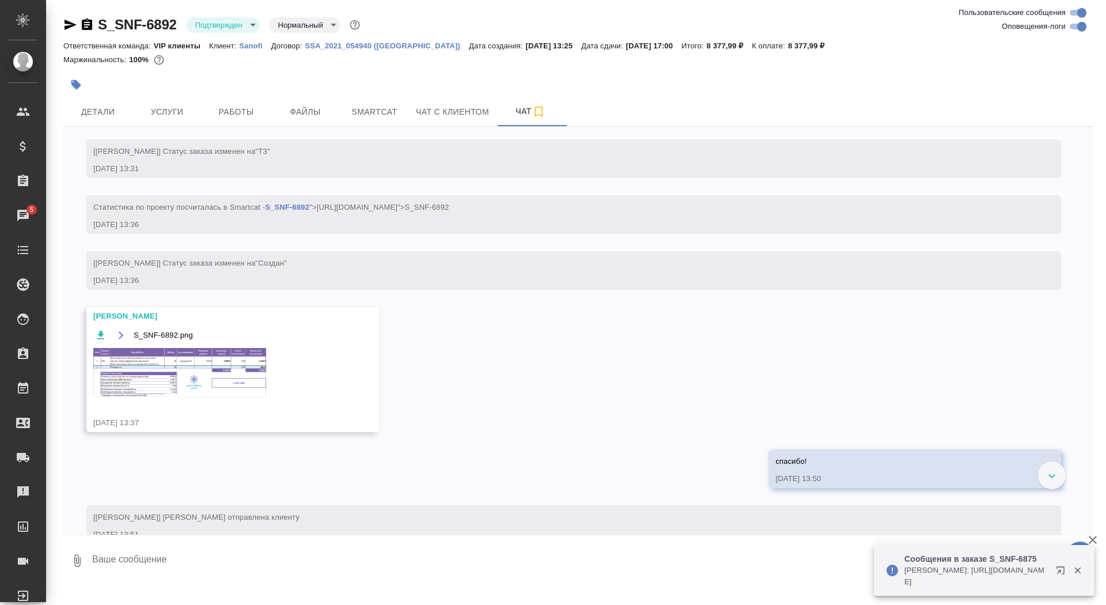
click at [217, 397] on img at bounding box center [179, 372] width 173 height 49
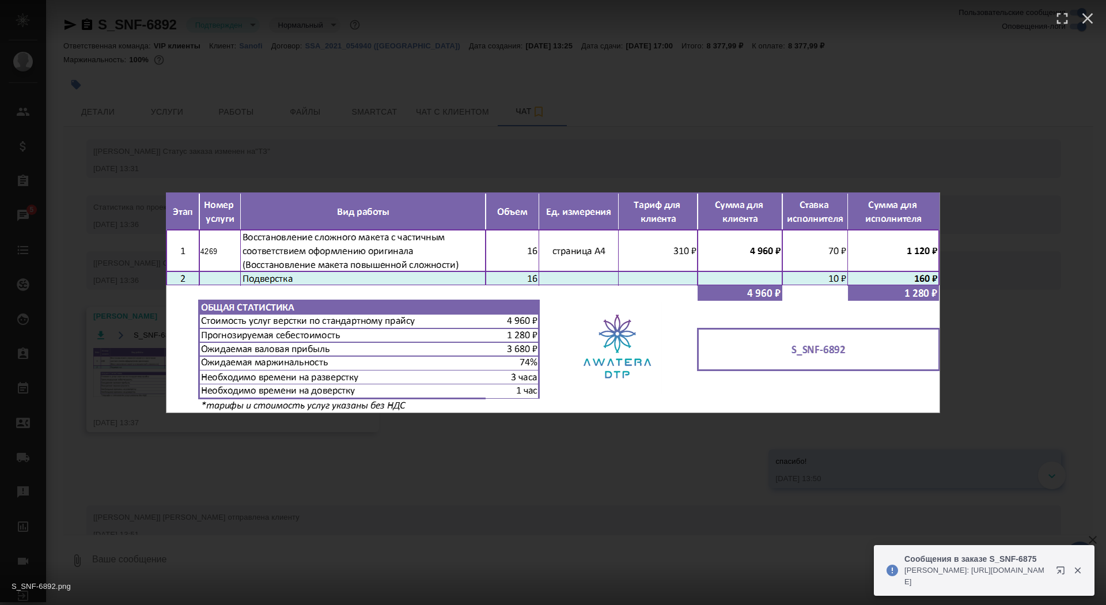
click at [226, 499] on div "S_SNF-6892.png 1 of 1" at bounding box center [553, 302] width 1106 height 605
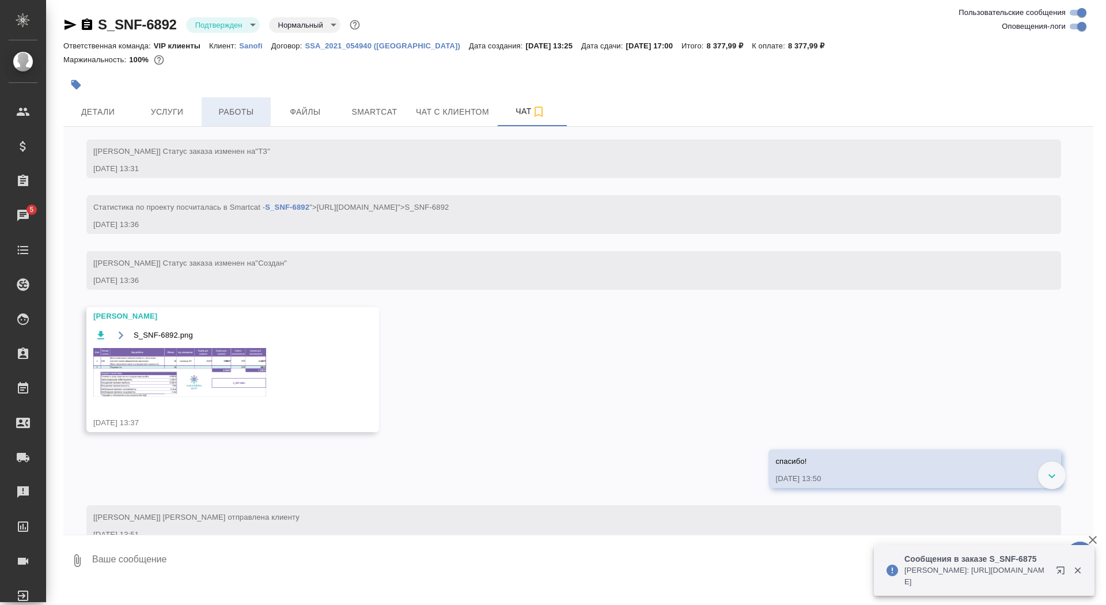
click at [229, 118] on span "Работы" at bounding box center [236, 112] width 55 height 14
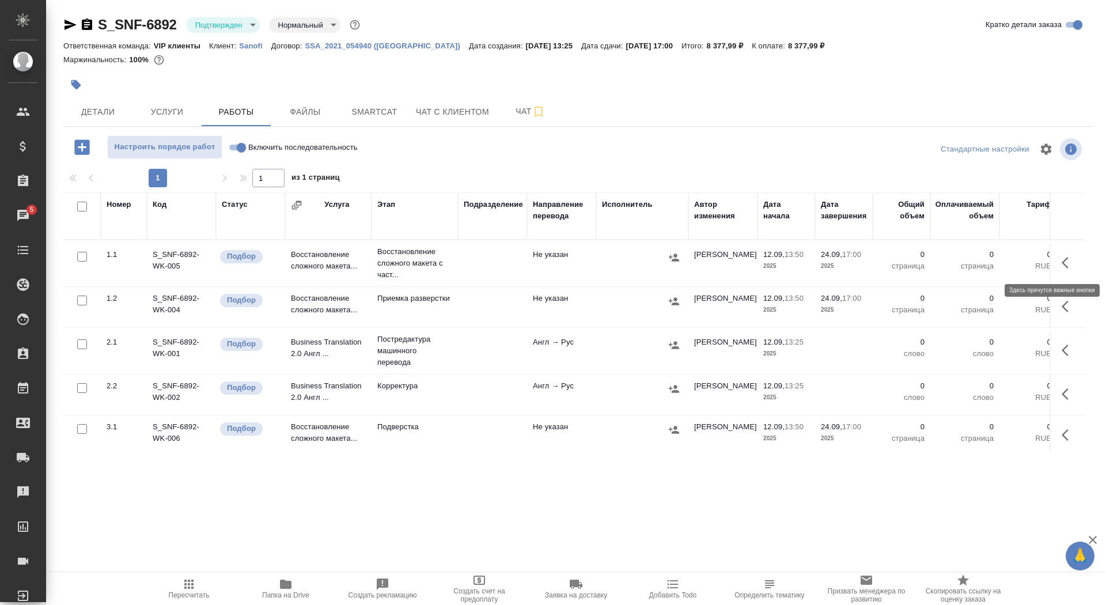
click at [1059, 265] on button "button" at bounding box center [1069, 263] width 28 height 28
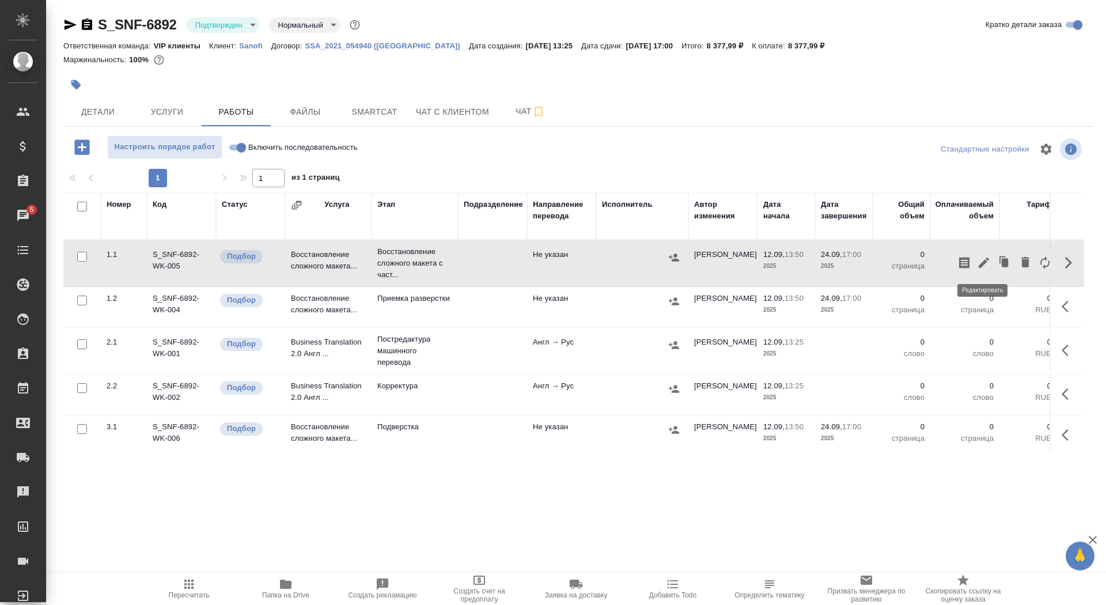
click at [986, 263] on icon "button" at bounding box center [984, 263] width 14 height 14
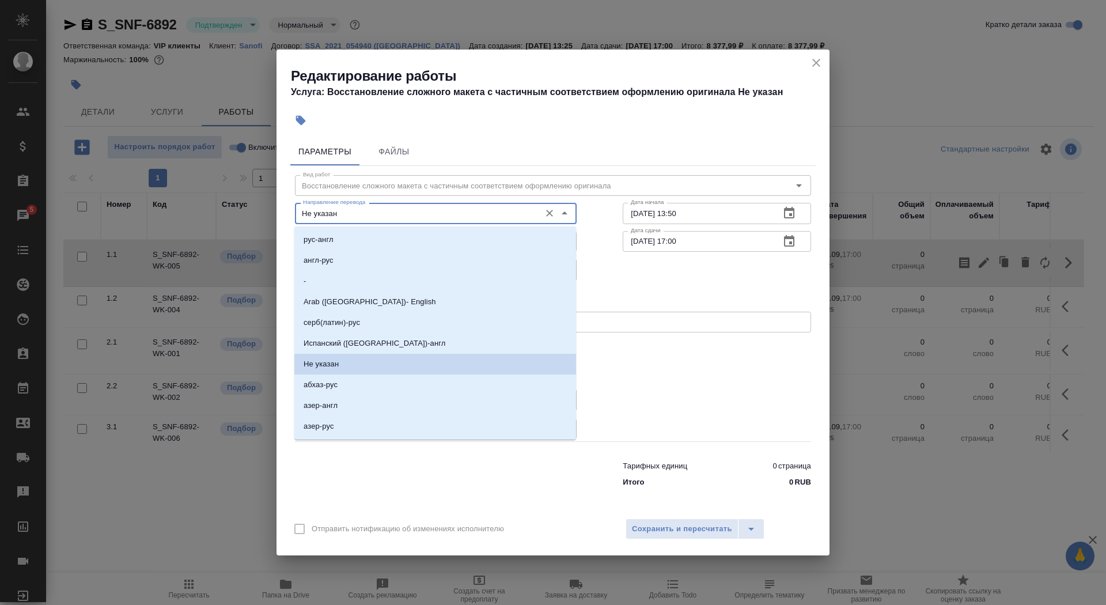
click at [414, 212] on input "Не указан" at bounding box center [416, 213] width 236 height 14
click at [412, 257] on li "англ-рус" at bounding box center [435, 260] width 282 height 21
type input "англ-рус"
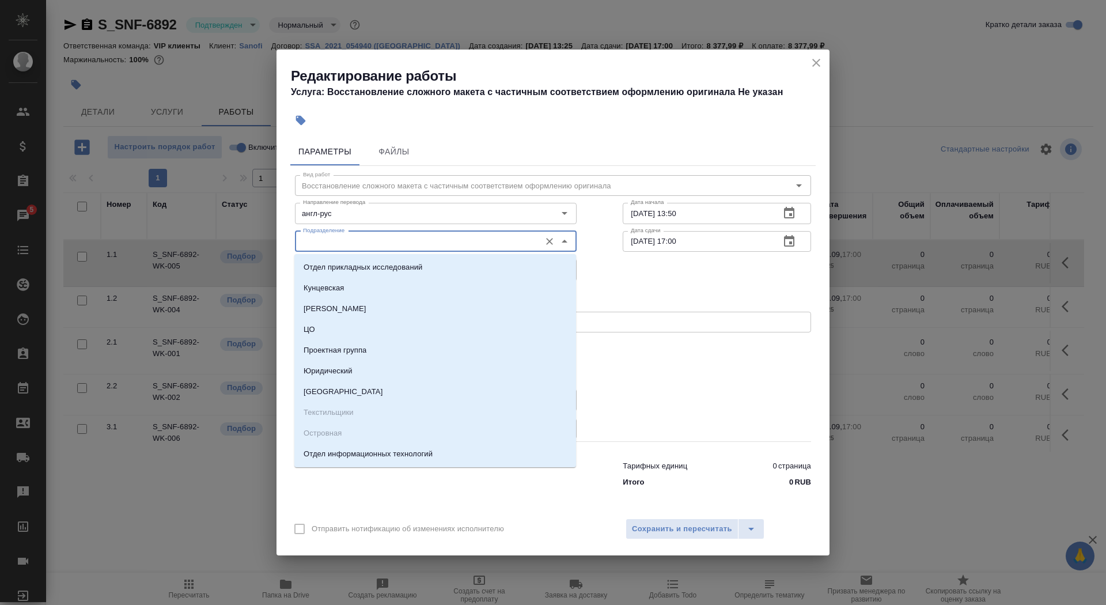
click at [406, 247] on input "Подразделение" at bounding box center [416, 241] width 236 height 14
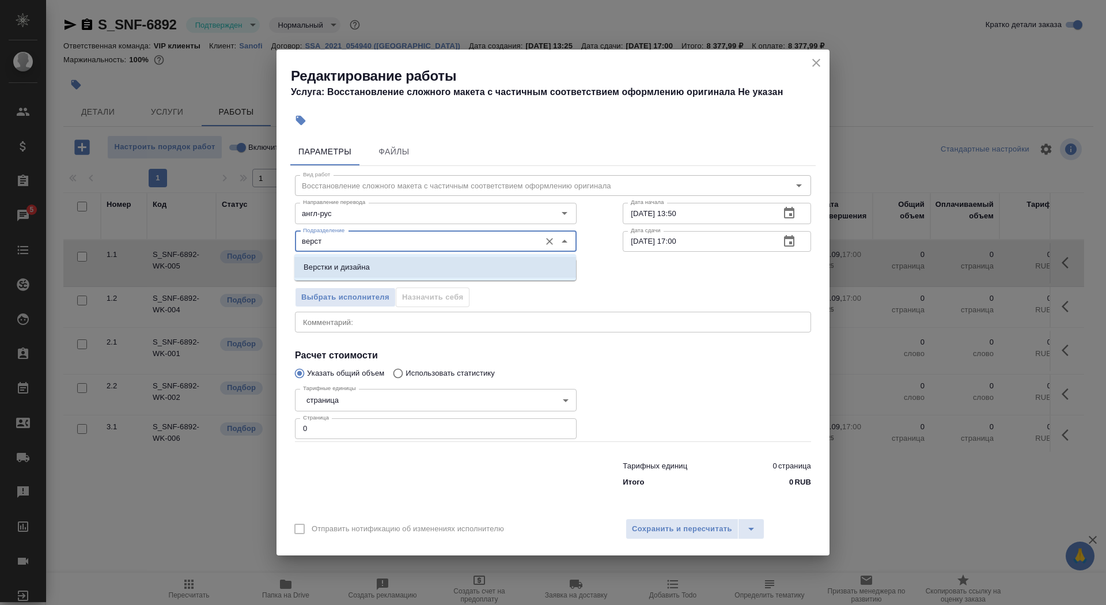
click at [488, 268] on li "Верстки и дизайна" at bounding box center [435, 267] width 282 height 21
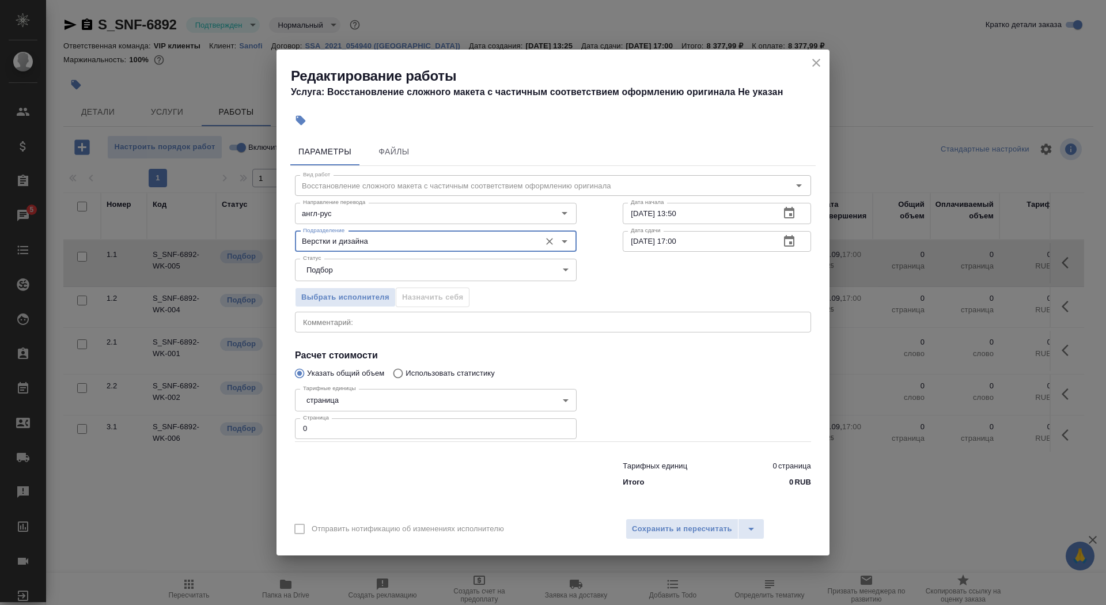
type input "Верстки и дизайна"
click at [415, 397] on body "🙏 .cls-1 fill:#fff; AWATERA Saydasheva Dilyara Клиенты Спецификации Заказы 5 Ча…" at bounding box center [553, 302] width 1106 height 605
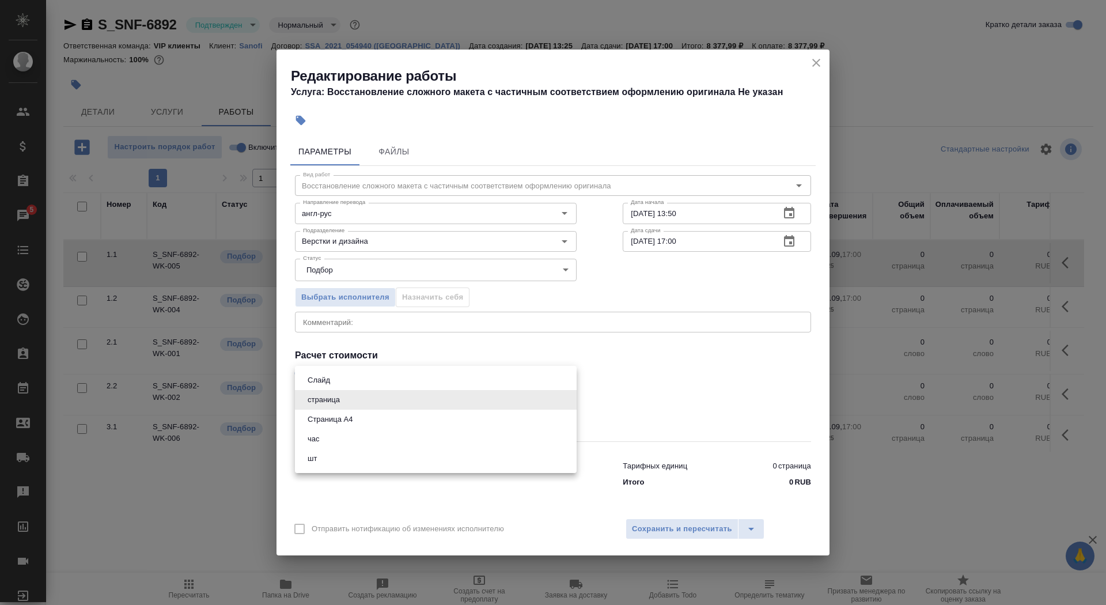
click at [410, 426] on li "Страница А4" at bounding box center [436, 420] width 282 height 20
type input "5f036ec4e16dec2d6b59c8ff"
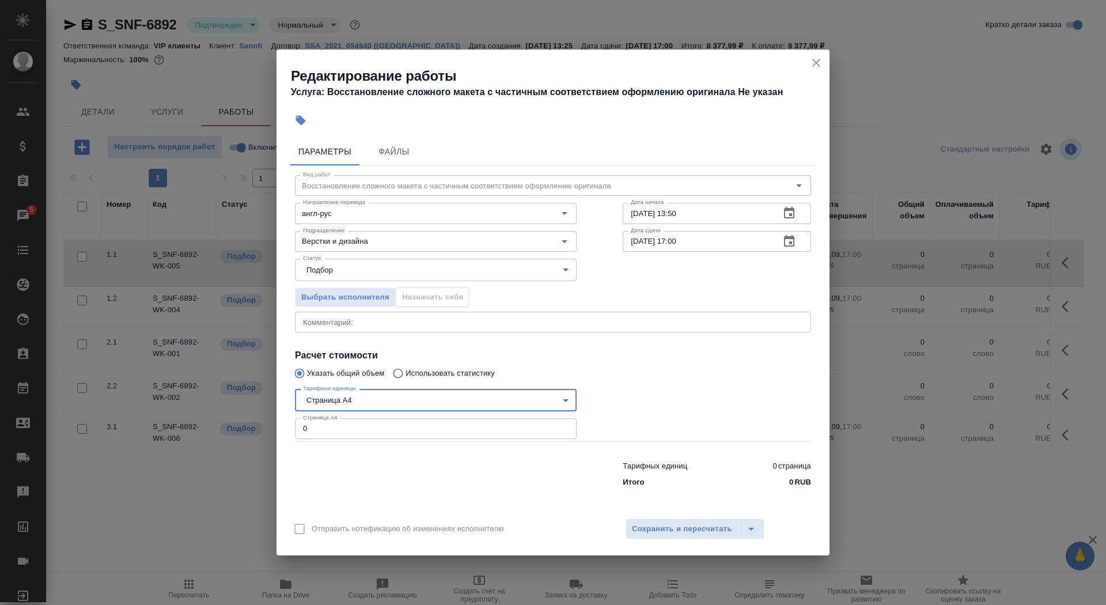
click at [408, 431] on input "0" at bounding box center [436, 428] width 282 height 21
type input "16"
click at [712, 214] on input "12.09.2025 13:50" at bounding box center [697, 213] width 148 height 21
type input "12.09.2025 14:10"
click at [638, 240] on input "24.09.2025 17:00" at bounding box center [697, 241] width 148 height 21
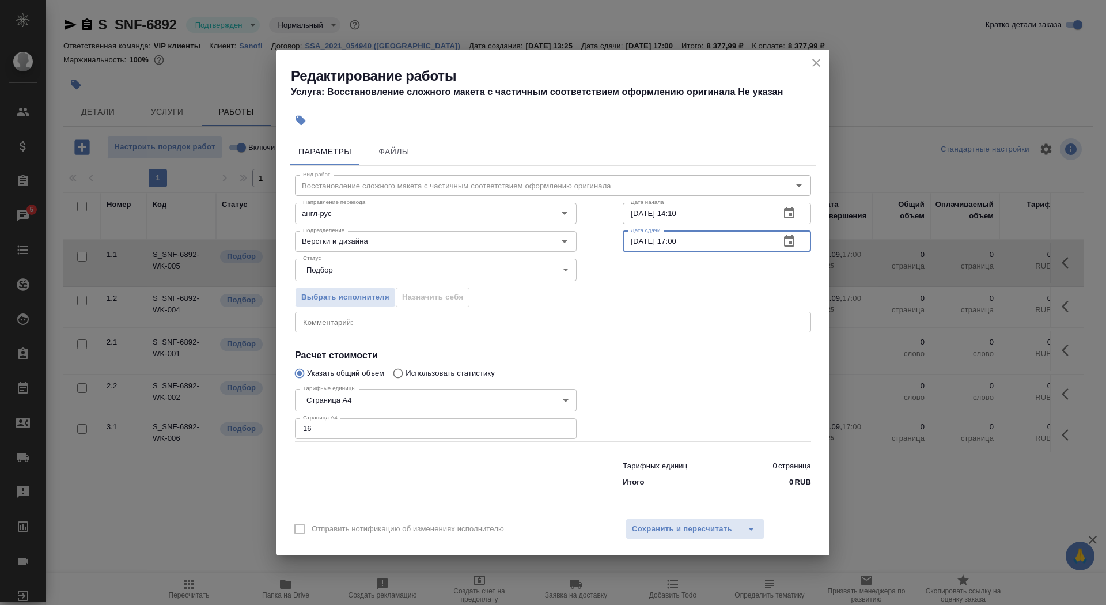
click at [687, 244] on input "12.09.2025 17:00" at bounding box center [697, 241] width 148 height 21
type input "12.09.2025 17:10"
click at [687, 519] on button "Сохранить и пересчитать" at bounding box center [682, 528] width 113 height 21
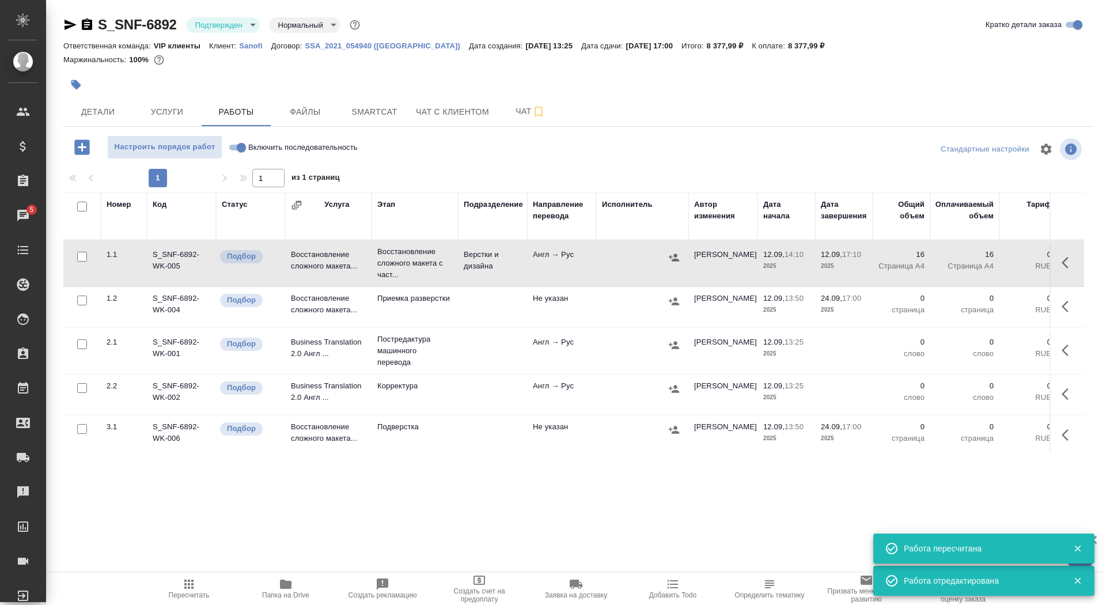
click at [76, 85] on icon "button" at bounding box center [76, 85] width 10 height 10
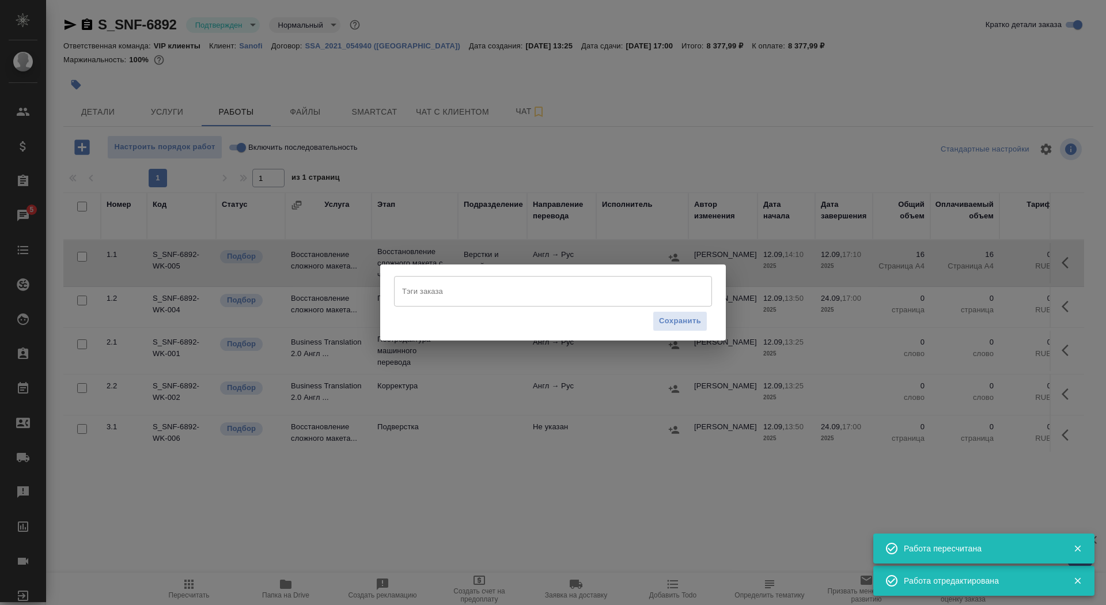
click at [423, 293] on input "Тэги заказа" at bounding box center [542, 291] width 286 height 20
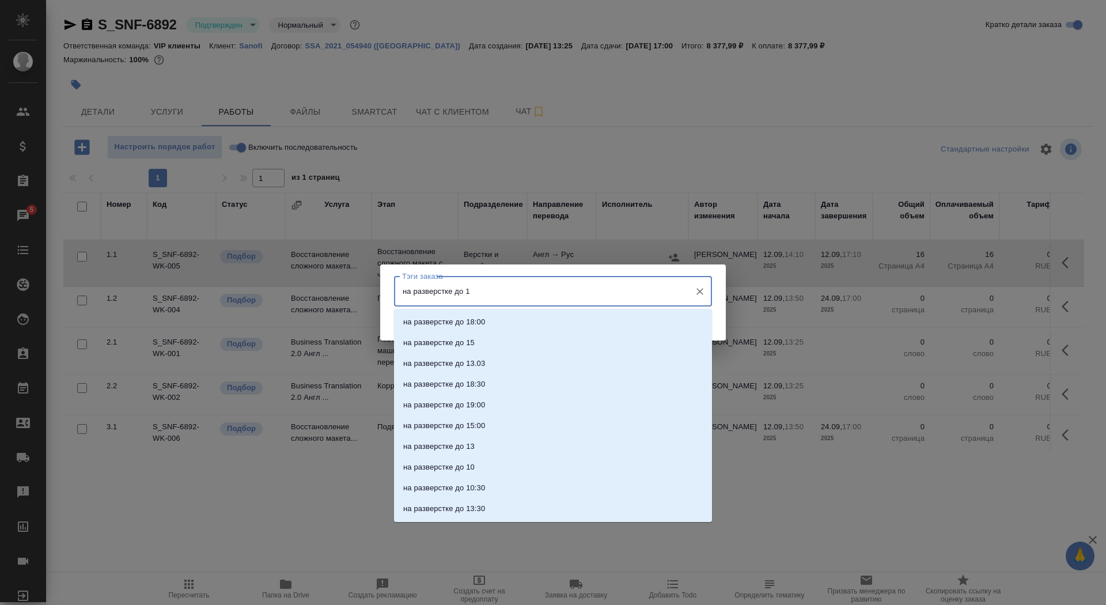
type input "на разверстке до 17"
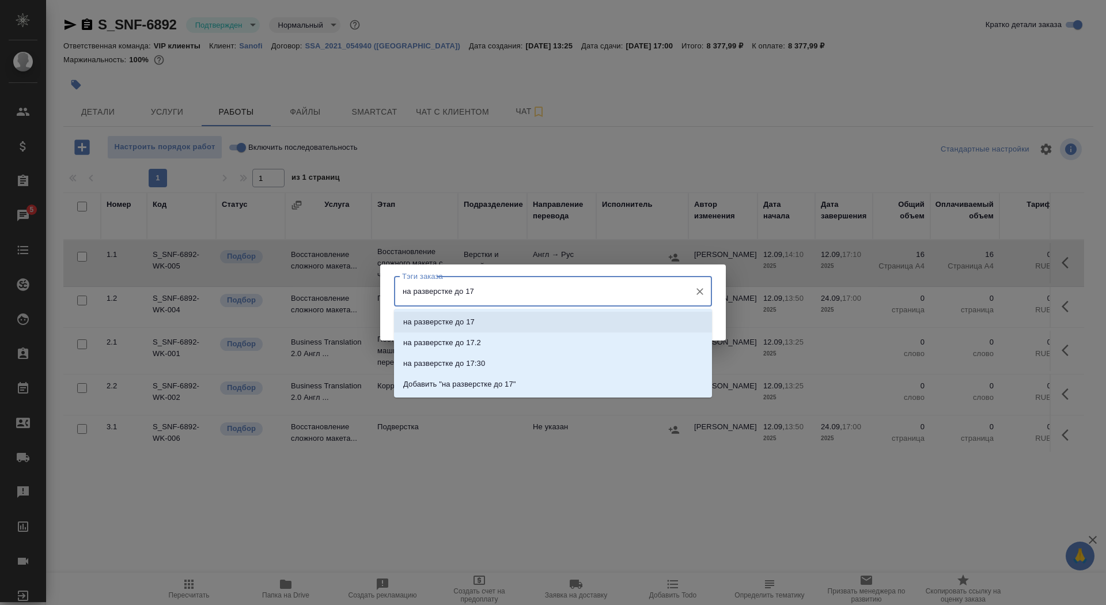
click at [512, 315] on li "на разверстке до 17" at bounding box center [553, 322] width 318 height 21
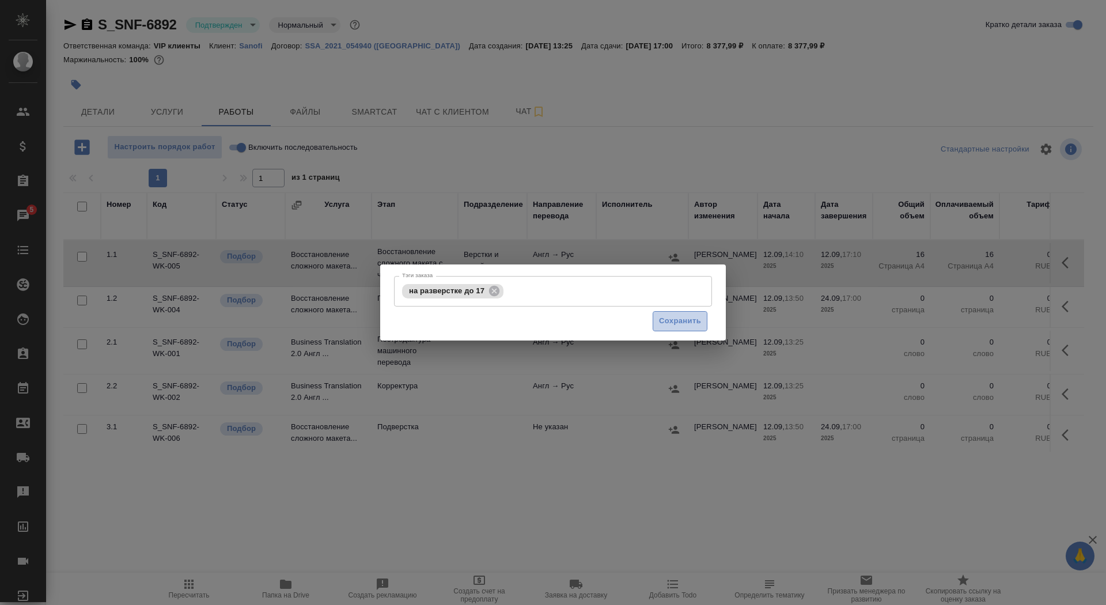
click at [683, 325] on span "Сохранить" at bounding box center [680, 321] width 42 height 13
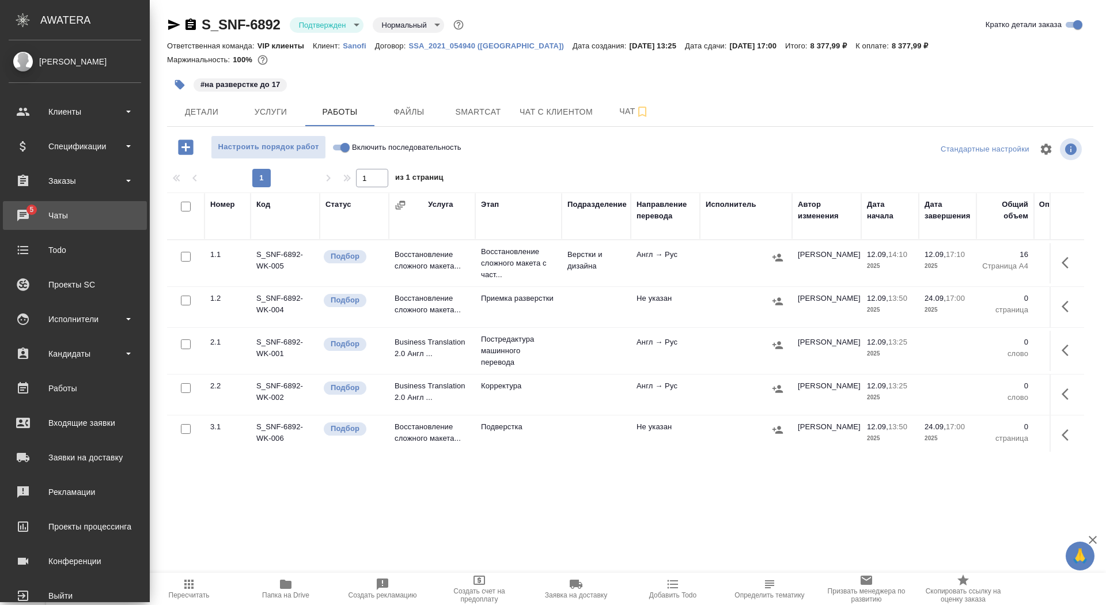
click at [51, 209] on div "Чаты" at bounding box center [75, 215] width 132 height 17
click at [10, 224] on link "5 Чаты" at bounding box center [75, 215] width 144 height 29
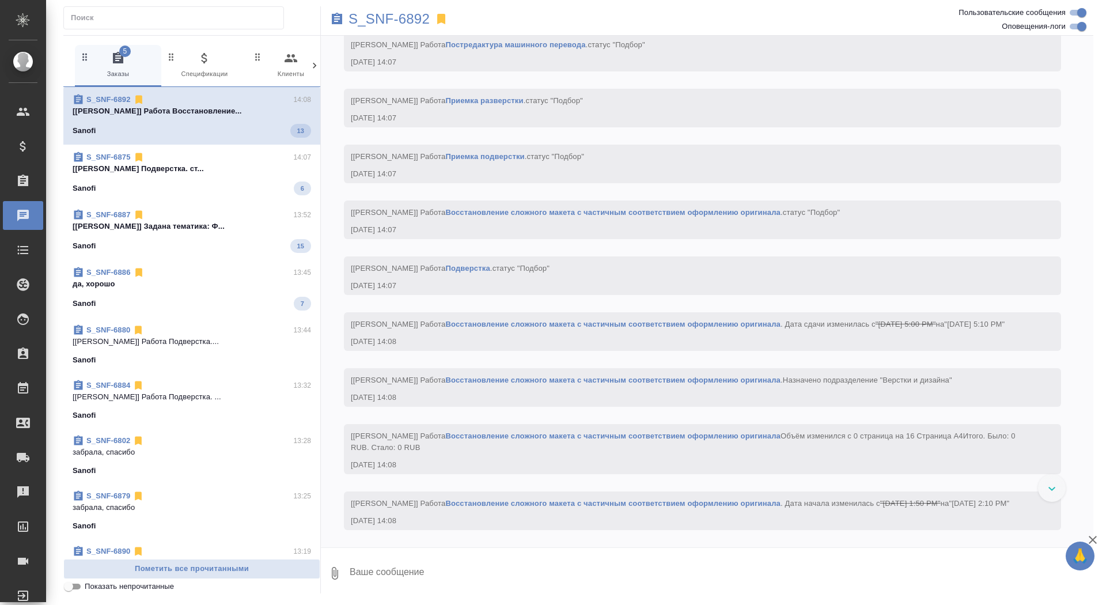
scroll to position [1203, 0]
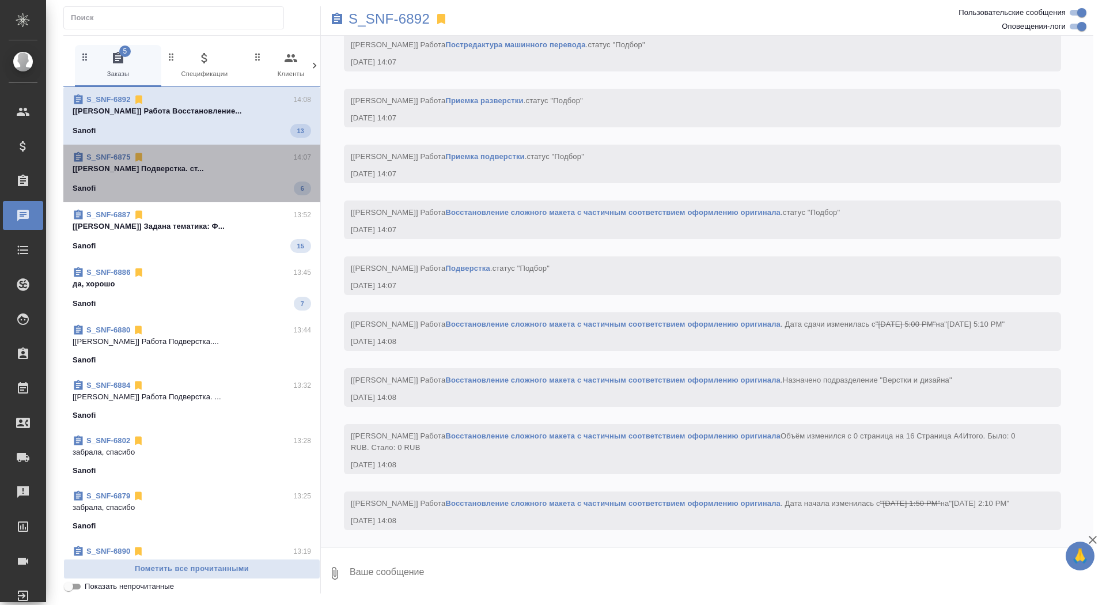
click at [154, 184] on div "Sanofi 6" at bounding box center [192, 188] width 238 height 14
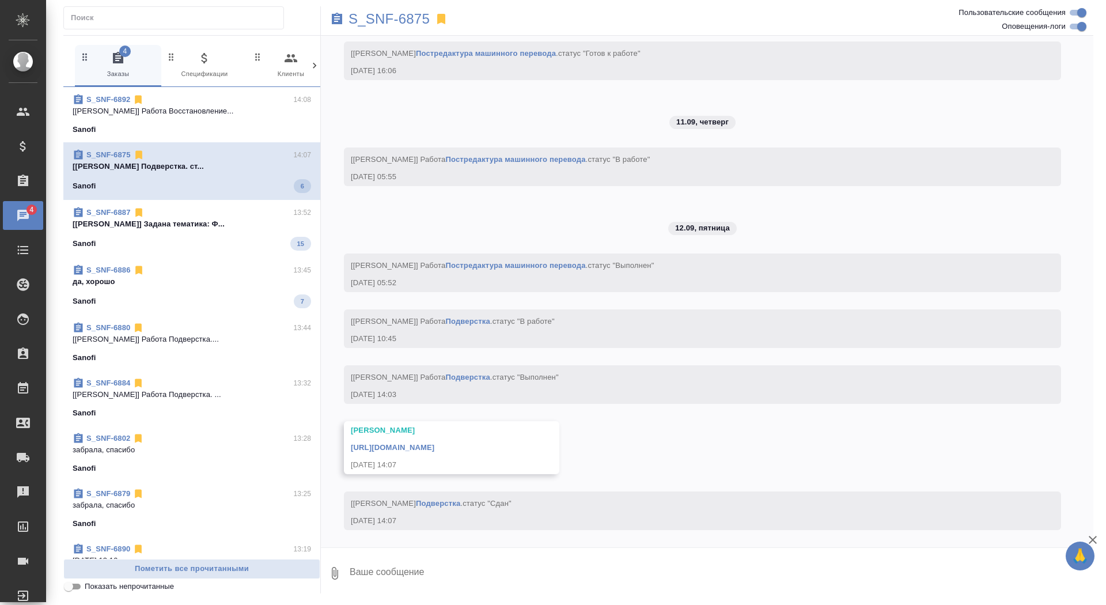
scroll to position [3780, 0]
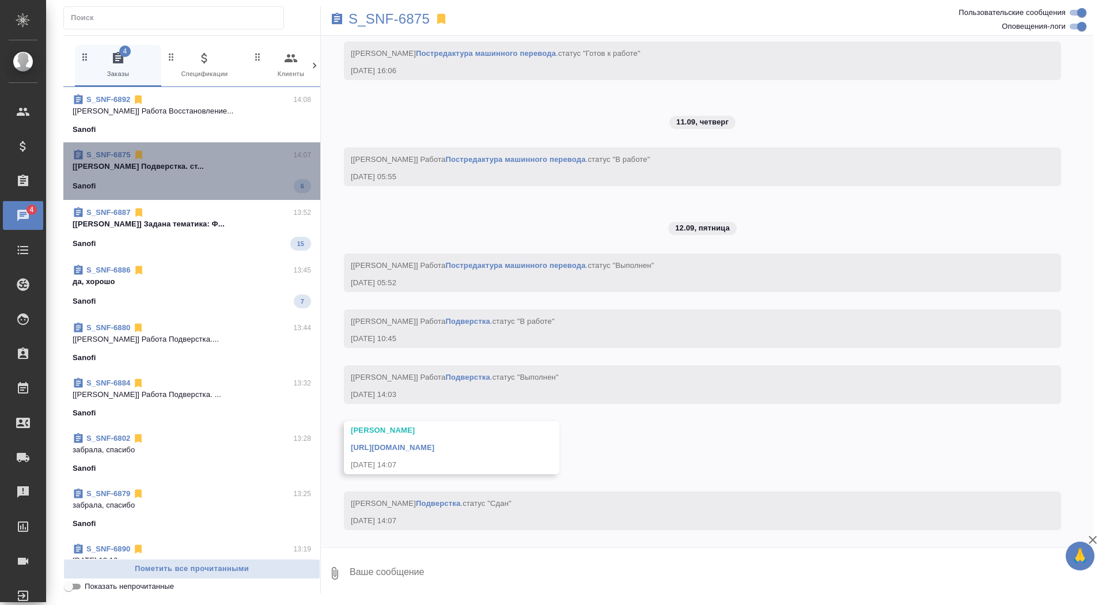
click at [154, 184] on div "Sanofi 6" at bounding box center [192, 186] width 238 height 14
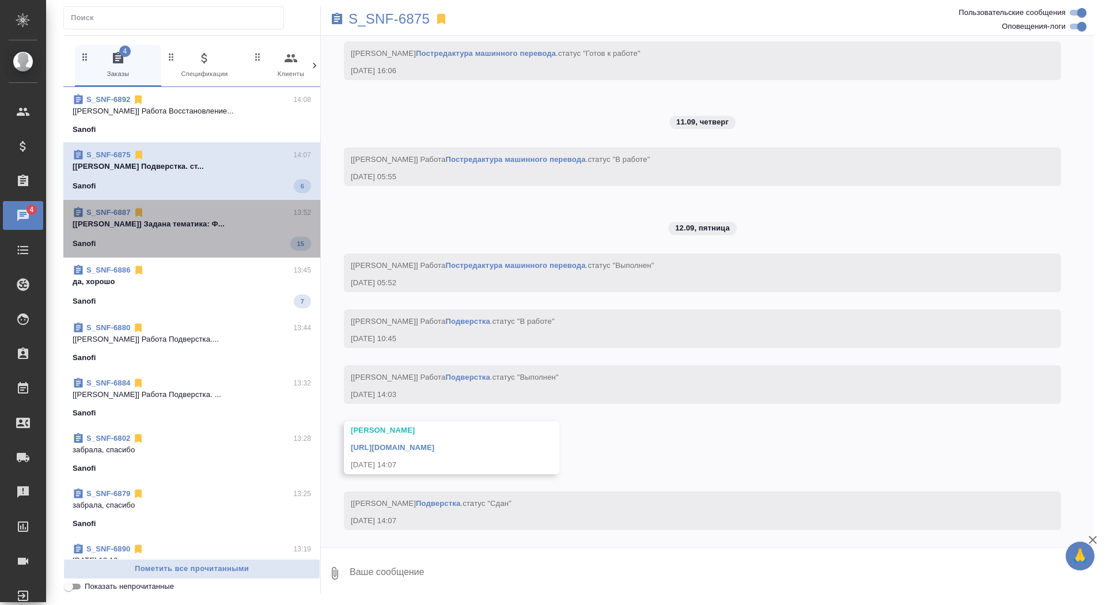
click at [158, 226] on p "[Горшкова Валентина] Задана тематика: Ф..." at bounding box center [192, 224] width 238 height 12
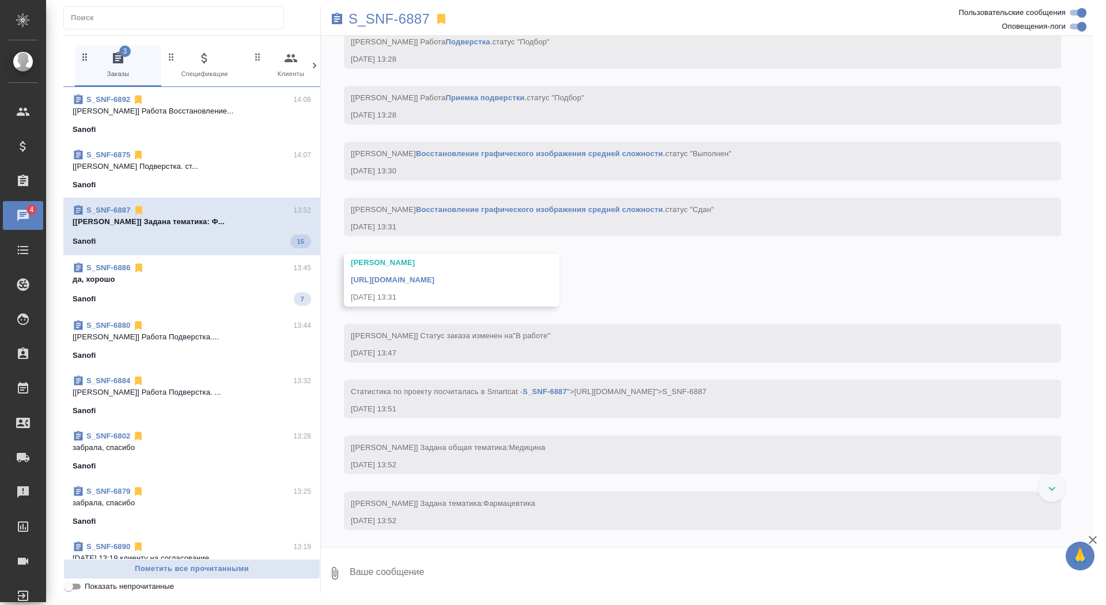
scroll to position [2418, 0]
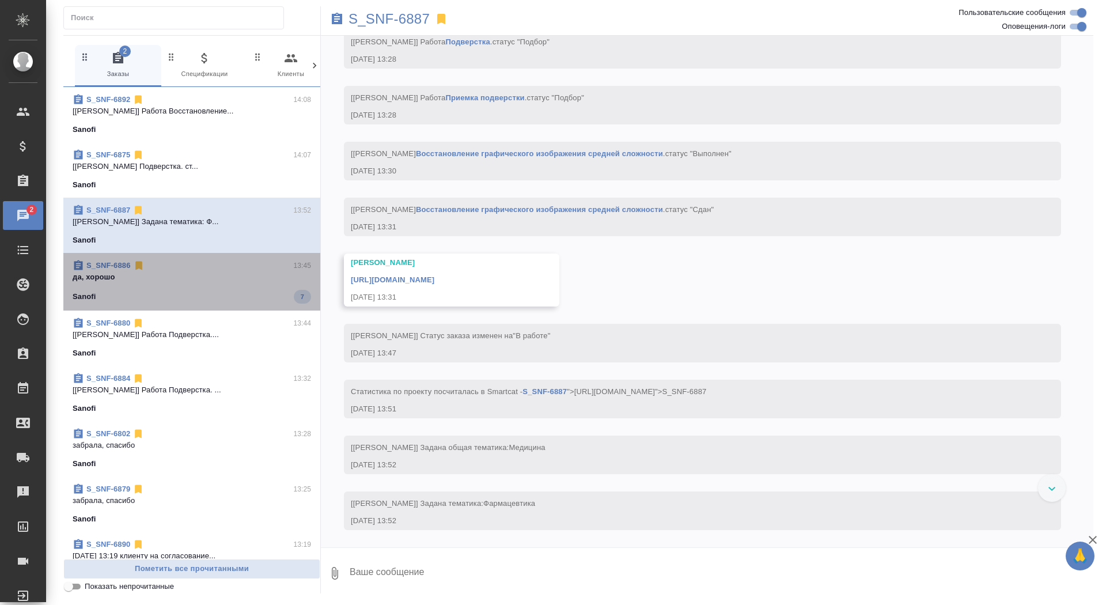
click at [199, 290] on div "Sanofi 7" at bounding box center [192, 297] width 238 height 14
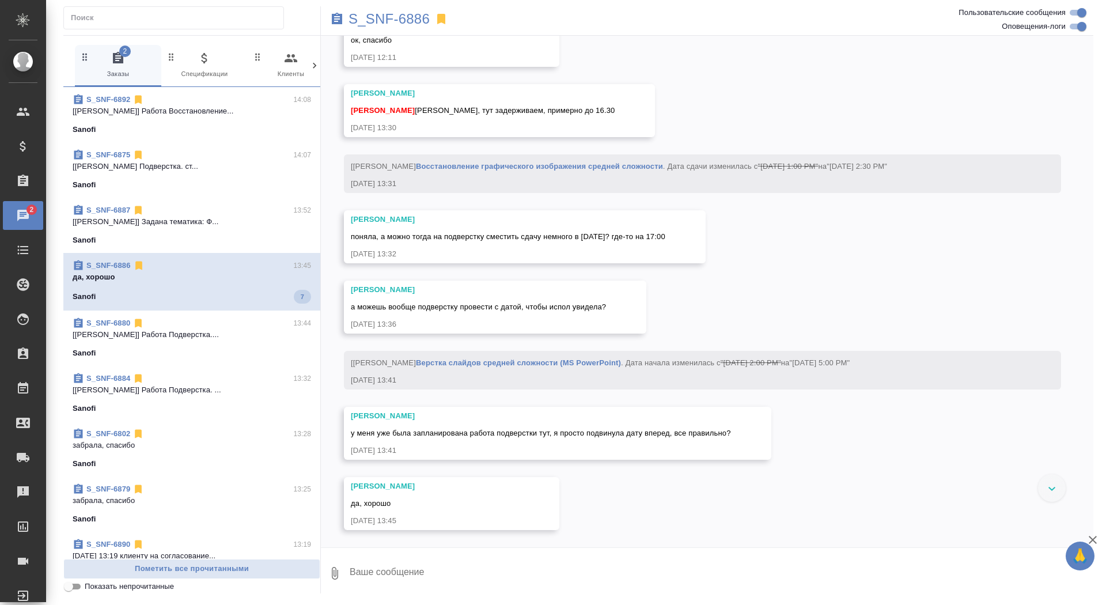
scroll to position [5144, 0]
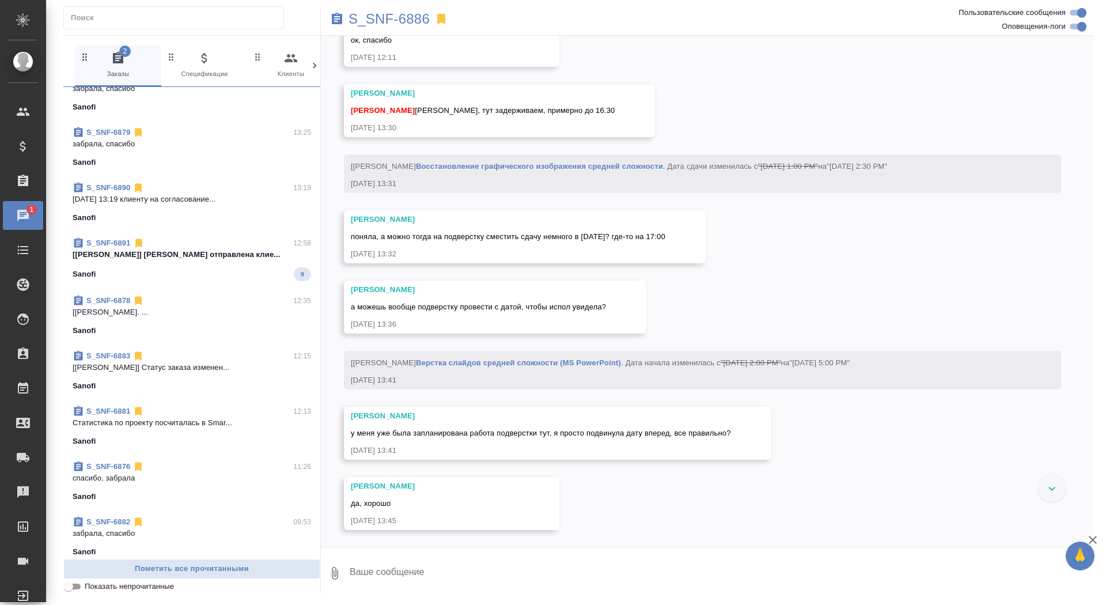
click at [199, 289] on div "S_SNF-6878 12:35 [Горшкова Валентина] Работа Редактура. ... Sanofi" at bounding box center [191, 315] width 257 height 55
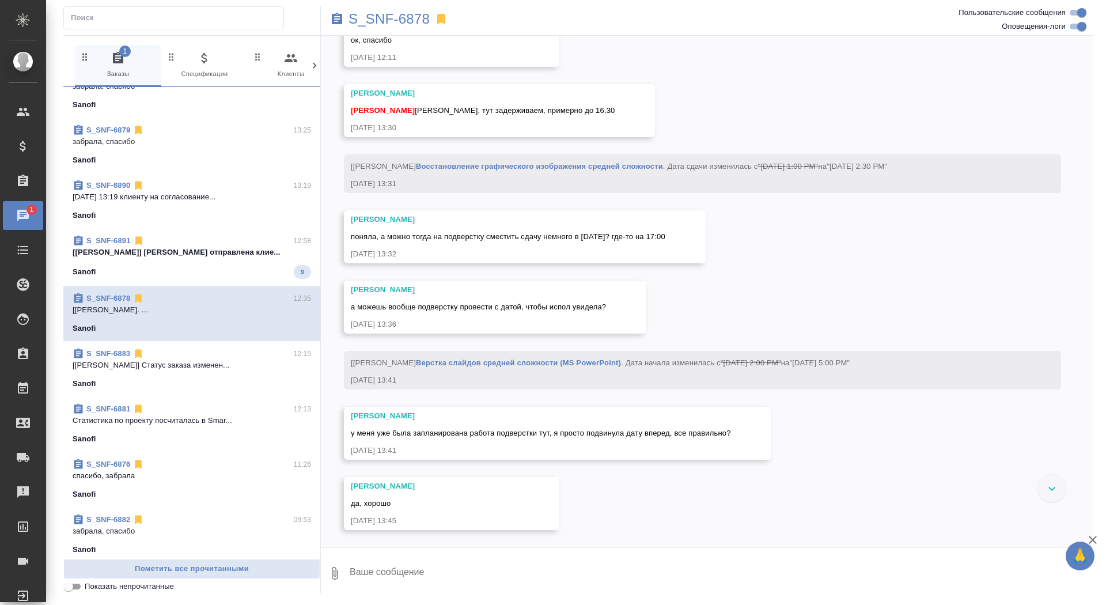
scroll to position [354, 0]
click at [199, 272] on div "Sanofi 9" at bounding box center [192, 274] width 238 height 14
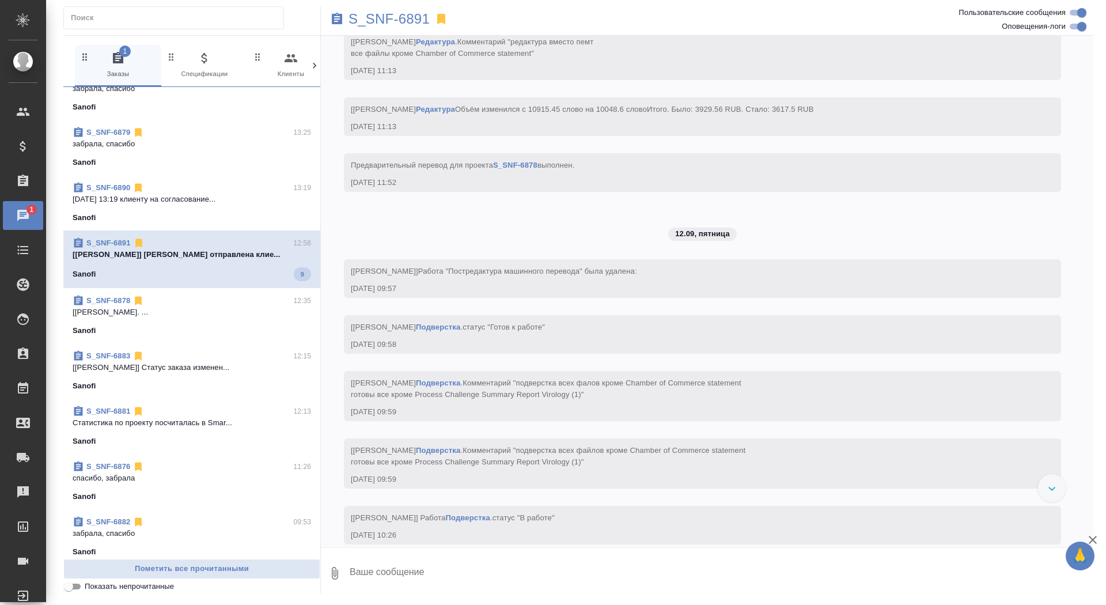
scroll to position [617, 0]
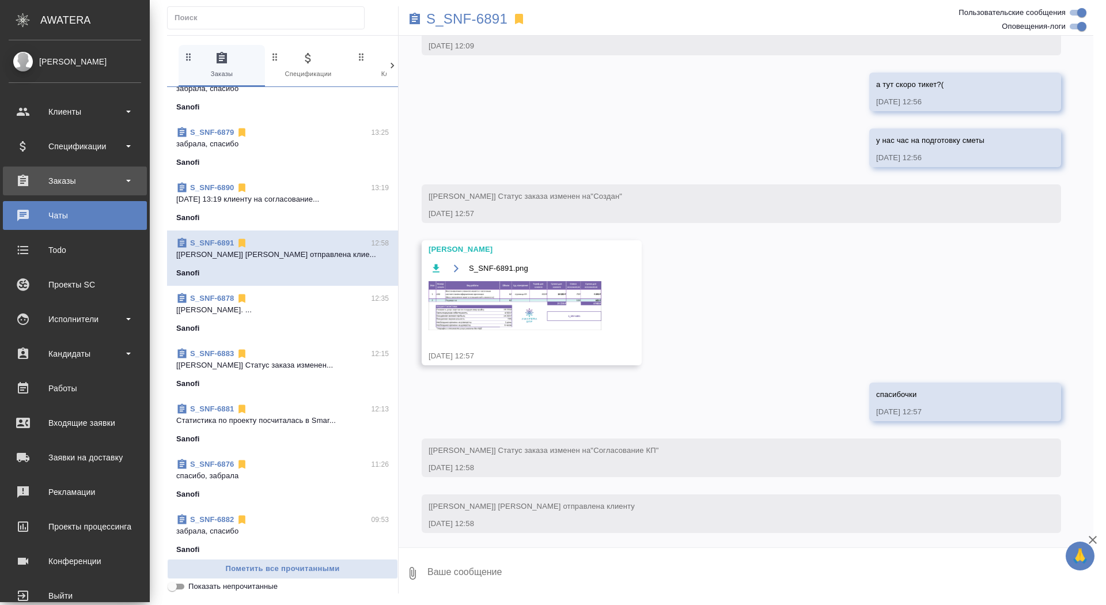
click at [25, 185] on div "Заказы" at bounding box center [75, 180] width 132 height 17
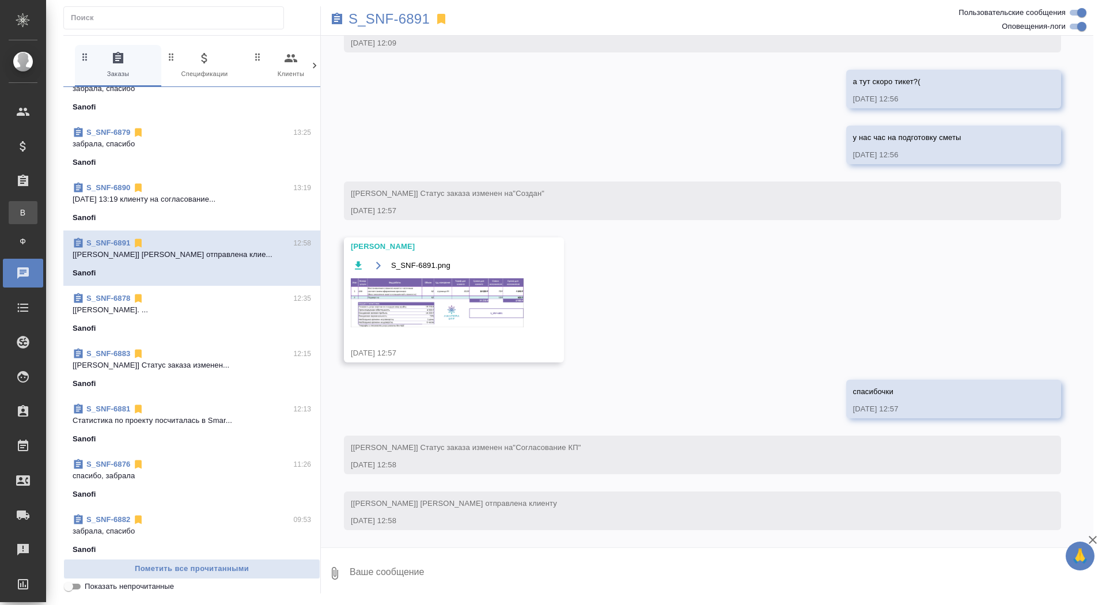
click at [17, 209] on div "Все заказы" at bounding box center [8, 213] width 17 height 12
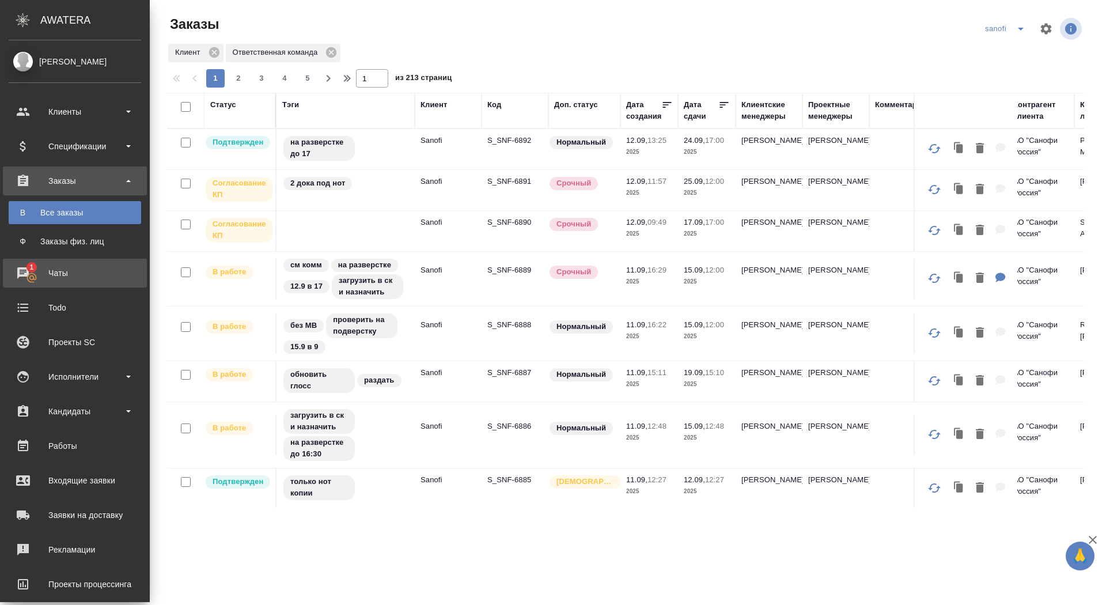
click at [36, 275] on div "Чаты" at bounding box center [75, 272] width 132 height 17
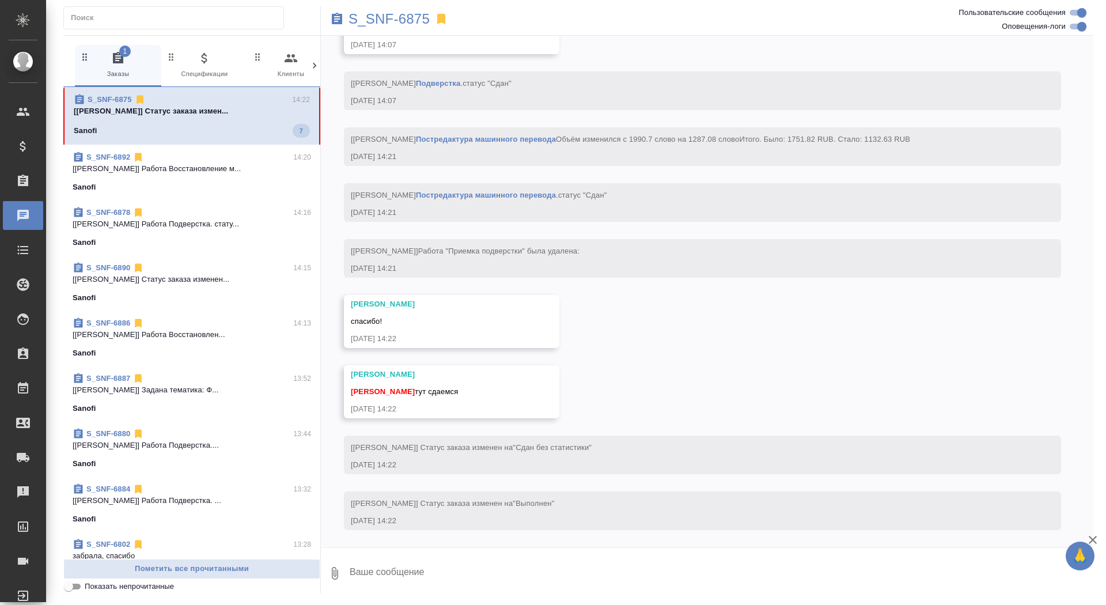
click at [529, 581] on textarea at bounding box center [720, 573] width 745 height 39
type textarea "забрала, спасибо"
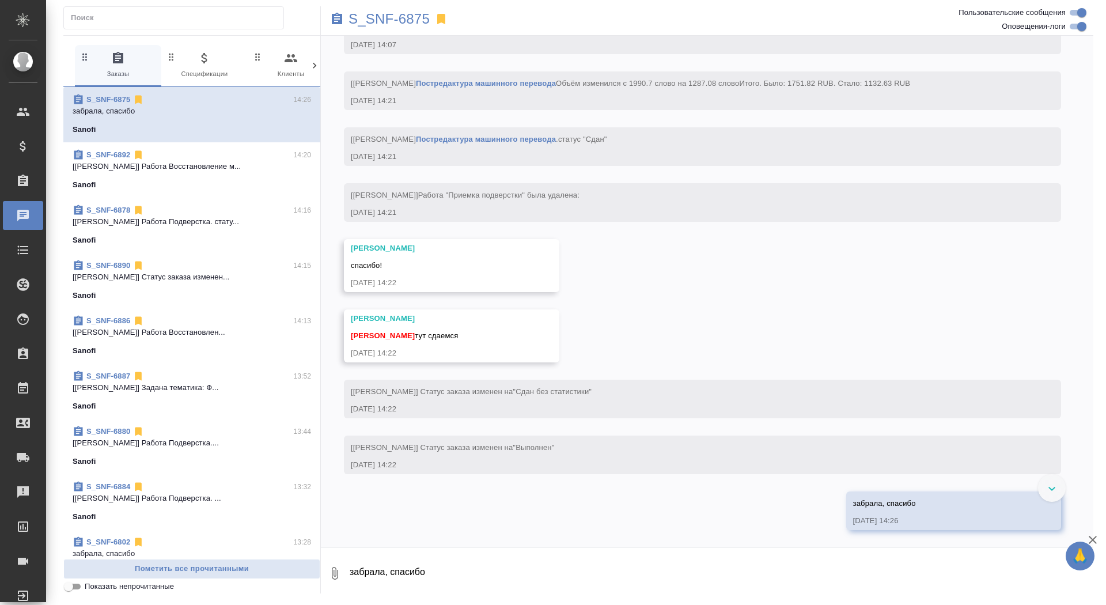
scroll to position [4065, 0]
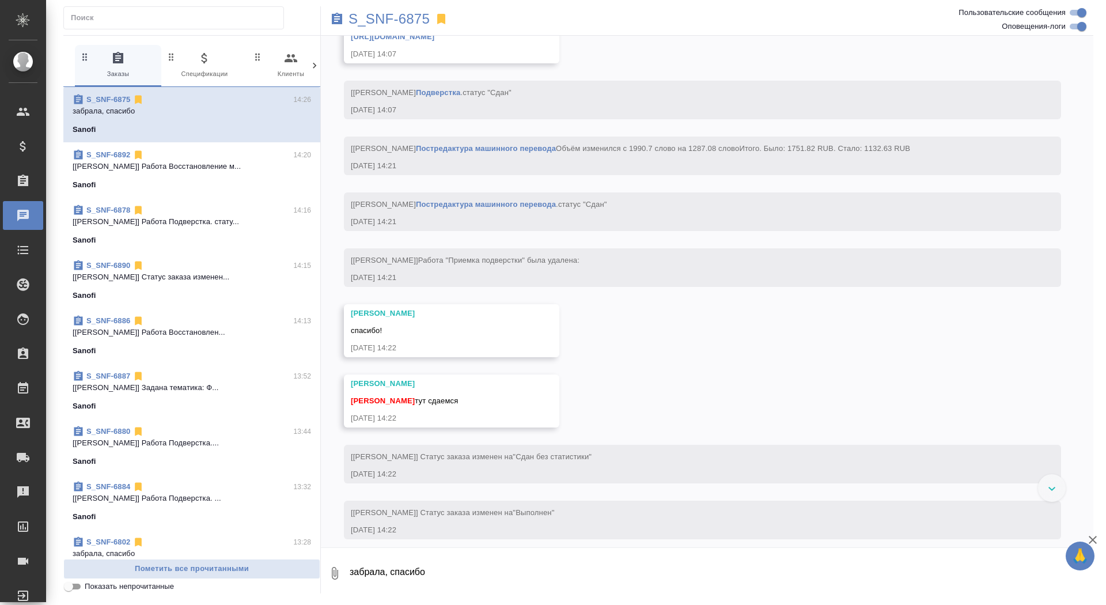
click at [434, 41] on link "https://drive.awatera.com/apps/files/files/10323208?dir=/Shares/Sanofi/Orders/S…" at bounding box center [393, 36] width 84 height 9
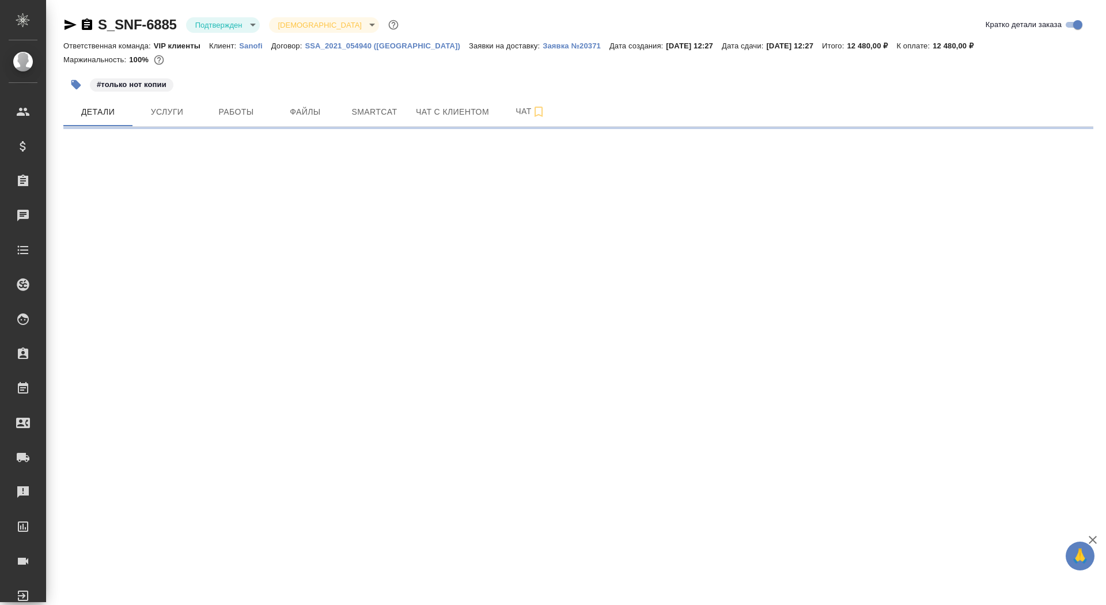
select select "RU"
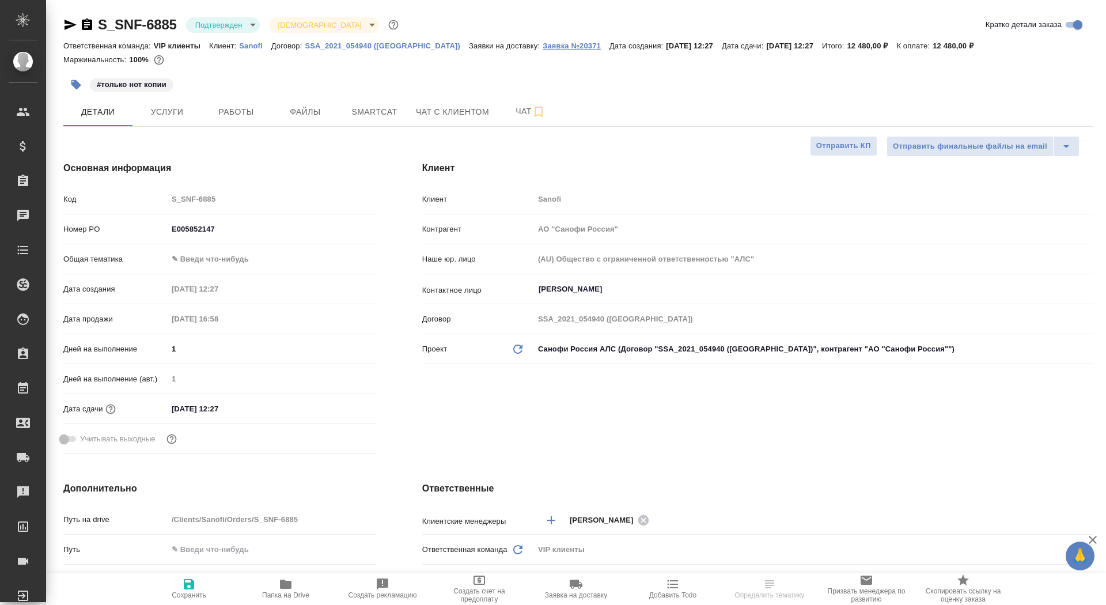
type textarea "x"
click at [543, 50] on p "Заявка №20371" at bounding box center [576, 45] width 67 height 9
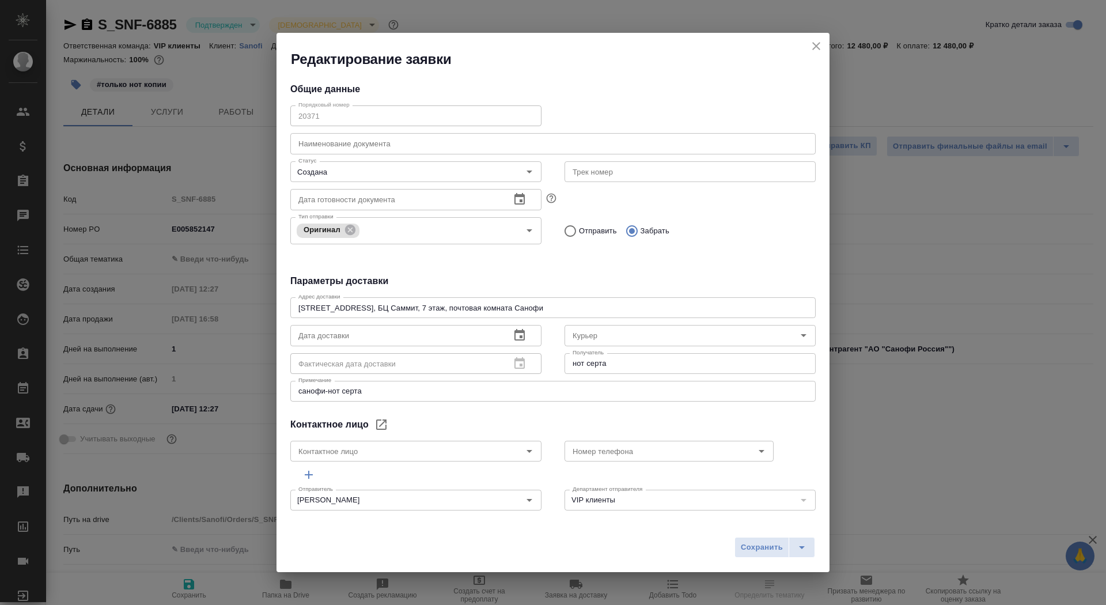
type input "[PERSON_NAME]"
click at [820, 41] on icon "close" at bounding box center [816, 46] width 14 height 14
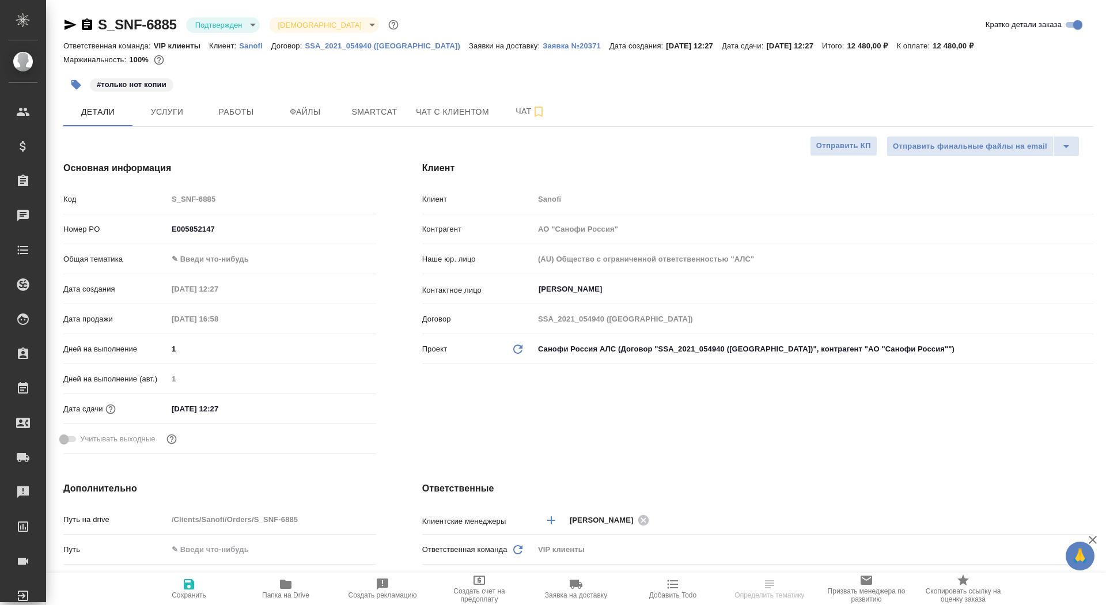
type textarea "x"
select select "RU"
type textarea "x"
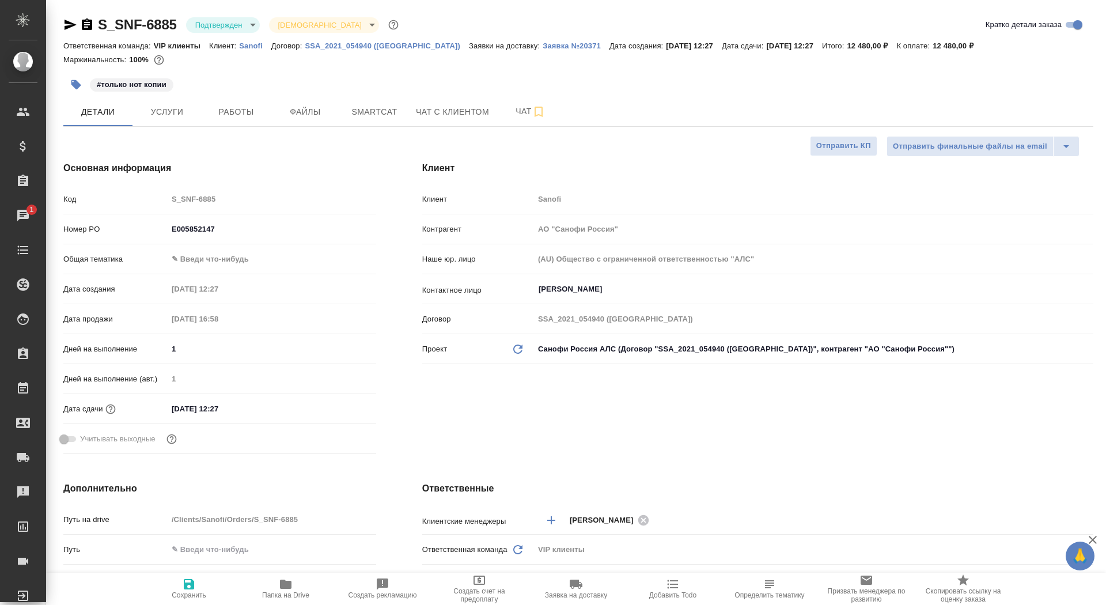
type textarea "x"
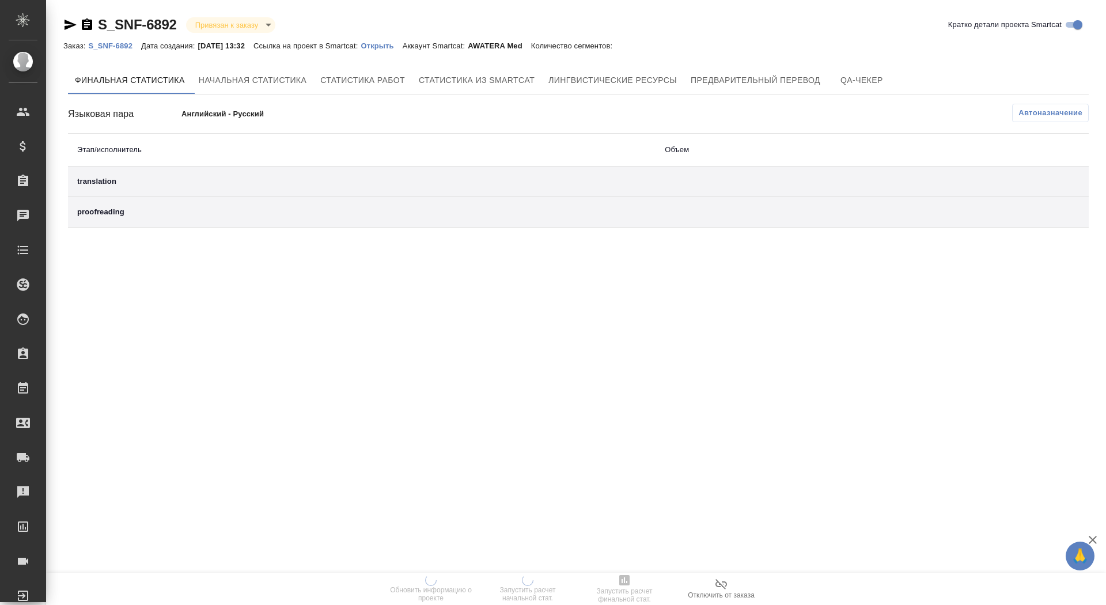
click at [400, 47] on p "Открыть" at bounding box center [381, 45] width 41 height 9
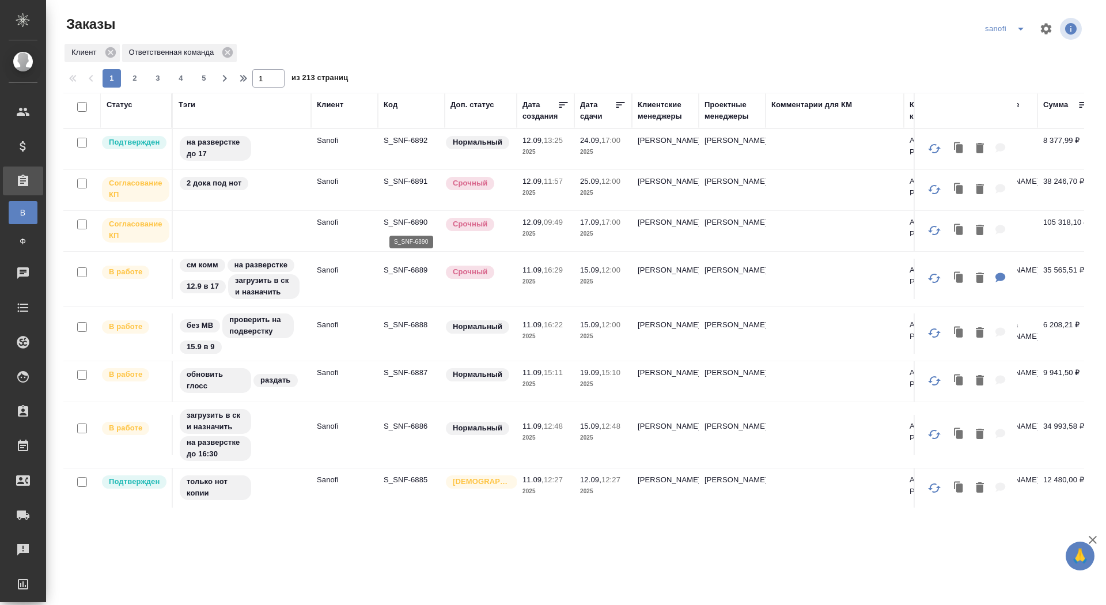
click at [407, 223] on p "S_SNF-6890" at bounding box center [411, 223] width 55 height 12
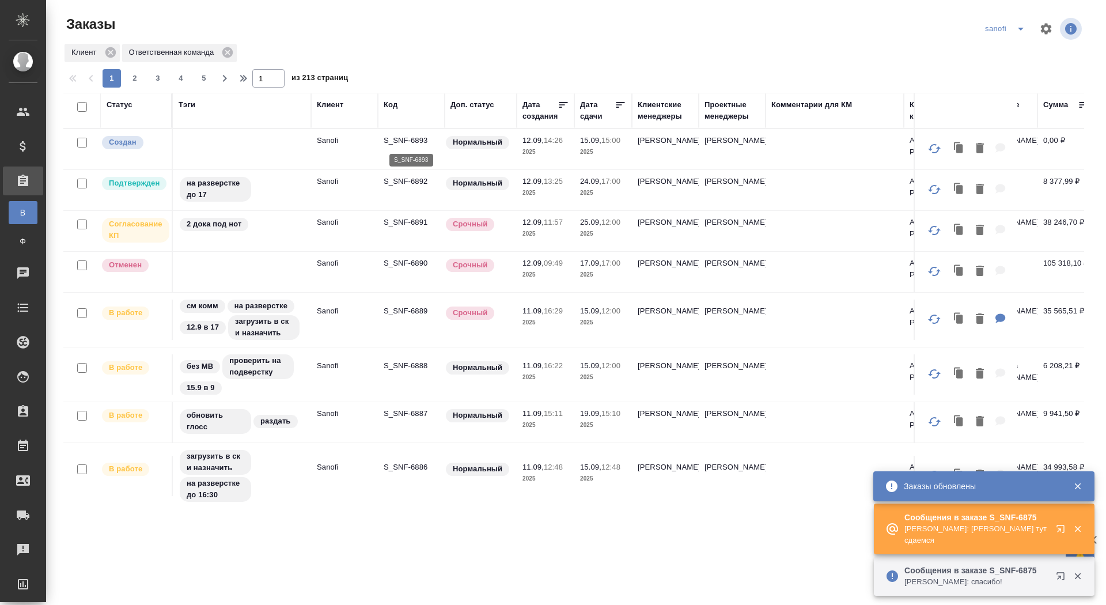
click p "S_SNF-6893"
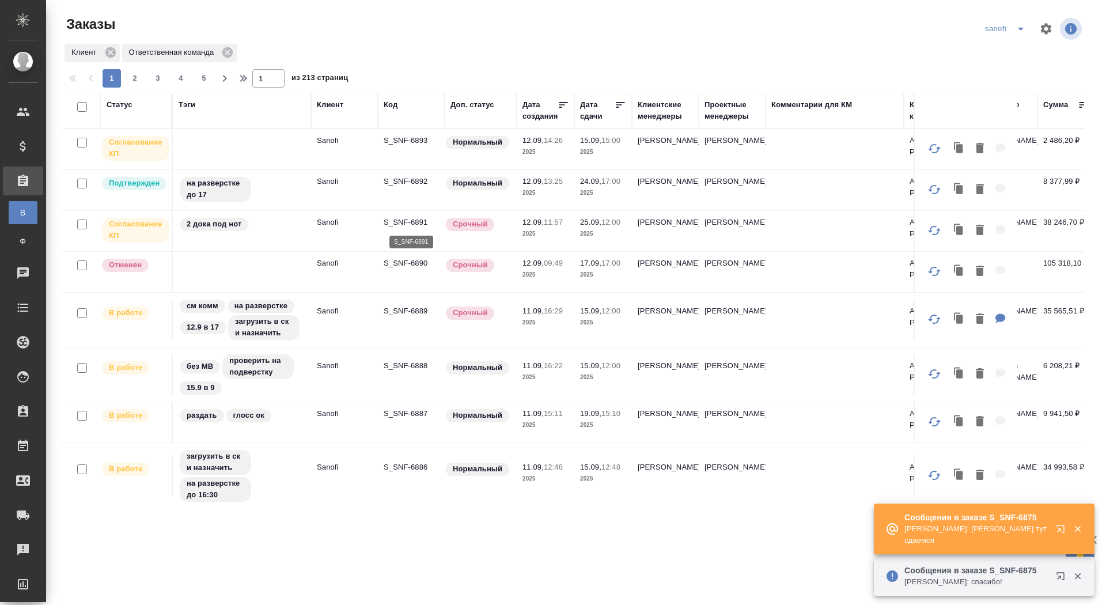
click p "S_SNF-6891"
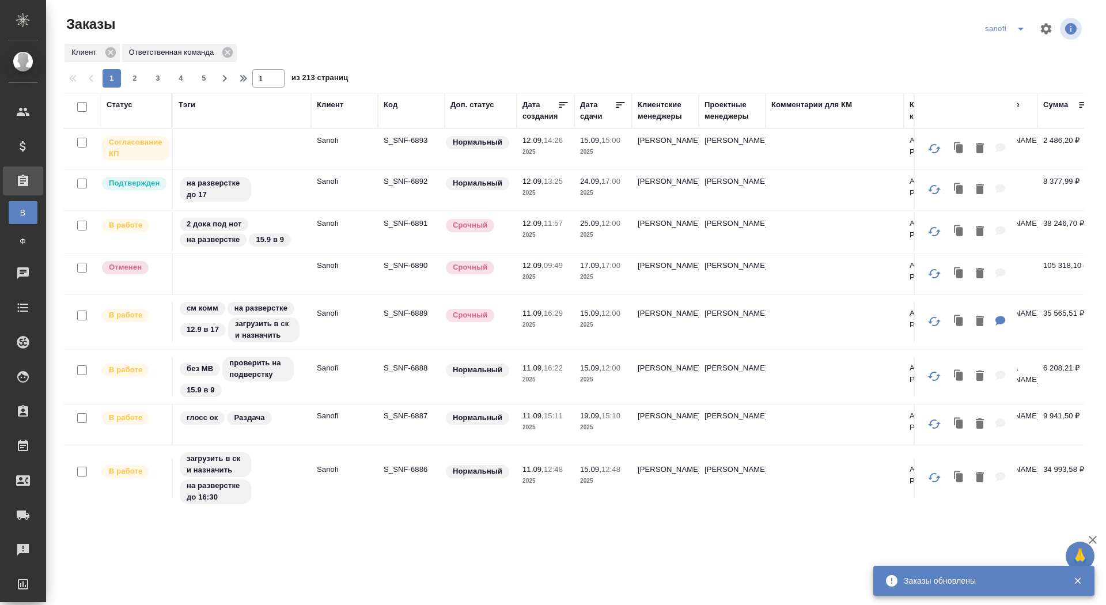
click p "S_SNF-6893"
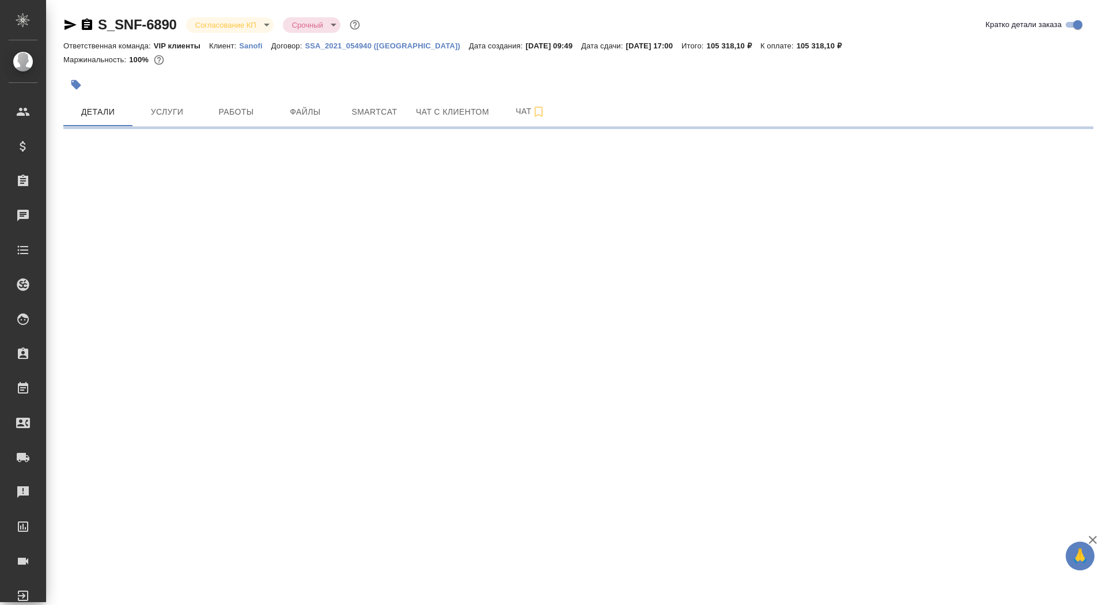
click at [247, 28] on body "🙏 .cls-1 fill:#fff; AWATERA Saydasheva Dilyara Клиенты Спецификации Заказы Чаты…" at bounding box center [553, 302] width 1106 height 605
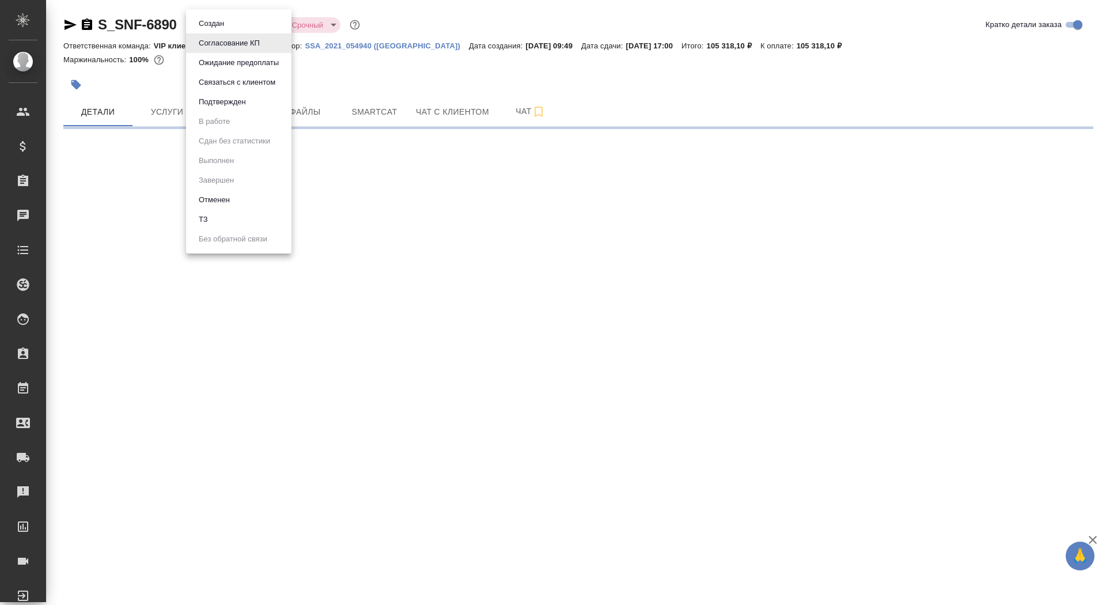
select select "RU"
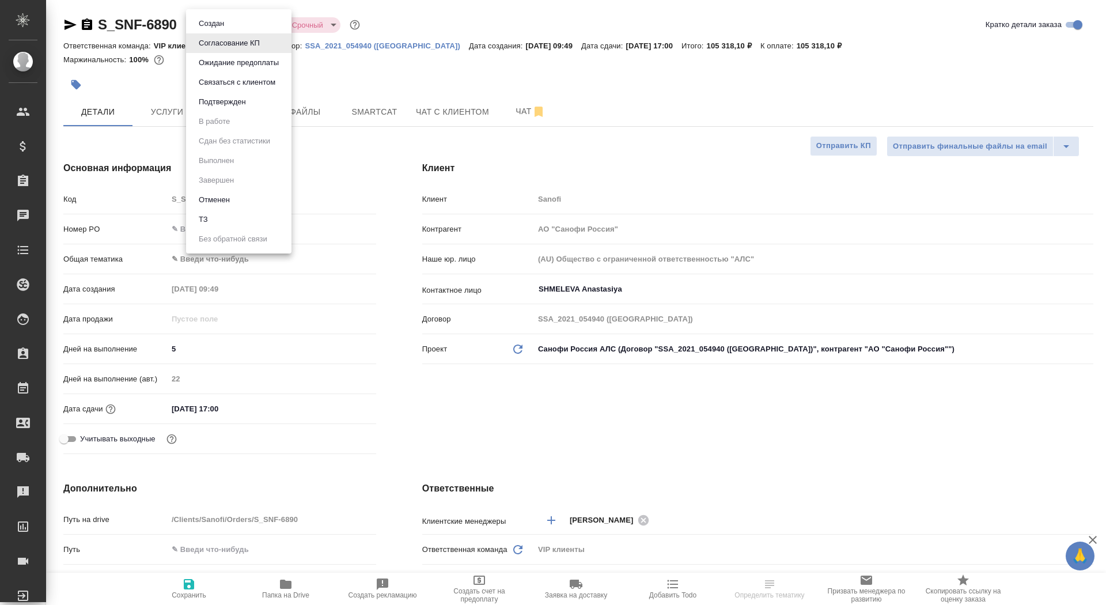
type textarea "x"
click at [238, 200] on li "Отменен" at bounding box center [238, 200] width 105 height 20
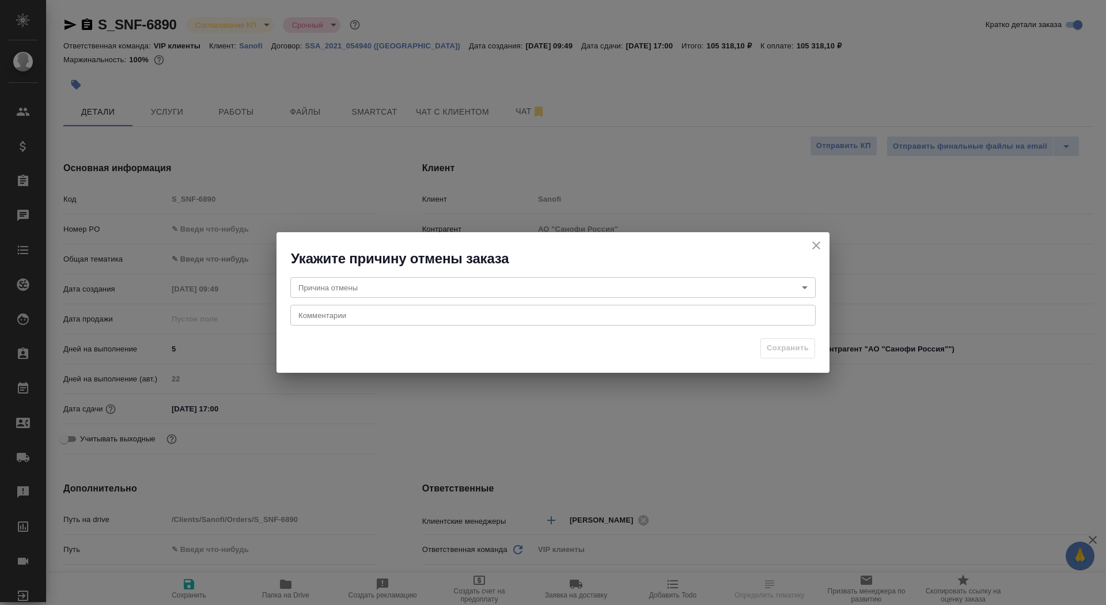
click at [365, 287] on body "🙏 .cls-1 fill:#fff; AWATERA Saydasheva Dilyara Клиенты Спецификации Заказы Чаты…" at bounding box center [553, 302] width 1106 height 605
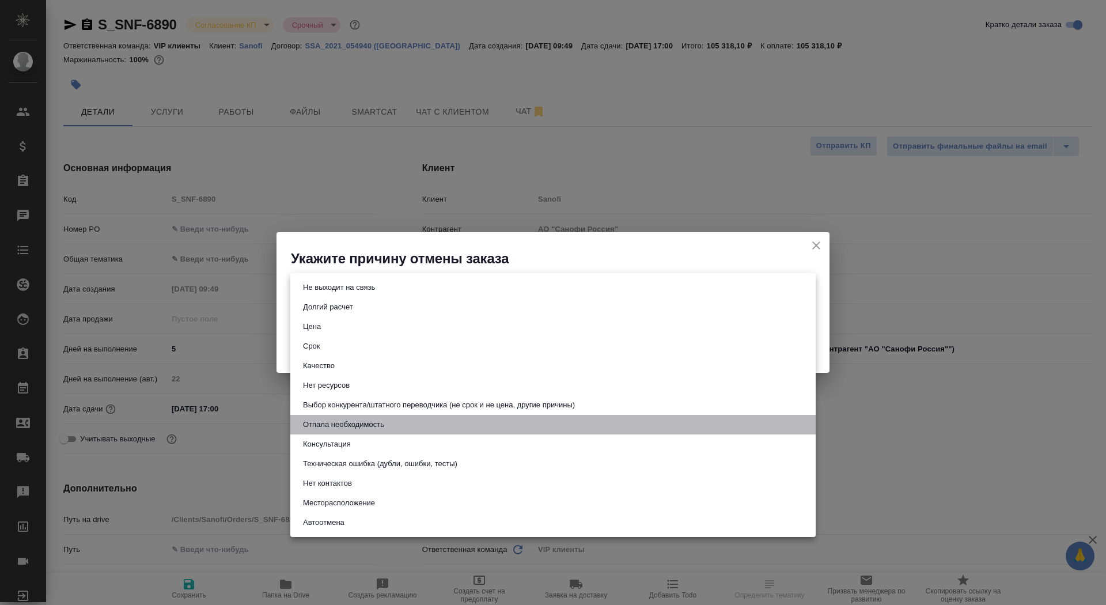
click at [329, 427] on button "Отпала необходимость" at bounding box center [344, 424] width 88 height 13
type input "noNeed"
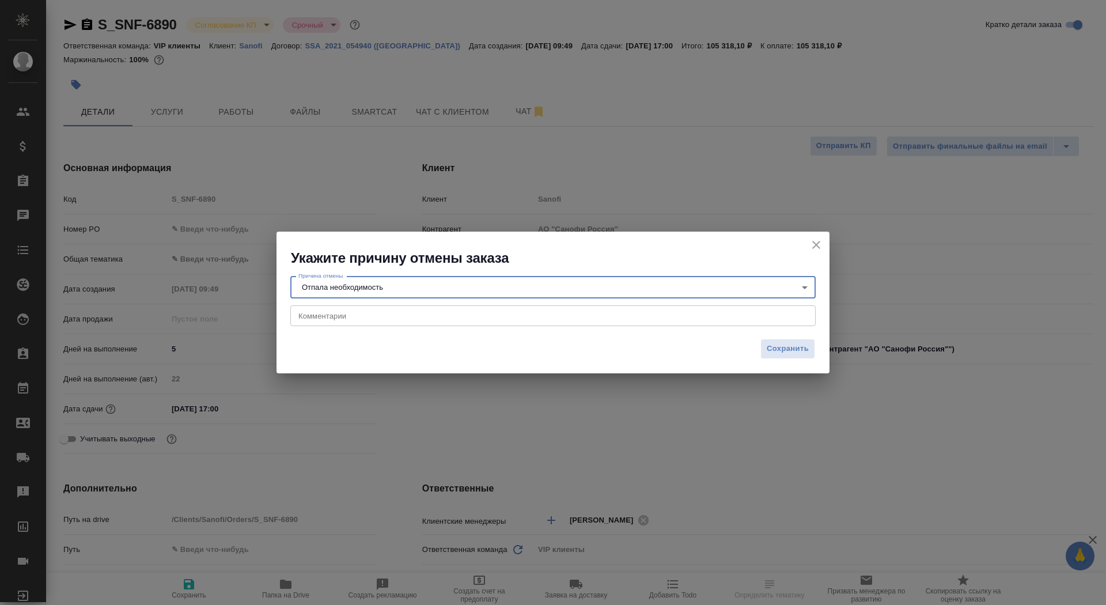
click at [339, 316] on textarea at bounding box center [552, 316] width 509 height 9
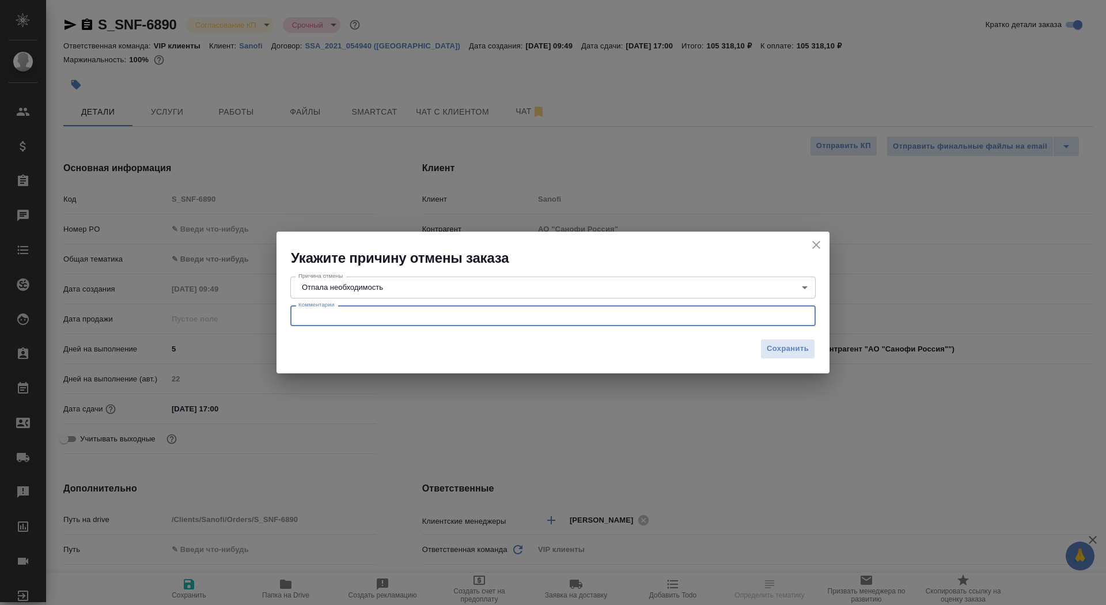
paste textarea "Ошибка с моей стороны. Не требовался перевод данных документов. Прошу прощения."
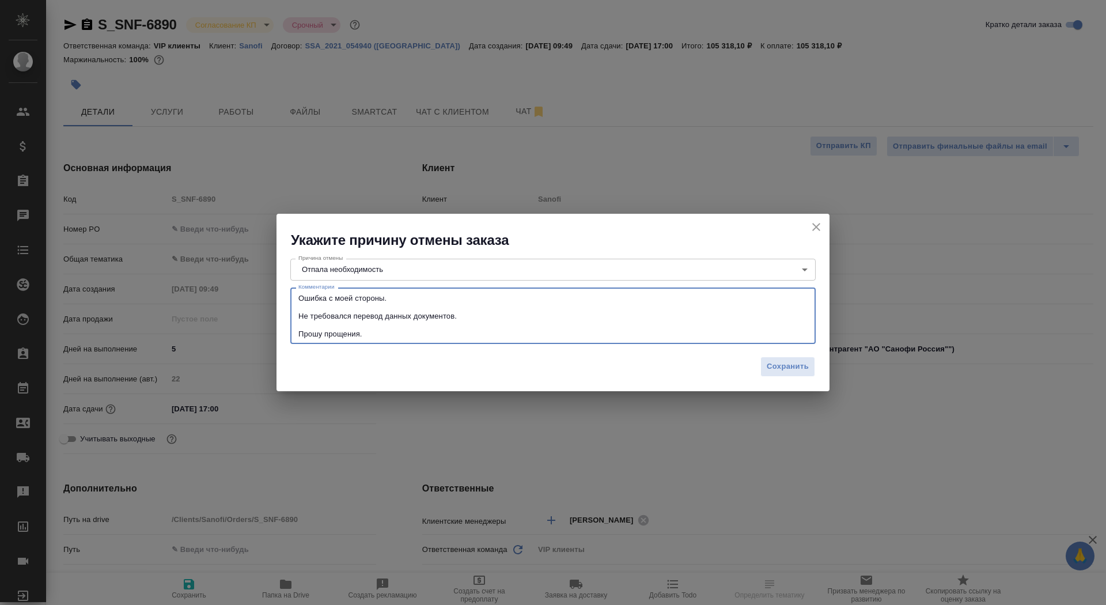
type textarea "Ошибка с моей стороны. Не требовался перевод данных документов. Прошу прощения."
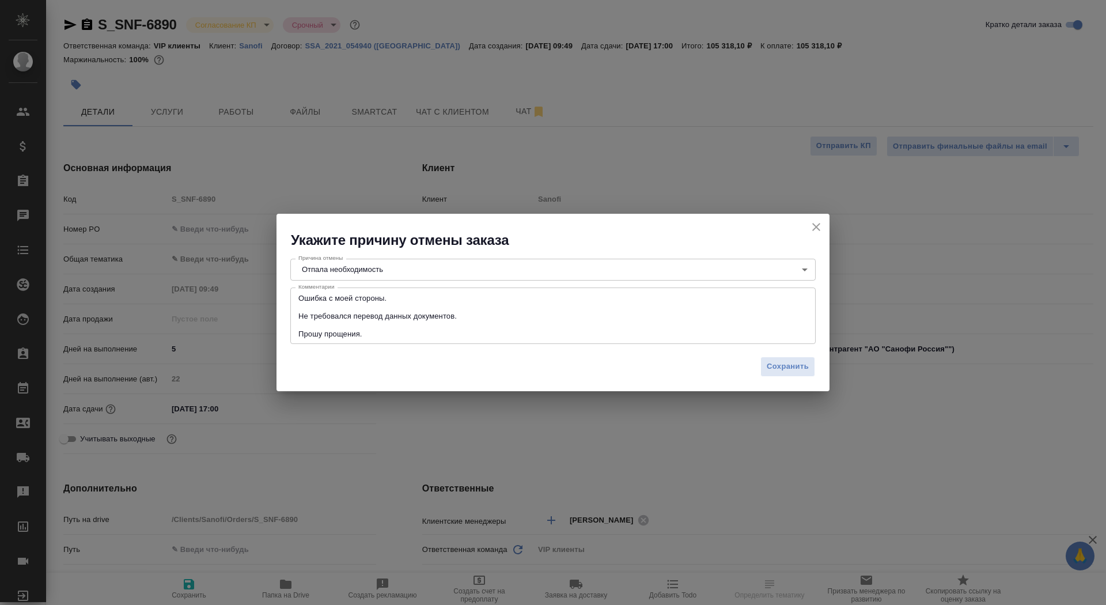
click at [816, 370] on div "Сохранить" at bounding box center [552, 371] width 553 height 40
click at [799, 370] on span "Сохранить" at bounding box center [788, 366] width 42 height 13
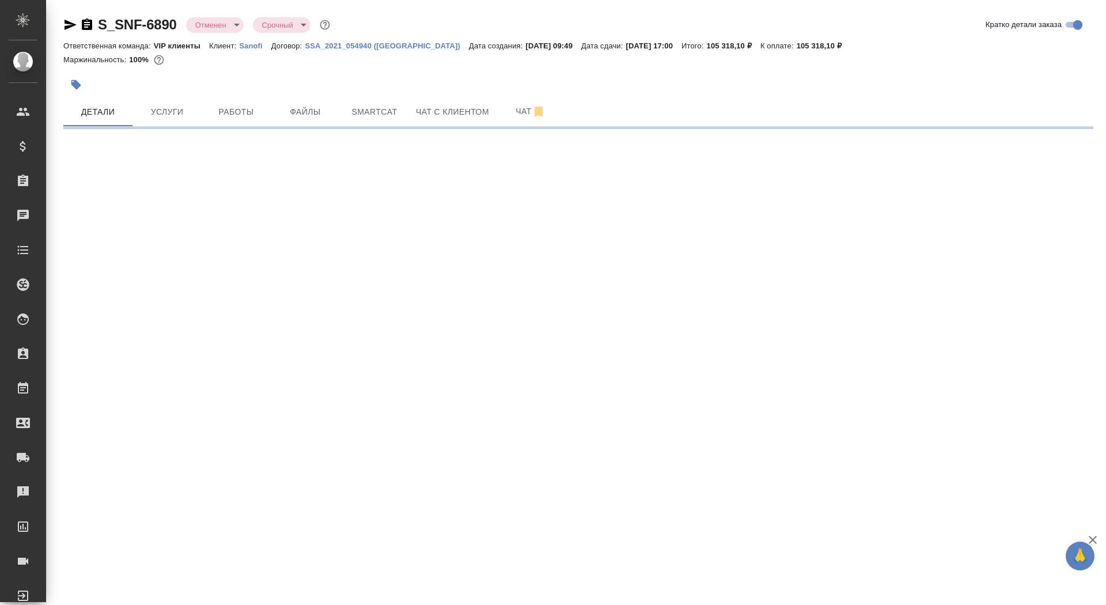
select select "RU"
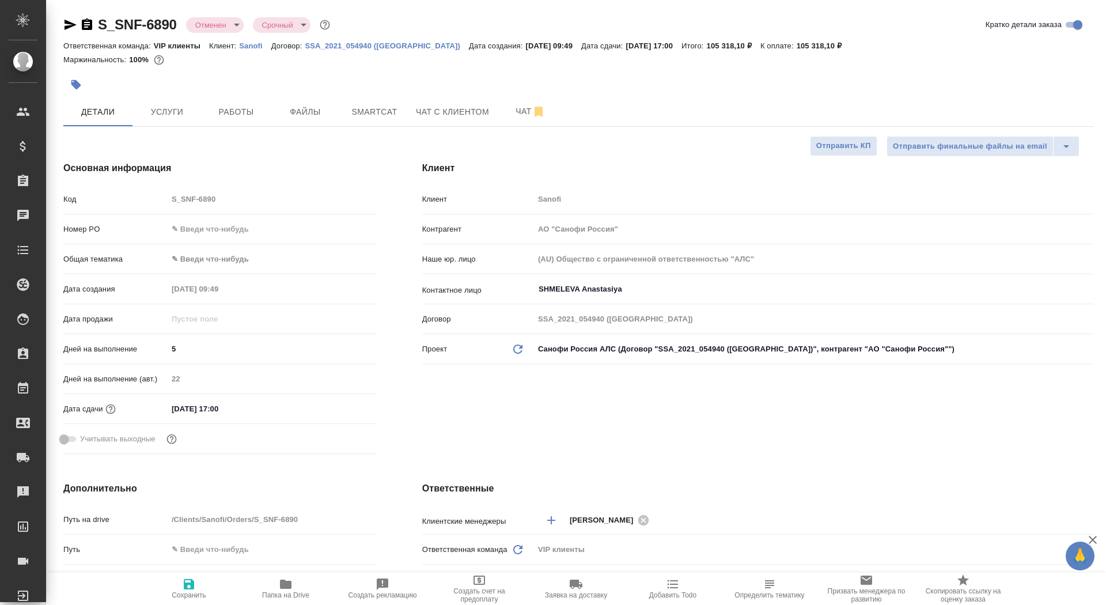
type textarea "x"
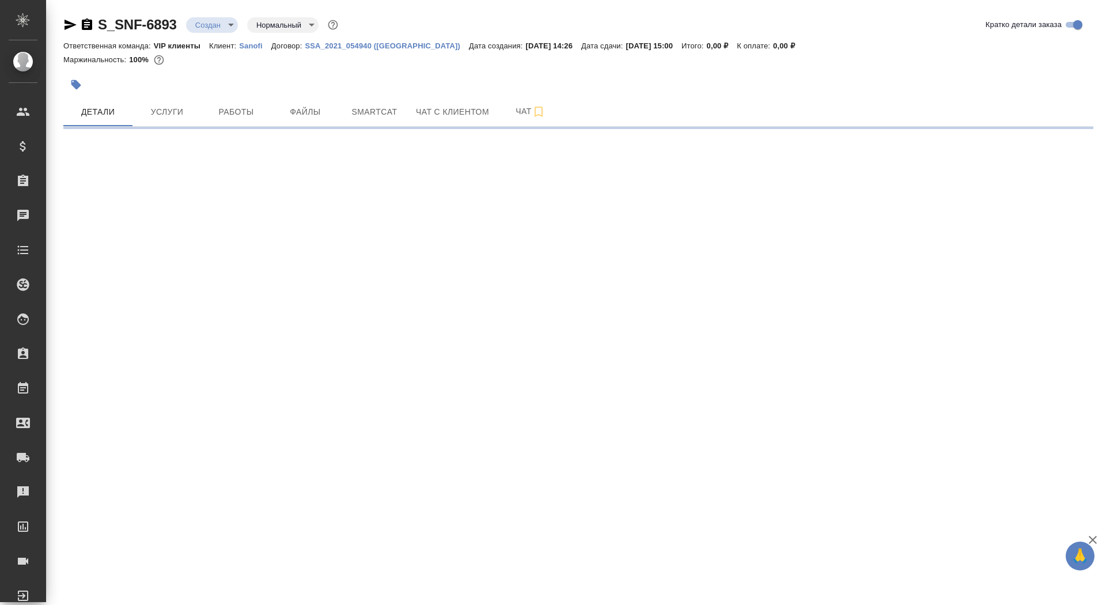
select select "RU"
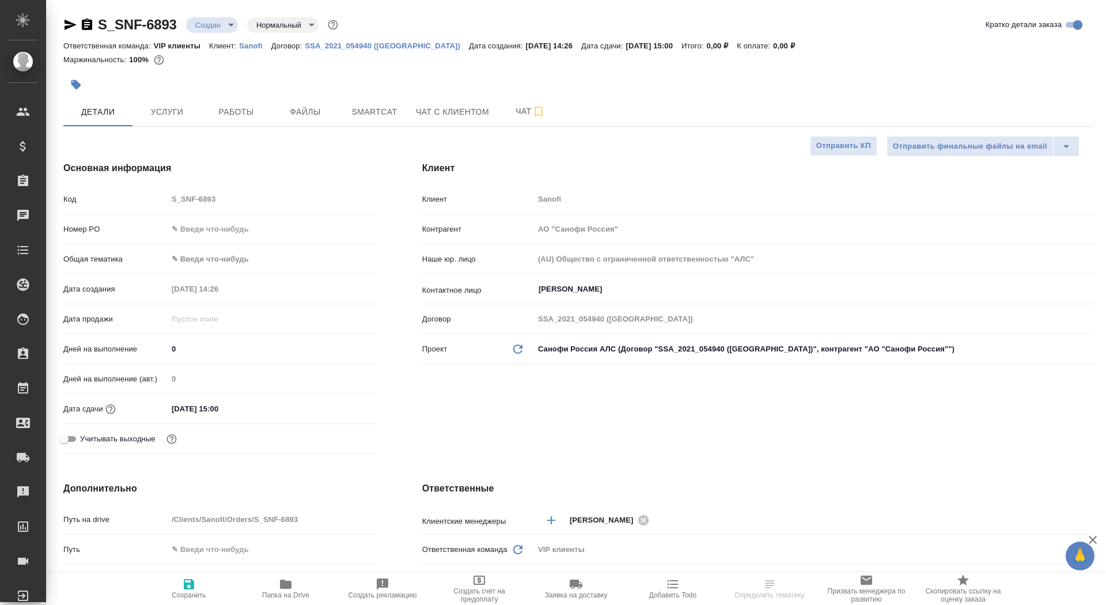
type textarea "x"
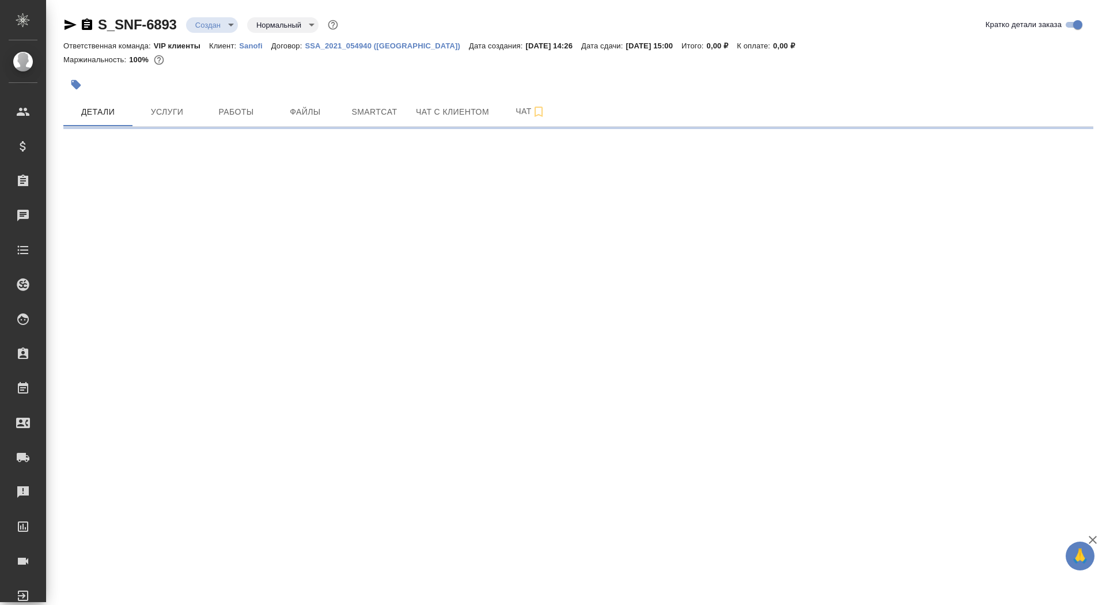
select select "RU"
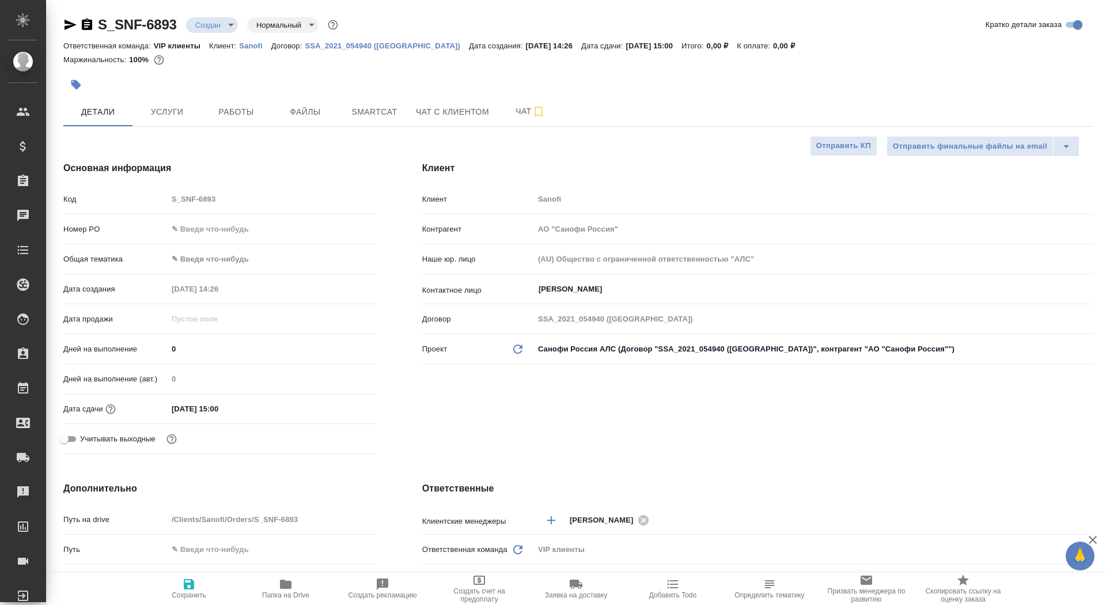
type textarea "x"
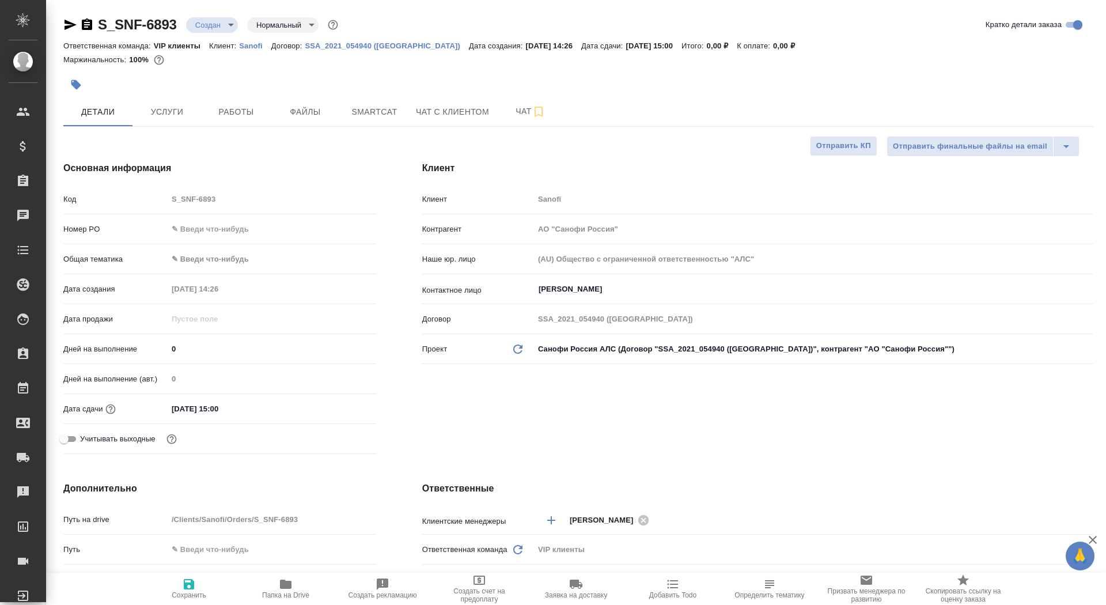
type textarea "x"
drag, startPoint x: 184, startPoint y: 344, endPoint x: 145, endPoint y: 342, distance: 39.3
click at [145, 342] on div "Дней на выполнение 0" at bounding box center [219, 349] width 313 height 20
type input "3"
type textarea "x"
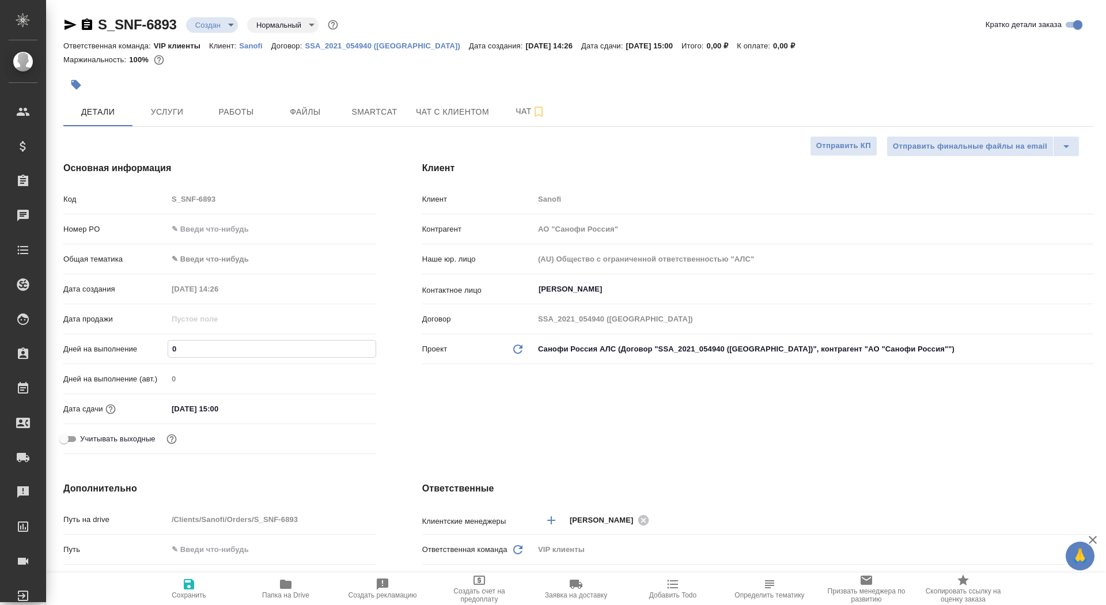
type textarea "x"
type input "3"
click at [193, 593] on span "Сохранить" at bounding box center [189, 595] width 35 height 8
type textarea "x"
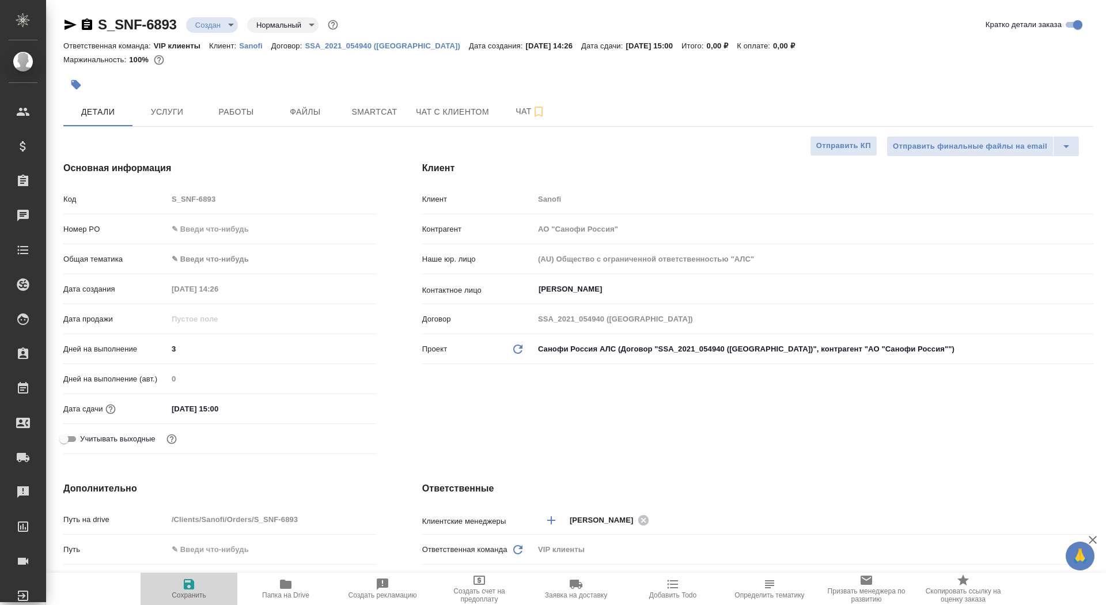
type textarea "x"
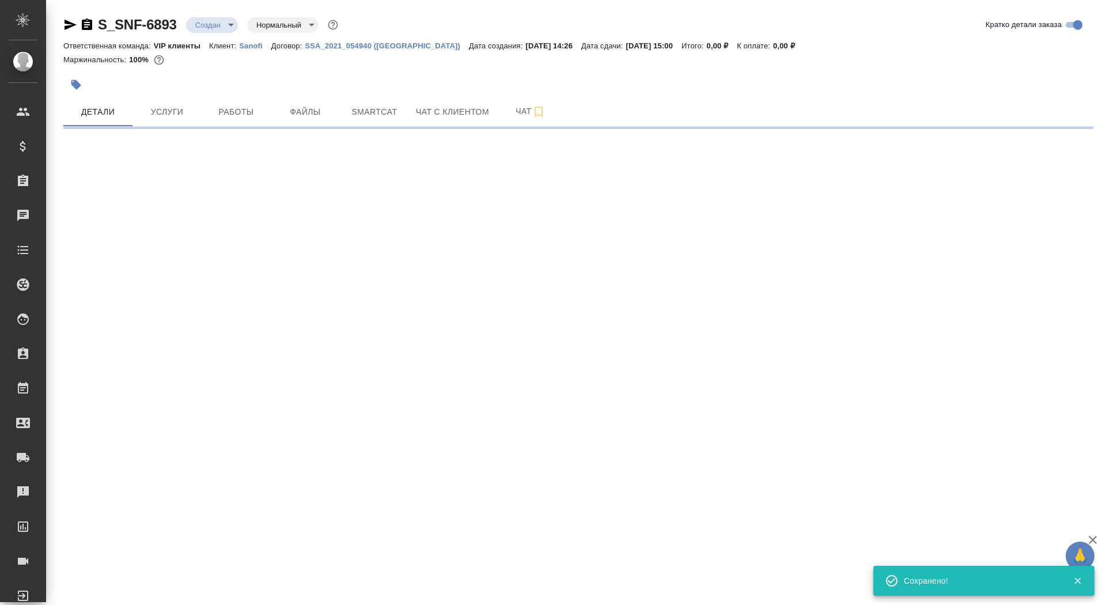
select select "RU"
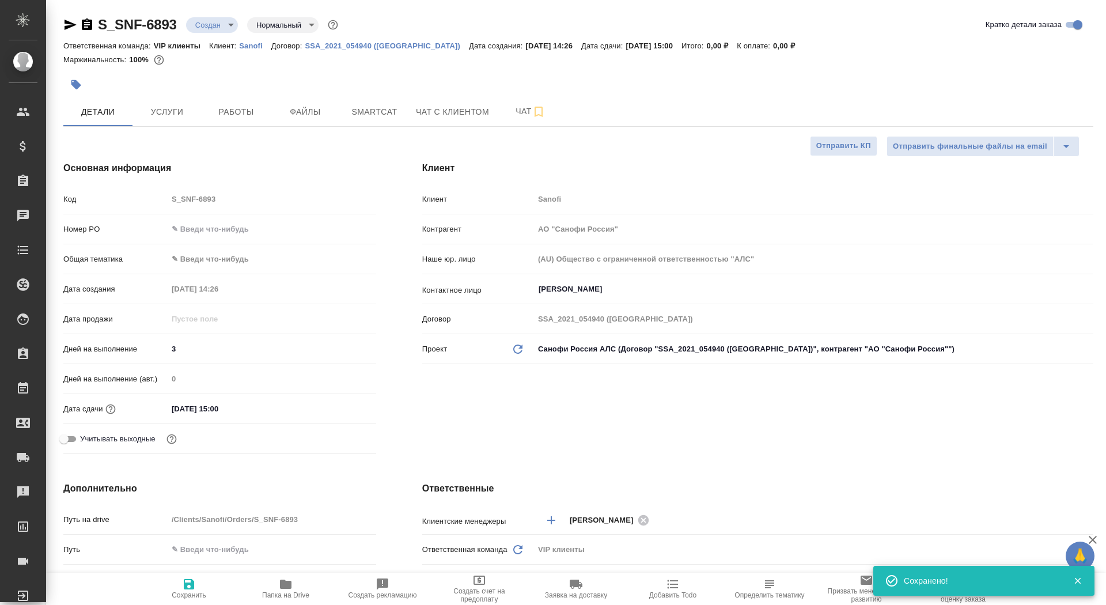
type textarea "x"
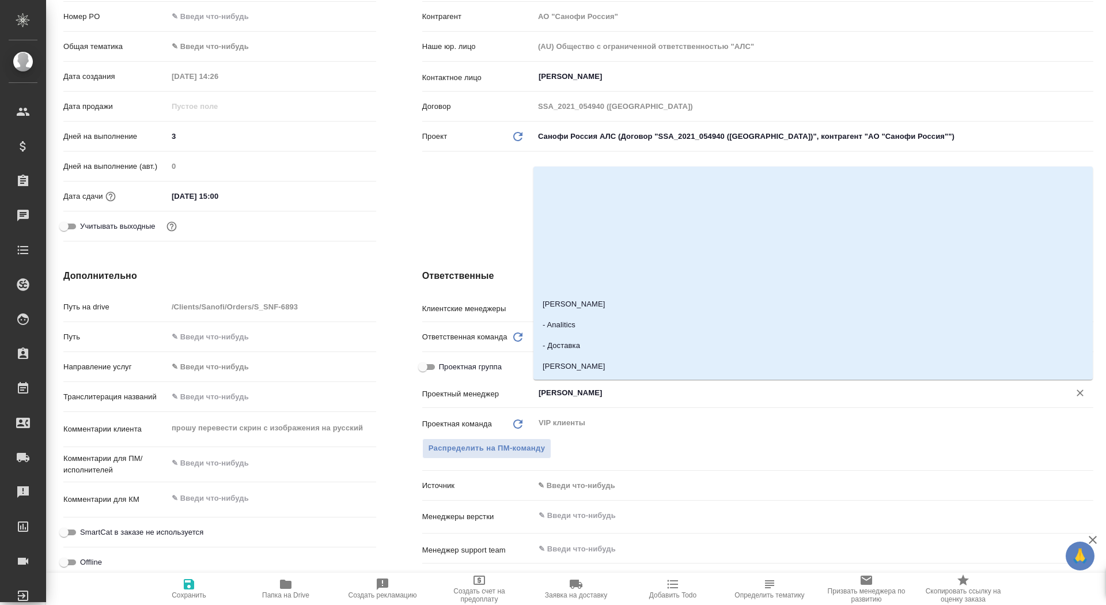
click at [588, 393] on input "[PERSON_NAME]" at bounding box center [794, 393] width 514 height 14
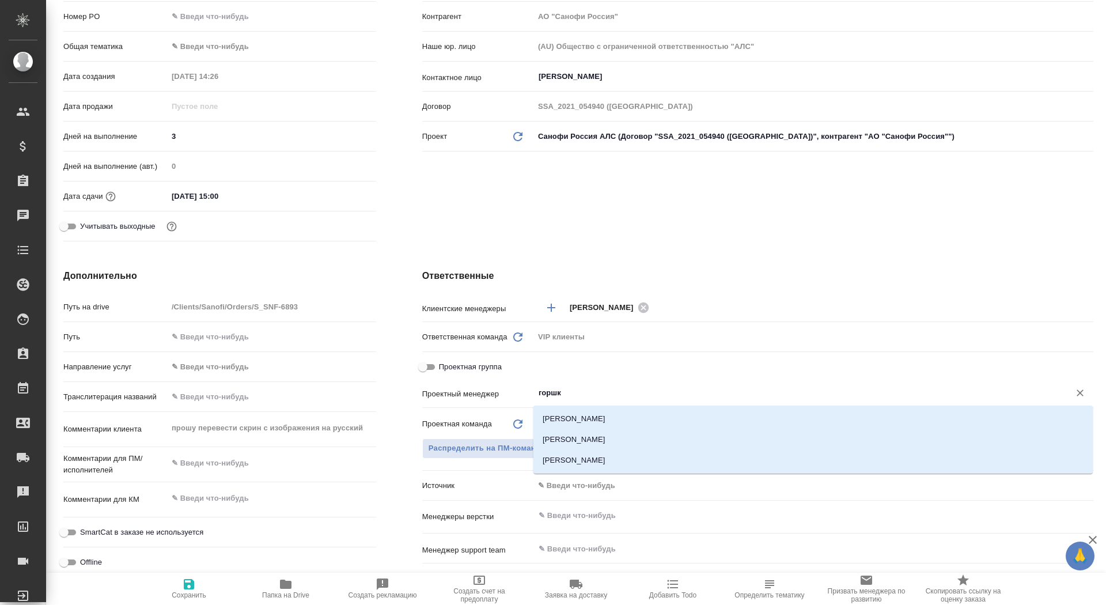
type input "горшко"
click at [624, 437] on li "[PERSON_NAME]" at bounding box center [812, 439] width 559 height 21
type textarea "x"
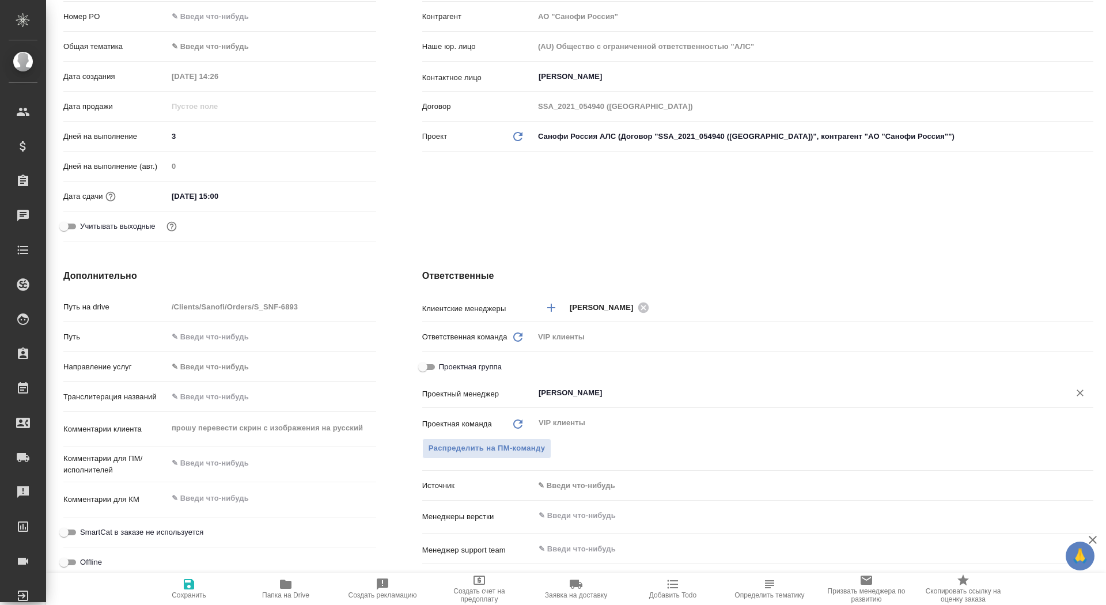
type input "[PERSON_NAME]"
click at [188, 601] on button "Сохранить" at bounding box center [189, 589] width 97 height 32
type textarea "x"
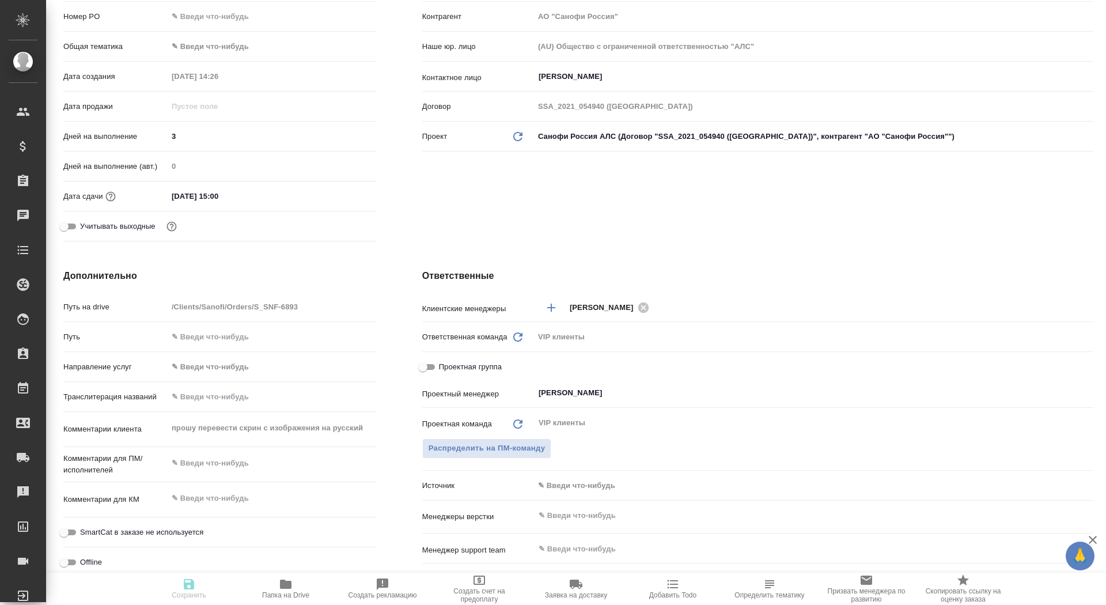
type textarea "x"
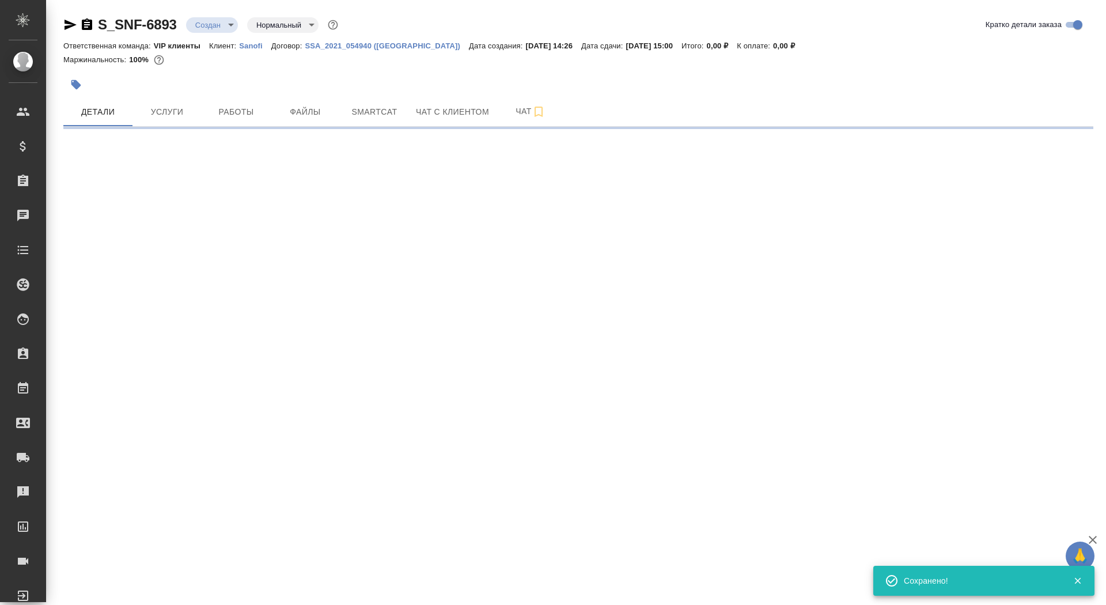
scroll to position [0, 0]
select select "RU"
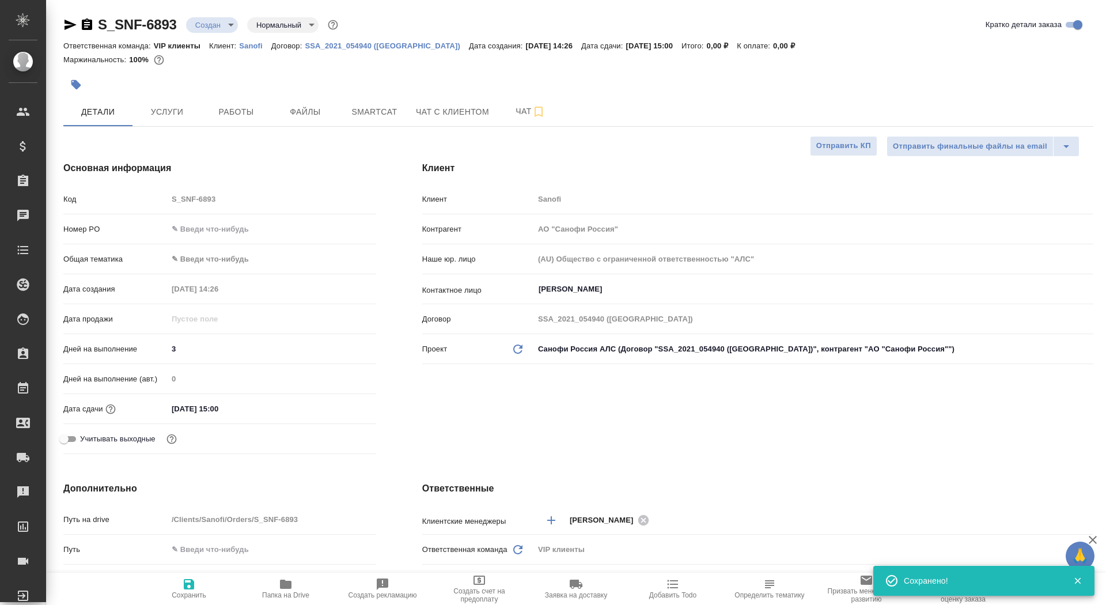
type textarea "x"
click at [270, 595] on span "Папка на Drive" at bounding box center [285, 595] width 47 height 8
type textarea "x"
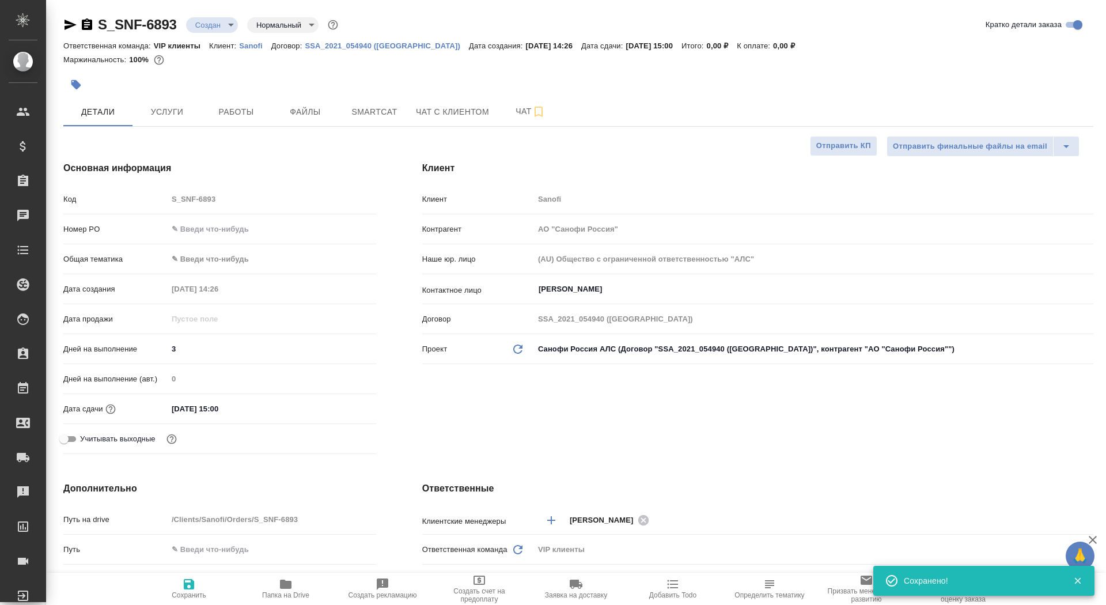
type textarea "x"
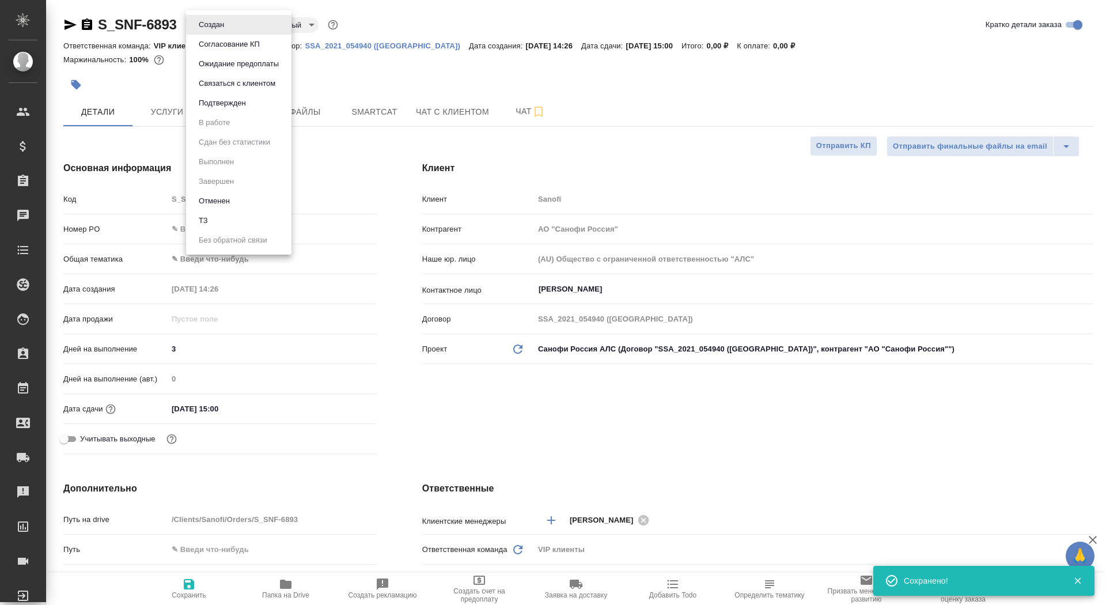
click at [211, 18] on body "🙏 .cls-1 fill:#fff; AWATERA Saydasheva Dilyara Клиенты Спецификации Заказы 0 Ча…" at bounding box center [553, 302] width 1106 height 605
click at [238, 221] on li "ТЗ" at bounding box center [238, 221] width 105 height 20
type textarea "x"
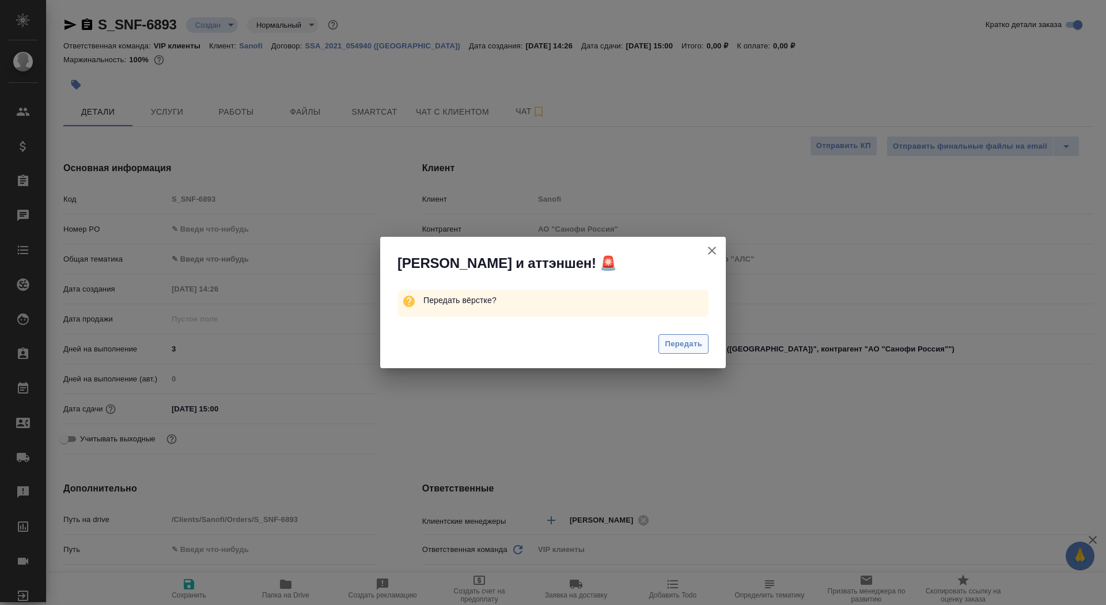
click at [681, 344] on span "Передать" at bounding box center [683, 344] width 37 height 13
type textarea "x"
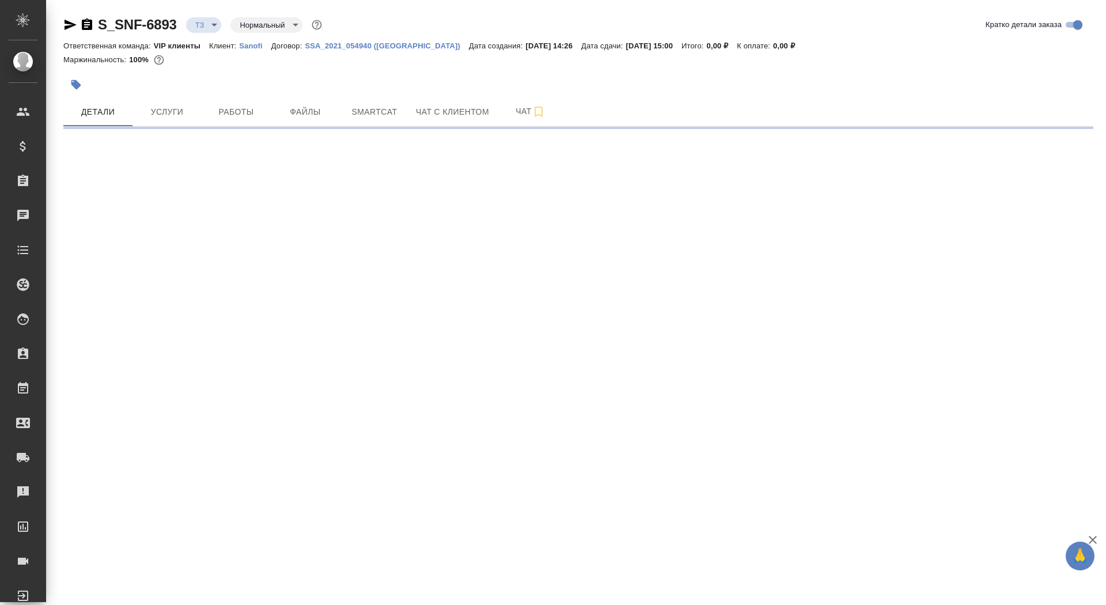
select select "RU"
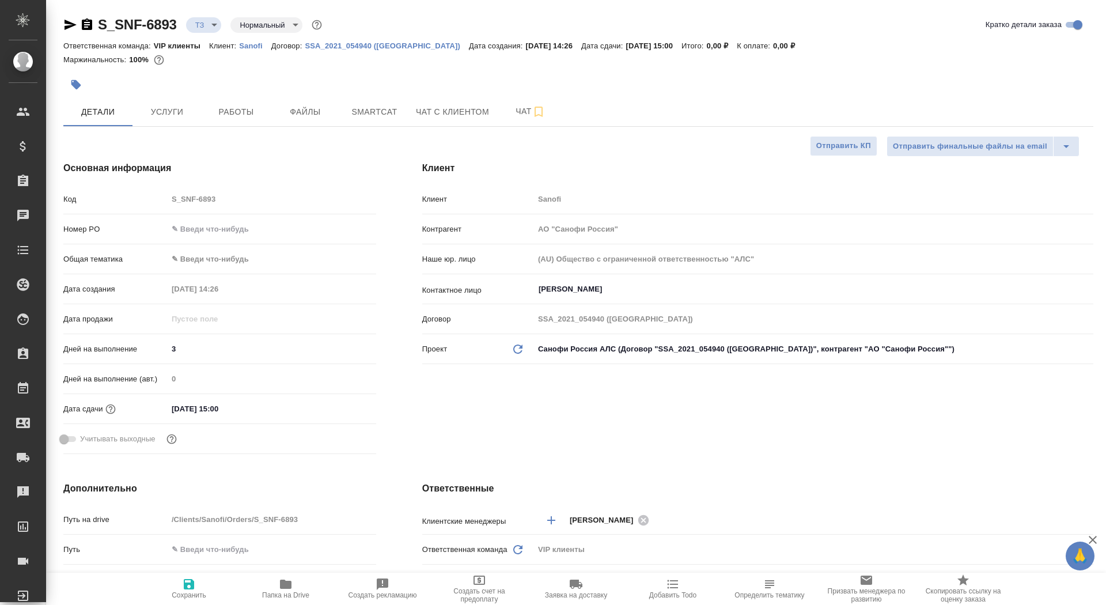
type textarea "x"
click at [177, 108] on span "Услуги" at bounding box center [166, 112] width 55 height 14
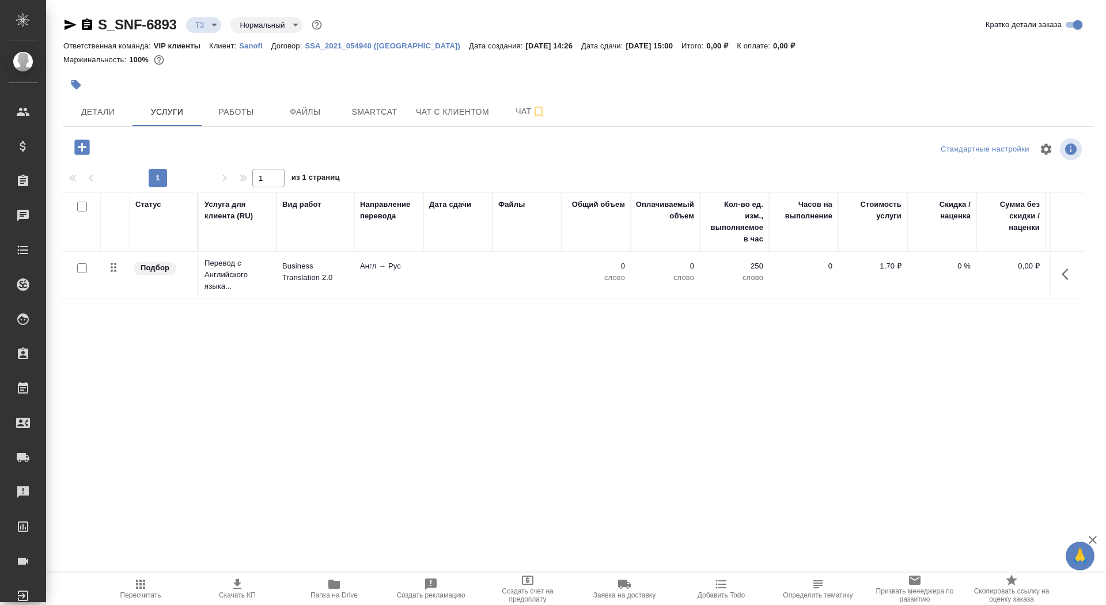
click at [427, 274] on td at bounding box center [457, 275] width 69 height 40
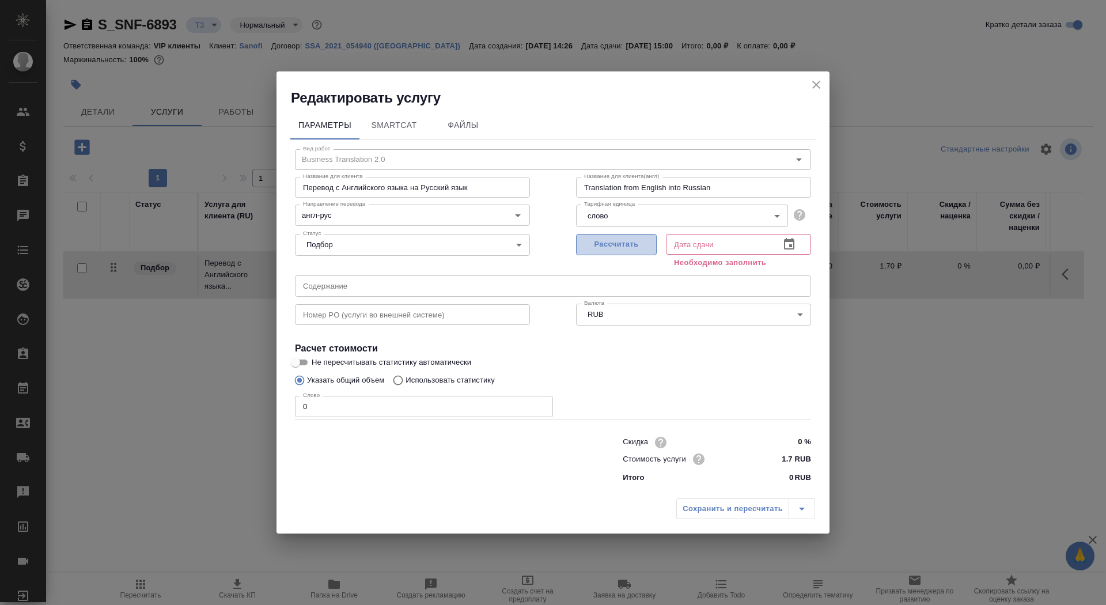
click at [626, 247] on span "Рассчитать" at bounding box center [616, 244] width 68 height 13
type input "[DATE] 15:00"
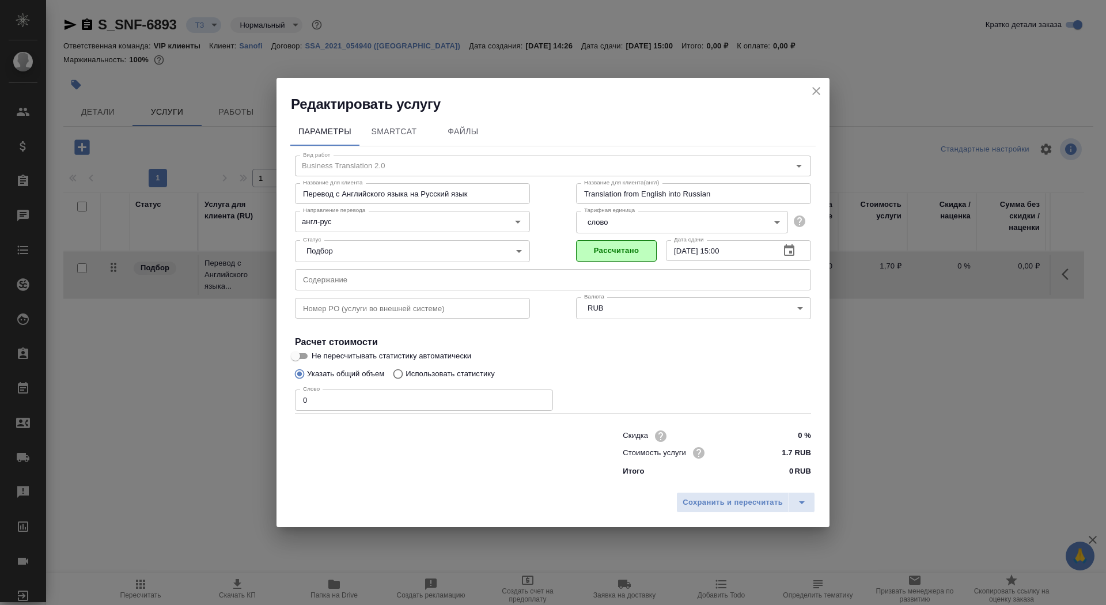
click at [338, 399] on input "0" at bounding box center [424, 399] width 258 height 21
type input "01"
click at [306, 357] on input "Не пересчитывать статистику автоматически" at bounding box center [295, 356] width 41 height 14
checkbox input "true"
click at [741, 496] on span "Сохранить и пересчитать" at bounding box center [733, 502] width 100 height 13
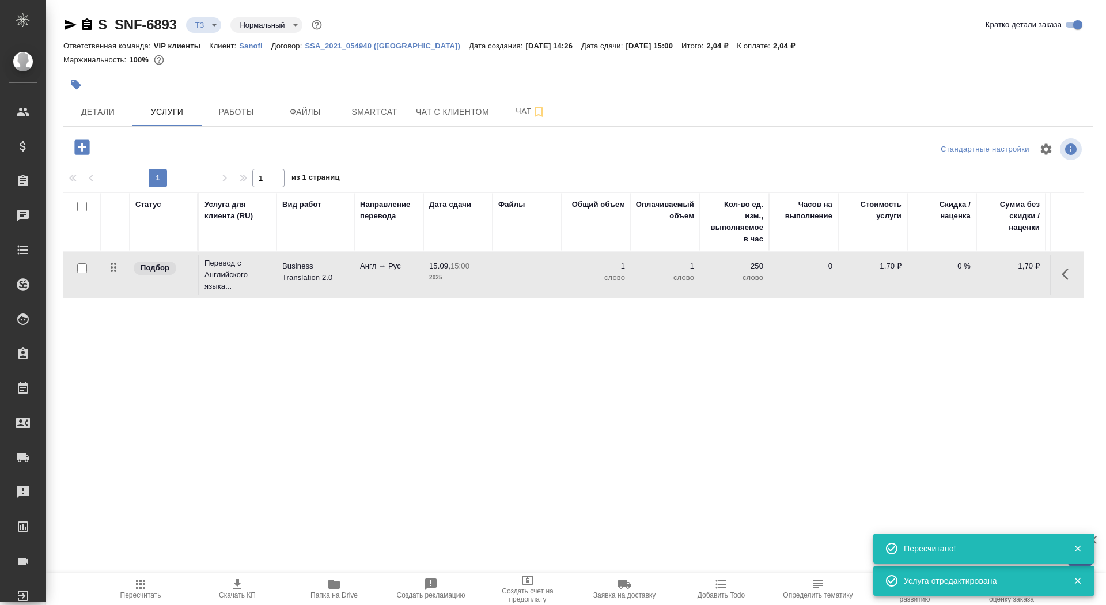
click at [501, 273] on td at bounding box center [526, 275] width 69 height 40
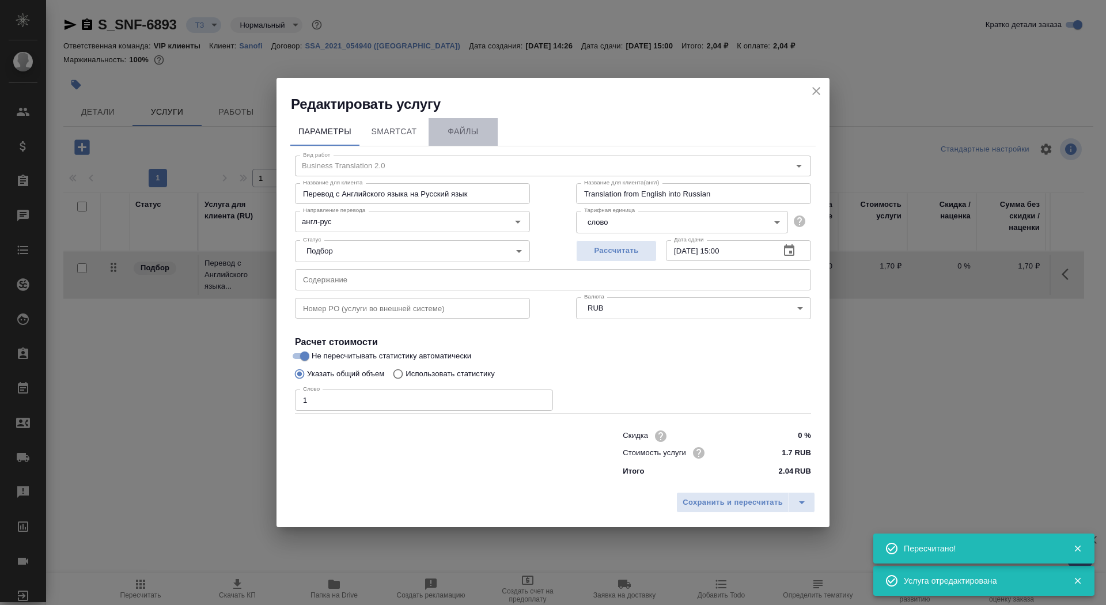
click at [482, 124] on span "Файлы" at bounding box center [462, 131] width 55 height 14
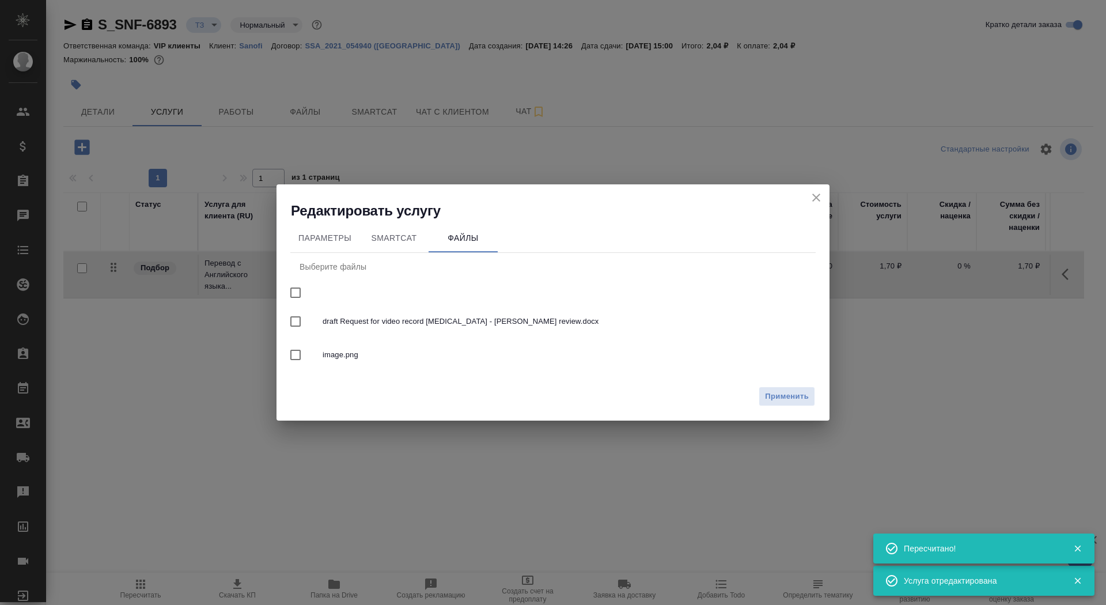
click at [298, 289] on input "checkbox" at bounding box center [295, 293] width 24 height 24
checkbox input "true"
click at [781, 394] on span "Применить" at bounding box center [787, 396] width 44 height 13
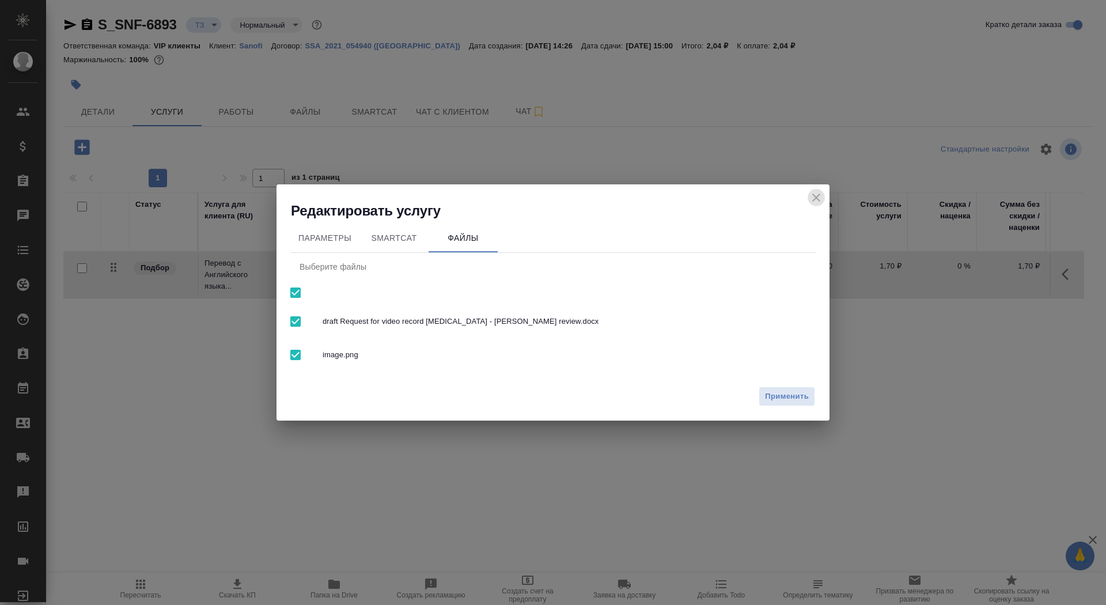
click at [812, 196] on icon "close" at bounding box center [816, 198] width 14 height 14
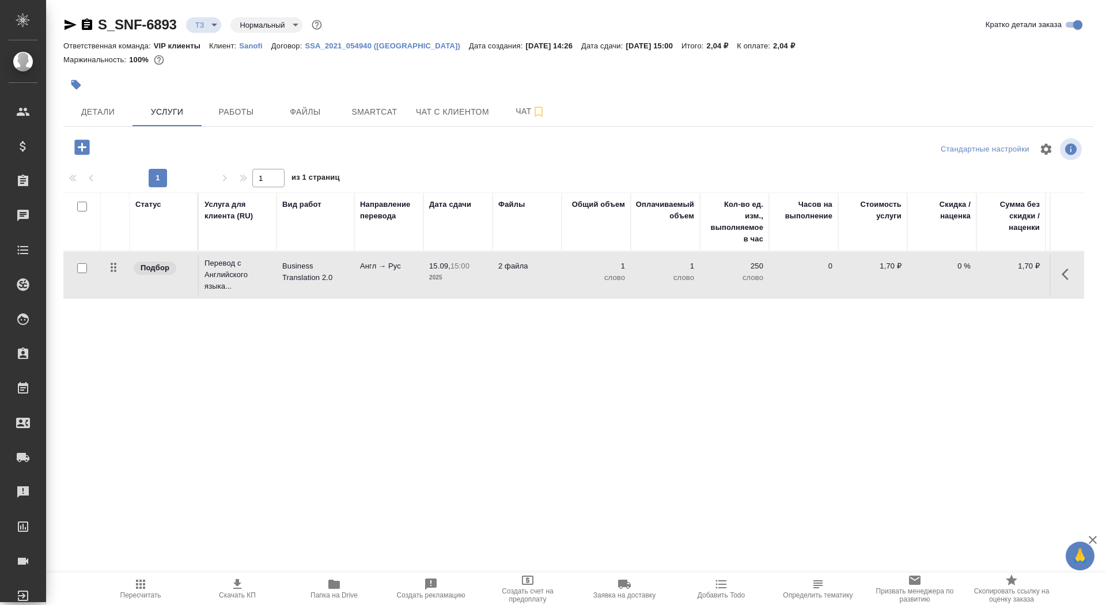
click at [83, 270] on input "checkbox" at bounding box center [82, 268] width 10 height 10
checkbox input "true"
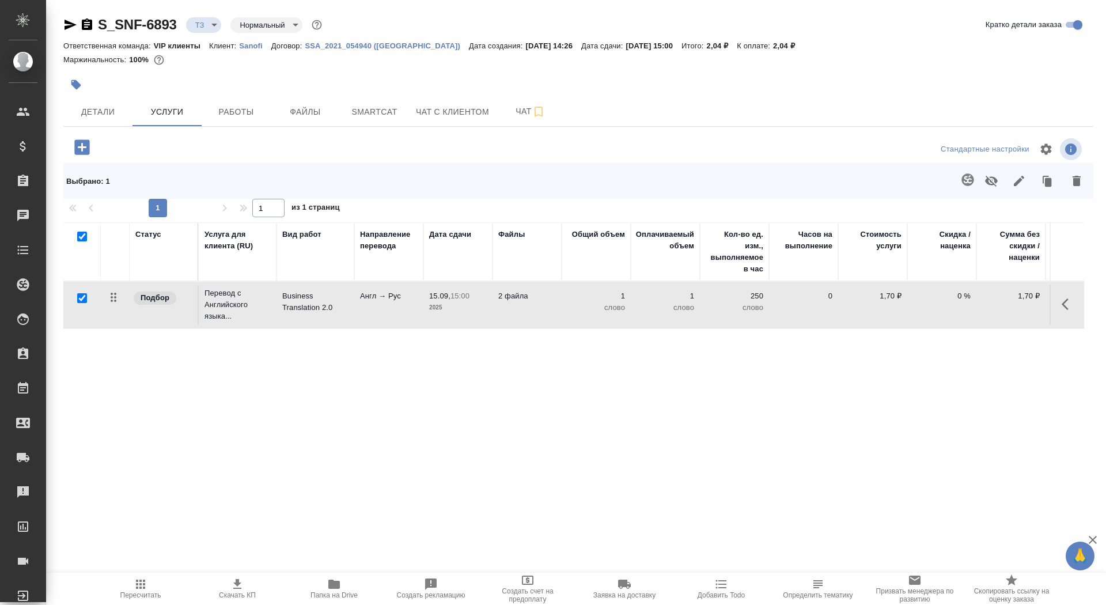
click at [968, 177] on icon "button" at bounding box center [967, 179] width 12 height 12
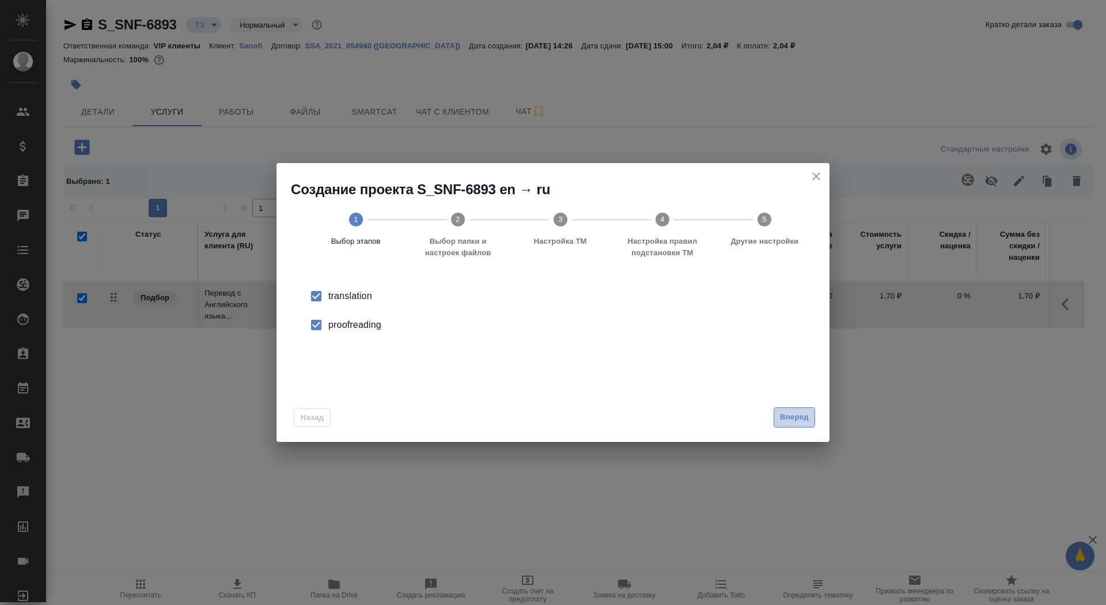
click at [797, 420] on span "Вперед" at bounding box center [794, 417] width 29 height 13
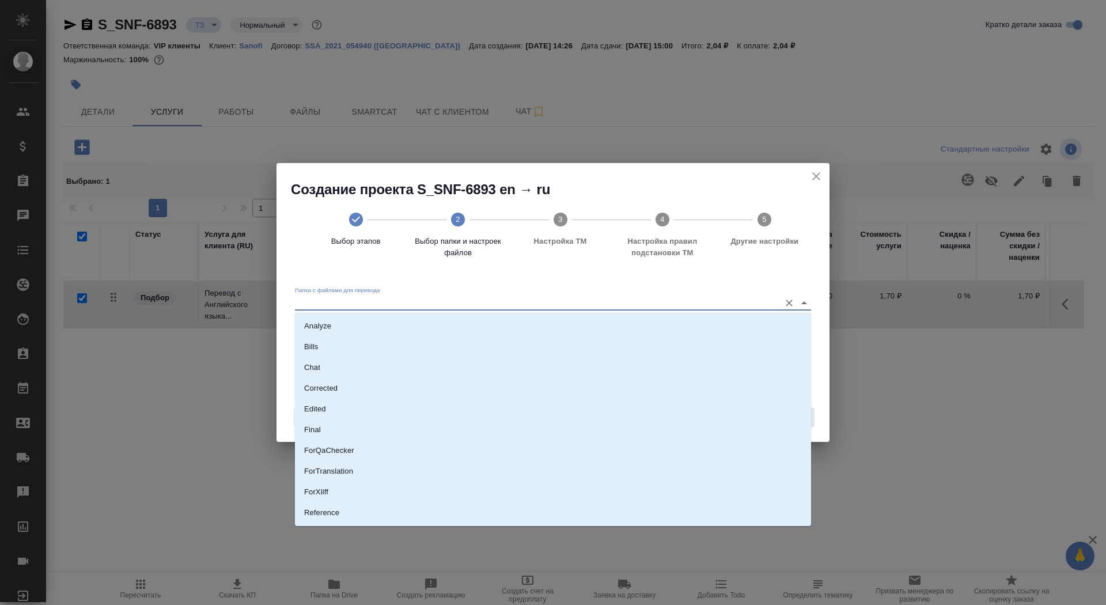
click at [660, 299] on input "Папка с файлами для перевода" at bounding box center [534, 302] width 479 height 14
click at [660, 332] on li "Analyze" at bounding box center [553, 326] width 516 height 21
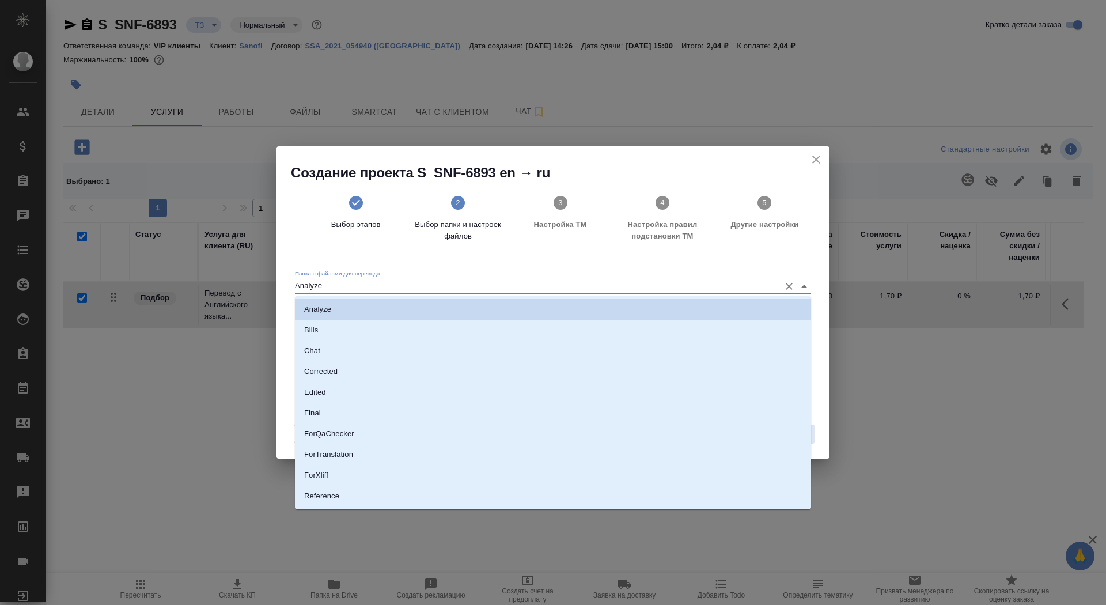
click at [468, 280] on input "Analyze" at bounding box center [534, 286] width 479 height 14
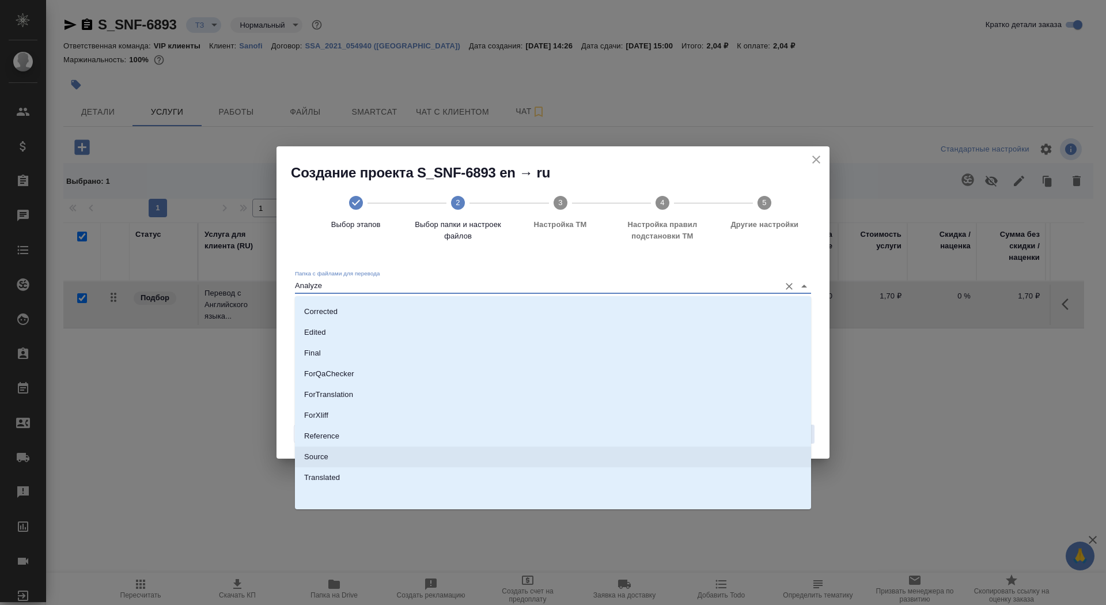
click at [471, 460] on li "Source" at bounding box center [553, 456] width 516 height 21
type input "Source"
checkbox input "true"
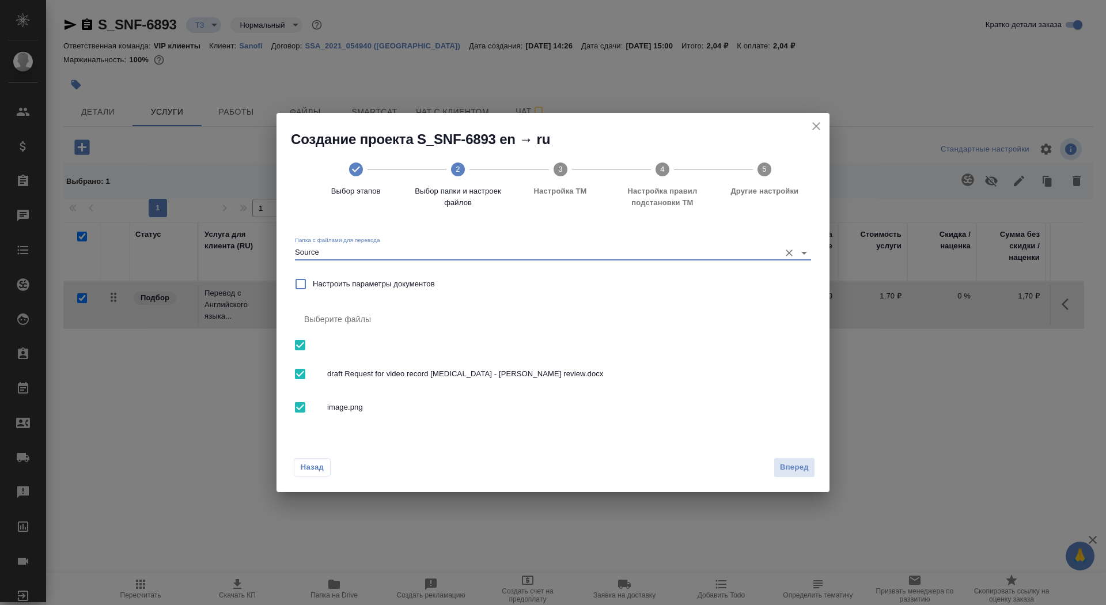
click at [305, 404] on input "checkbox" at bounding box center [300, 407] width 24 height 24
checkbox input "false"
click at [783, 475] on button "Вперед" at bounding box center [794, 467] width 41 height 20
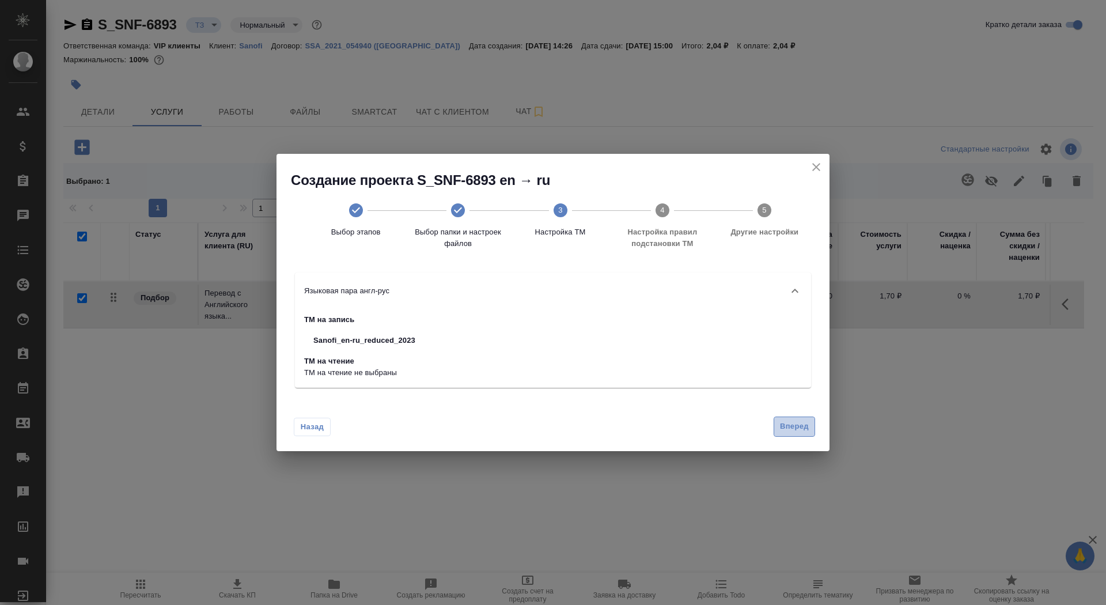
click at [795, 425] on span "Вперед" at bounding box center [794, 426] width 29 height 13
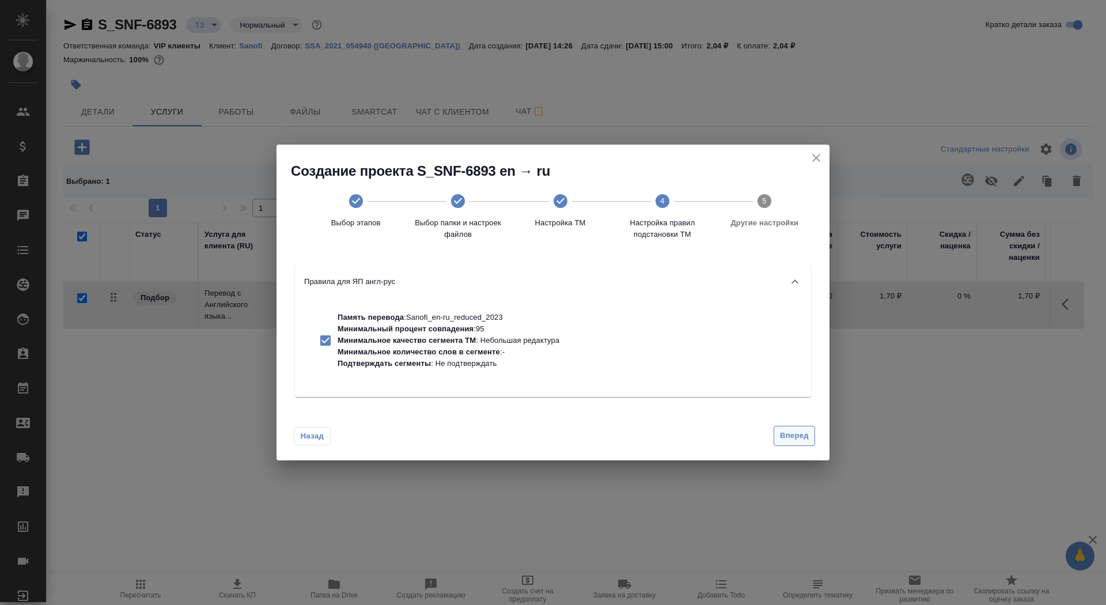
click at [798, 434] on span "Вперед" at bounding box center [794, 435] width 29 height 13
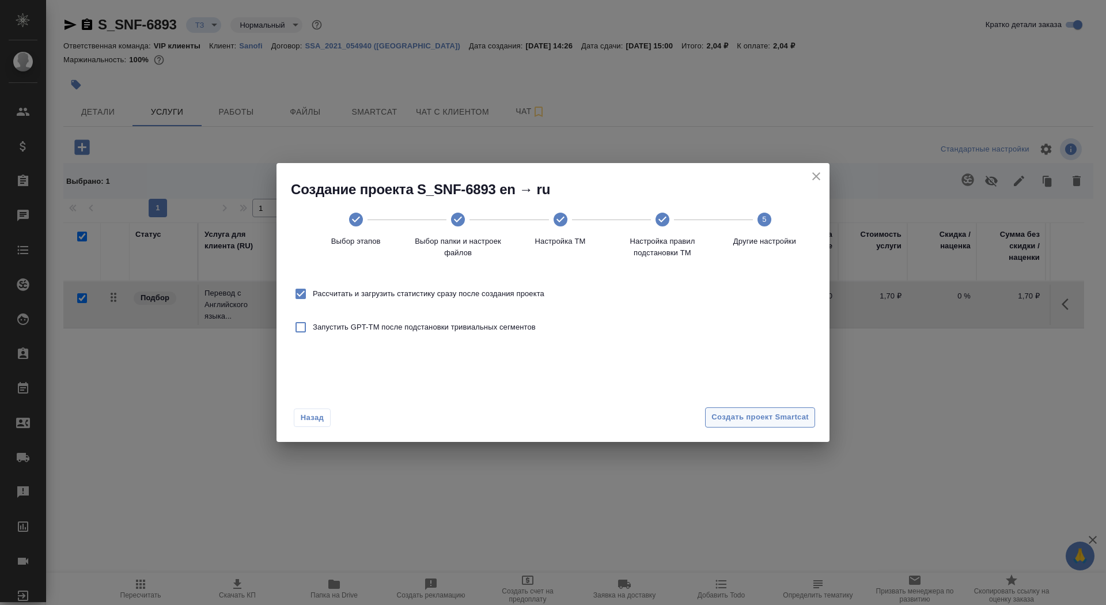
click at [787, 418] on span "Создать проект Smartcat" at bounding box center [759, 417] width 97 height 13
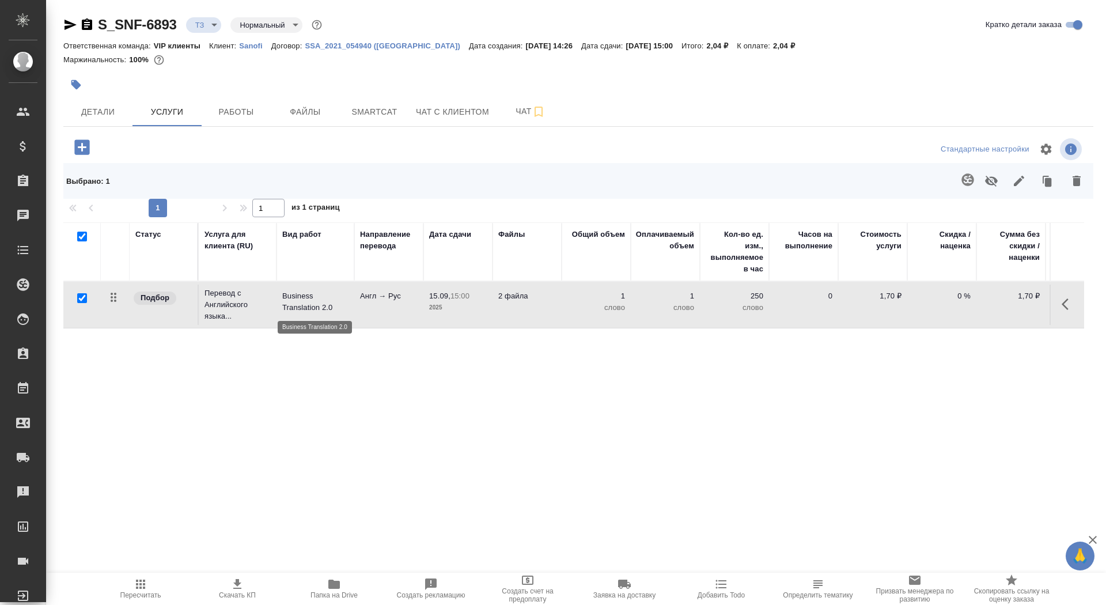
click at [346, 304] on p "Business Translation 2.0" at bounding box center [315, 301] width 66 height 23
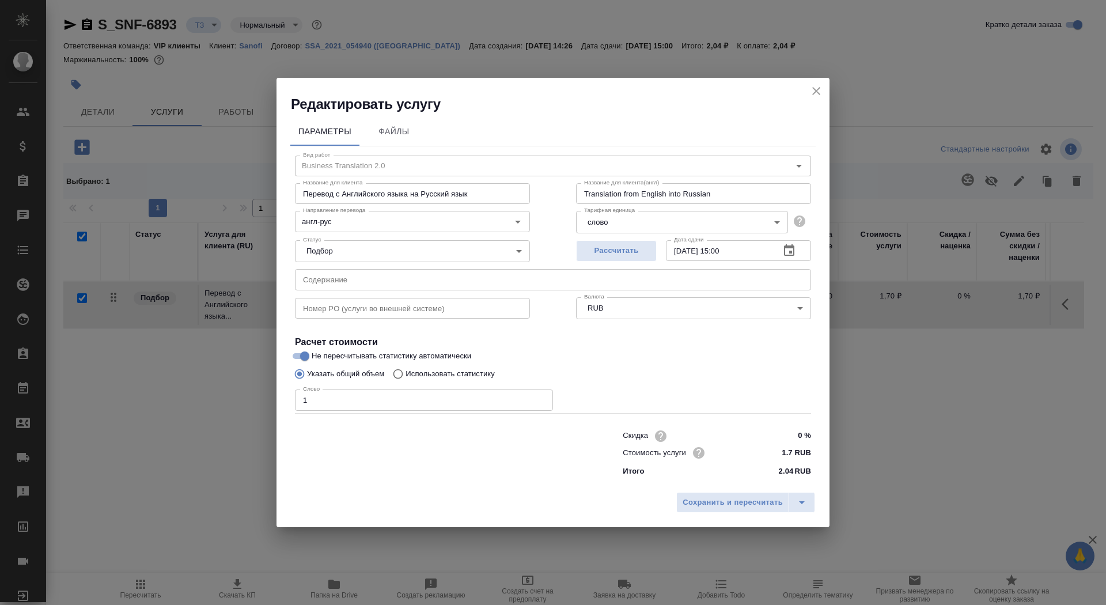
click at [441, 371] on p "Использовать статистику" at bounding box center [450, 374] width 89 height 12
click at [406, 371] on input "Использовать статистику" at bounding box center [396, 374] width 18 height 22
radio input "true"
radio input "false"
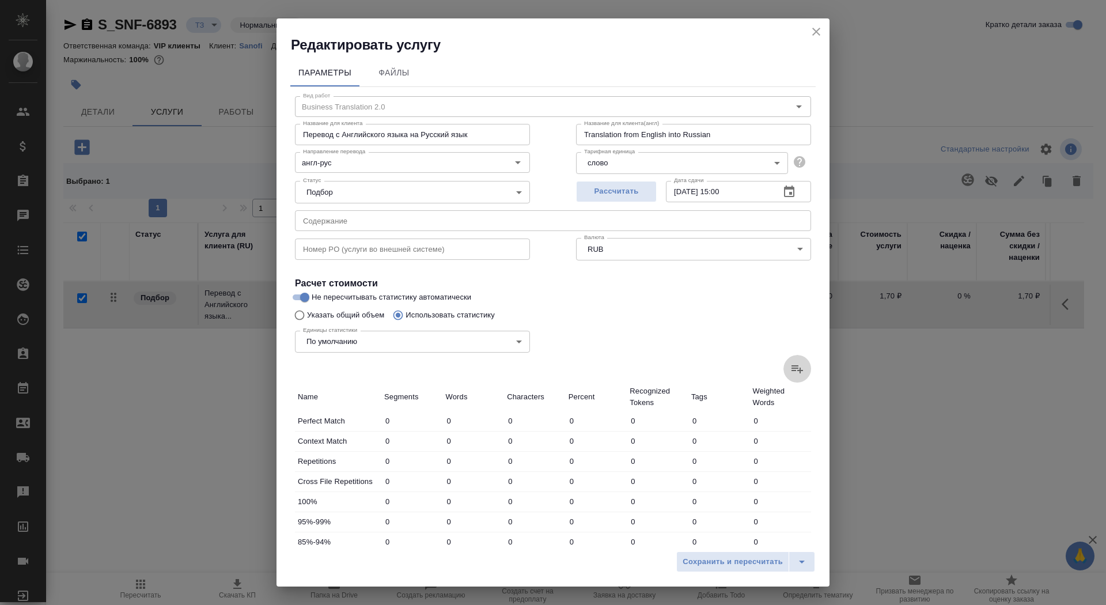
click at [798, 362] on icon at bounding box center [797, 369] width 14 height 14
click at [0, 0] on input "file" at bounding box center [0, 0] width 0 height 0
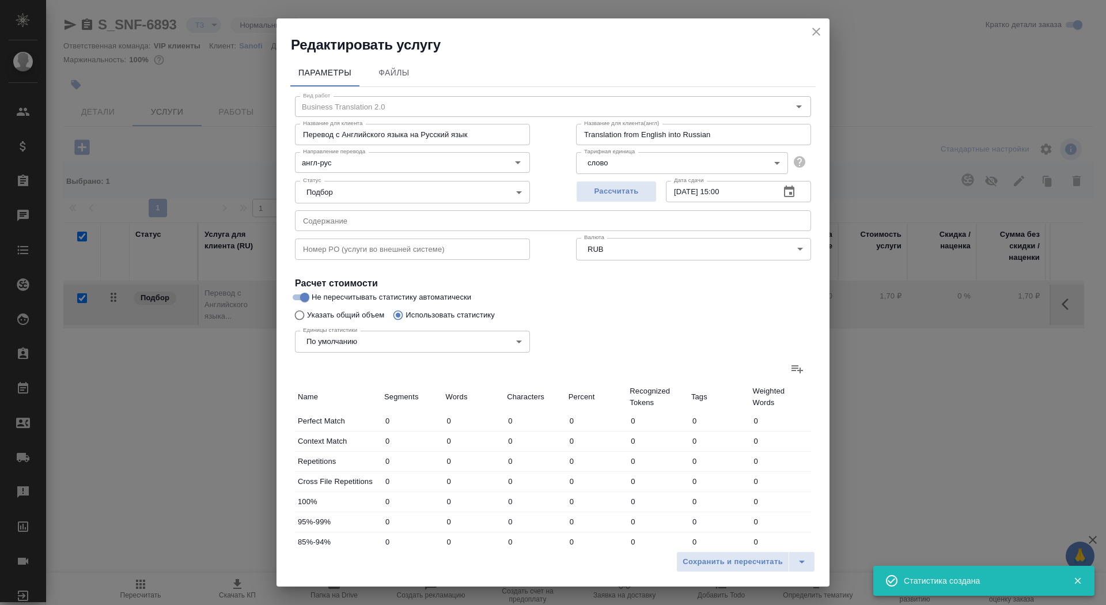
type input "5"
type input "9"
type input "62"
type input "2"
type input "6"
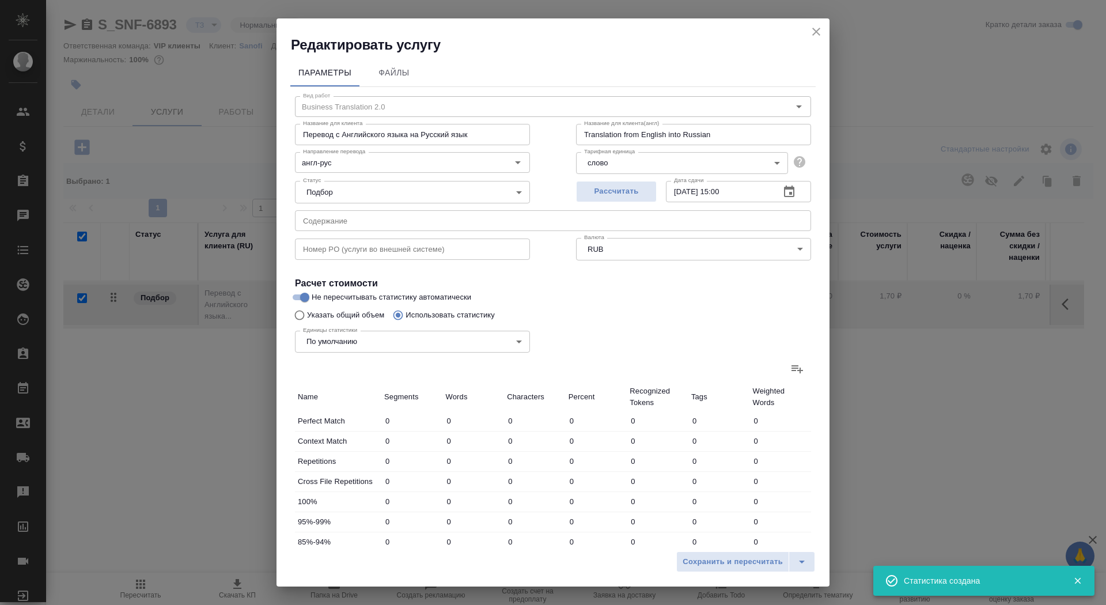
type input "28"
type input "3"
type input "10"
type input "73"
type input "29"
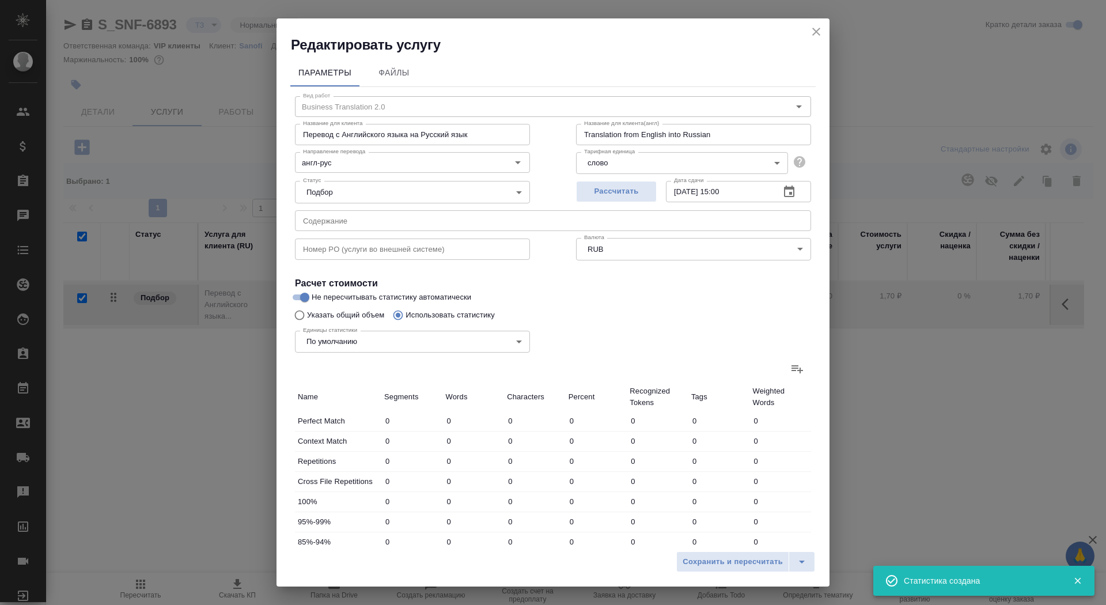
type input "486"
type input "3154"
type input "37"
type input "510"
type input "3316"
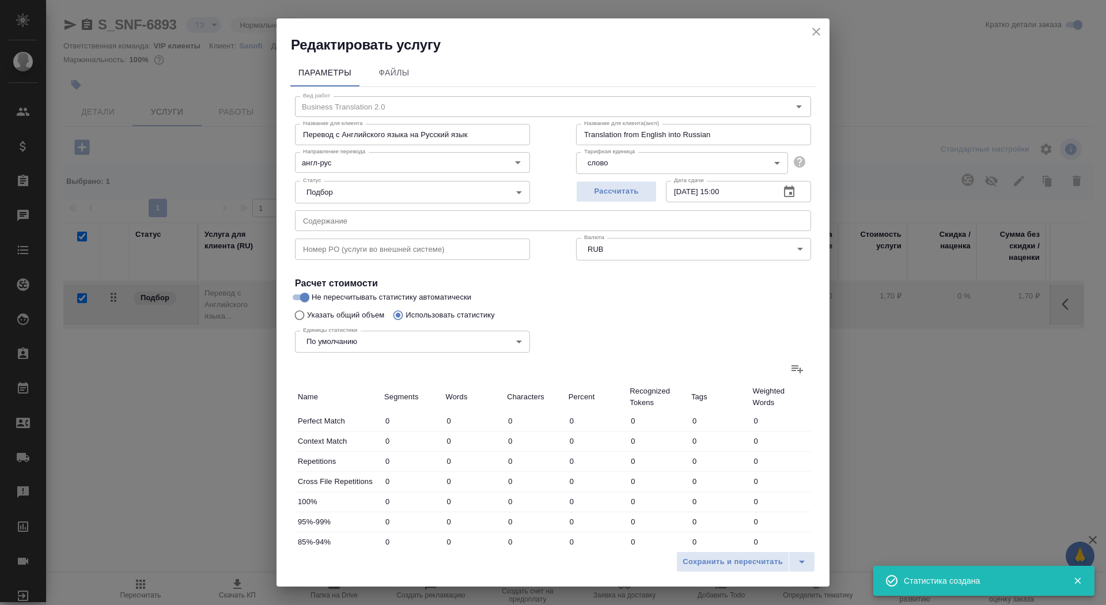
type input "37"
type input "510"
type input "3316"
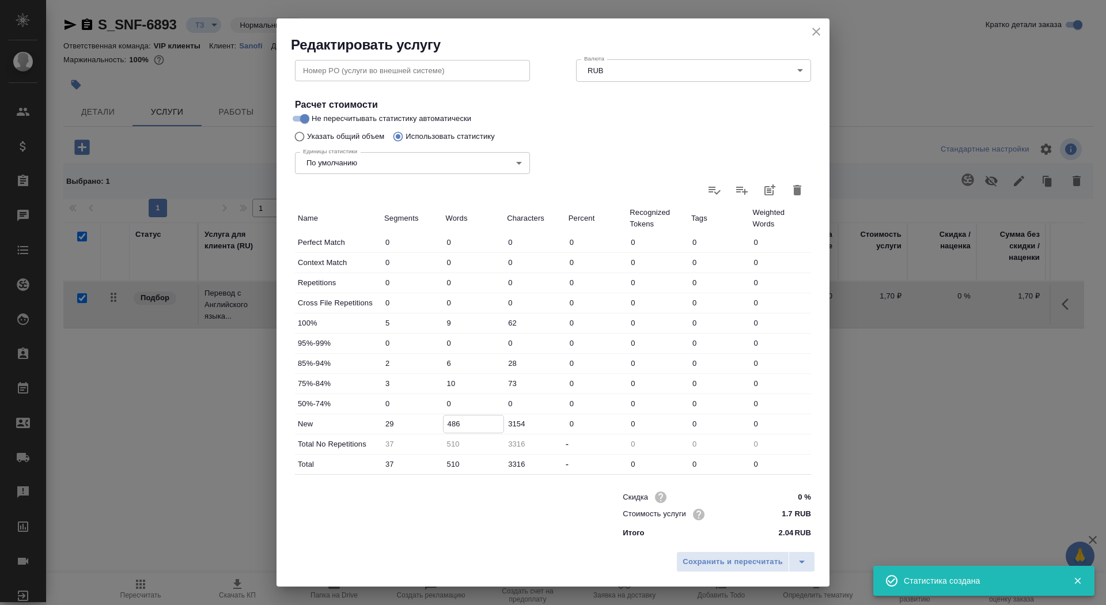
drag, startPoint x: 452, startPoint y: 422, endPoint x: 432, endPoint y: 422, distance: 19.6
click at [432, 422] on div "New 29 486 3154 0 0 0 0" at bounding box center [553, 424] width 516 height 20
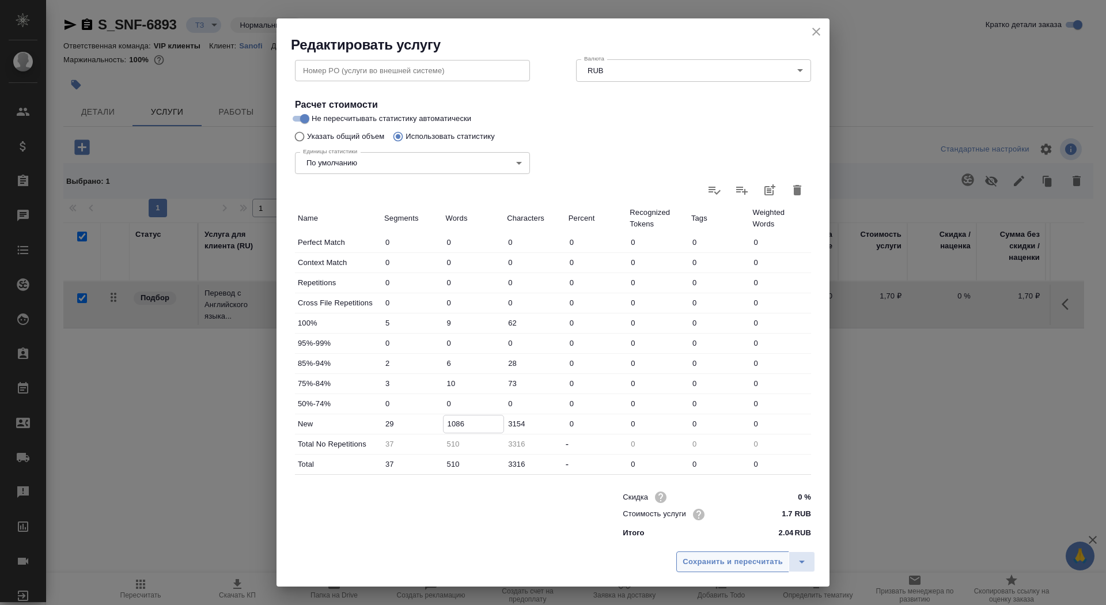
type input "1086"
click at [713, 562] on span "Сохранить и пересчитать" at bounding box center [733, 561] width 100 height 13
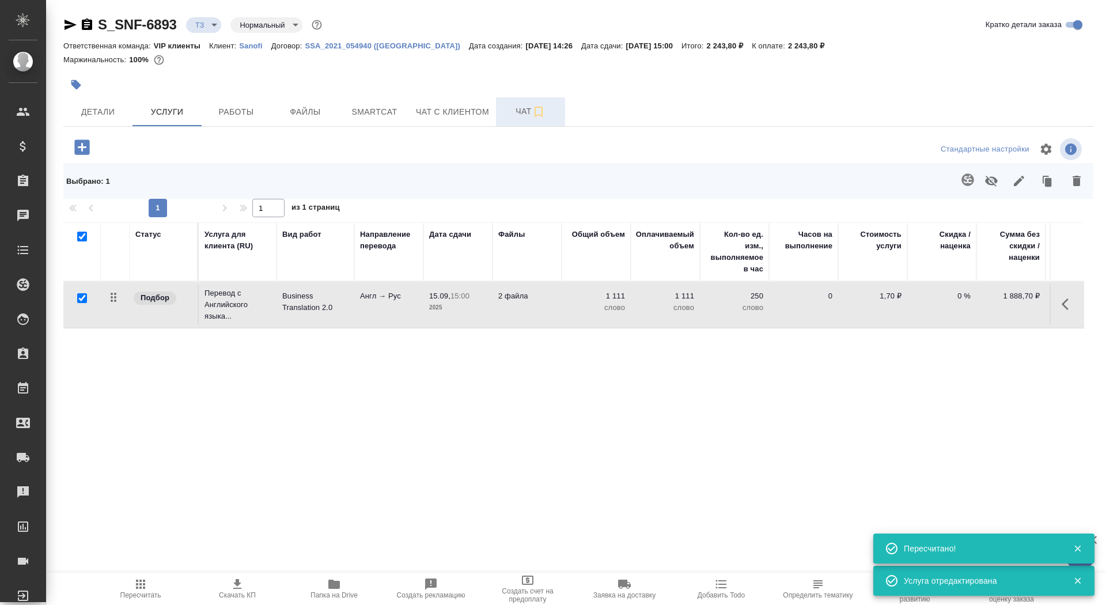
click at [510, 111] on span "Чат" at bounding box center [530, 111] width 55 height 14
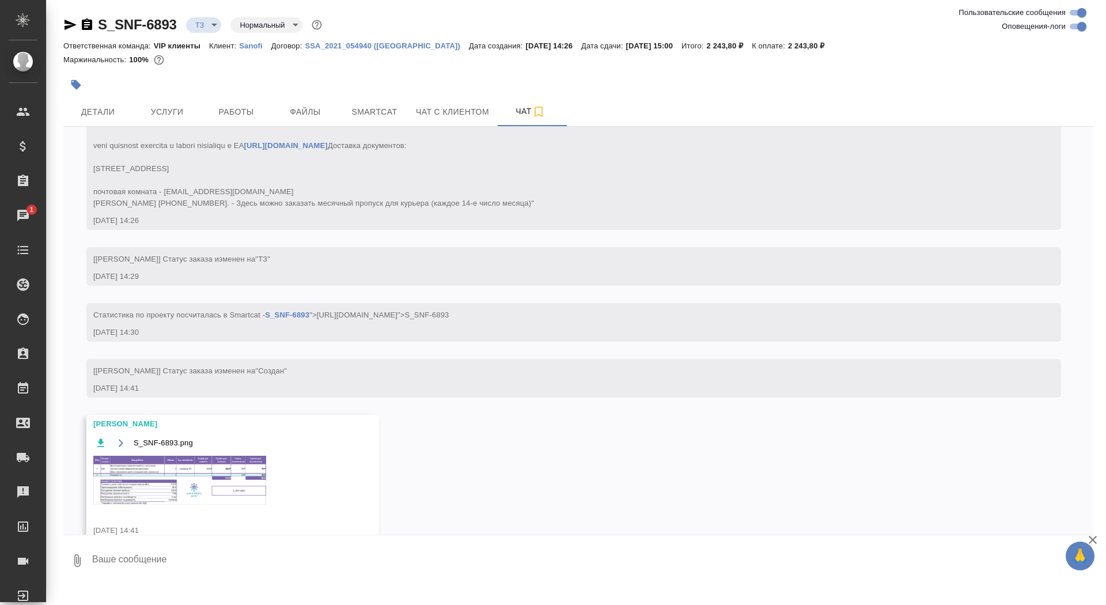
scroll to position [351, 0]
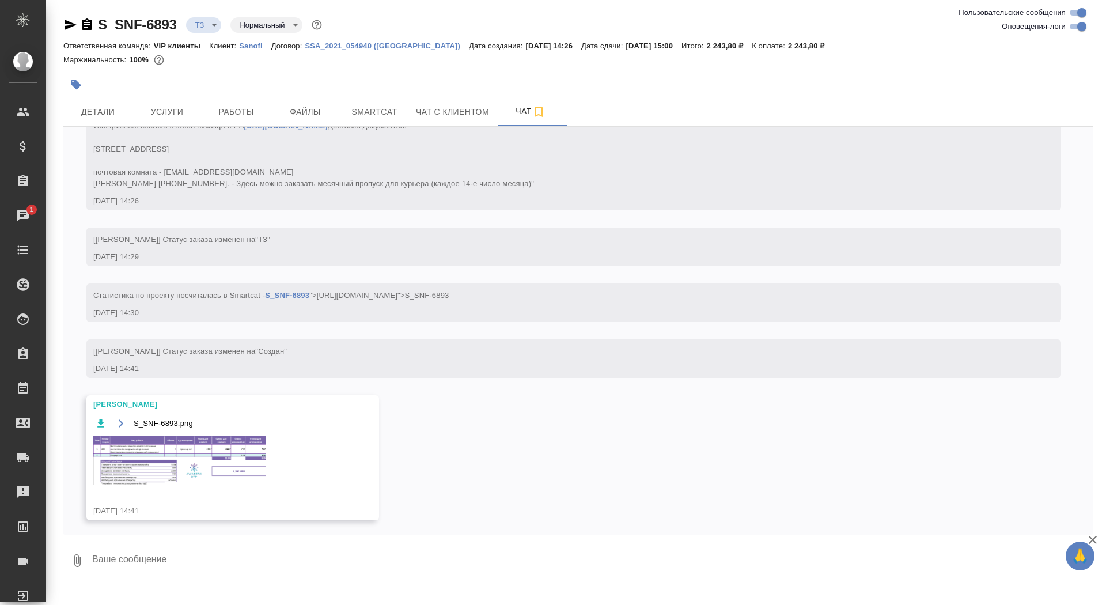
click at [167, 548] on textarea at bounding box center [592, 560] width 1002 height 39
type textarea "спасибочки"
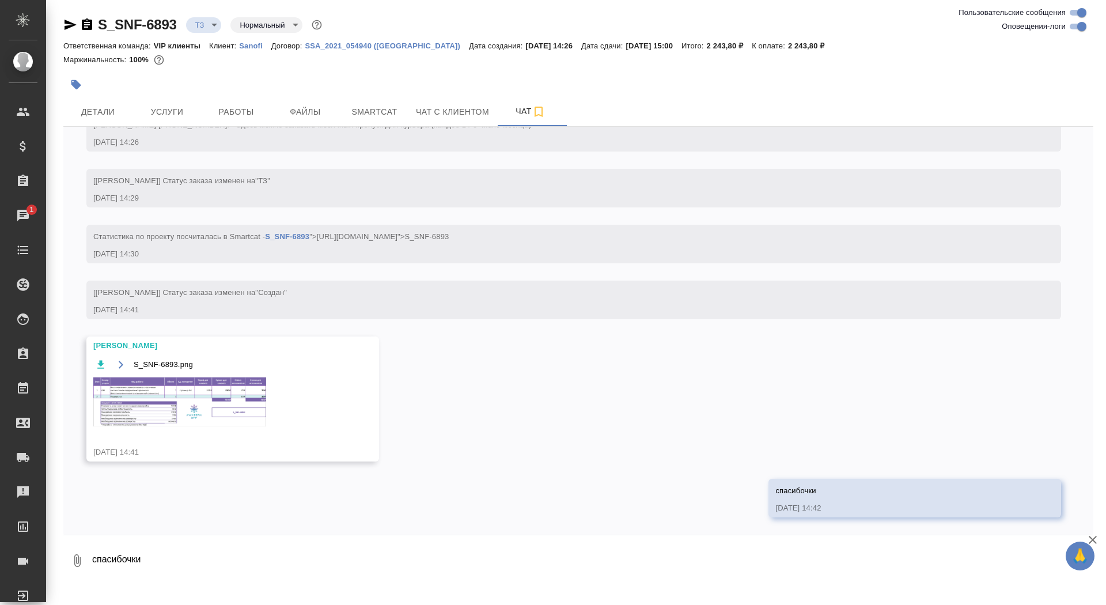
scroll to position [456, 0]
click at [176, 394] on img at bounding box center [179, 401] width 173 height 49
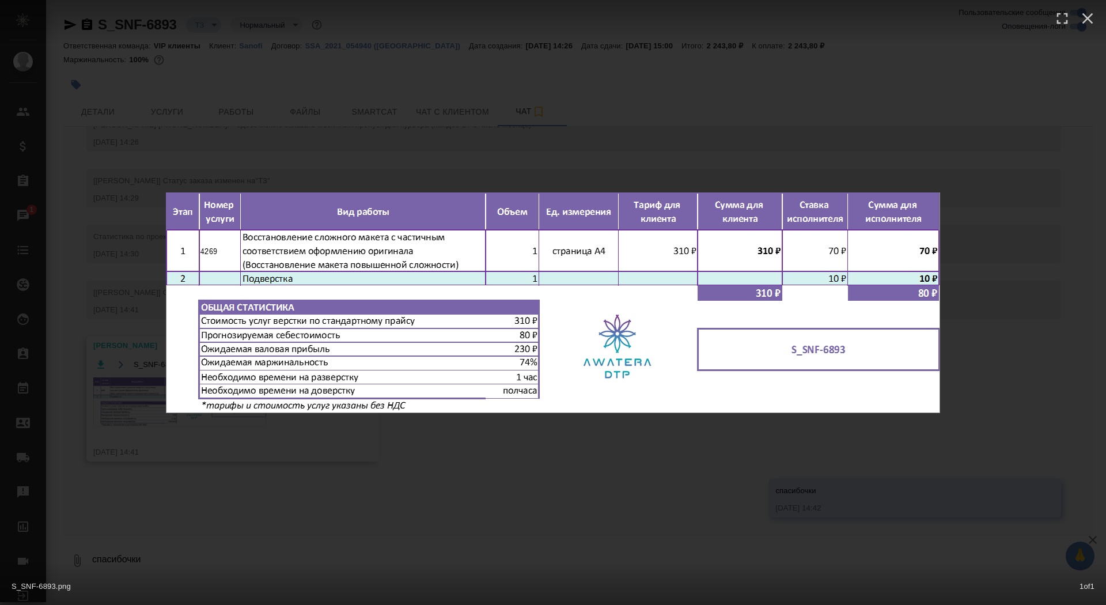
click at [126, 391] on div "S_SNF-6893.png 1 of 1" at bounding box center [553, 302] width 1106 height 605
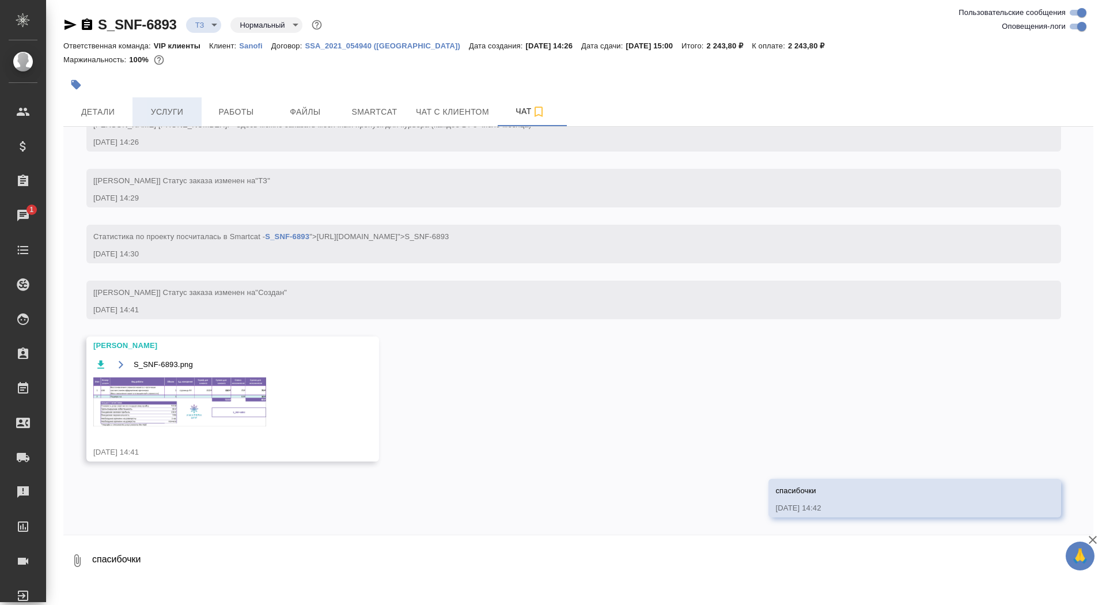
click at [165, 113] on span "Услуги" at bounding box center [166, 112] width 55 height 14
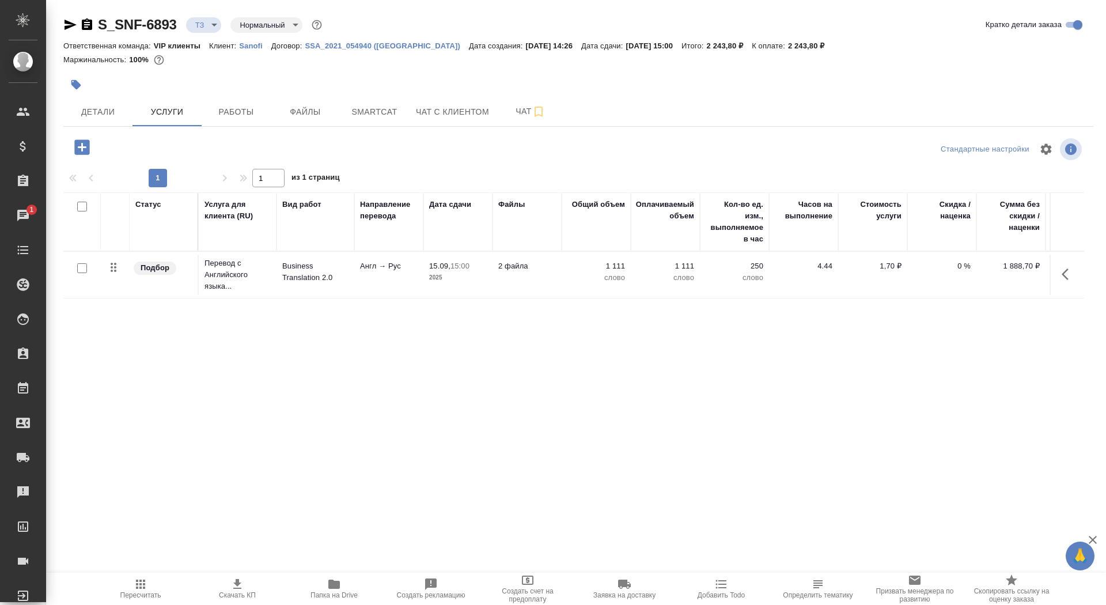
click at [85, 150] on icon "button" at bounding box center [81, 146] width 15 height 15
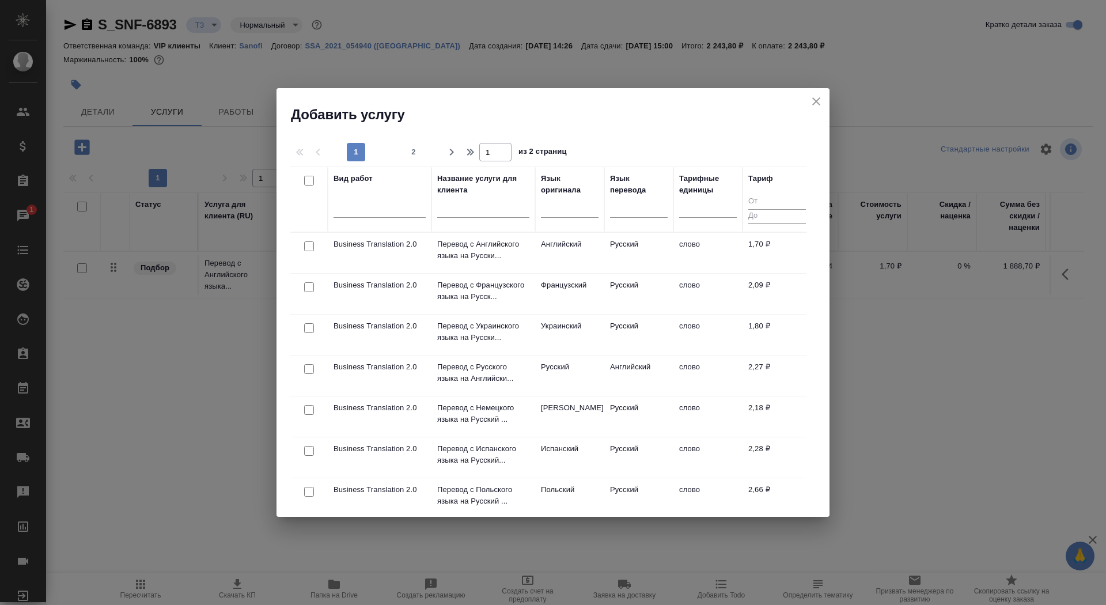
click at [506, 204] on input "text" at bounding box center [483, 210] width 92 height 14
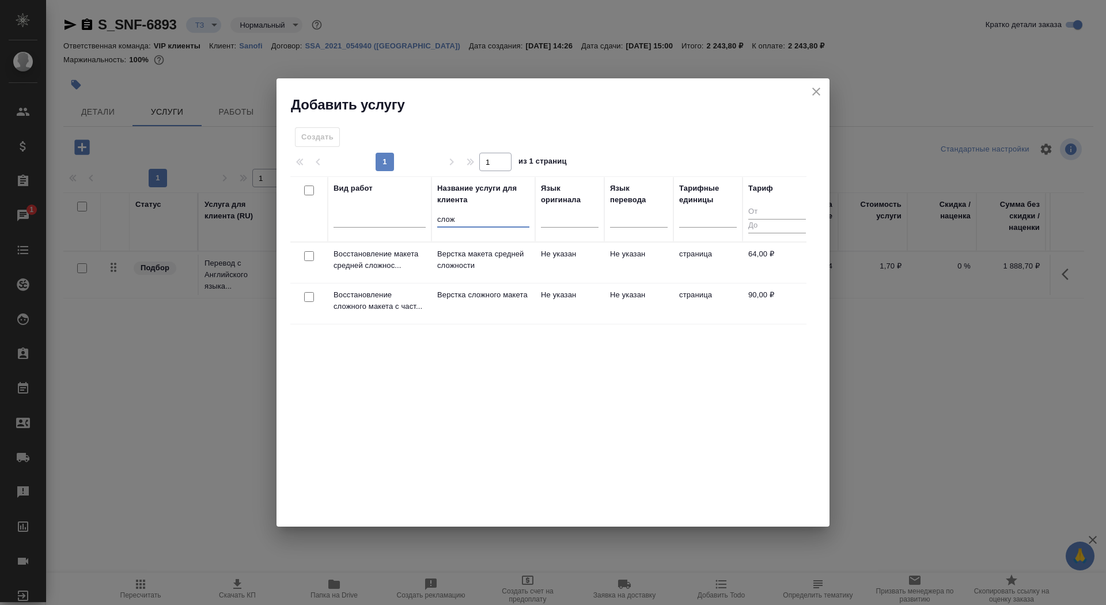
type input "слож"
click at [490, 301] on p "Верстка сложного макета" at bounding box center [483, 295] width 92 height 12
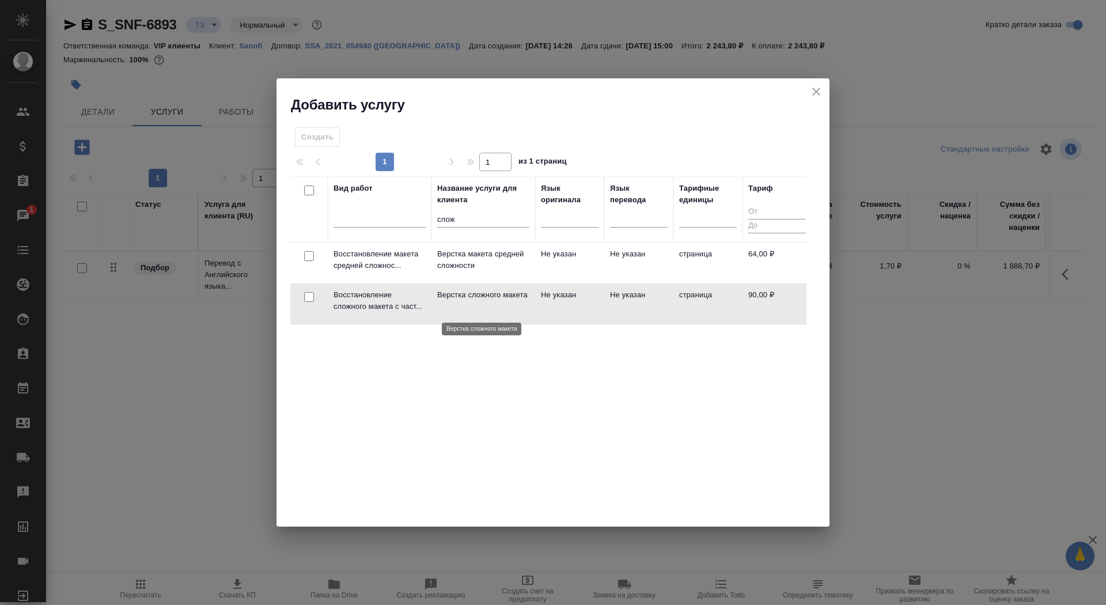
click at [490, 301] on p "Верстка сложного макета" at bounding box center [483, 295] width 92 height 12
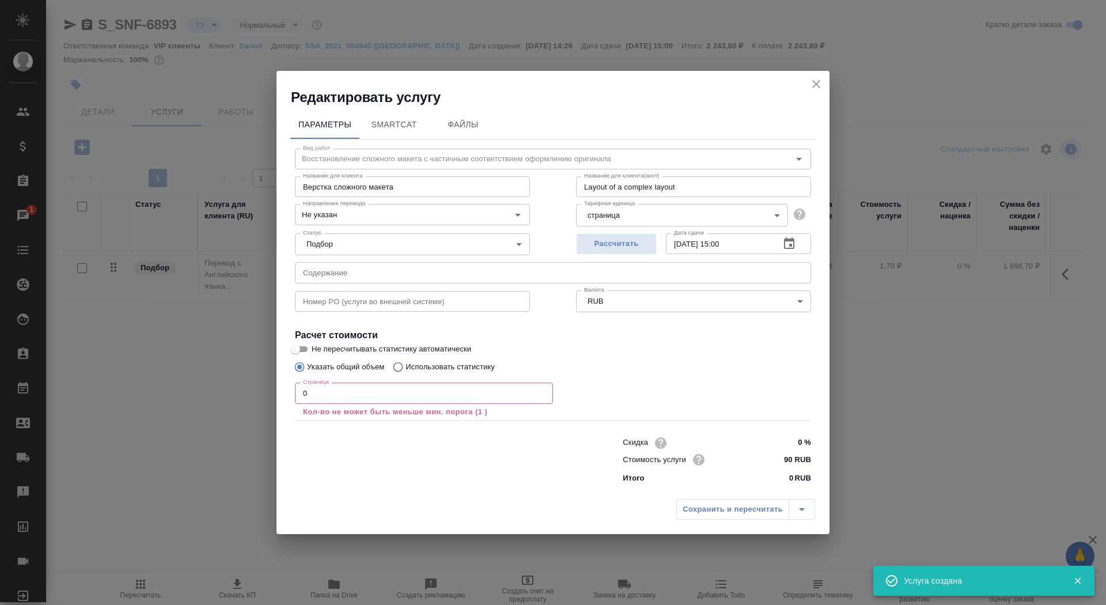
click at [362, 395] on input "0" at bounding box center [424, 392] width 258 height 21
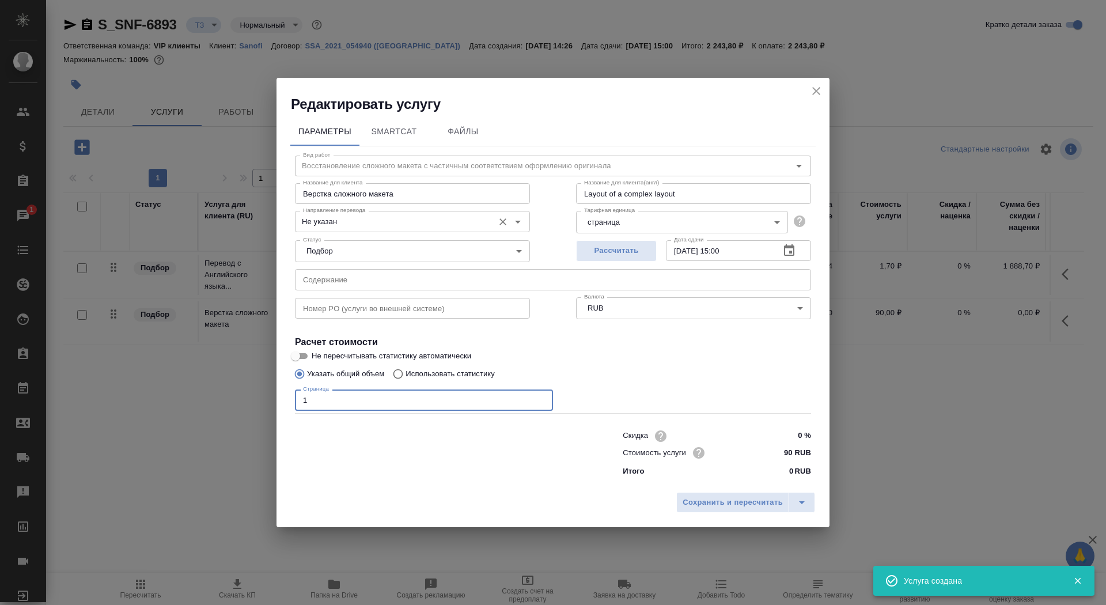
click at [403, 230] on div "Не указан Направление перевода" at bounding box center [412, 221] width 235 height 21
type input "1"
click at [401, 219] on input "Не указан" at bounding box center [393, 221] width 190 height 14
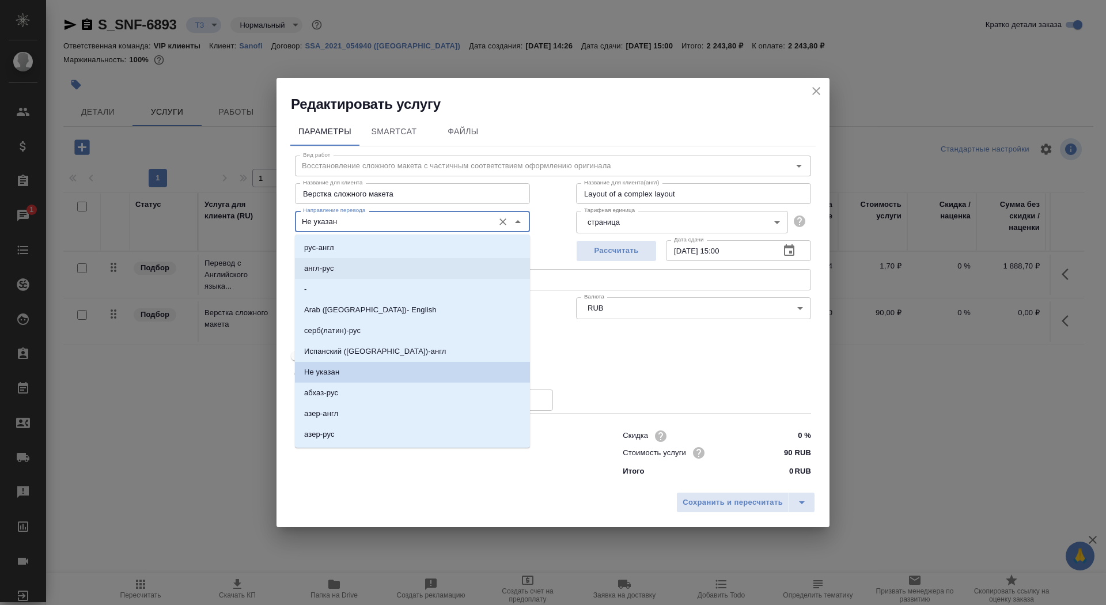
click at [389, 272] on li "англ-рус" at bounding box center [412, 268] width 235 height 21
type input "англ-рус"
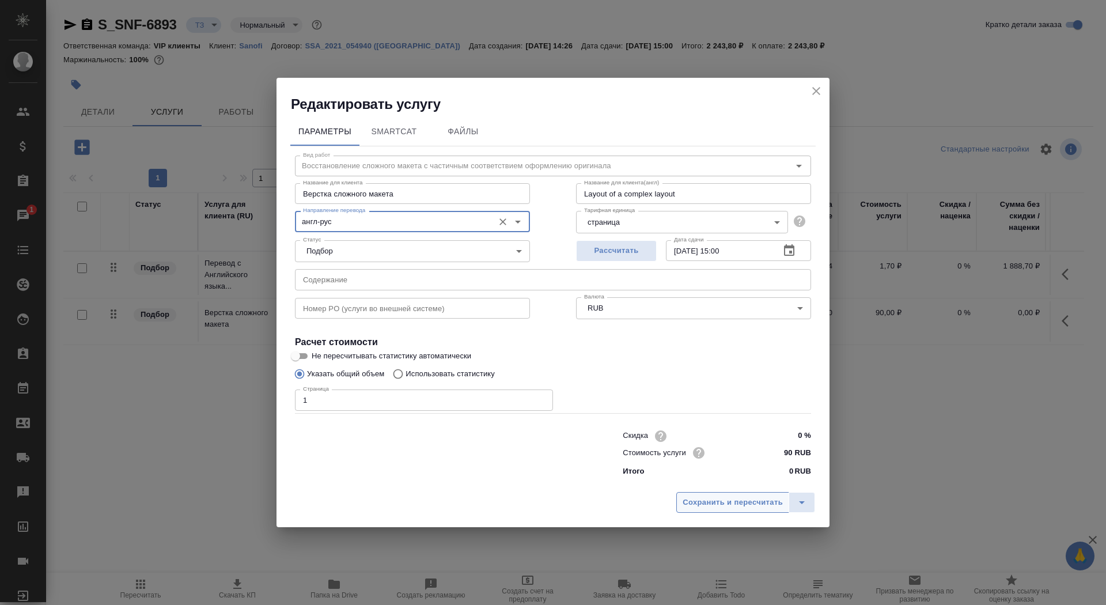
click at [698, 498] on span "Сохранить и пересчитать" at bounding box center [733, 502] width 100 height 13
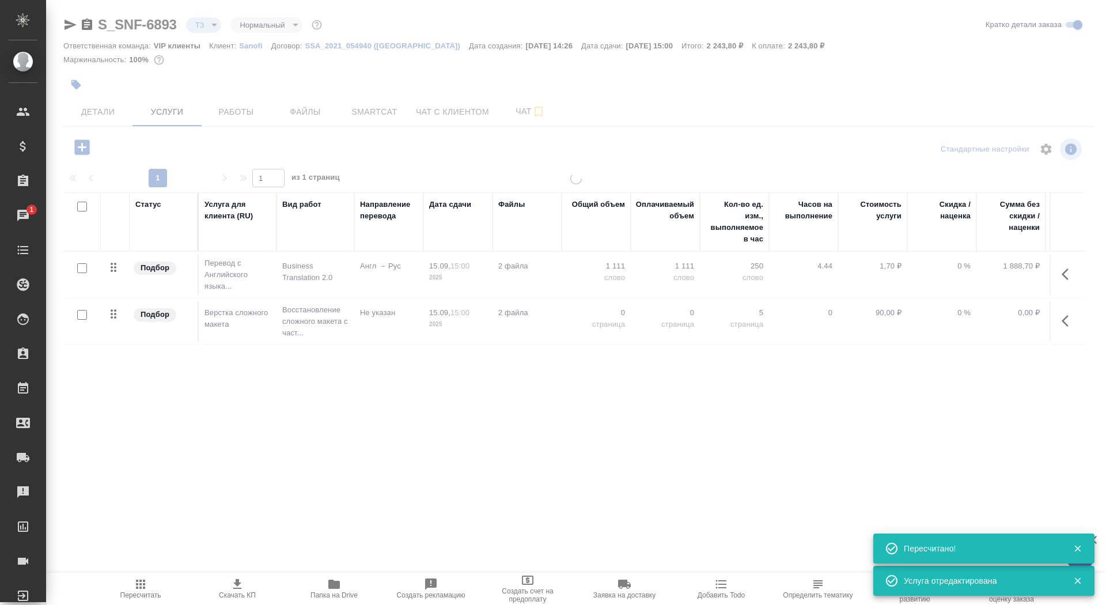
type input "new"
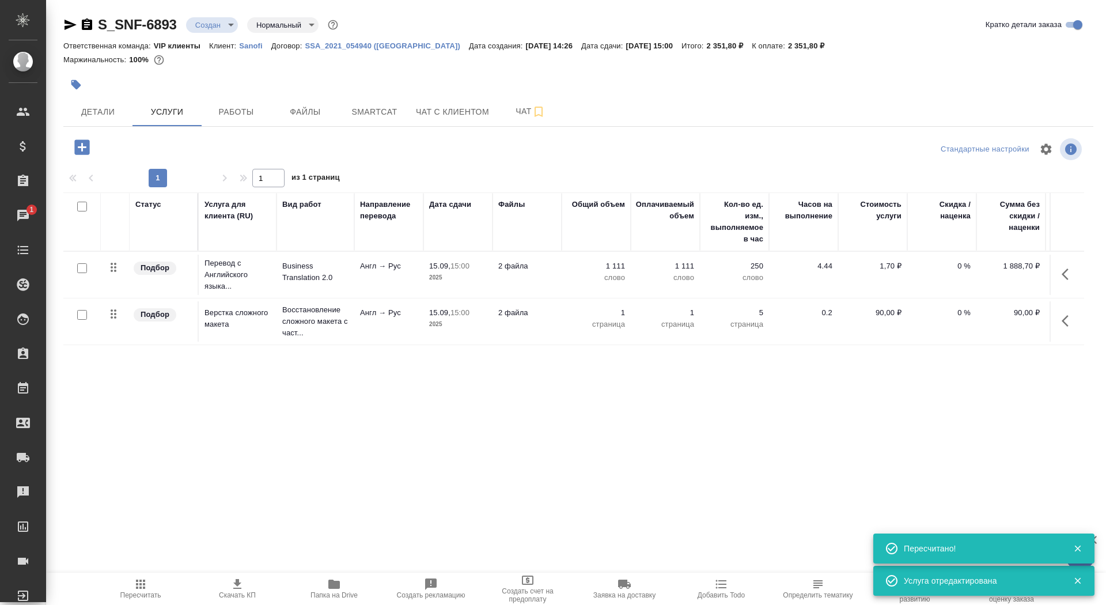
click at [82, 146] on icon "button" at bounding box center [82, 147] width 20 height 20
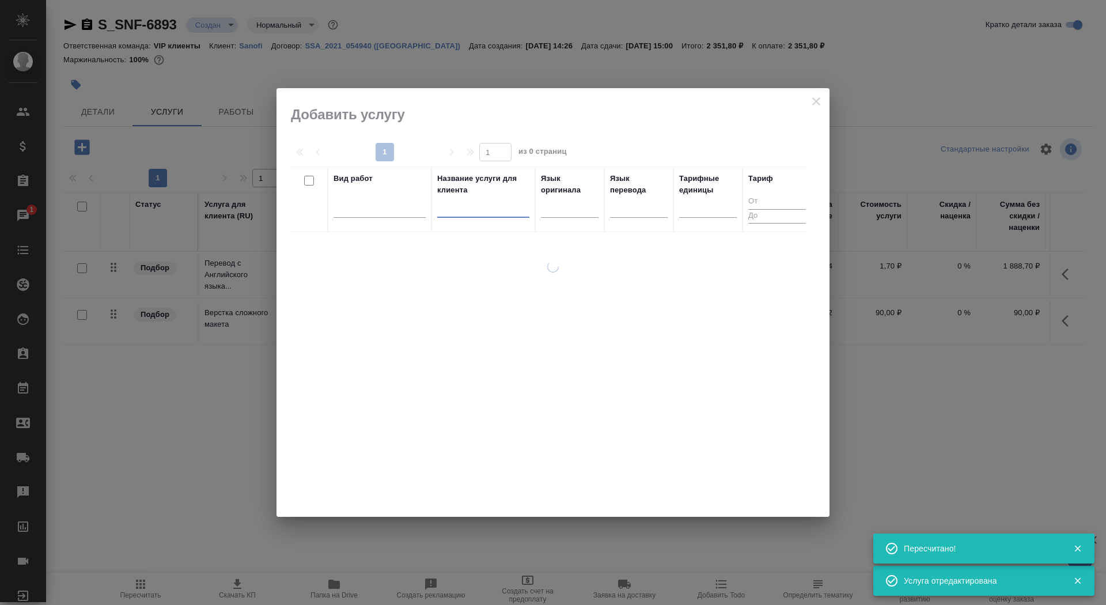
click at [482, 210] on input "text" at bounding box center [483, 210] width 92 height 14
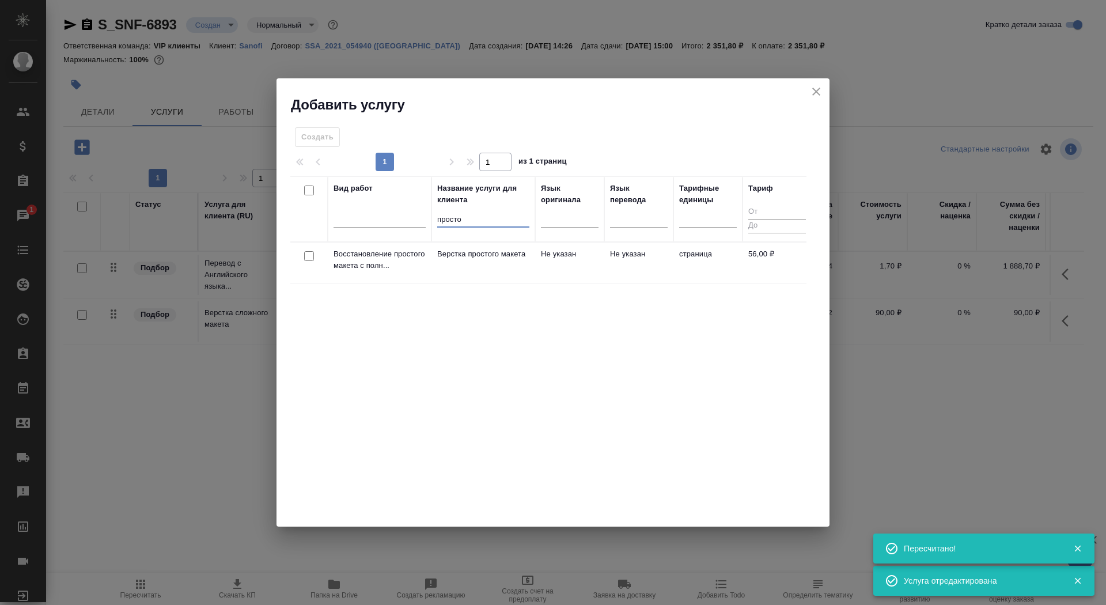
type input "просто"
click at [483, 274] on td "Верстка простого макета" at bounding box center [483, 263] width 104 height 40
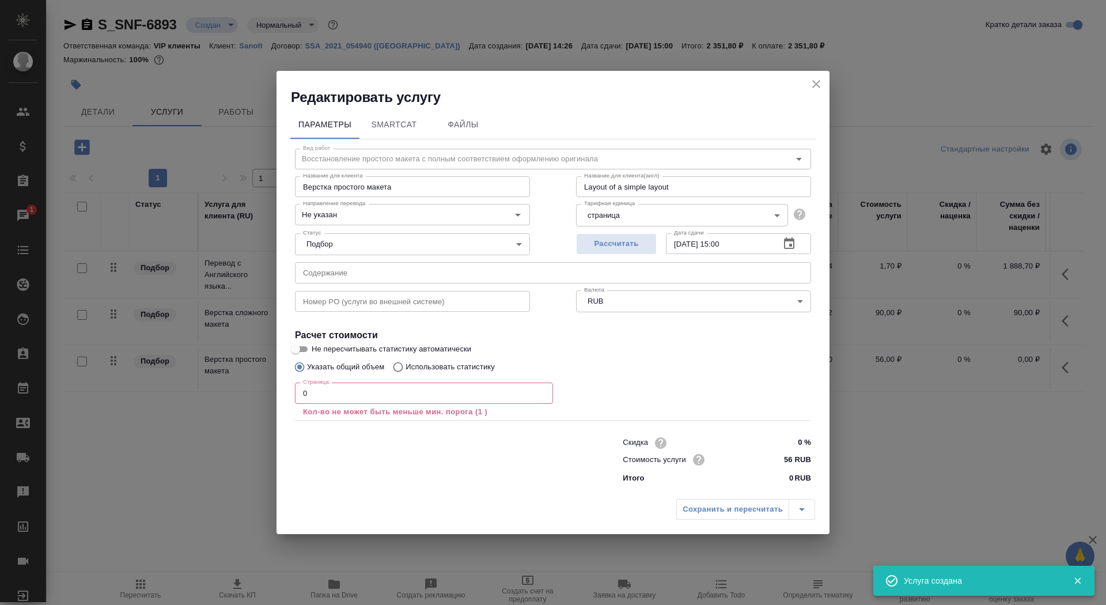
click at [351, 390] on input "0" at bounding box center [424, 392] width 258 height 21
type input "2"
click at [358, 218] on input "Не указан" at bounding box center [393, 214] width 190 height 14
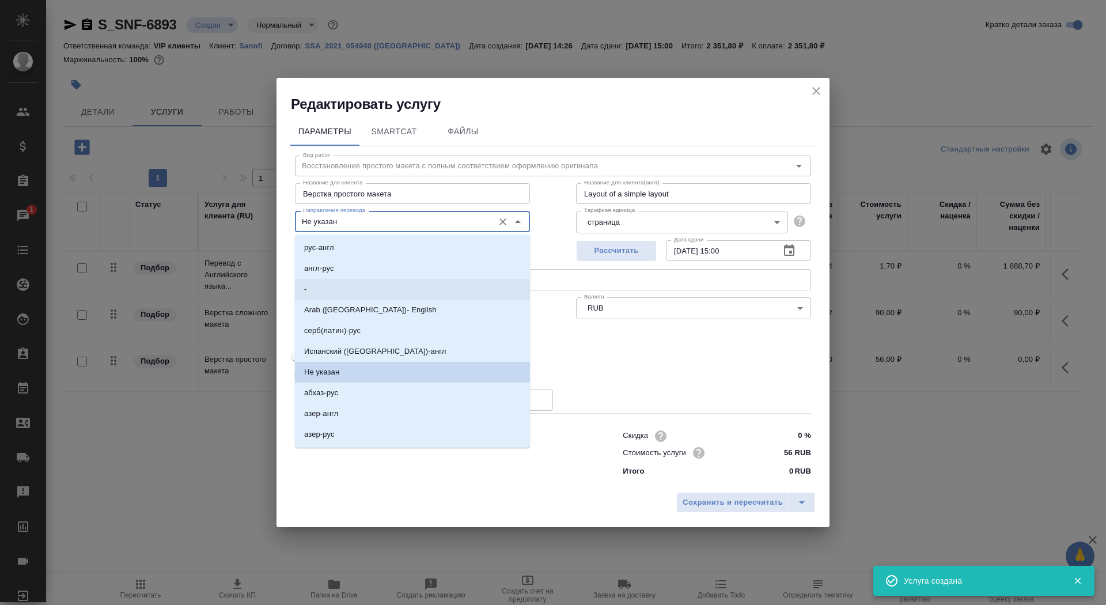
click at [359, 279] on li "-" at bounding box center [412, 289] width 235 height 21
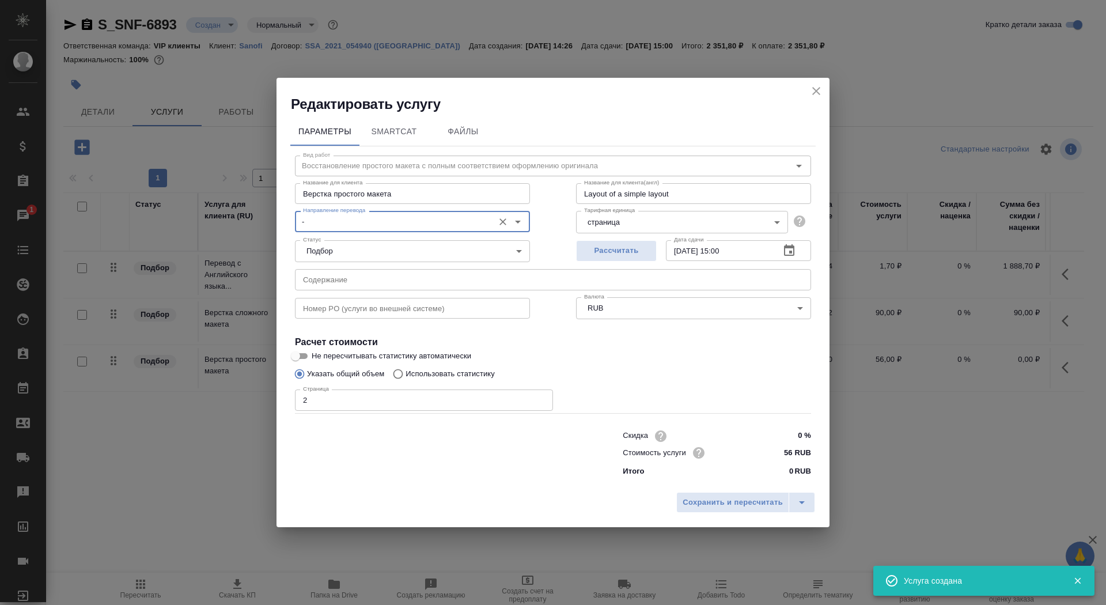
click at [433, 216] on input "-" at bounding box center [393, 221] width 190 height 14
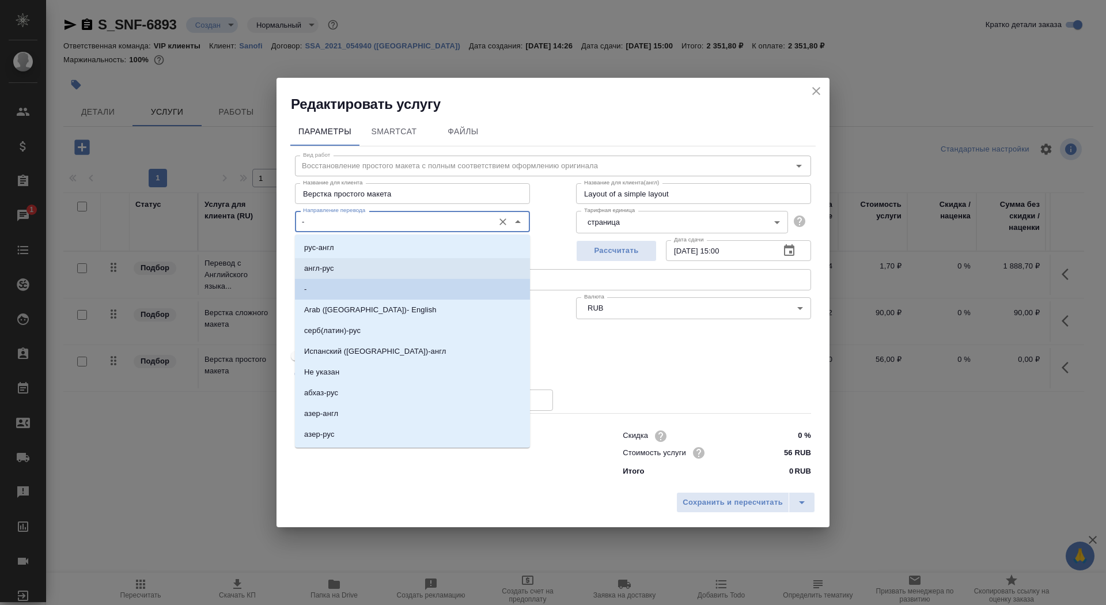
click at [427, 278] on li "англ-рус" at bounding box center [412, 268] width 235 height 21
type input "англ-рус"
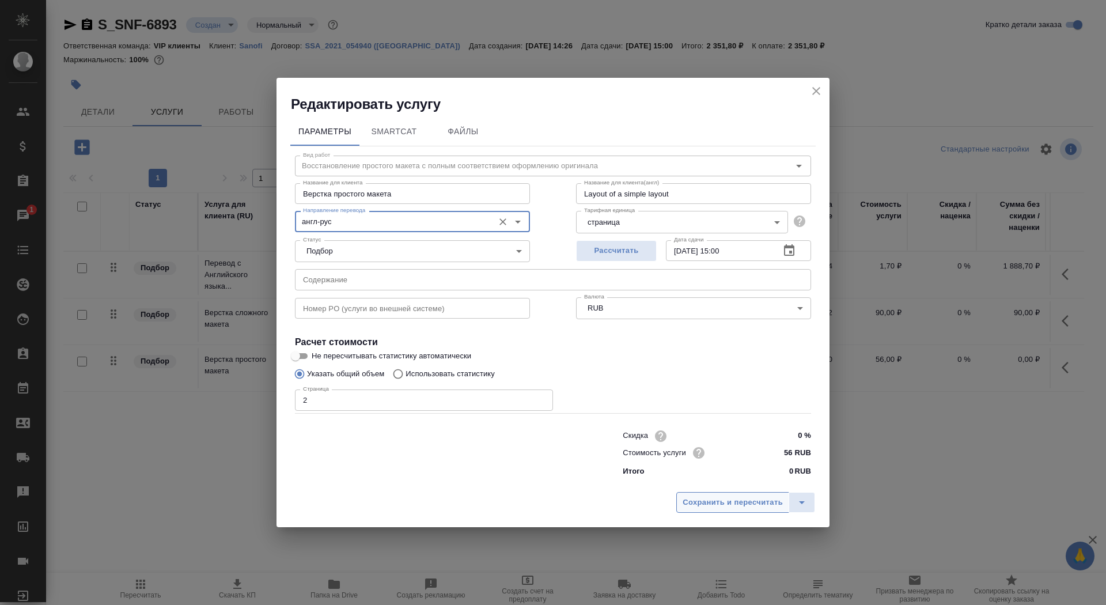
click at [703, 501] on span "Сохранить и пересчитать" at bounding box center [733, 502] width 100 height 13
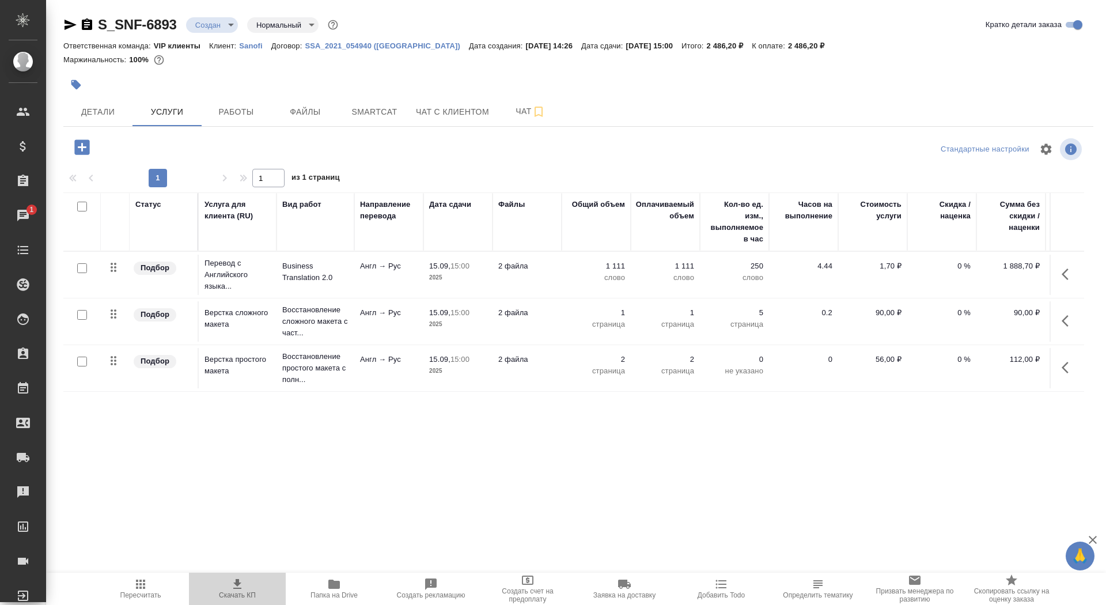
click at [241, 577] on button "Скачать КП" at bounding box center [237, 589] width 97 height 32
click at [93, 107] on span "Детали" at bounding box center [97, 112] width 55 height 14
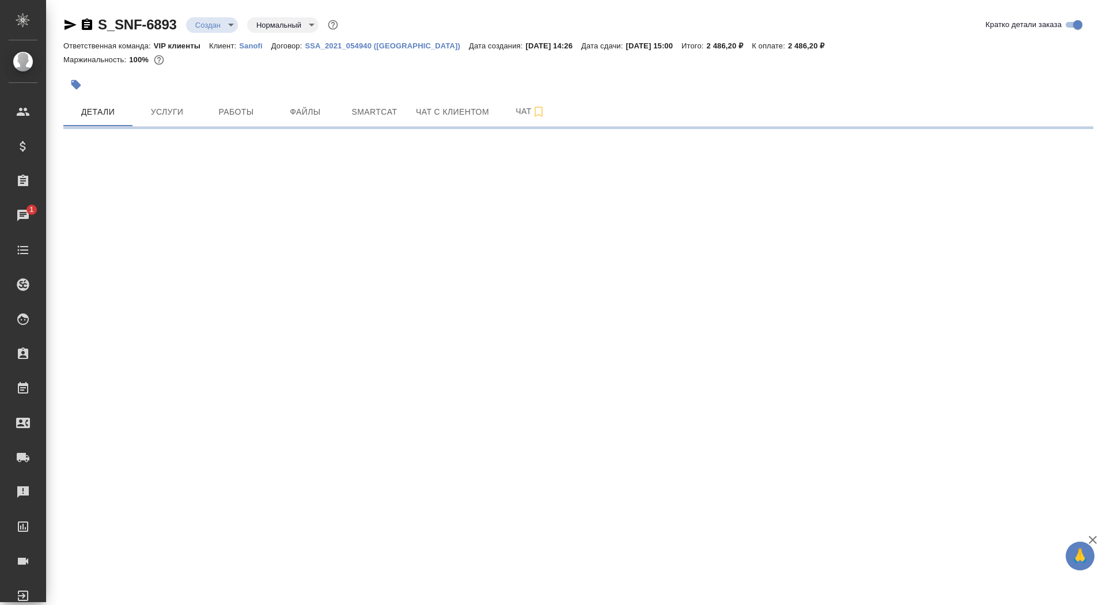
select select "RU"
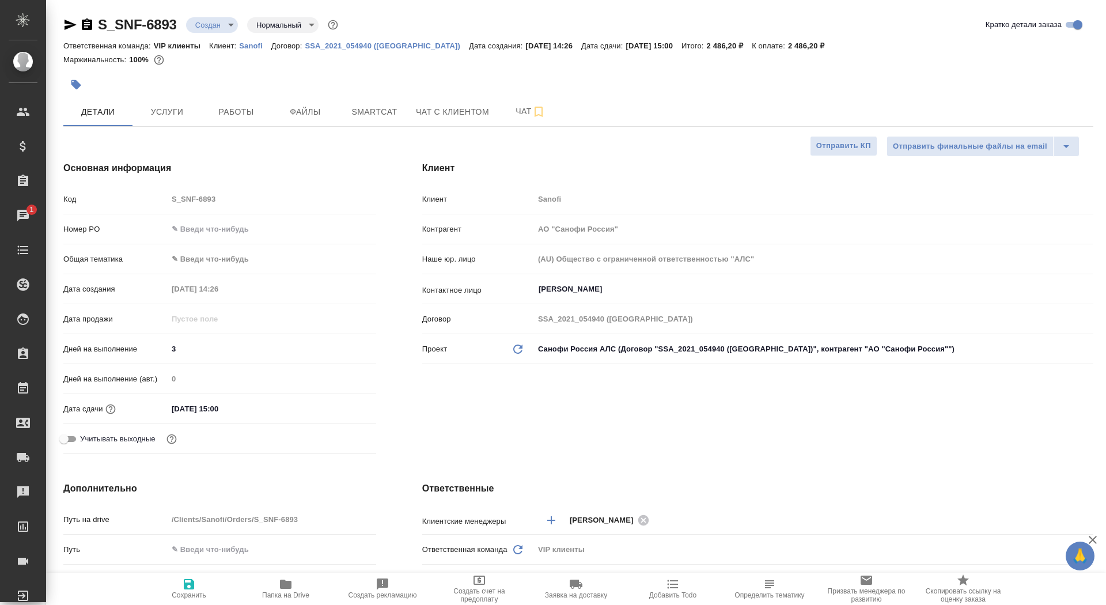
type textarea "x"
click at [154, 593] on span "Сохранить" at bounding box center [188, 588] width 83 height 22
type textarea "x"
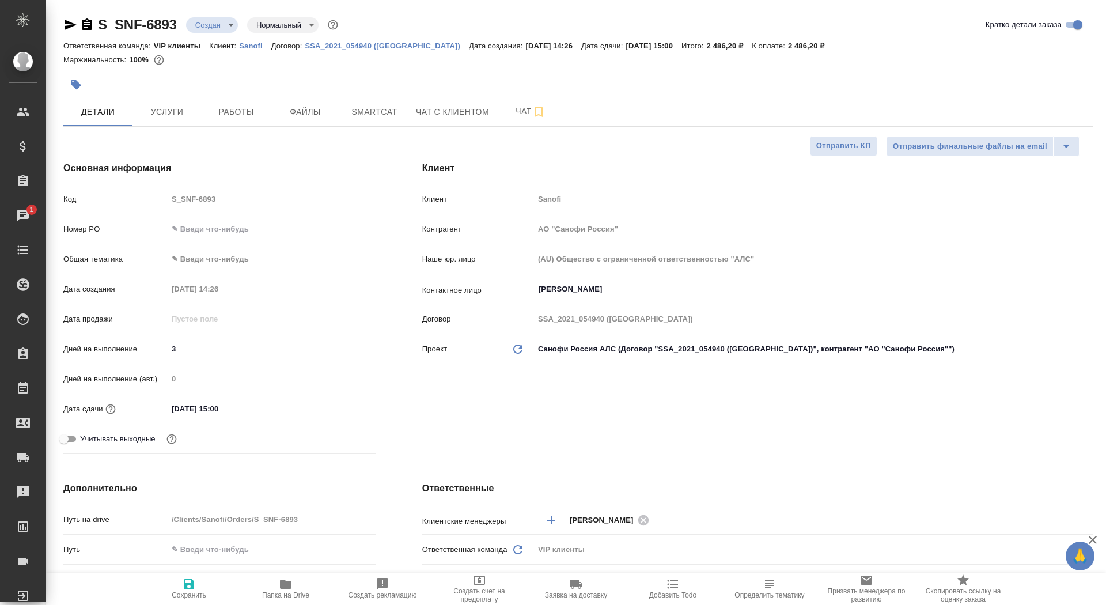
type textarea "x"
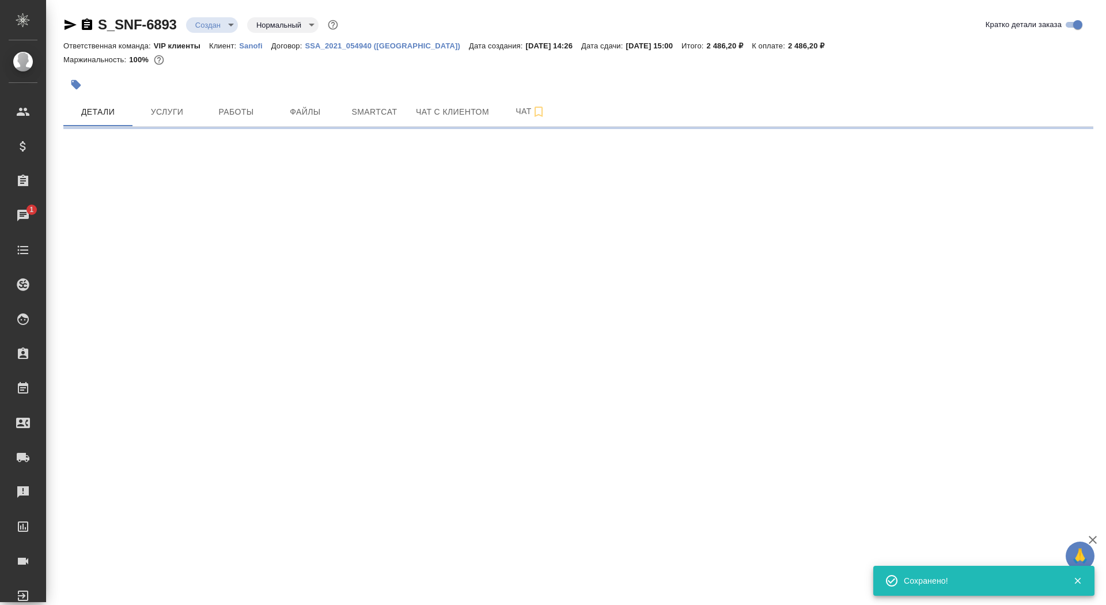
select select "RU"
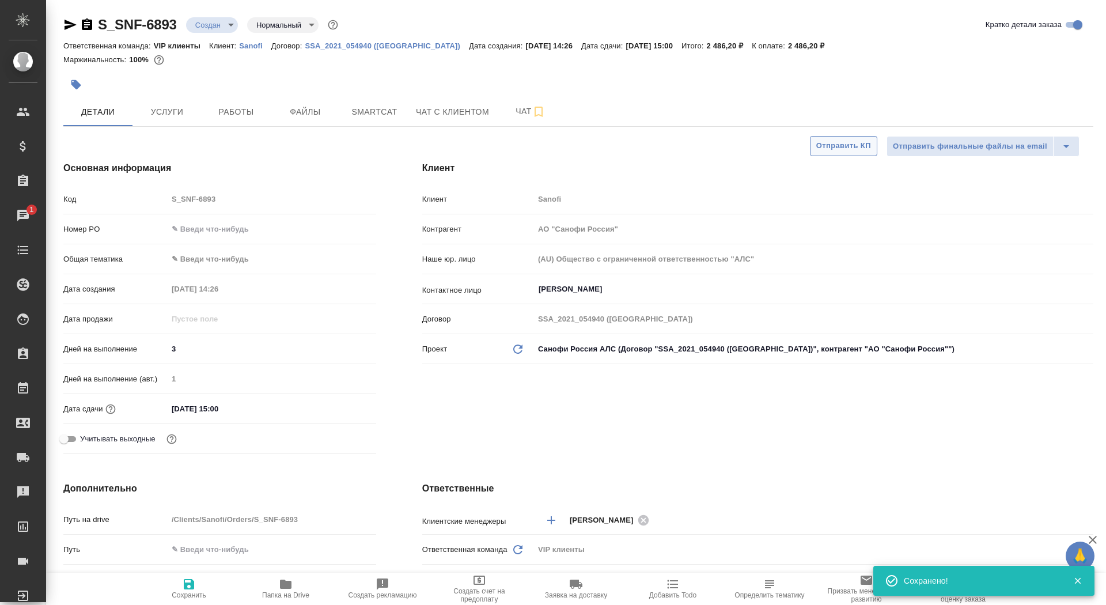
type textarea "x"
click at [827, 151] on span "Отправить КП" at bounding box center [843, 145] width 55 height 13
type textarea "x"
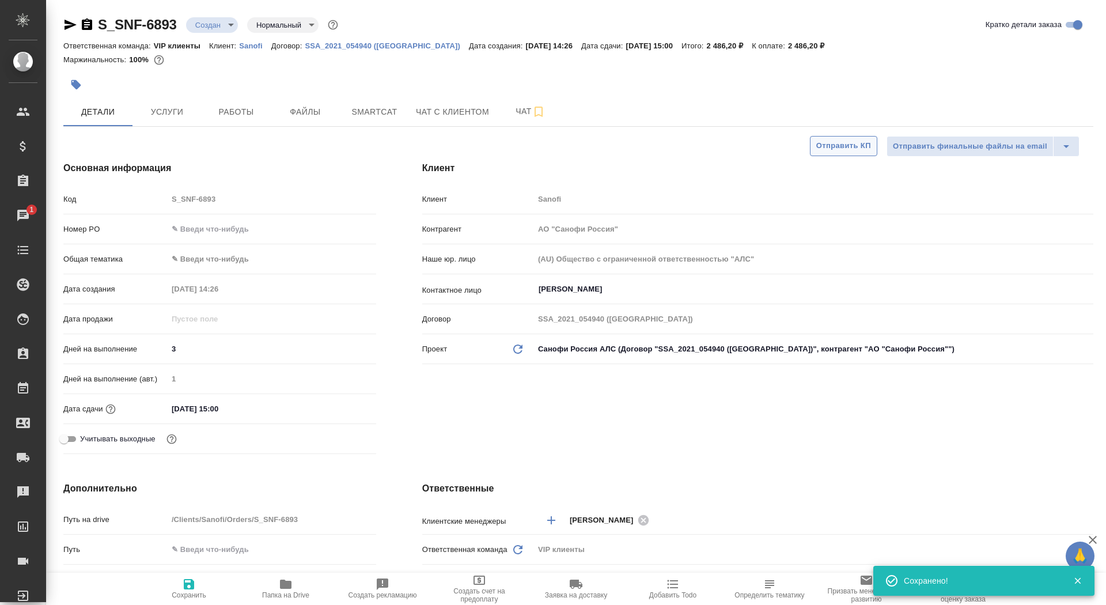
type textarea "x"
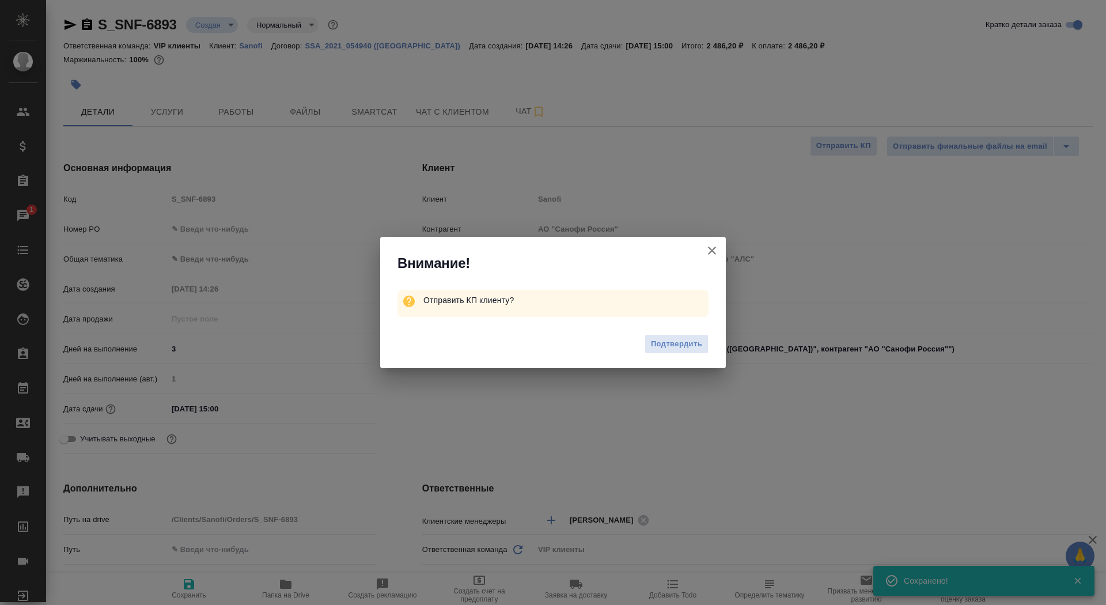
click at [662, 354] on div "Подтвердить" at bounding box center [553, 346] width 346 height 46
click at [662, 339] on span "Подтвердить" at bounding box center [676, 344] width 51 height 13
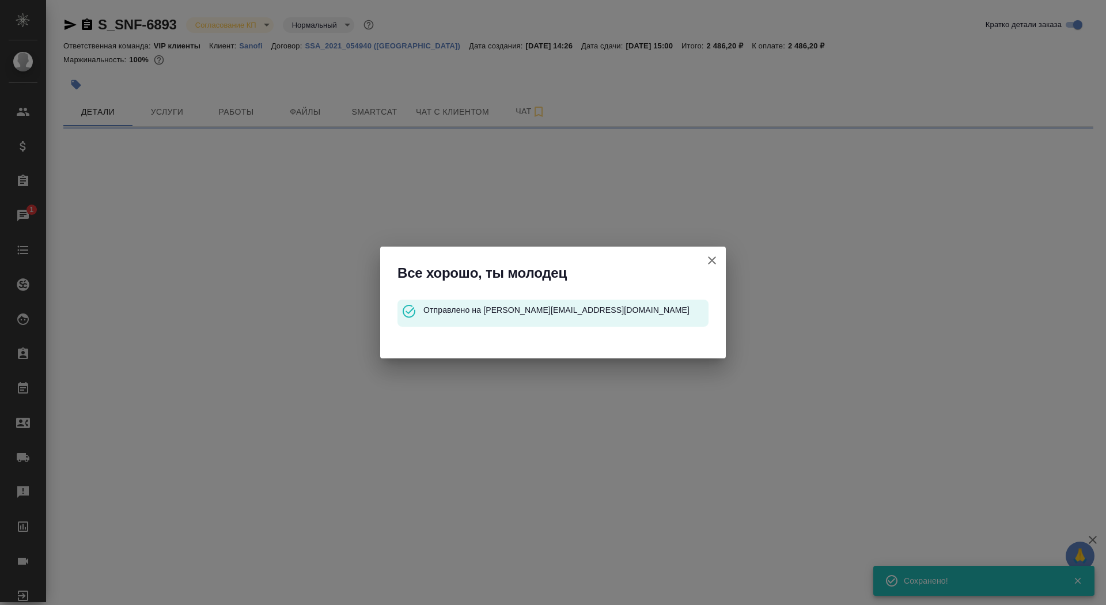
select select "RU"
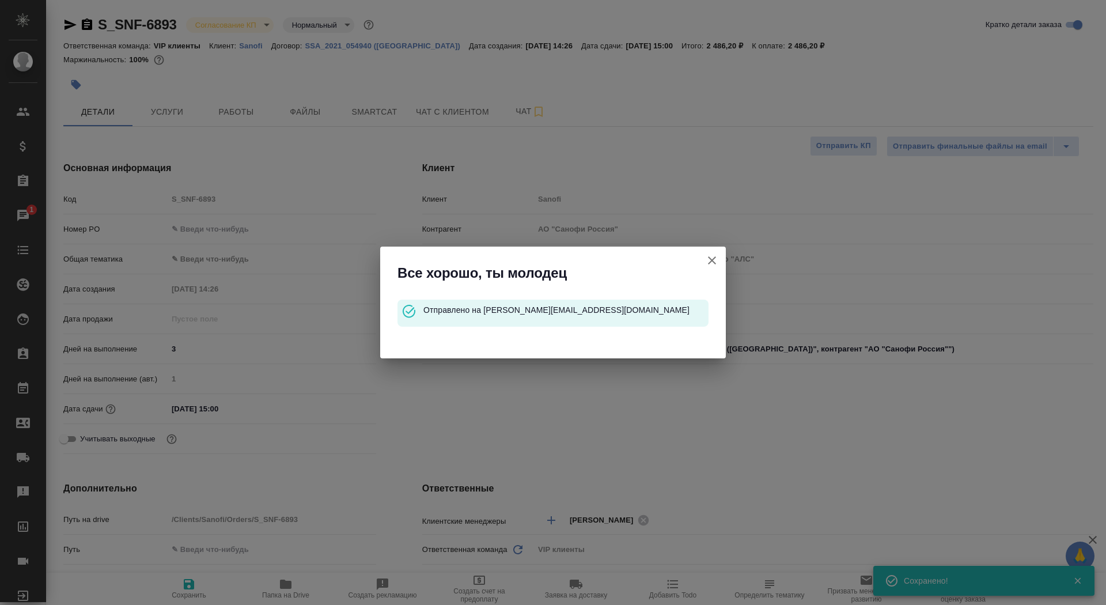
type textarea "x"
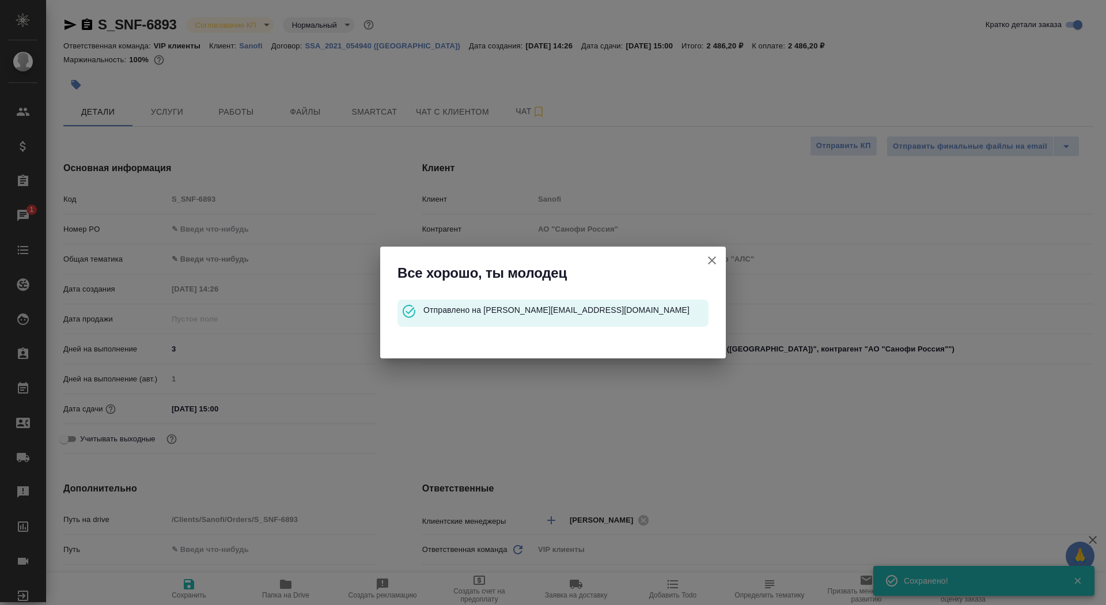
type textarea "x"
click at [714, 260] on icon "button" at bounding box center [712, 260] width 14 height 14
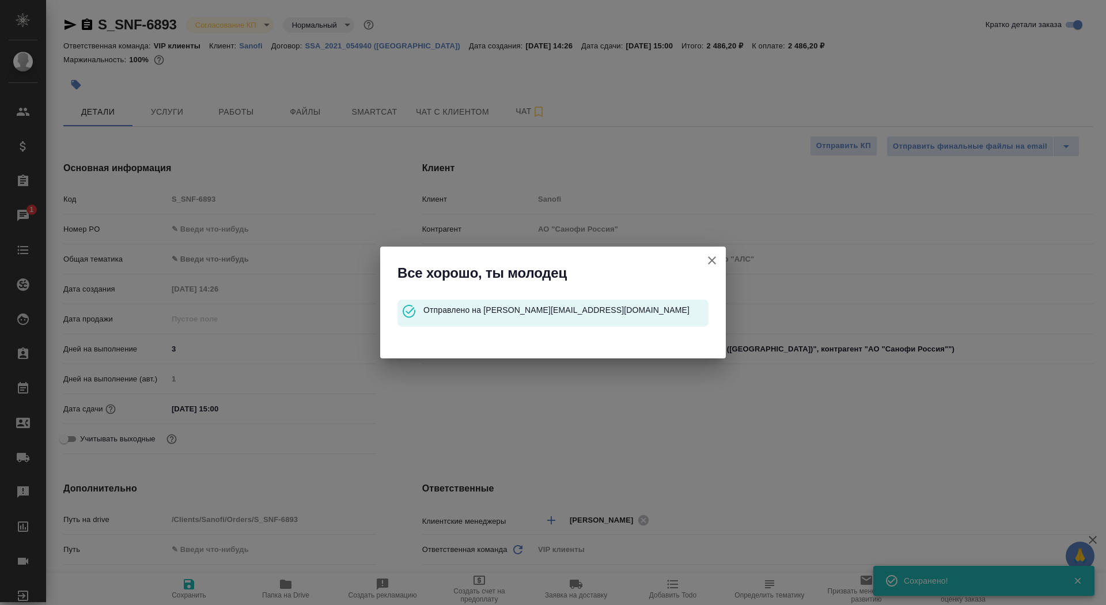
type textarea "x"
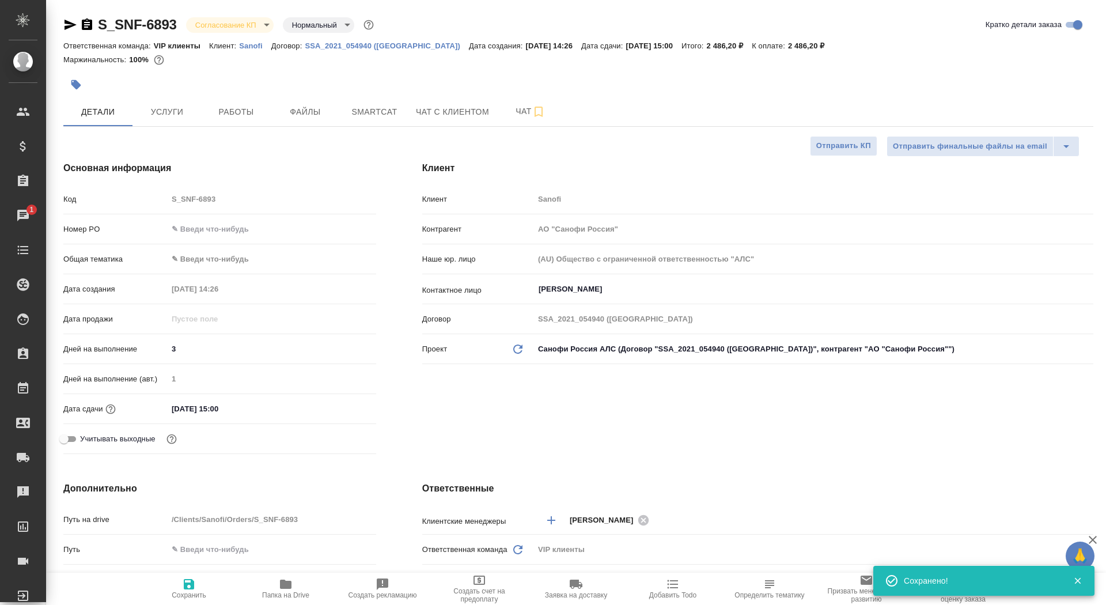
click at [89, 24] on icon "button" at bounding box center [87, 25] width 14 height 14
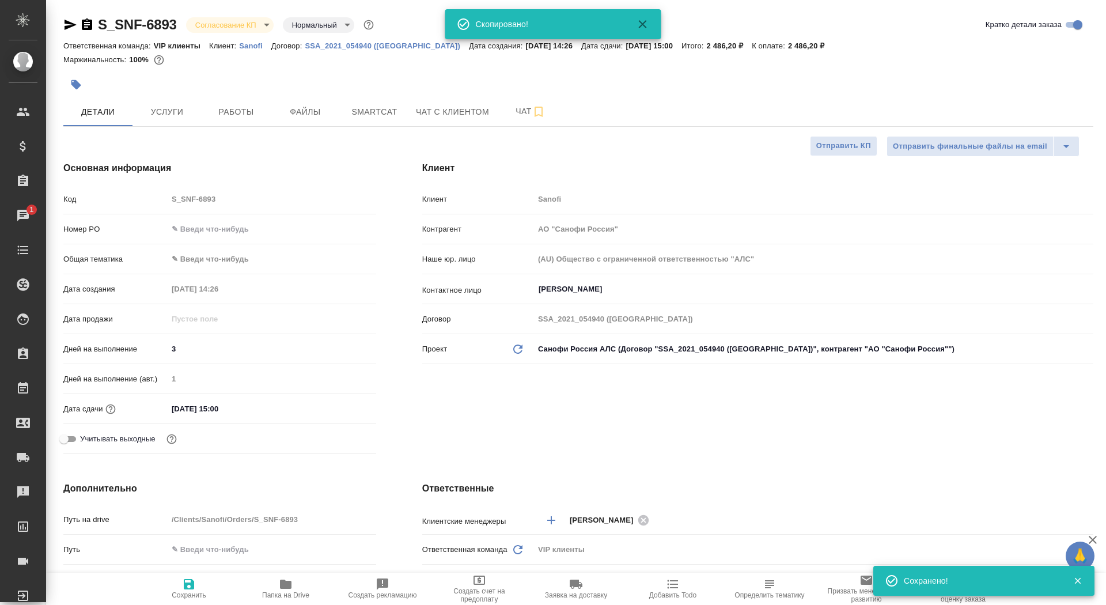
type textarea "x"
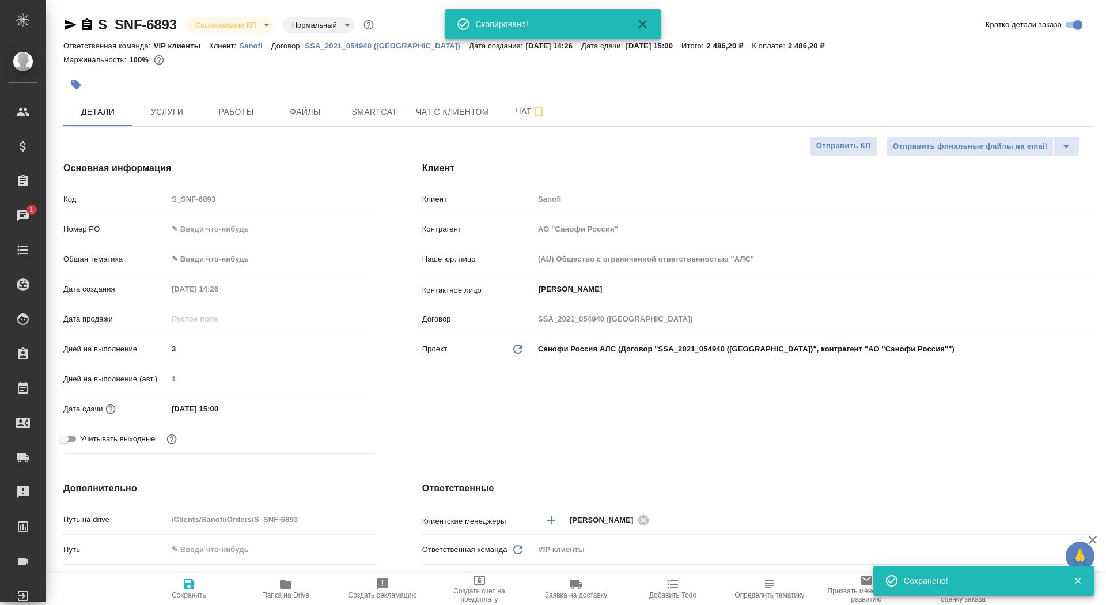
type textarea "x"
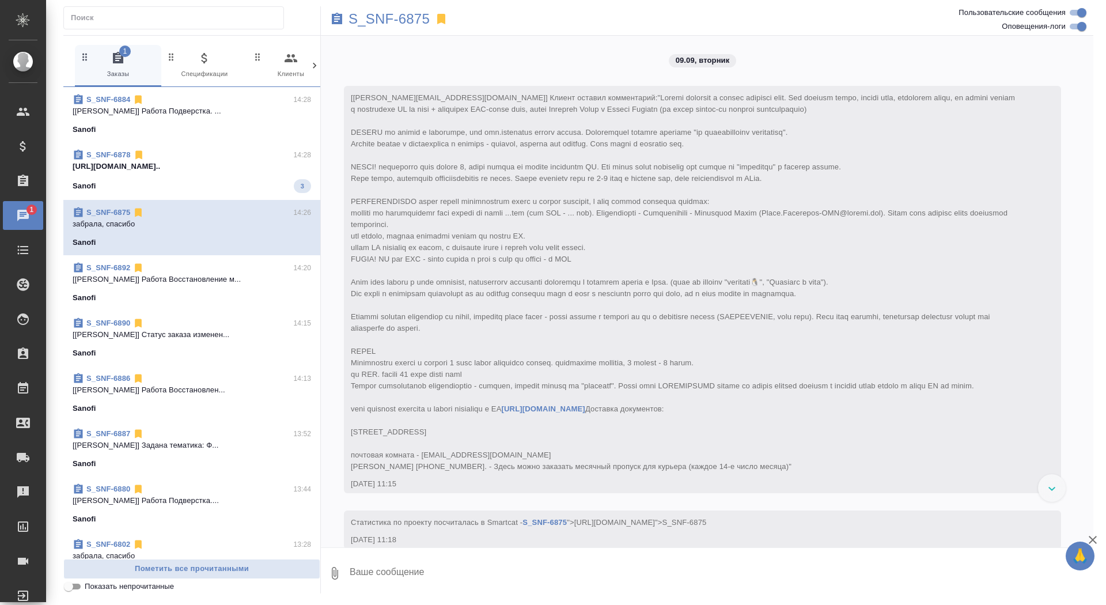
scroll to position [4065, 0]
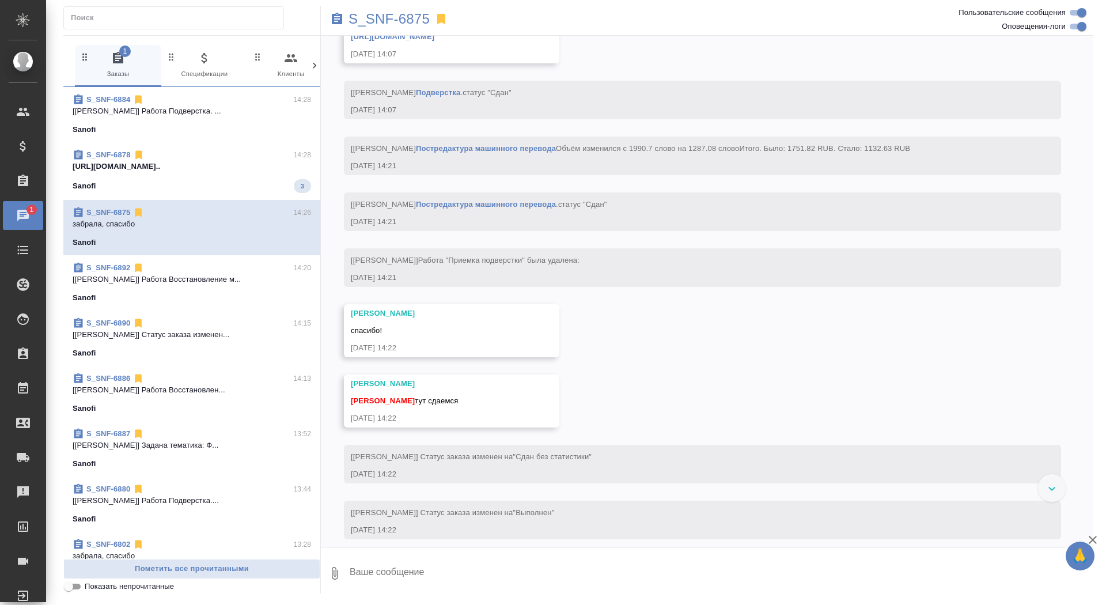
click at [284, 155] on div "S_SNF-6878 14:28" at bounding box center [192, 155] width 238 height 12
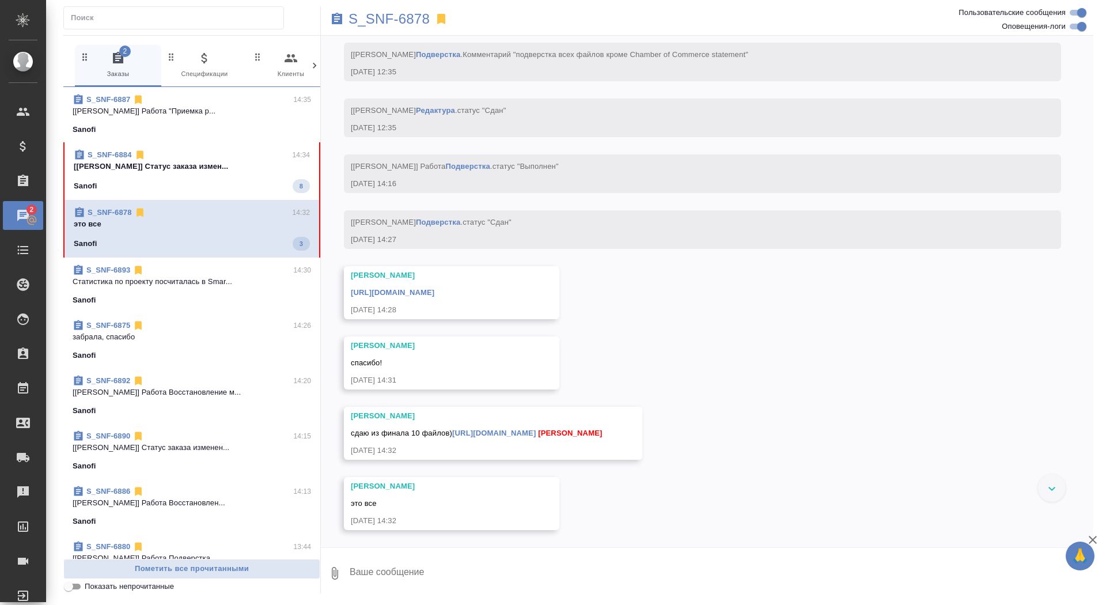
scroll to position [6136, 0]
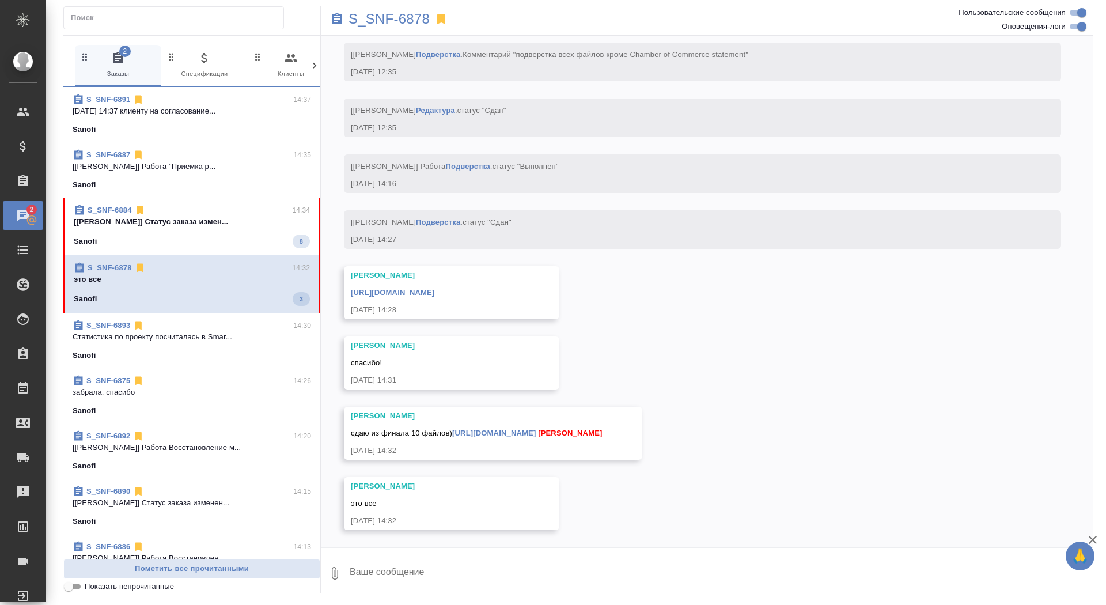
click at [531, 565] on textarea at bounding box center [720, 573] width 745 height 39
type textarea "забрала, спасибо"
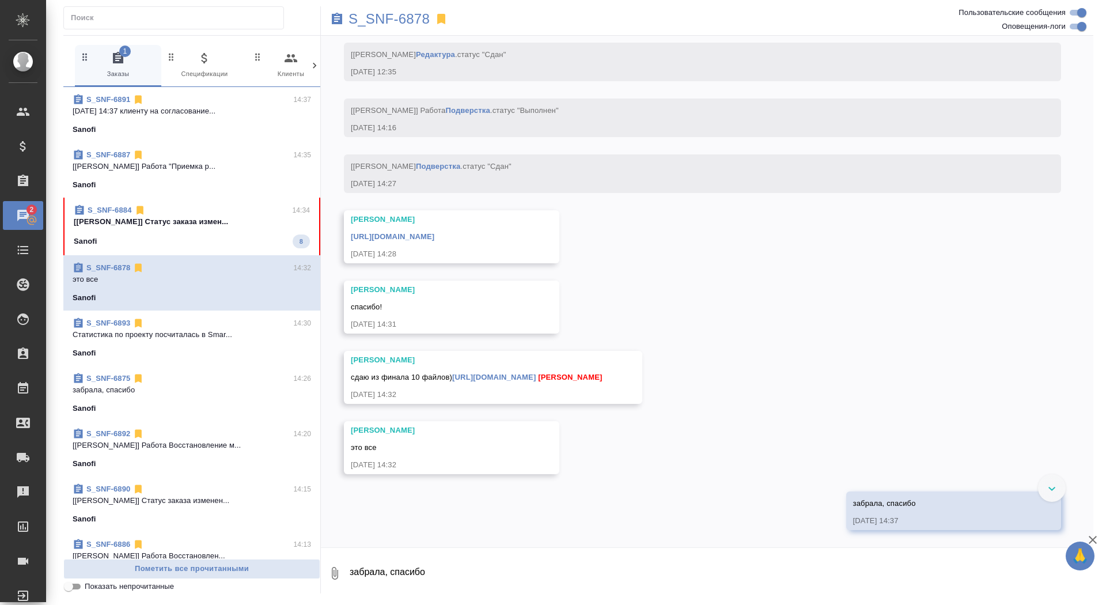
scroll to position [6192, 0]
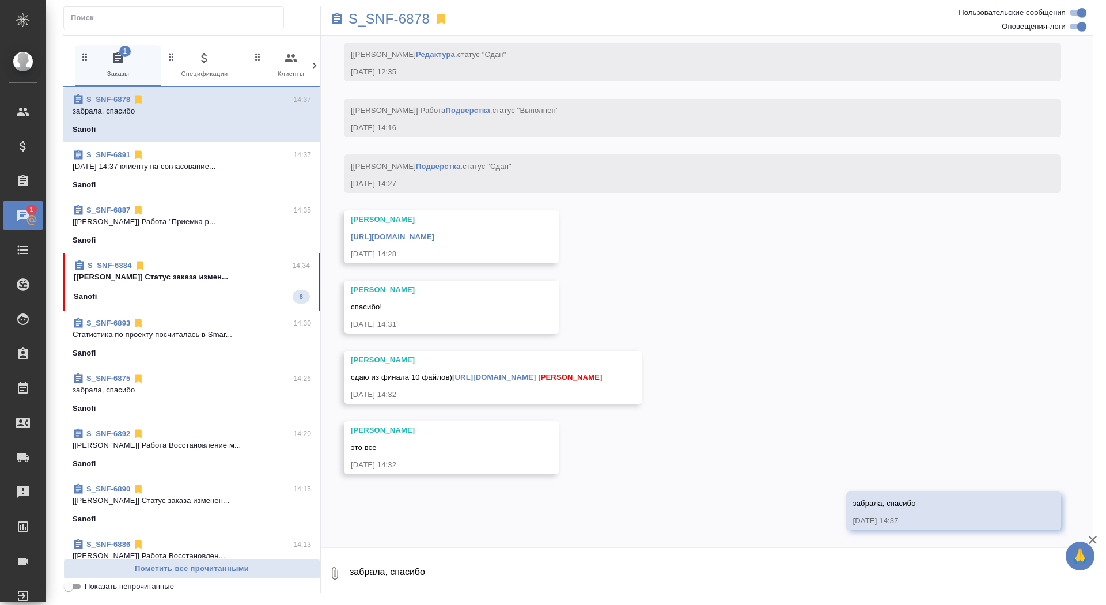
click at [536, 373] on link "[URL][DOMAIN_NAME]" at bounding box center [494, 377] width 84 height 9
click at [401, 17] on p "S_SNF-6878" at bounding box center [388, 19] width 81 height 12
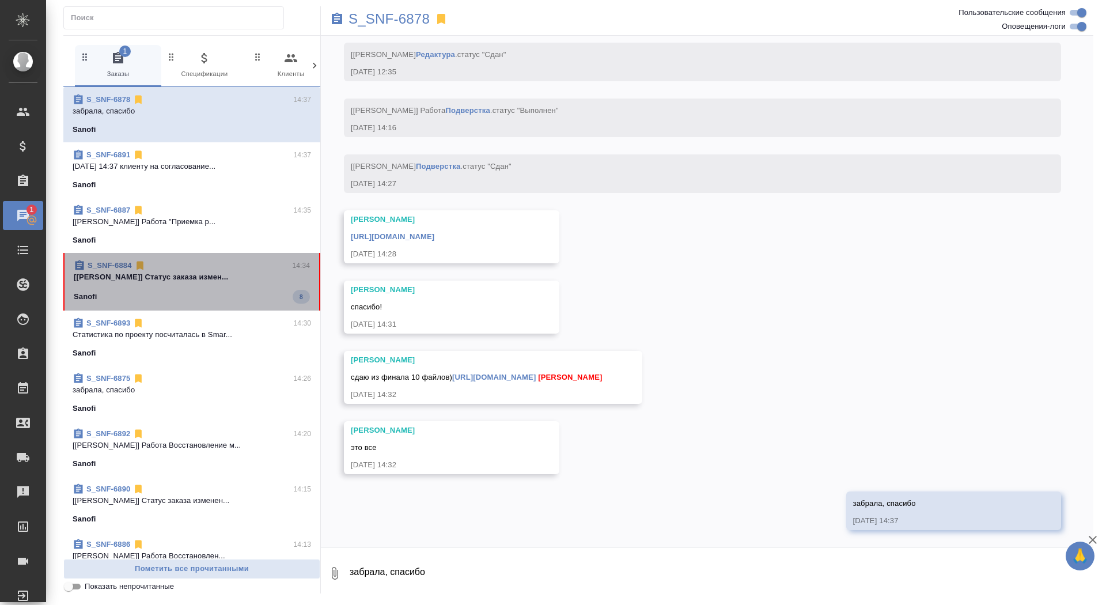
click at [203, 281] on p "[[PERSON_NAME]] Статус заказа измен..." at bounding box center [192, 277] width 236 height 12
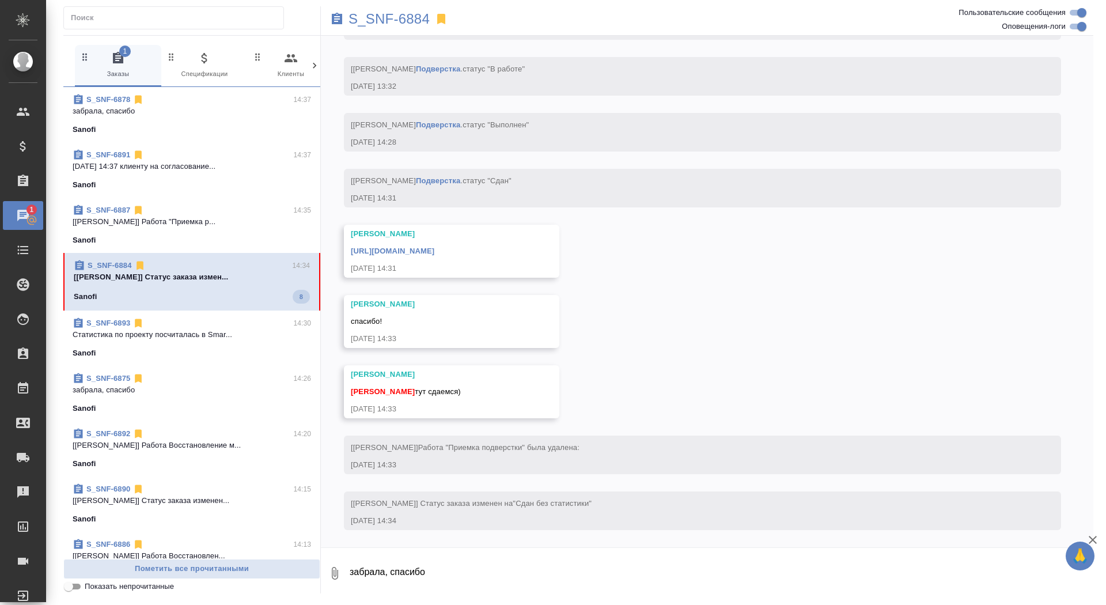
scroll to position [4025, 0]
click at [449, 576] on textarea "забрала, спасибо" at bounding box center [720, 573] width 745 height 39
type textarea "забрала, спасибо"
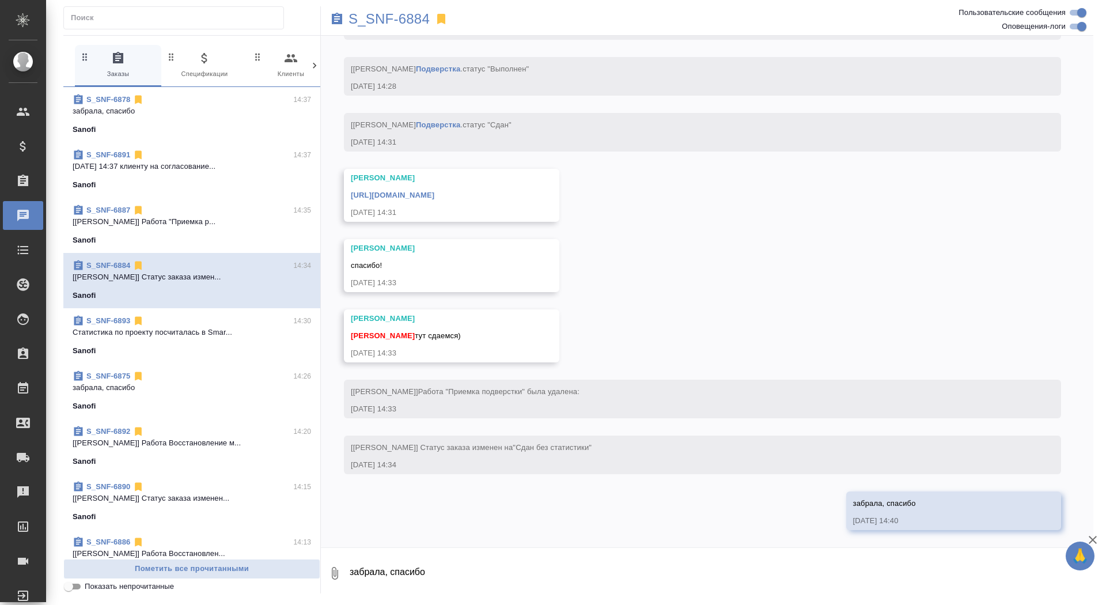
scroll to position [4137, 0]
click at [434, 194] on link "[URL][DOMAIN_NAME]" at bounding box center [393, 195] width 84 height 9
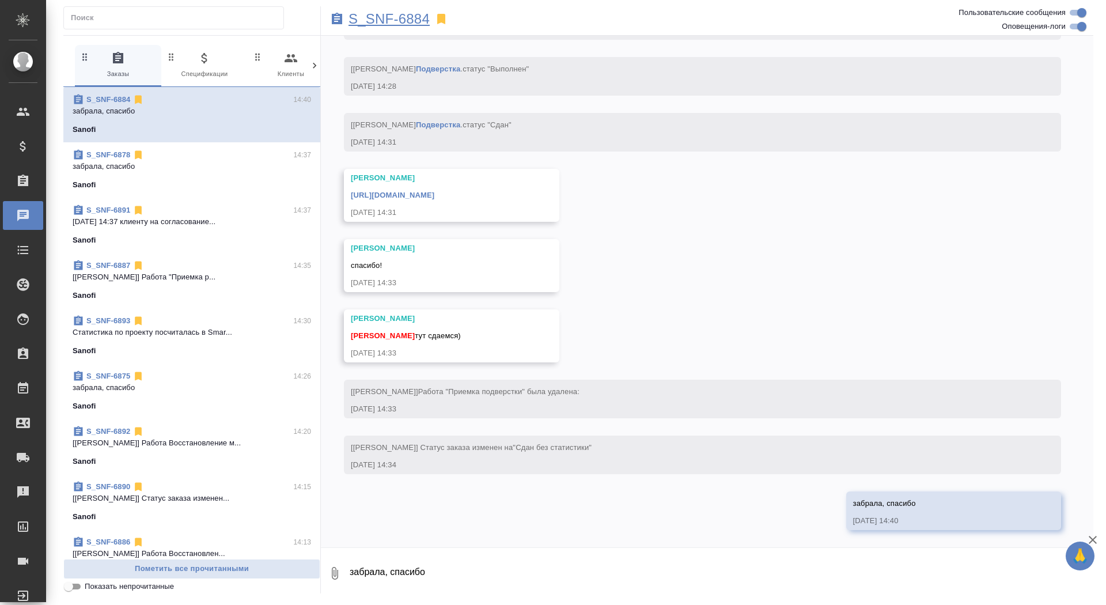
click at [386, 14] on p "S_SNF-6884" at bounding box center [388, 19] width 81 height 12
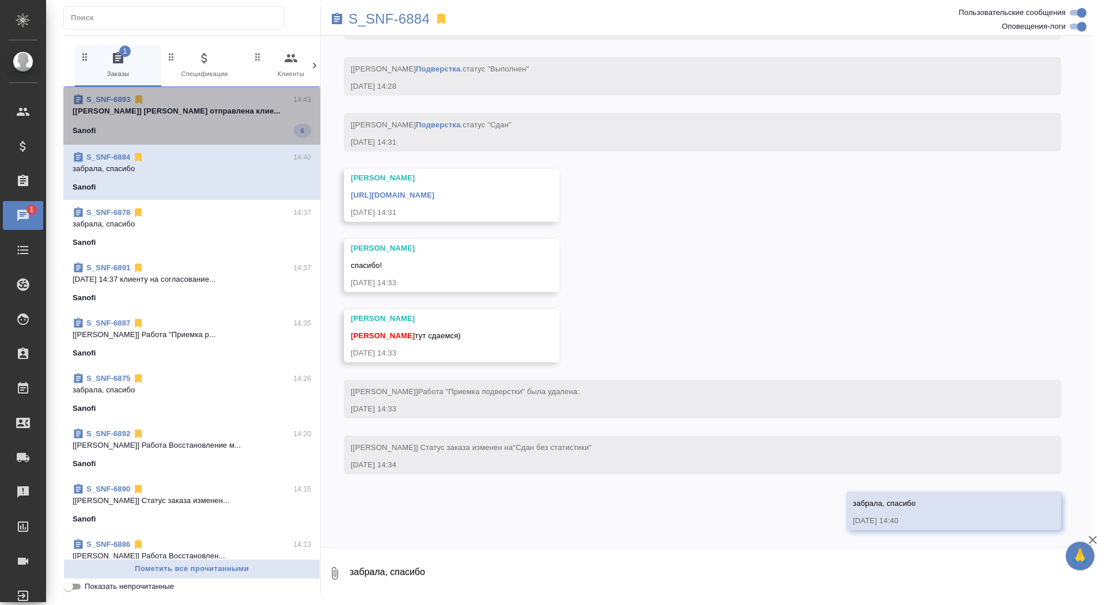
click at [146, 120] on span "S_SNF-6893 14:43 [[PERSON_NAME]] [PERSON_NAME] отправлена клие... Sanofi 6" at bounding box center [192, 116] width 238 height 44
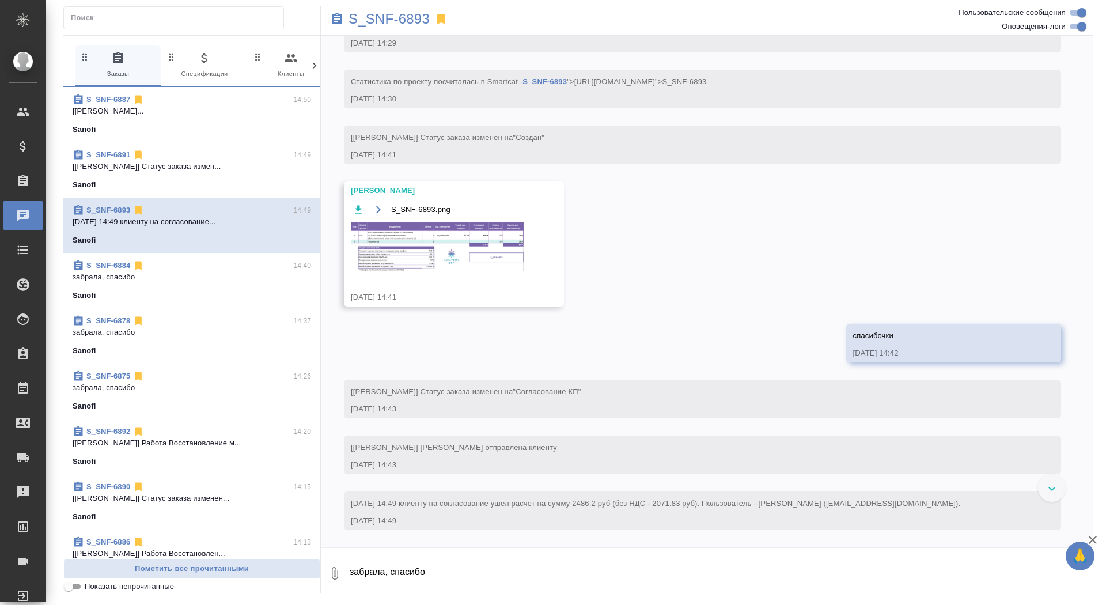
scroll to position [554, 0]
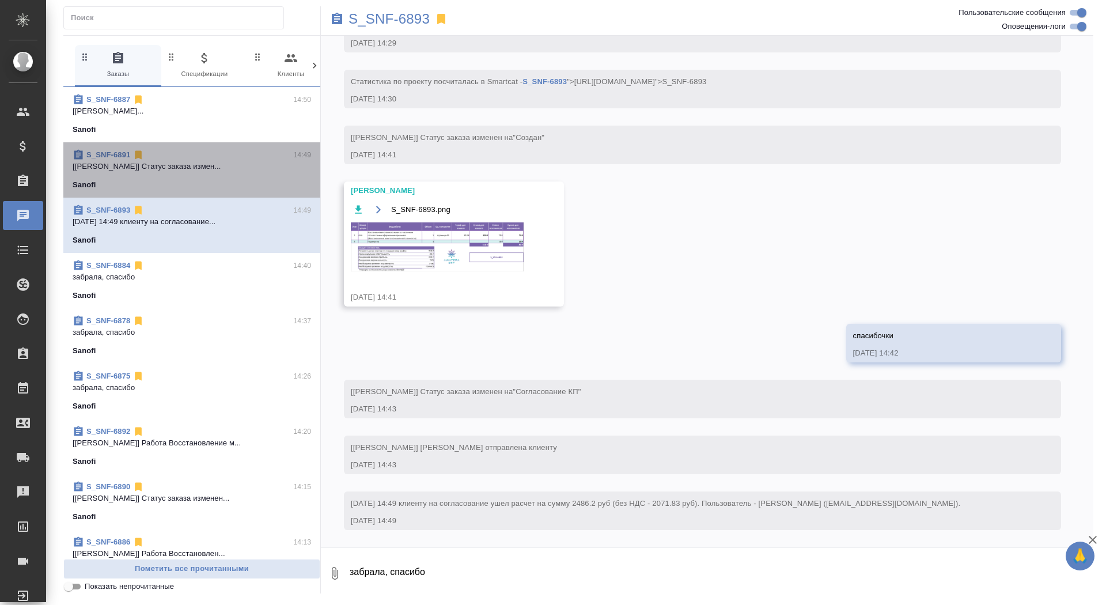
click at [256, 172] on span "S_SNF-6891 14:49 [[PERSON_NAME]] Статус заказа измен... Sanofi" at bounding box center [192, 169] width 238 height 41
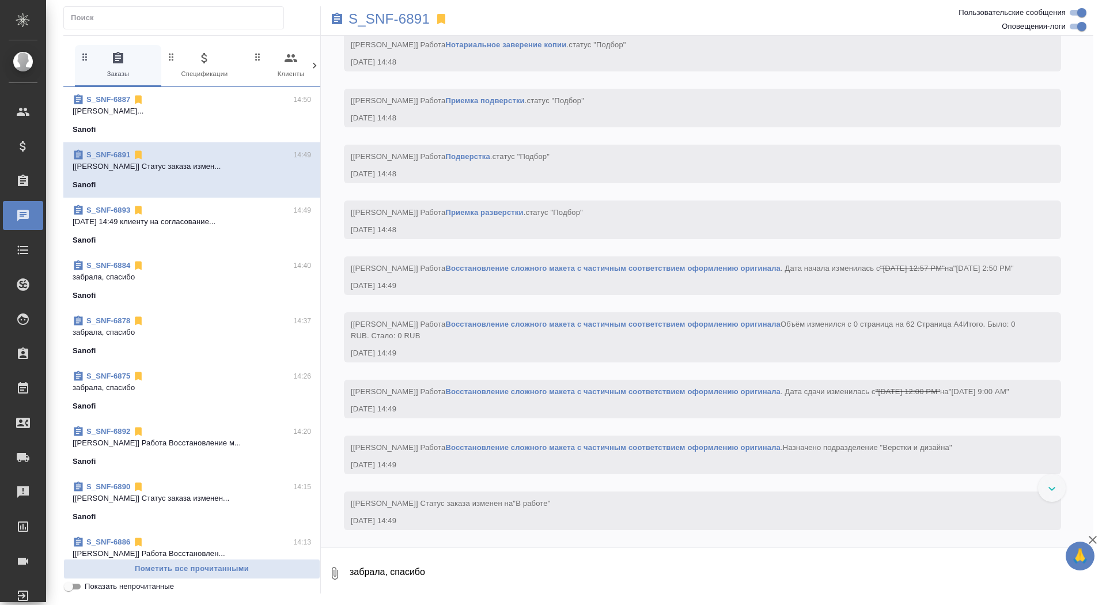
scroll to position [1539, 0]
click at [478, 566] on textarea "забрала, спасибо" at bounding box center [720, 573] width 745 height 39
paste textarea "САНОФИ С.Р.Л. / SANOFI S.R.L. Виале Луиджи [STREET_ADDRESS][PERSON_NAME] С. С. …"
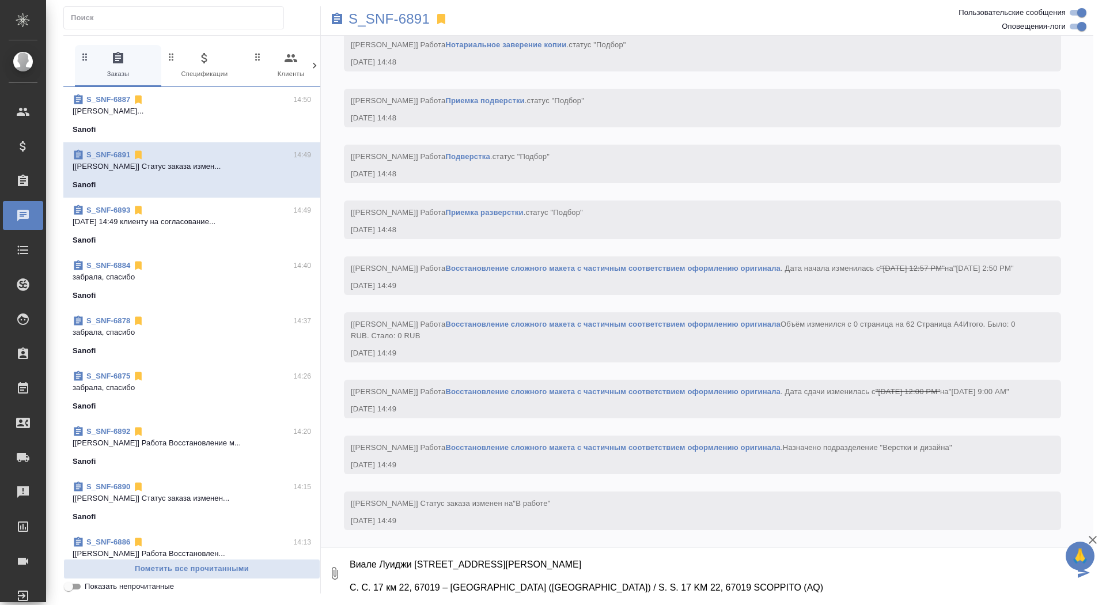
scroll to position [54, 0]
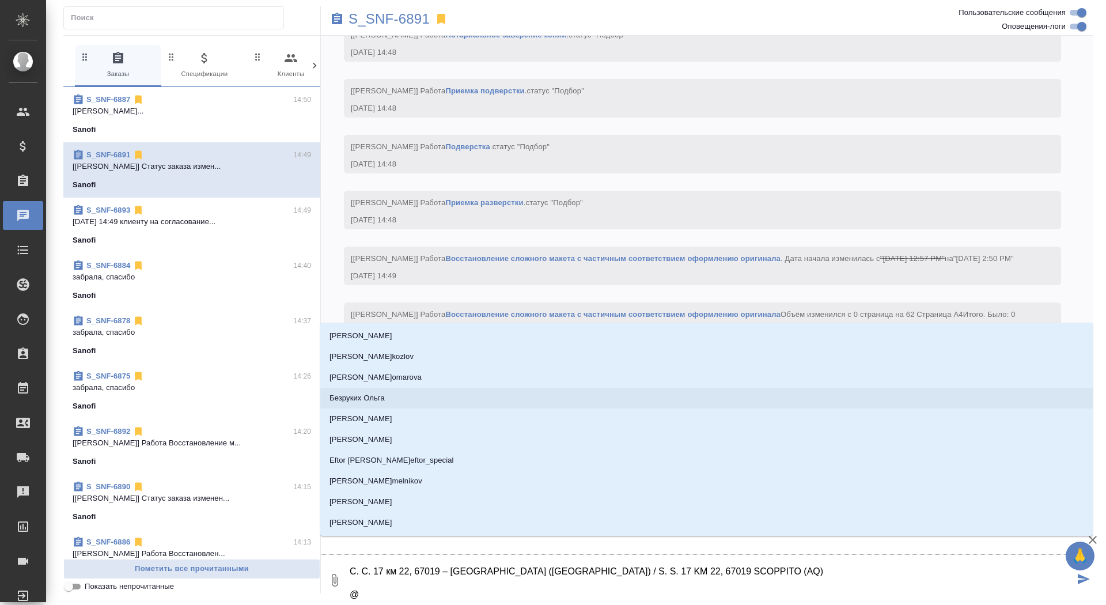
type textarea "САНОФИ С.Р.Л. / SANOFI S.R.L. Виале Луиджи [STREET_ADDRESS][PERSON_NAME] С. С. …"
type input "г"
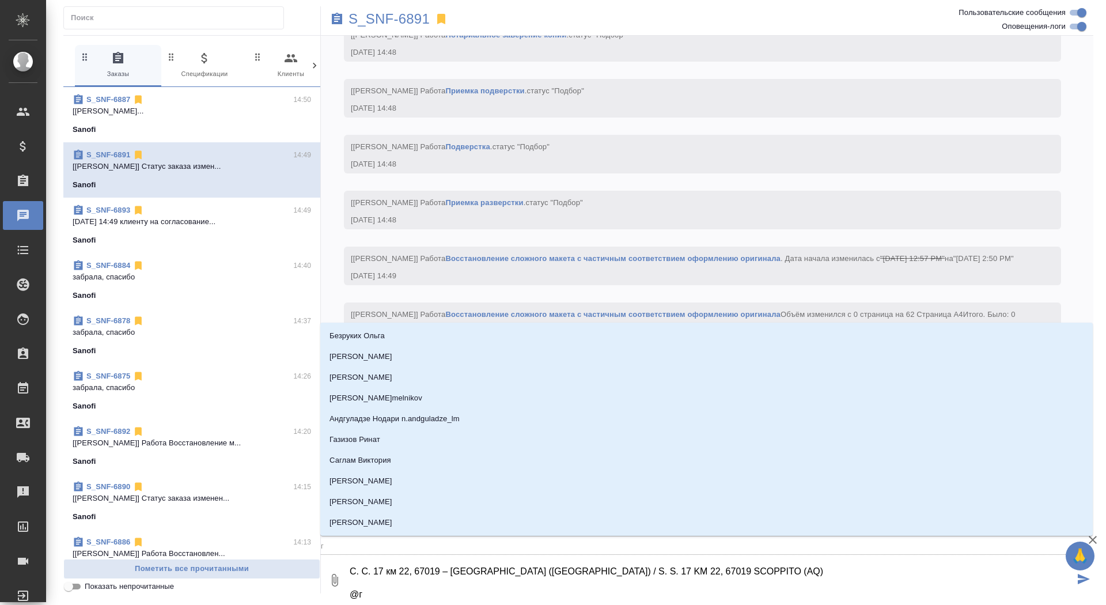
type textarea "САНОФИ С.Р.Л. / SANOFI S.R.L. Виале Луиджи [STREET_ADDRESS][PERSON_NAME] С. С. …"
type input "го"
type textarea "САНОФИ С.Р.Л. / SANOFI S.R.L. Виале Луиджи [STREET_ADDRESS][PERSON_NAME] С. С. …"
type input "гор"
type textarea "САНОФИ С.Р.Л. / SANOFI S.R.L. Виале Луиджи [STREET_ADDRESS][PERSON_NAME] С. С. …"
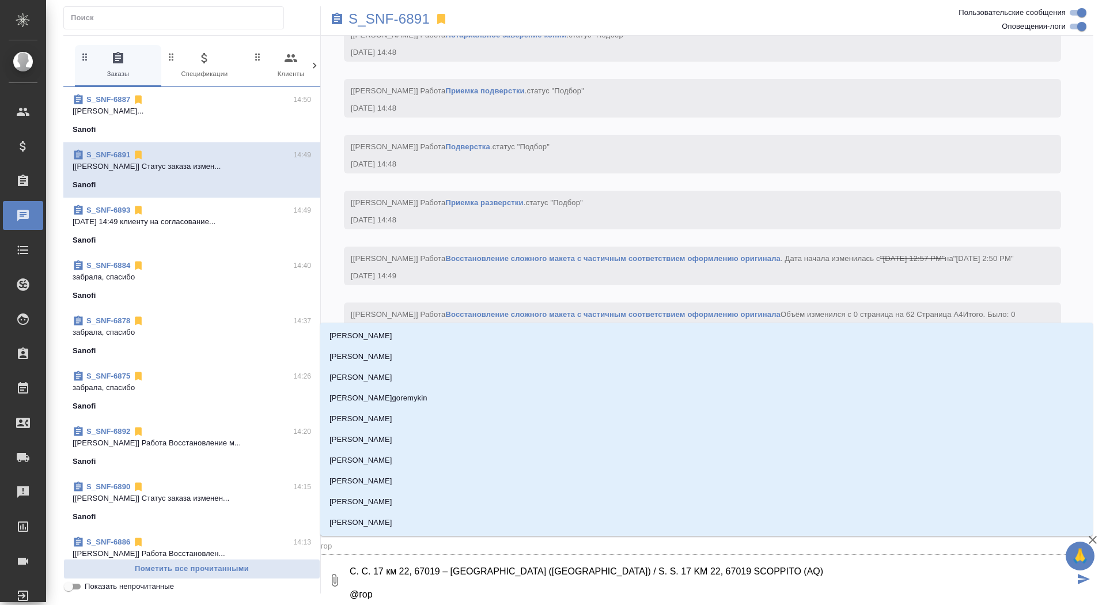
type input "горш"
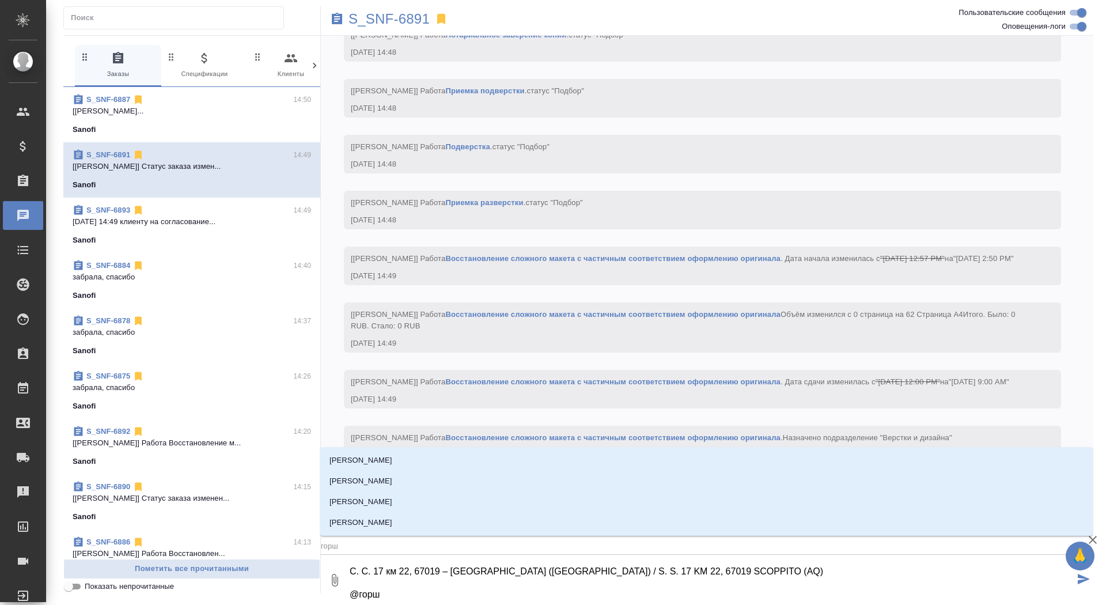
type textarea "САНОФИ С.Р.Л. / SANOFI S.R.L. Виале Луиджи [STREET_ADDRESS][PERSON_NAME] С. С. …"
type input "горшк"
type textarea "САНОФИ С.Р.Л. / SANOFI S.R.L. Виале Луиджи [STREET_ADDRESS][PERSON_NAME] С. С. …"
type input "горшко"
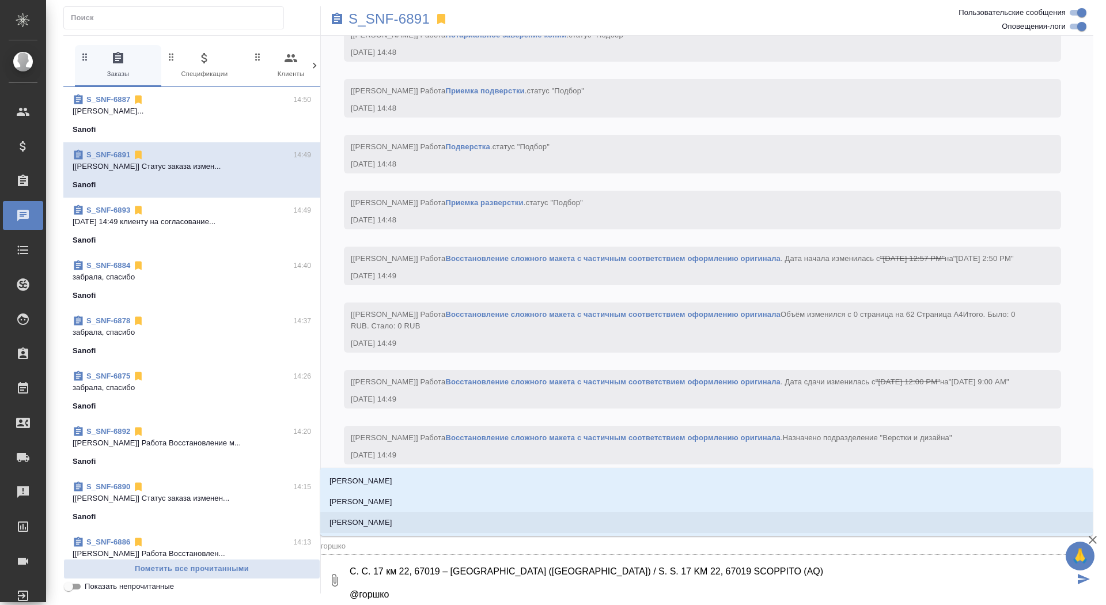
click at [424, 528] on li "[PERSON_NAME]" at bounding box center [706, 522] width 772 height 21
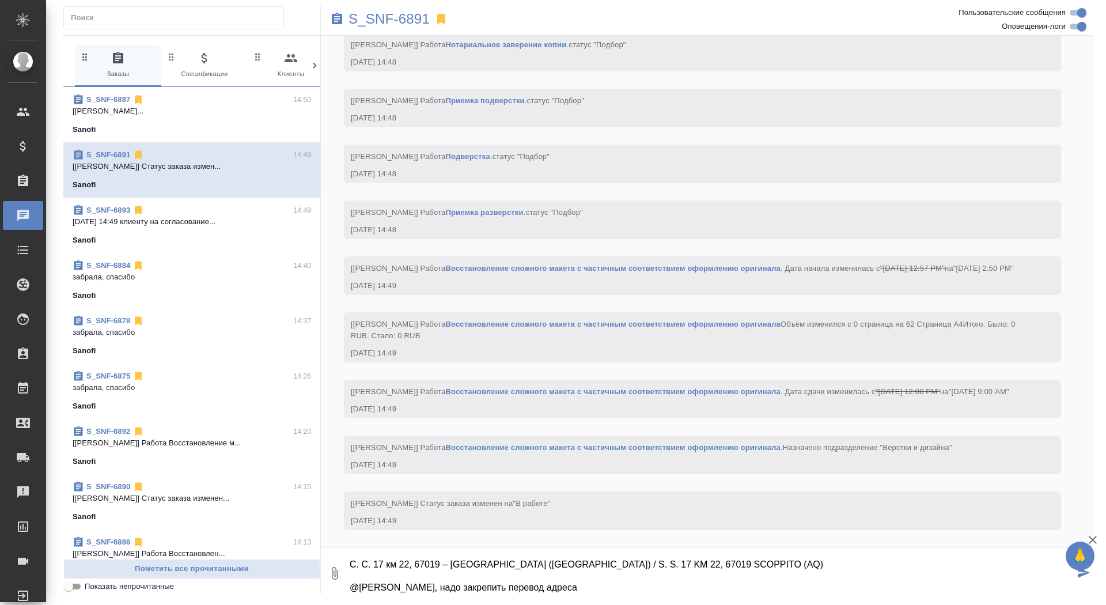
type textarea "САНОФИ С.Р.Л. / SANOFI S.R.L. Виале Луиджи [STREET_ADDRESS][PERSON_NAME] С. С. …"
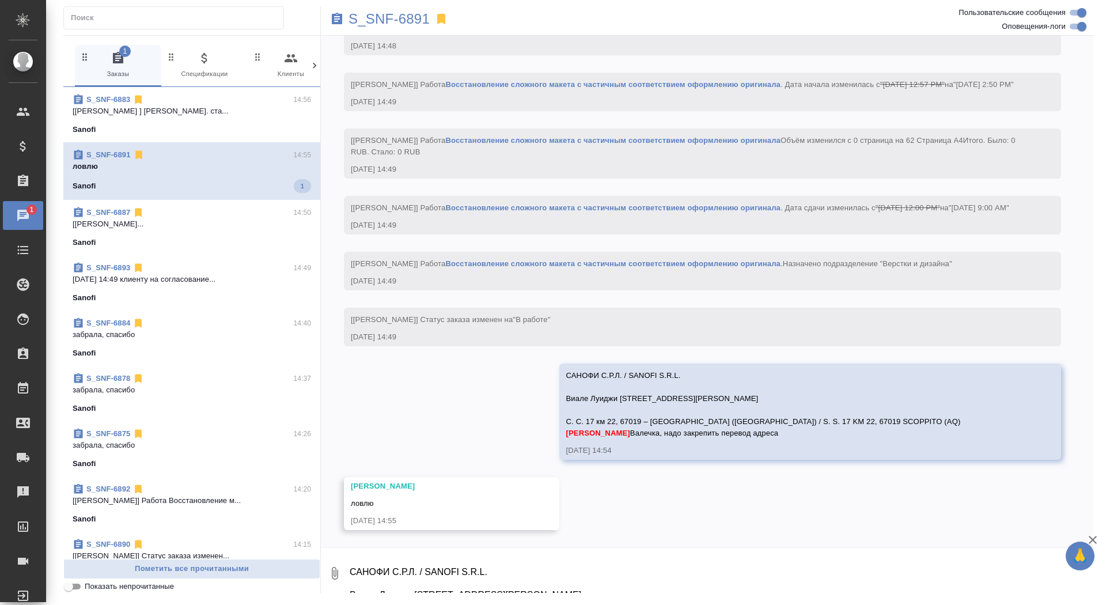
scroll to position [1734, 0]
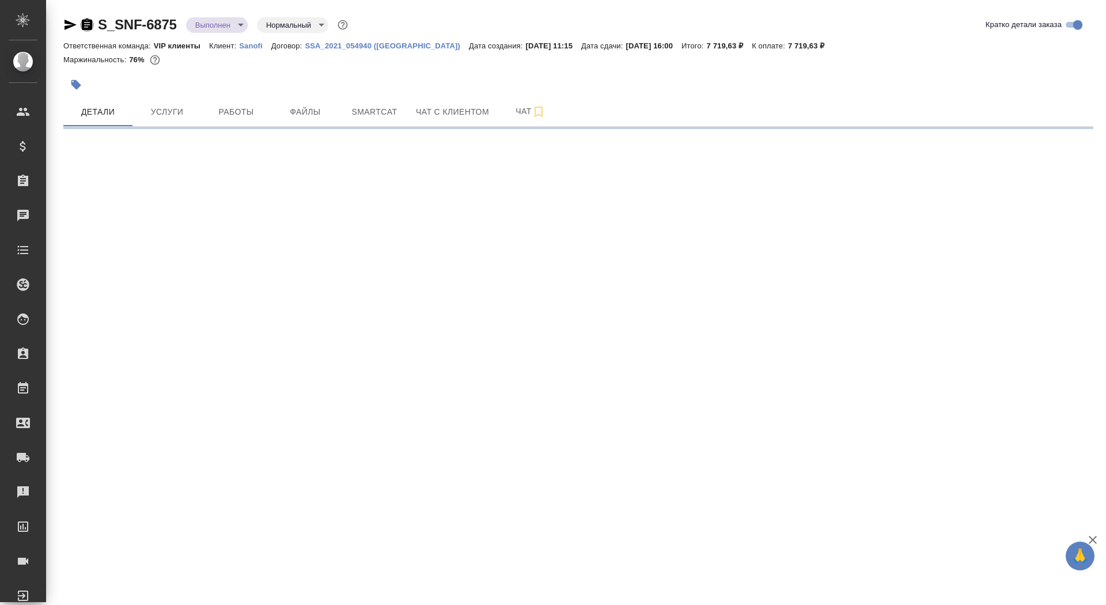
click at [84, 24] on icon "button" at bounding box center [87, 24] width 10 height 12
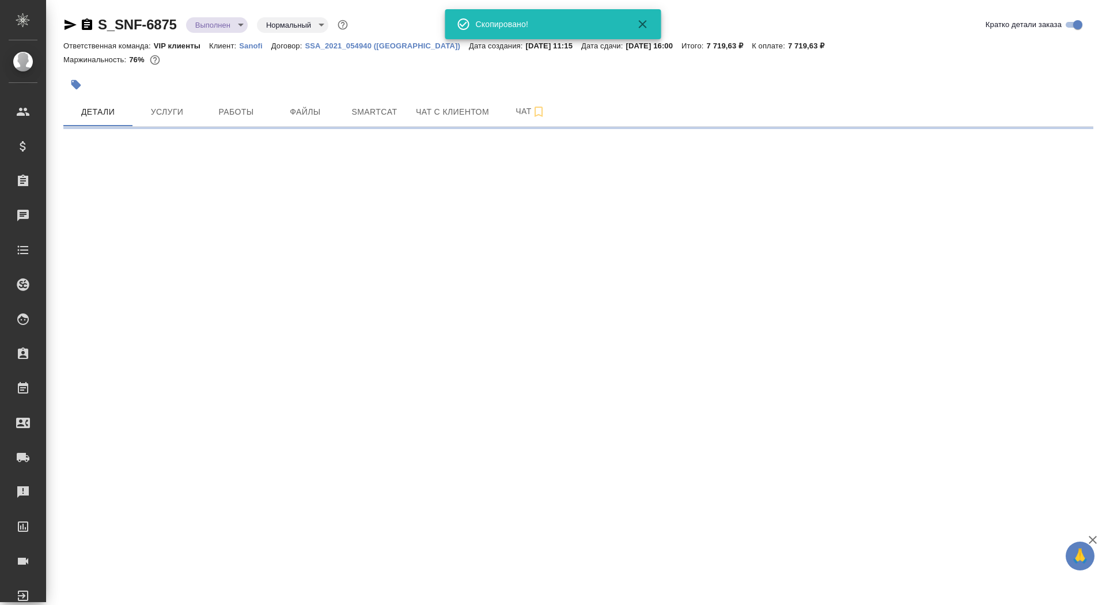
select select "RU"
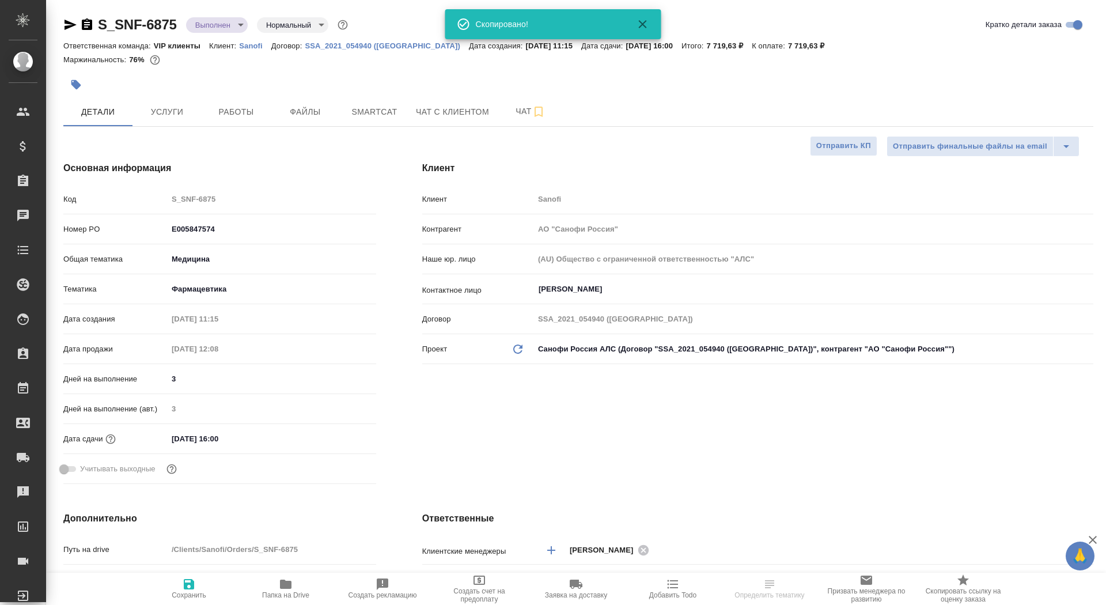
type textarea "x"
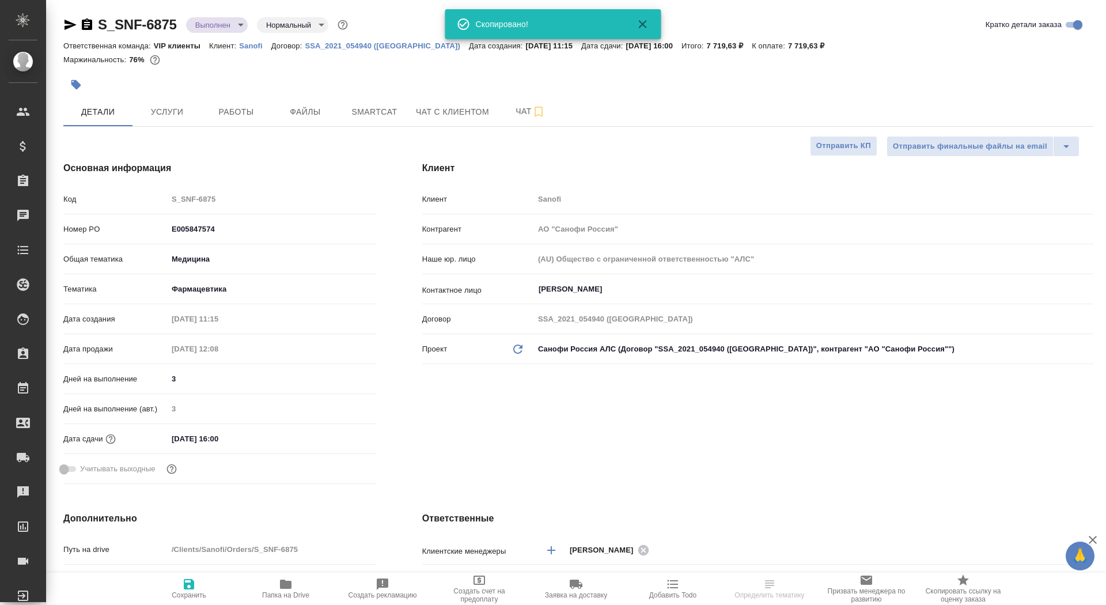
type textarea "x"
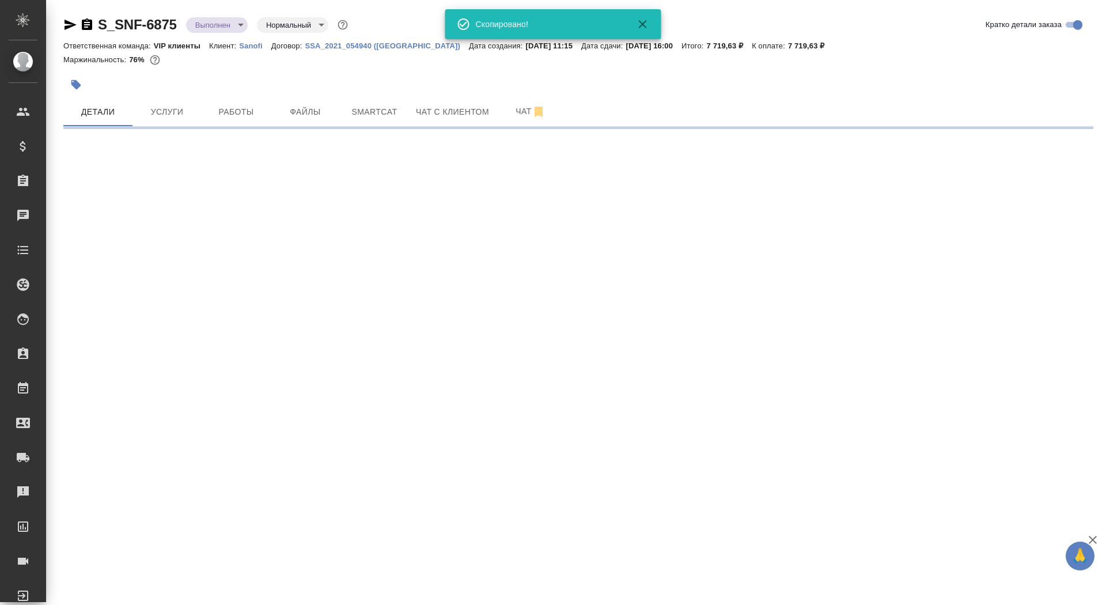
select select "RU"
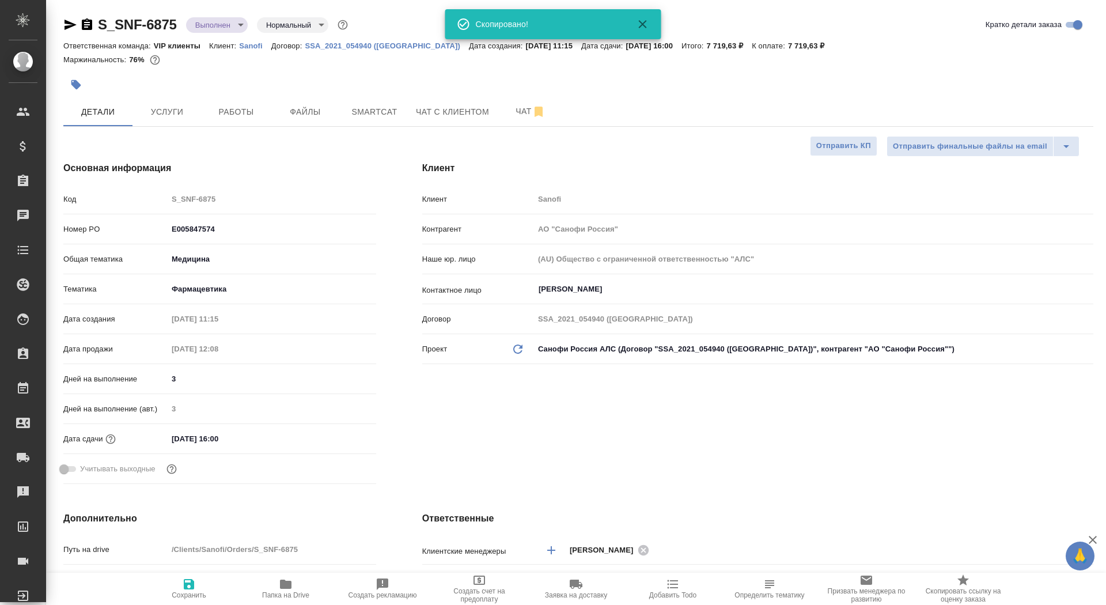
type textarea "x"
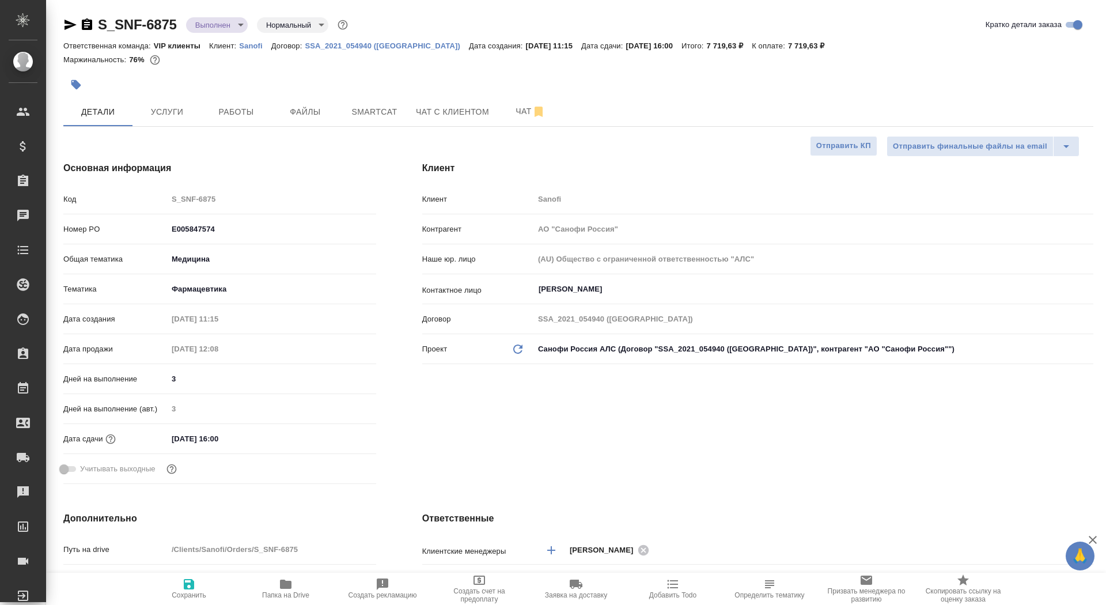
type textarea "x"
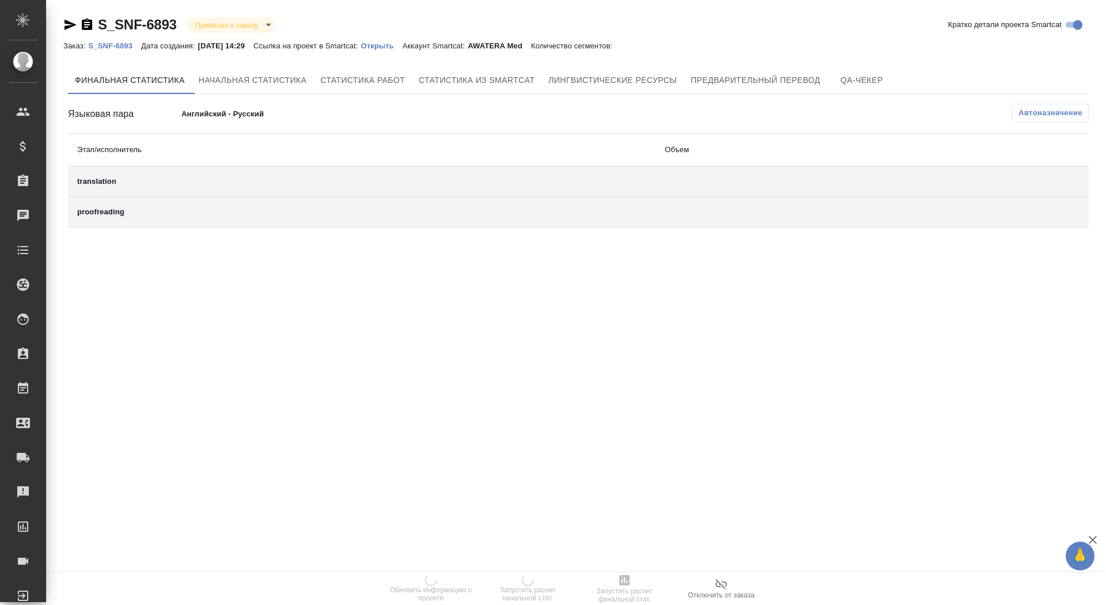
click at [397, 49] on p "Открыть" at bounding box center [381, 45] width 41 height 9
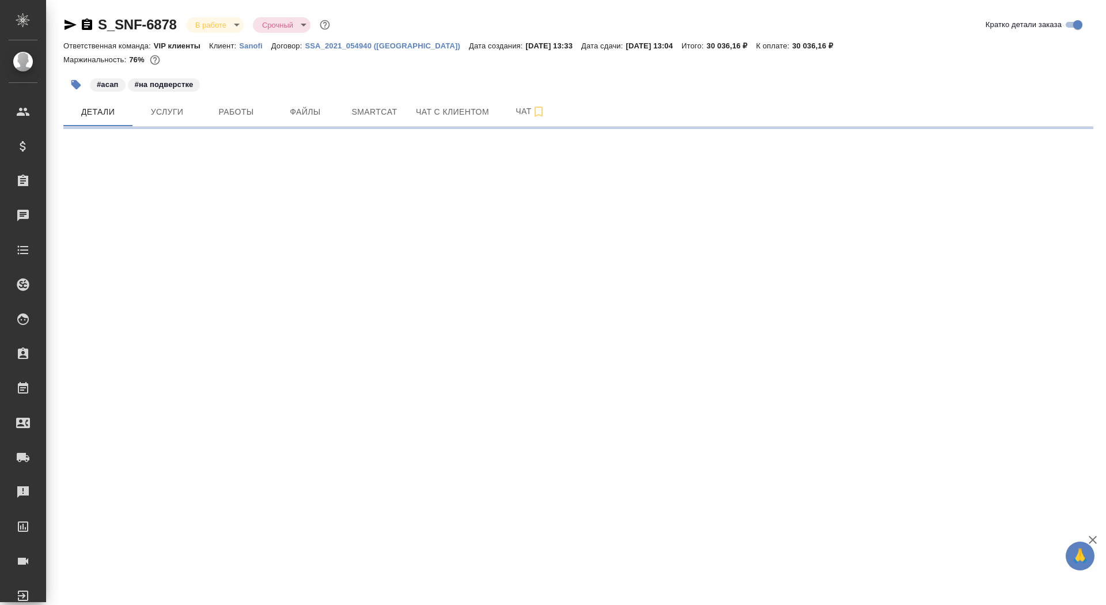
select select "RU"
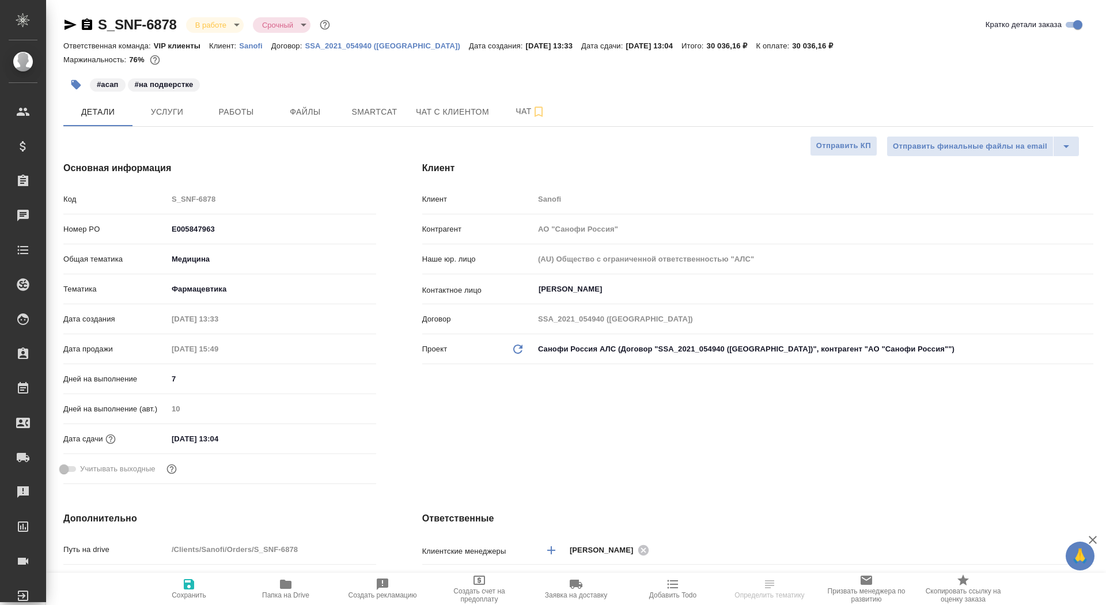
type textarea "x"
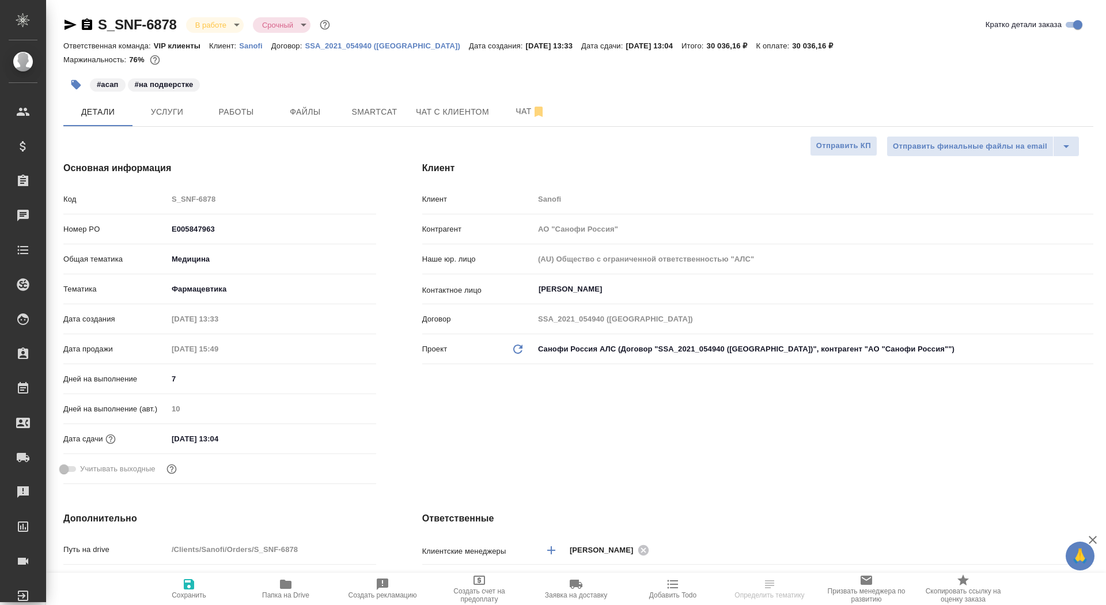
type textarea "x"
click at [298, 112] on span "Файлы" at bounding box center [305, 112] width 55 height 14
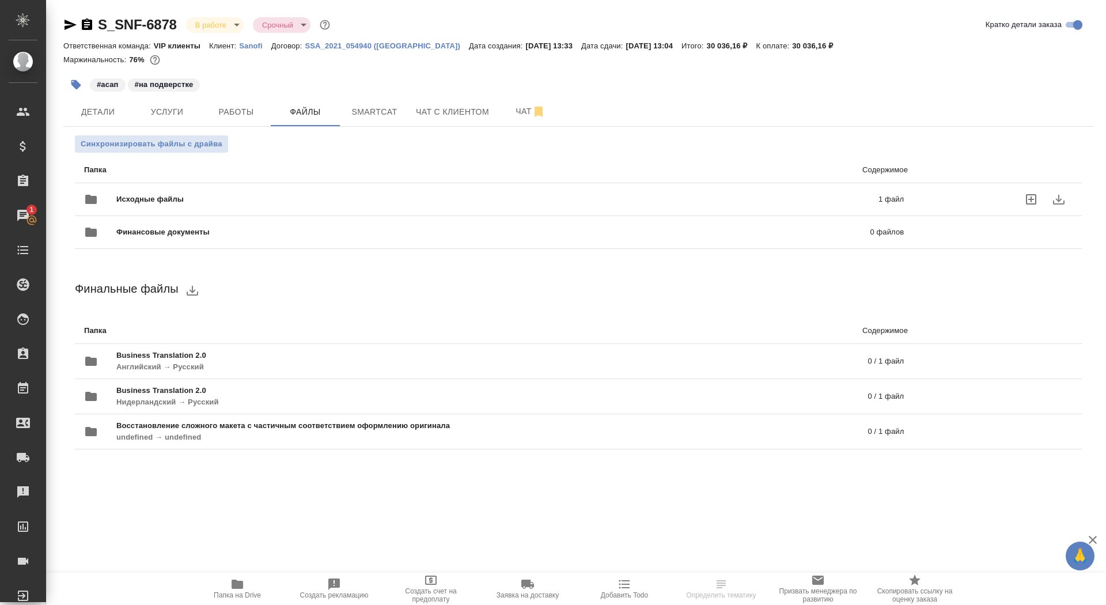
click at [326, 196] on span "Исходные файлы" at bounding box center [323, 200] width 415 height 12
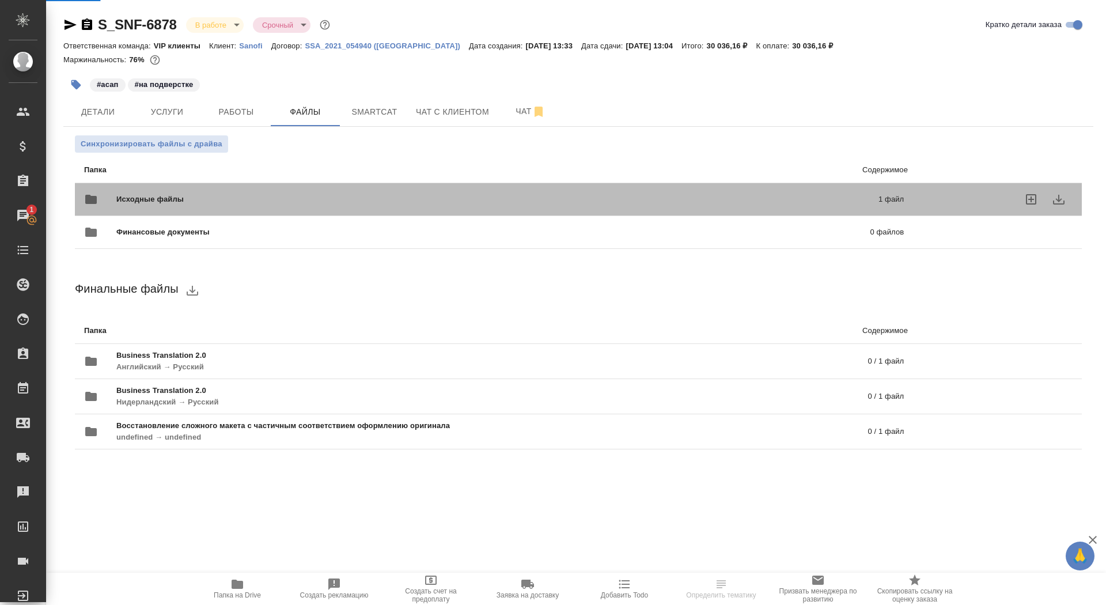
click at [320, 199] on span "Исходные файлы" at bounding box center [323, 200] width 415 height 12
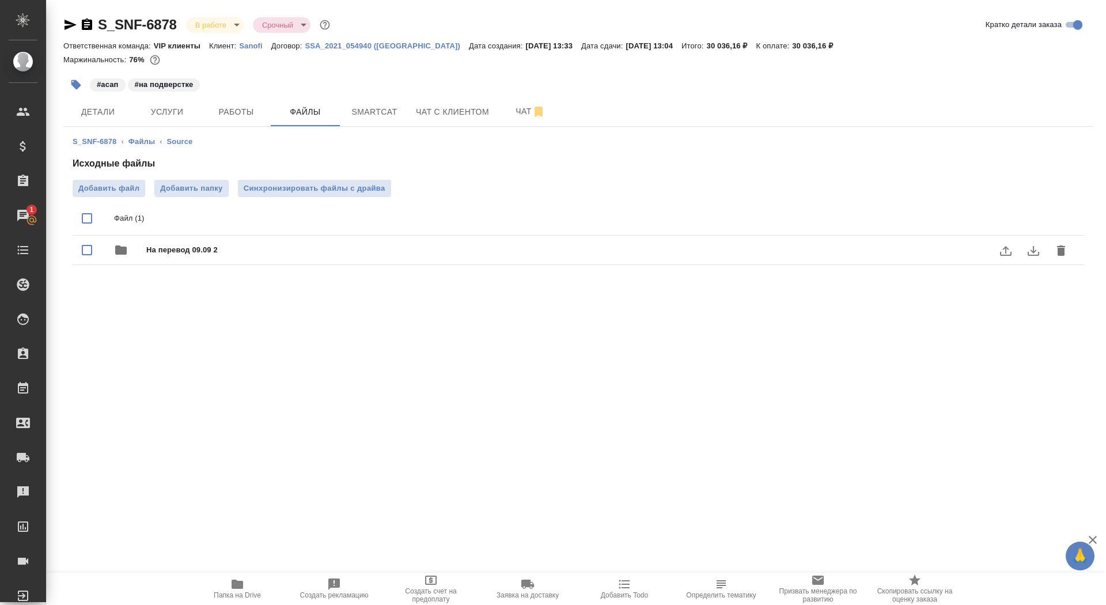
click at [279, 245] on span "На перевод 09.09 2" at bounding box center [601, 250] width 910 height 12
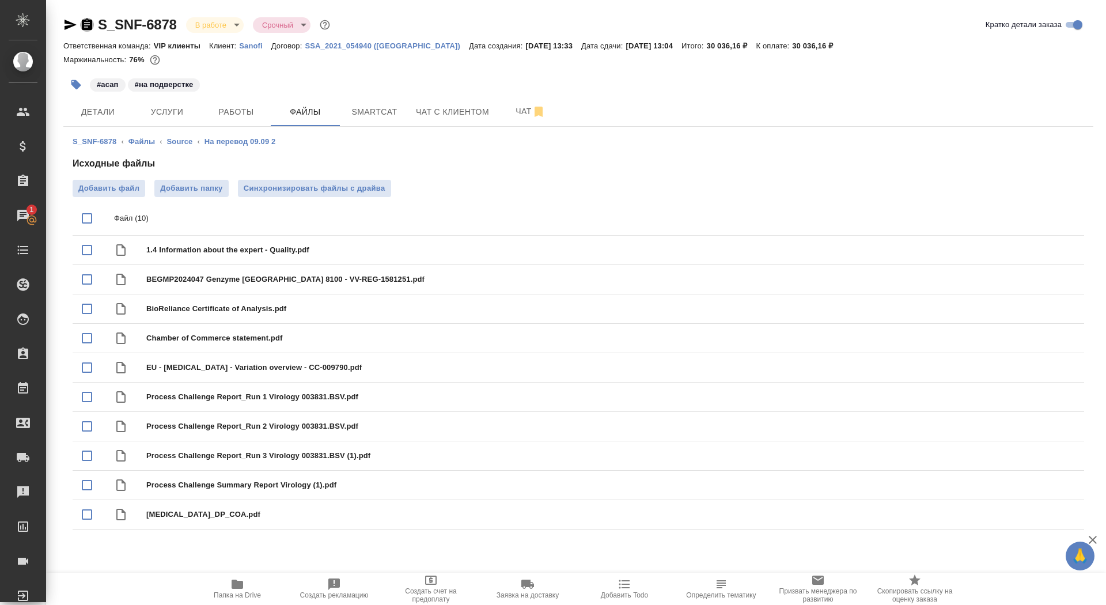
click at [85, 28] on icon "button" at bounding box center [87, 24] width 10 height 12
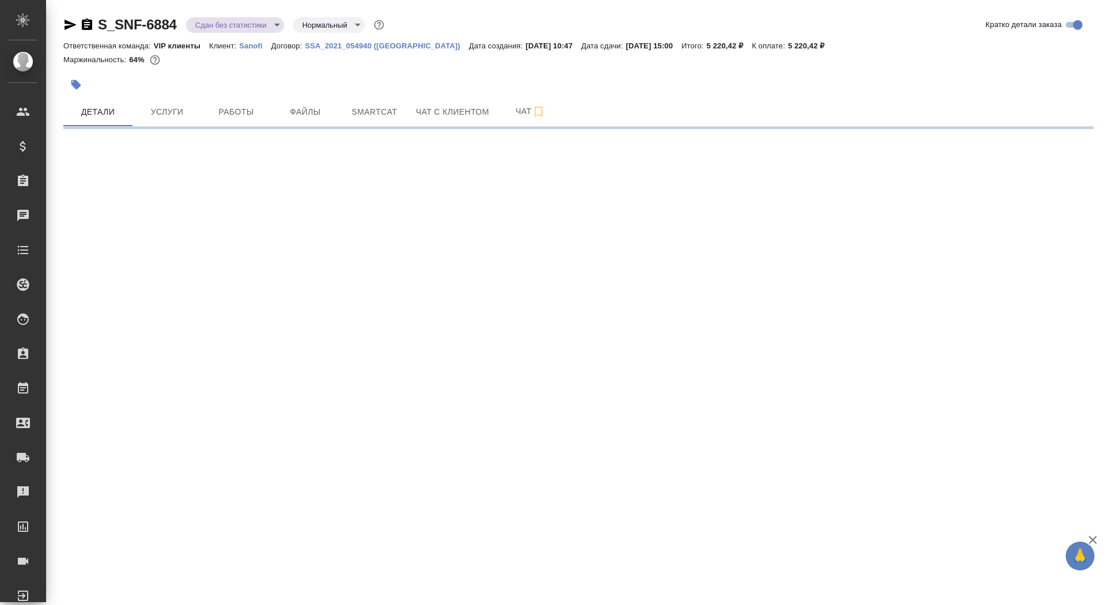
click at [87, 24] on icon "button" at bounding box center [87, 24] width 10 height 12
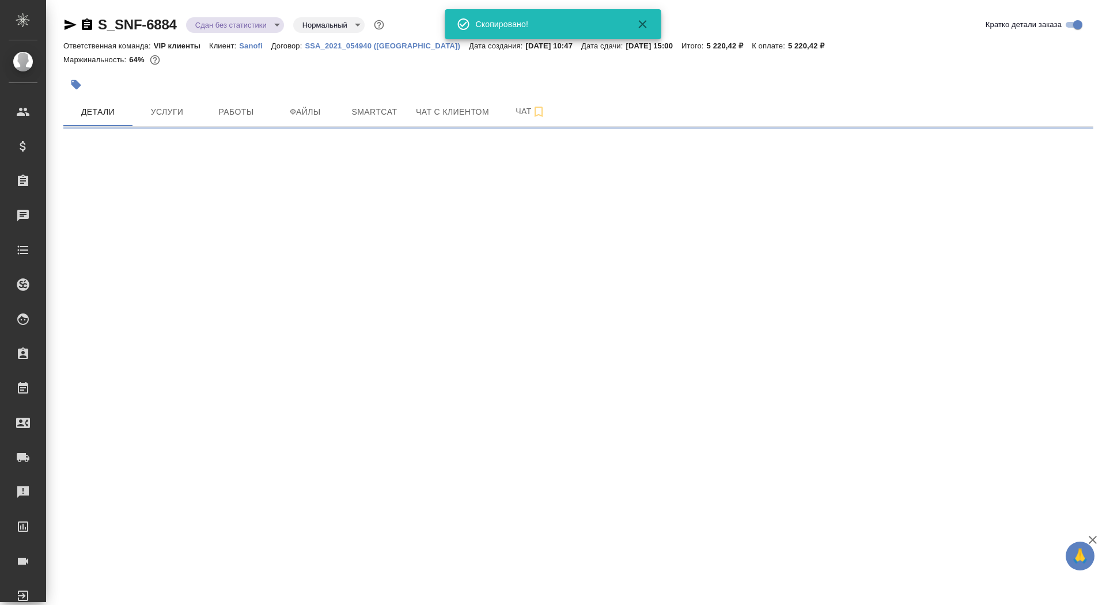
select select "RU"
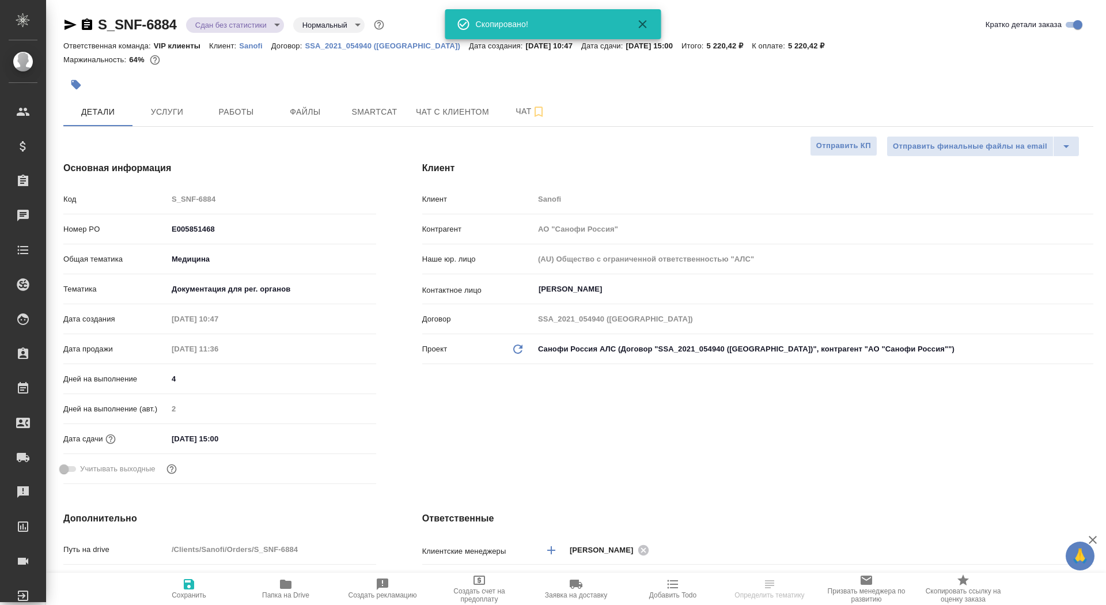
type textarea "x"
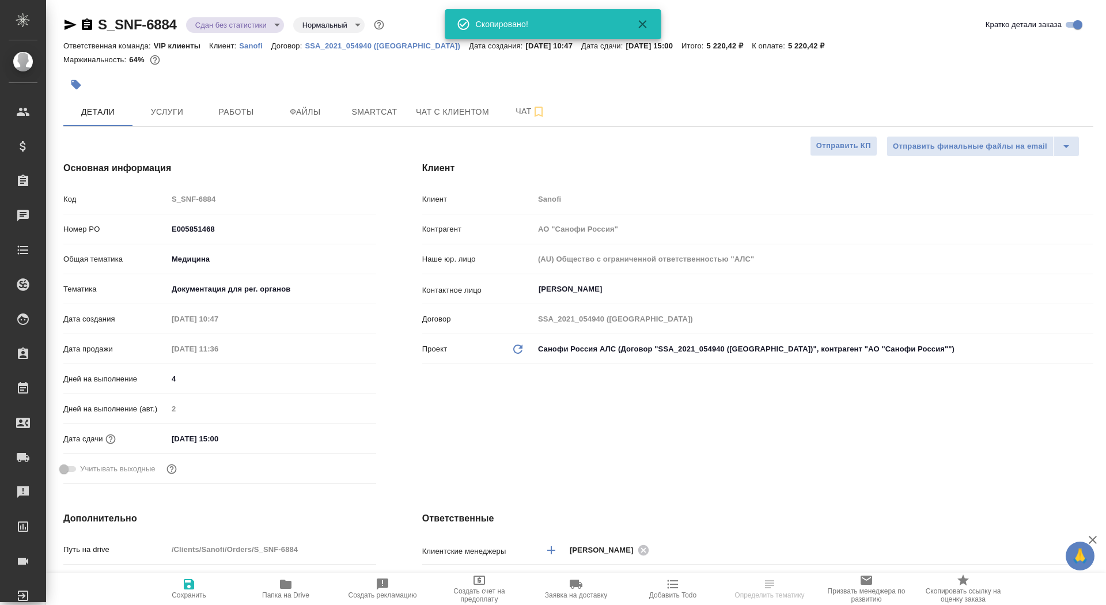
type textarea "x"
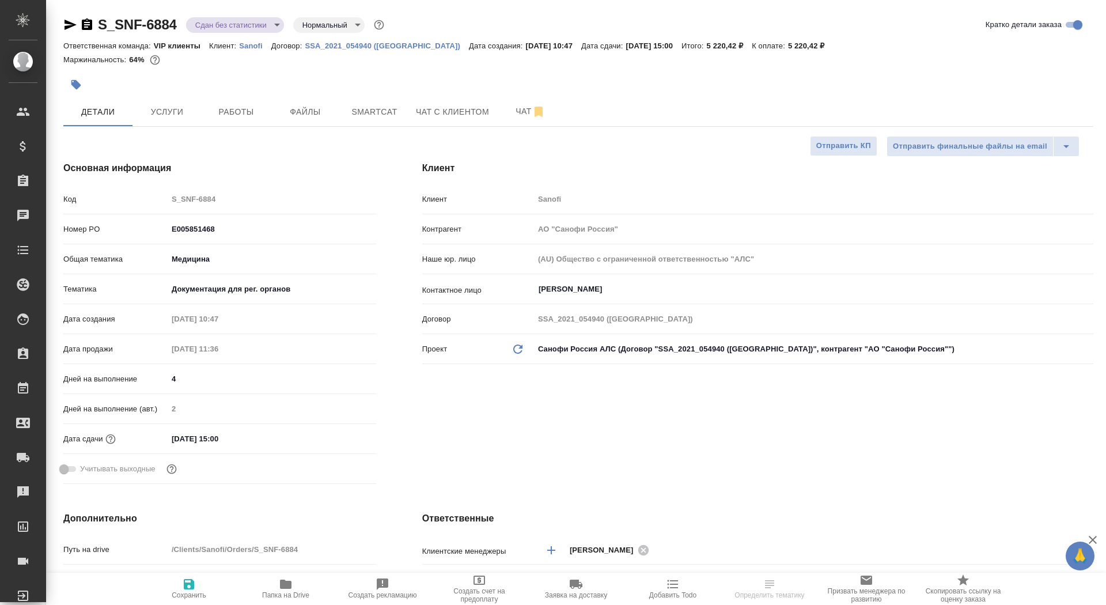
type textarea "x"
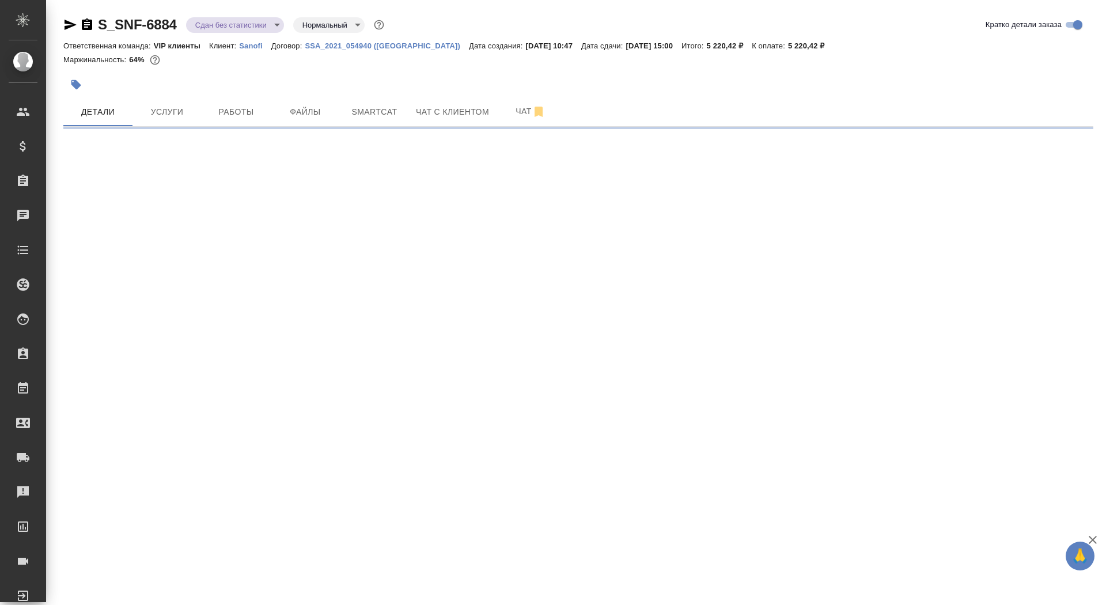
select select "RU"
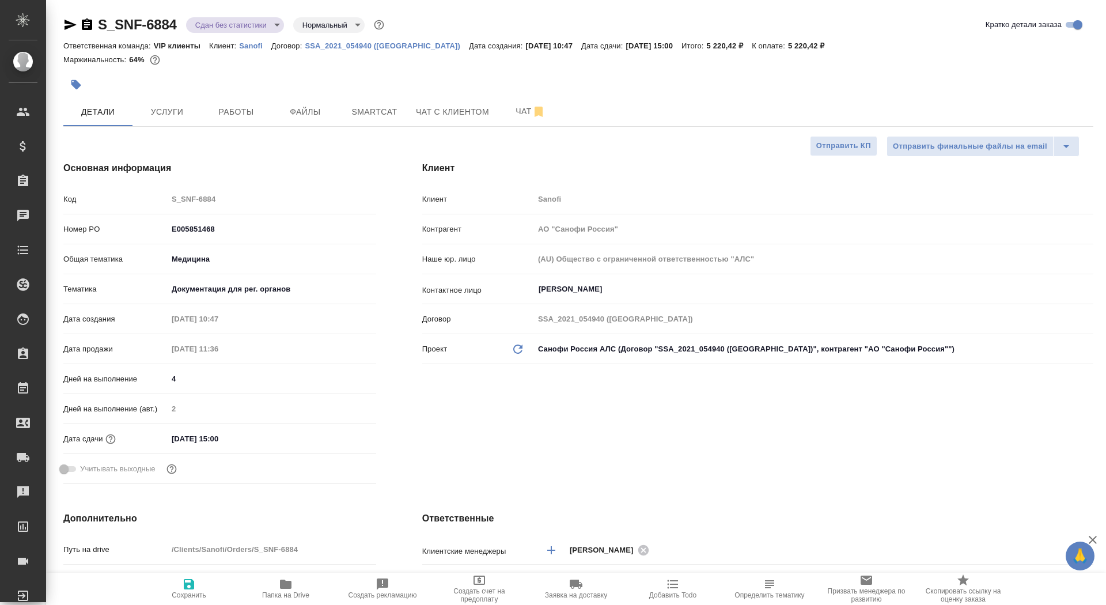
type textarea "x"
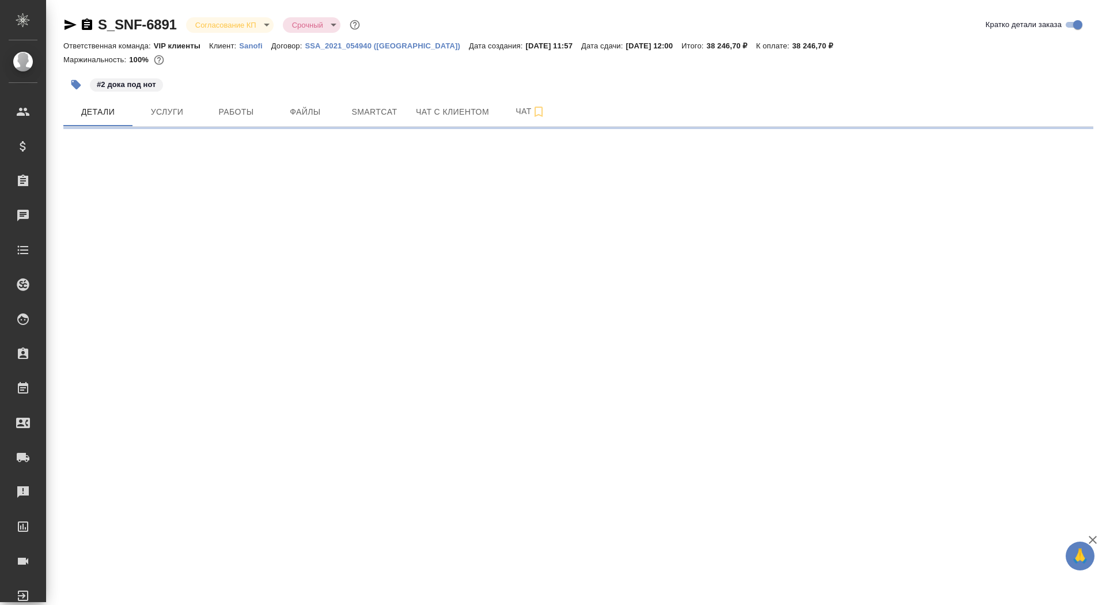
select select "RU"
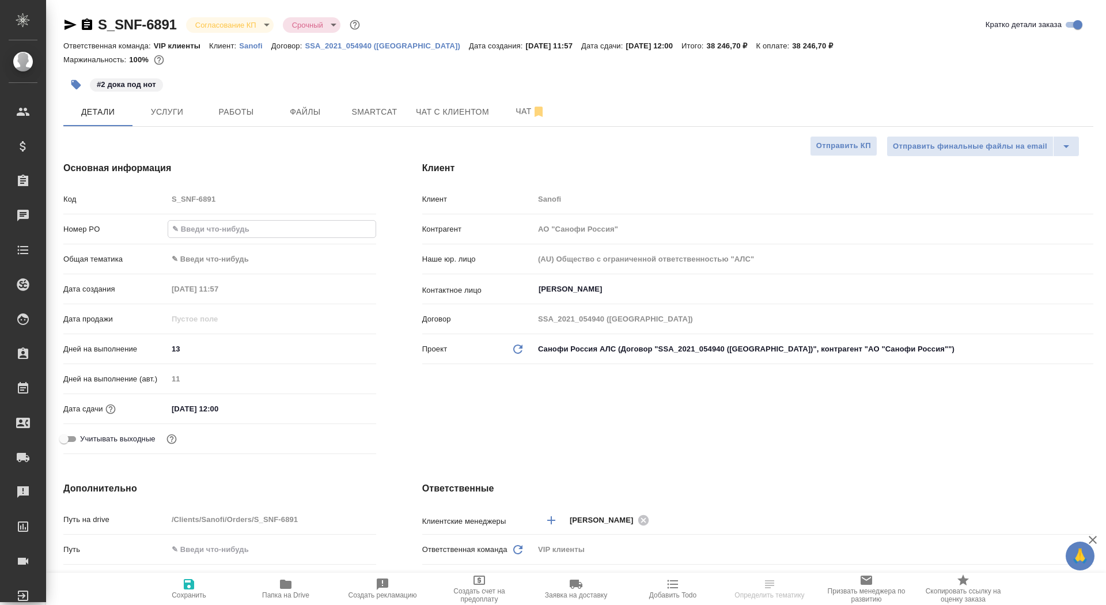
type textarea "x"
click at [204, 226] on input "text" at bounding box center [271, 229] width 207 height 17
paste input "E005853895"
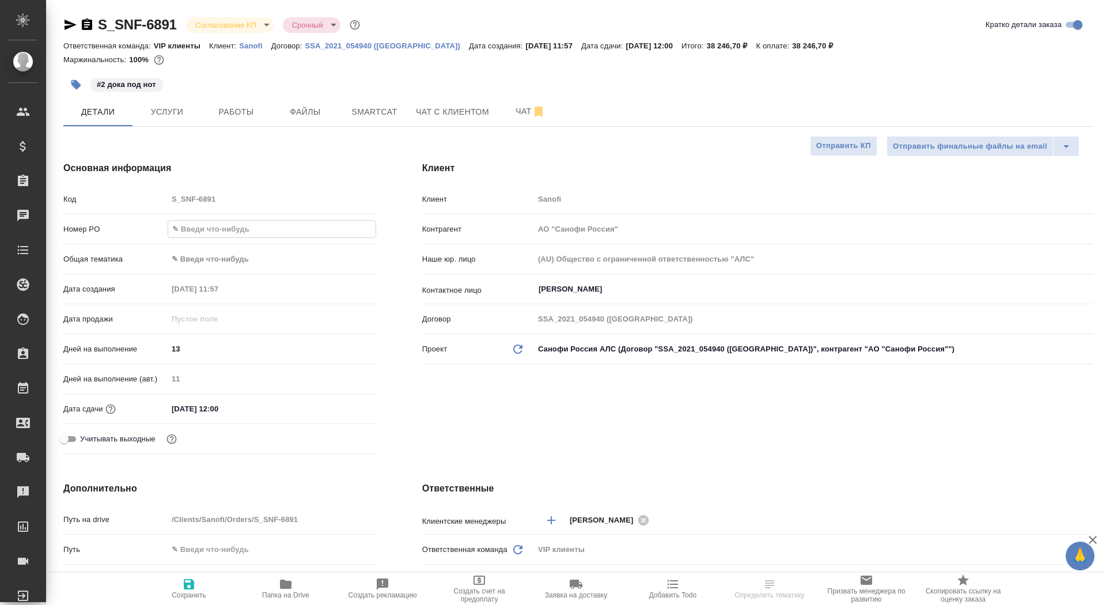
type input "E005853895"
type textarea "x"
type input "E005853895"
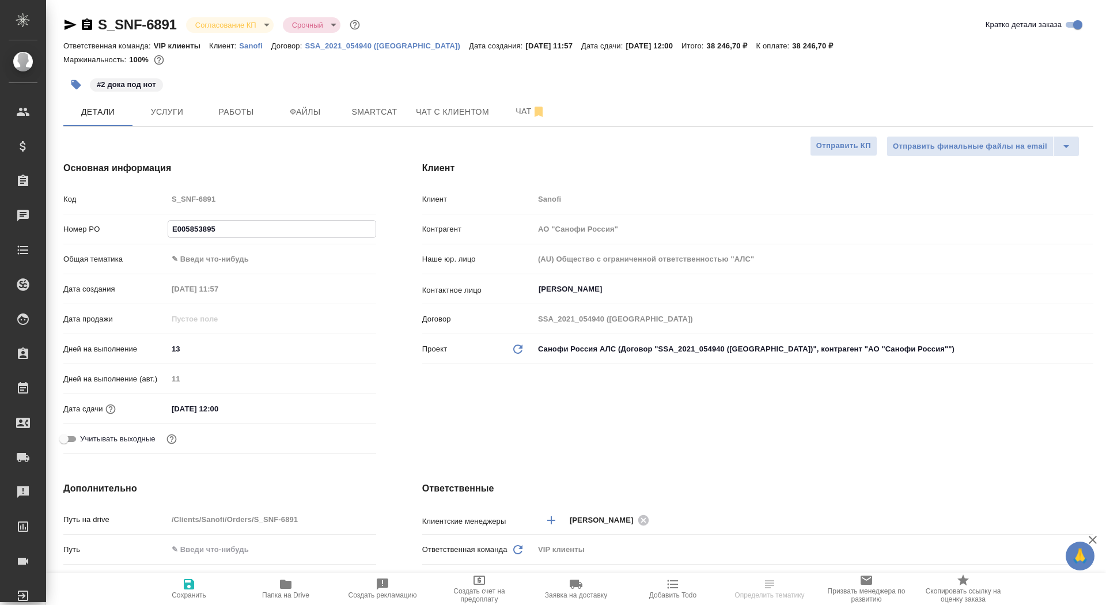
click at [191, 585] on icon "button" at bounding box center [189, 584] width 10 height 10
type textarea "x"
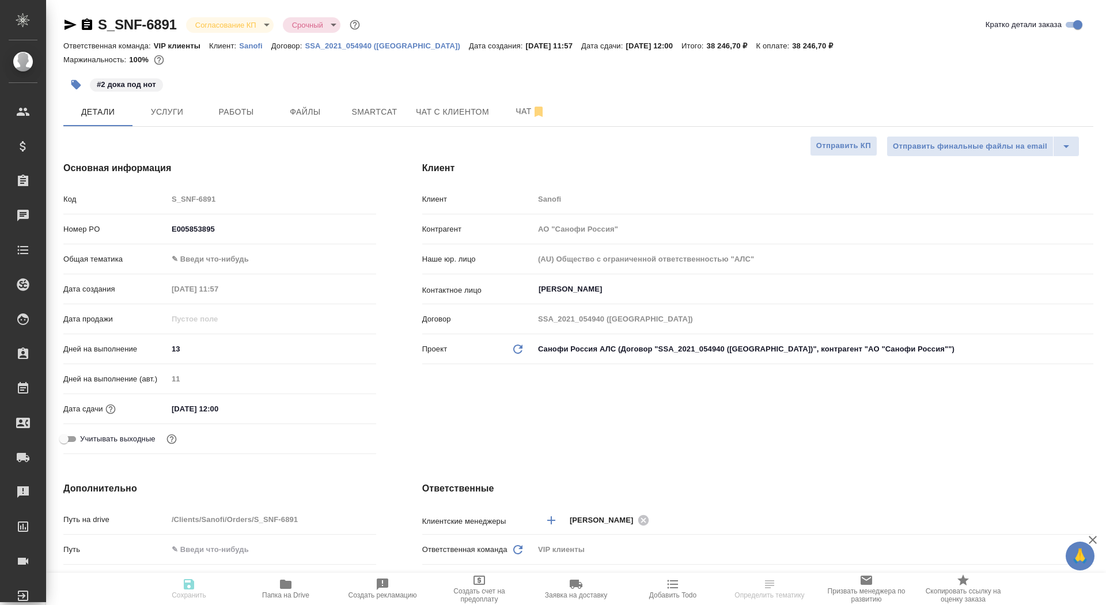
type textarea "x"
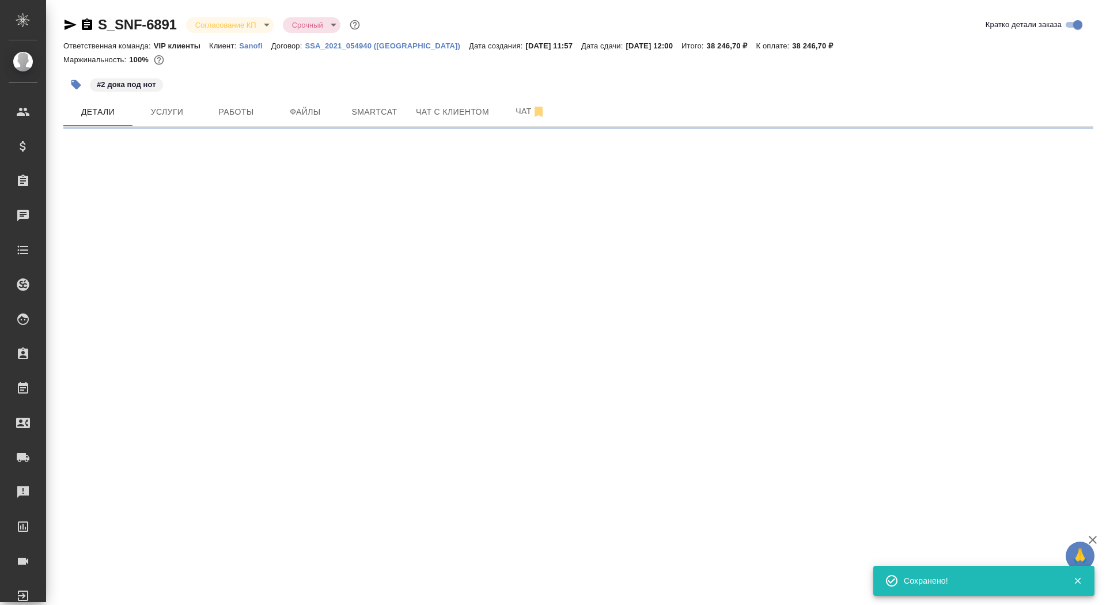
click at [254, 29] on body "🙏 .cls-1 fill:#fff; AWATERA Saydasheva Dilyara Клиенты Спецификации Заказы 0 Ча…" at bounding box center [553, 302] width 1106 height 605
select select "RU"
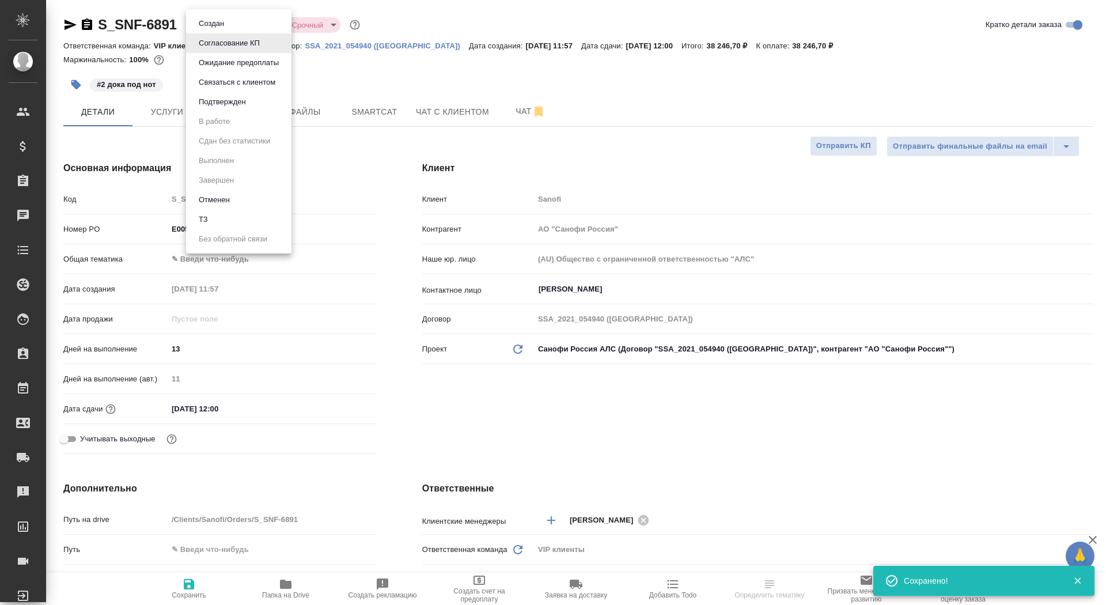
type textarea "x"
click at [263, 104] on li "Подтвержден" at bounding box center [238, 102] width 105 height 20
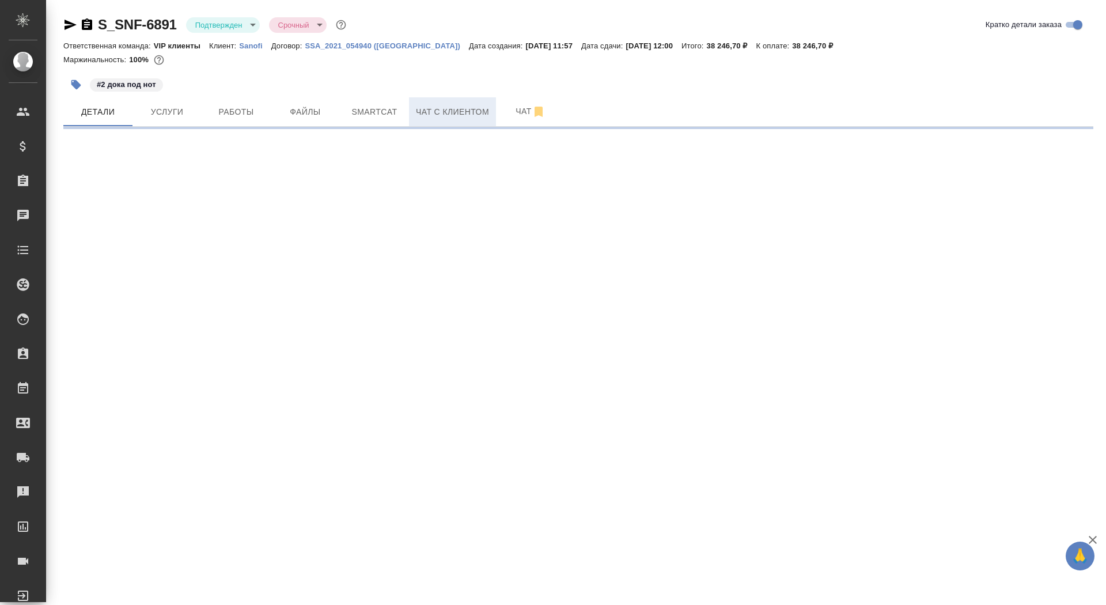
select select "RU"
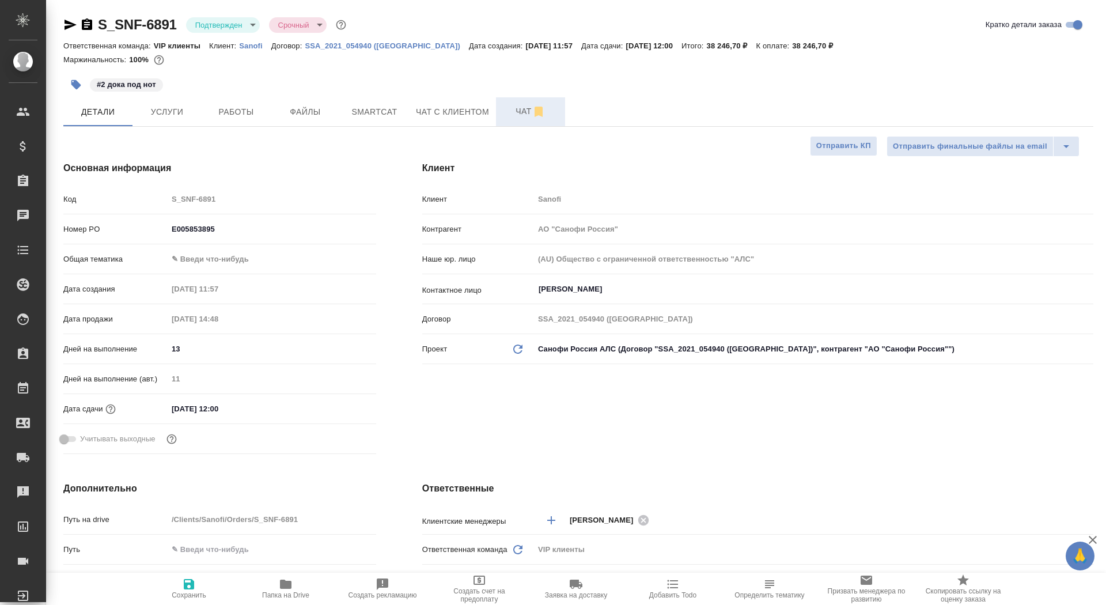
type textarea "x"
click at [509, 113] on span "Чат" at bounding box center [530, 111] width 55 height 14
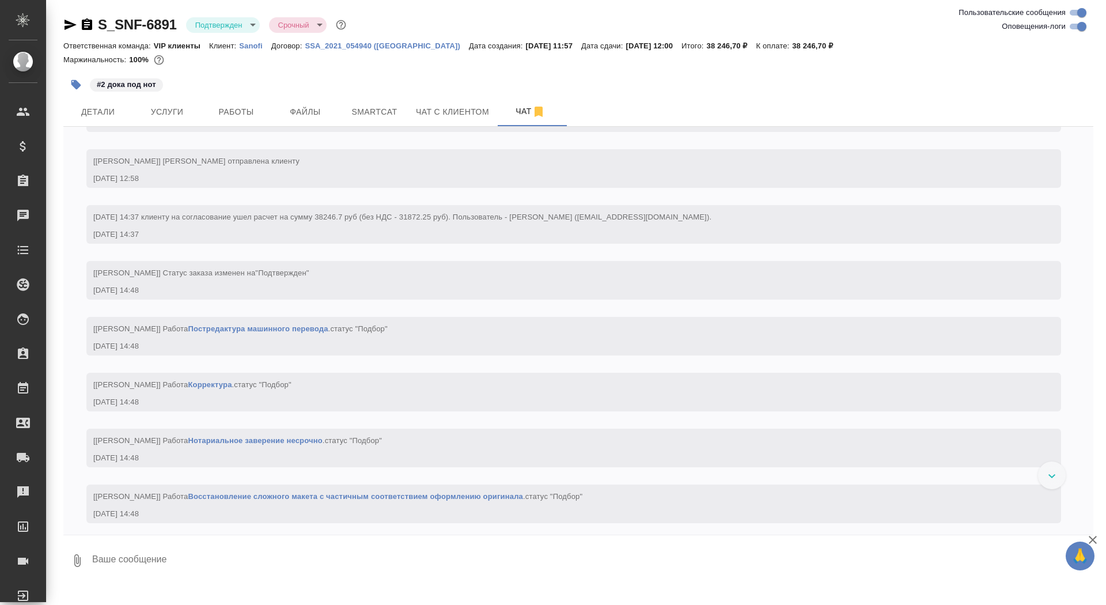
scroll to position [602, 0]
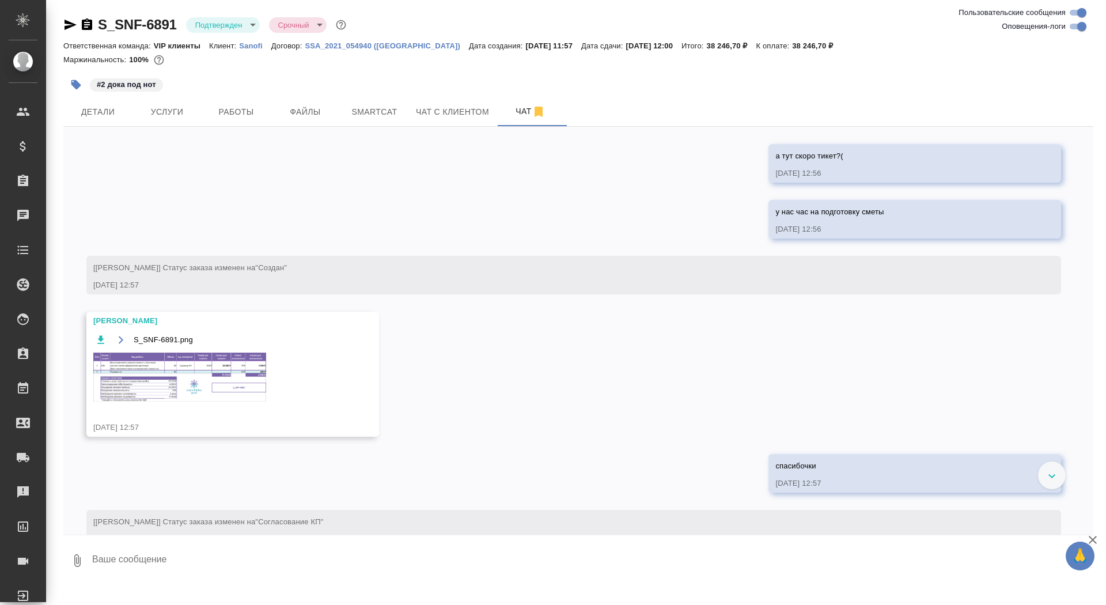
click at [173, 401] on img at bounding box center [179, 377] width 173 height 49
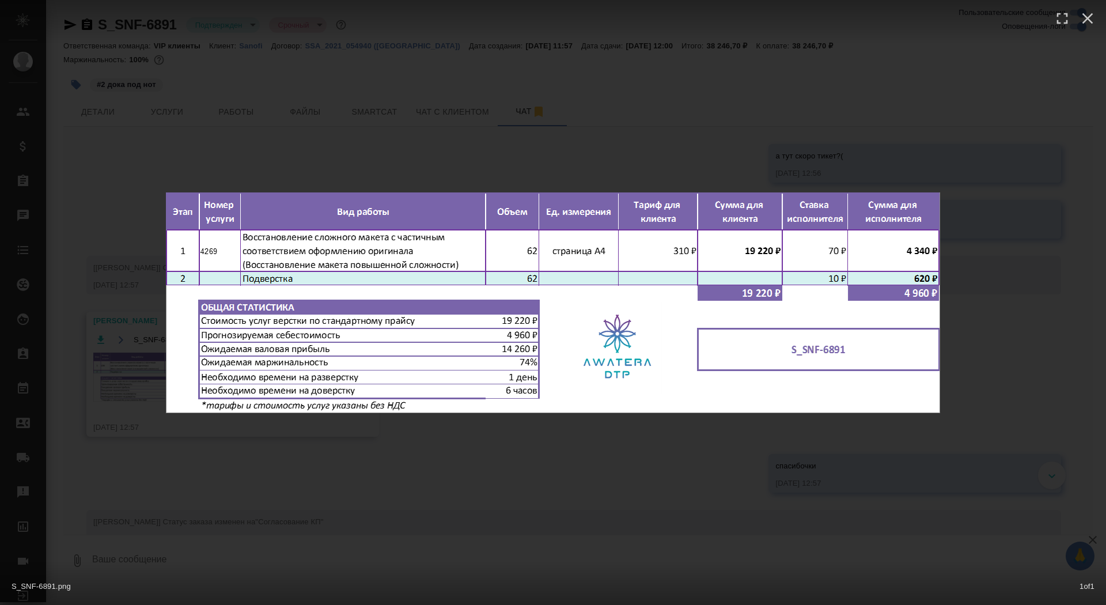
click at [173, 439] on div "S_SNF-6891.png 1 of 1" at bounding box center [553, 302] width 1106 height 605
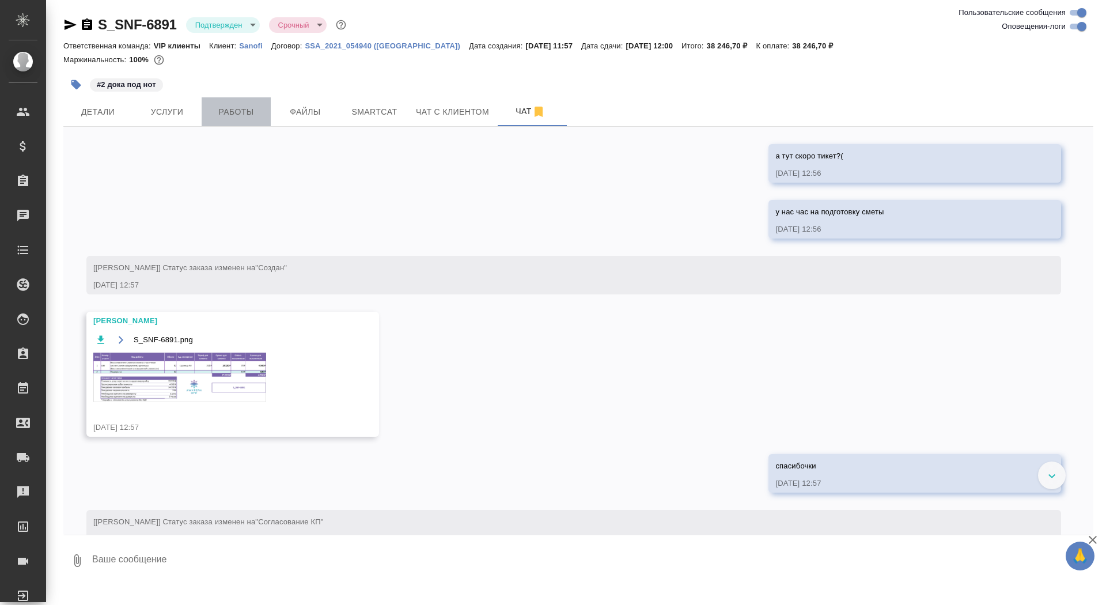
click at [232, 123] on button "Работы" at bounding box center [236, 111] width 69 height 29
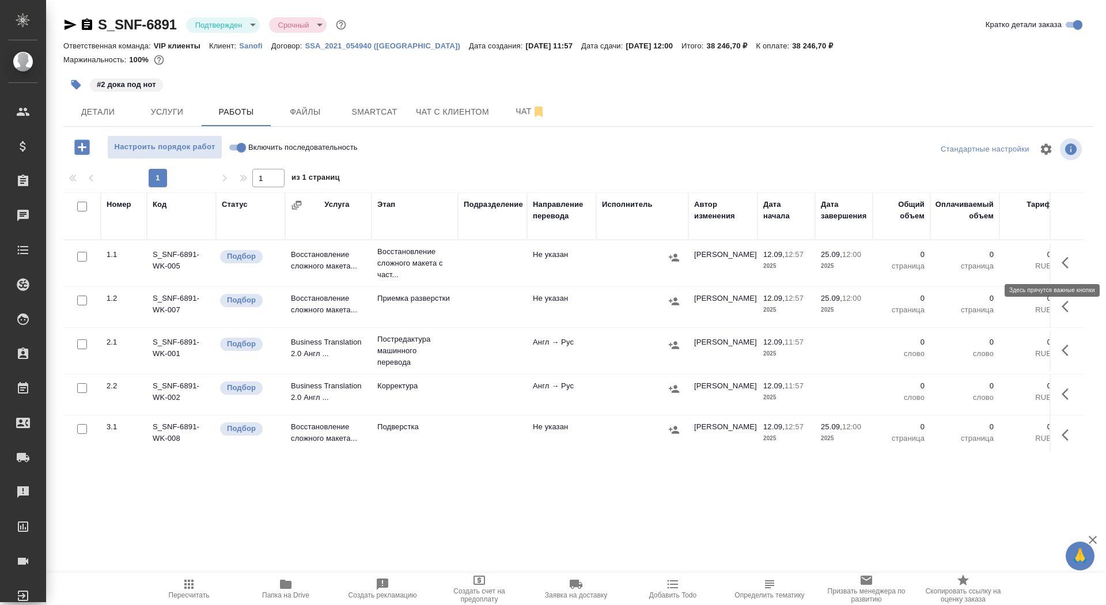
click at [1066, 257] on icon "button" at bounding box center [1069, 263] width 14 height 14
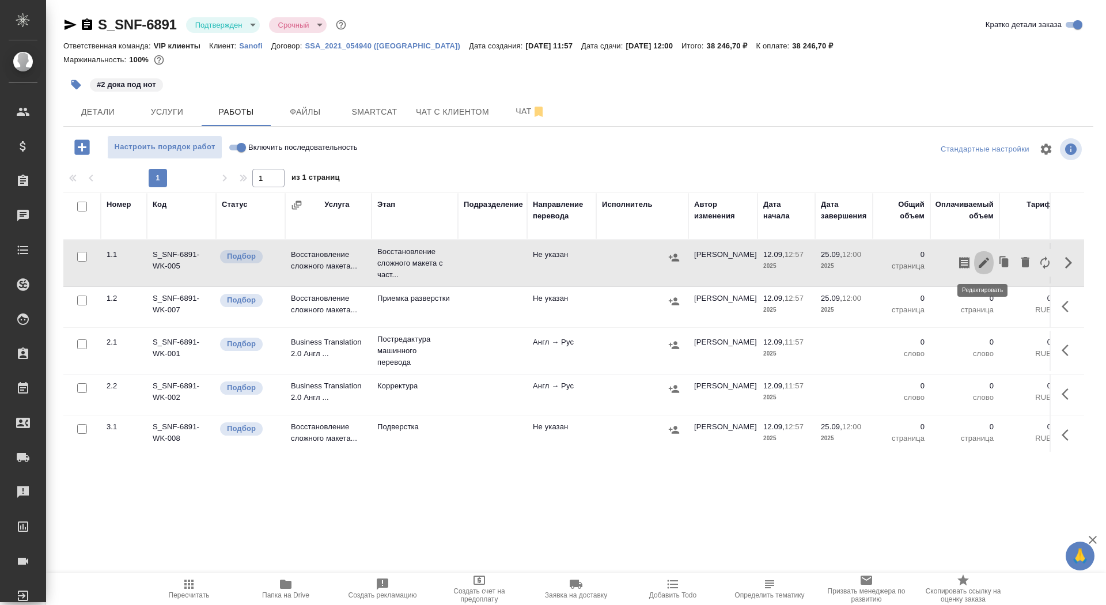
click at [978, 259] on icon "button" at bounding box center [984, 263] width 14 height 14
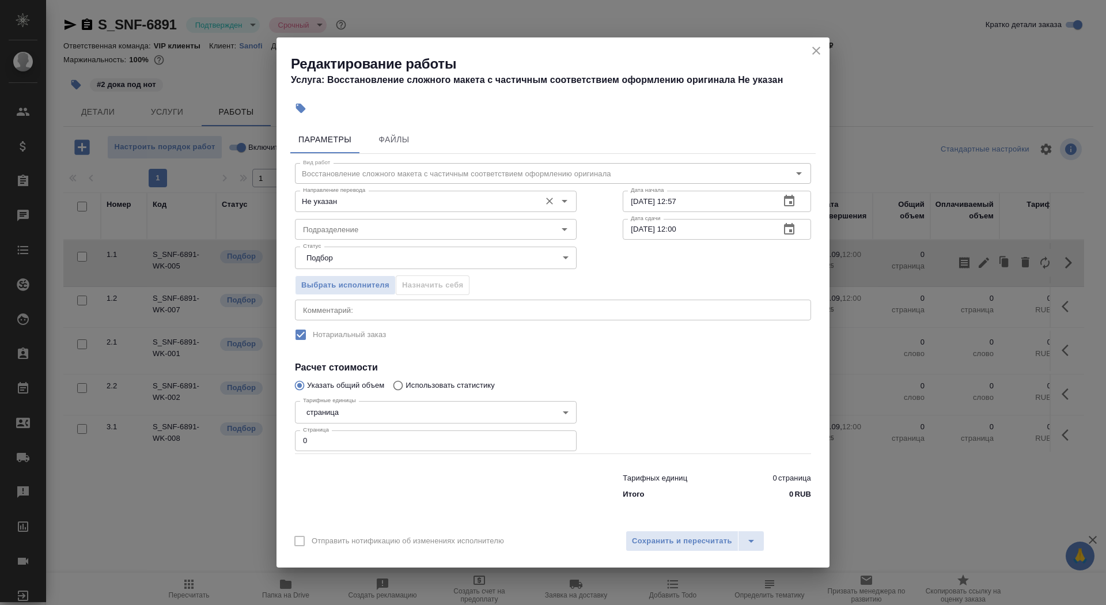
click at [393, 189] on div "Направление перевода Не указан Направление перевода" at bounding box center [436, 200] width 282 height 28
click at [397, 200] on input "Не указан" at bounding box center [416, 201] width 236 height 14
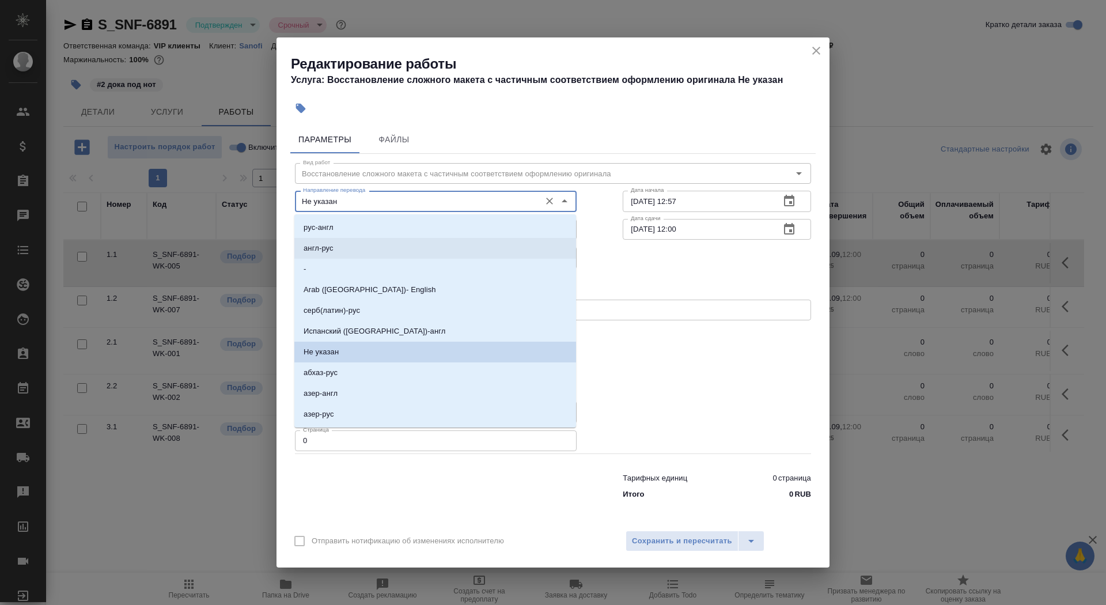
click at [376, 251] on li "англ-рус" at bounding box center [435, 248] width 282 height 21
type input "англ-рус"
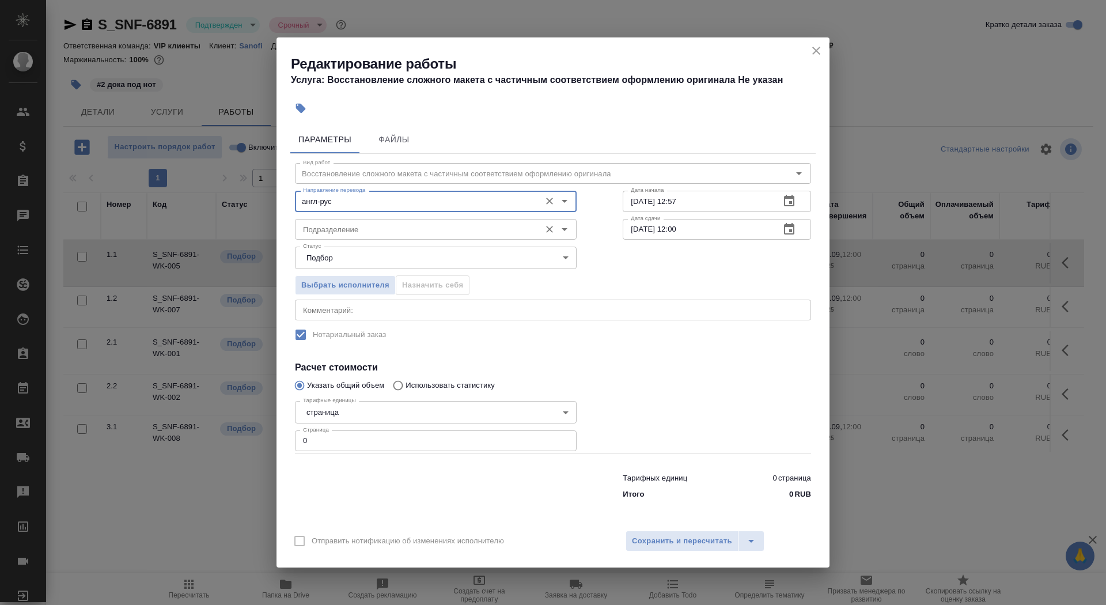
click at [366, 233] on input "Подразделение" at bounding box center [416, 229] width 236 height 14
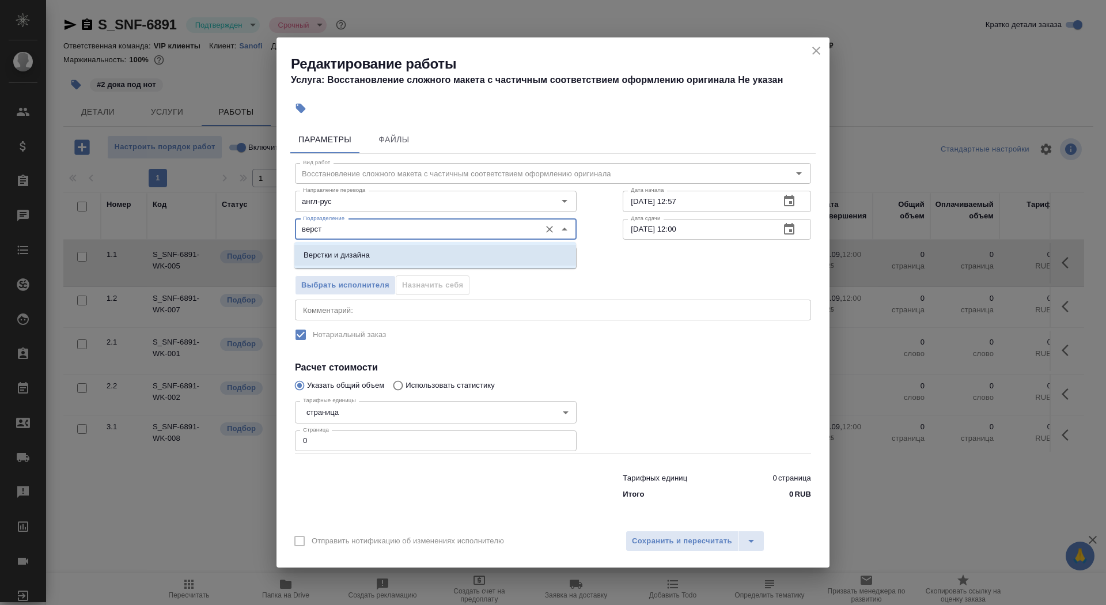
click at [396, 257] on li "Верстки и дизайна" at bounding box center [435, 255] width 282 height 21
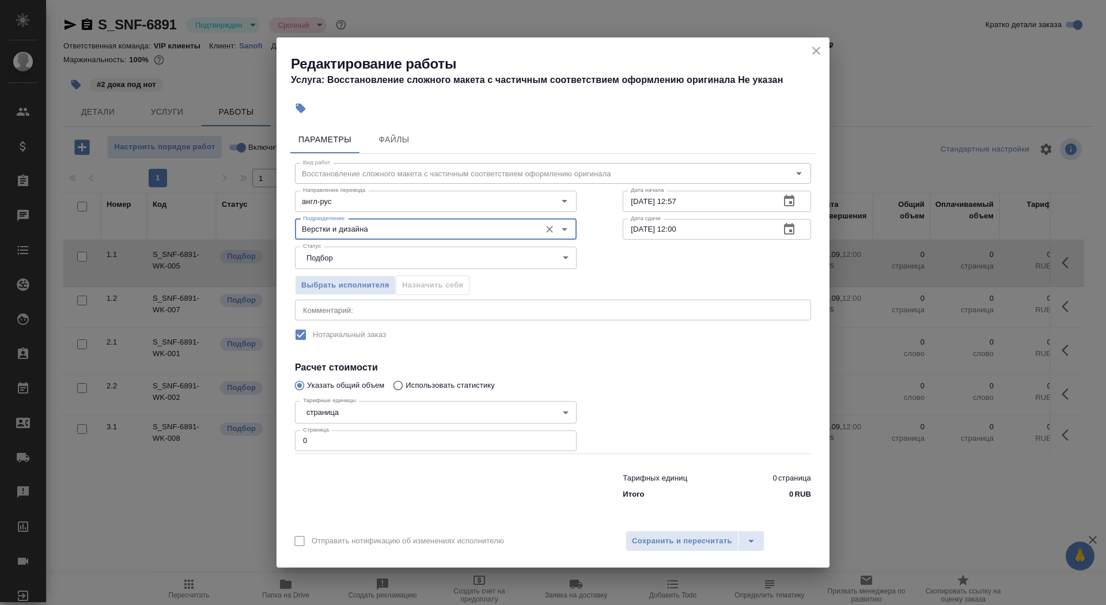
type input "Верстки и дизайна"
click at [391, 423] on div "Тарифные единицы страница 5a8b1489cc6b4906c91bfdb2 Тарифные единицы Страница 0 …" at bounding box center [436, 424] width 282 height 57
click at [390, 413] on body "🙏 .cls-1 fill:#fff; AWATERA Saydasheva Dilyara Клиенты Спецификации Заказы 0 Ча…" at bounding box center [553, 302] width 1106 height 605
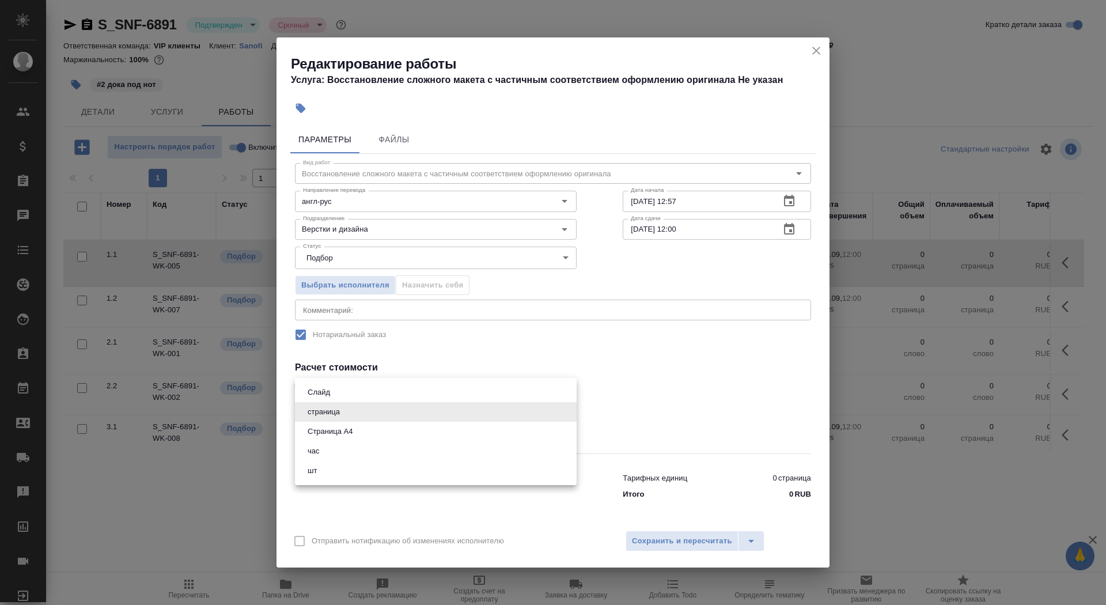
click at [390, 437] on li "Страница А4" at bounding box center [436, 432] width 282 height 20
type input "5f036ec4e16dec2d6b59c8ff"
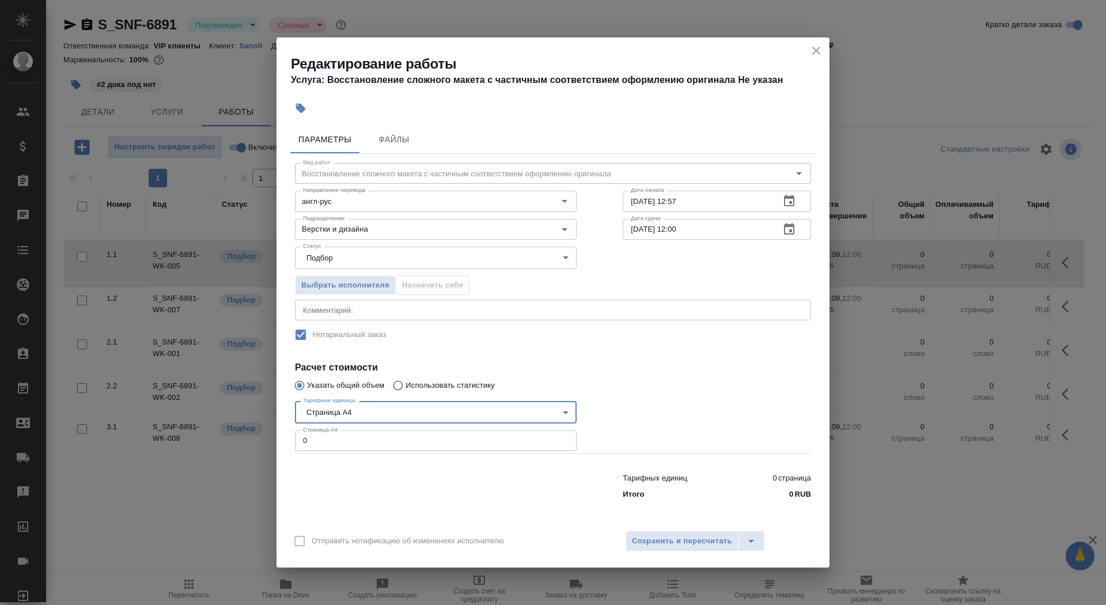
click at [377, 441] on input "0" at bounding box center [436, 440] width 282 height 21
type input "62"
click at [695, 205] on input "12.09.2025 12:57" at bounding box center [697, 201] width 148 height 21
type input "12.09.2025 14:50"
click at [787, 230] on icon "button" at bounding box center [789, 229] width 14 height 14
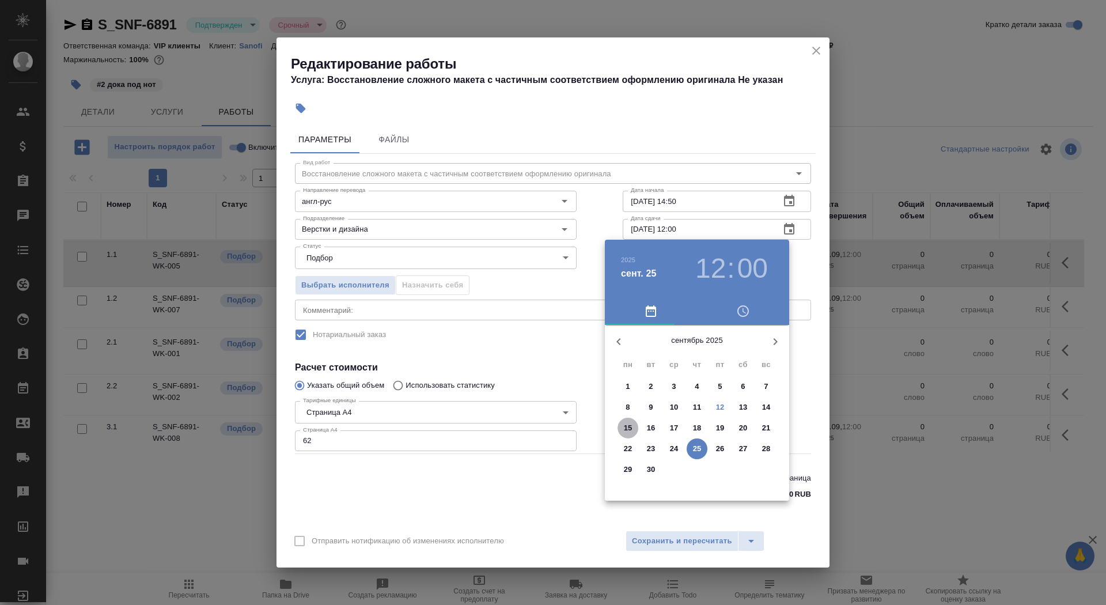
click at [627, 425] on p "15" at bounding box center [628, 428] width 9 height 12
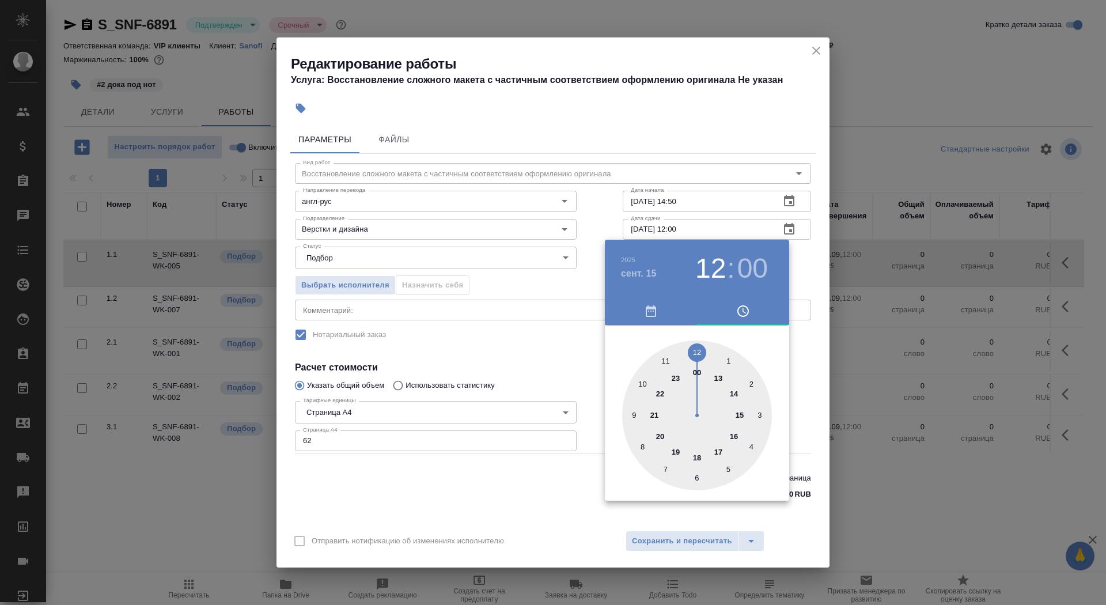
click at [634, 410] on div at bounding box center [697, 415] width 150 height 150
type input "15.09.2025 09:00"
click at [532, 346] on div at bounding box center [553, 302] width 1106 height 605
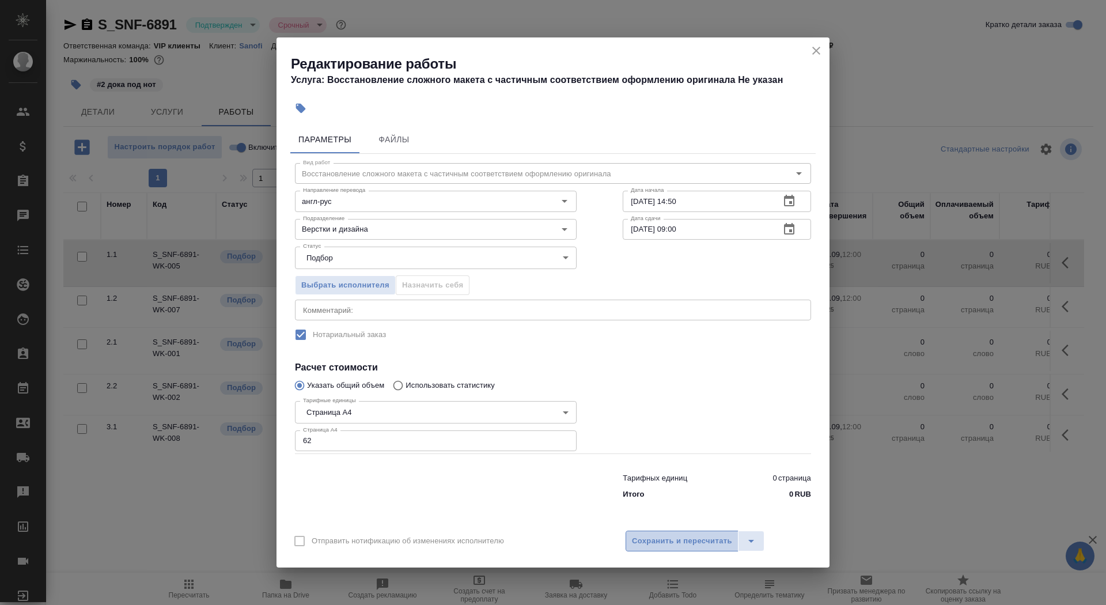
click at [673, 544] on span "Сохранить и пересчитать" at bounding box center [682, 541] width 100 height 13
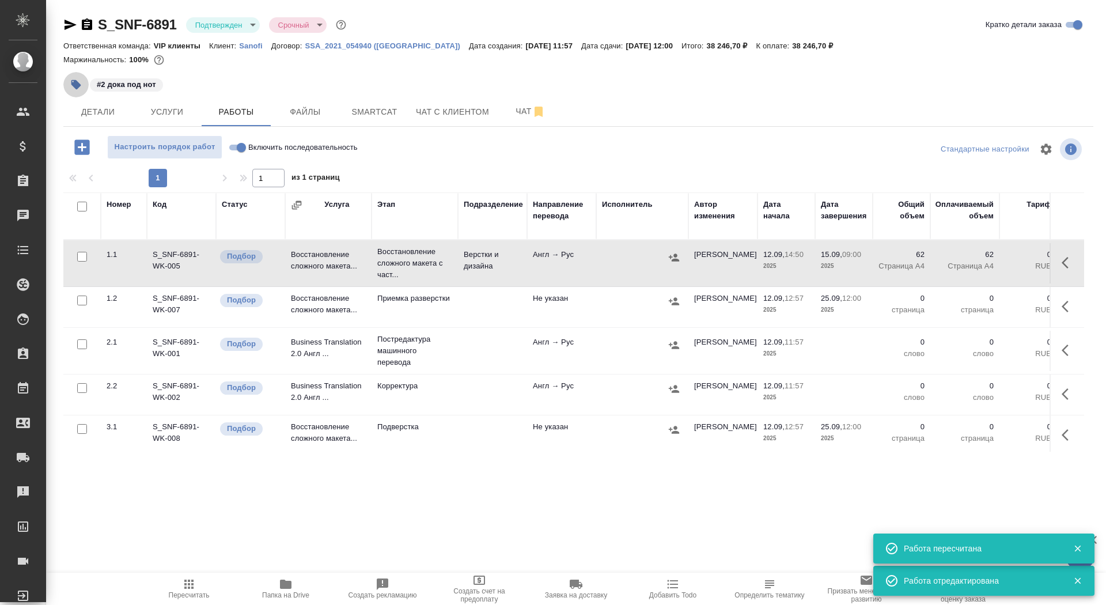
click at [74, 85] on icon "button" at bounding box center [76, 85] width 10 height 10
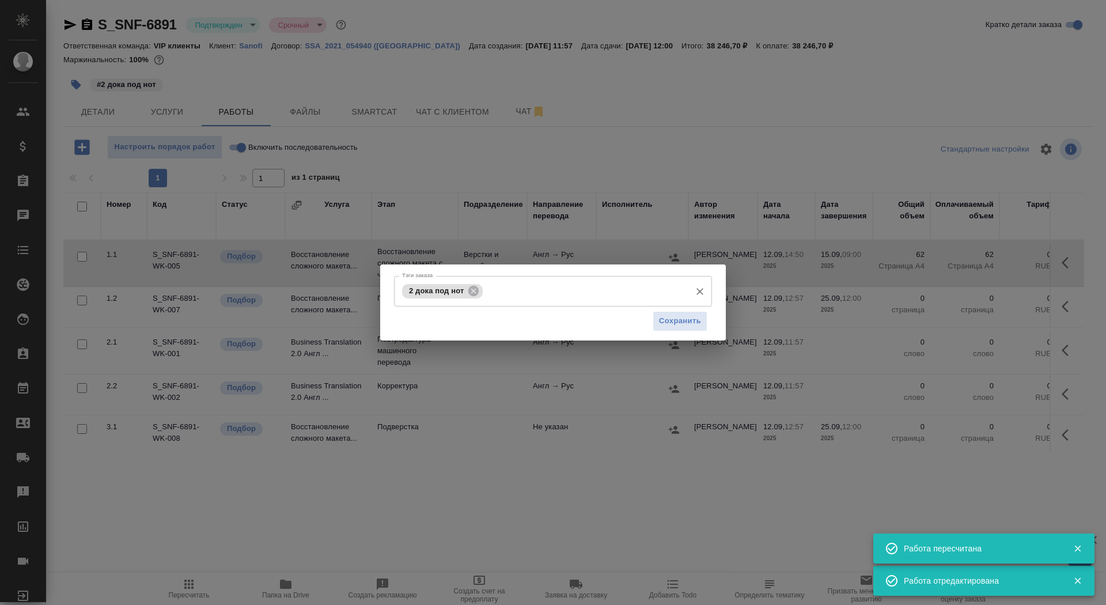
click at [539, 279] on div "2 дока под нот Тэги заказа" at bounding box center [553, 291] width 318 height 31
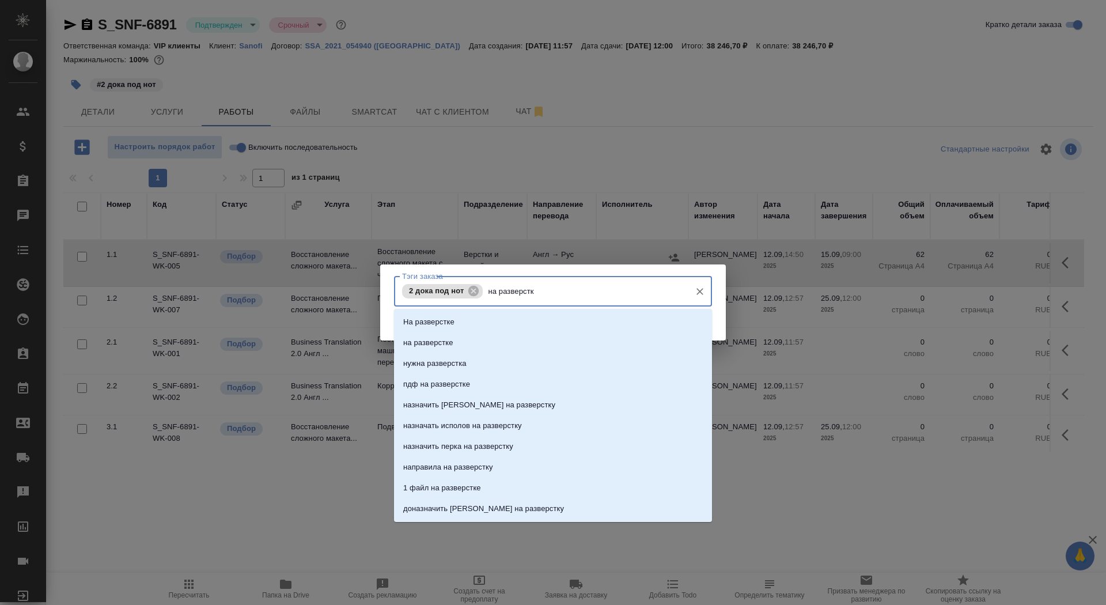
type input "на разверстке"
click at [538, 342] on li "на разверстке" at bounding box center [553, 342] width 318 height 21
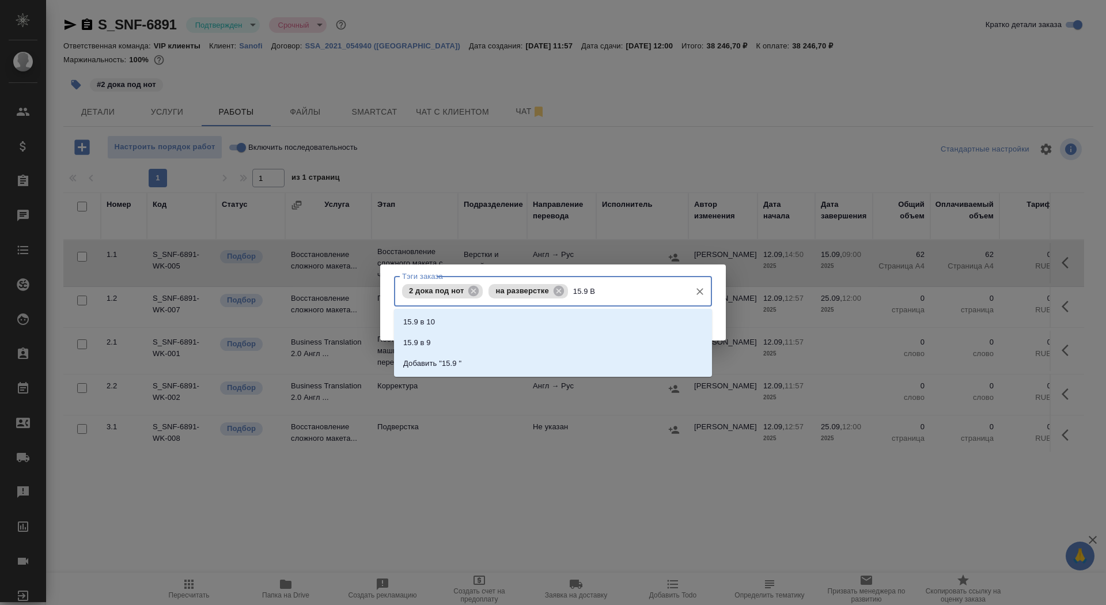
type input "15.9 В"
click at [651, 347] on li "15.9 в 9" at bounding box center [553, 342] width 318 height 21
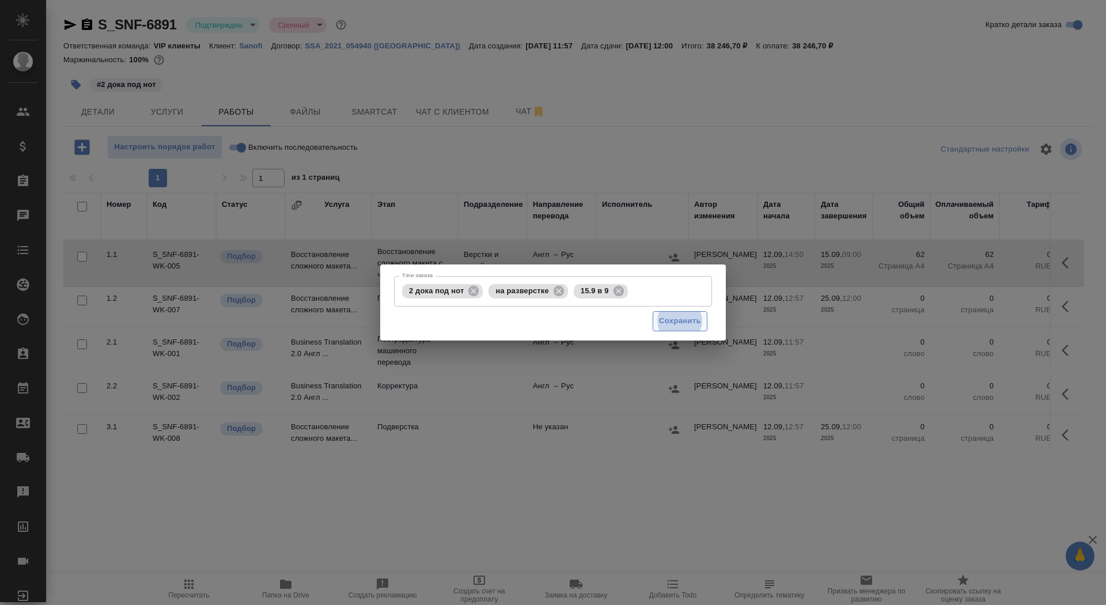
click at [669, 328] on button "Сохранить" at bounding box center [680, 321] width 55 height 20
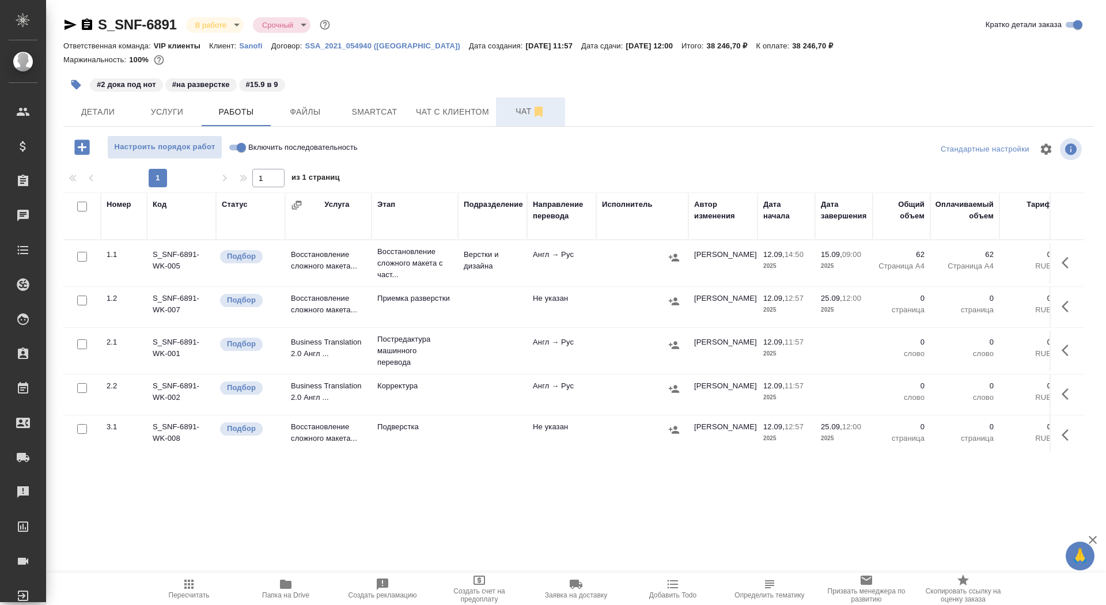
click at [511, 114] on span "Чат" at bounding box center [530, 111] width 55 height 14
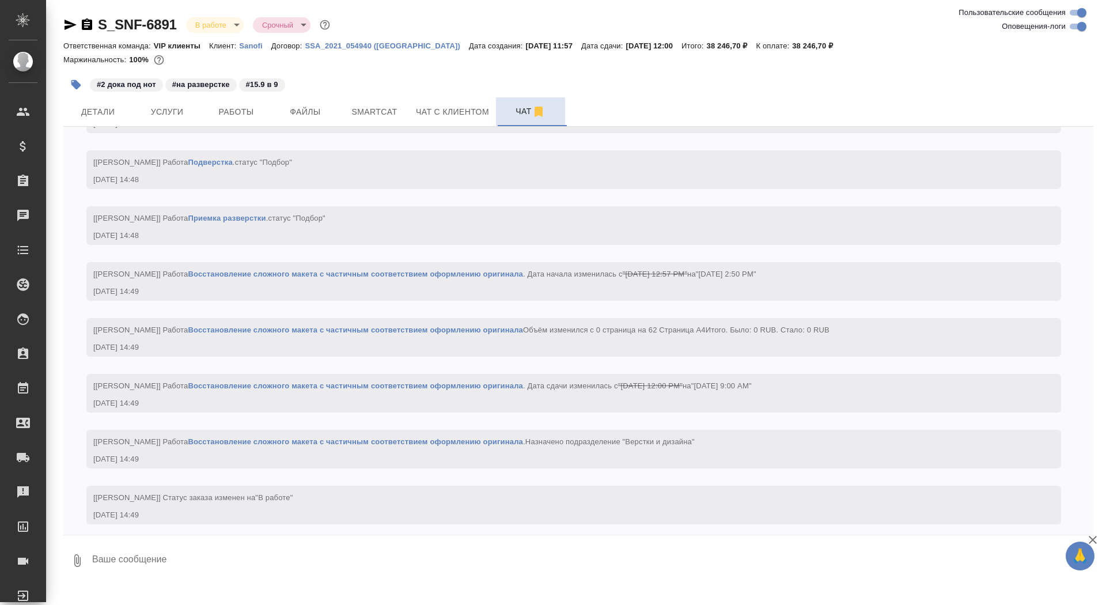
scroll to position [1585, 0]
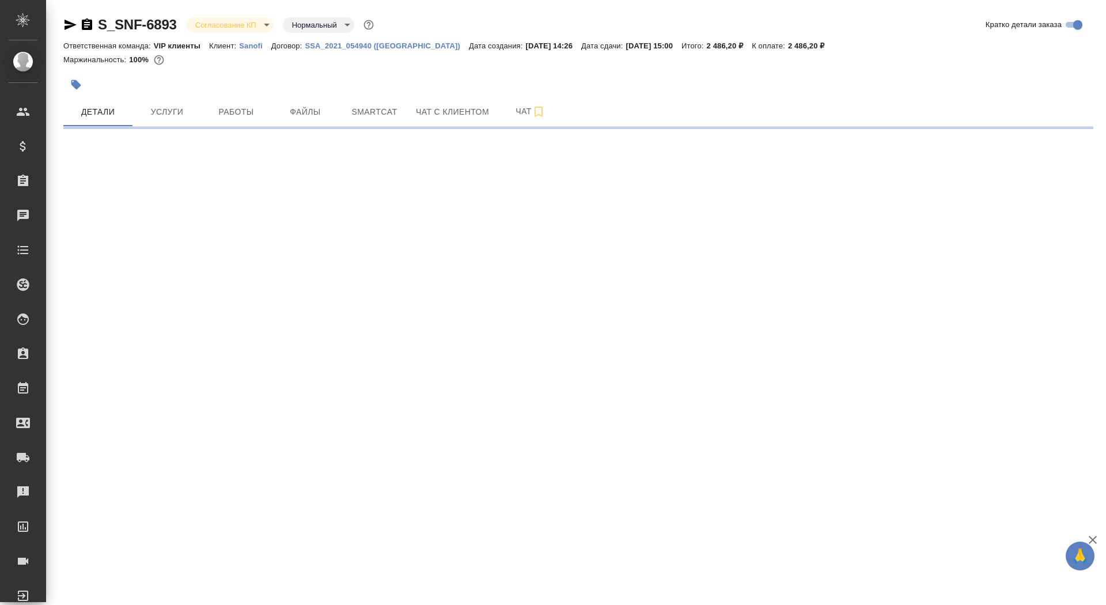
select select "RU"
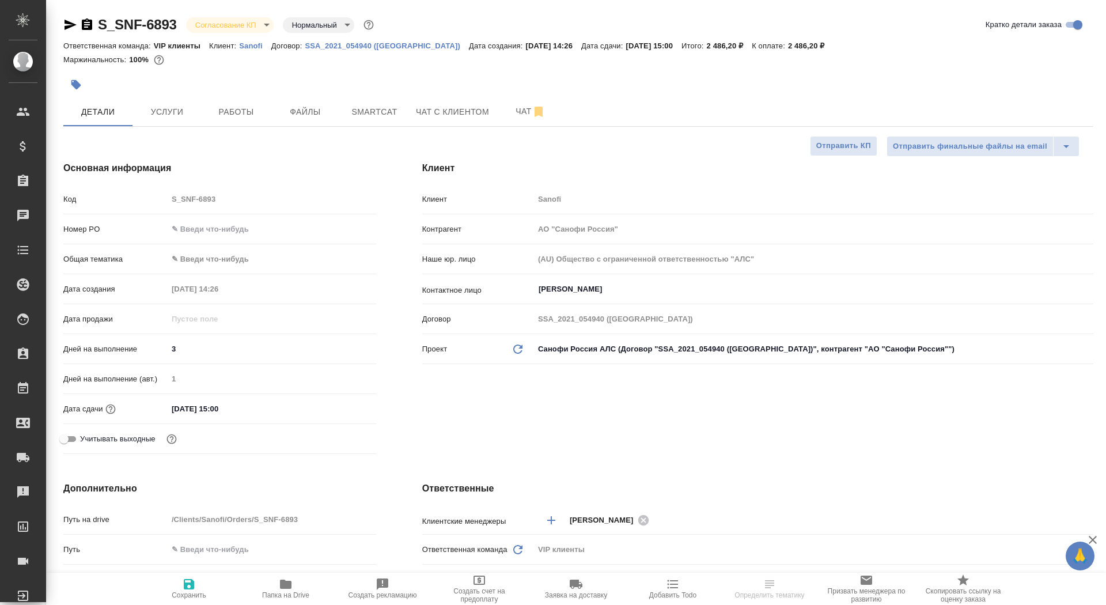
type textarea "x"
type input "[PERSON_NAME]"
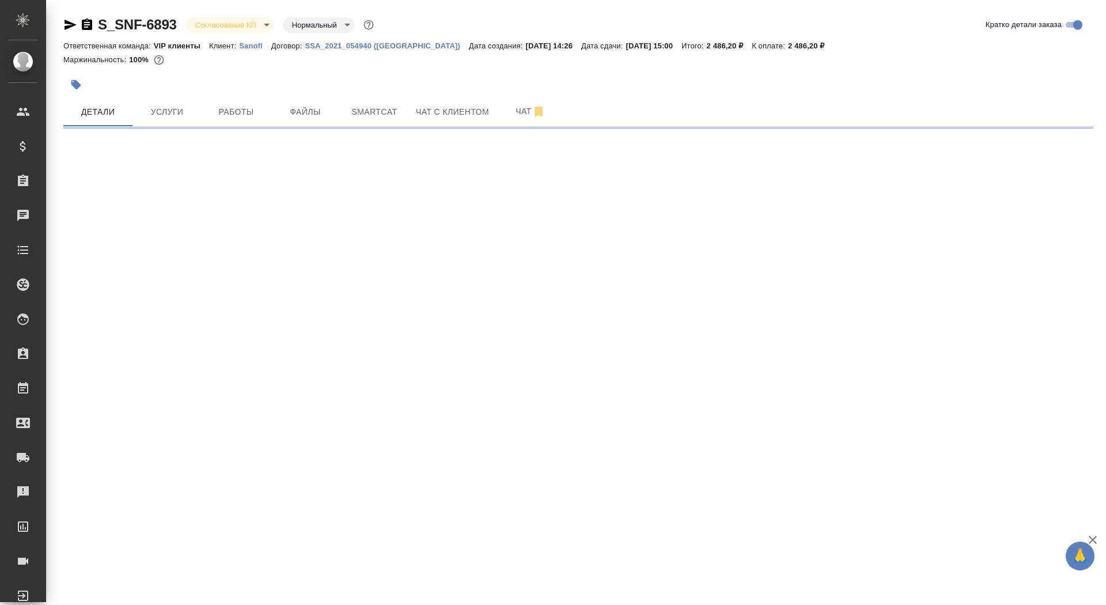
select select "RU"
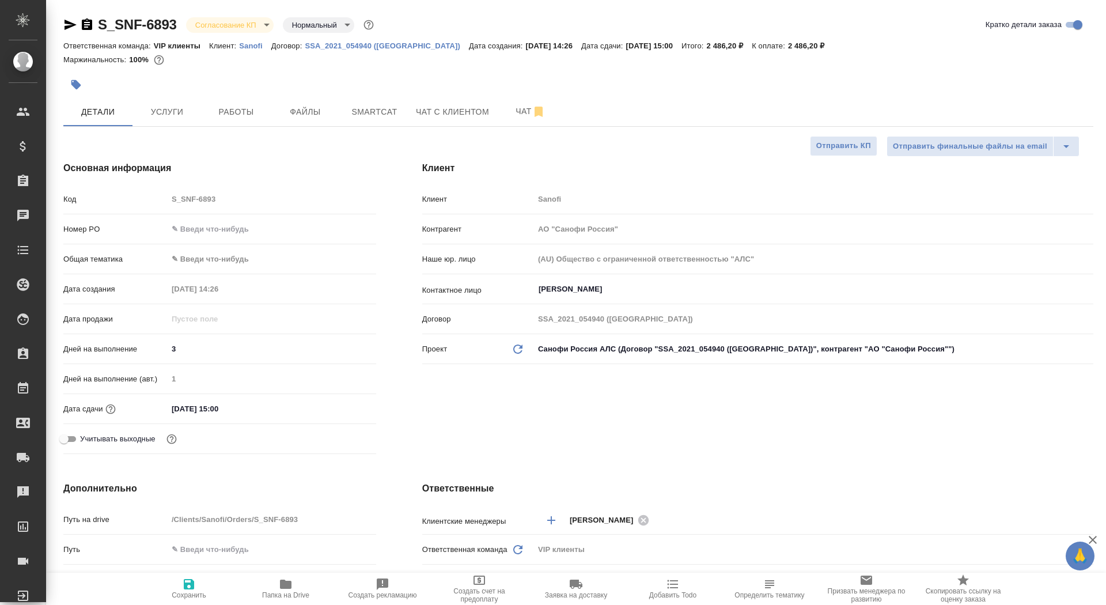
type textarea "x"
click at [246, 225] on input "text" at bounding box center [271, 229] width 207 height 17
paste input "E005853946"
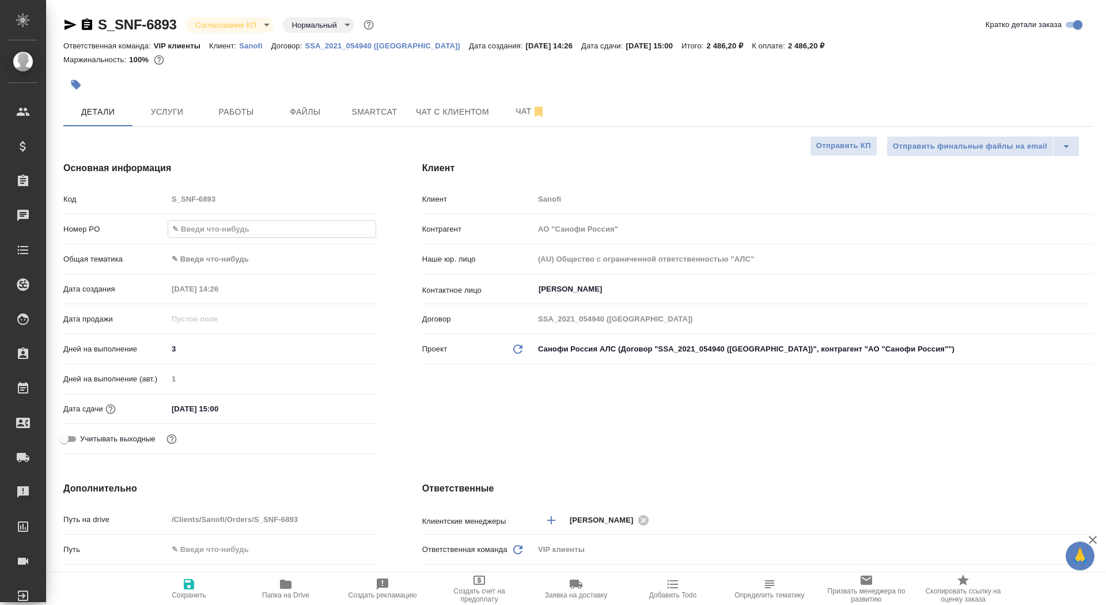
type input "E005853946"
type textarea "x"
type input "E005853946"
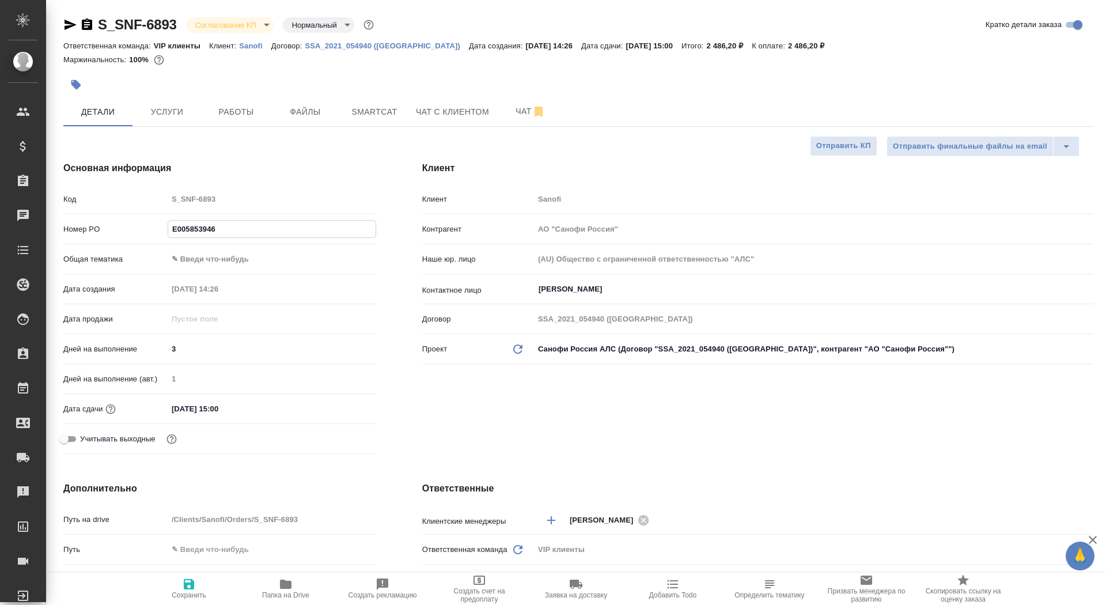
click at [169, 587] on span "Сохранить" at bounding box center [188, 588] width 83 height 22
type textarea "x"
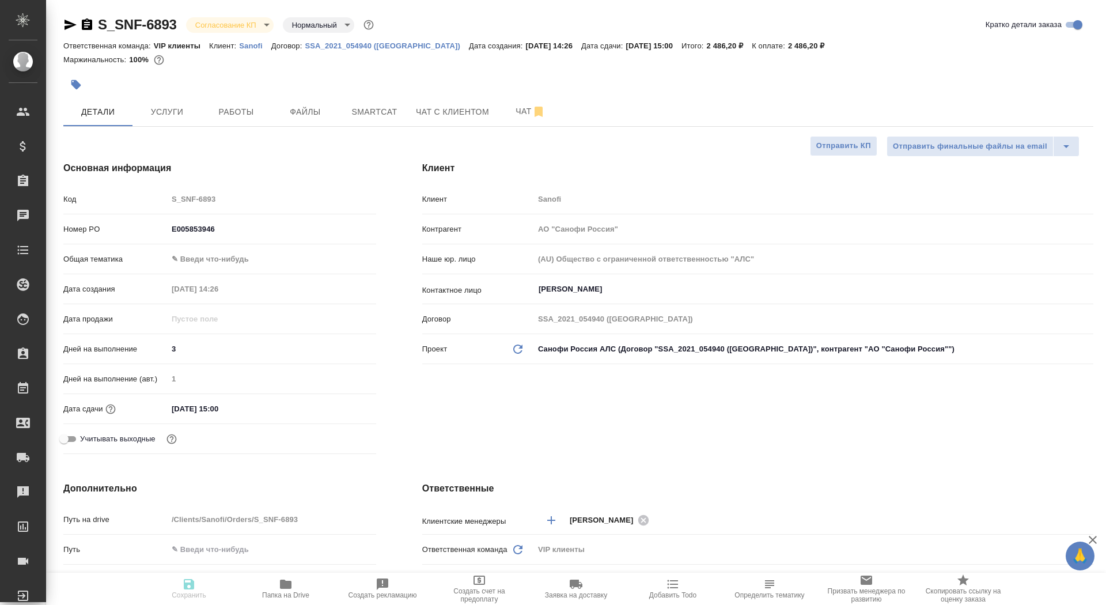
type textarea "x"
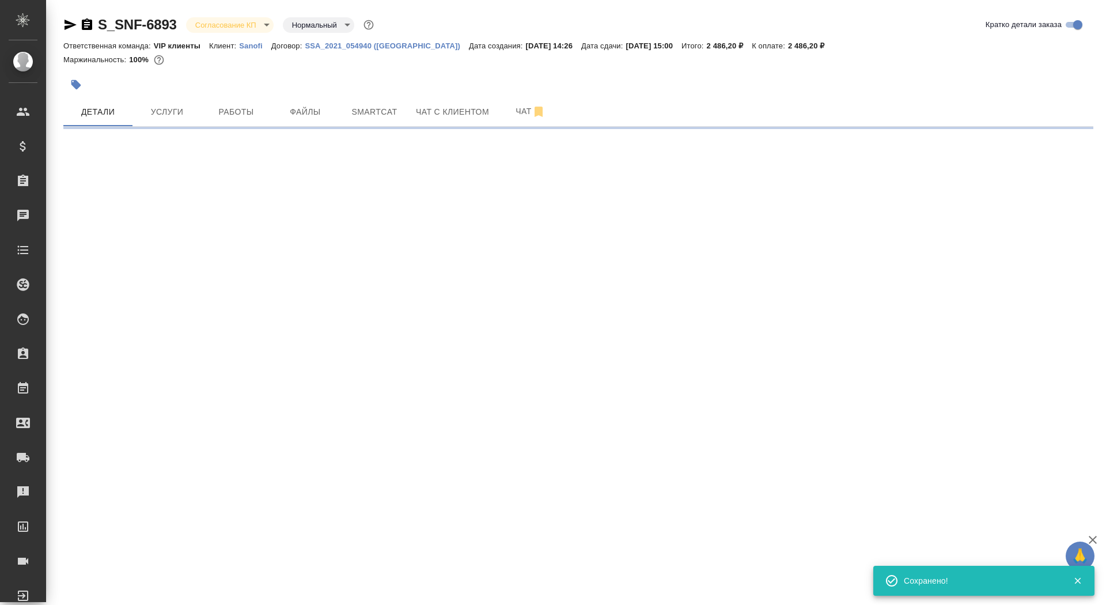
click at [176, 588] on div ".cls-1 fill:#fff; AWATERA Saydasheva Dilyara Клиенты Спецификации Заказы 0 Чаты…" at bounding box center [553, 302] width 1106 height 605
select select "RU"
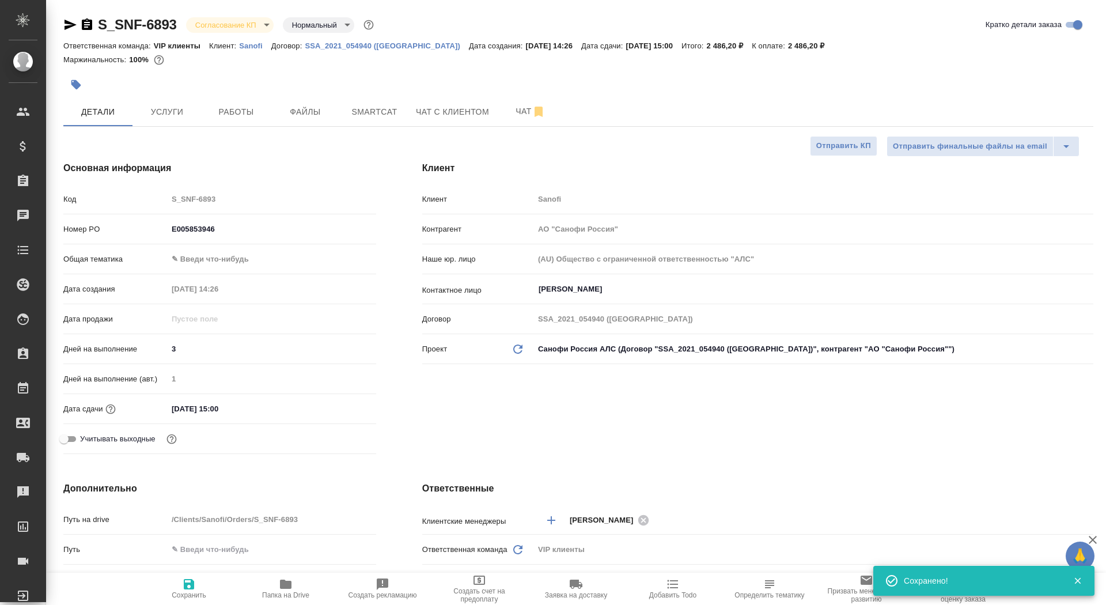
type textarea "x"
click at [176, 588] on span "Сохранить" at bounding box center [188, 588] width 83 height 22
type textarea "x"
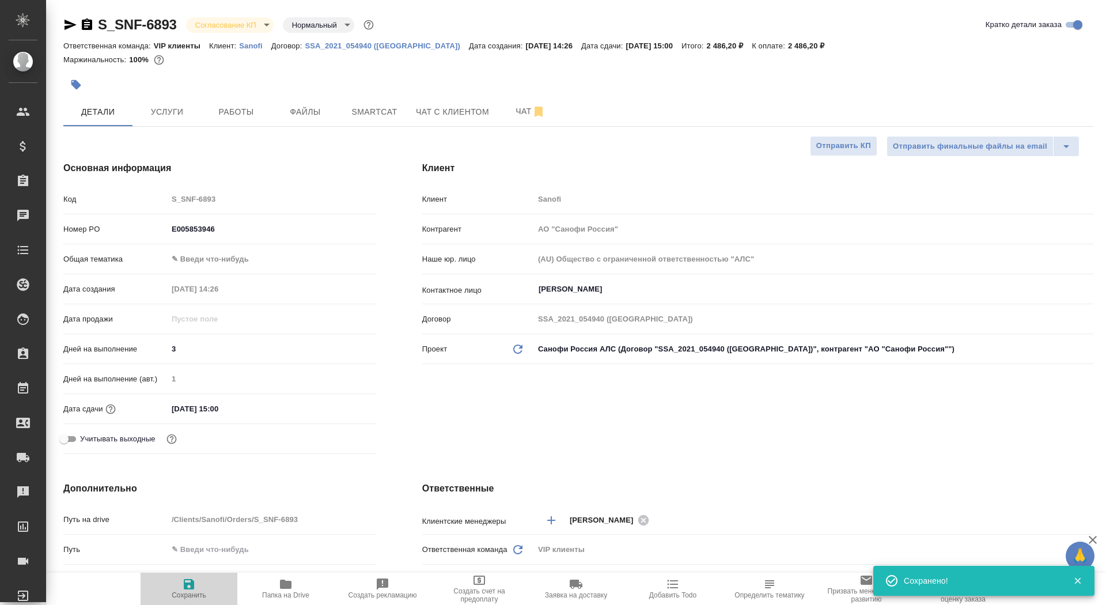
type textarea "x"
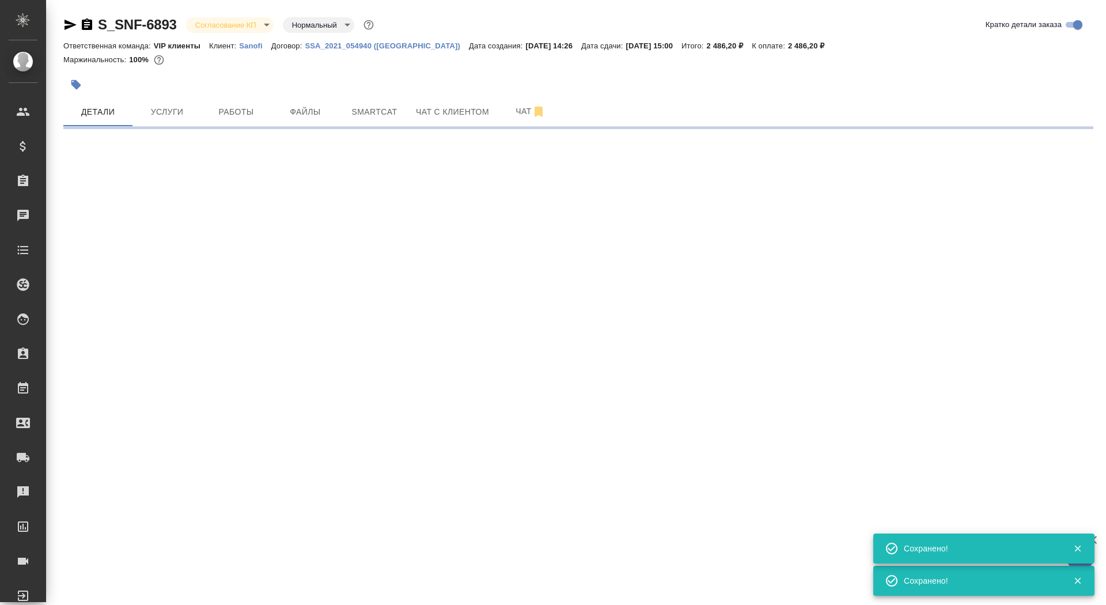
click at [230, 29] on body "🙏 .cls-1 fill:#fff; AWATERA Saydasheva Dilyara Клиенты Спецификации Заказы 0 Ча…" at bounding box center [553, 302] width 1106 height 605
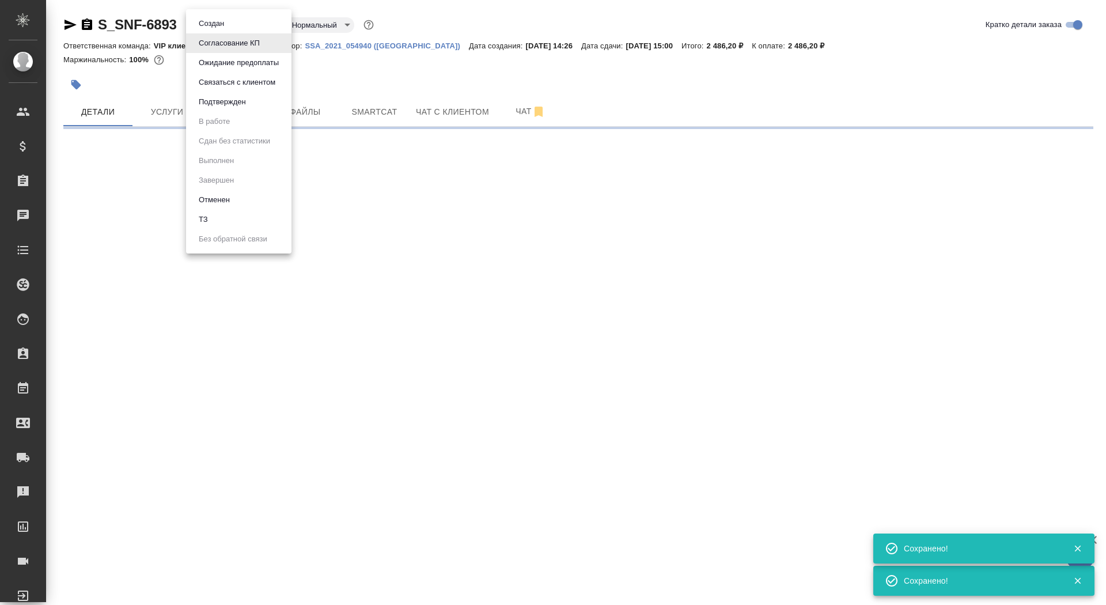
select select "RU"
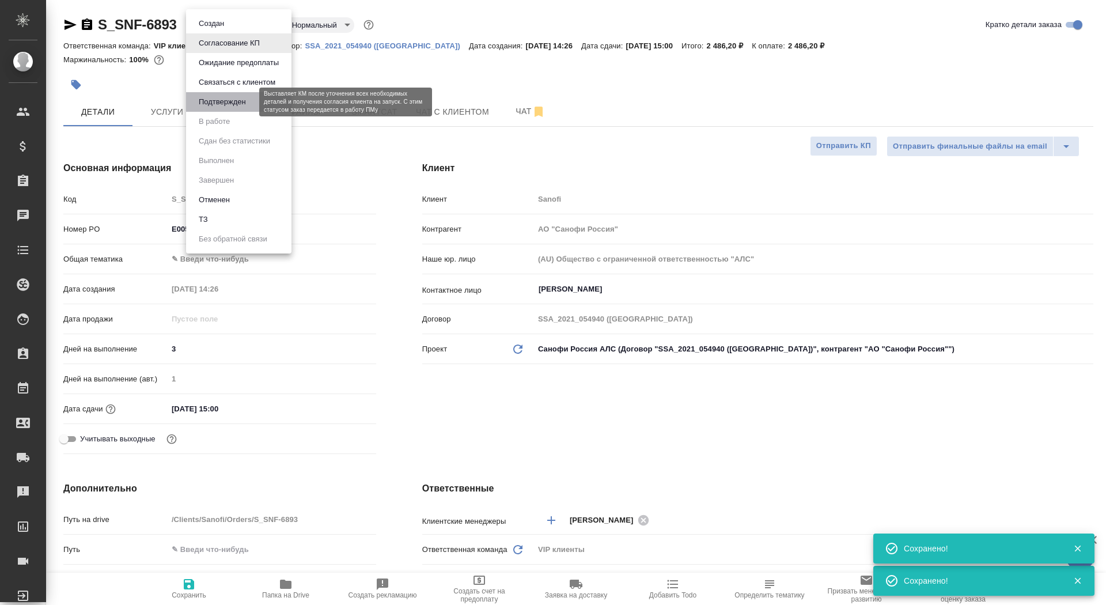
click at [242, 105] on button "Подтвержден" at bounding box center [222, 102] width 54 height 13
type textarea "x"
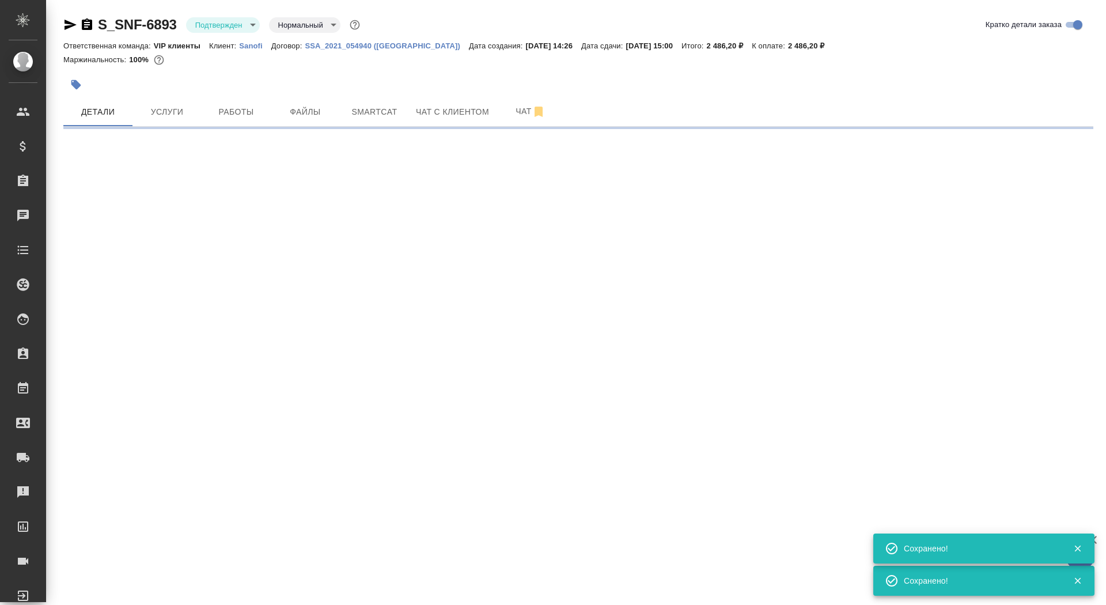
select select "RU"
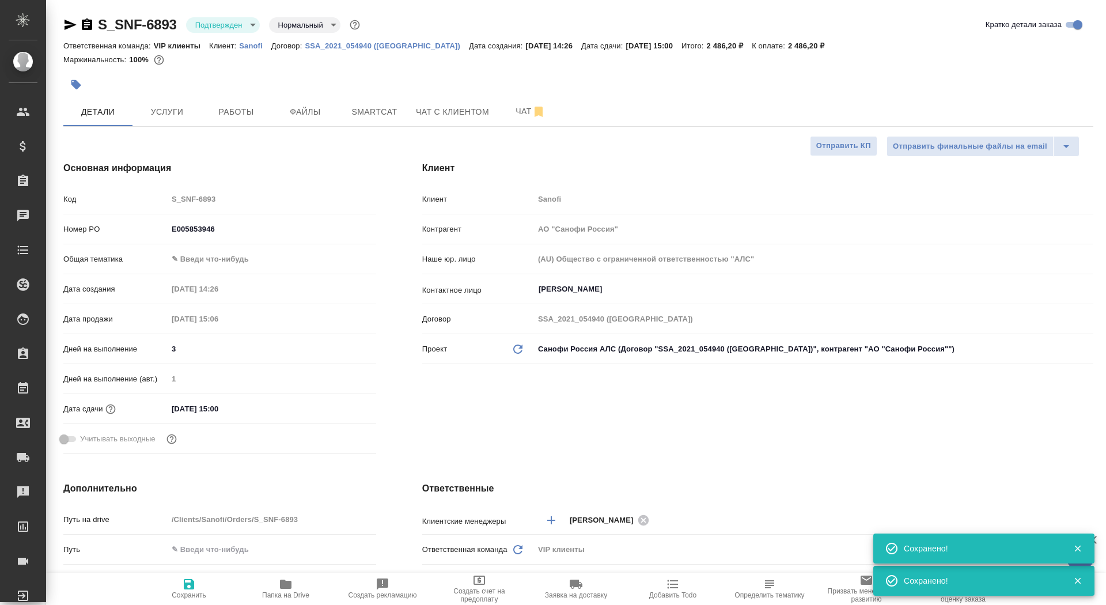
type textarea "x"
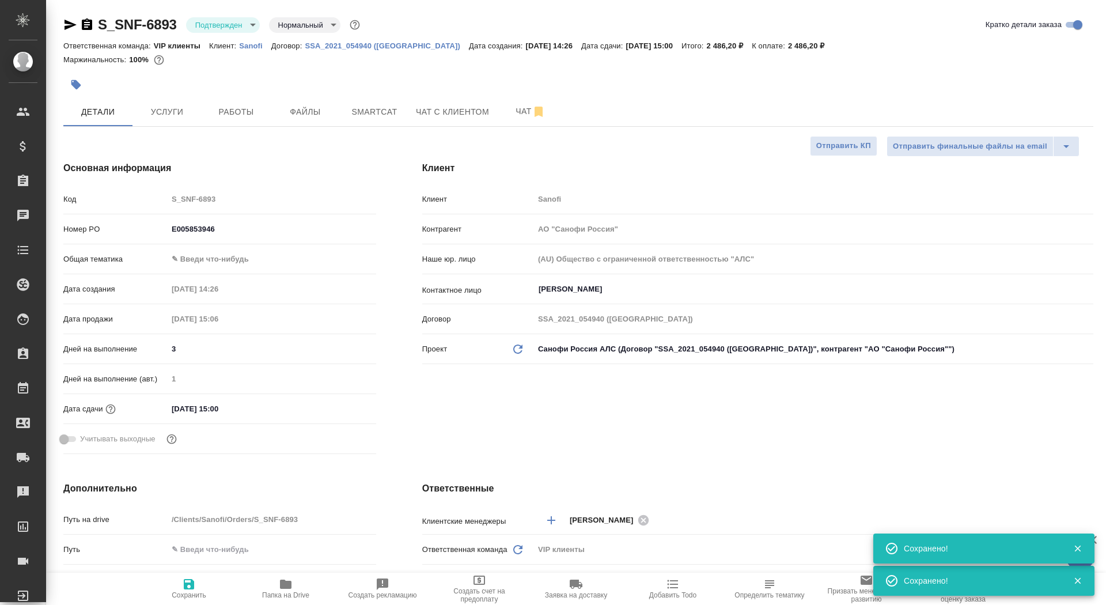
type textarea "x"
click at [503, 120] on button "Чат" at bounding box center [530, 111] width 69 height 29
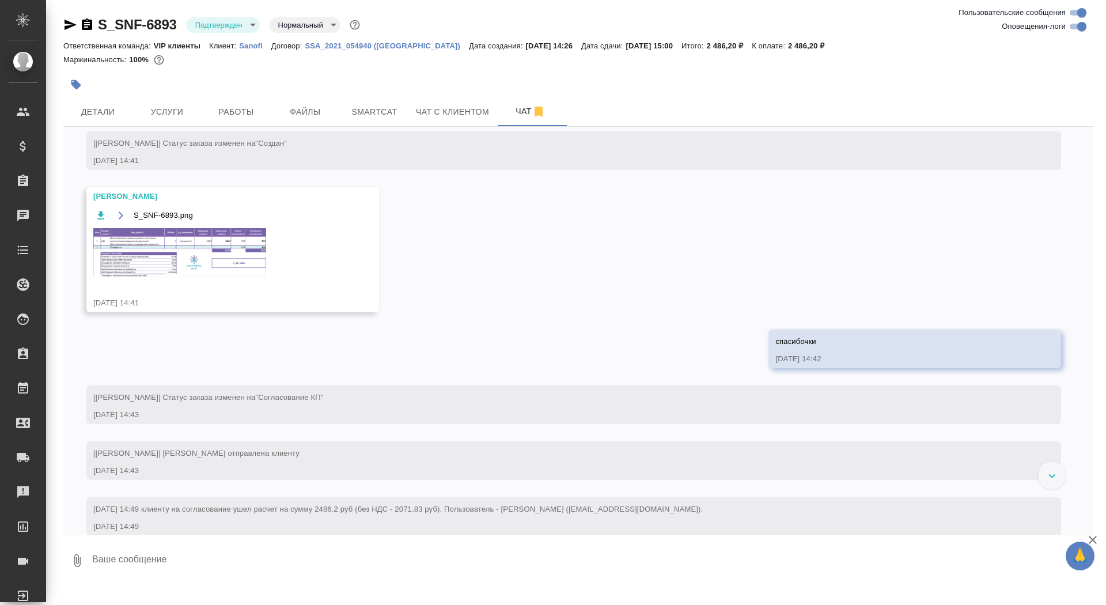
scroll to position [544, 0]
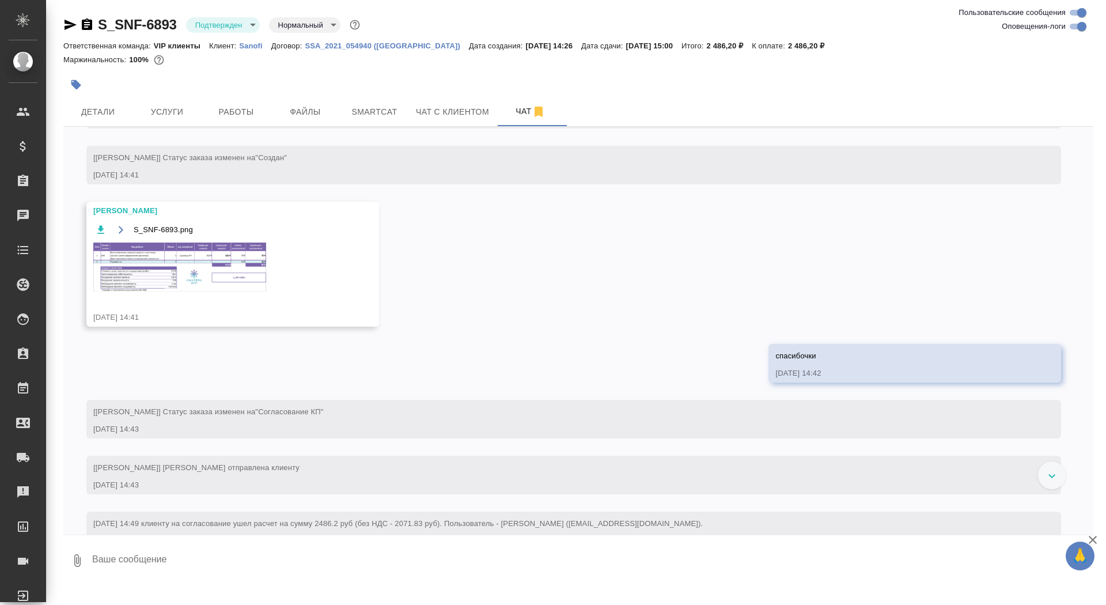
click at [191, 291] on img at bounding box center [179, 267] width 173 height 49
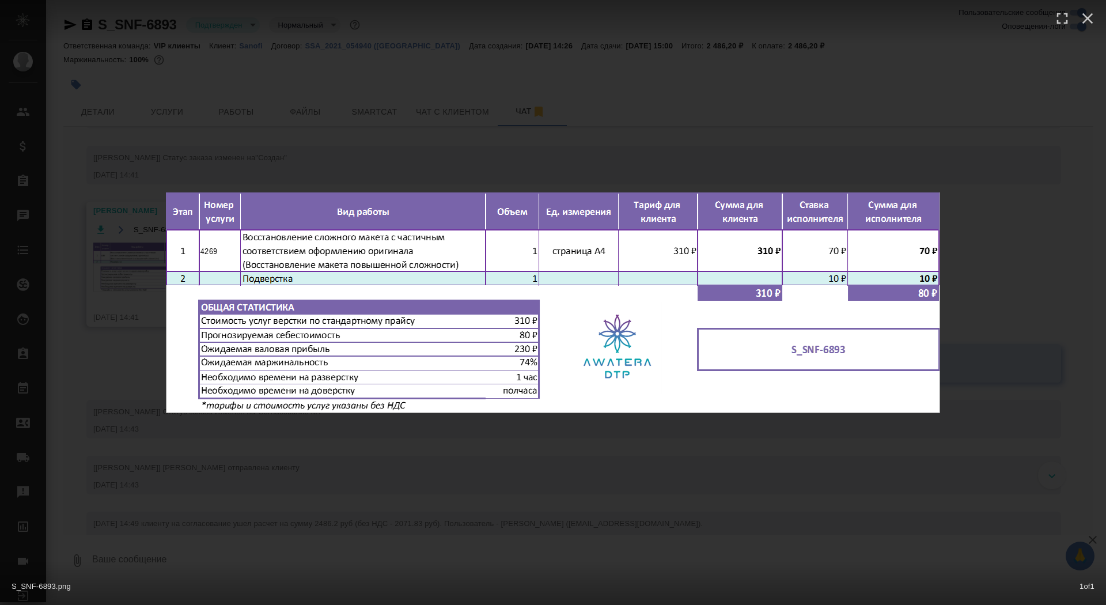
click at [137, 279] on div "S_SNF-6893.png 1 of 1" at bounding box center [553, 302] width 1106 height 605
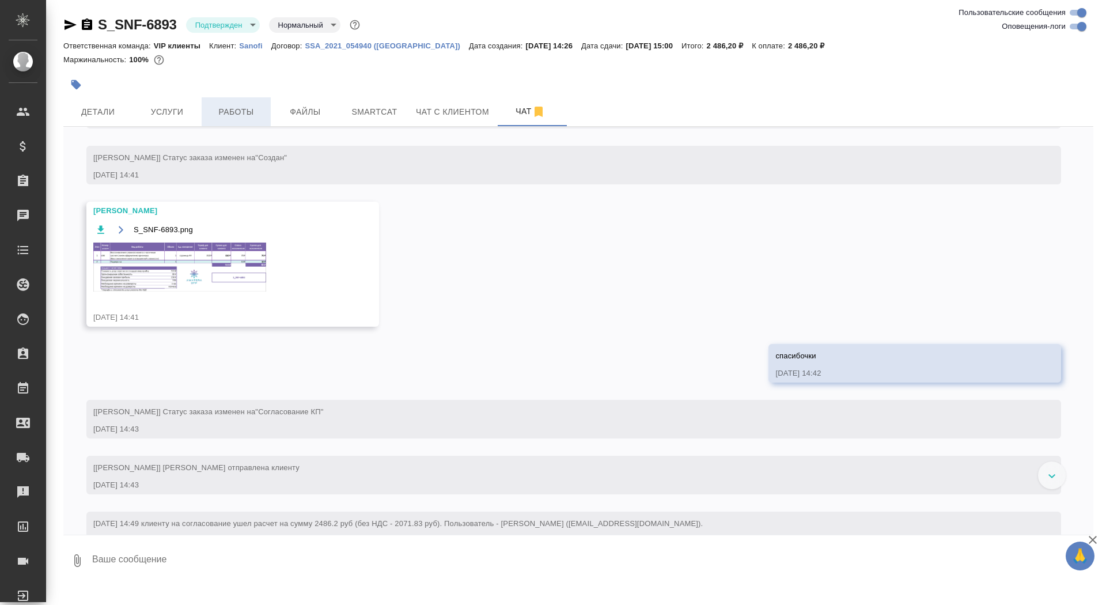
click at [237, 116] on span "Работы" at bounding box center [236, 112] width 55 height 14
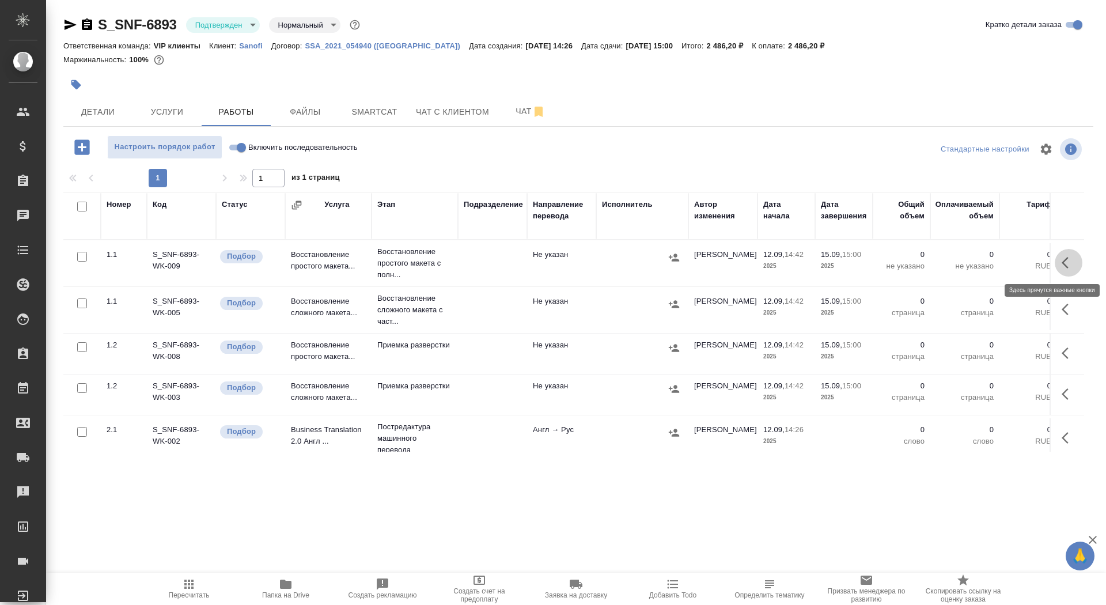
click at [1064, 263] on icon "button" at bounding box center [1069, 263] width 14 height 14
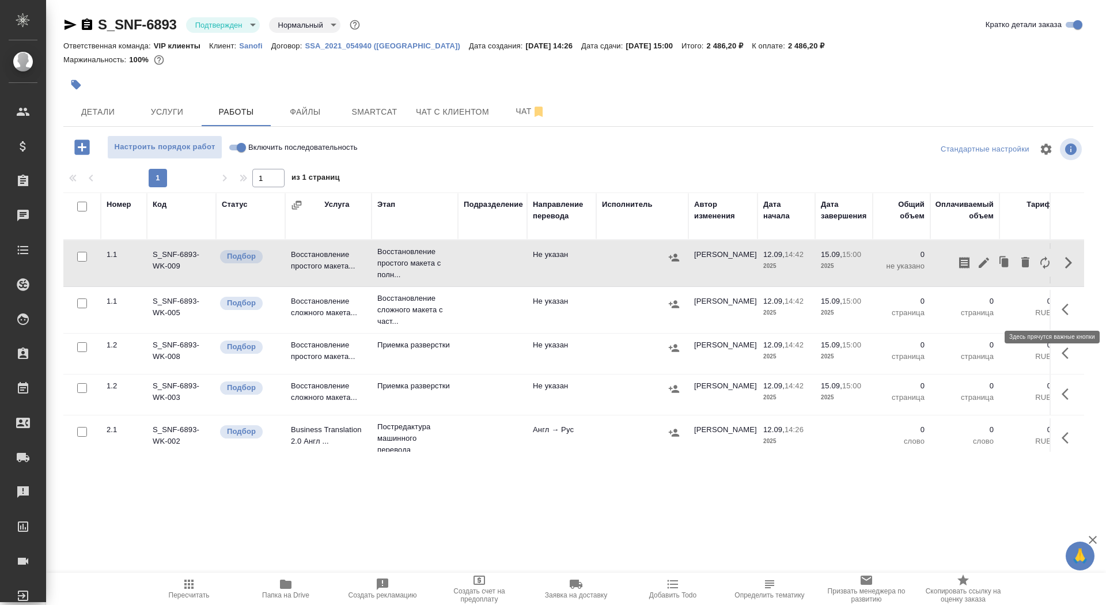
click at [1066, 306] on icon "button" at bounding box center [1069, 309] width 14 height 14
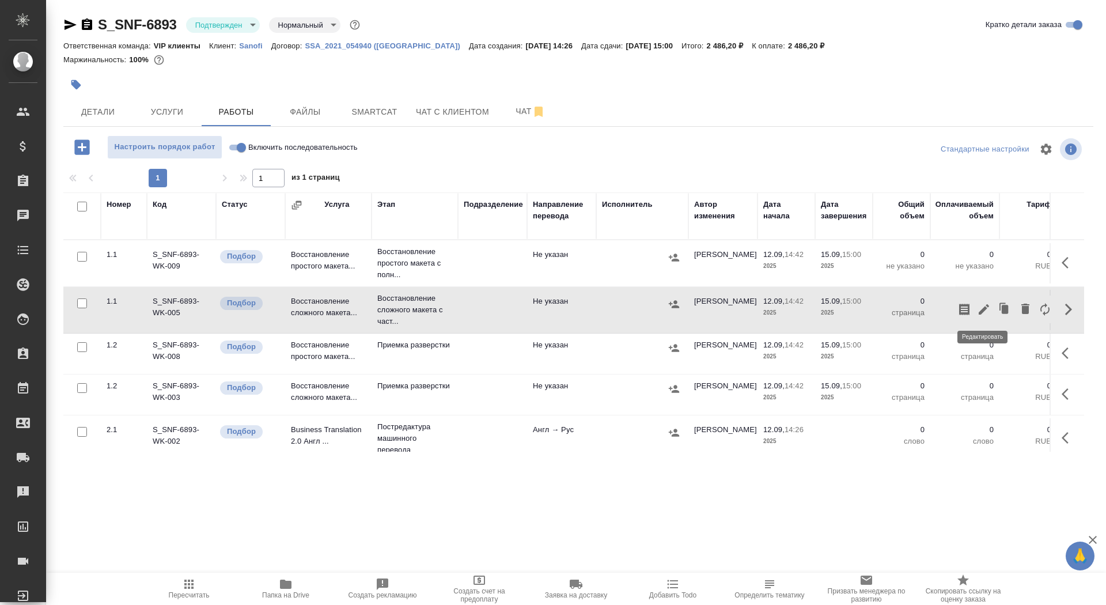
click at [982, 306] on icon "button" at bounding box center [984, 309] width 14 height 14
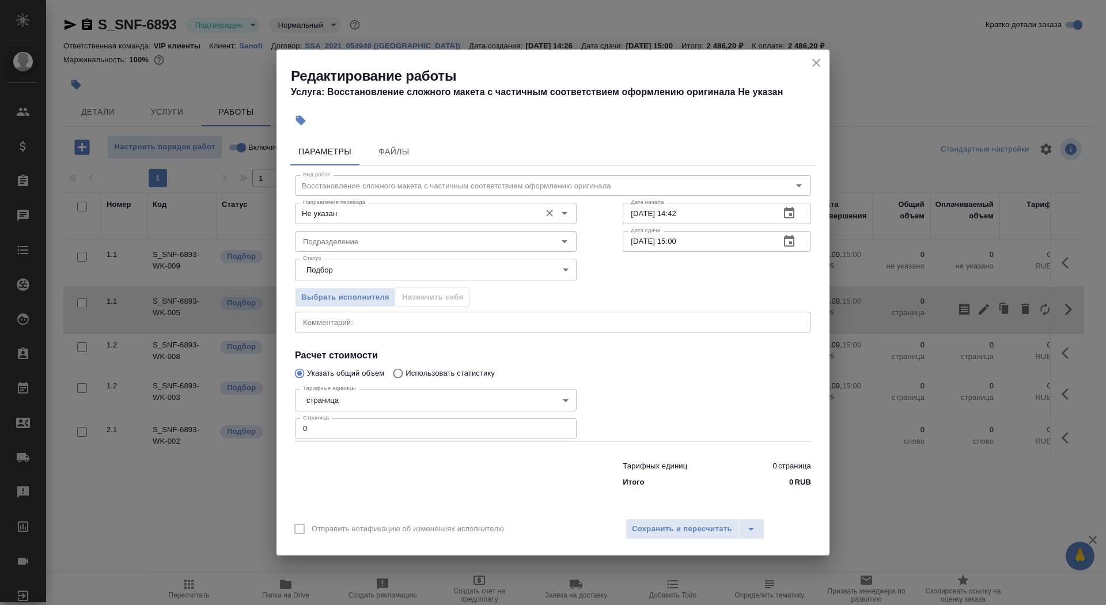
click at [419, 206] on div "Не указан Направление перевода" at bounding box center [436, 213] width 282 height 21
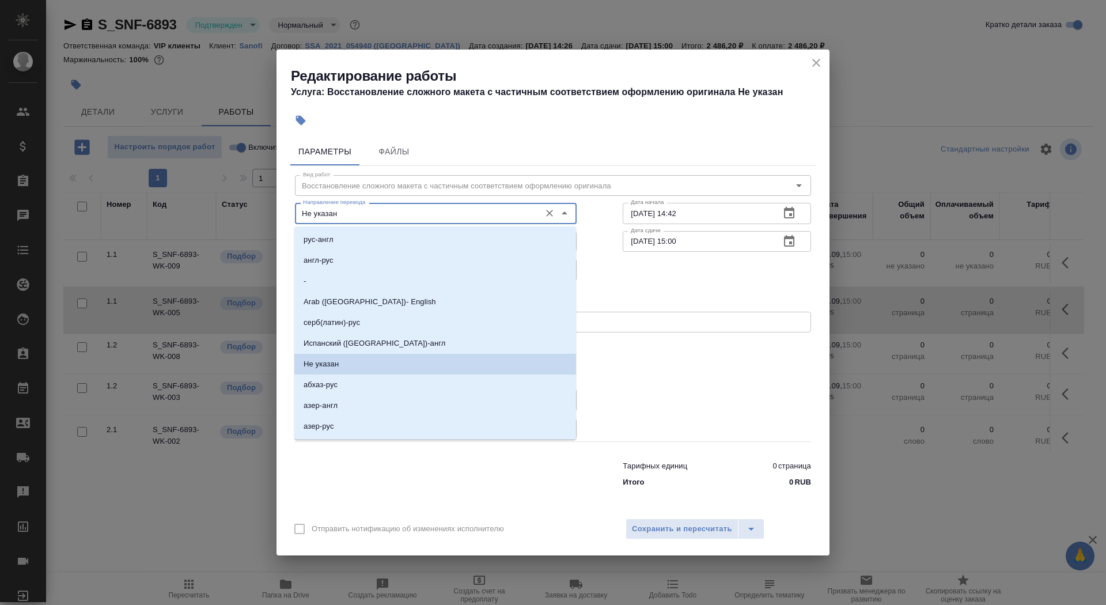
click at [420, 207] on input "Не указан" at bounding box center [416, 213] width 236 height 14
click at [422, 261] on li "англ-рус" at bounding box center [435, 260] width 282 height 21
type input "англ-рус"
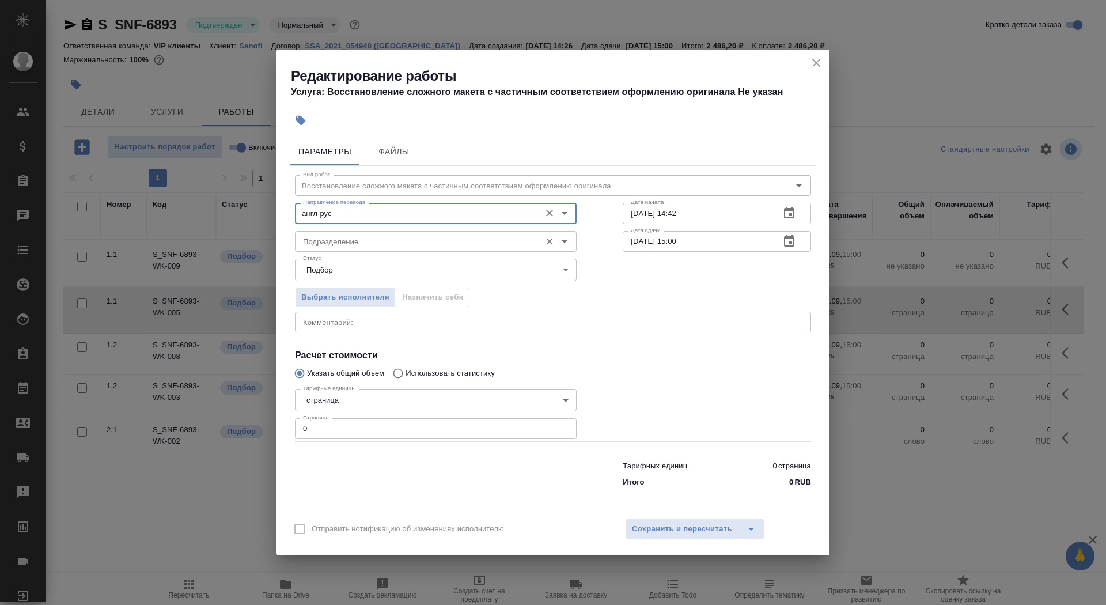
click at [400, 243] on input "Подразделение" at bounding box center [416, 241] width 236 height 14
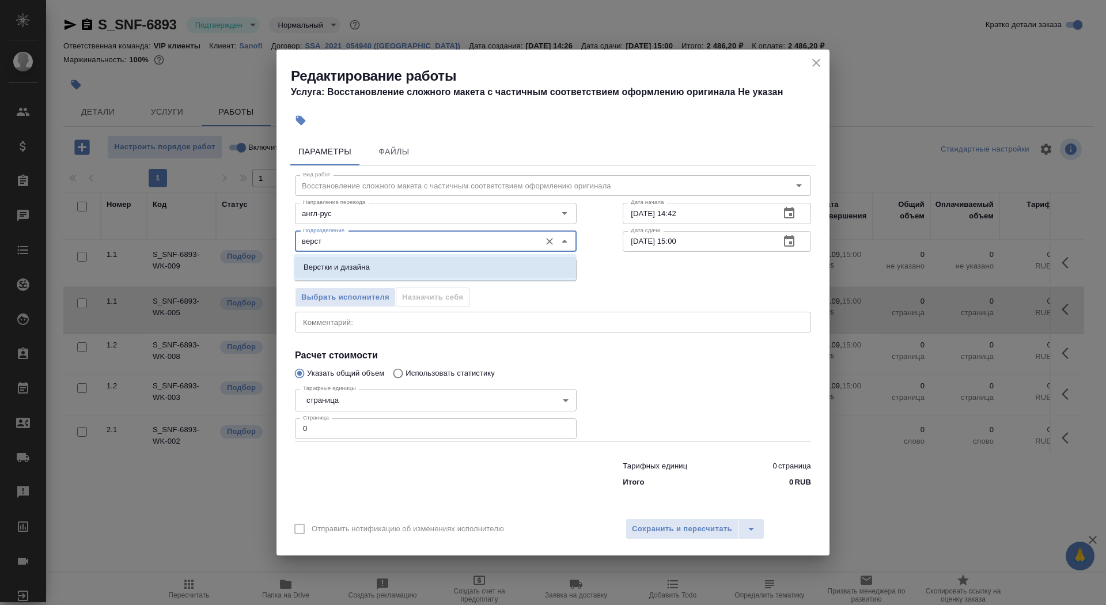
click at [399, 266] on li "Верстки и дизайна" at bounding box center [435, 267] width 282 height 21
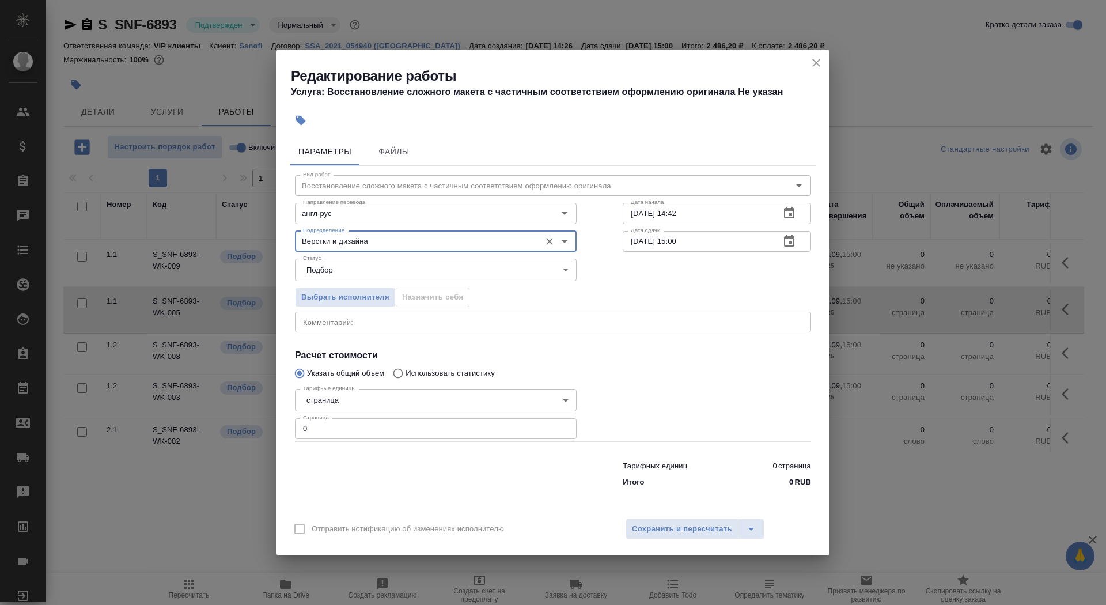
type input "Верстки и дизайна"
click at [393, 399] on body "🙏 .cls-1 fill:#fff; AWATERA Saydasheva Dilyara Клиенты Спецификации Заказы 0 Ча…" at bounding box center [553, 302] width 1106 height 605
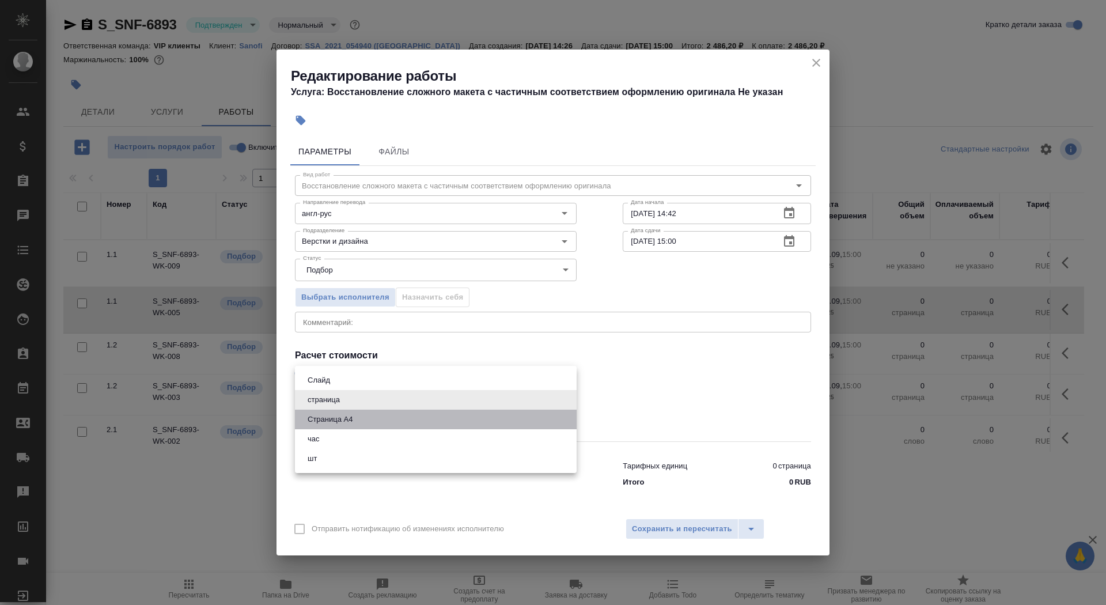
click at [372, 423] on li "Страница А4" at bounding box center [436, 420] width 282 height 20
type input "5f036ec4e16dec2d6b59c8ff"
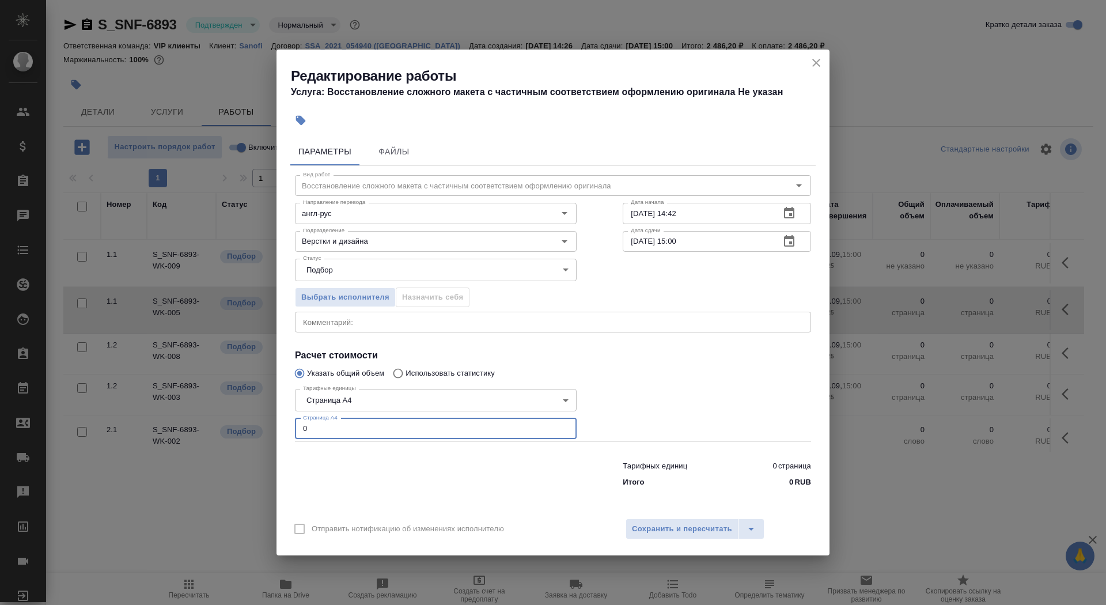
click at [369, 419] on input "0" at bounding box center [436, 428] width 282 height 21
type input "1"
click at [695, 218] on input "12.09.2025 14:42" at bounding box center [697, 213] width 148 height 21
type input "12.09.2025 15:06"
click at [797, 244] on button "button" at bounding box center [789, 242] width 28 height 28
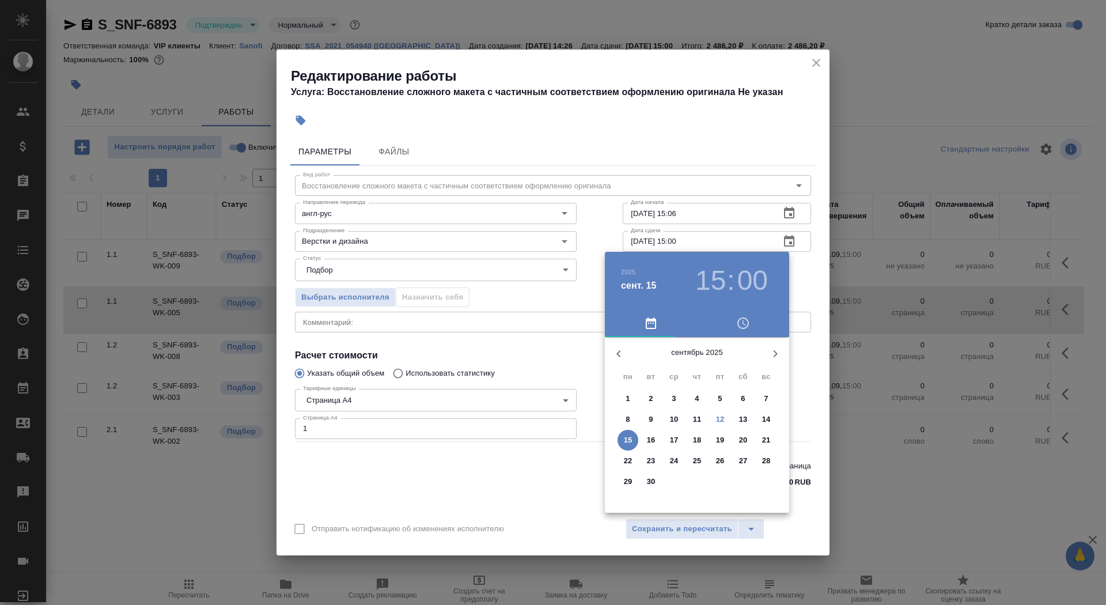
click at [730, 414] on span "12" at bounding box center [720, 420] width 21 height 12
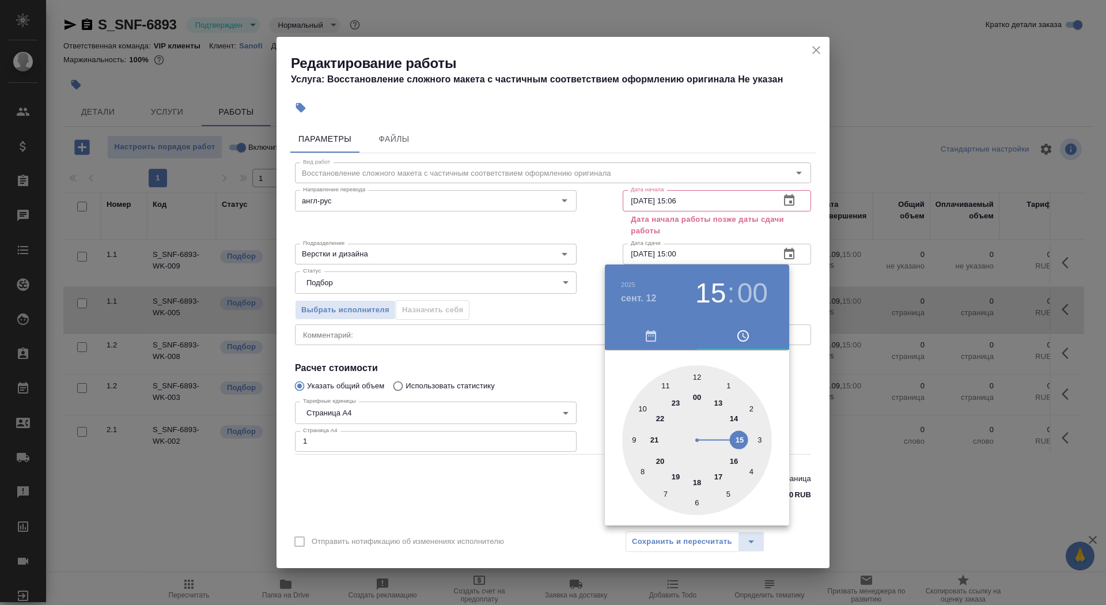
click at [733, 460] on div at bounding box center [697, 440] width 150 height 150
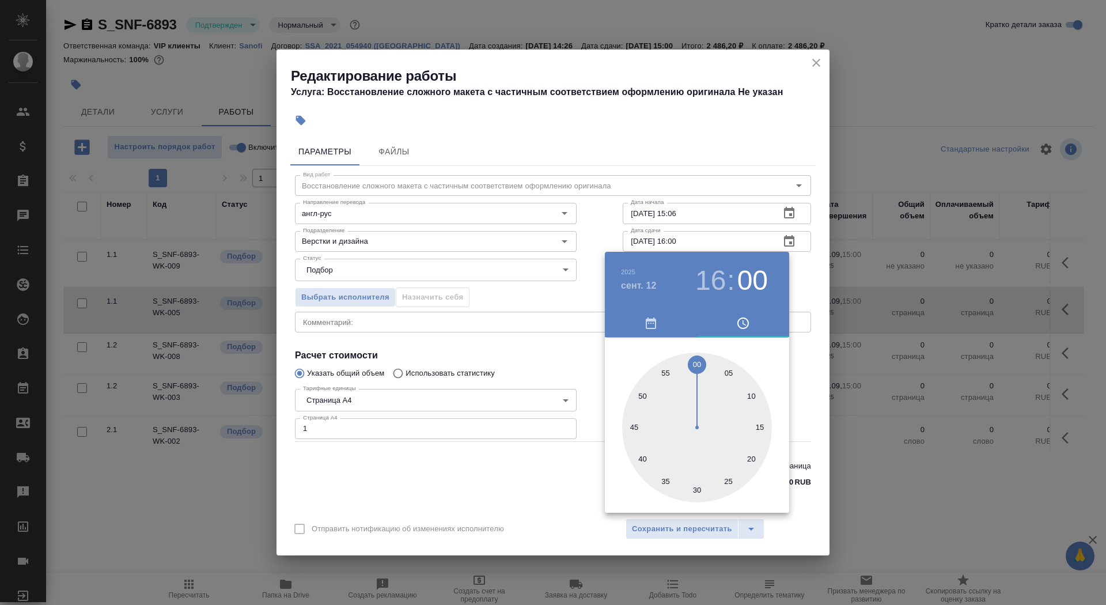
click at [756, 394] on div at bounding box center [697, 428] width 150 height 150
type input "12.09.2025 16:10"
click at [453, 464] on div at bounding box center [553, 302] width 1106 height 605
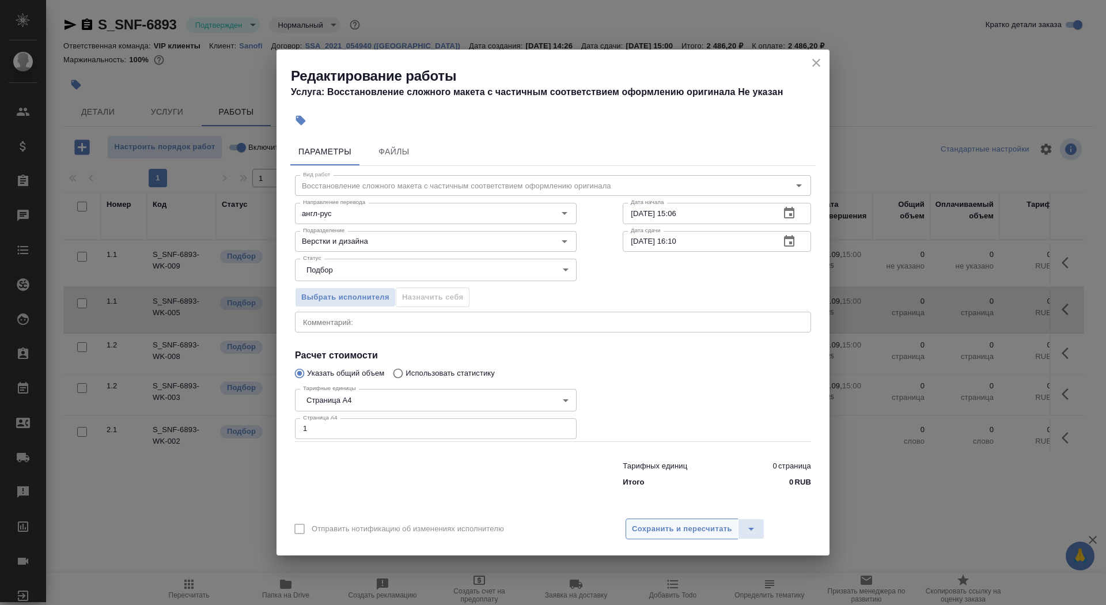
click at [657, 531] on span "Сохранить и пересчитать" at bounding box center [682, 528] width 100 height 13
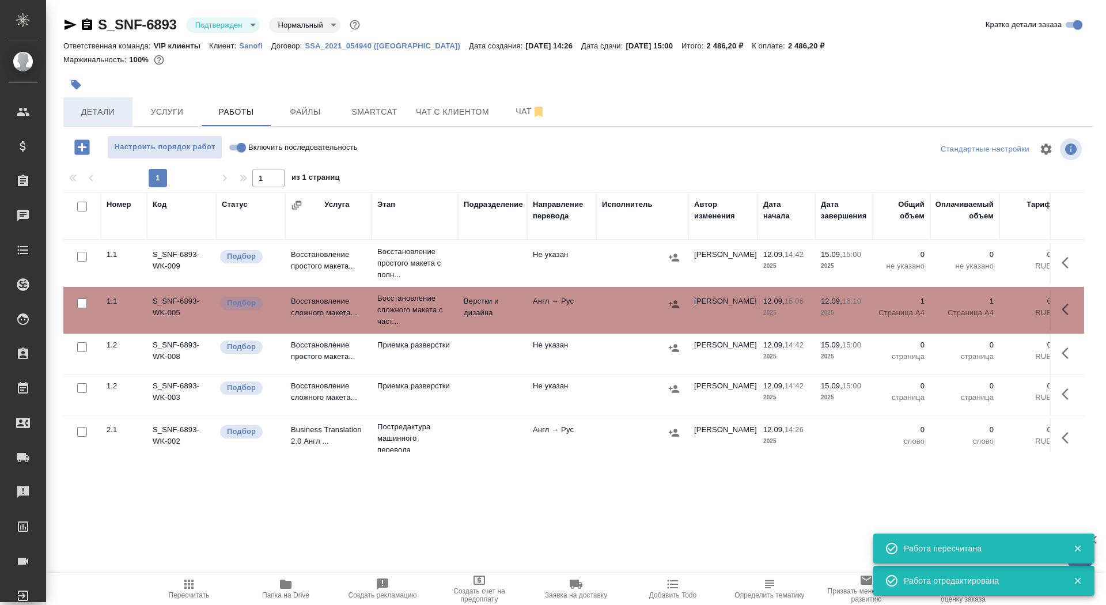
click at [87, 97] on button "Детали" at bounding box center [97, 111] width 69 height 29
click at [75, 83] on icon "button" at bounding box center [76, 85] width 10 height 10
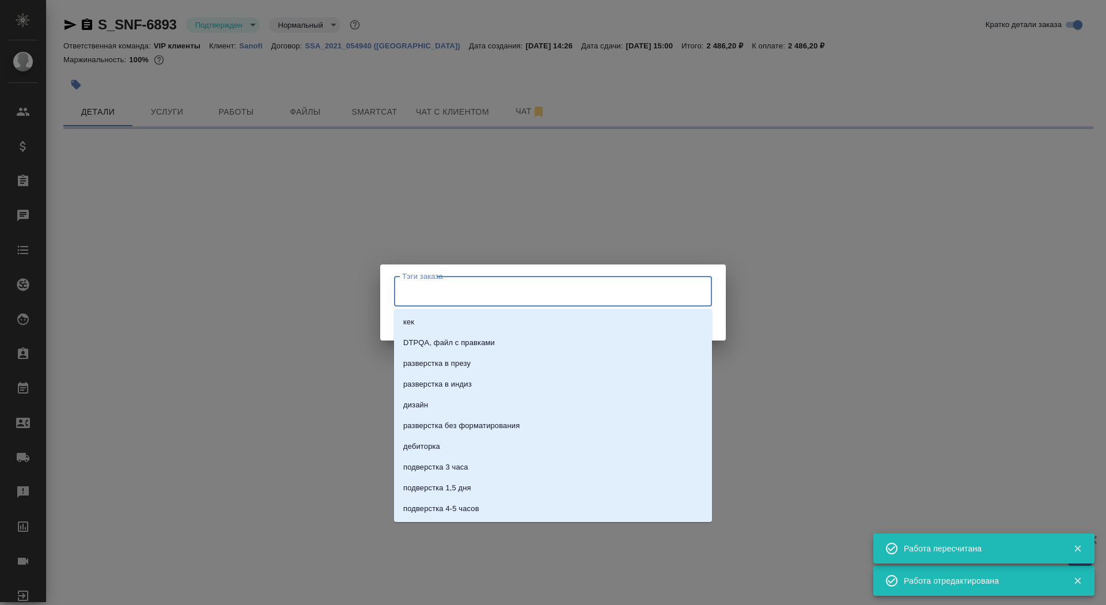
click at [488, 295] on input "Тэги заказа" at bounding box center [542, 291] width 286 height 20
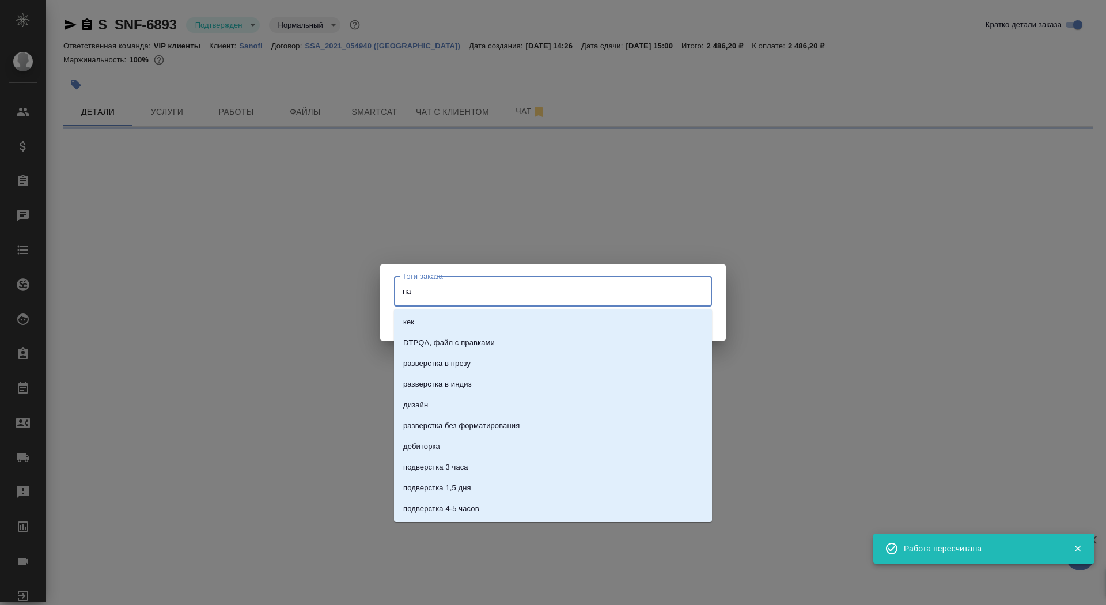
type input "на"
select select "RU"
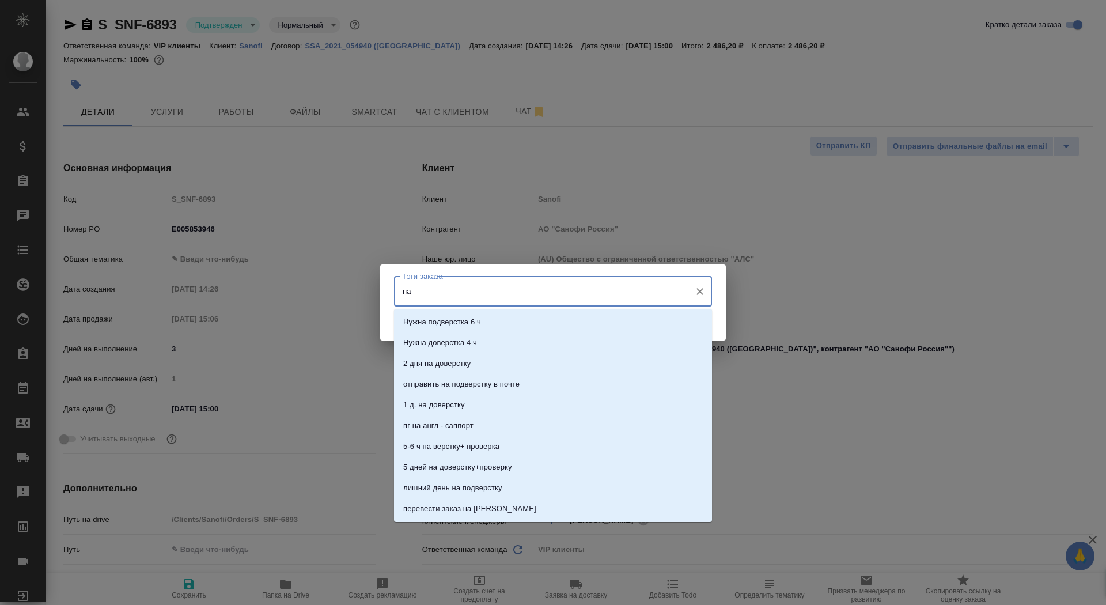
type textarea "x"
type input "на разверстке до 16"
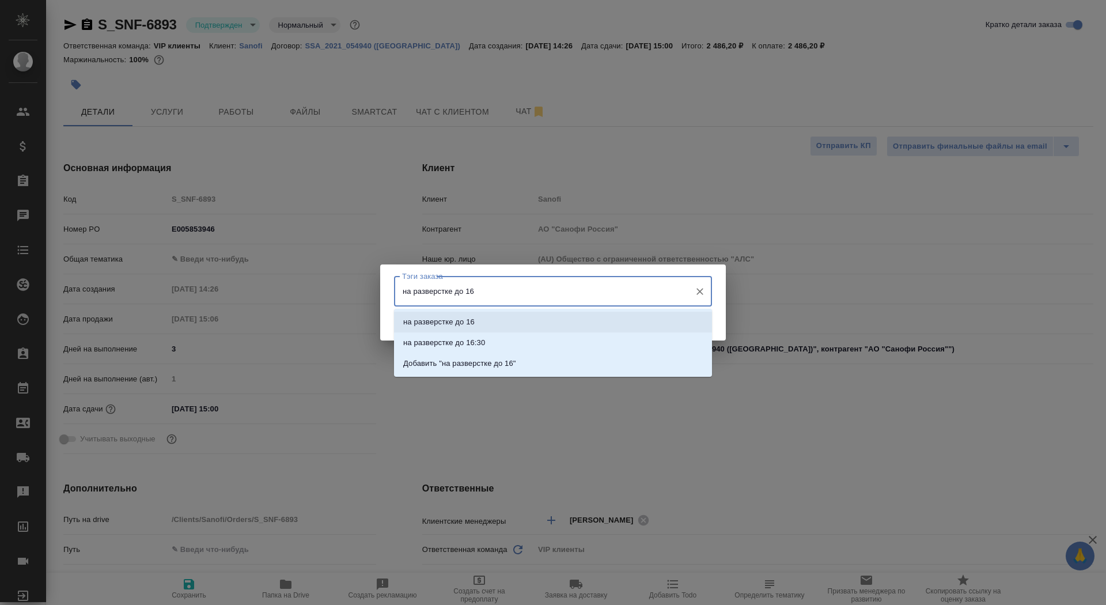
click at [544, 320] on li "на разверстке до 16" at bounding box center [553, 322] width 318 height 21
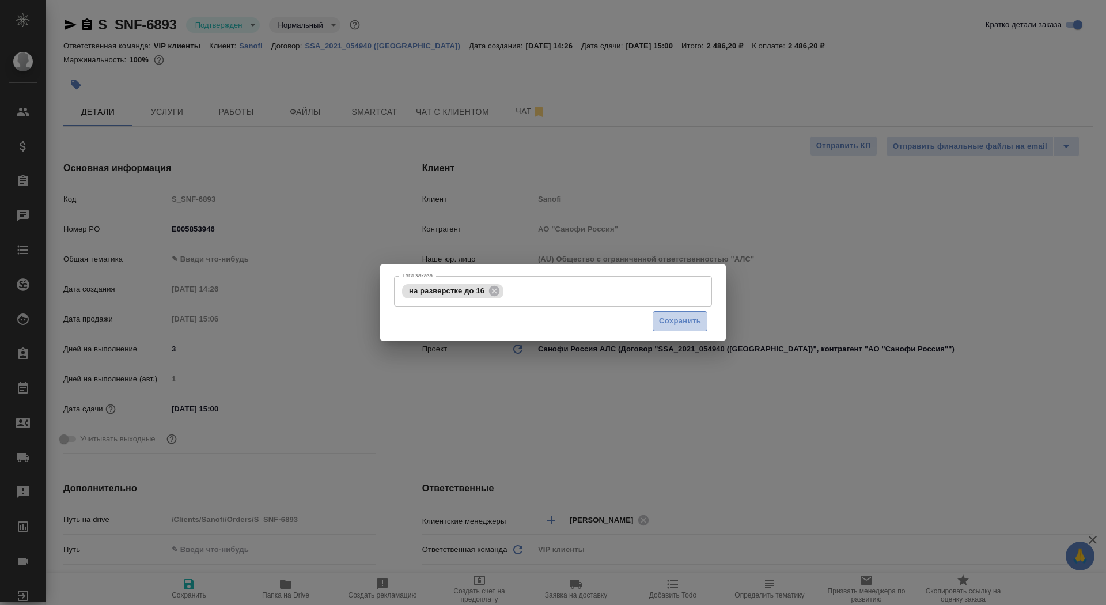
click at [668, 327] on span "Сохранить" at bounding box center [680, 321] width 42 height 13
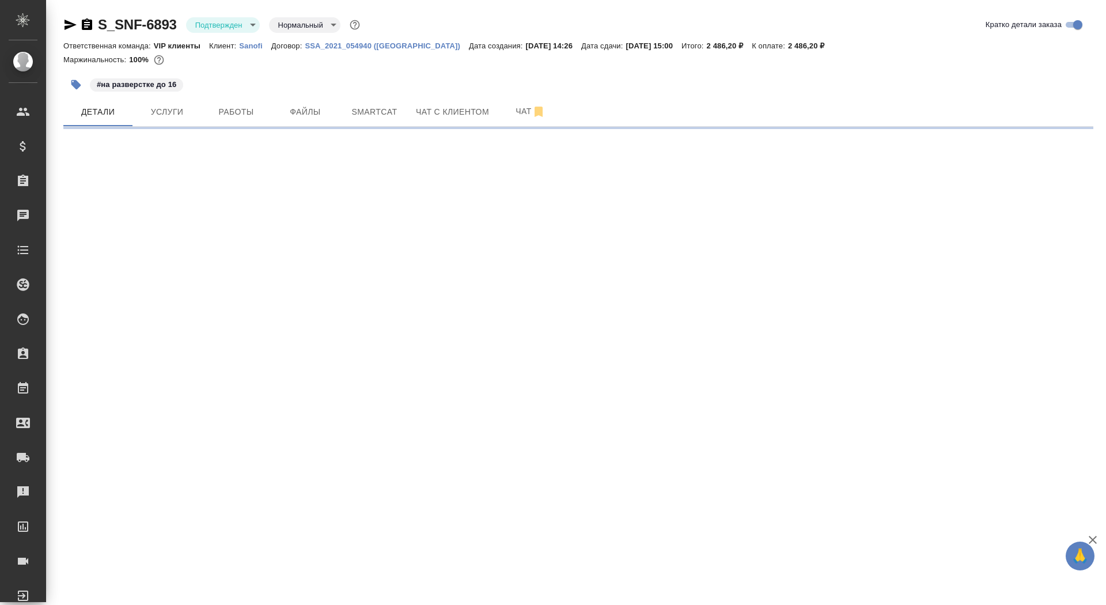
select select "RU"
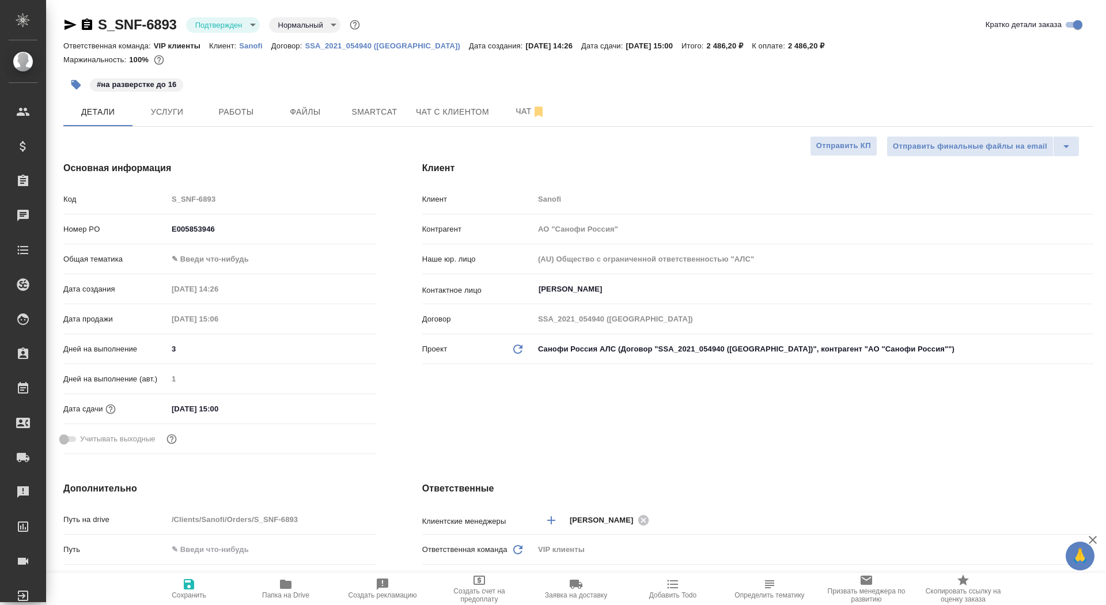
type textarea "x"
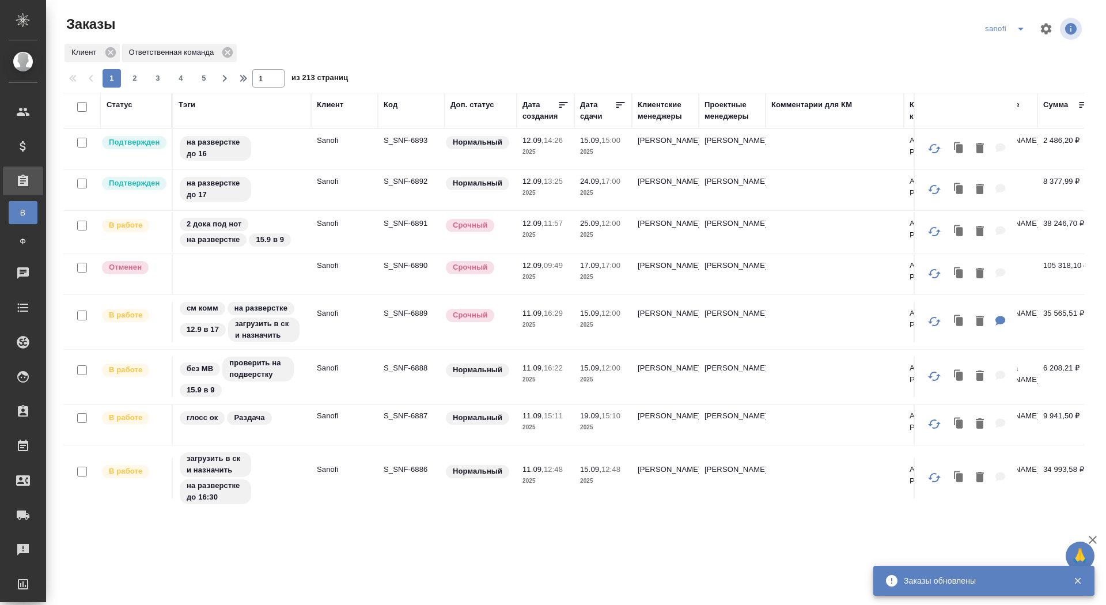
scroll to position [265, 0]
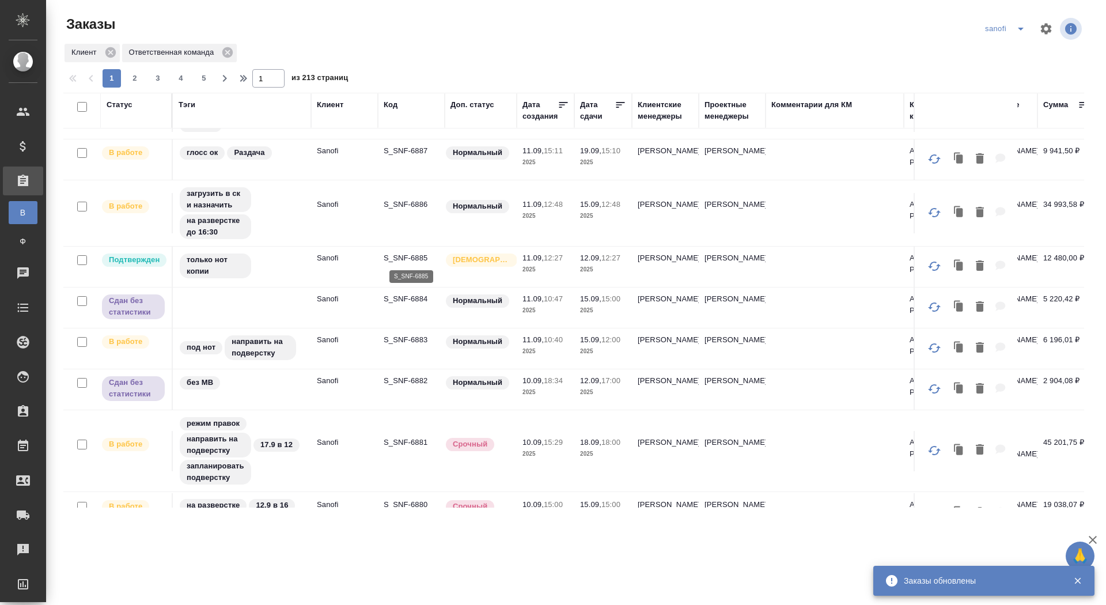
click at [406, 253] on p "S_SNF-6885" at bounding box center [411, 258] width 55 height 12
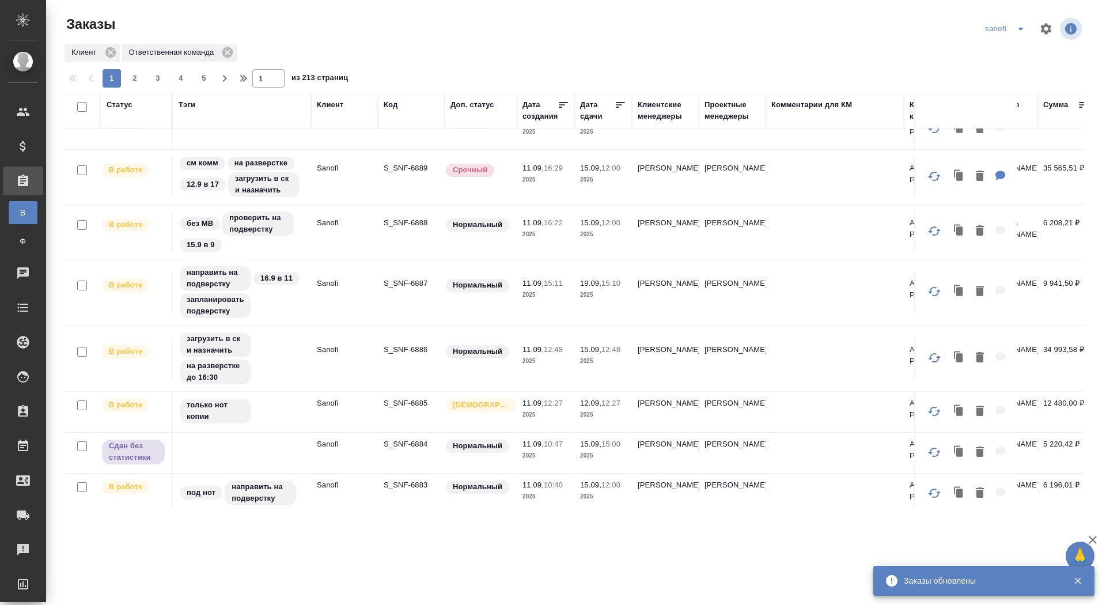
scroll to position [111, 0]
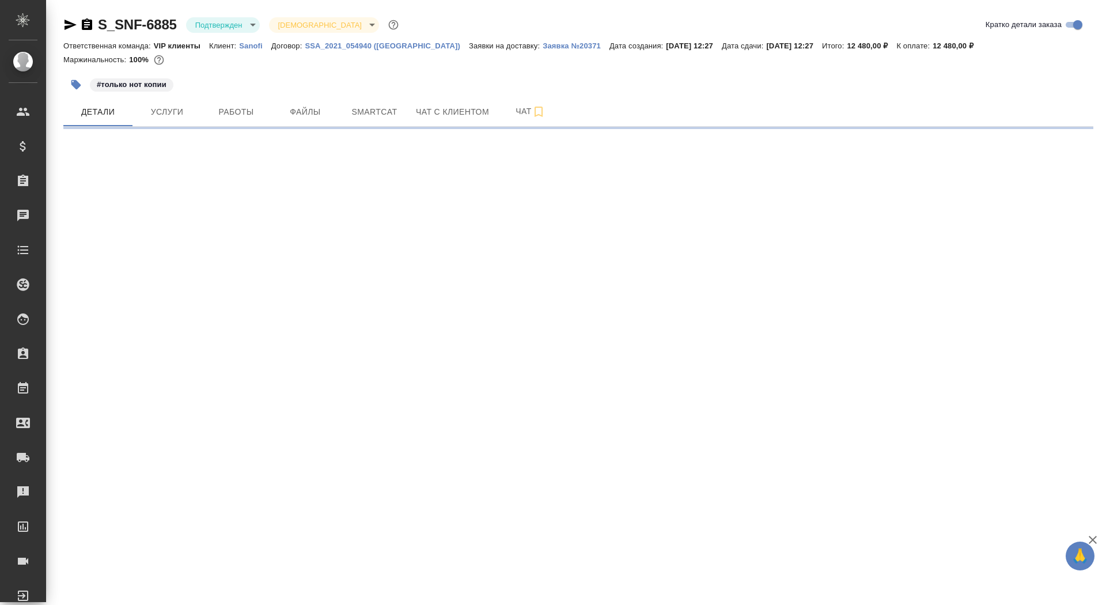
select select "RU"
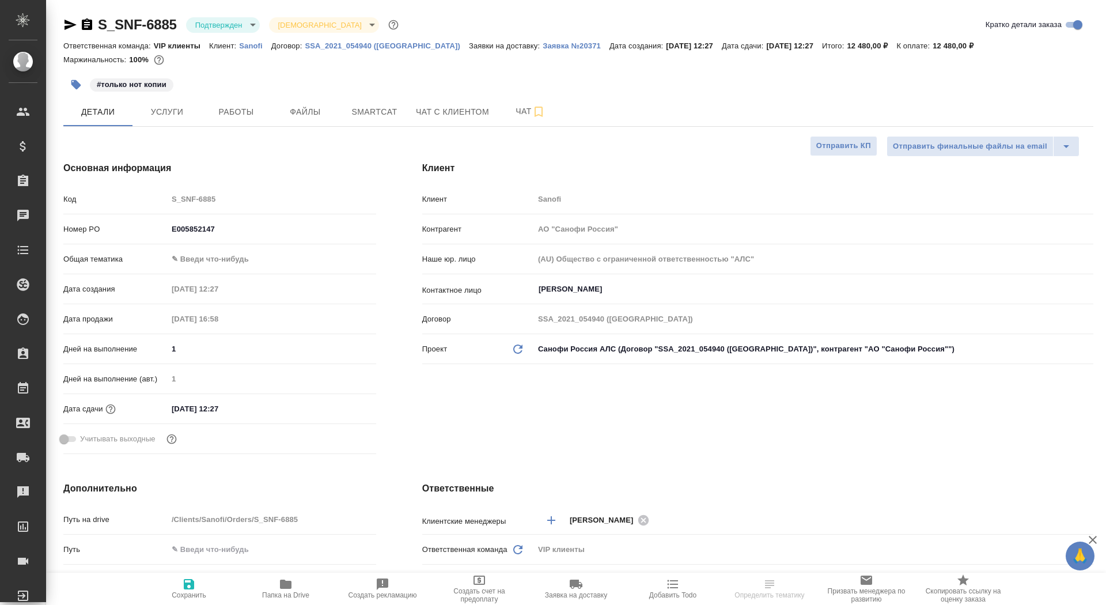
click at [223, 10] on div "S_SNF-6885 Подтвержден confirmed Святая троица holyTrinity Кратко детали заказа…" at bounding box center [578, 580] width 1043 height 1160
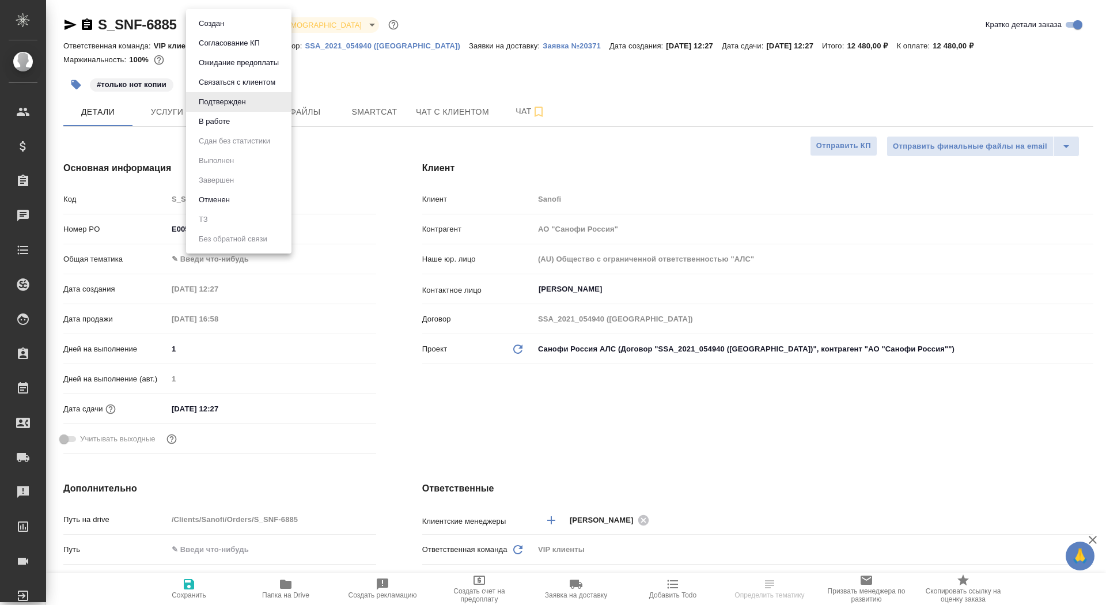
click at [227, 21] on body "🙏 .cls-1 fill:#fff; AWATERA Saydasheva Dilyara Клиенты Спецификации Заказы Чаты…" at bounding box center [553, 302] width 1106 height 605
click at [238, 122] on li "В работе" at bounding box center [238, 122] width 105 height 20
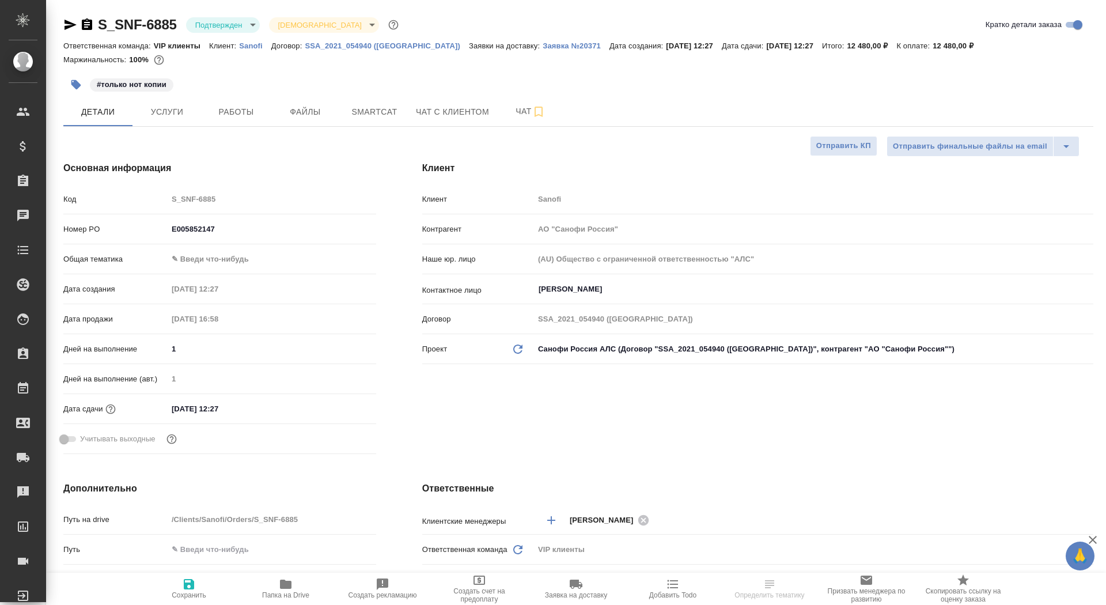
click at [89, 24] on div ".cls-1 fill:#fff; AWATERA Saydasheva Dilyara Клиенты Спецификации Заказы 0 Чаты…" at bounding box center [553, 302] width 1106 height 605
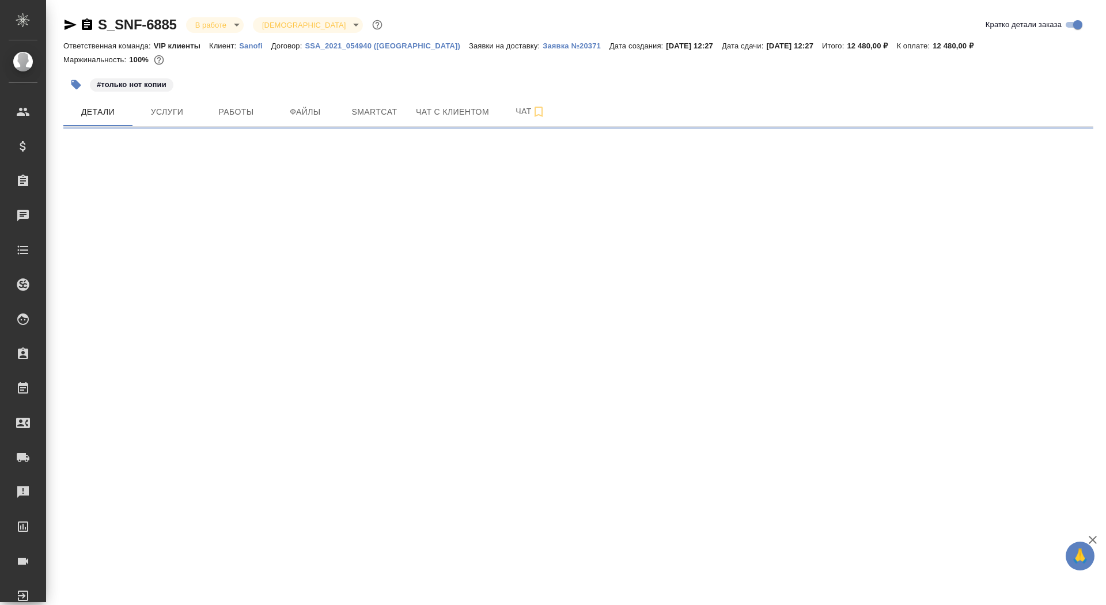
click at [81, 32] on div "S_SNF-6885 В работе inProgress Святая троица holyTrinity" at bounding box center [223, 25] width 321 height 18
select select "RU"
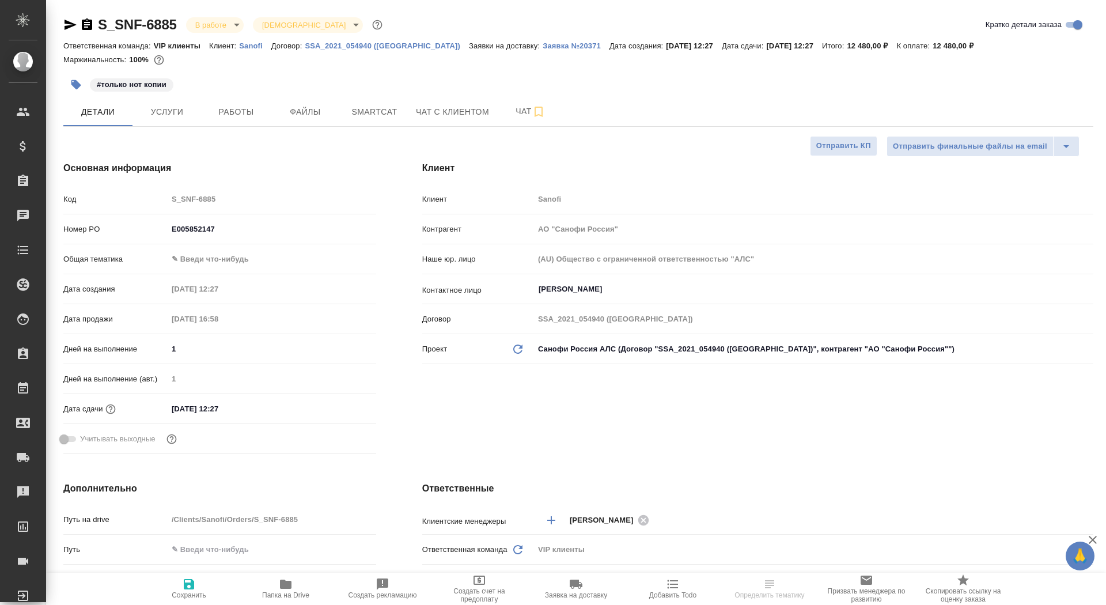
type textarea "x"
click at [88, 28] on icon "button" at bounding box center [87, 24] width 10 height 12
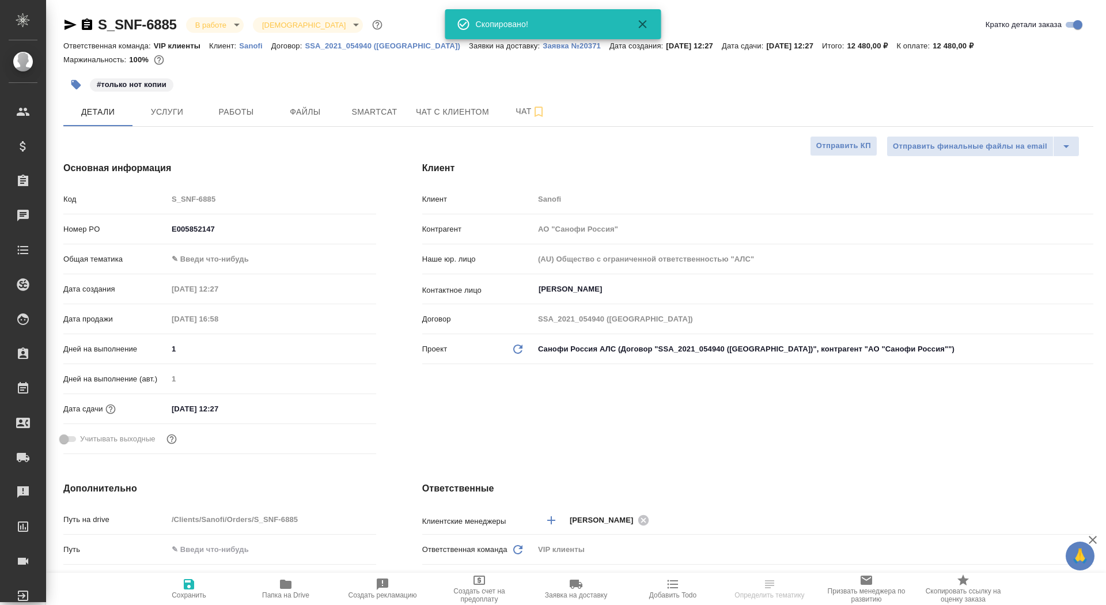
type textarea "x"
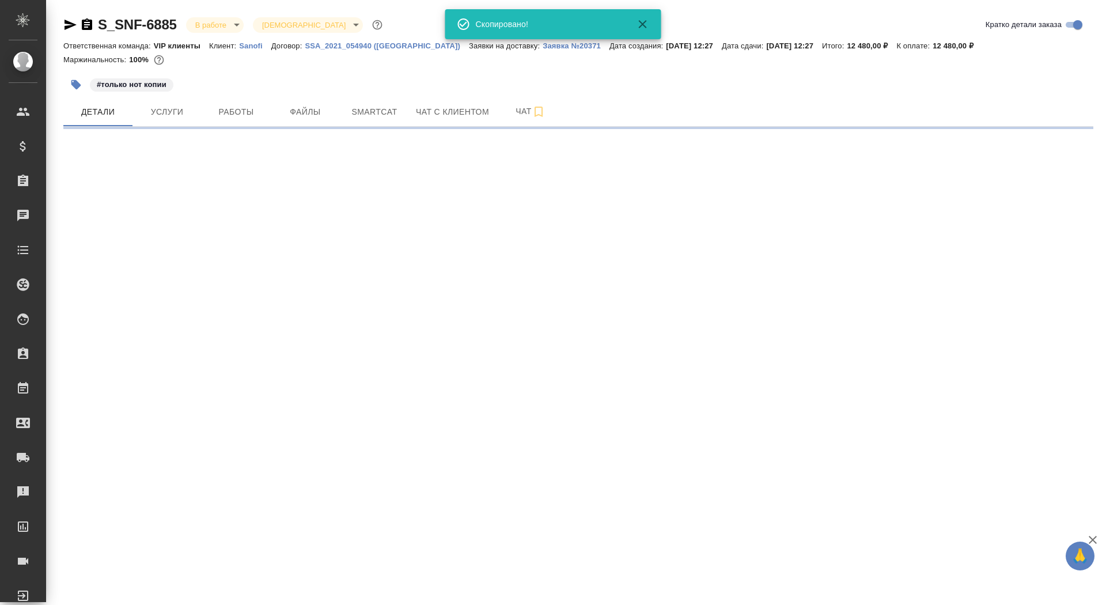
select select "RU"
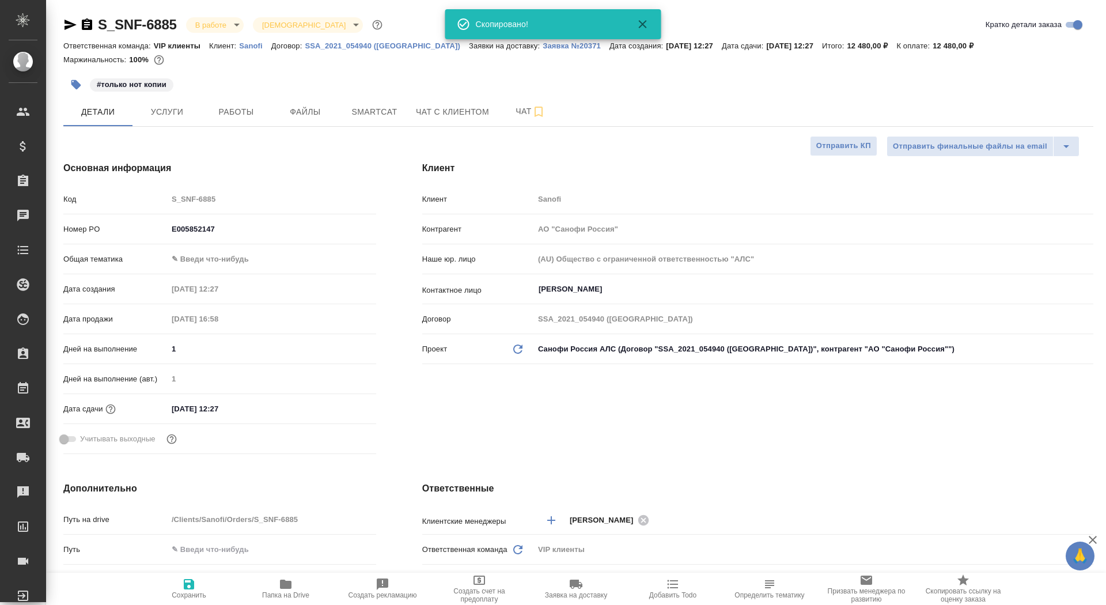
type textarea "x"
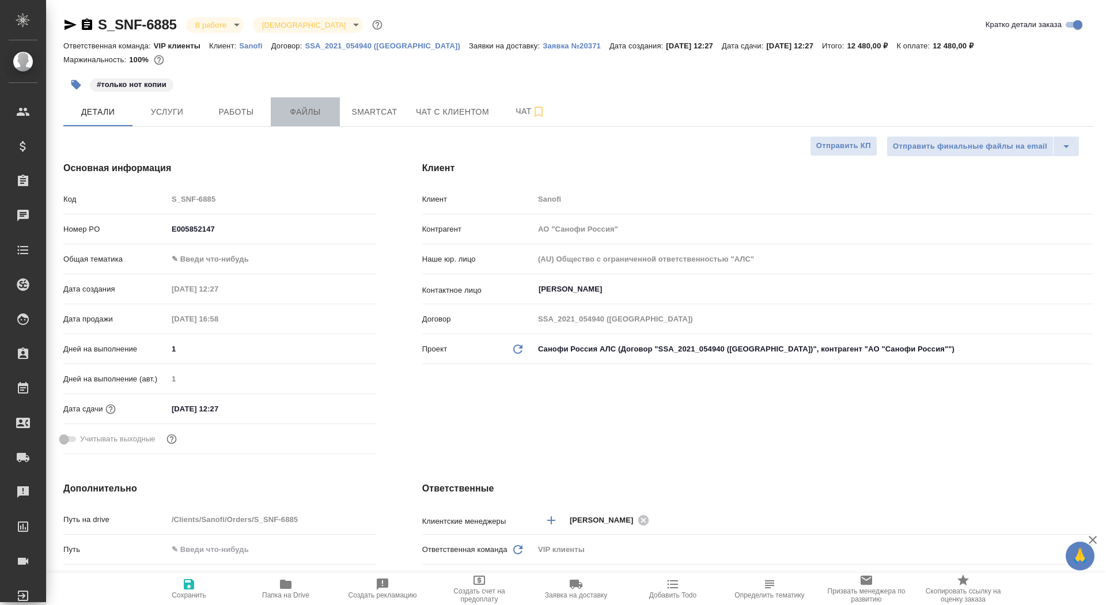
click at [312, 116] on span "Файлы" at bounding box center [305, 112] width 55 height 14
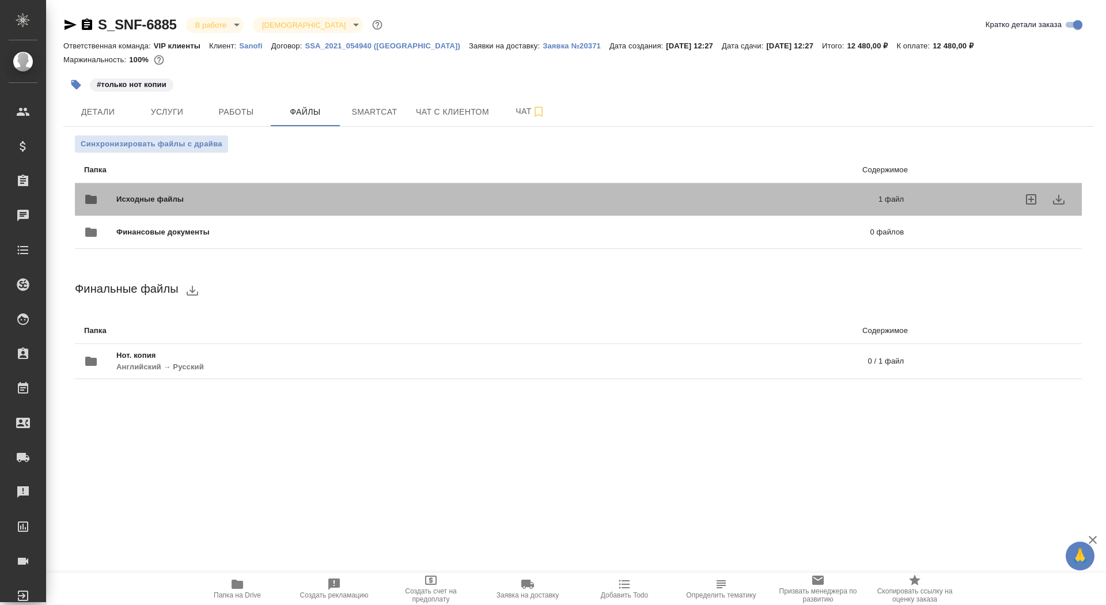
click at [262, 191] on div "Исходные файлы 1 файл" at bounding box center [494, 199] width 820 height 28
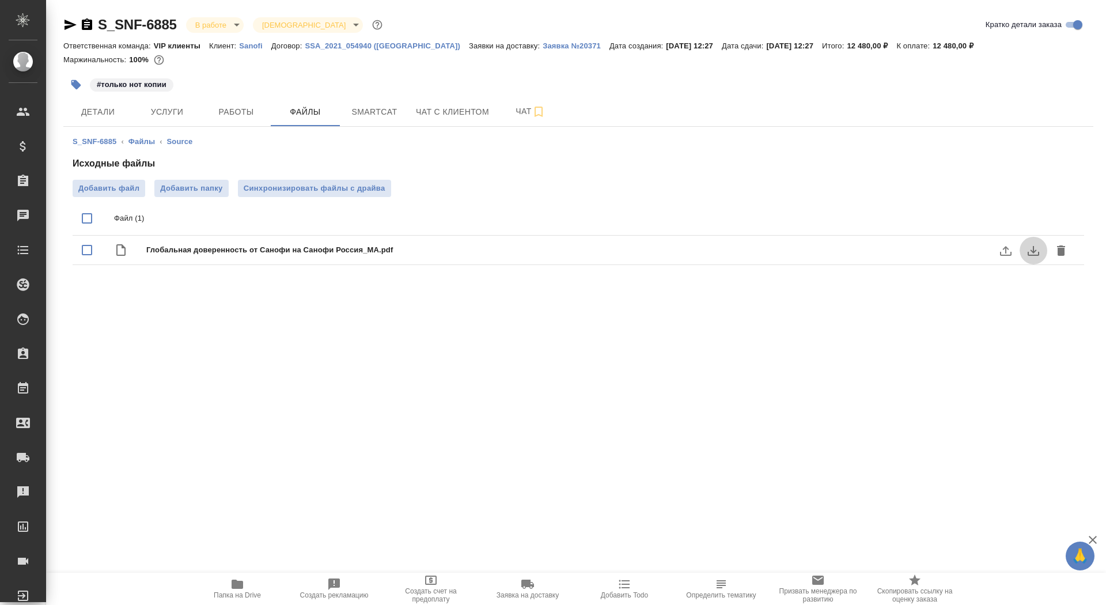
click at [1034, 256] on icon "download" at bounding box center [1033, 251] width 14 height 14
click at [532, 588] on icon "button" at bounding box center [527, 583] width 13 height 9
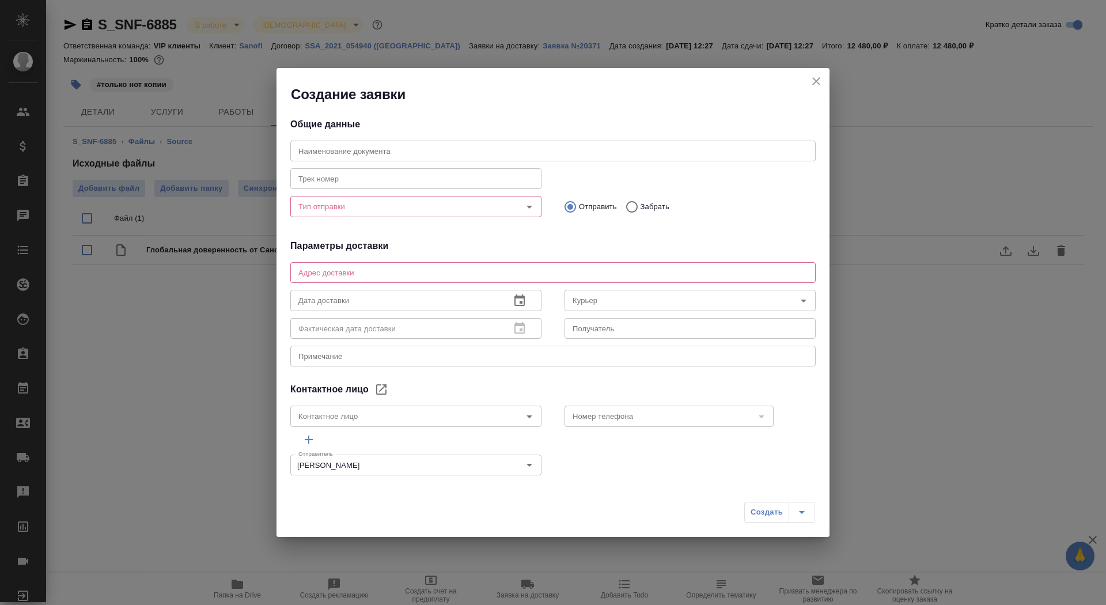
type input "[PERSON_NAME]"
click at [369, 209] on input "Тип отправки" at bounding box center [397, 206] width 206 height 14
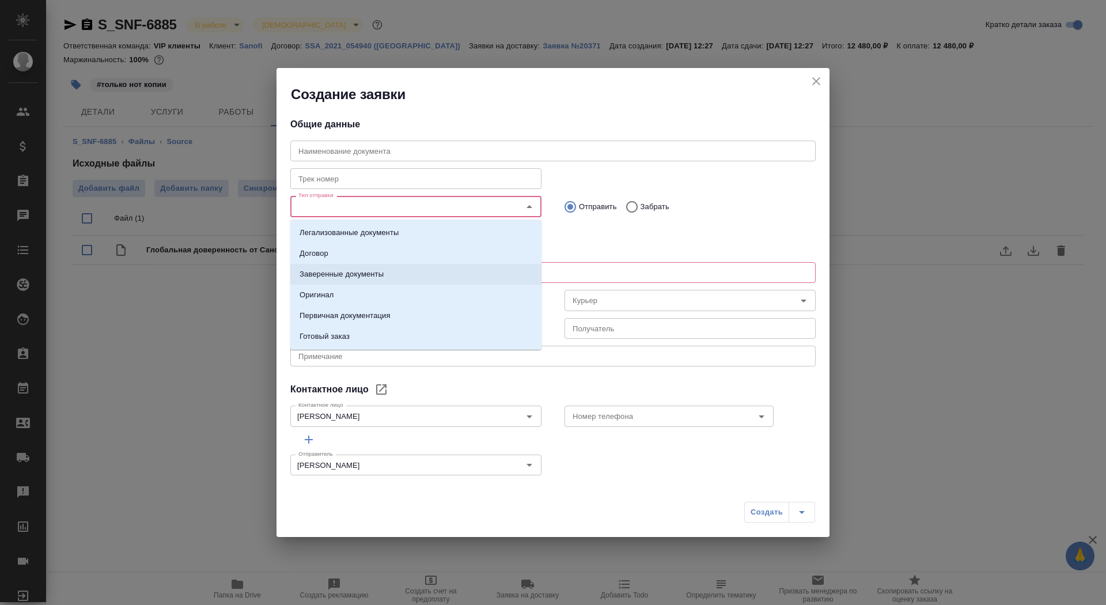
click at [379, 270] on p "Заверенные документы" at bounding box center [342, 274] width 84 height 12
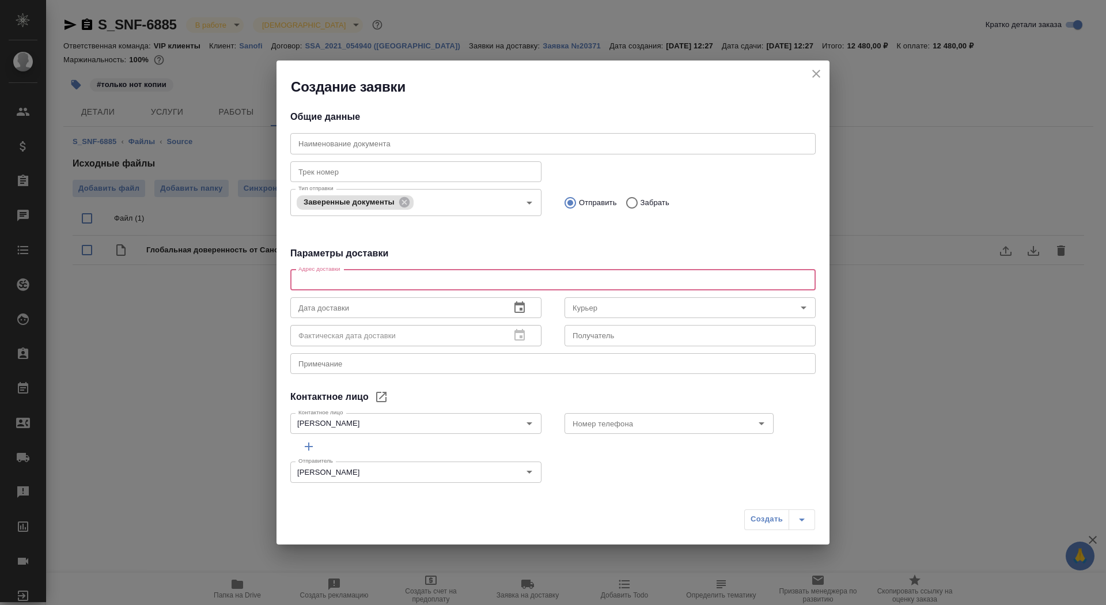
click at [380, 275] on textarea at bounding box center [552, 279] width 509 height 9
type textarea "Тверская, 22, БЦ Саммит, 7 этаж, почтовая комната Санофи"
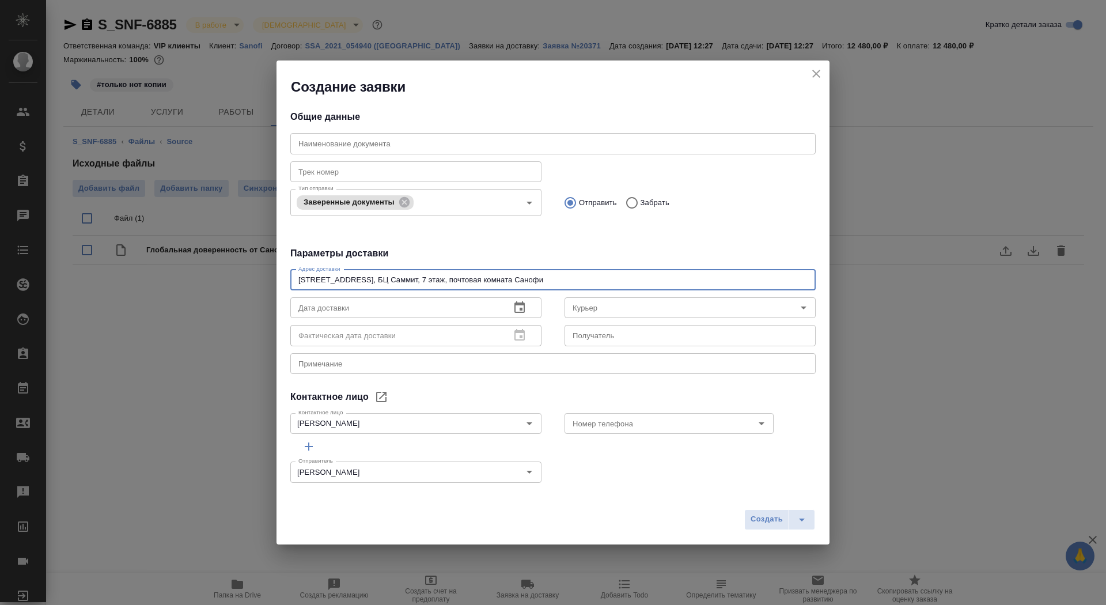
click at [594, 337] on input "text" at bounding box center [690, 335] width 251 height 21
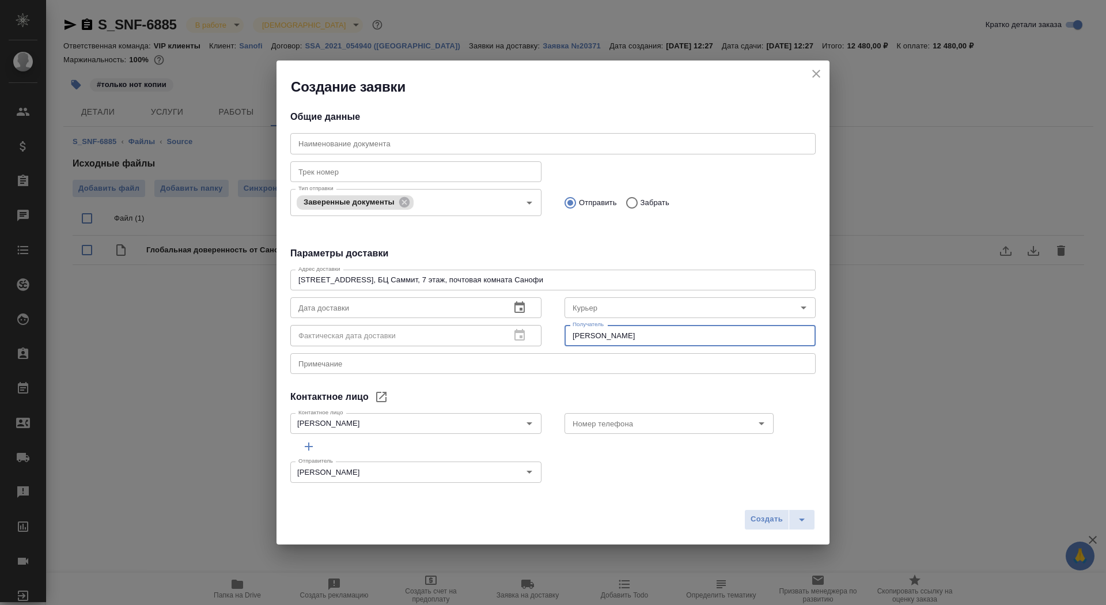
type input "Аннадурдыева Сельби"
click div "x Примечание"
type textarea "нот серта-санофи"
click icon "button"
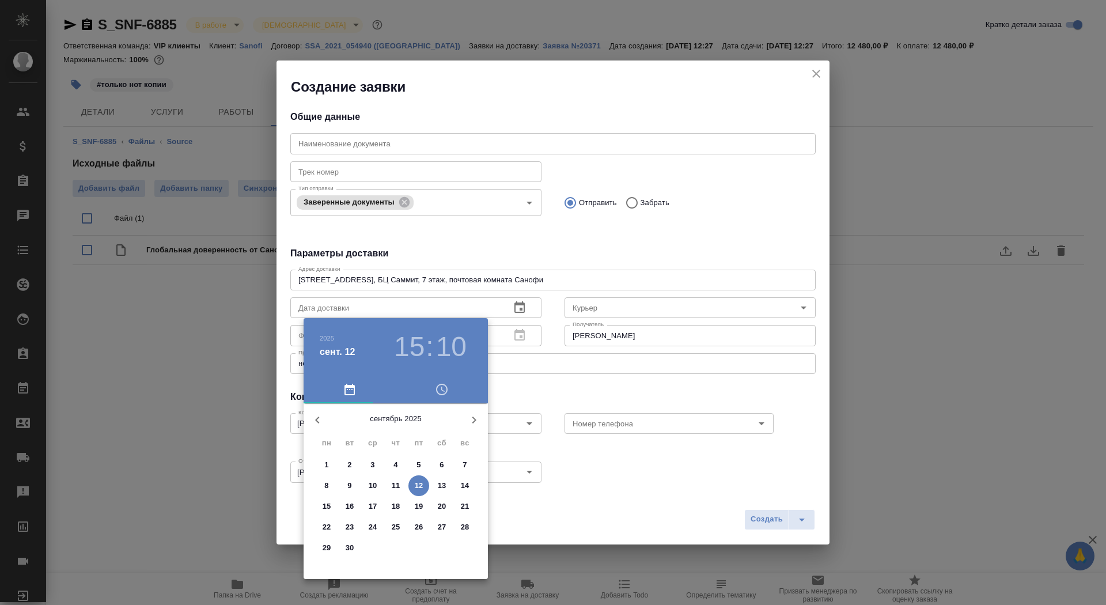
click p "15"
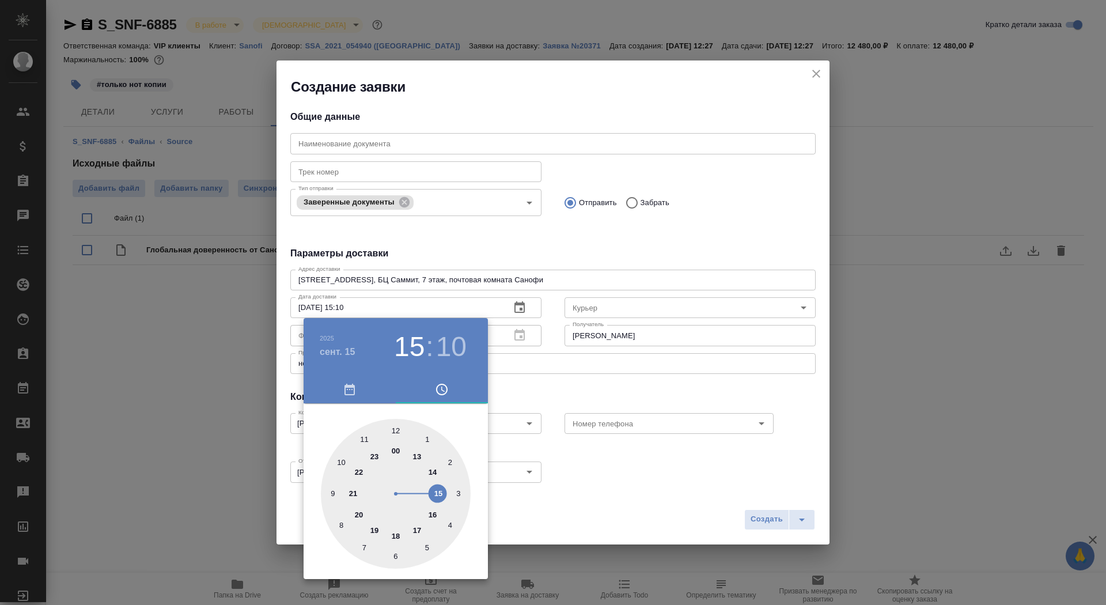
click div
type input "15.09.2025 13:00"
click div
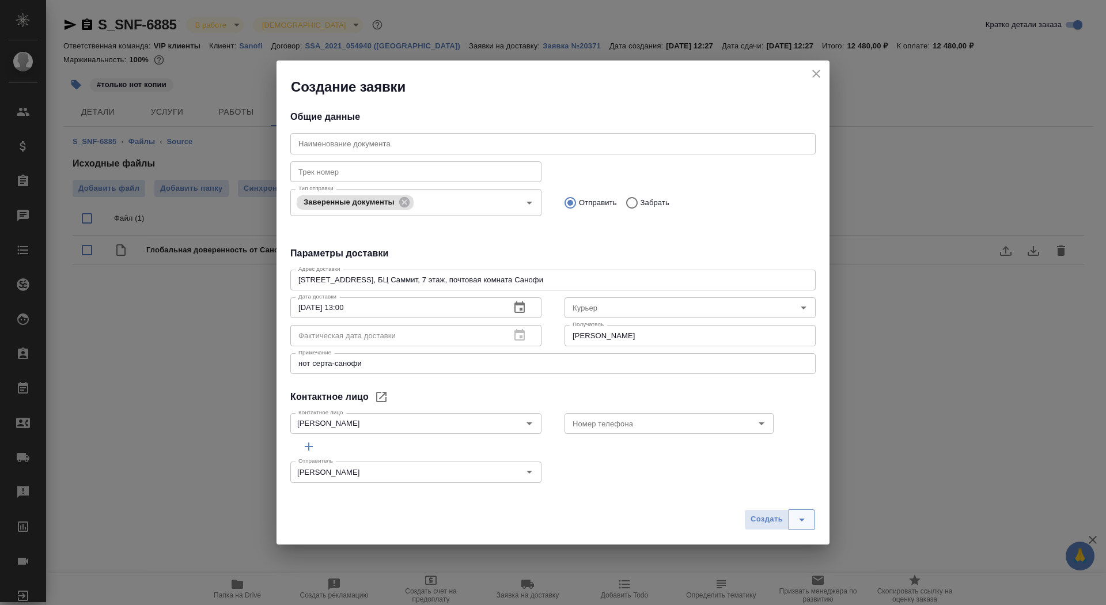
click icon "split button"
click li "Создать и скачать"
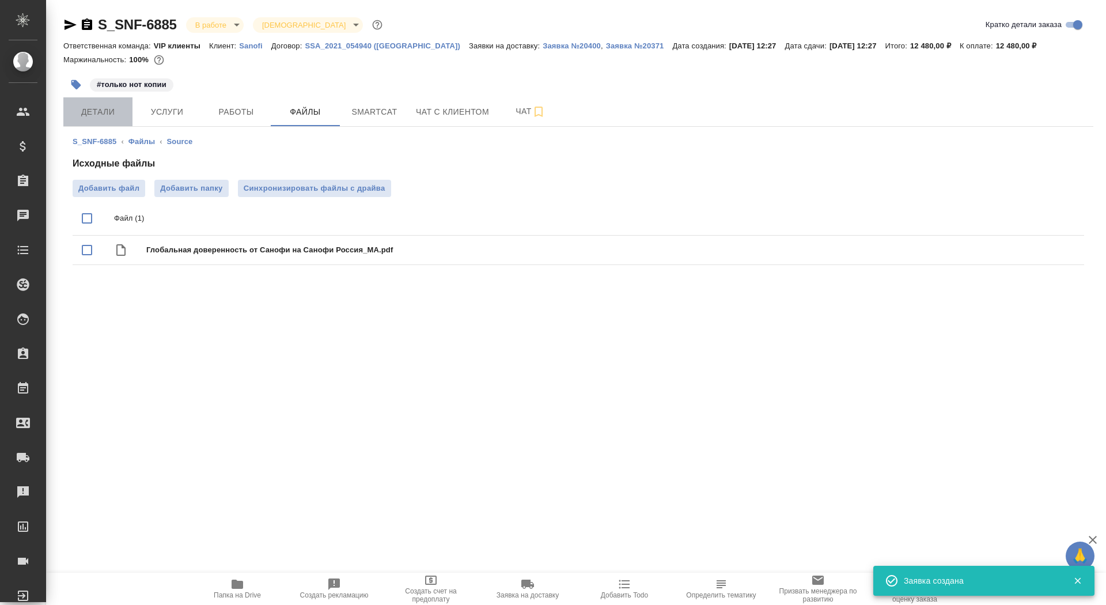
click span "Детали"
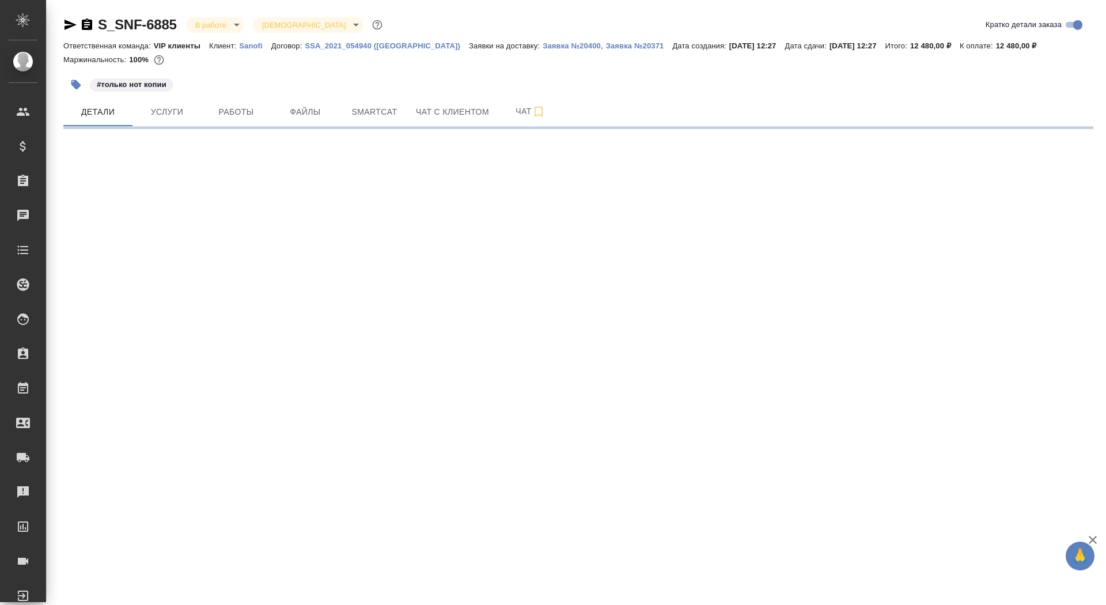
select select "RU"
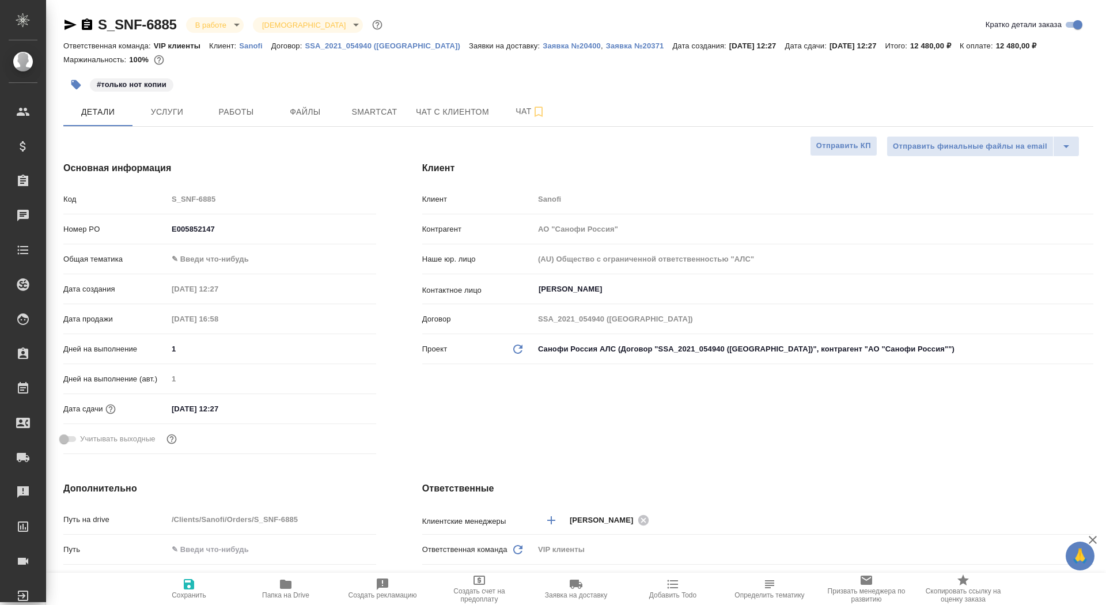
type textarea "x"
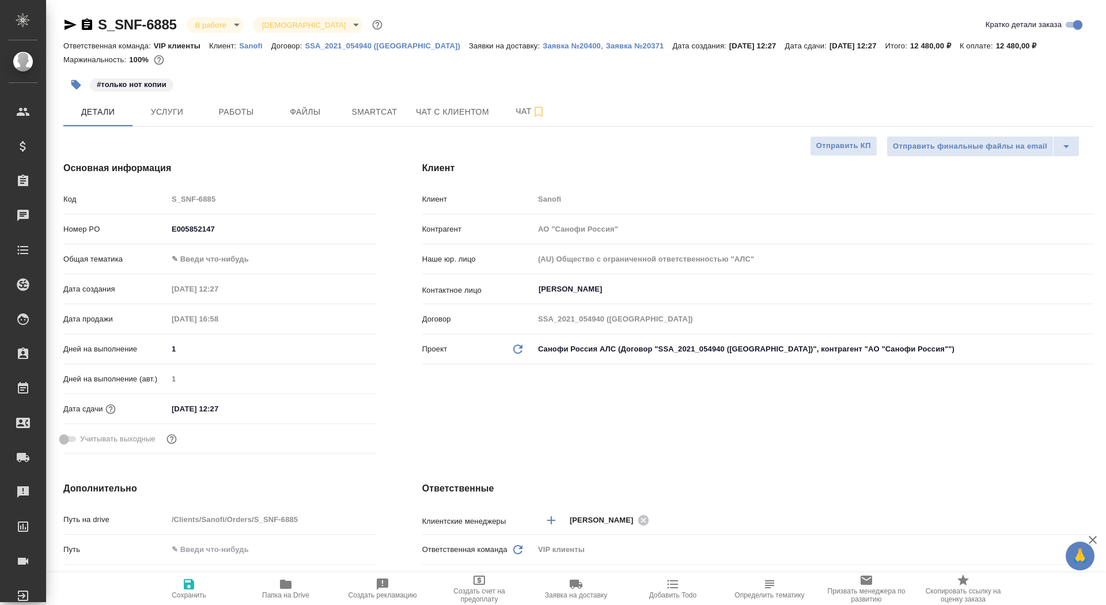
type textarea "x"
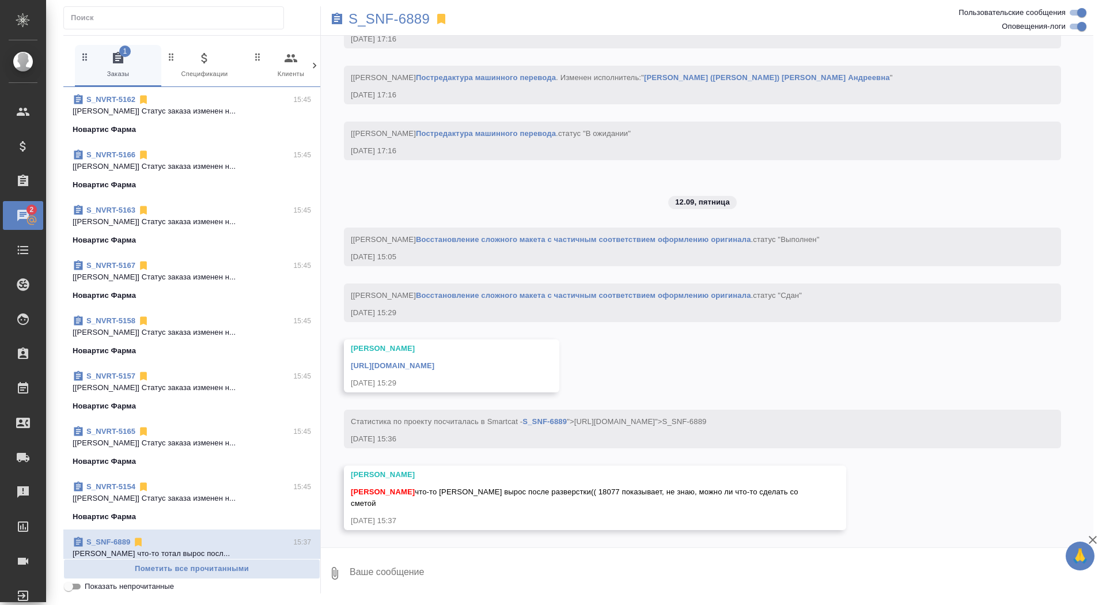
scroll to position [2634, 0]
click at [385, 14] on p "S_SNF-6889" at bounding box center [388, 19] width 81 height 12
click at [398, 577] on textarea at bounding box center [720, 573] width 745 height 39
type textarea "а как он вырос"
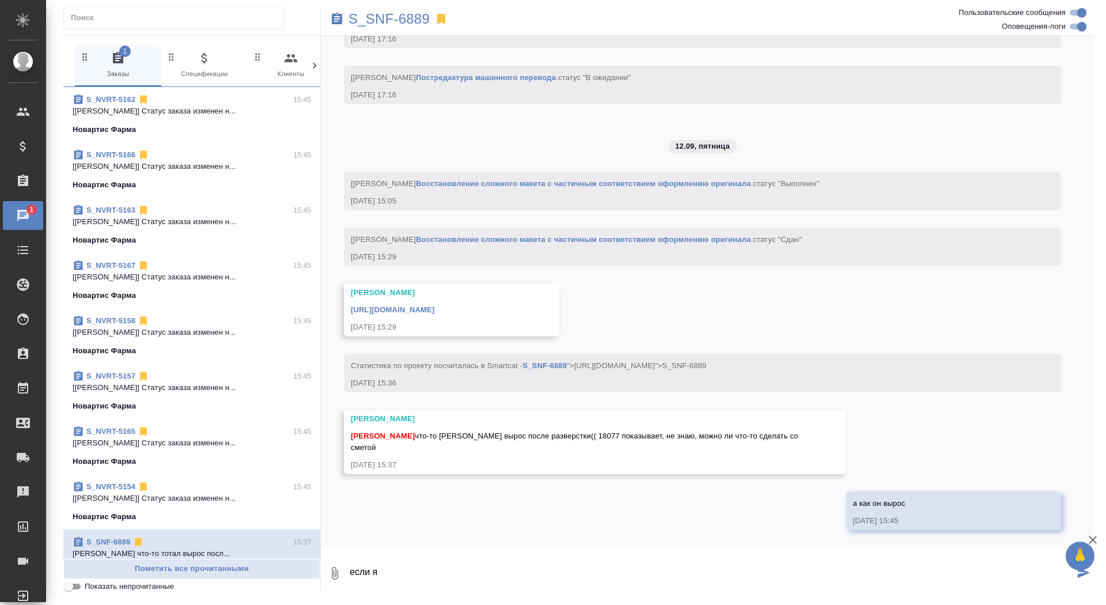
scroll to position [2690, 0]
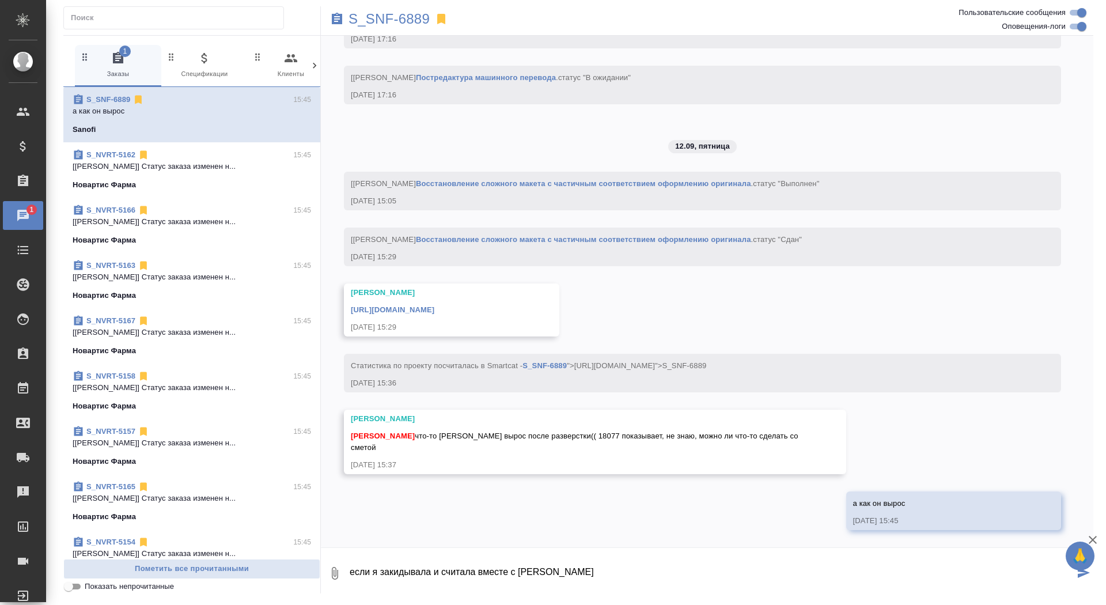
type textarea "если я закидывала и считала вместе с литрой"
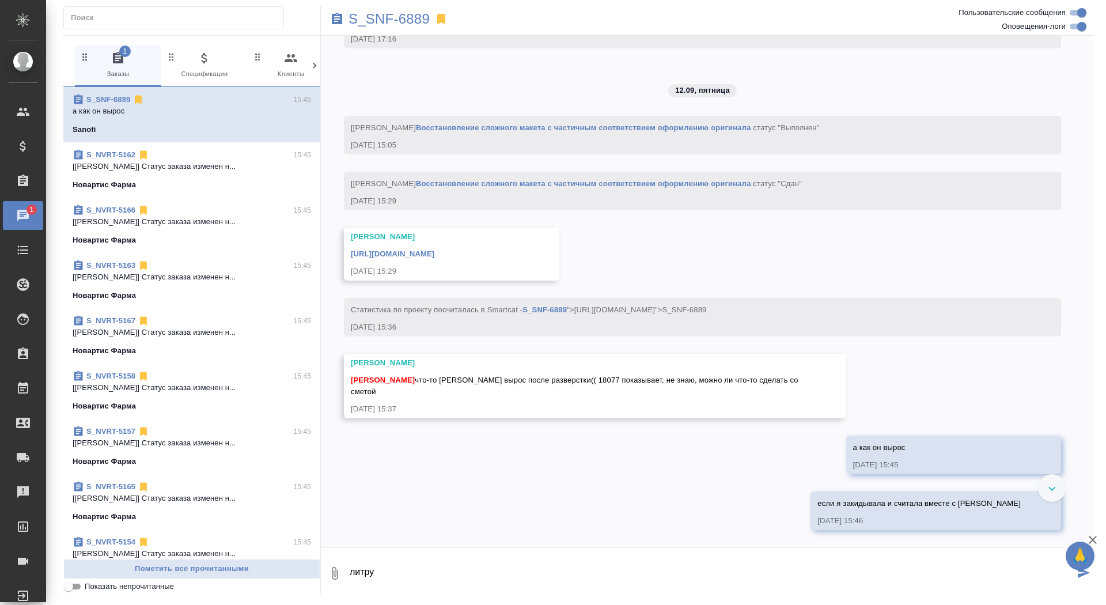
scroll to position [2746, 0]
type textarea "литру разверстывали?"
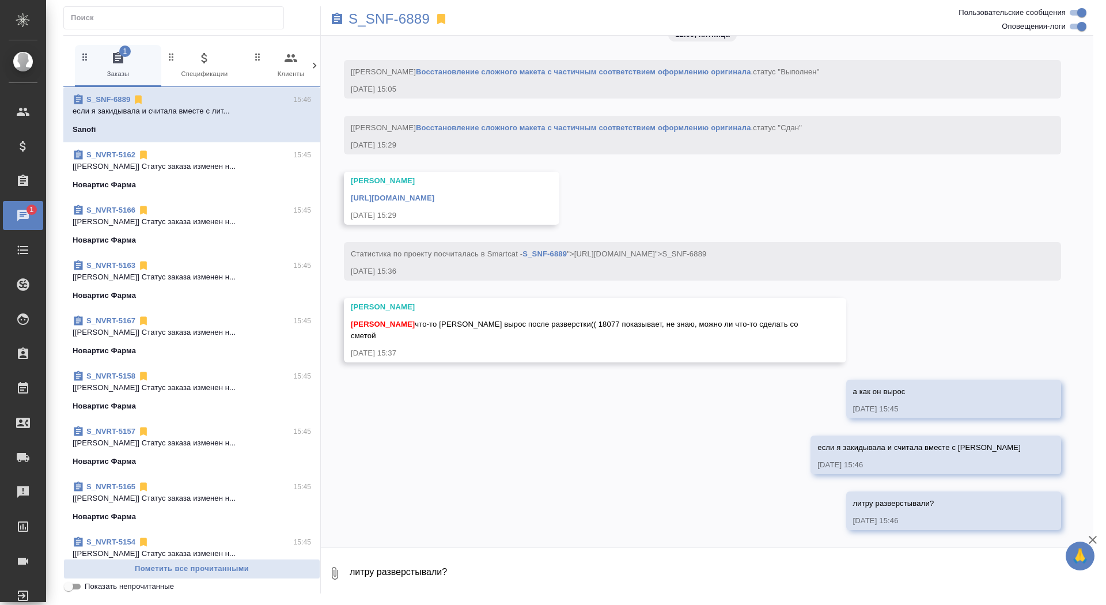
scroll to position [2802, 0]
click at [434, 202] on link "https://drive.awatera.com/apps/files/files/10350966?dir=/Shares/Sanofi/Orders/S…" at bounding box center [393, 198] width 84 height 9
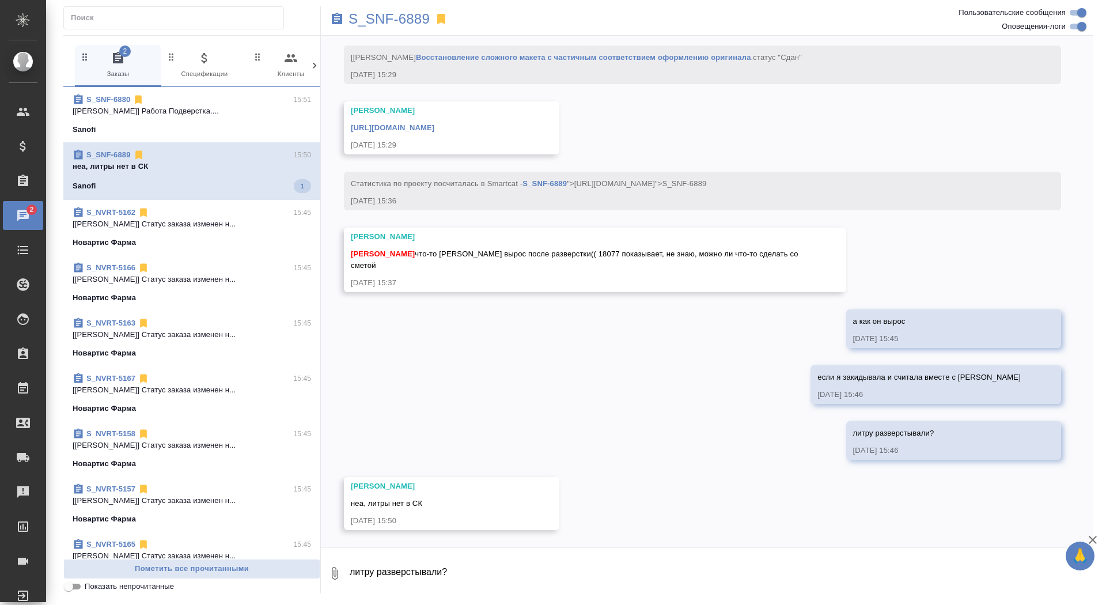
scroll to position [2872, 0]
click at [416, 22] on p "S_SNF-6889" at bounding box center [388, 19] width 81 height 12
click at [384, 560] on textarea "литру разверстывали?" at bounding box center [720, 573] width 745 height 39
type textarea "с этим КЛ будет очень сложно пересогласовать смету и изменить РО"
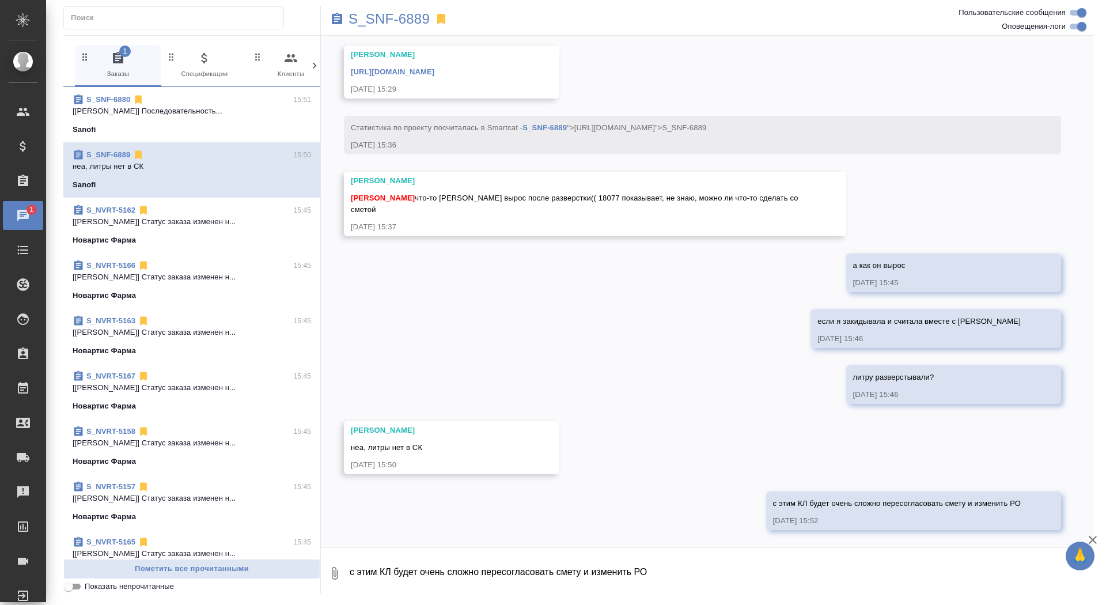
scroll to position [2928, 0]
click at [137, 111] on p "https://drive.awatera.com/apps/files/fil..." at bounding box center [192, 111] width 238 height 12
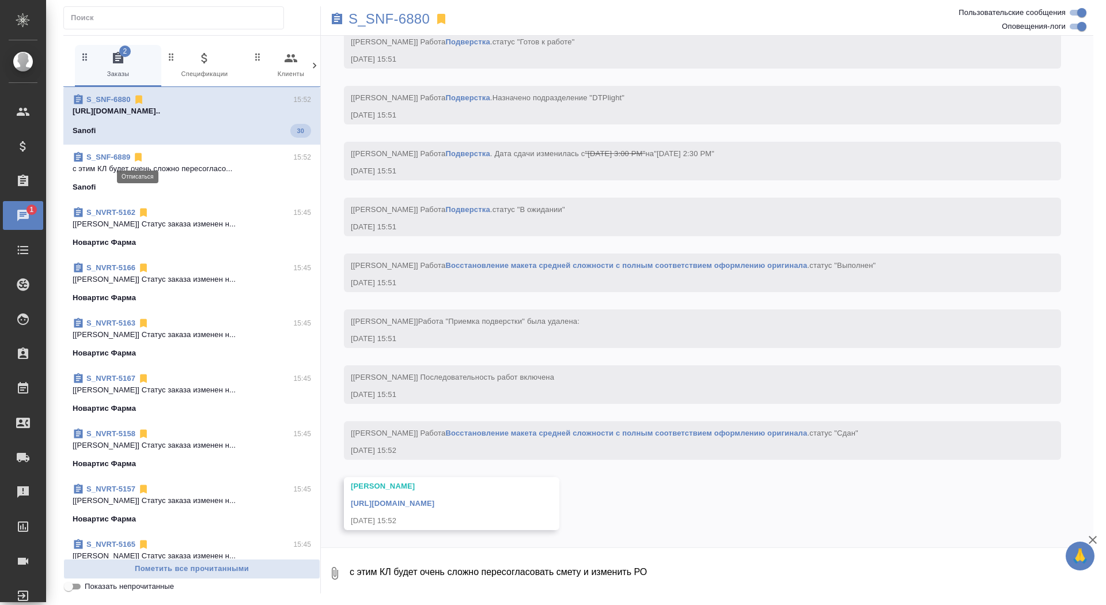
scroll to position [4636, 0]
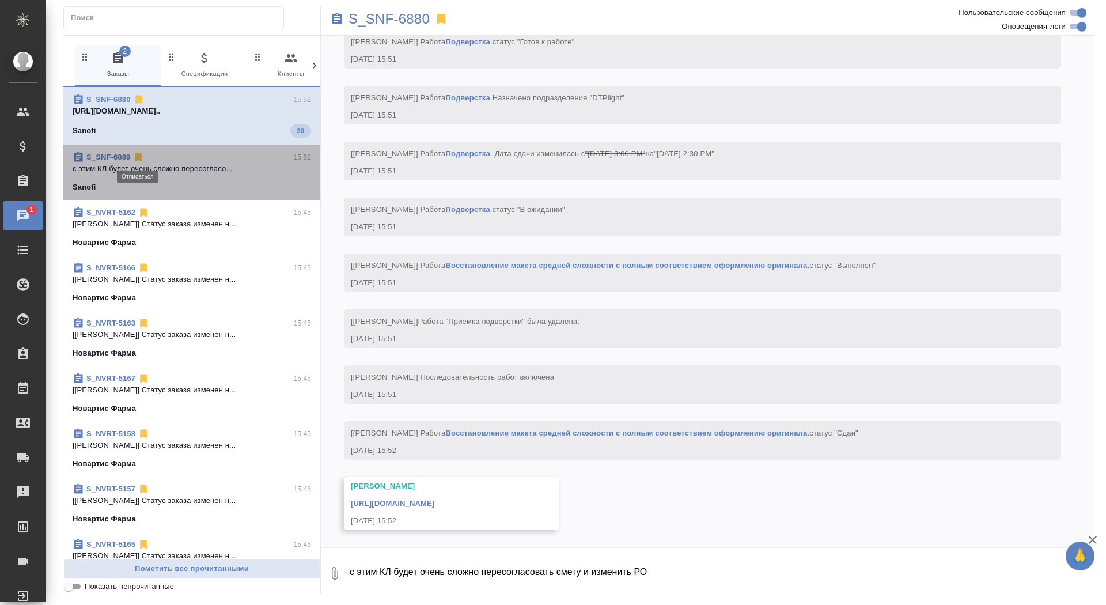
click at [140, 156] on icon at bounding box center [138, 157] width 7 height 9
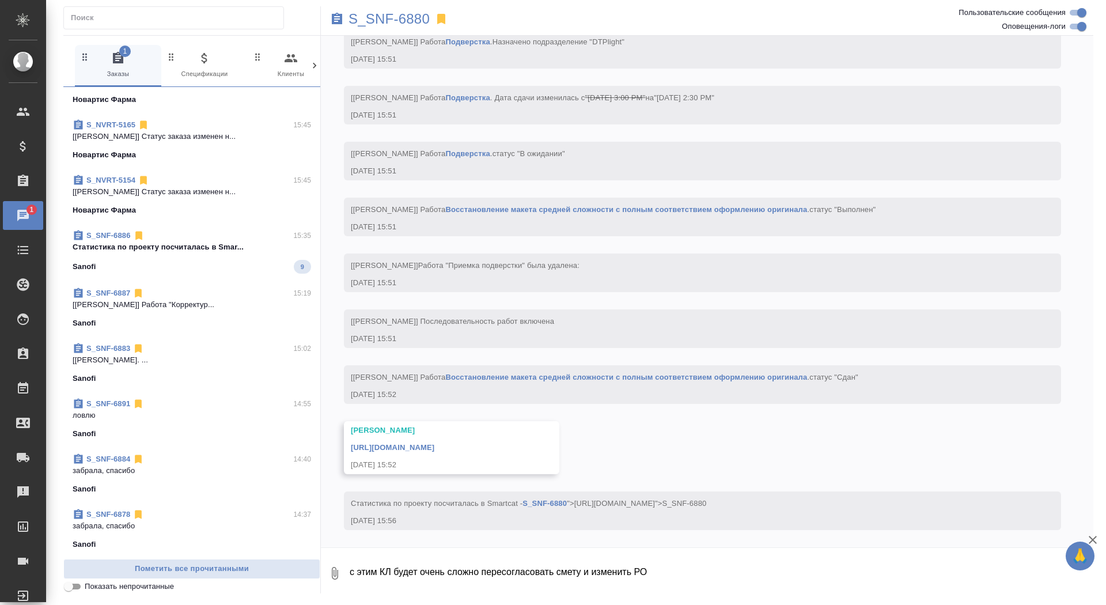
scroll to position [384, 0]
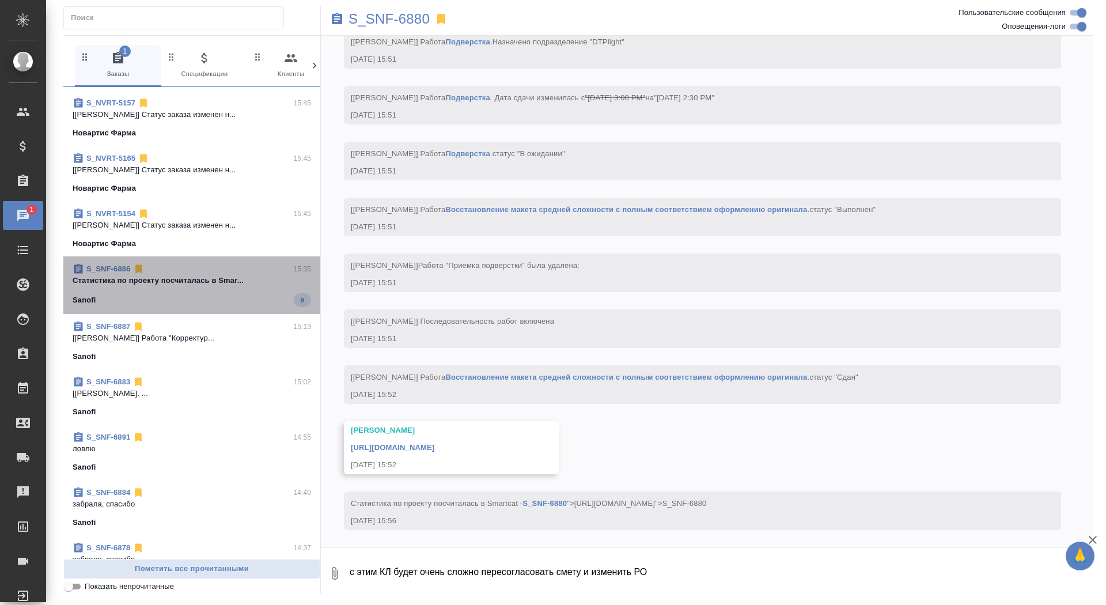
click at [264, 294] on div "Sanofi 9" at bounding box center [192, 300] width 238 height 14
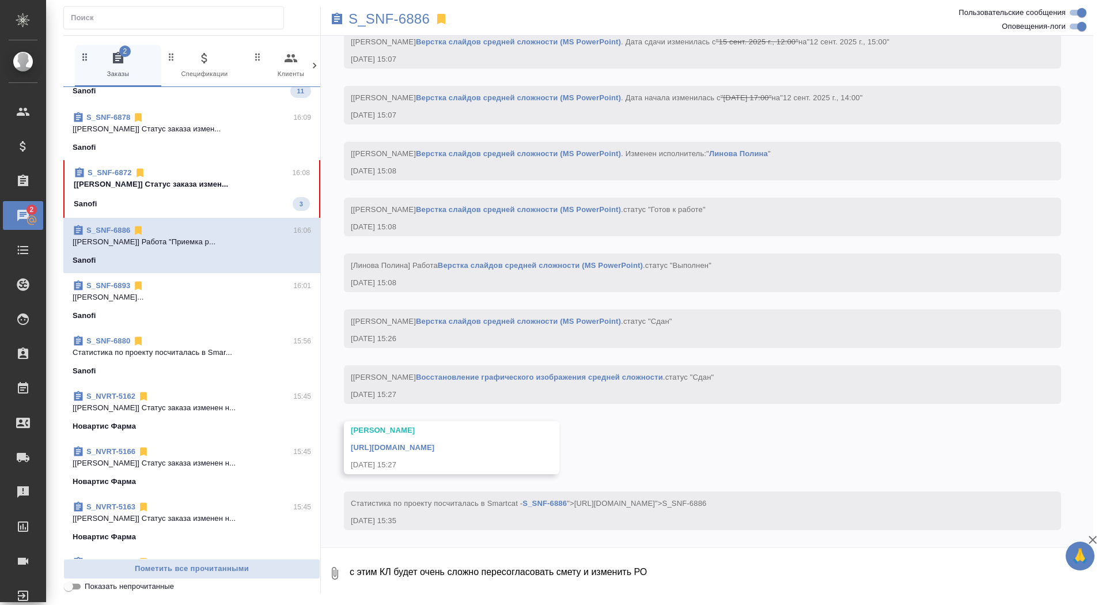
scroll to position [0, 0]
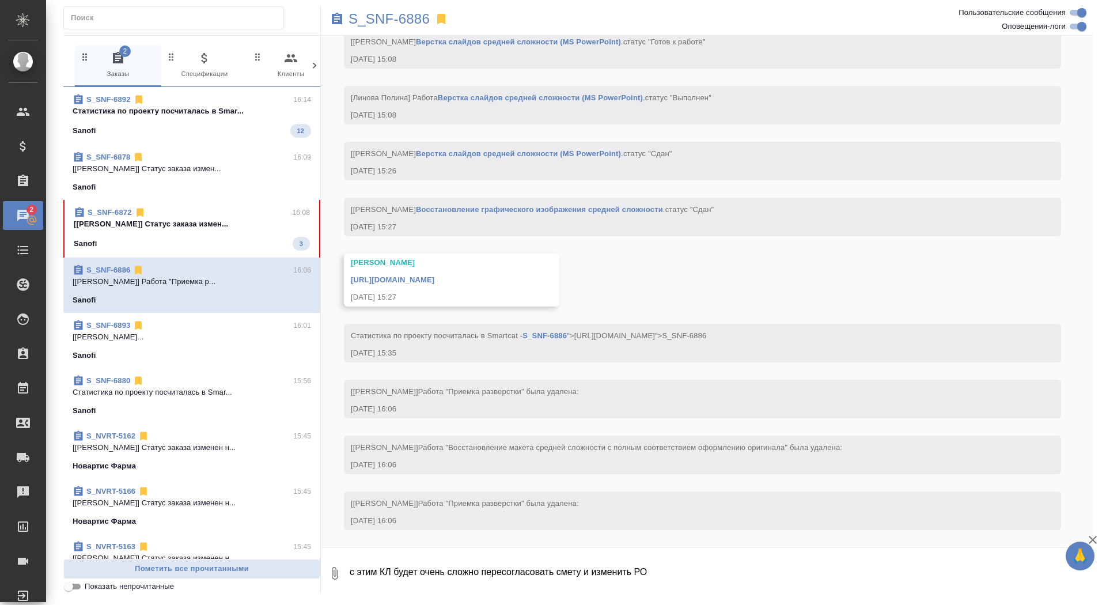
click at [269, 240] on div "Sanofi 3" at bounding box center [192, 244] width 236 height 14
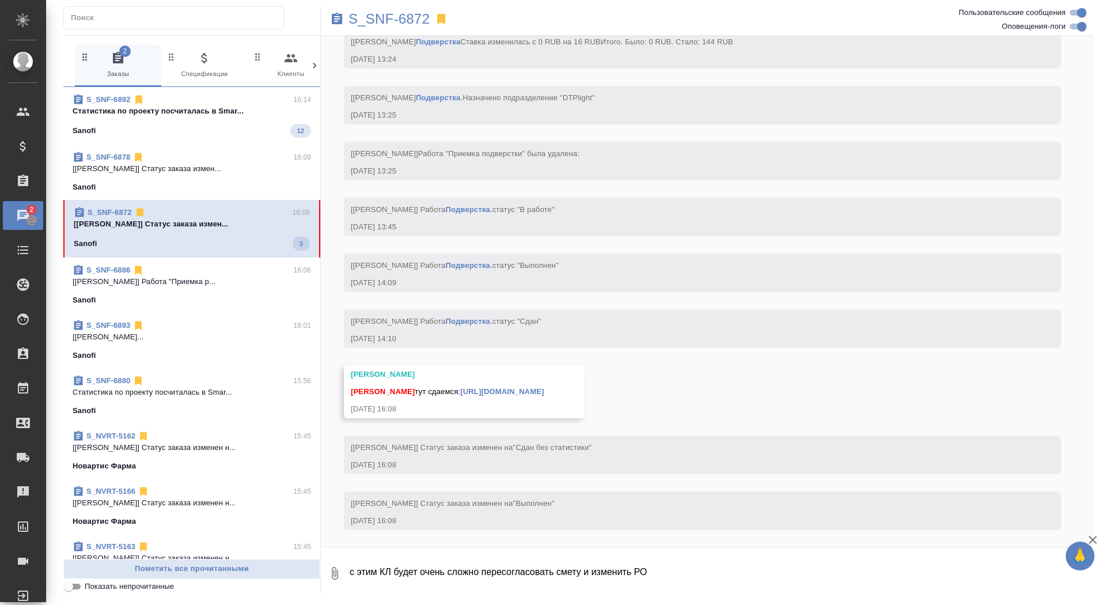
scroll to position [3570, 0]
click at [509, 571] on textarea "с этим КЛ будет очень сложно пересогласовать смету и изменить РО" at bounding box center [720, 573] width 745 height 39
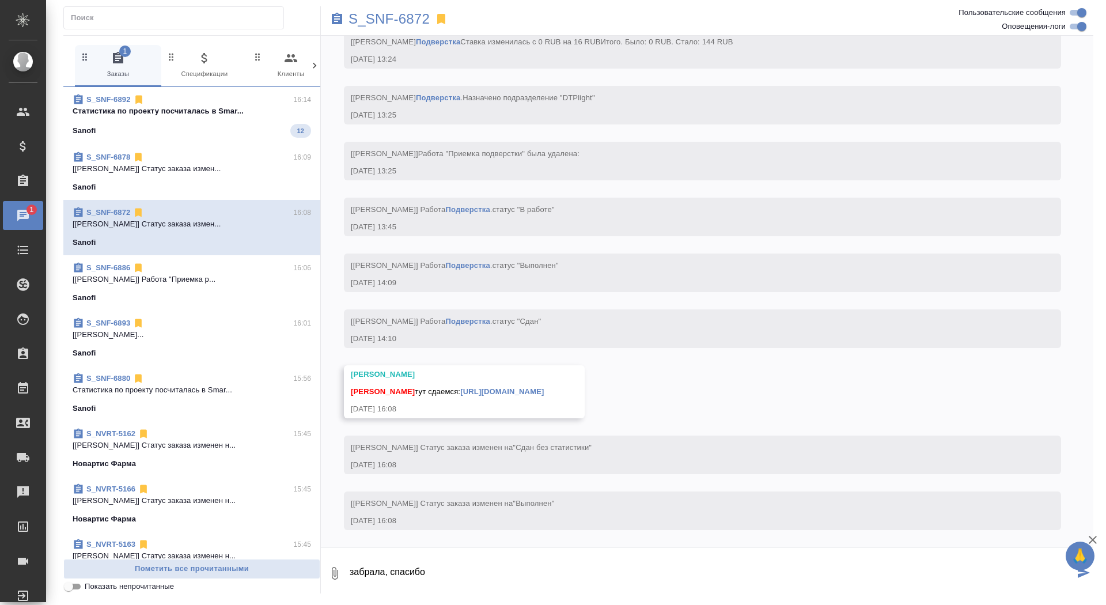
type textarea "забрала, спасибо"
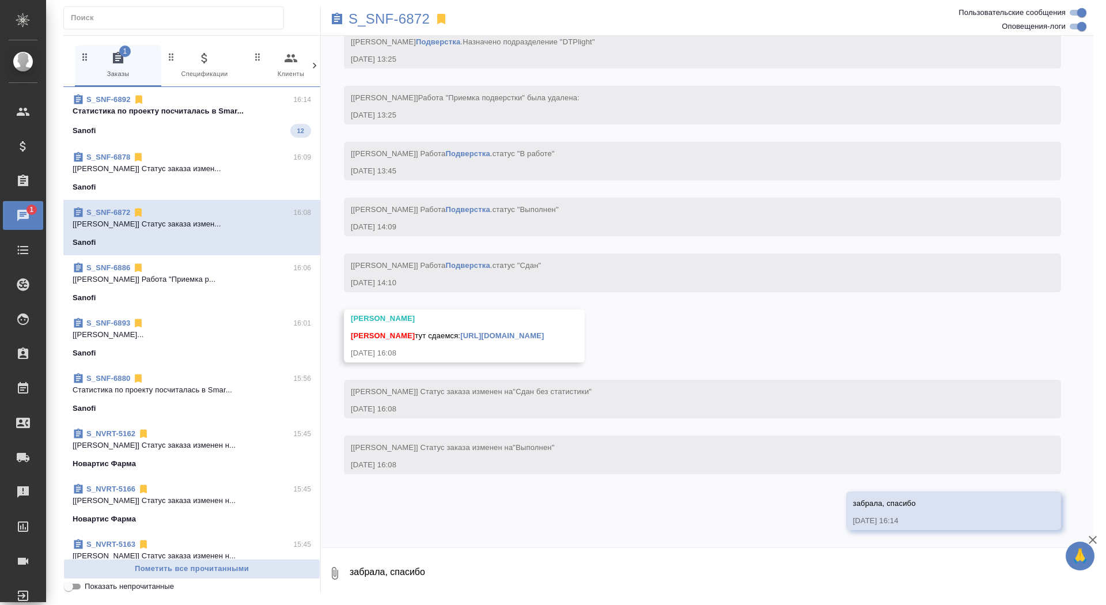
scroll to position [3625, 0]
click at [544, 331] on link "https://drive.awatera.com/apps/files/files/10318010?dir=/Shares/Sanofi/Orders/S…" at bounding box center [502, 335] width 84 height 9
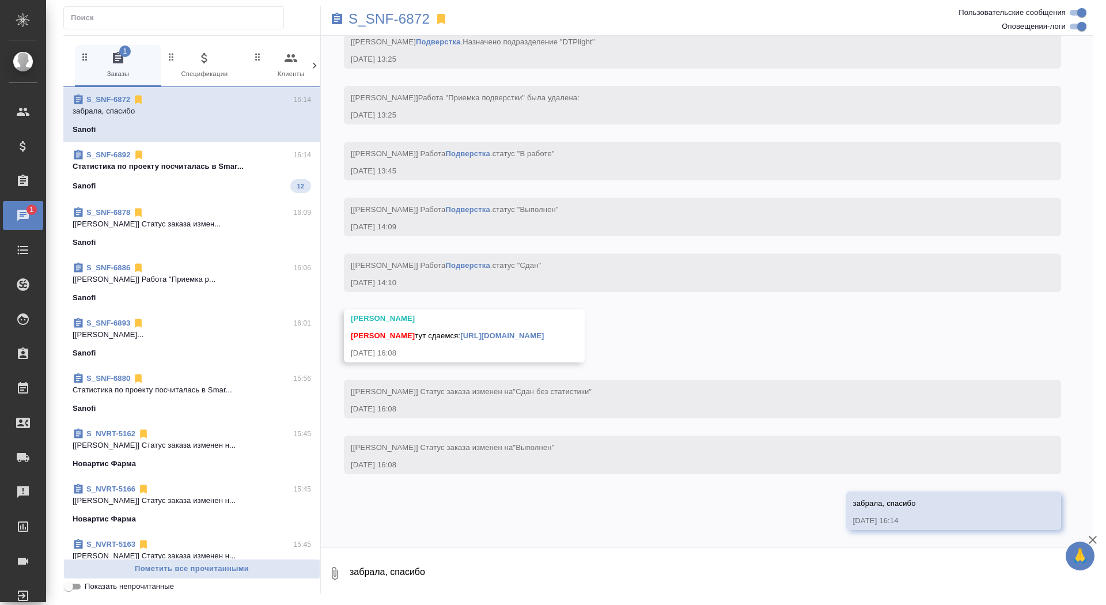
click at [183, 248] on div "S_SNF-6878 16:09 [Горшкова Валентина] Статус заказа измен... Sanofi" at bounding box center [191, 227] width 257 height 55
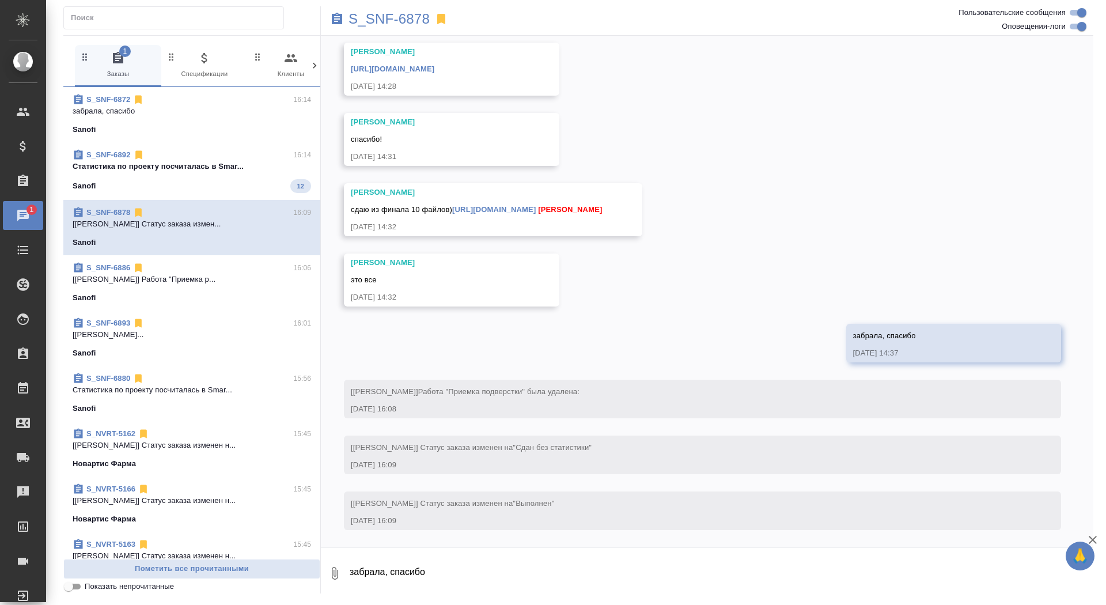
scroll to position [6359, 0]
click at [160, 112] on p "забрала, спасибо" at bounding box center [192, 111] width 238 height 12
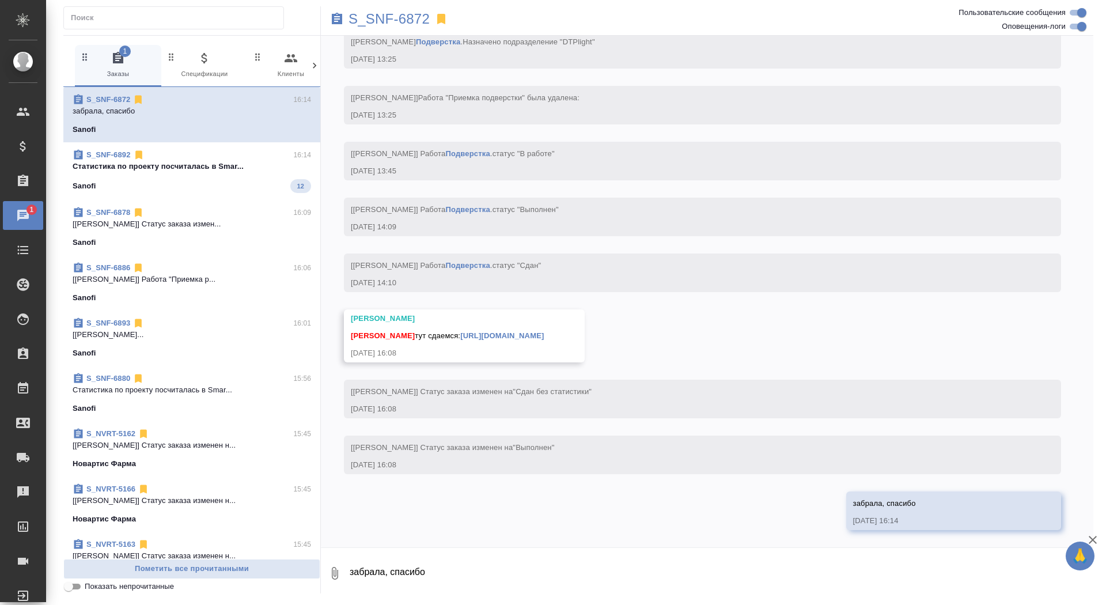
scroll to position [3625, 0]
click at [406, 13] on p "S_SNF-6872" at bounding box center [388, 19] width 81 height 12
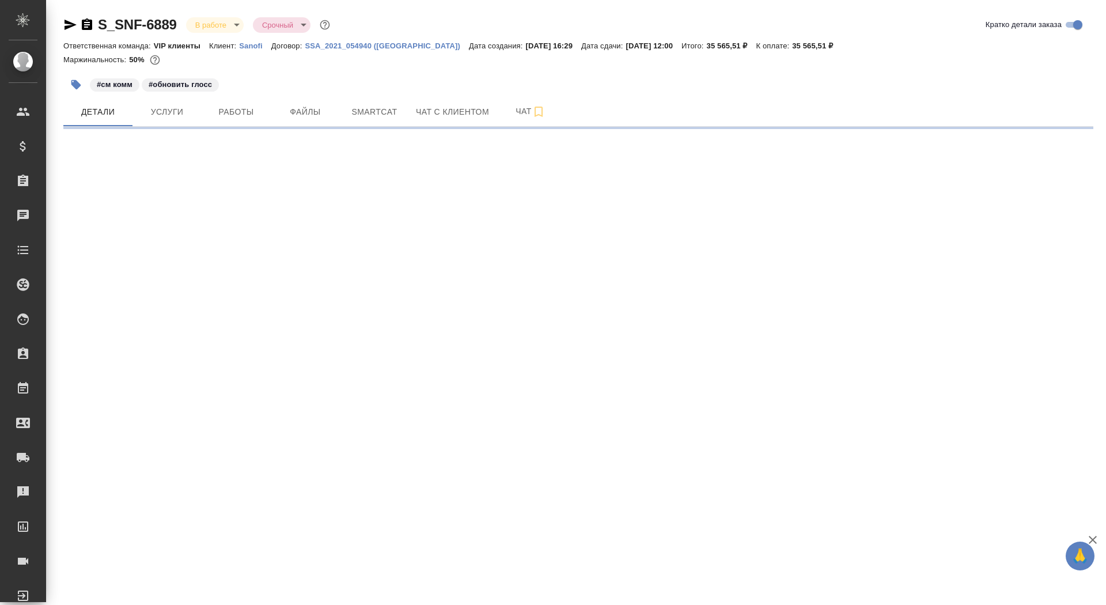
select select "RU"
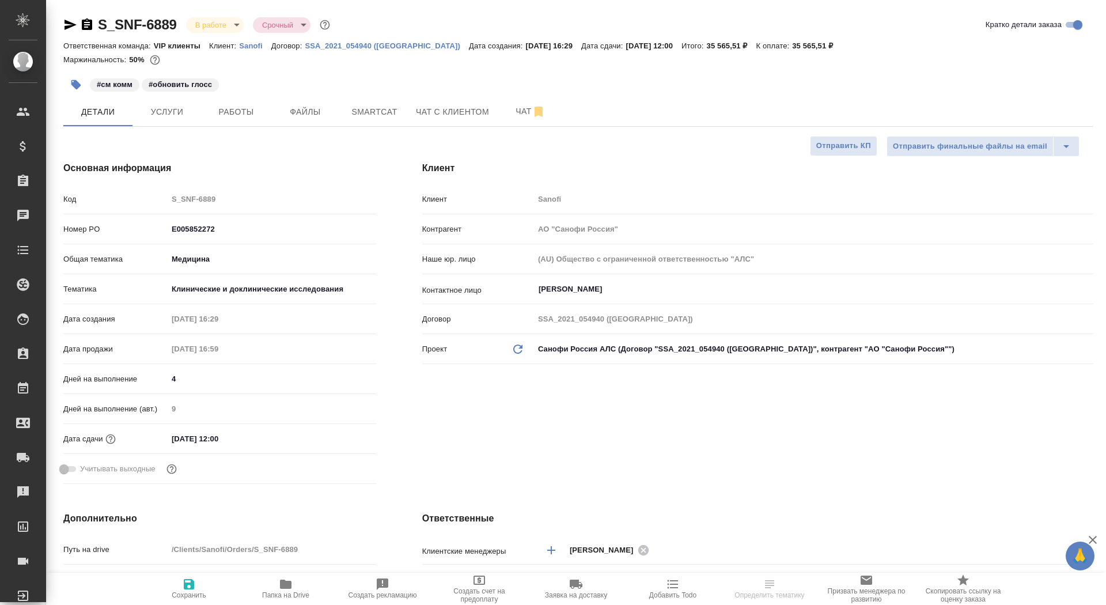
type textarea "x"
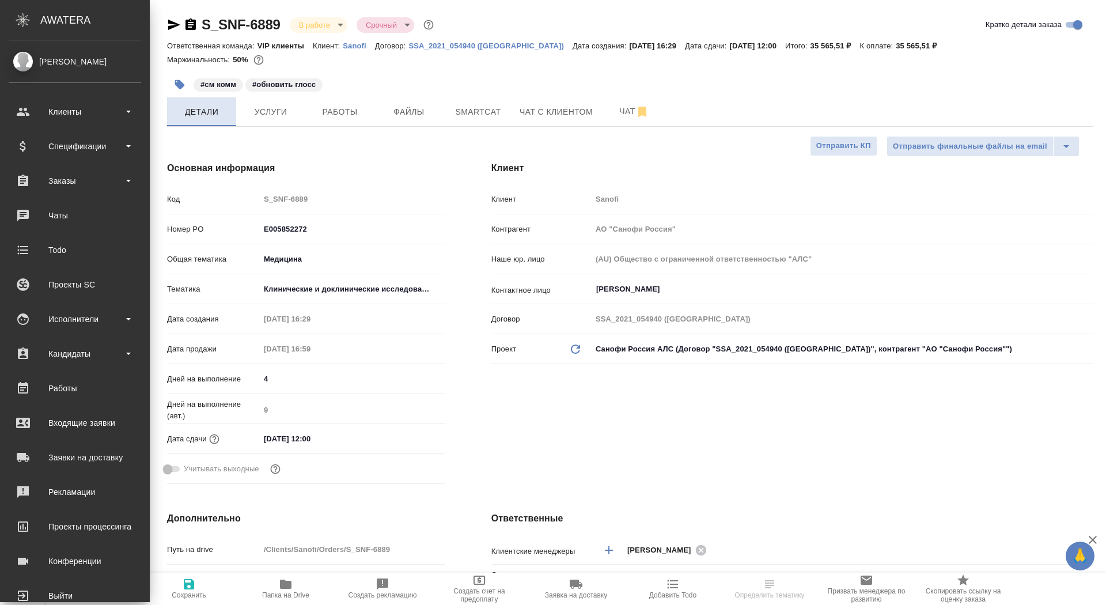
type textarea "x"
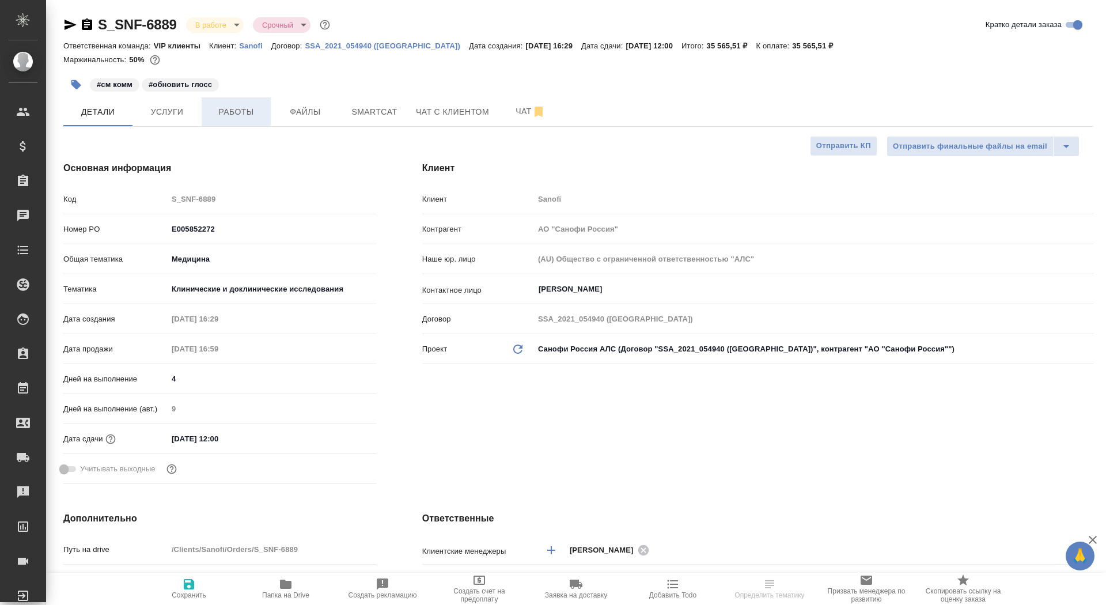
type textarea "x"
click at [165, 109] on span "Услуги" at bounding box center [166, 112] width 55 height 14
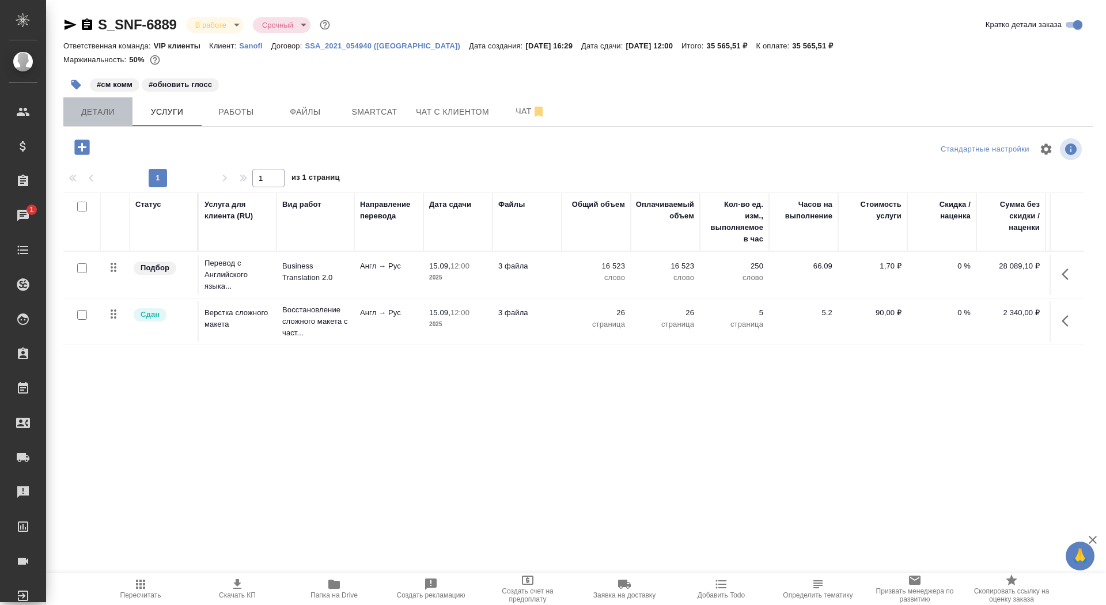
click at [112, 107] on span "Детали" at bounding box center [97, 112] width 55 height 14
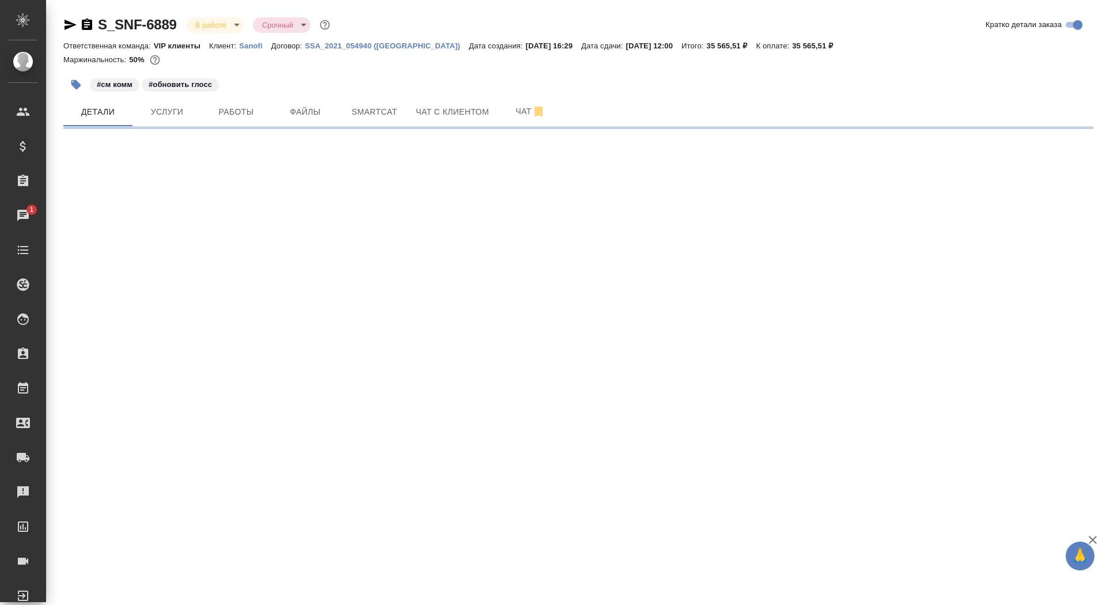
select select "RU"
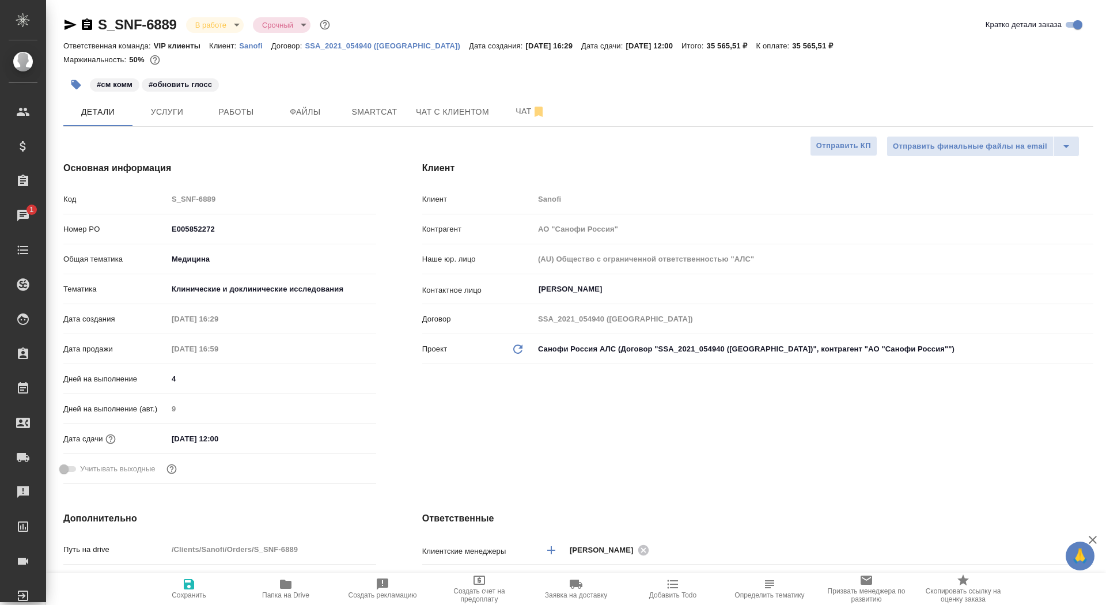
type textarea "x"
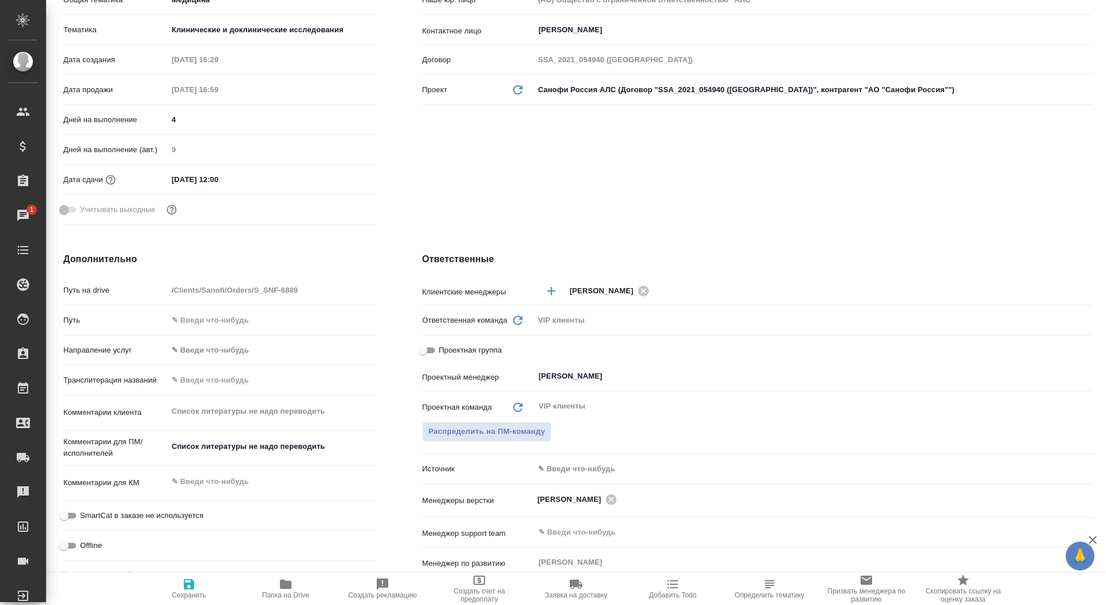
scroll to position [265, 1]
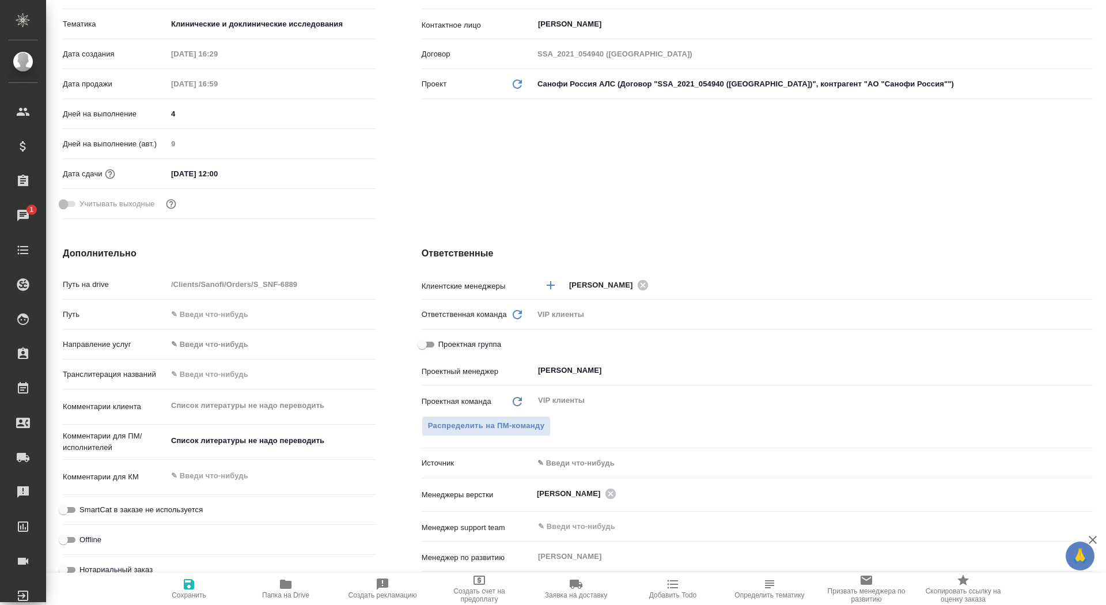
type textarea "x"
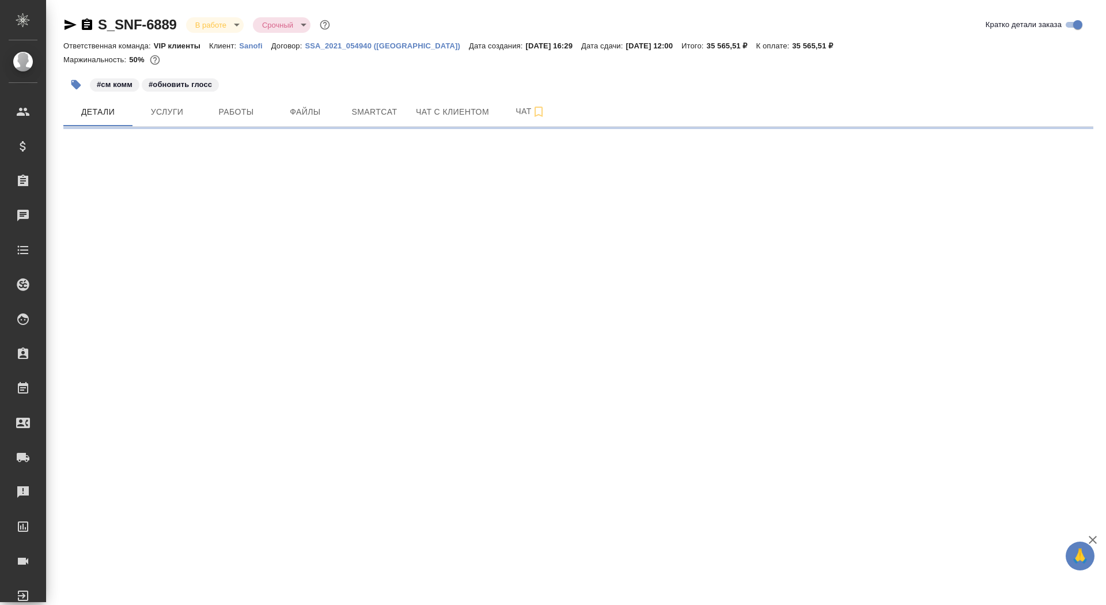
select select "RU"
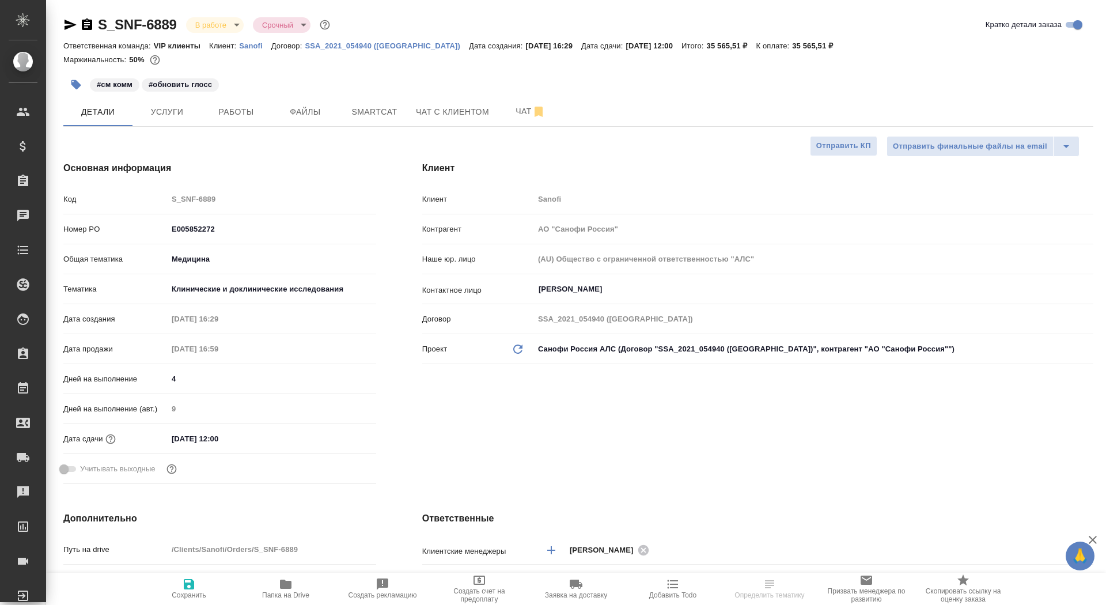
type textarea "x"
click at [165, 112] on span "Услуги" at bounding box center [166, 112] width 55 height 14
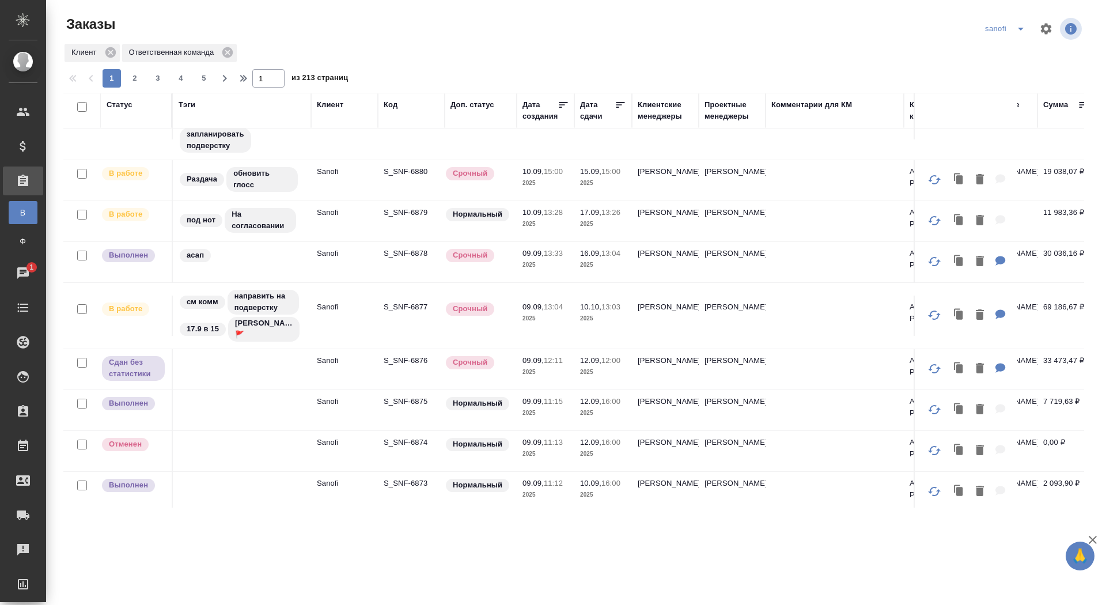
scroll to position [545, 0]
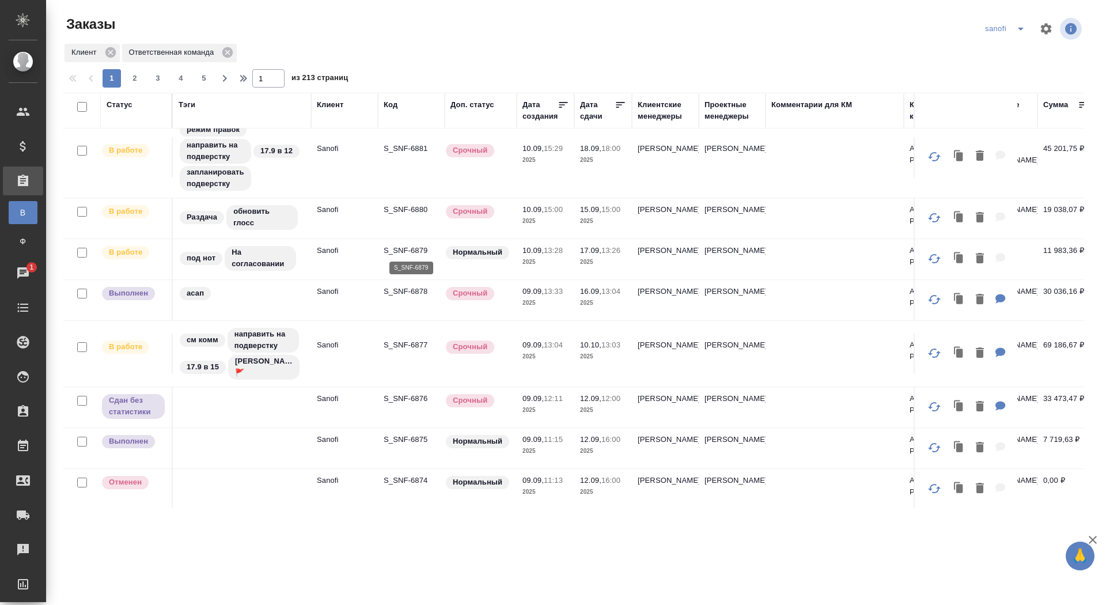
click at [406, 249] on p "S_SNF-6879" at bounding box center [411, 251] width 55 height 12
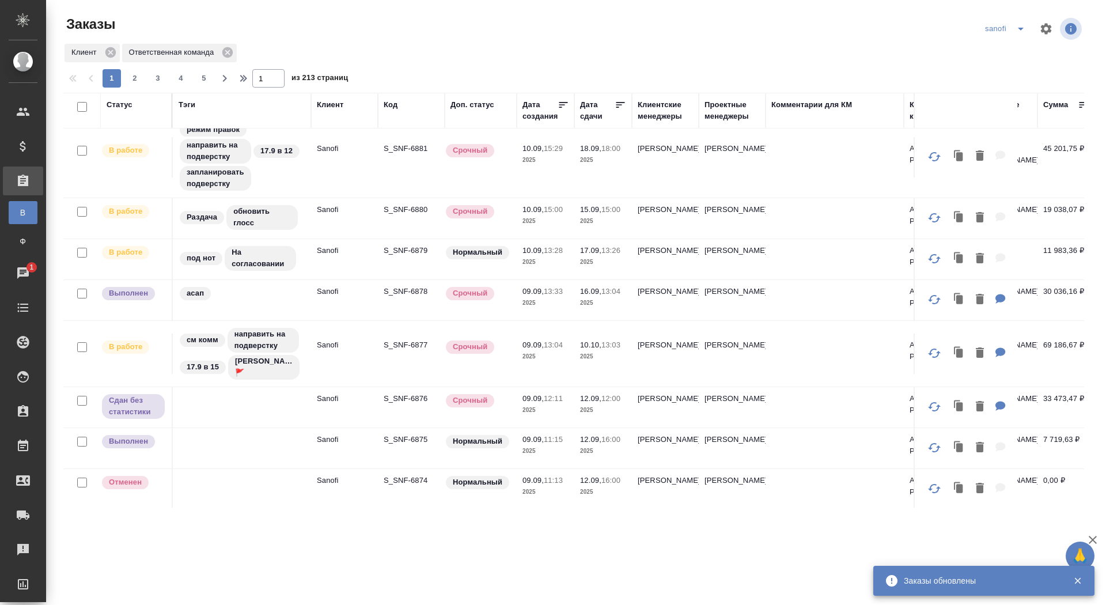
scroll to position [330, 0]
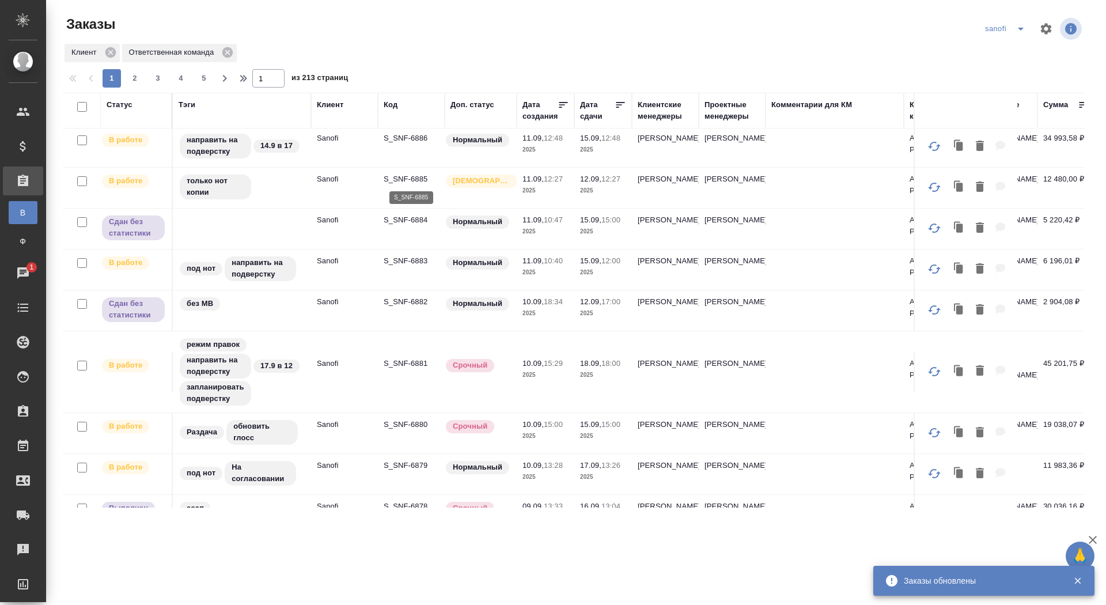
click at [410, 176] on p "S_SNF-6885" at bounding box center [411, 179] width 55 height 12
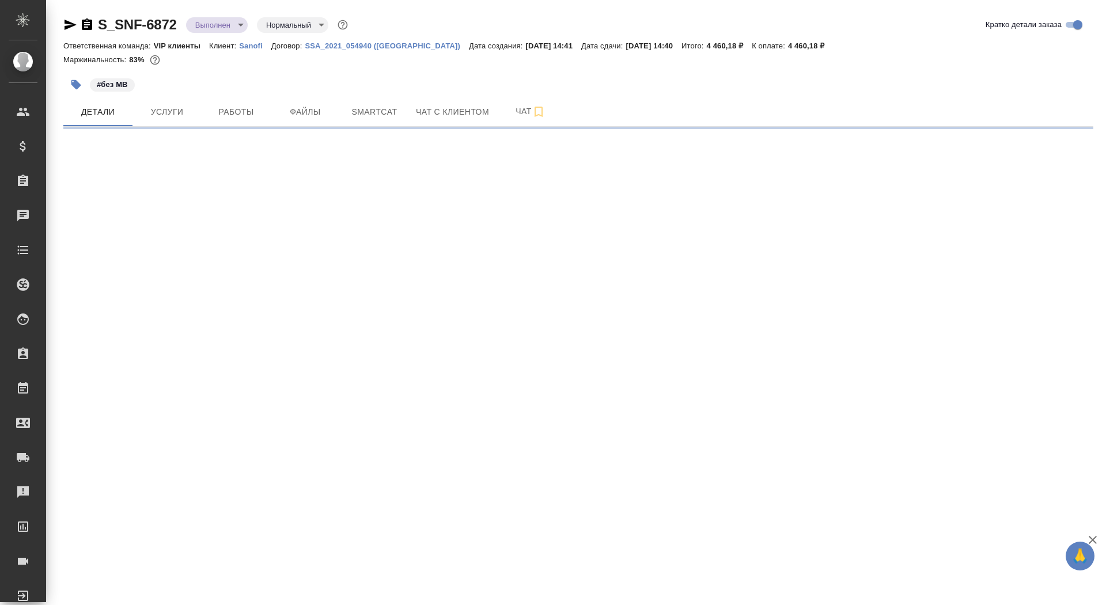
select select "RU"
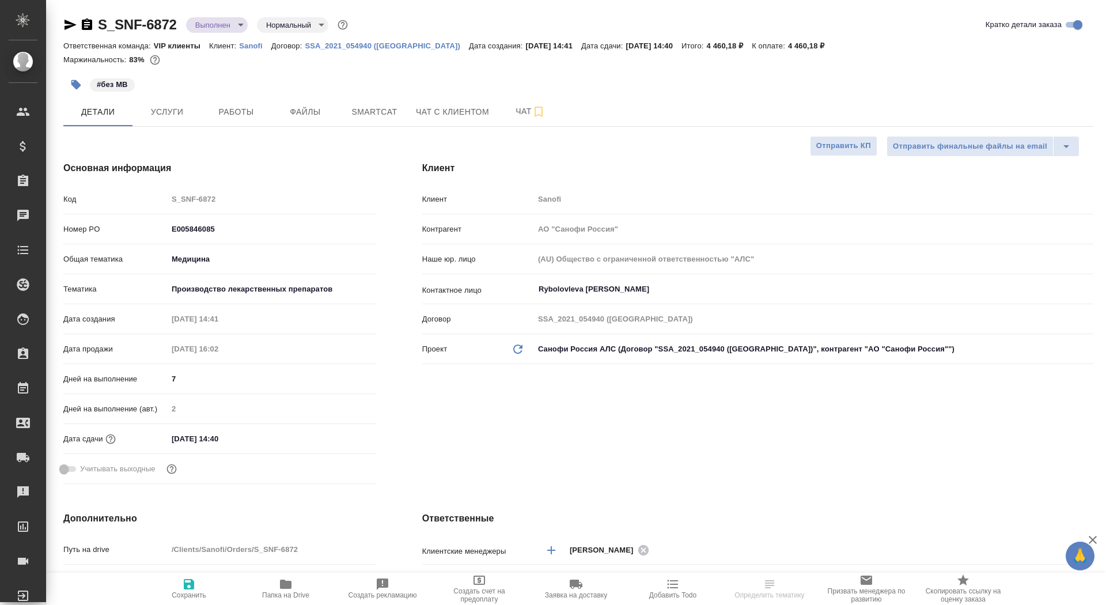
click at [90, 20] on icon "button" at bounding box center [87, 24] width 10 height 12
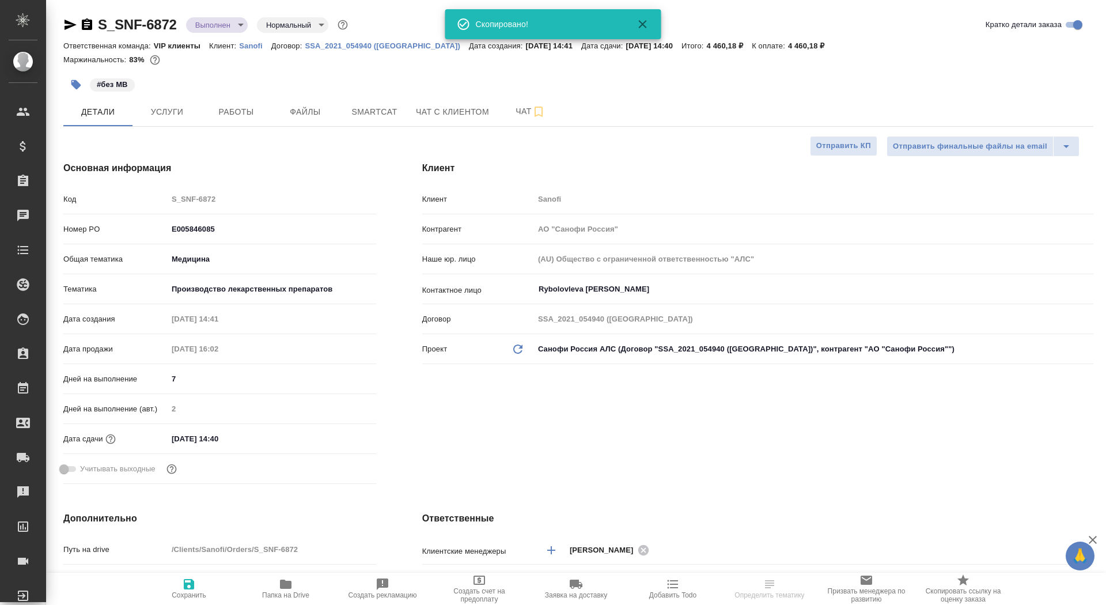
type textarea "x"
type input "[PERSON_NAME]"
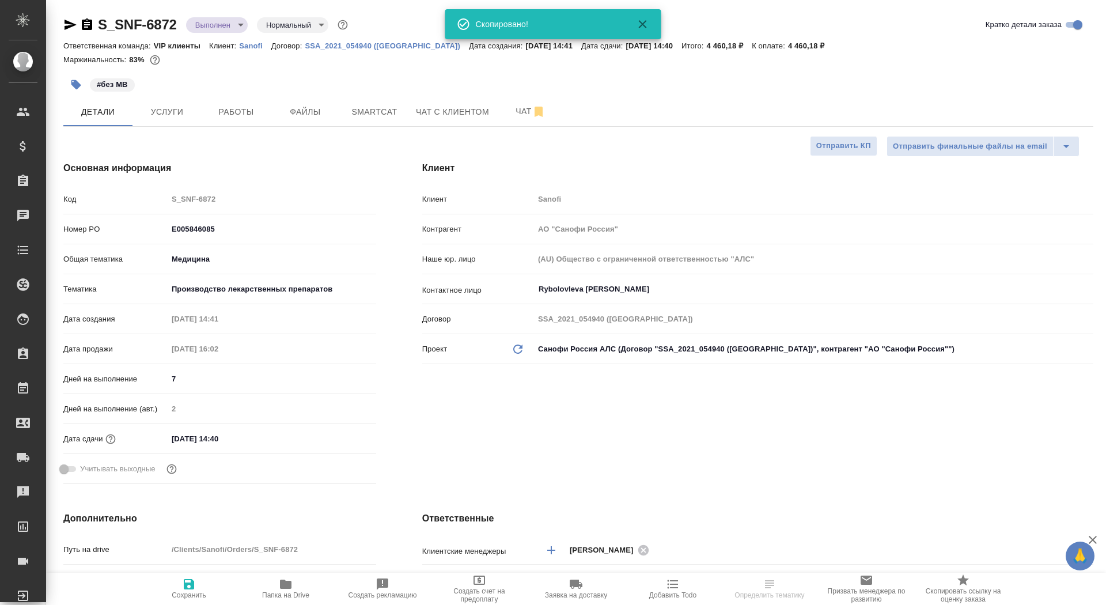
type textarea "x"
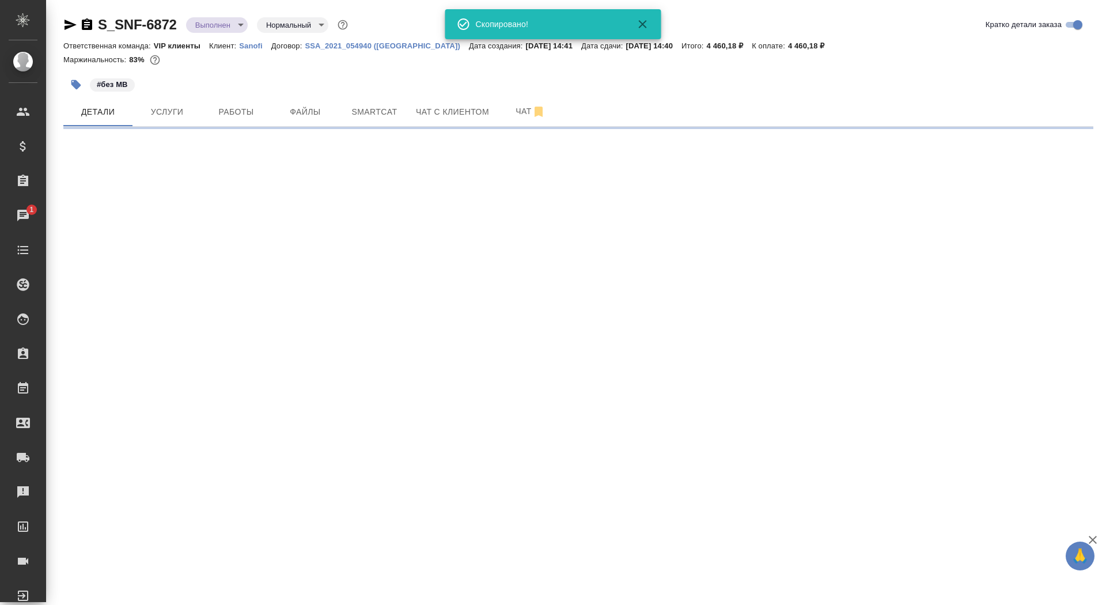
select select "RU"
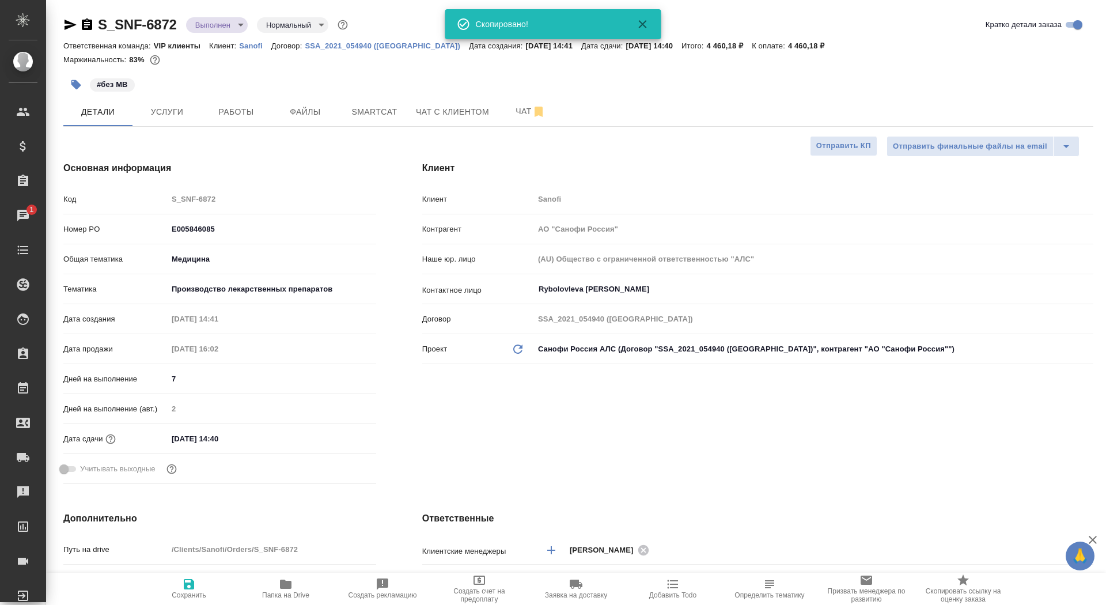
type textarea "x"
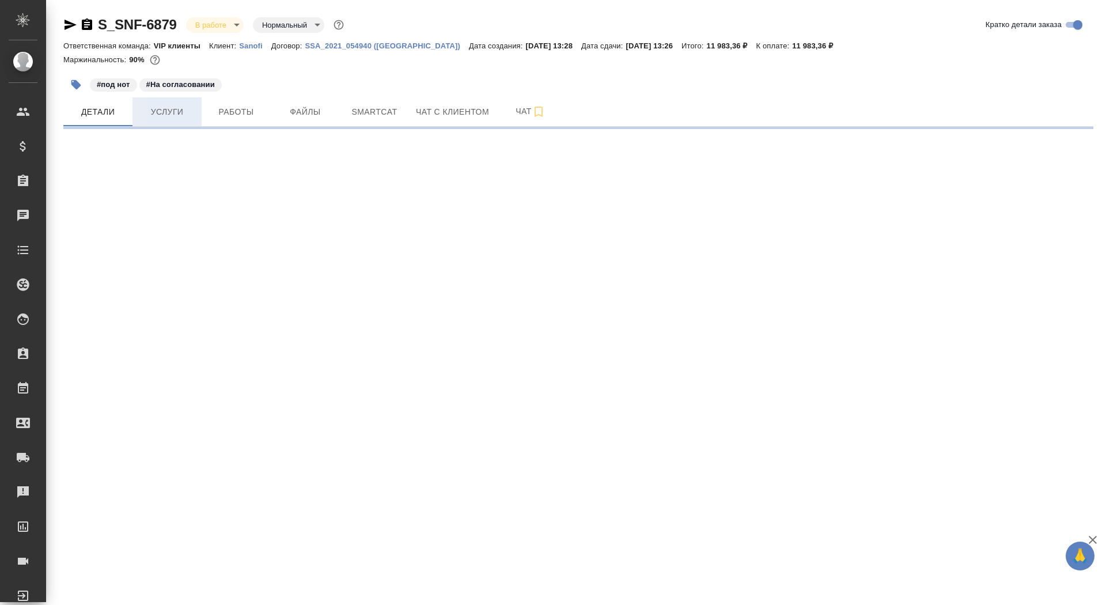
click at [180, 102] on button "Услуги" at bounding box center [166, 111] width 69 height 29
select select "RU"
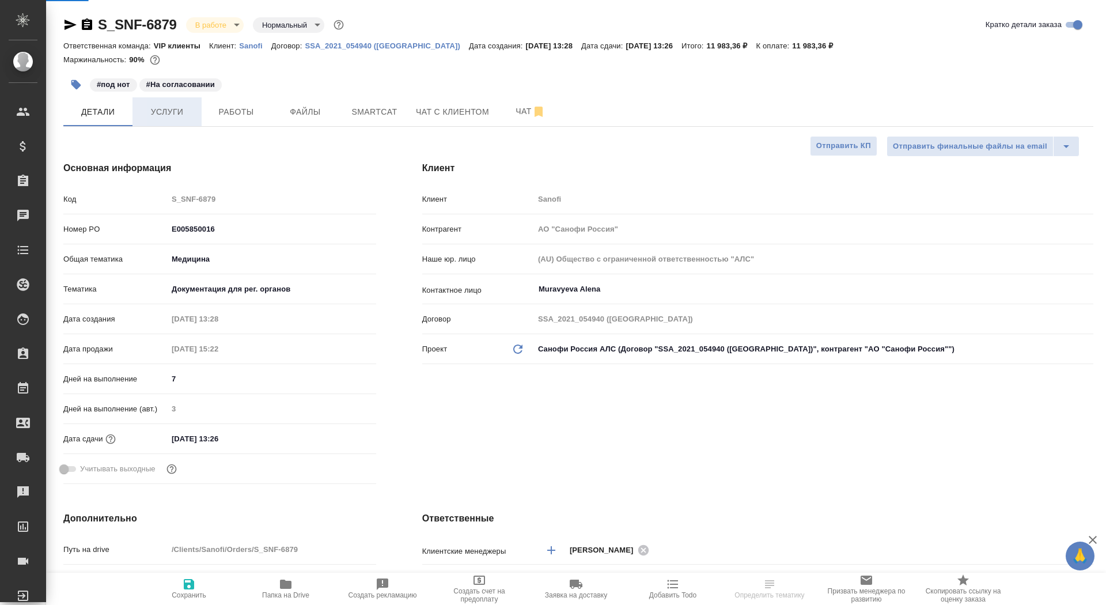
type textarea "x"
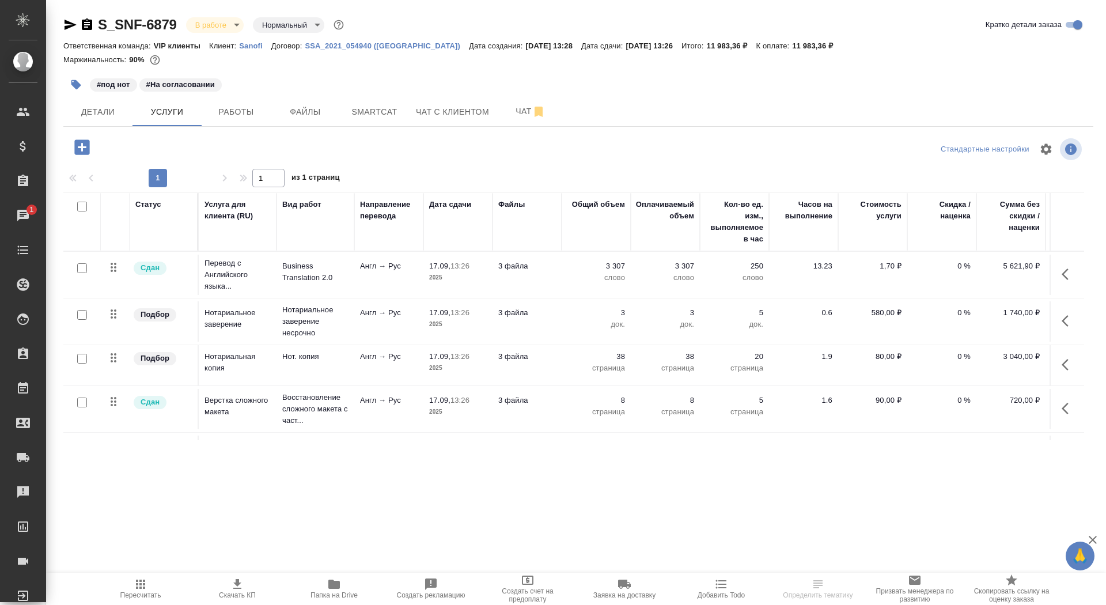
scroll to position [1, 0]
click at [92, 116] on span "Детали" at bounding box center [97, 112] width 55 height 14
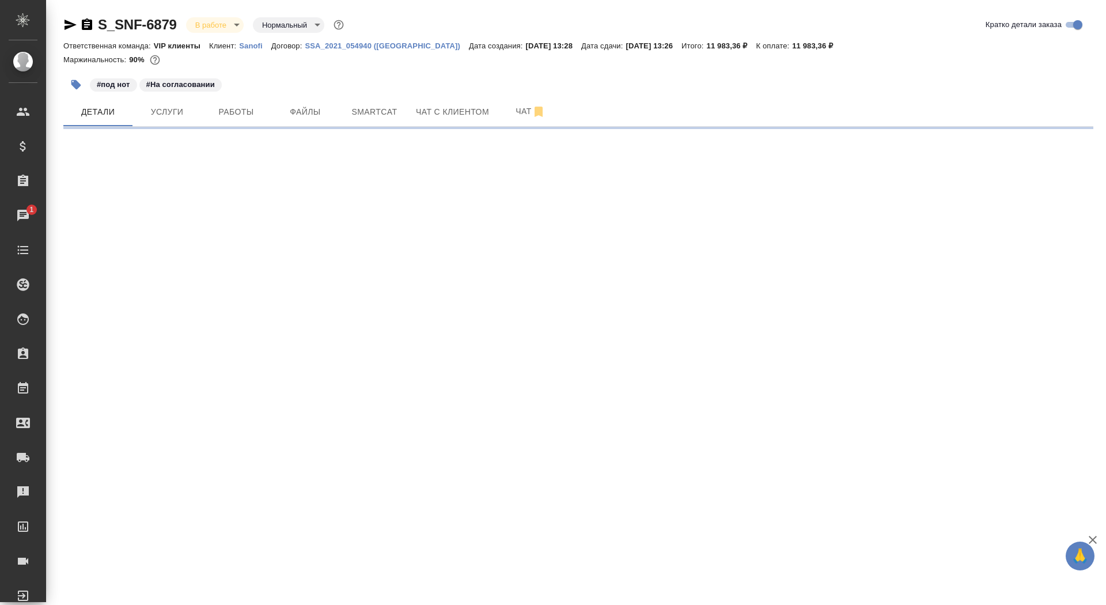
select select "RU"
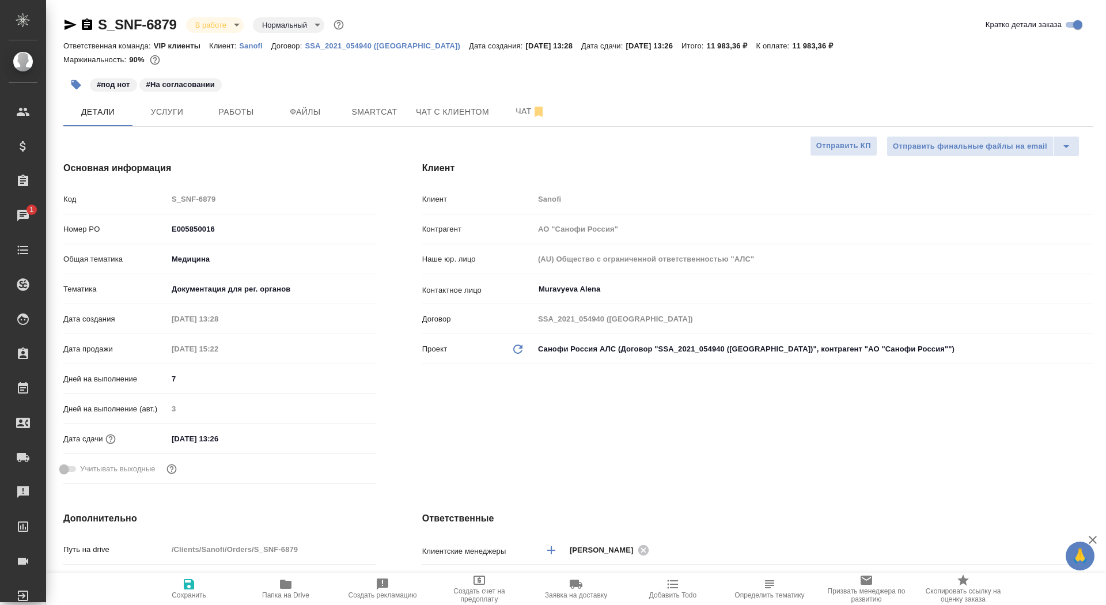
type textarea "x"
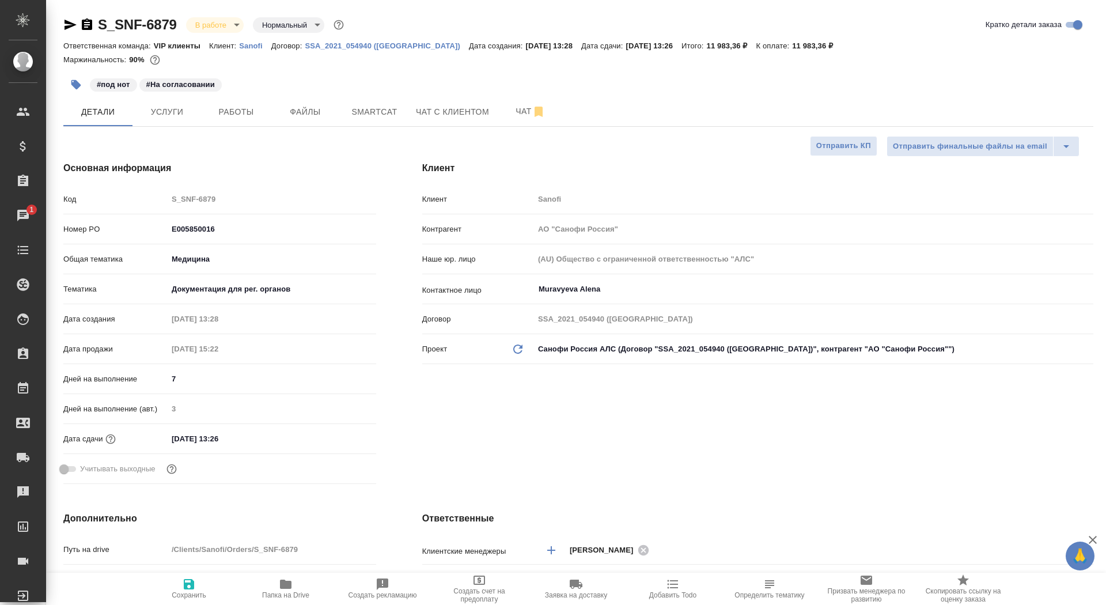
type textarea "x"
click at [285, 589] on icon "button" at bounding box center [286, 584] width 14 height 14
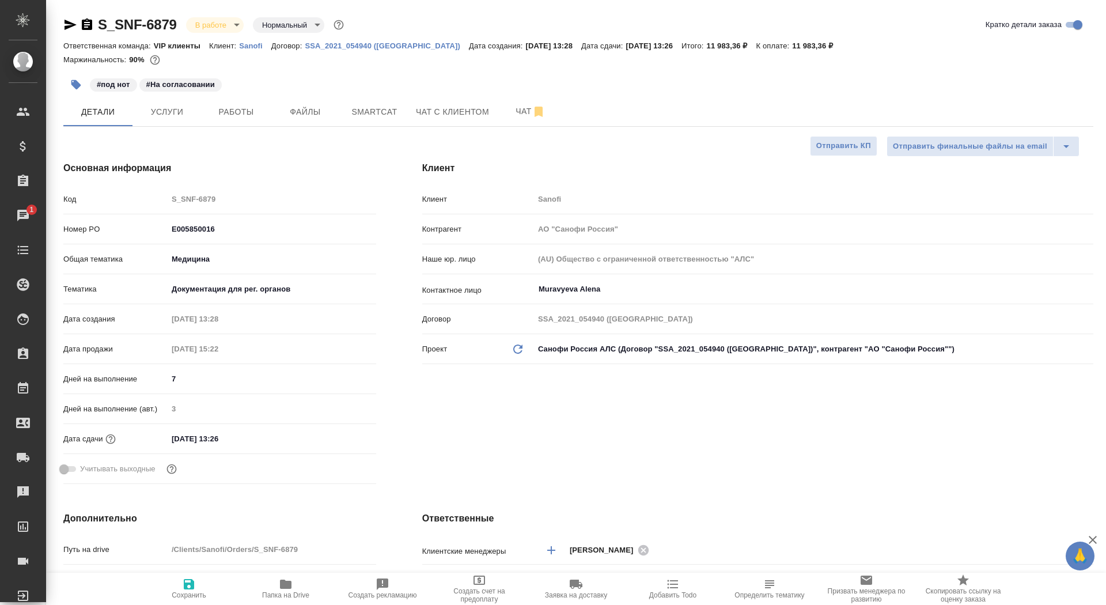
type textarea "x"
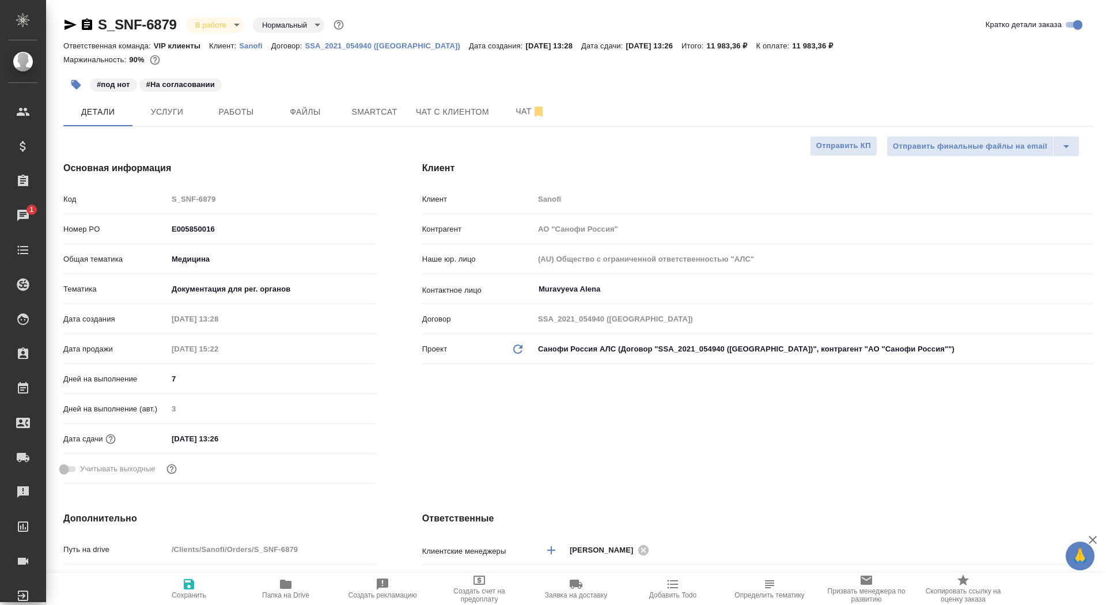
type textarea "x"
click at [89, 28] on icon "button" at bounding box center [87, 24] width 10 height 12
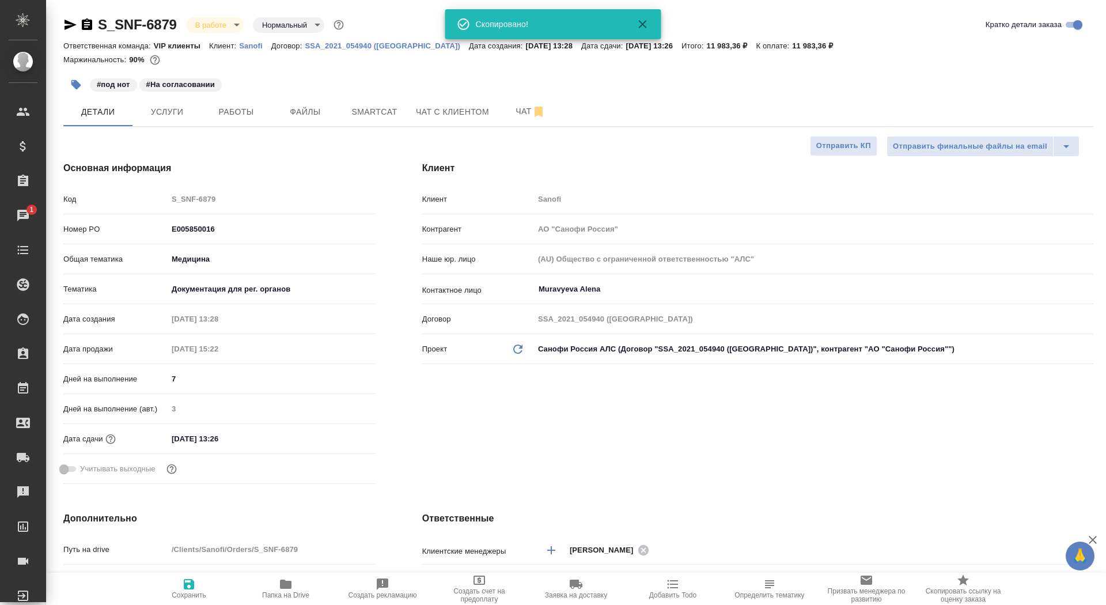
type textarea "x"
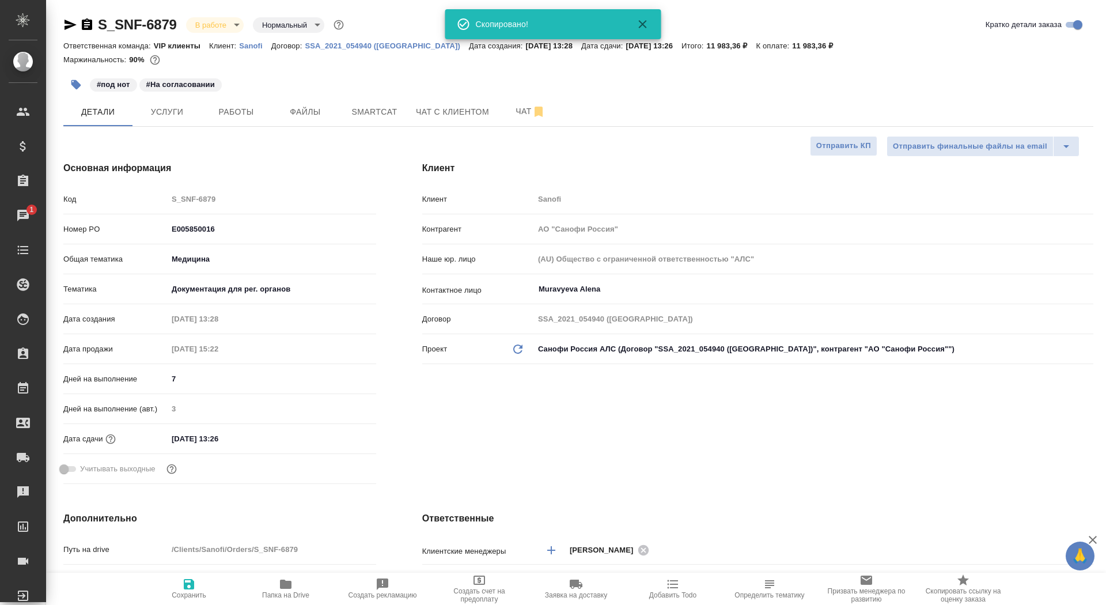
type textarea "x"
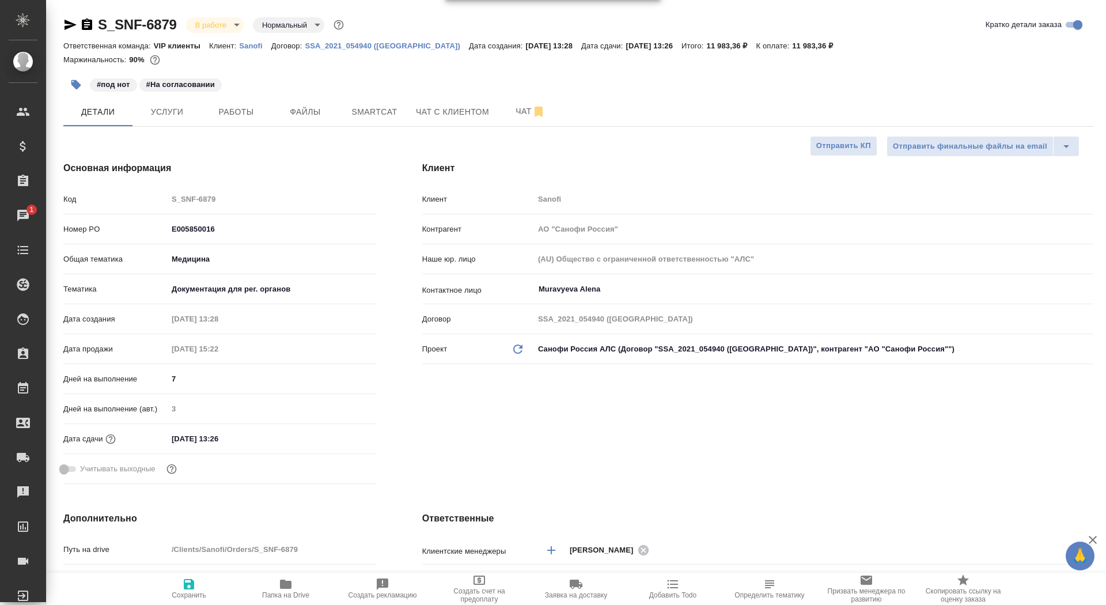
click at [573, 586] on icon "button" at bounding box center [576, 583] width 13 height 9
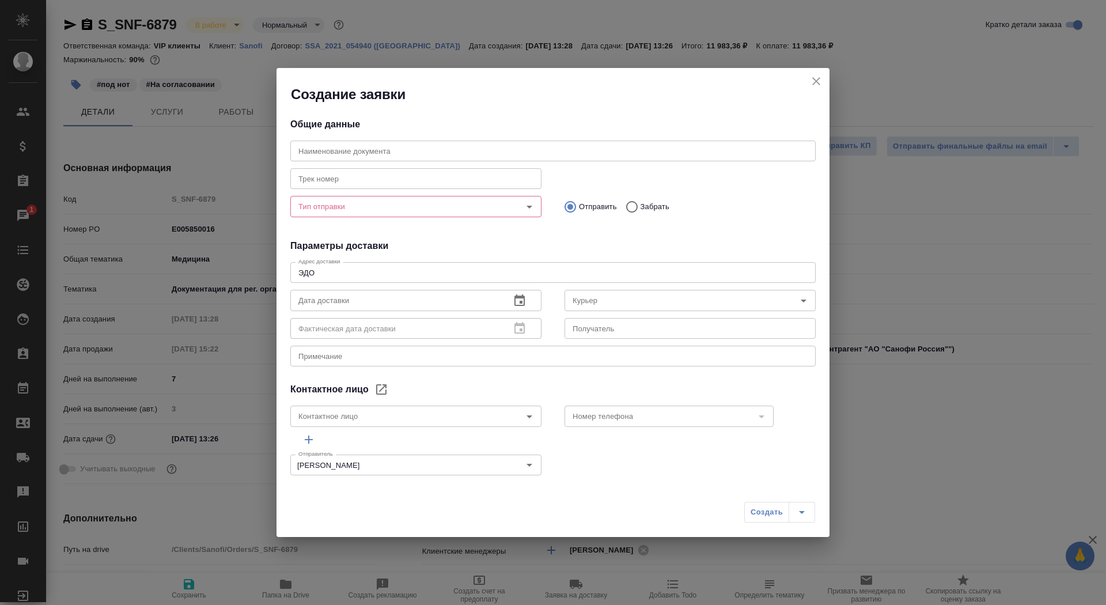
type input "Muravyeva Alena"
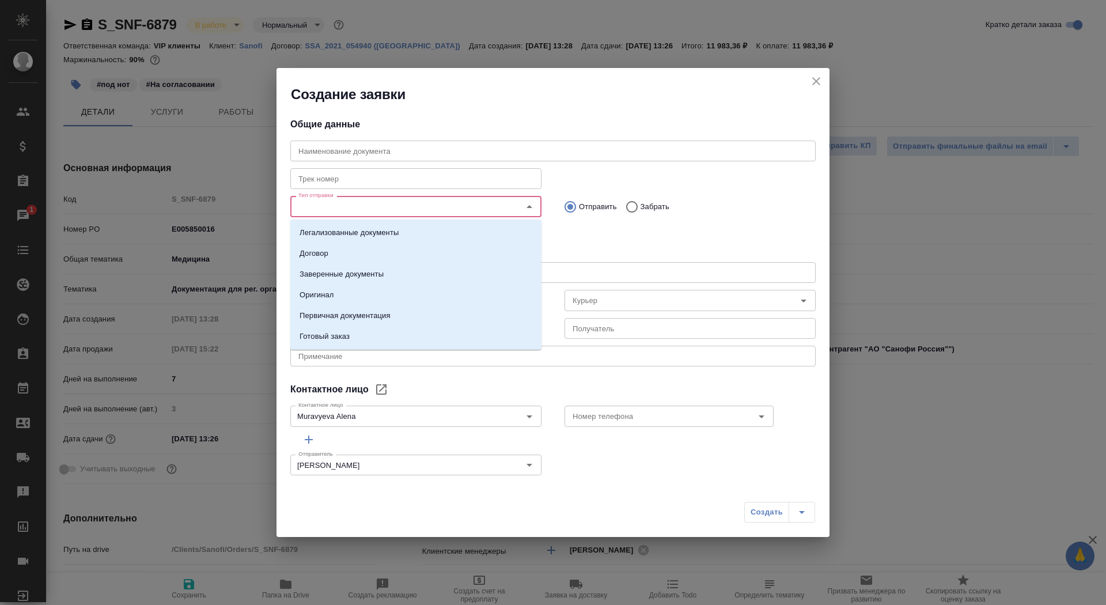
click at [367, 207] on input "Тип отправки" at bounding box center [397, 206] width 206 height 14
click at [390, 274] on li "Заверенные документы" at bounding box center [415, 274] width 251 height 21
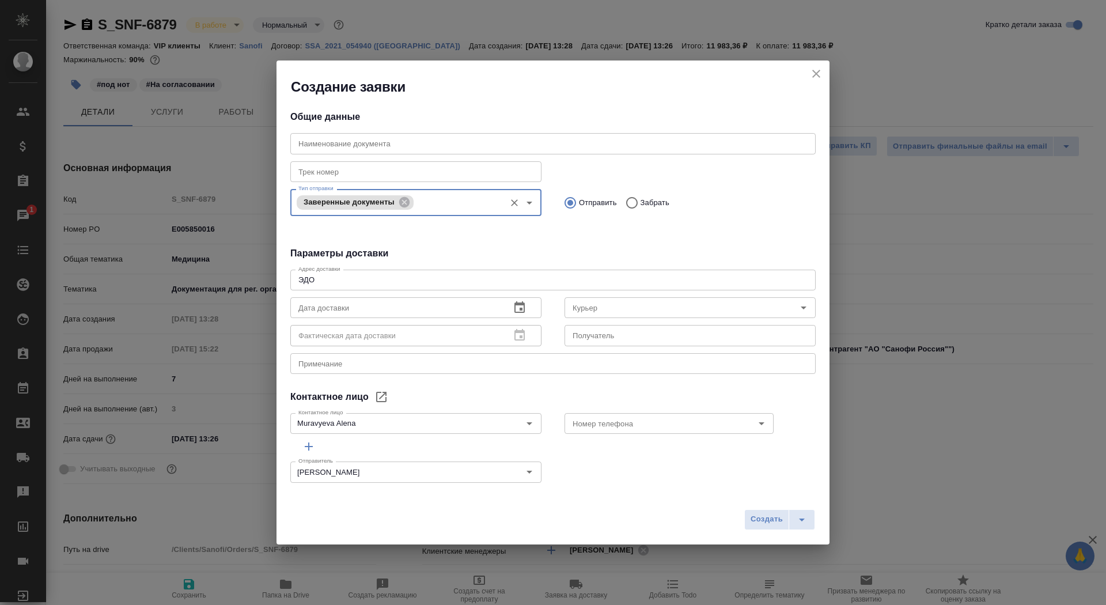
click at [448, 266] on div "Адрес доставки ЭДО x Адрес доставки" at bounding box center [552, 279] width 525 height 28
click at [448, 285] on div "ЭДО x Адрес доставки" at bounding box center [552, 280] width 525 height 21
drag, startPoint x: 448, startPoint y: 285, endPoint x: 158, endPoint y: 273, distance: 290.5
click at [158, 273] on div "Создание заявки Общие данные Наименование документа Наименование документа Трек…" at bounding box center [553, 302] width 1106 height 605
click at [329, 284] on div "ЭДО x Адрес доставки" at bounding box center [552, 280] width 525 height 21
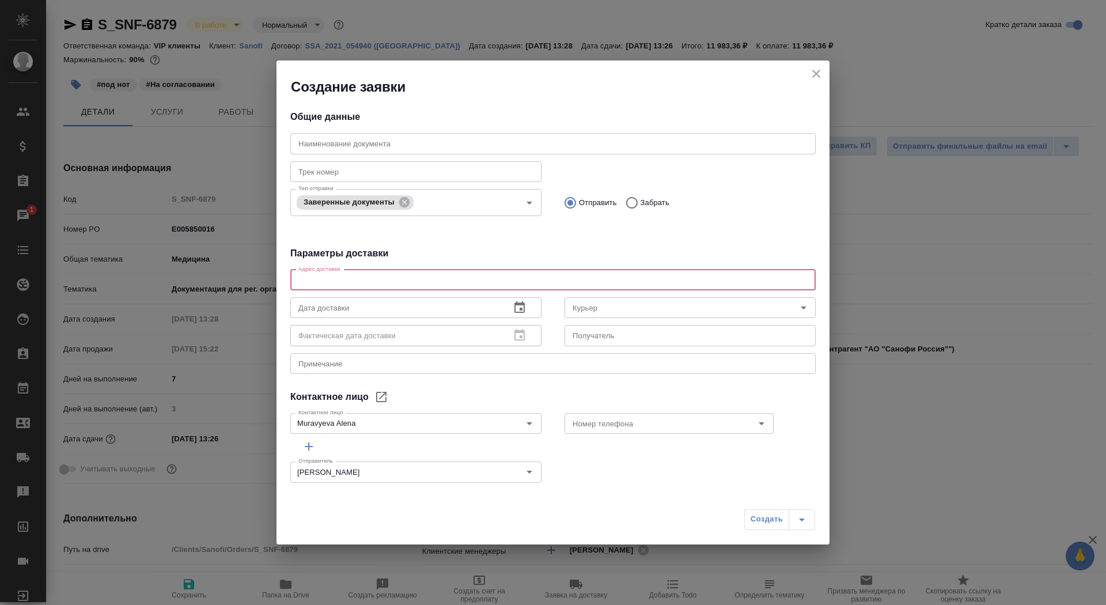
click at [381, 278] on textarea at bounding box center [552, 279] width 509 height 9
type textarea "Тверская, 22, БЦ Саммит, 7 этаж, почтовая комната Санофи"
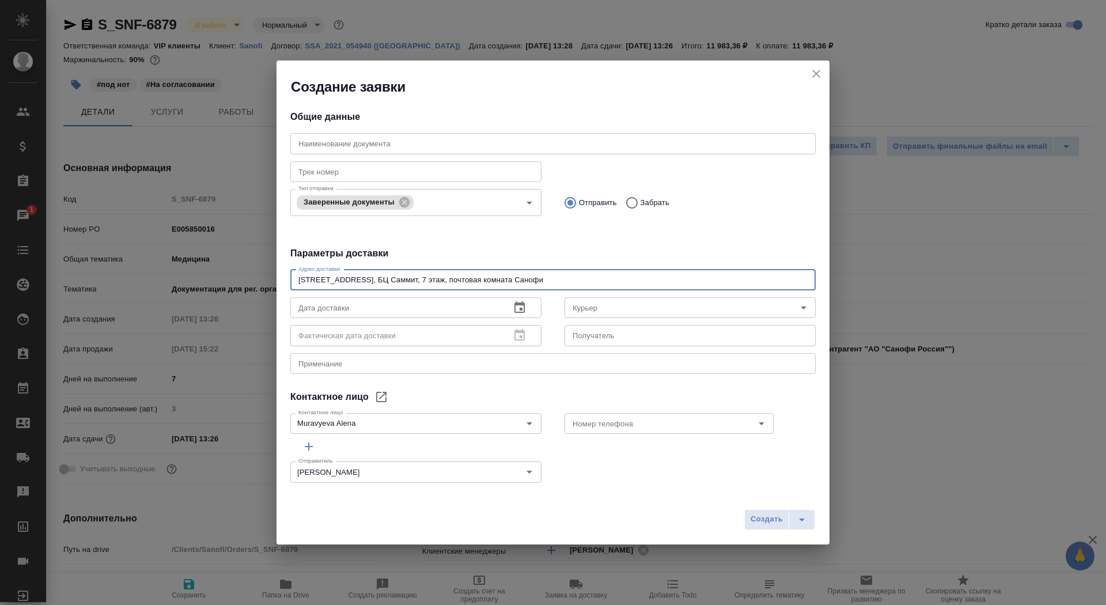
click at [599, 346] on input "text" at bounding box center [690, 335] width 251 height 21
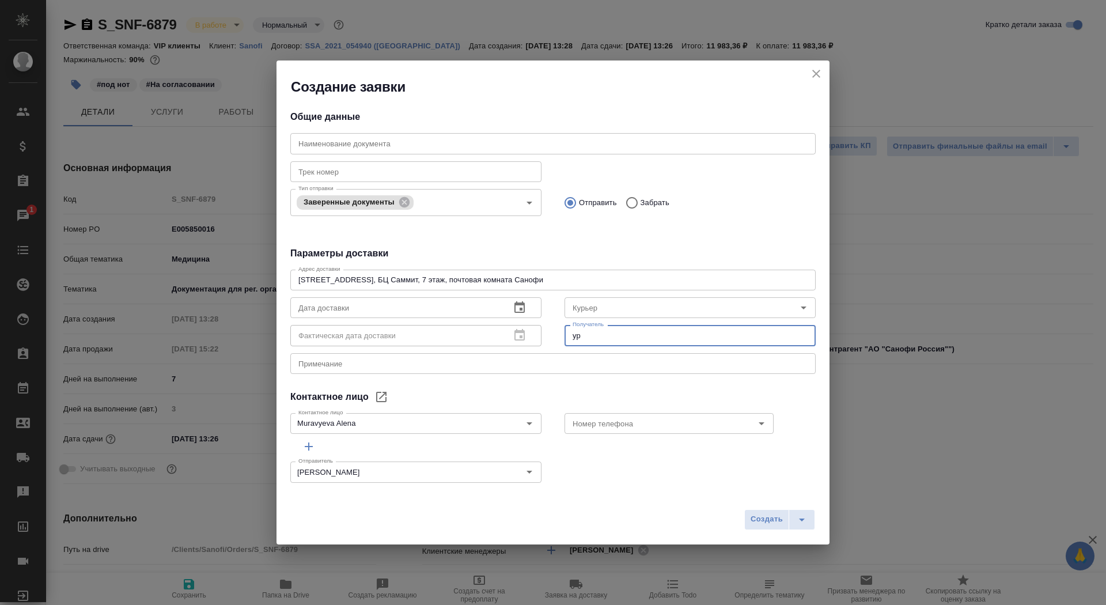
type input "у"
type input "Муравьева Алёна"
click at [434, 363] on textarea at bounding box center [552, 363] width 509 height 9
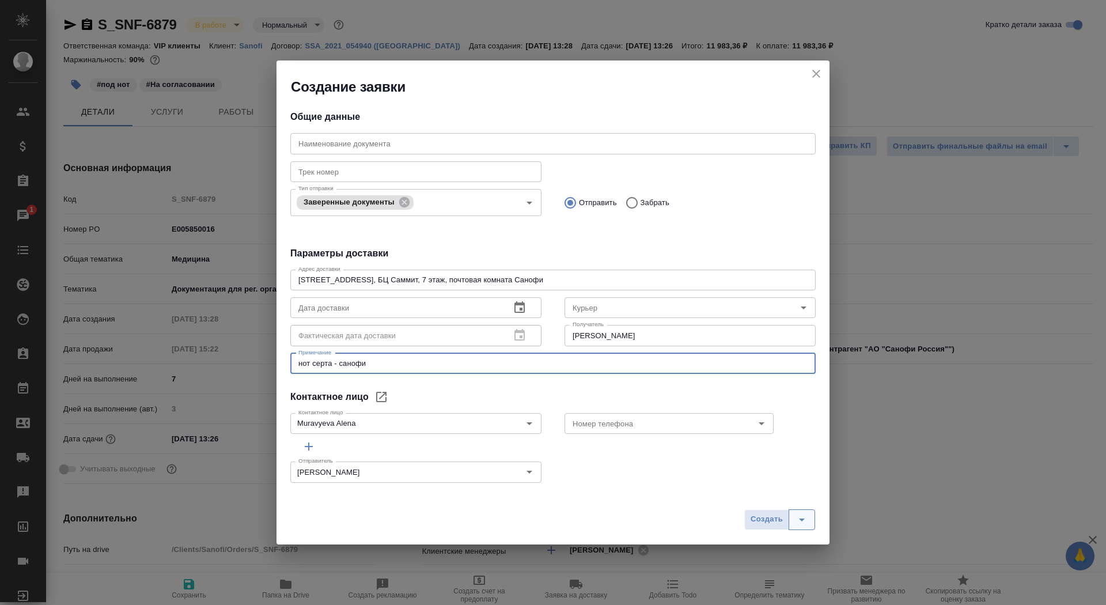
type textarea "нот серта - санофи"
click at [798, 521] on icon "split button" at bounding box center [802, 520] width 14 height 14
click at [791, 490] on li "Создать и скачать" at bounding box center [781, 495] width 83 height 18
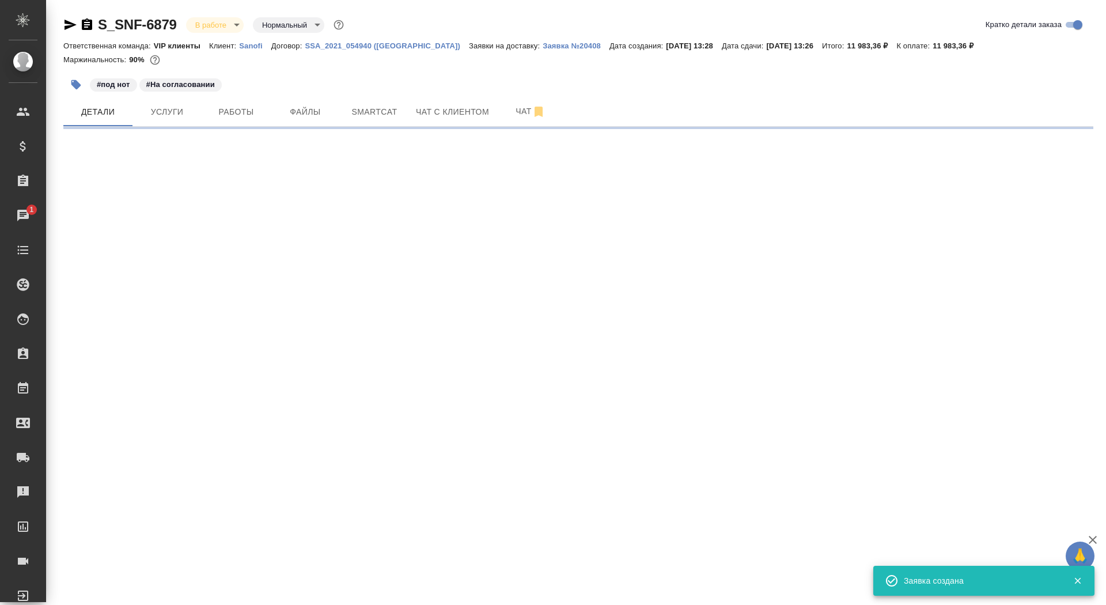
select select "RU"
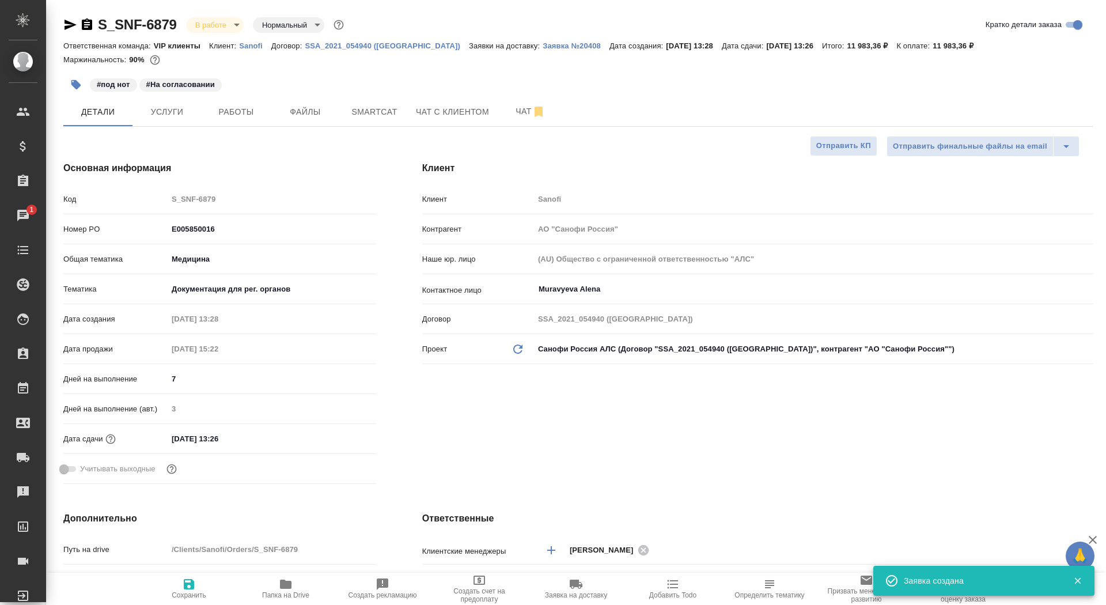
type textarea "x"
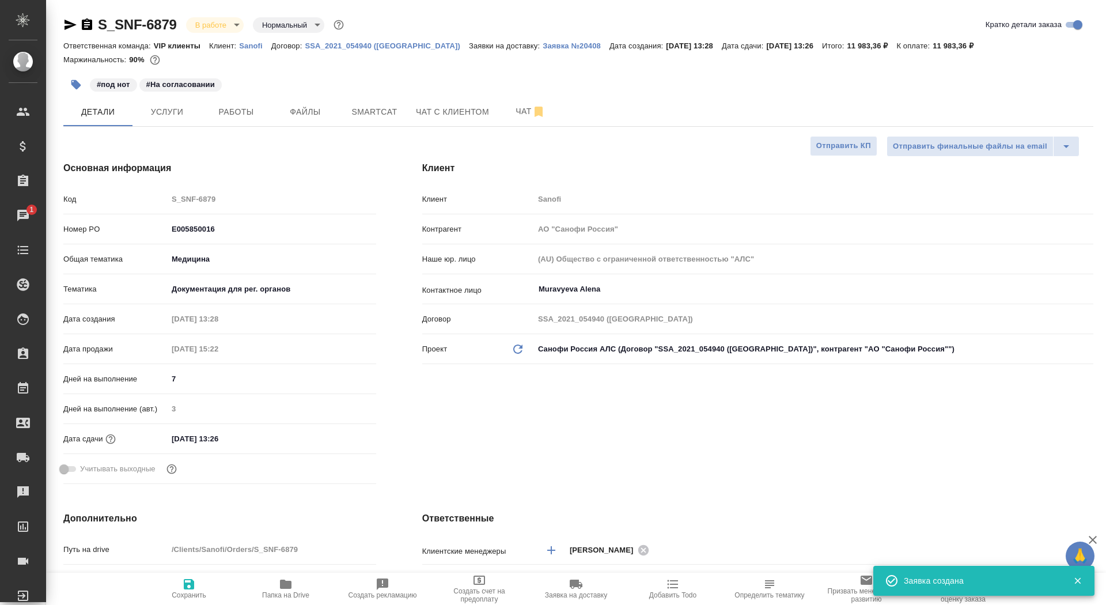
type textarea "x"
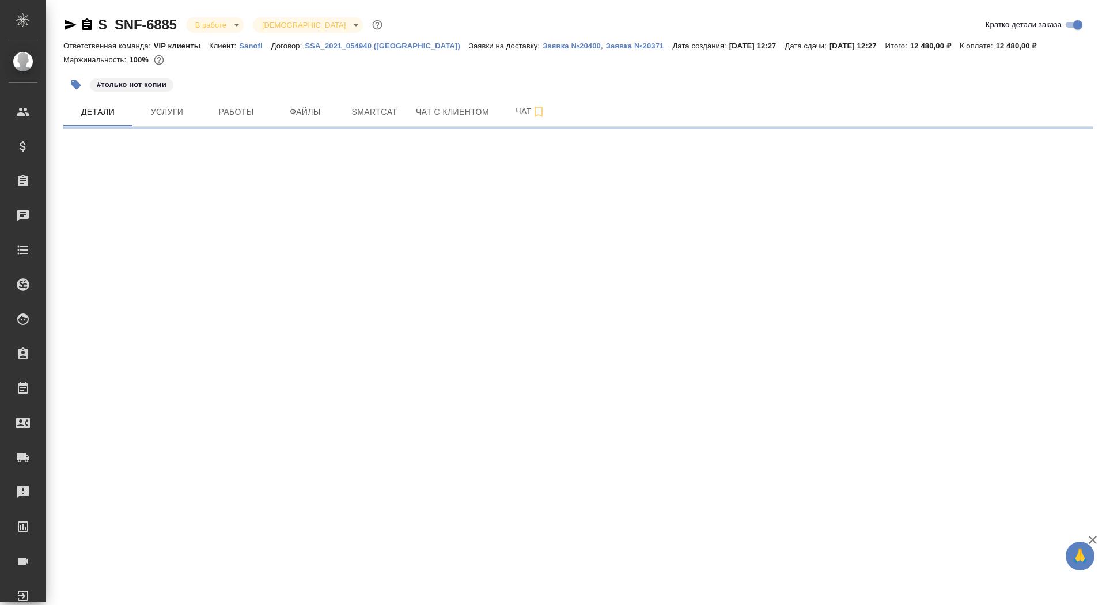
select select "RU"
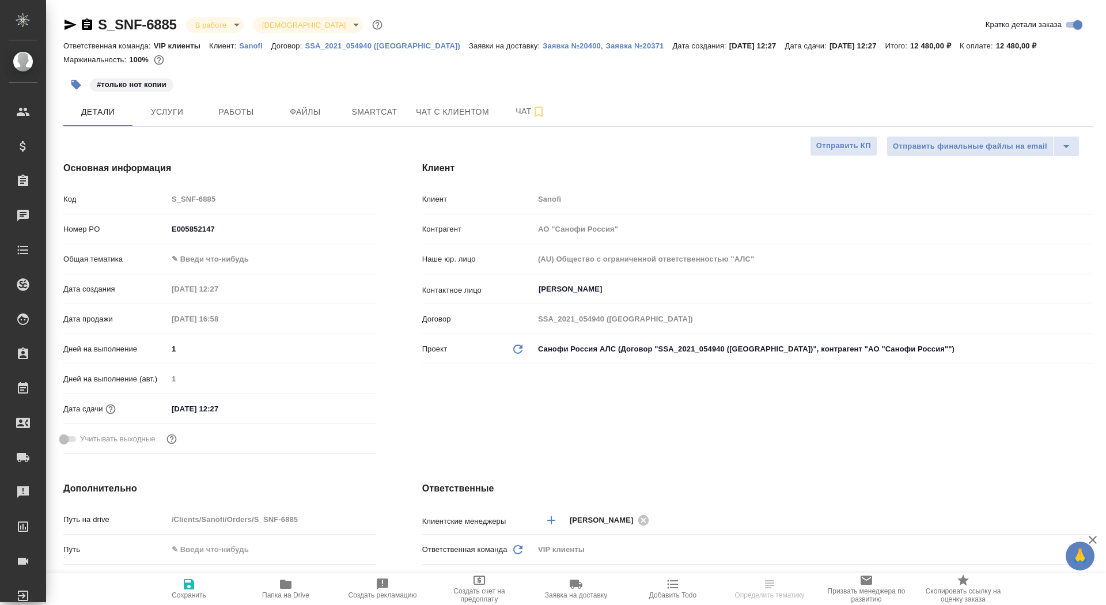
type textarea "x"
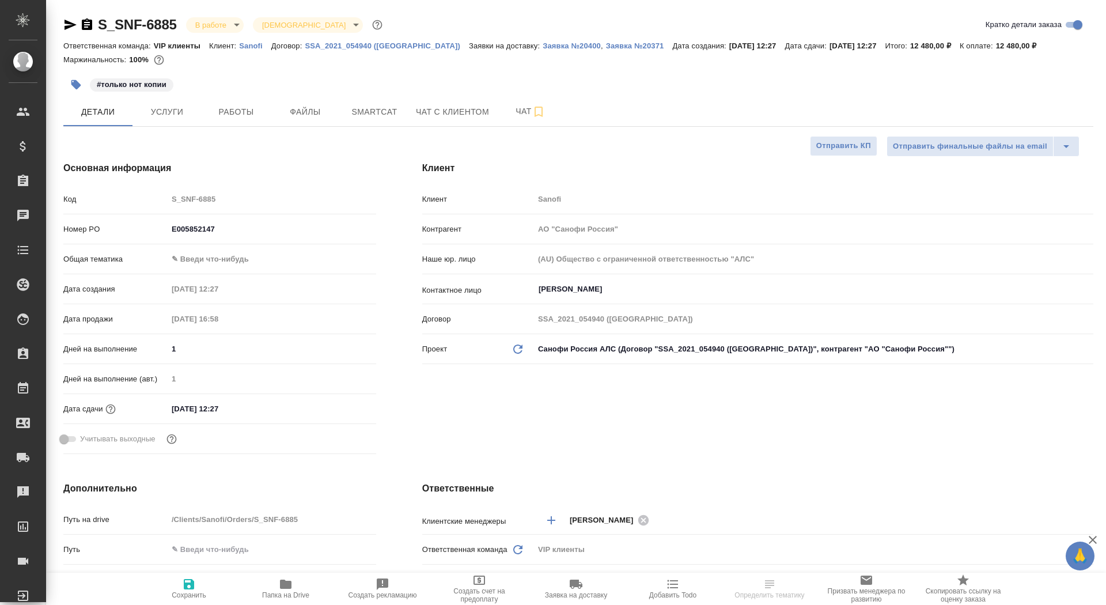
type textarea "x"
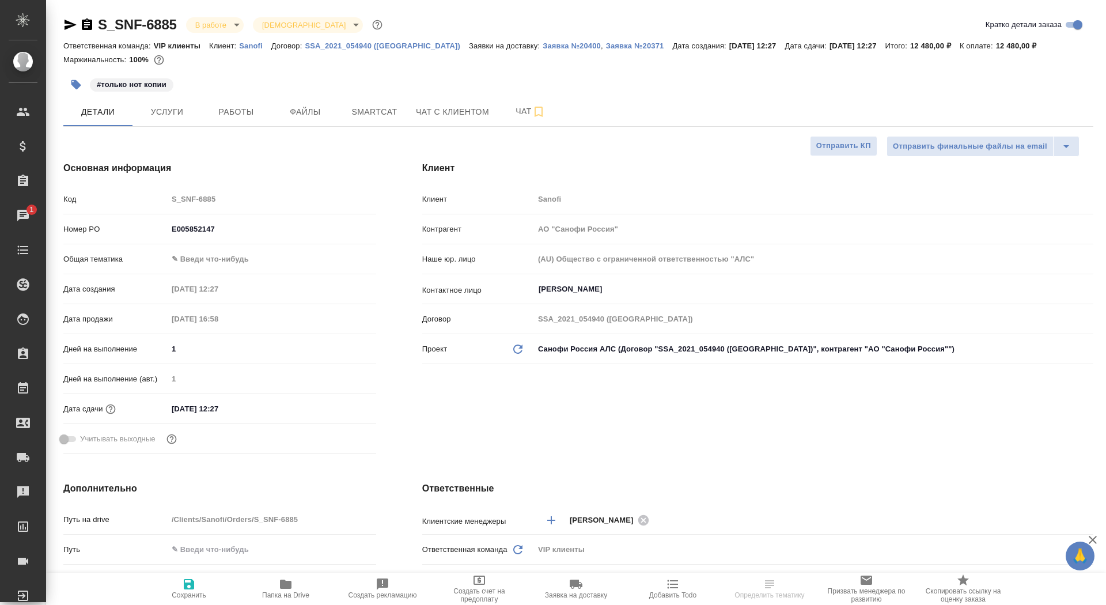
type textarea "x"
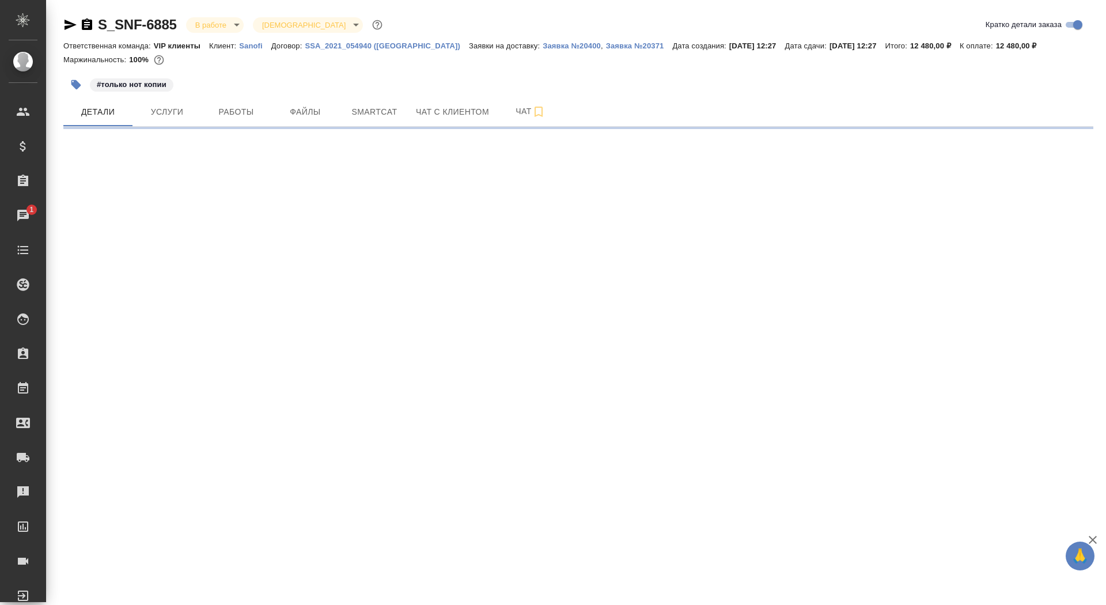
select select "RU"
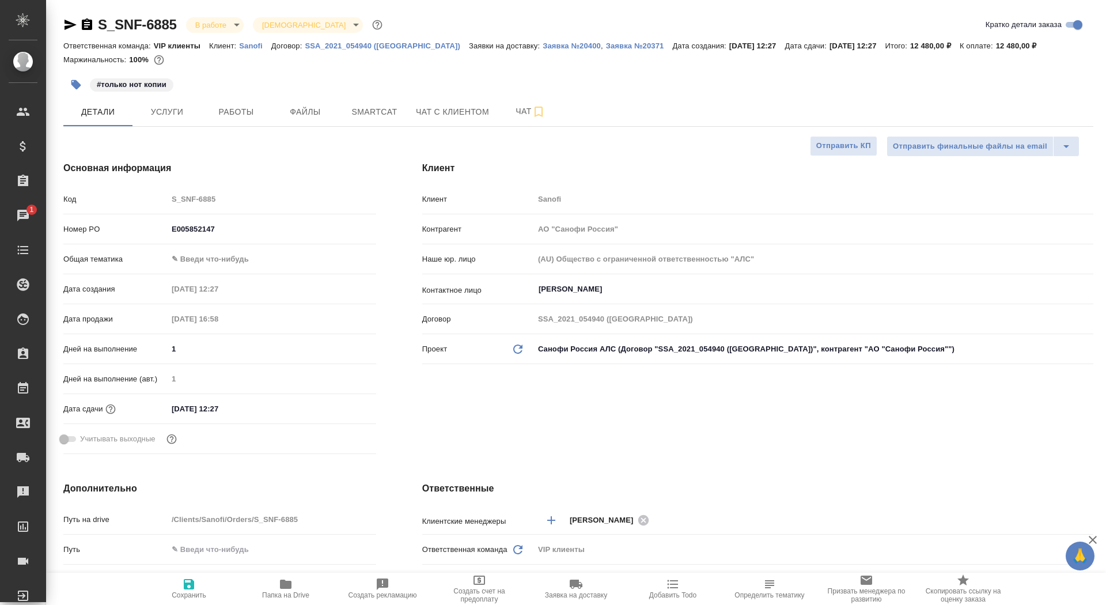
type textarea "x"
